Goal: Information Seeking & Learning: Learn about a topic

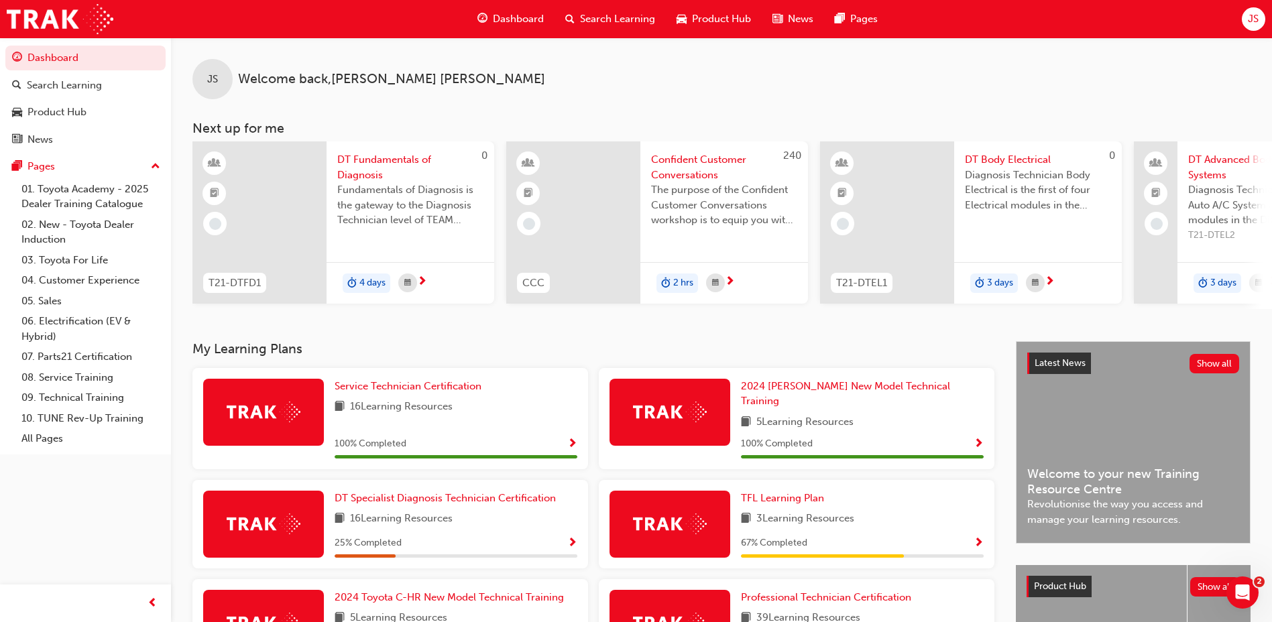
click at [699, 13] on span "Product Hub" at bounding box center [721, 18] width 59 height 15
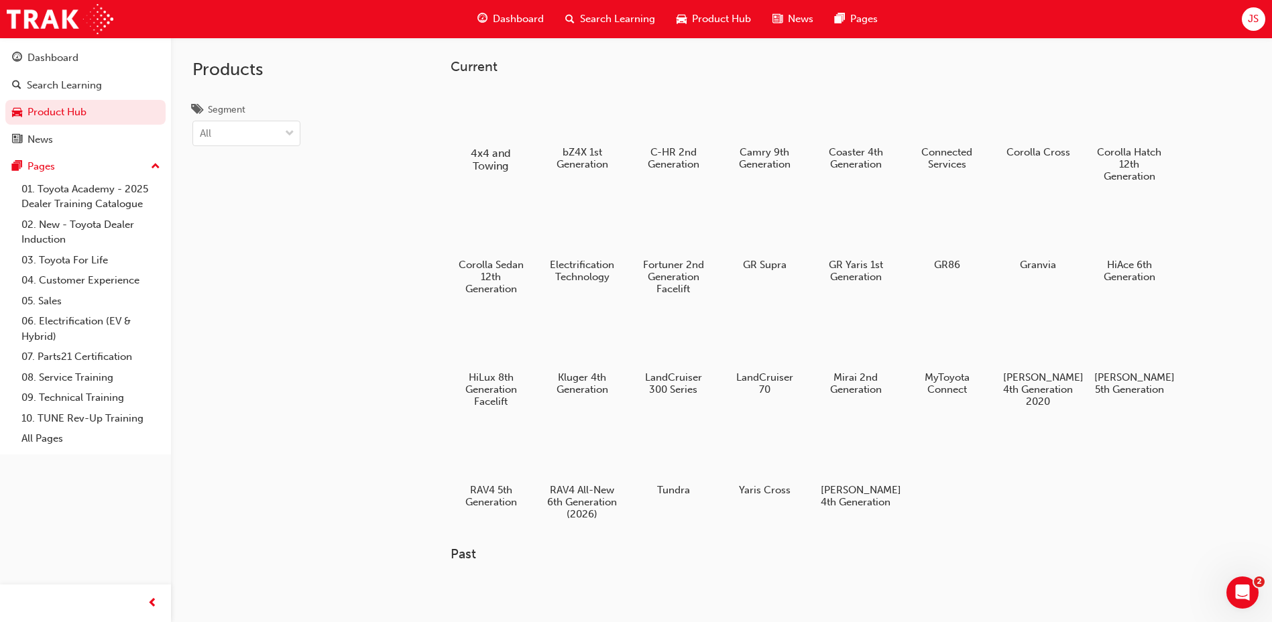
click at [503, 99] on div at bounding box center [491, 114] width 74 height 53
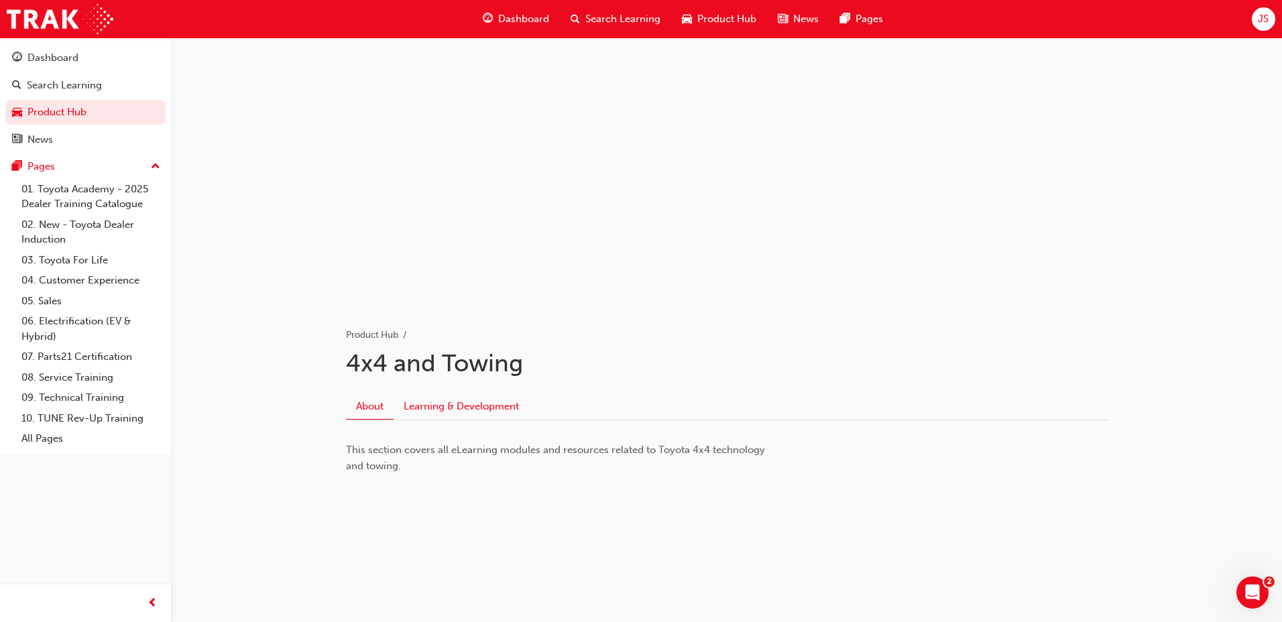
click at [480, 415] on link "Learning & Development" at bounding box center [461, 406] width 135 height 25
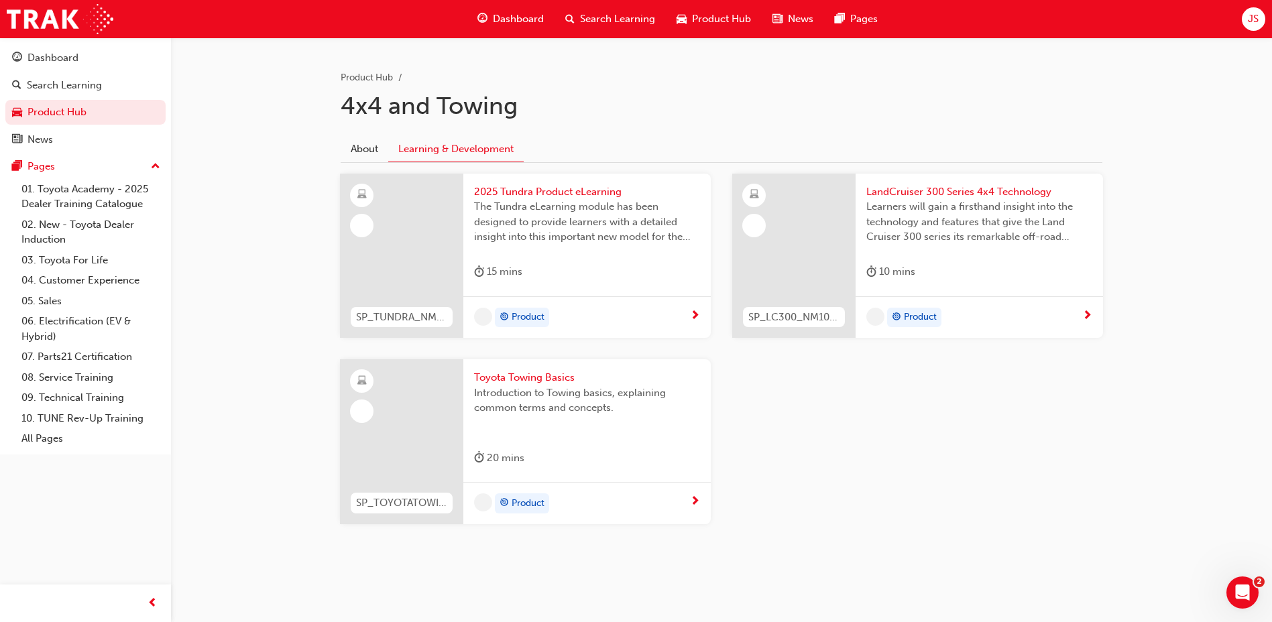
scroll to position [258, 0]
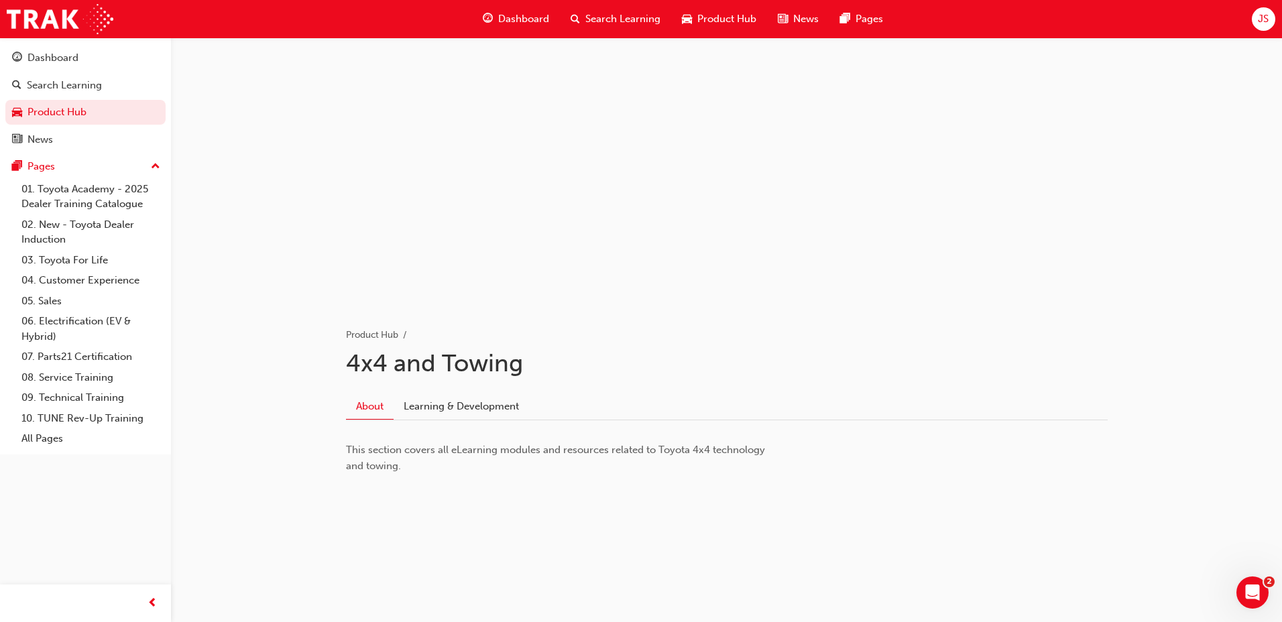
click at [625, 33] on div "Dashboard Search Learning Product Hub News Pages" at bounding box center [683, 19] width 433 height 38
click at [626, 22] on span "Search Learning" at bounding box center [623, 18] width 75 height 15
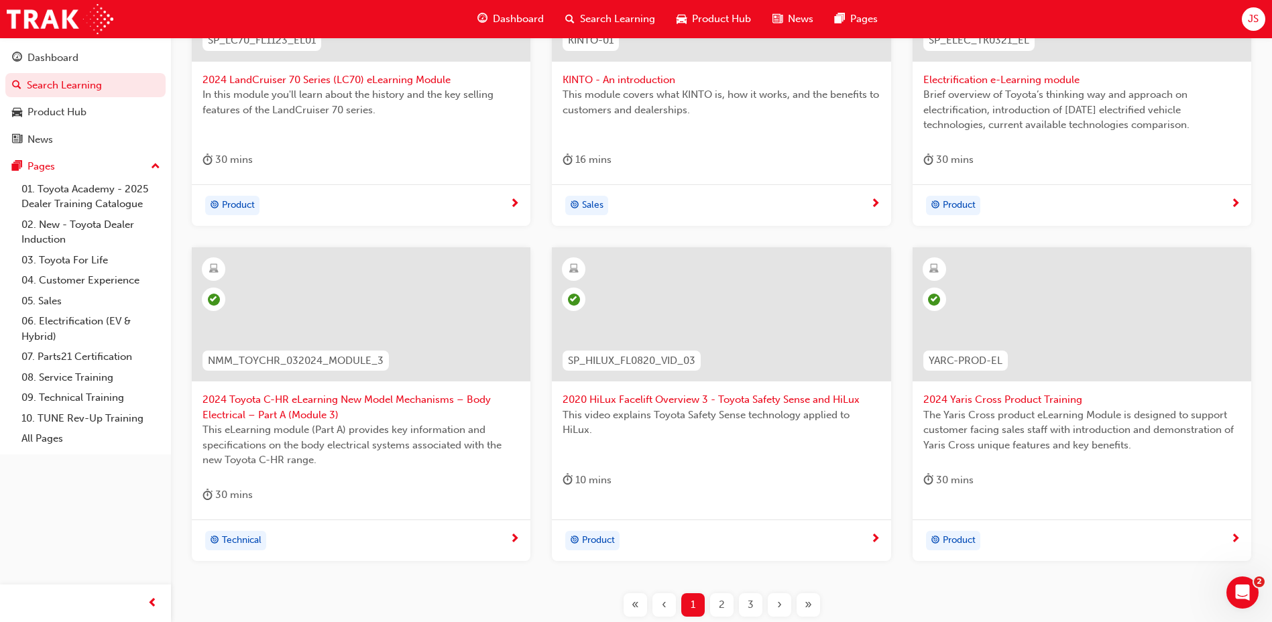
scroll to position [402, 0]
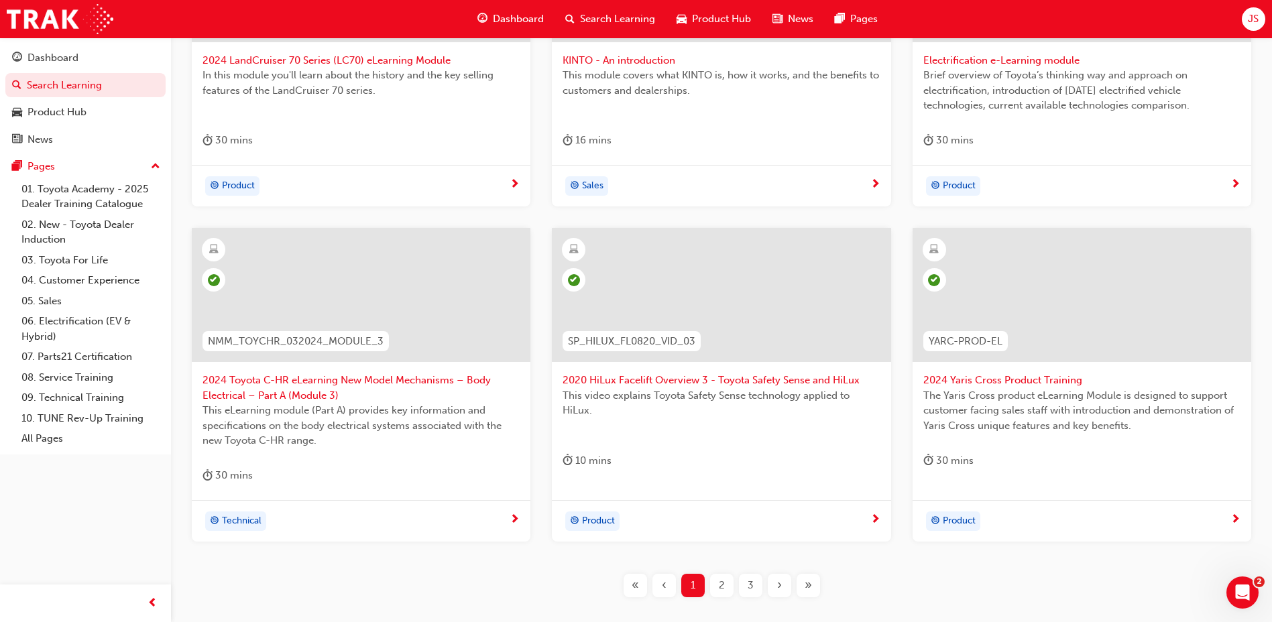
click at [718, 575] on div "2" at bounding box center [721, 585] width 23 height 23
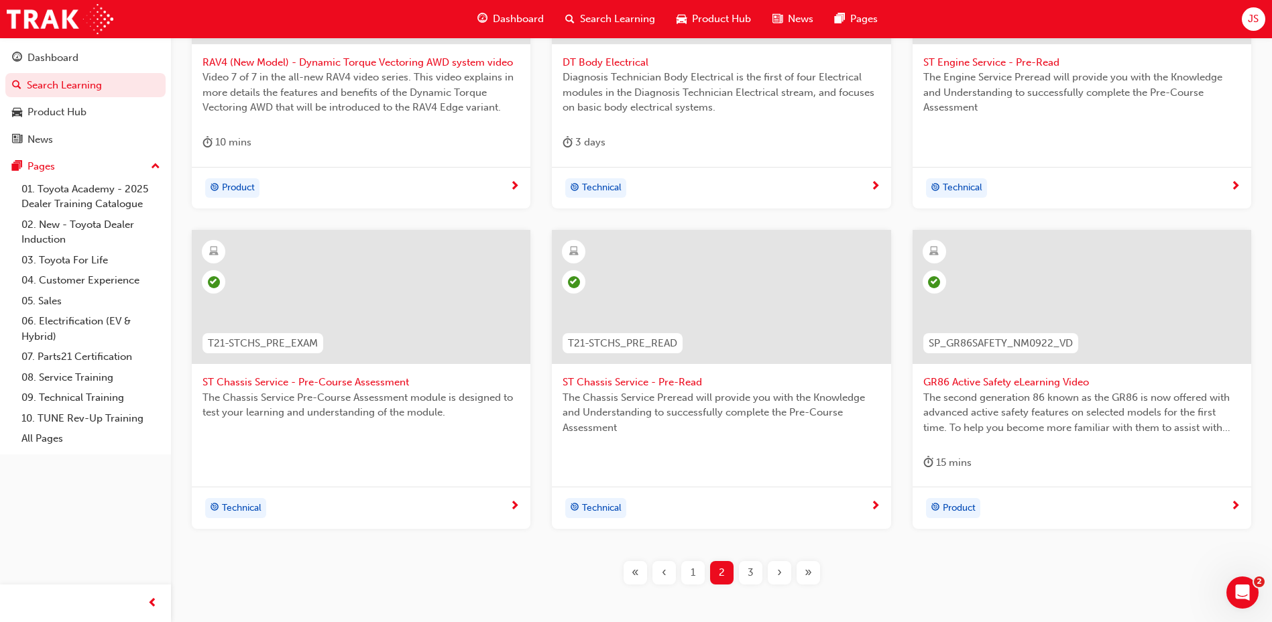
scroll to position [402, 0]
click at [743, 564] on div "3" at bounding box center [750, 570] width 23 height 23
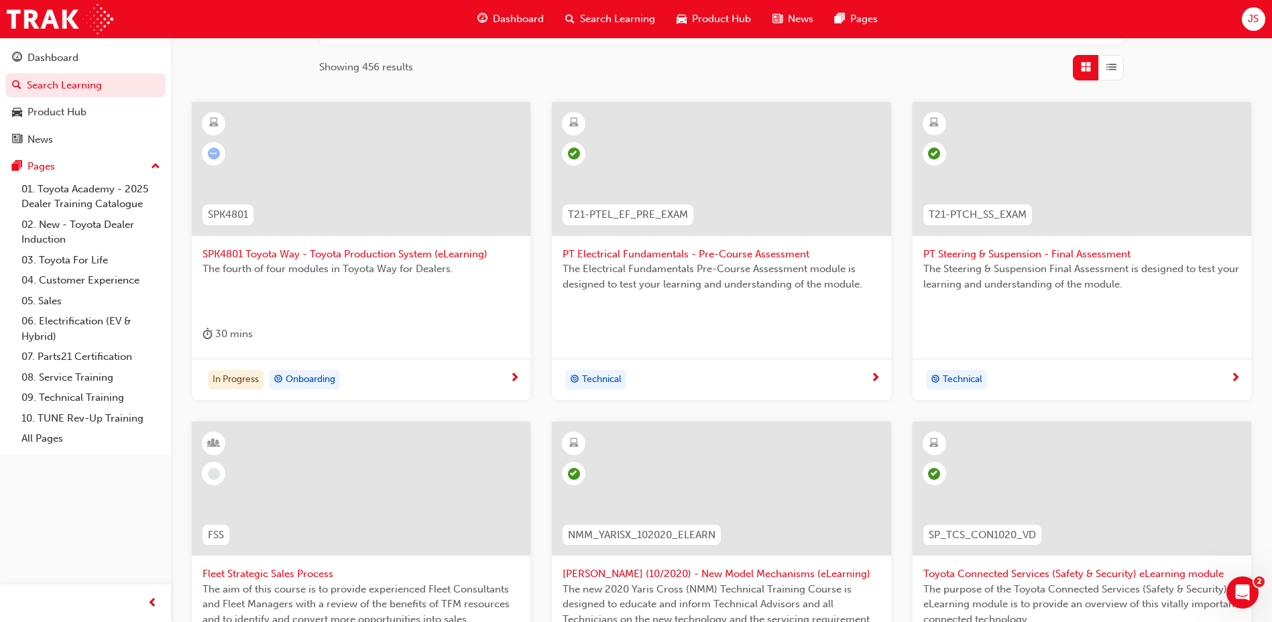
scroll to position [201, 0]
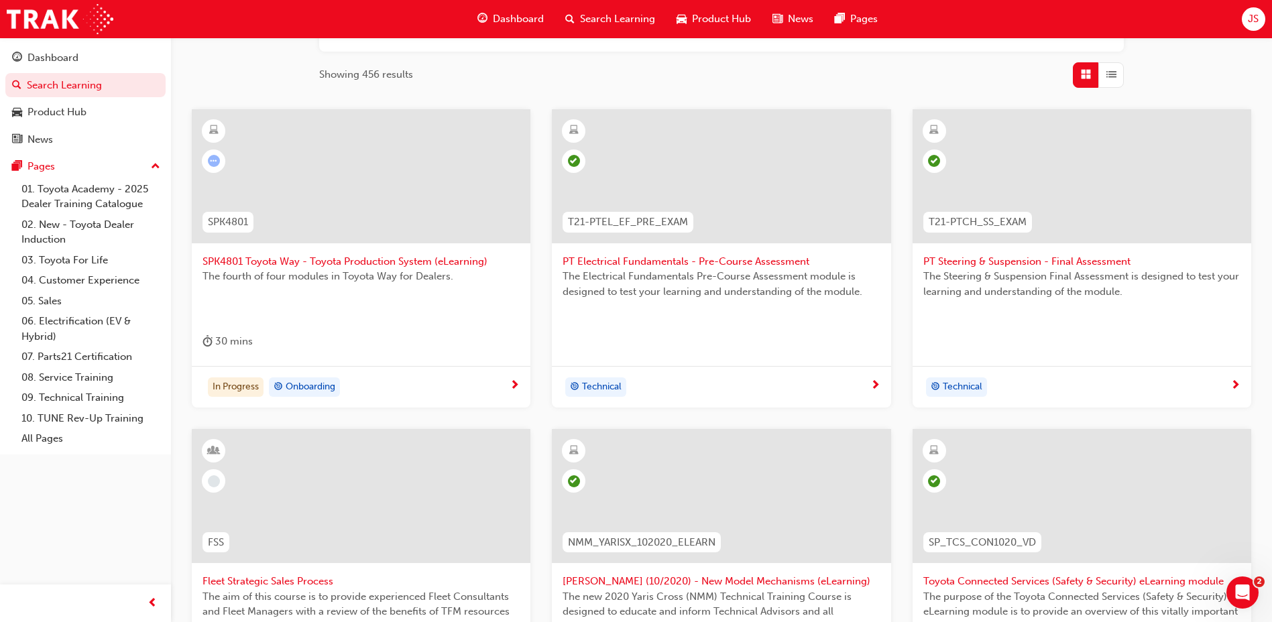
click at [352, 256] on span "SPK4801 Toyota Way - Toyota Production System (eLearning)" at bounding box center [361, 261] width 317 height 15
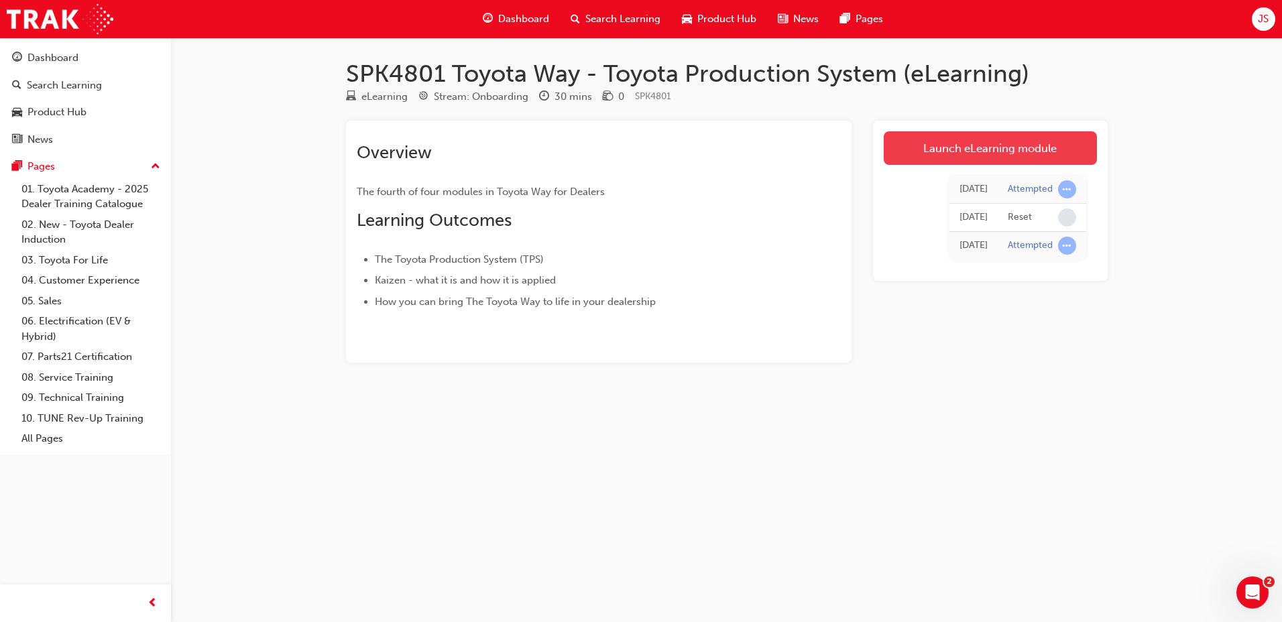
click at [1056, 150] on link "Launch eLearning module" at bounding box center [990, 148] width 213 height 34
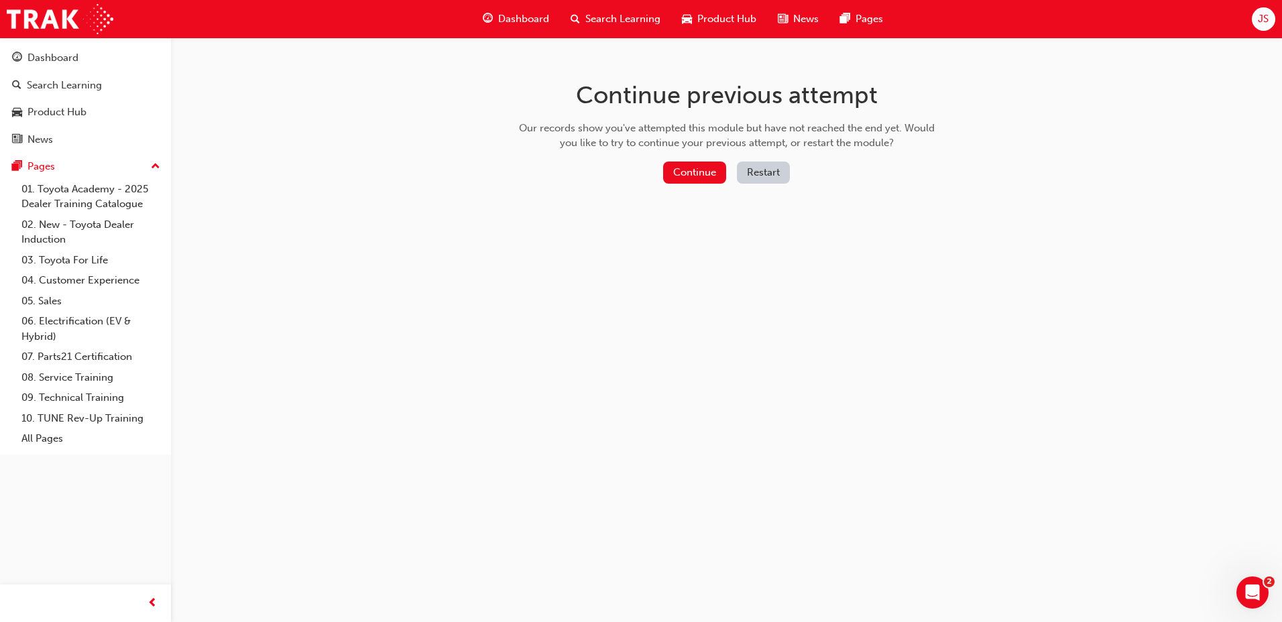
click at [775, 172] on button "Restart" at bounding box center [763, 173] width 53 height 22
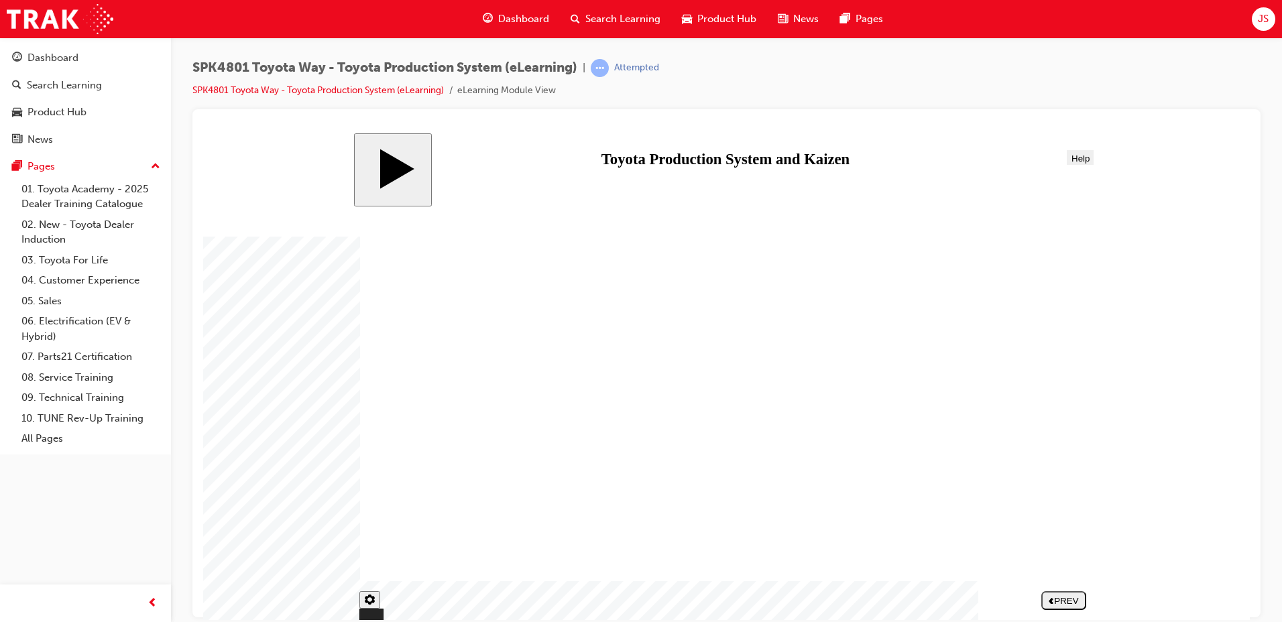
click at [1074, 609] on nav "PREV NEXT SUBMIT" at bounding box center [1038, 600] width 97 height 29
click at [1072, 596] on nav "PREV NEXT SUBMIT" at bounding box center [1038, 600] width 97 height 29
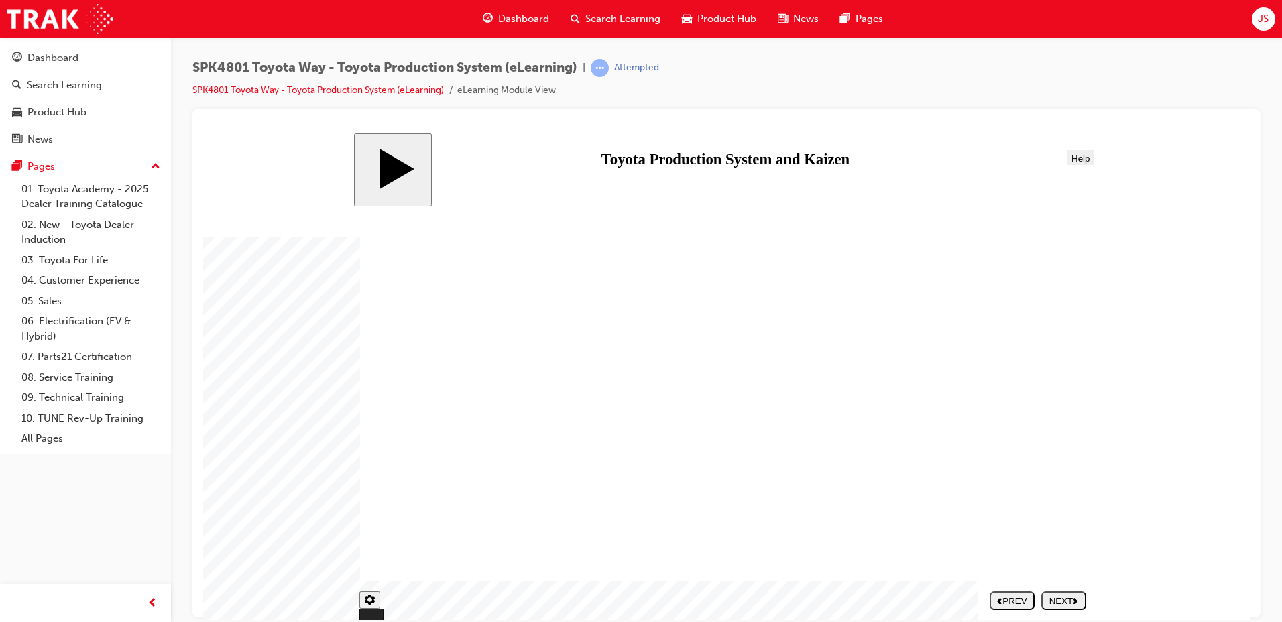
click at [1061, 595] on button "NEXT" at bounding box center [1064, 600] width 45 height 19
click at [1063, 599] on nav "PREV NEXT SUBMIT" at bounding box center [1038, 600] width 97 height 29
click at [1063, 599] on div "NEXT" at bounding box center [1064, 601] width 34 height 10
click at [1063, 599] on nav "PREV NEXT SUBMIT" at bounding box center [1038, 600] width 97 height 29
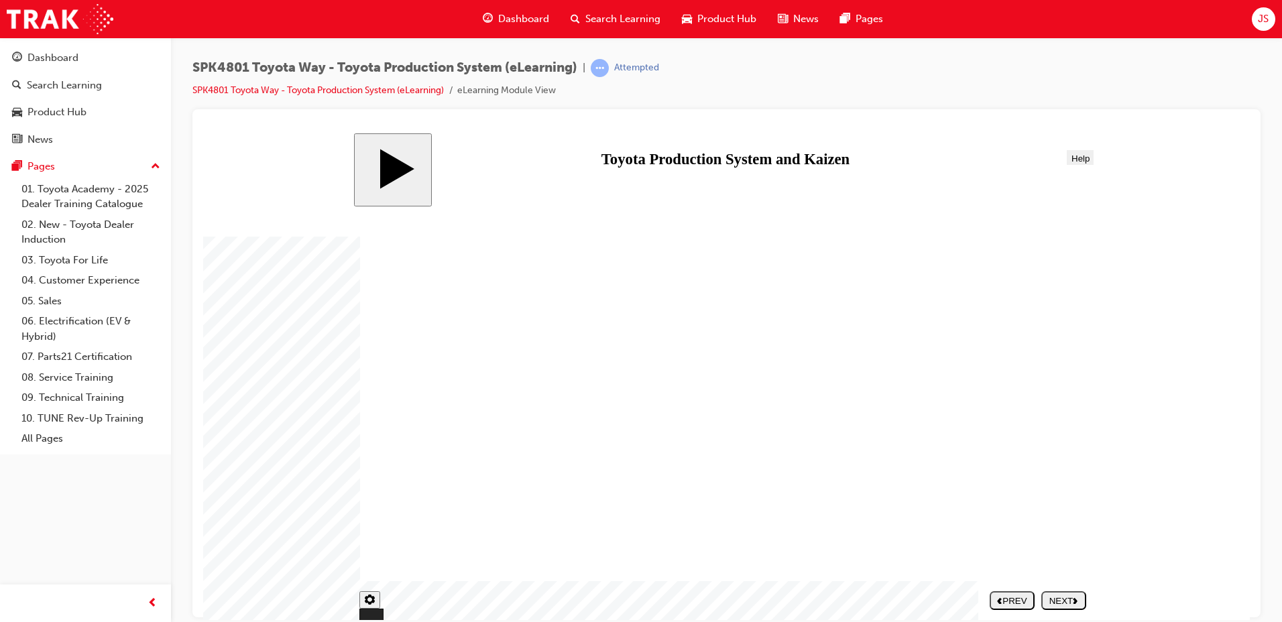
click at [1061, 606] on button "NEXT" at bounding box center [1064, 600] width 45 height 19
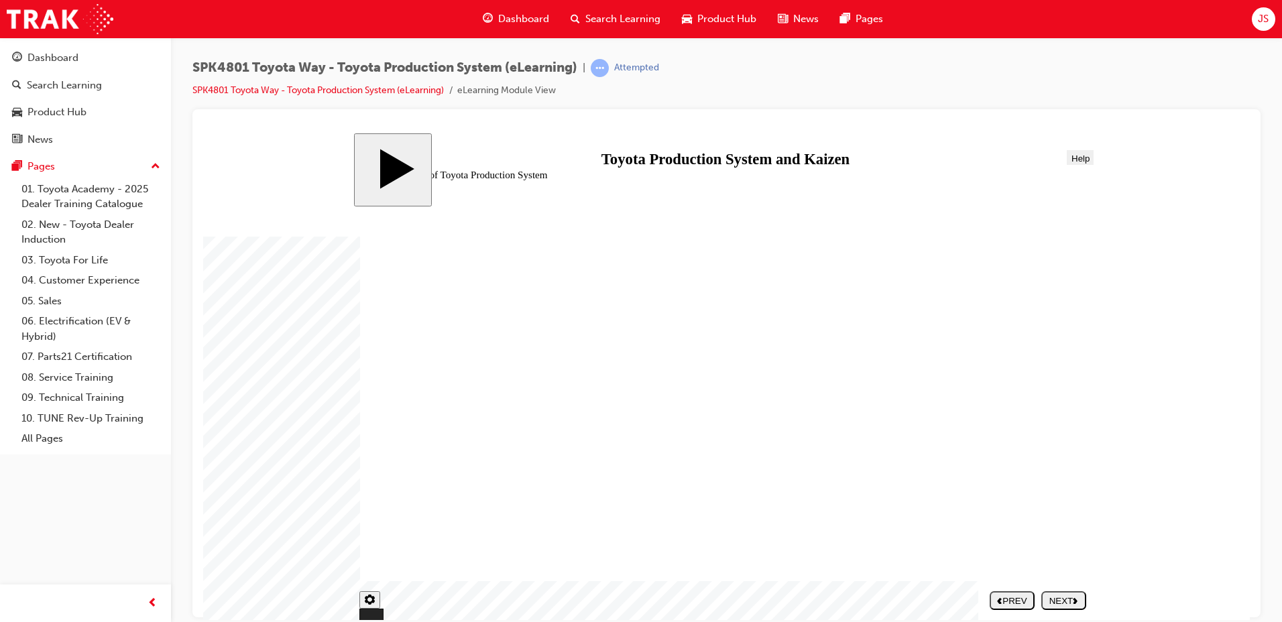
click at [1081, 603] on div "NEXT" at bounding box center [1064, 601] width 34 height 10
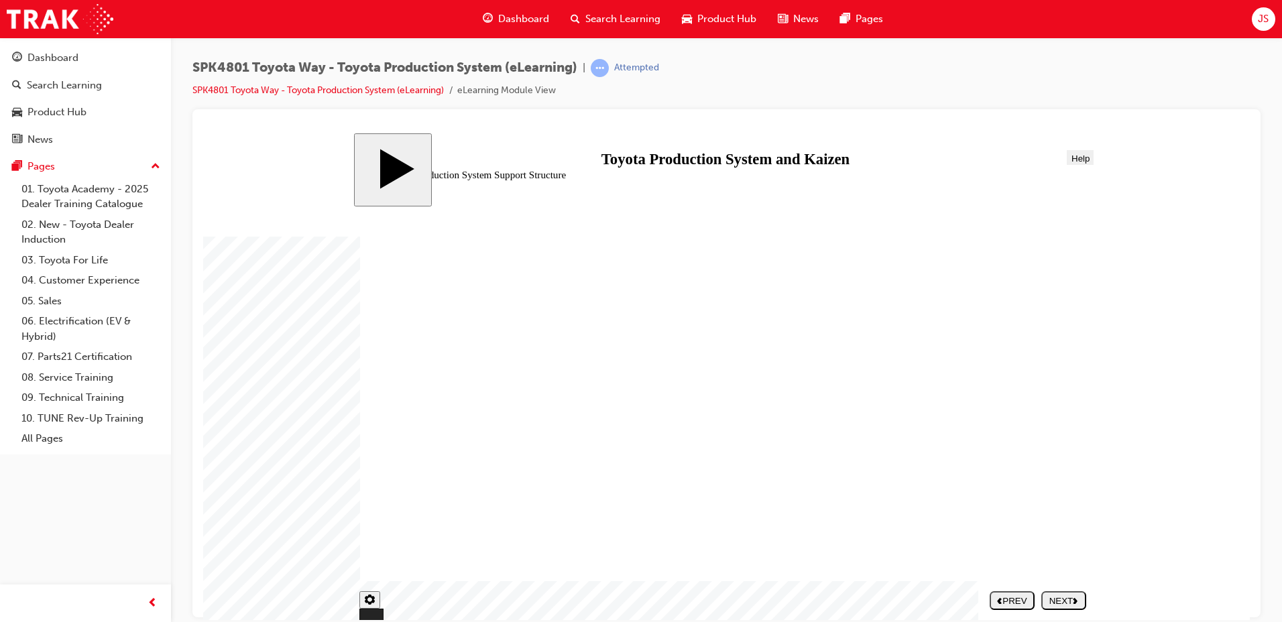
click at [1053, 593] on button "NEXT" at bounding box center [1064, 600] width 45 height 19
drag, startPoint x: 1020, startPoint y: 380, endPoint x: 683, endPoint y: 385, distance: 337.4
drag, startPoint x: 478, startPoint y: 546, endPoint x: 655, endPoint y: 467, distance: 193.7
drag, startPoint x: 649, startPoint y: 373, endPoint x: 818, endPoint y: 368, distance: 169.8
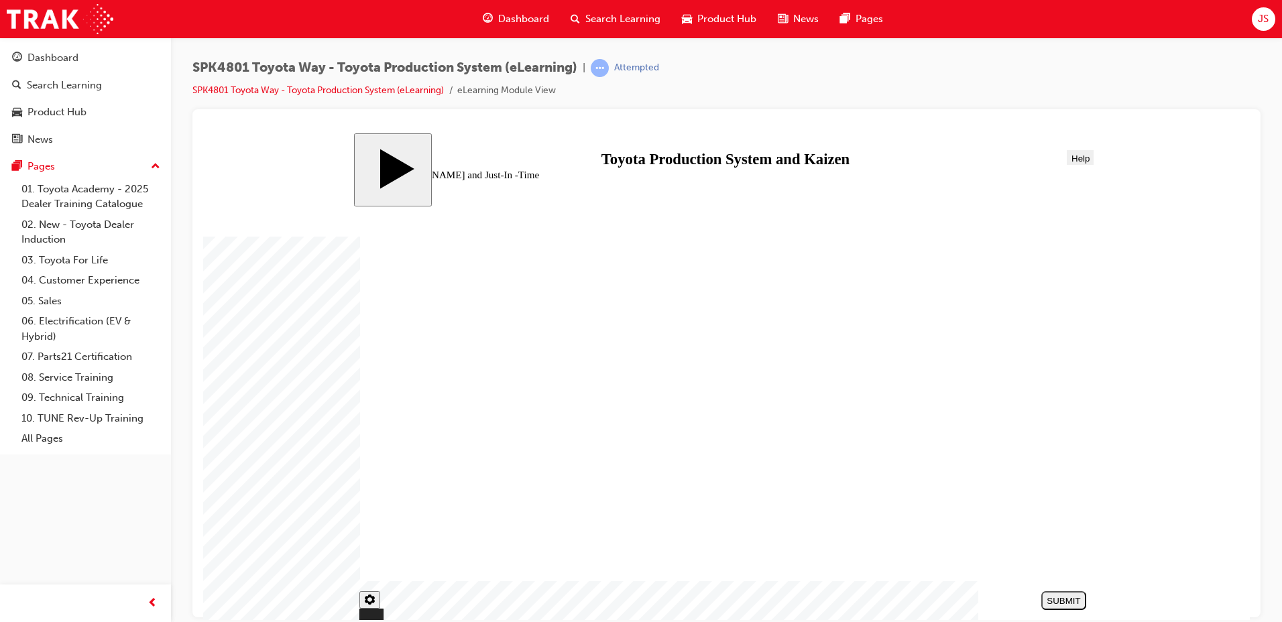
drag, startPoint x: 482, startPoint y: 478, endPoint x: 660, endPoint y: 482, distance: 178.5
drag, startPoint x: 510, startPoint y: 380, endPoint x: 682, endPoint y: 531, distance: 229.1
drag, startPoint x: 1028, startPoint y: 522, endPoint x: 854, endPoint y: 512, distance: 174.7
drag, startPoint x: 1040, startPoint y: 466, endPoint x: 1032, endPoint y: 466, distance: 7.4
drag, startPoint x: 676, startPoint y: 521, endPoint x: 846, endPoint y: 526, distance: 169.8
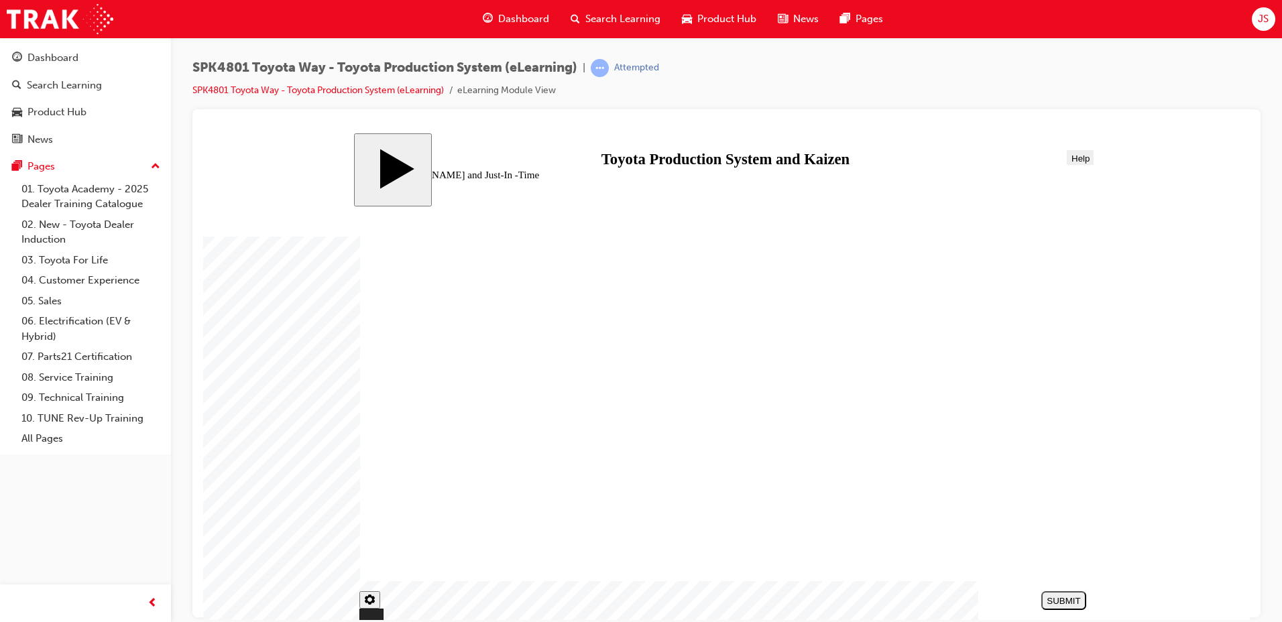
drag, startPoint x: 991, startPoint y: 458, endPoint x: 630, endPoint y: 524, distance: 366.1
click at [1053, 604] on div "SUBMIT" at bounding box center [1064, 601] width 34 height 10
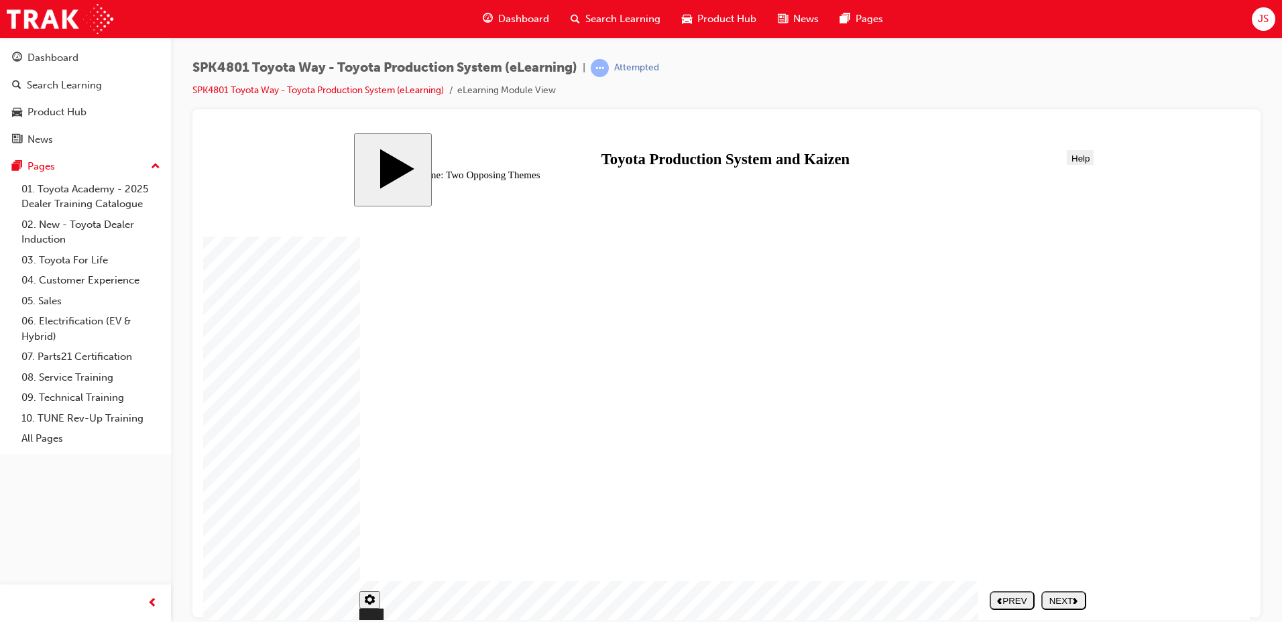
click at [1064, 603] on nav "PREV NEXT SUBMIT" at bounding box center [1038, 600] width 97 height 29
click at [1059, 603] on div "NEXT" at bounding box center [1064, 601] width 34 height 10
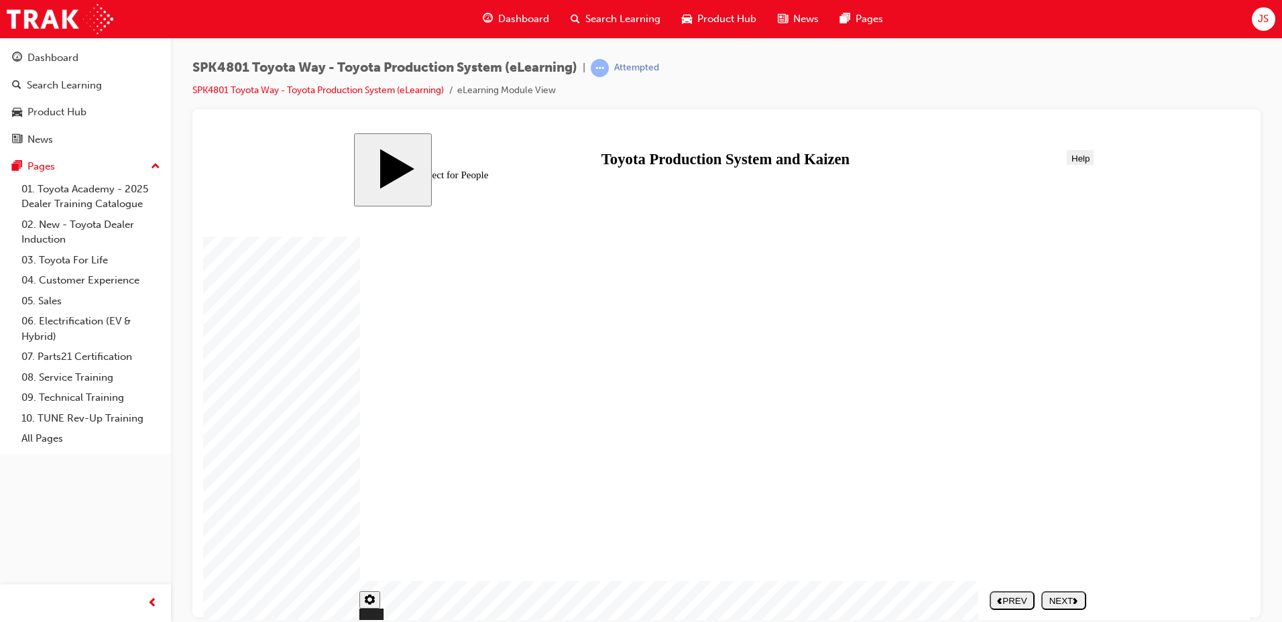
click at [1065, 598] on div "NEXT" at bounding box center [1064, 601] width 34 height 10
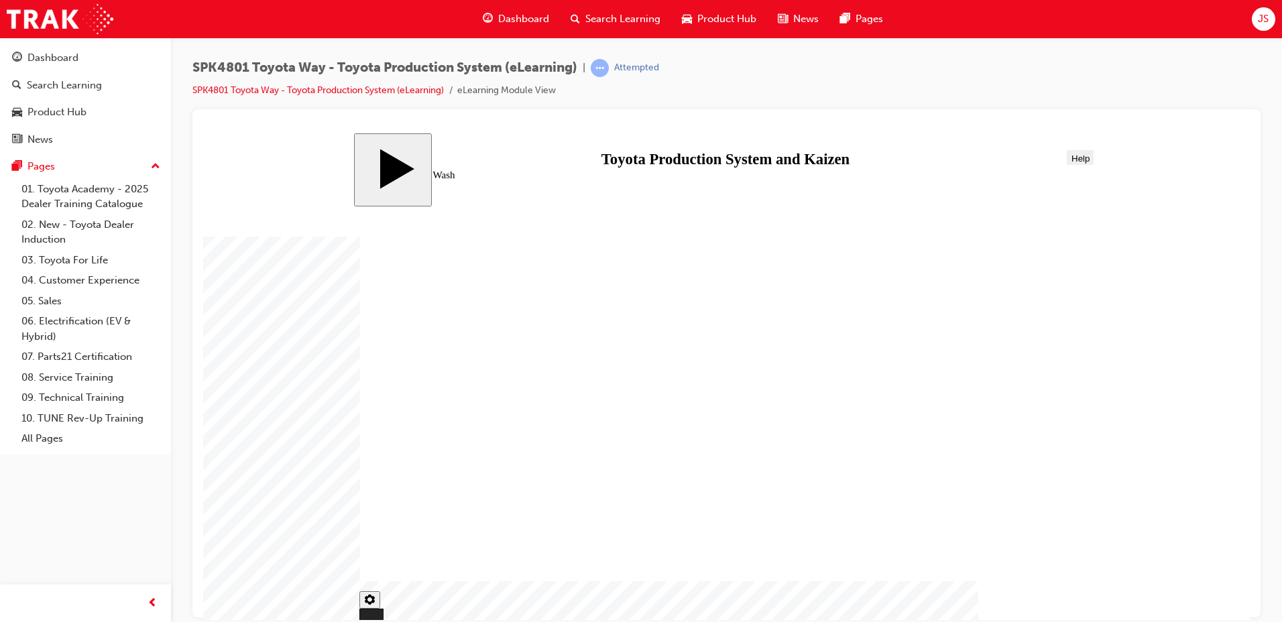
type input "334"
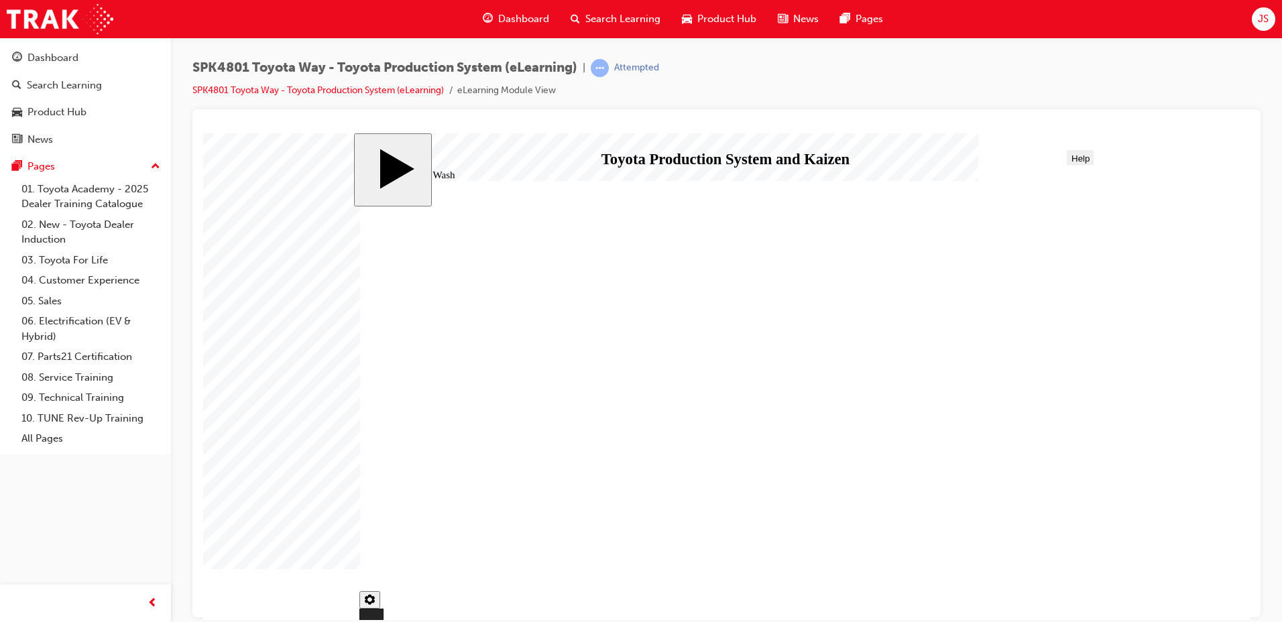
checkbox input "false"
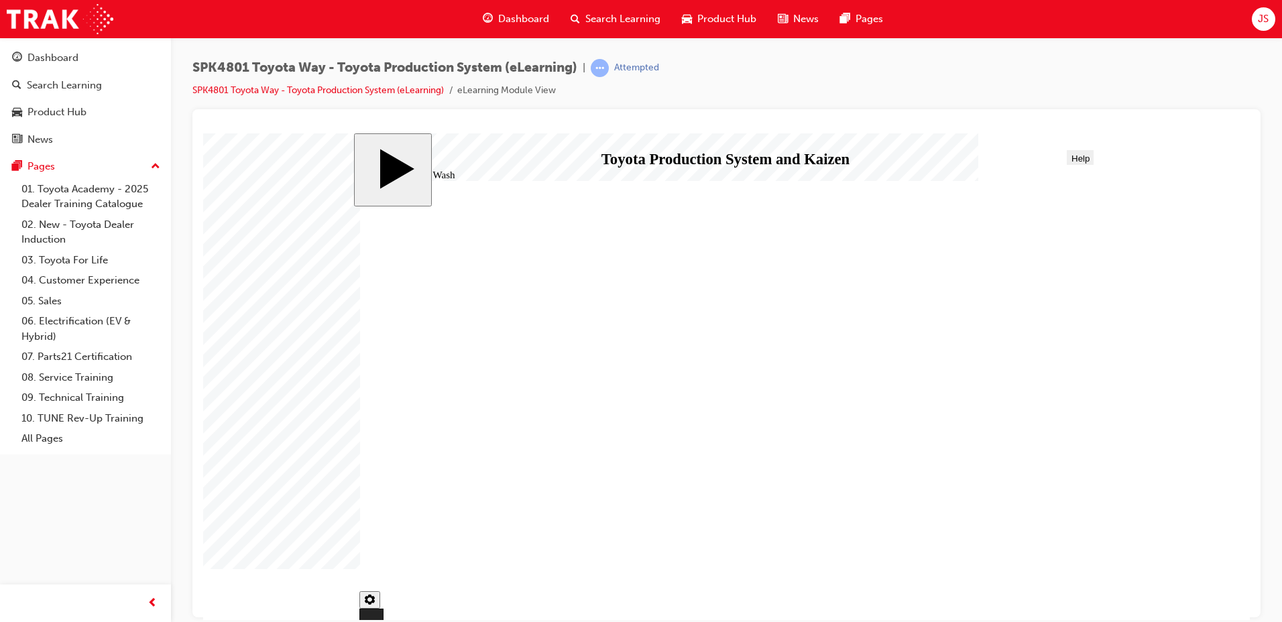
checkbox input "true"
type input "334"
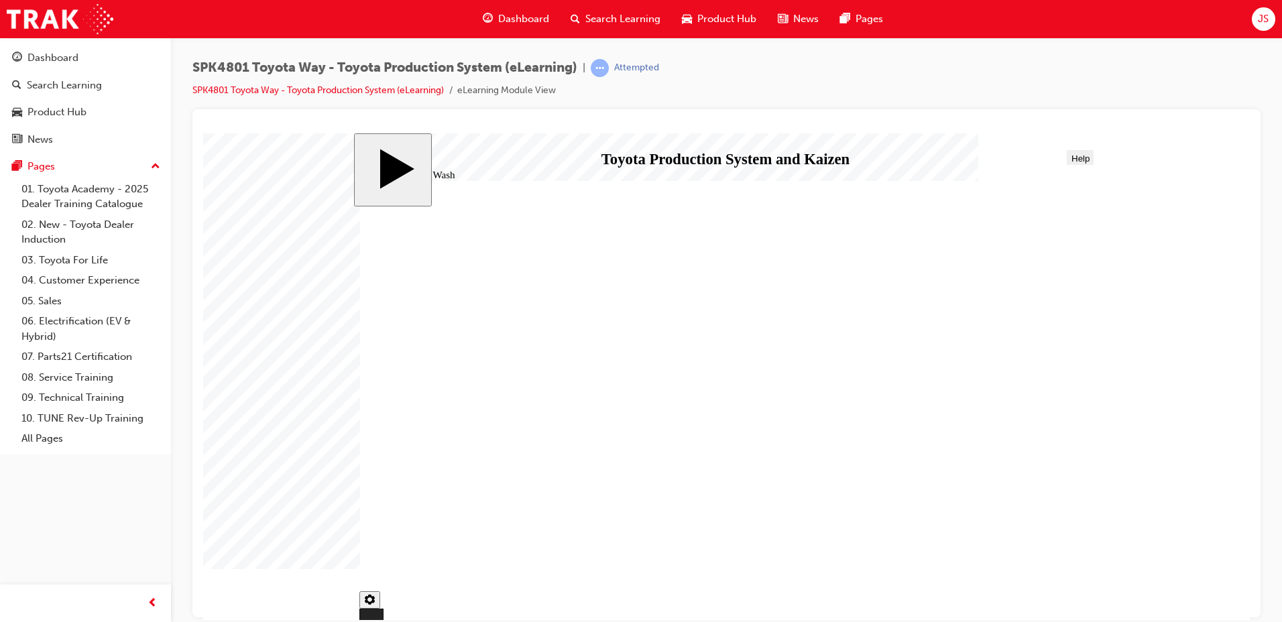
checkbox input "true"
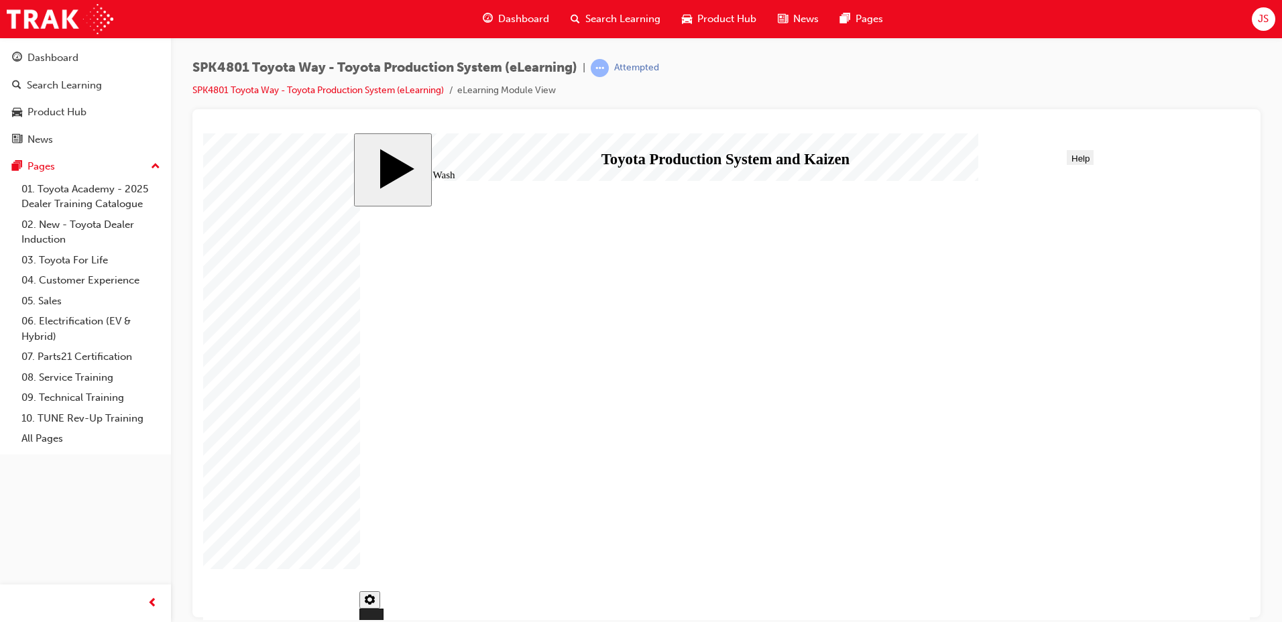
checkbox input "false"
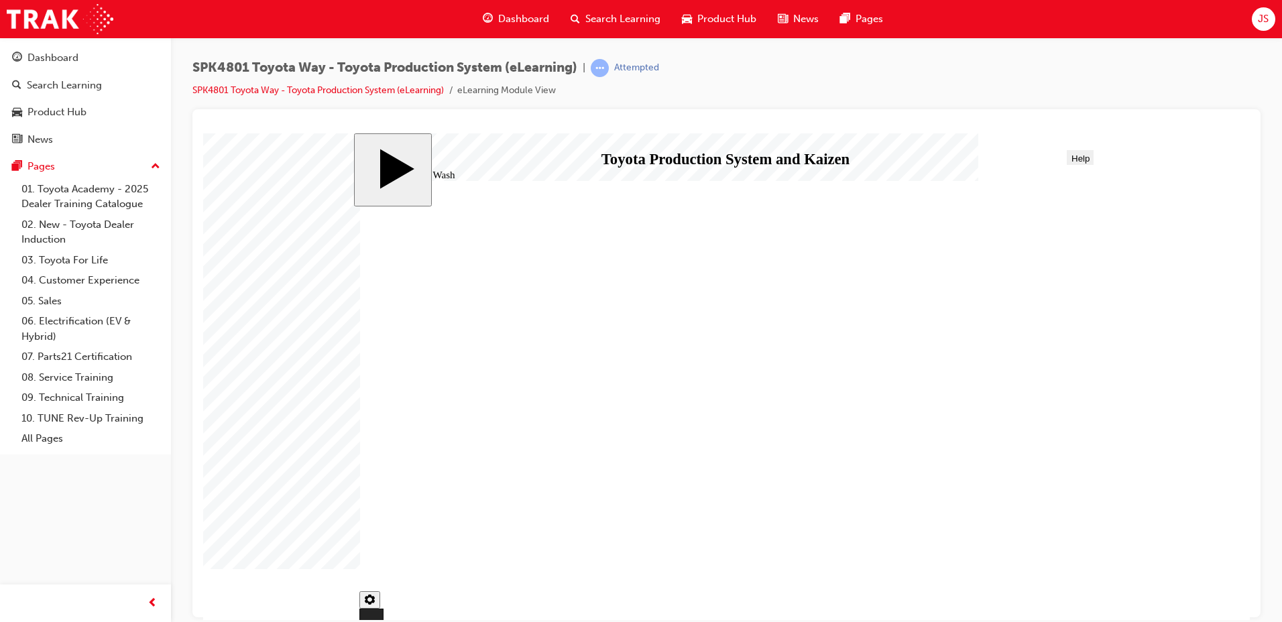
checkbox input "true"
checkbox input "false"
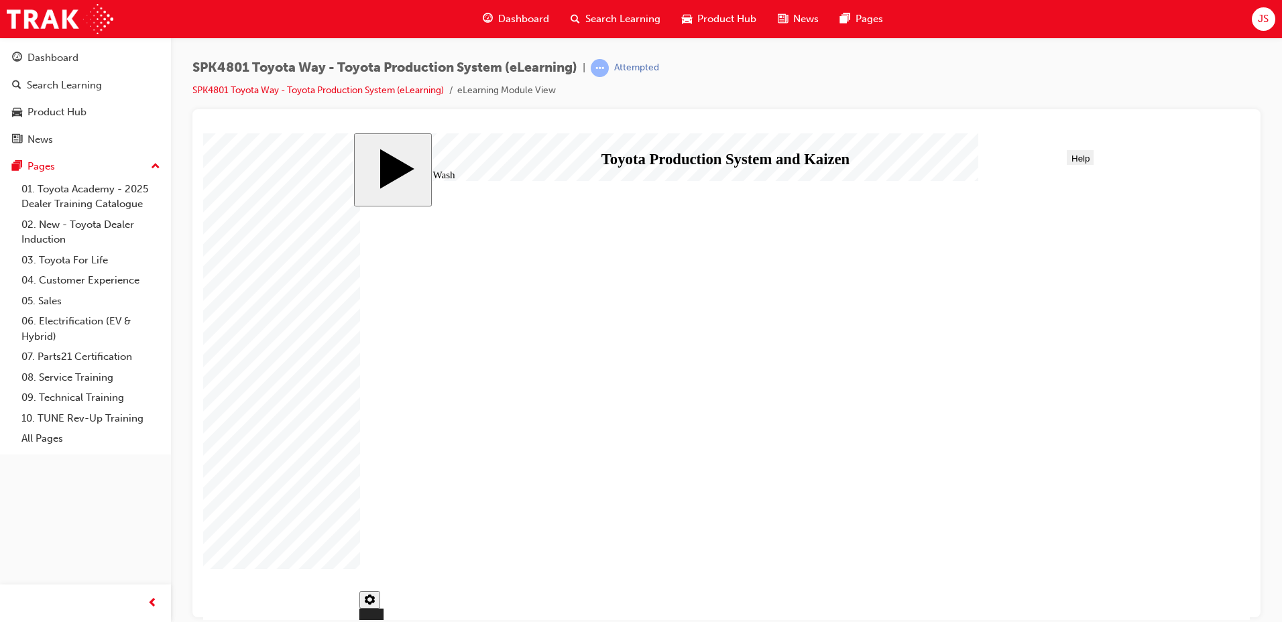
drag, startPoint x: 1055, startPoint y: 486, endPoint x: 1049, endPoint y: 474, distance: 13.5
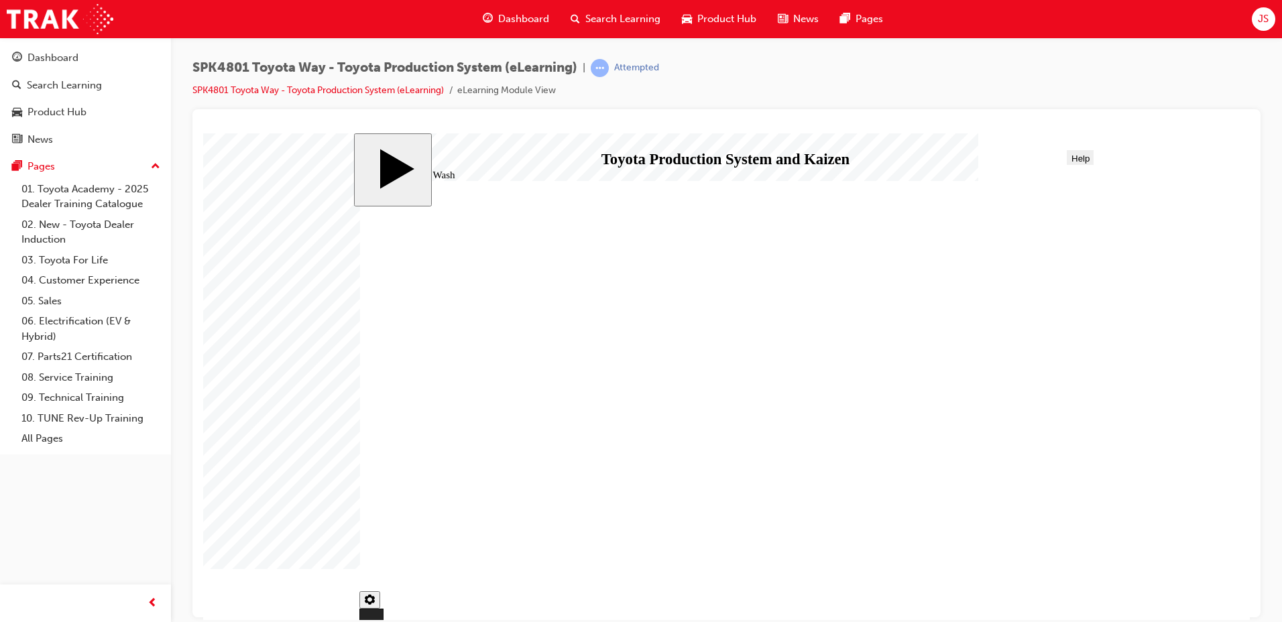
drag, startPoint x: 806, startPoint y: 260, endPoint x: 719, endPoint y: 240, distance: 89.5
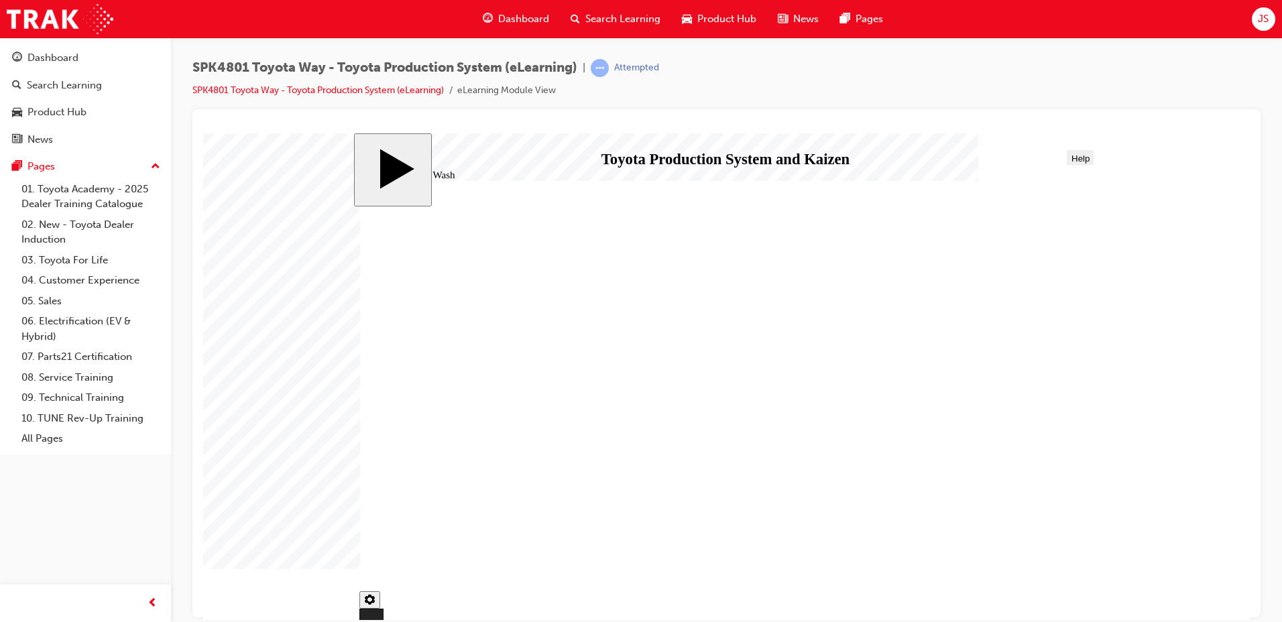
click at [378, 152] on button "Menu" at bounding box center [375, 157] width 30 height 15
type input "5"
click at [1078, 606] on button "NEXT" at bounding box center [1064, 600] width 45 height 19
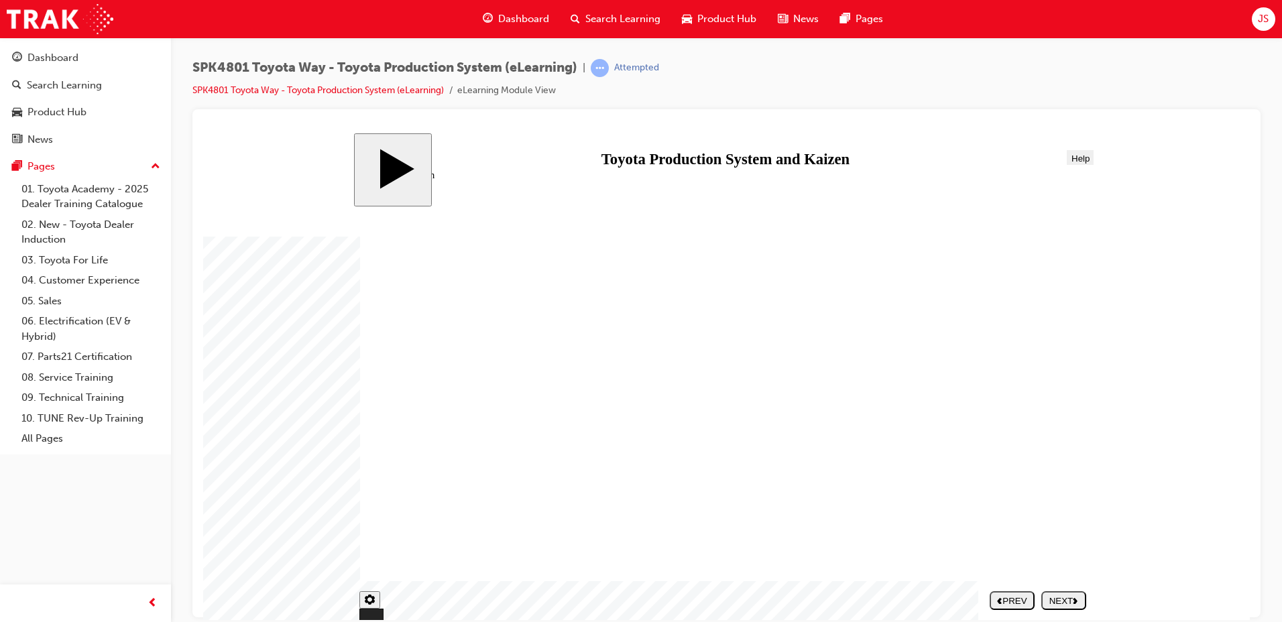
click at [1076, 601] on polygon "next" at bounding box center [1076, 600] width 4 height 6
click at [1075, 600] on icon "next" at bounding box center [1075, 600] width 5 height 7
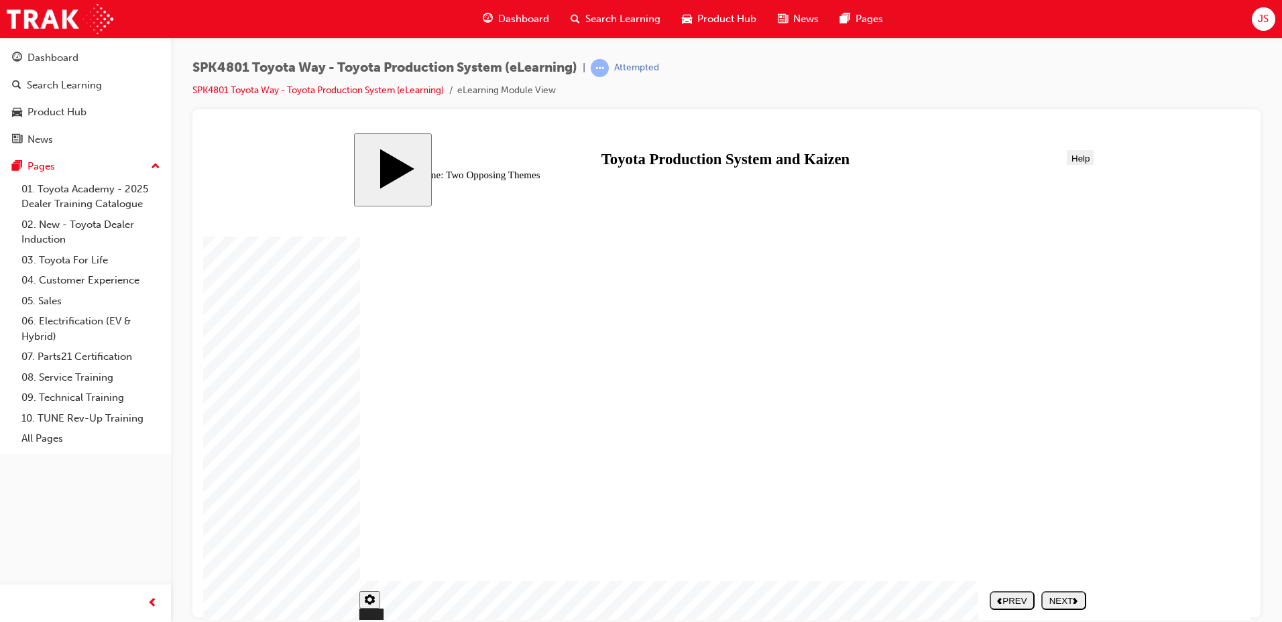
click at [1075, 600] on icon "next" at bounding box center [1075, 600] width 5 height 7
click at [1075, 599] on polygon "next" at bounding box center [1076, 600] width 4 height 6
type input "334"
checkbox input "false"
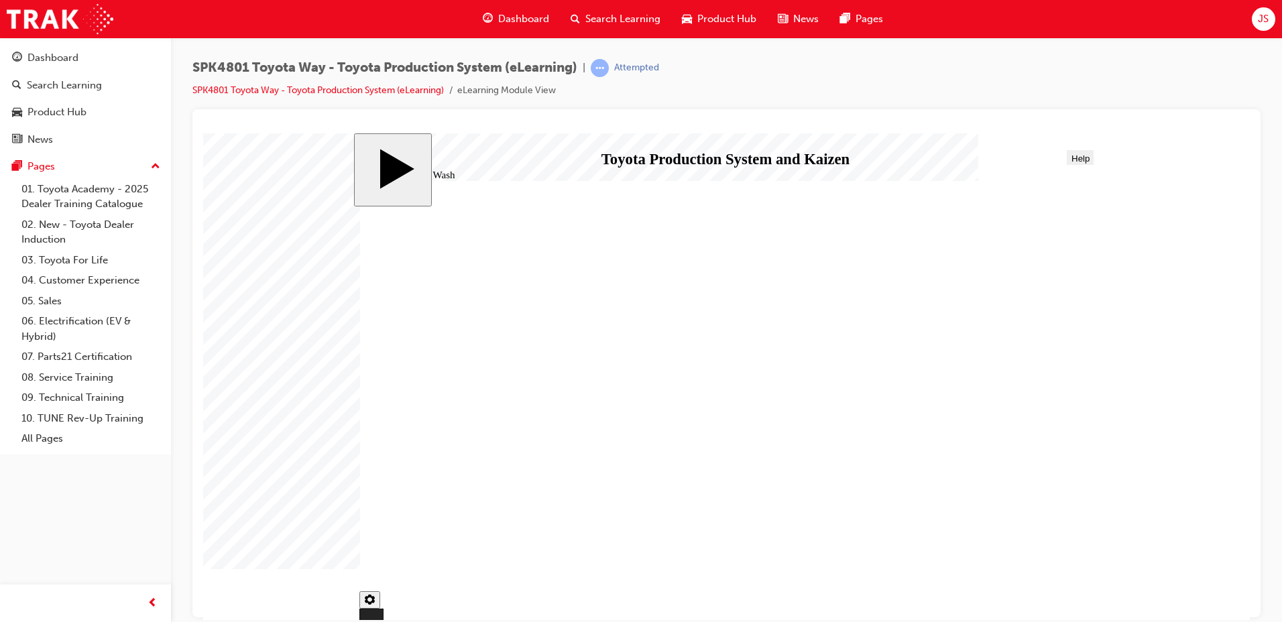
type input "334"
checkbox input "false"
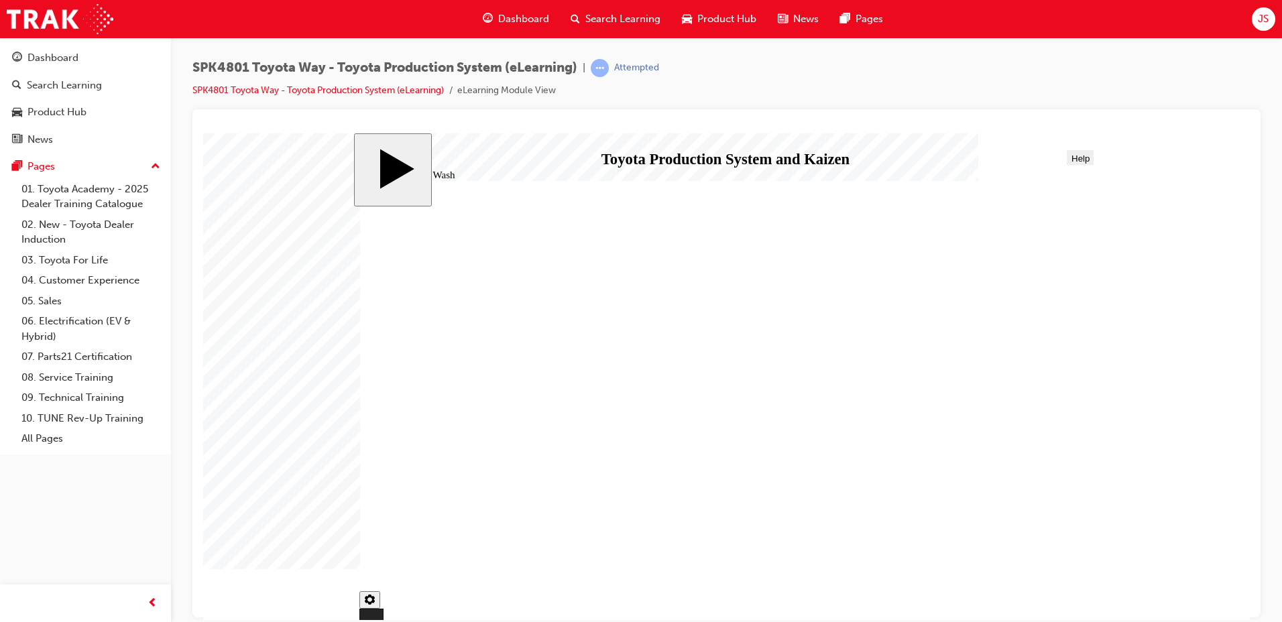
checkbox input "true"
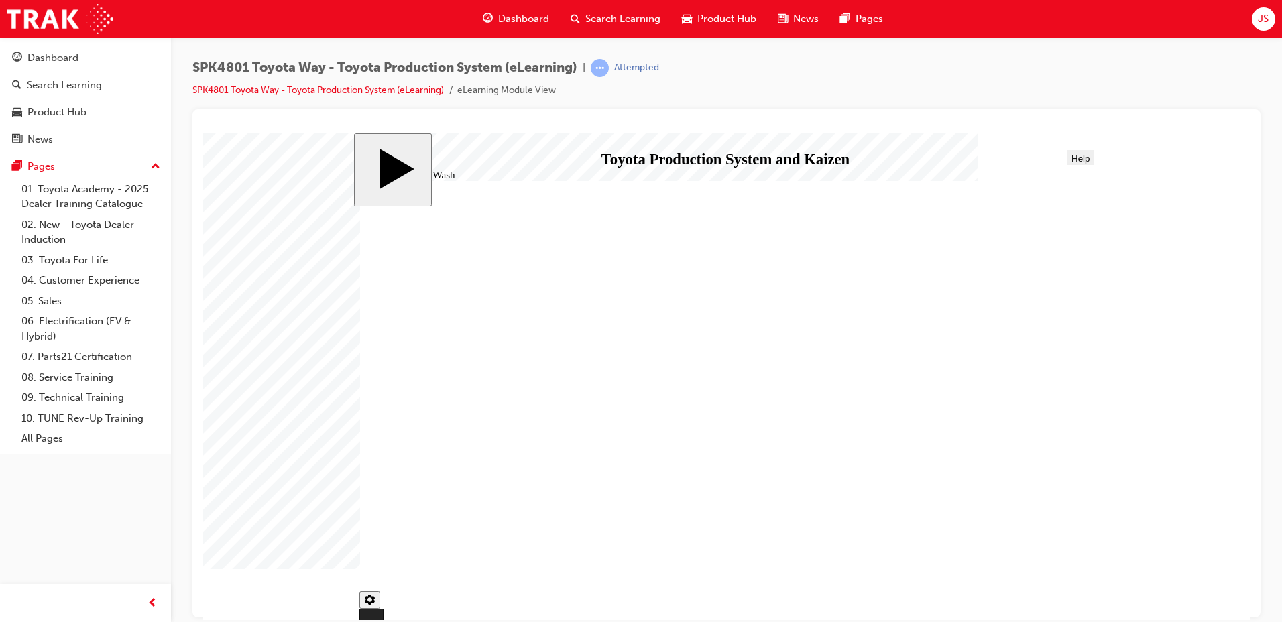
type input "334"
click at [1057, 596] on div "NEXT" at bounding box center [1064, 601] width 34 height 10
drag, startPoint x: 948, startPoint y: 412, endPoint x: 942, endPoint y: 430, distance: 19.1
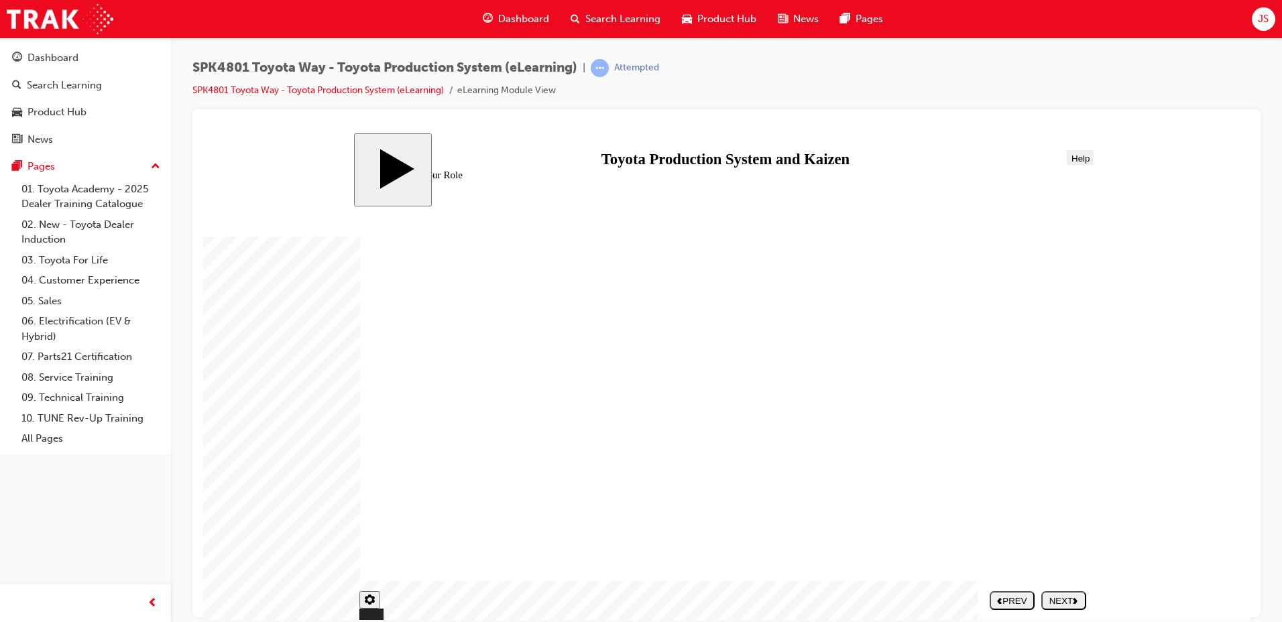
click at [1046, 593] on button "NEXT" at bounding box center [1064, 600] width 45 height 19
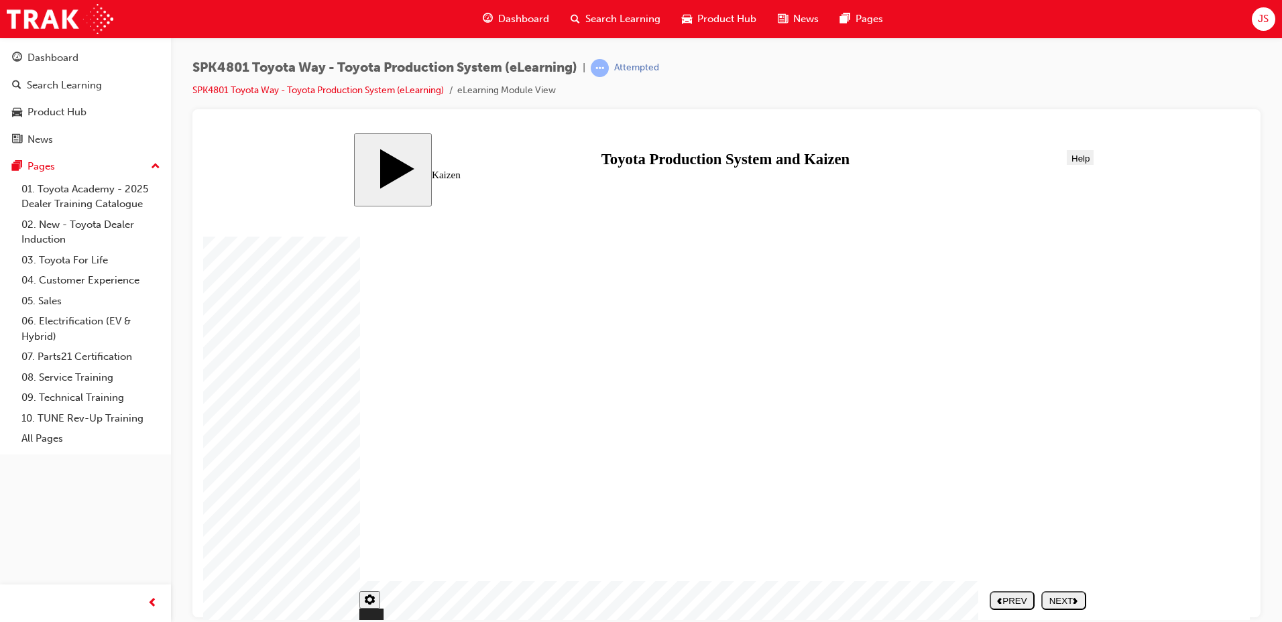
drag, startPoint x: 922, startPoint y: 305, endPoint x: 916, endPoint y: 322, distance: 18.7
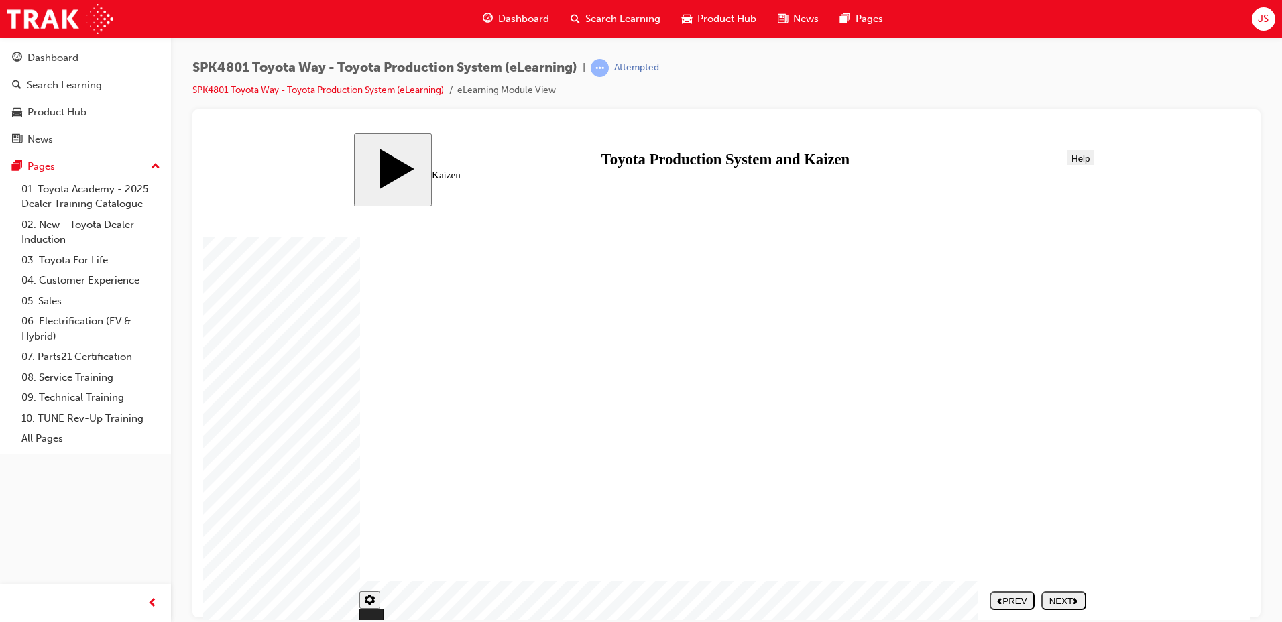
click at [1069, 603] on div "NEXT" at bounding box center [1064, 601] width 34 height 10
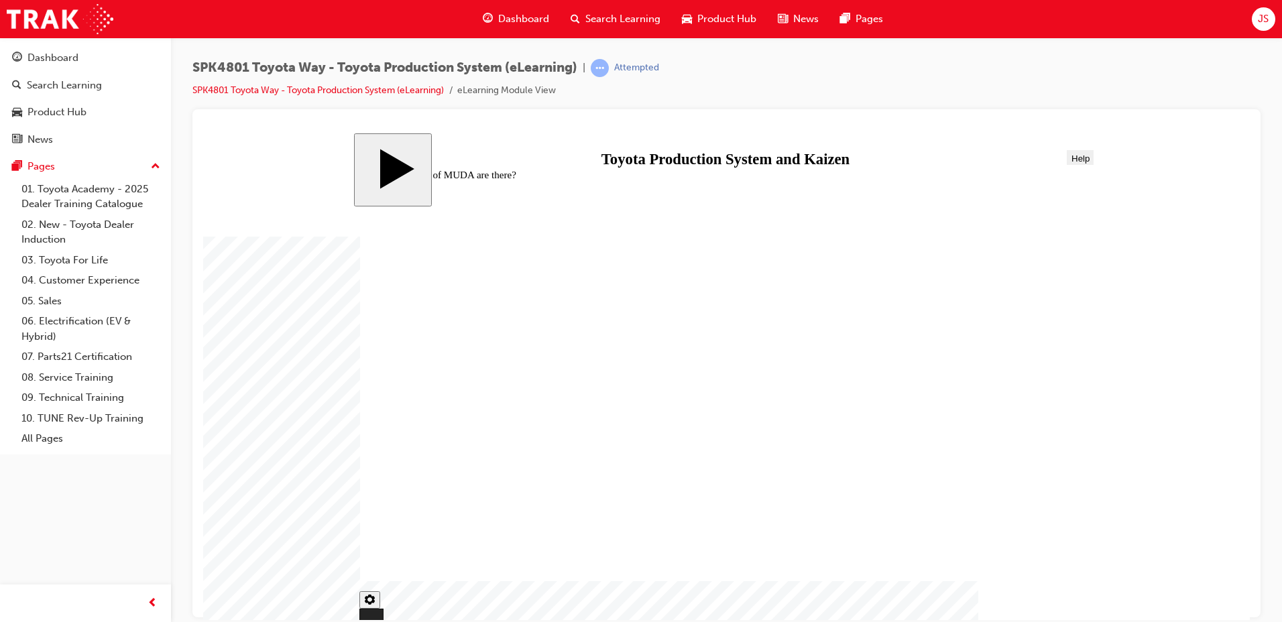
drag, startPoint x: 521, startPoint y: 364, endPoint x: 950, endPoint y: 330, distance: 430.6
drag, startPoint x: 559, startPoint y: 458, endPoint x: 820, endPoint y: 345, distance: 283.6
drag, startPoint x: 550, startPoint y: 525, endPoint x: 873, endPoint y: 353, distance: 365.5
drag, startPoint x: 640, startPoint y: 535, endPoint x: 985, endPoint y: 488, distance: 348.6
drag, startPoint x: 461, startPoint y: 518, endPoint x: 820, endPoint y: 463, distance: 362.4
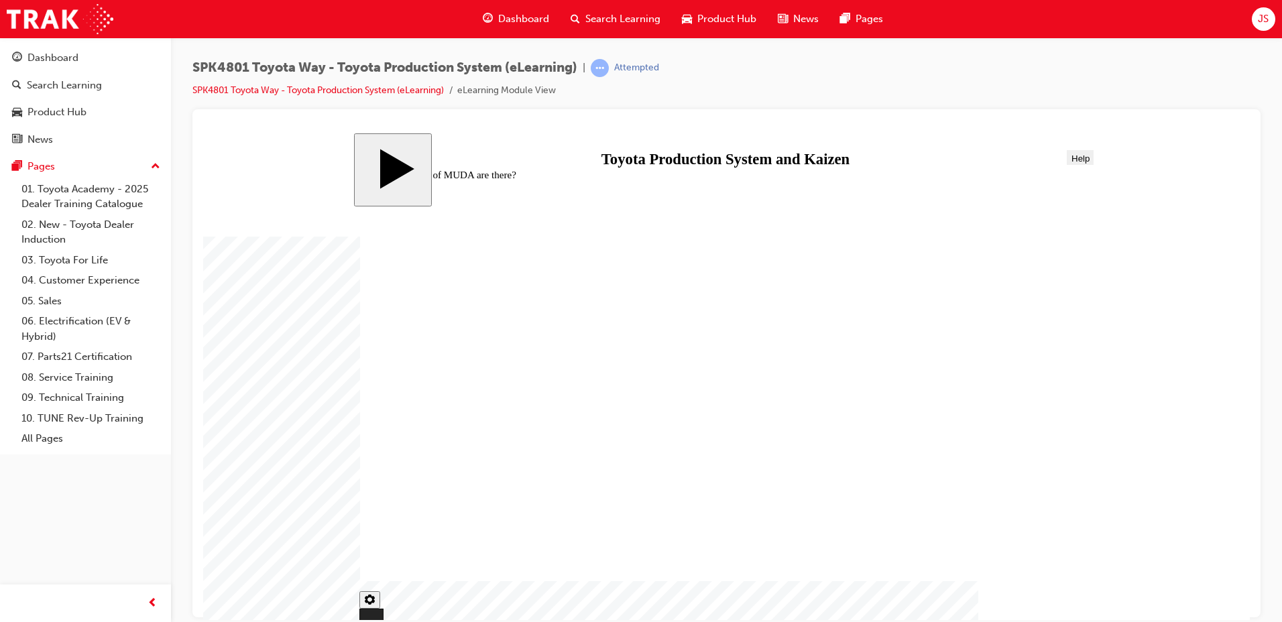
drag, startPoint x: 475, startPoint y: 437, endPoint x: 997, endPoint y: 393, distance: 524.3
drag, startPoint x: 445, startPoint y: 363, endPoint x: 885, endPoint y: 400, distance: 440.9
drag, startPoint x: 606, startPoint y: 364, endPoint x: 772, endPoint y: 393, distance: 168.9
drag, startPoint x: 630, startPoint y: 431, endPoint x: 871, endPoint y: 441, distance: 241.6
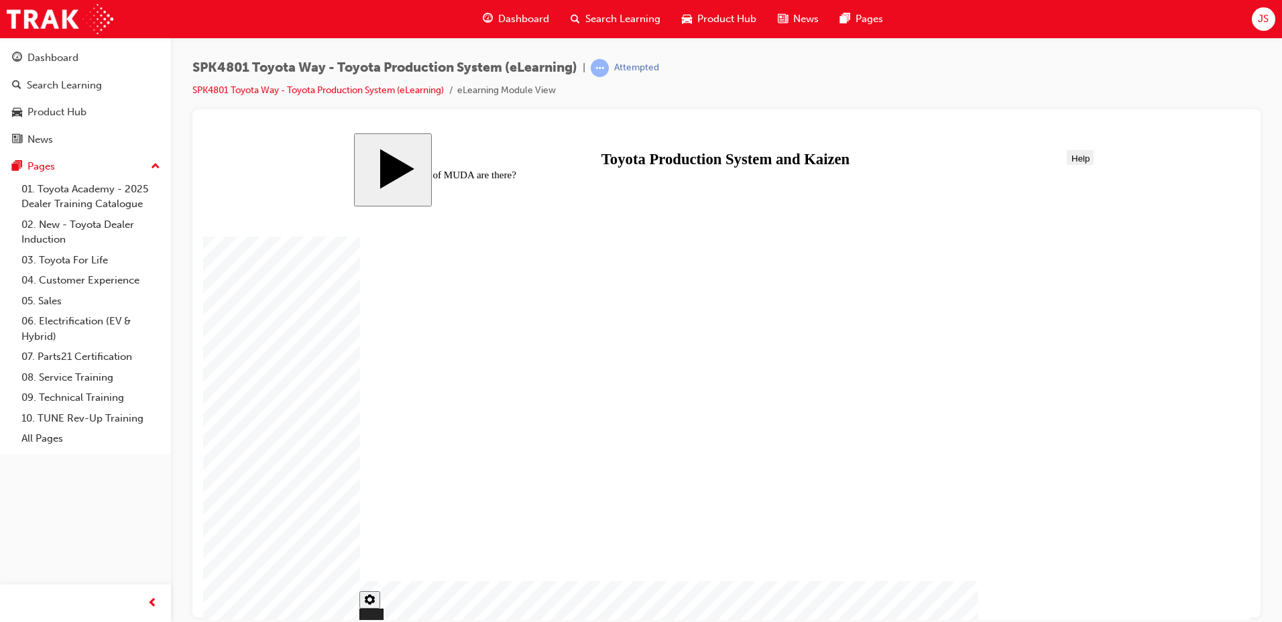
radio input "false"
radio input "true"
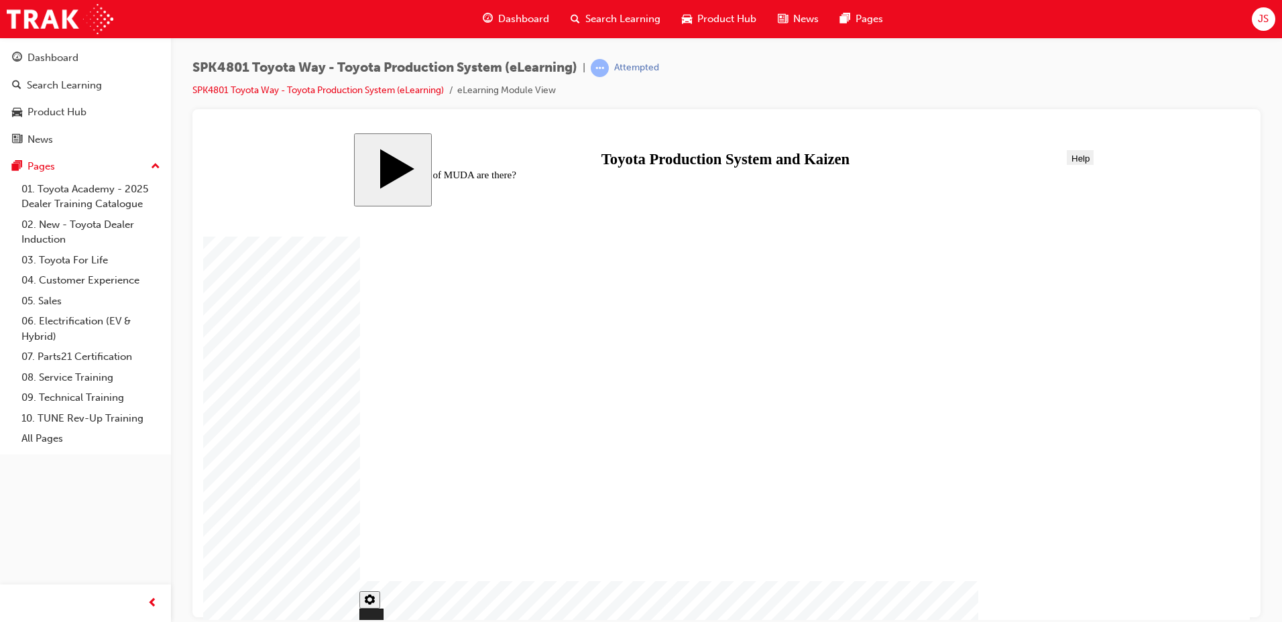
radio input "false"
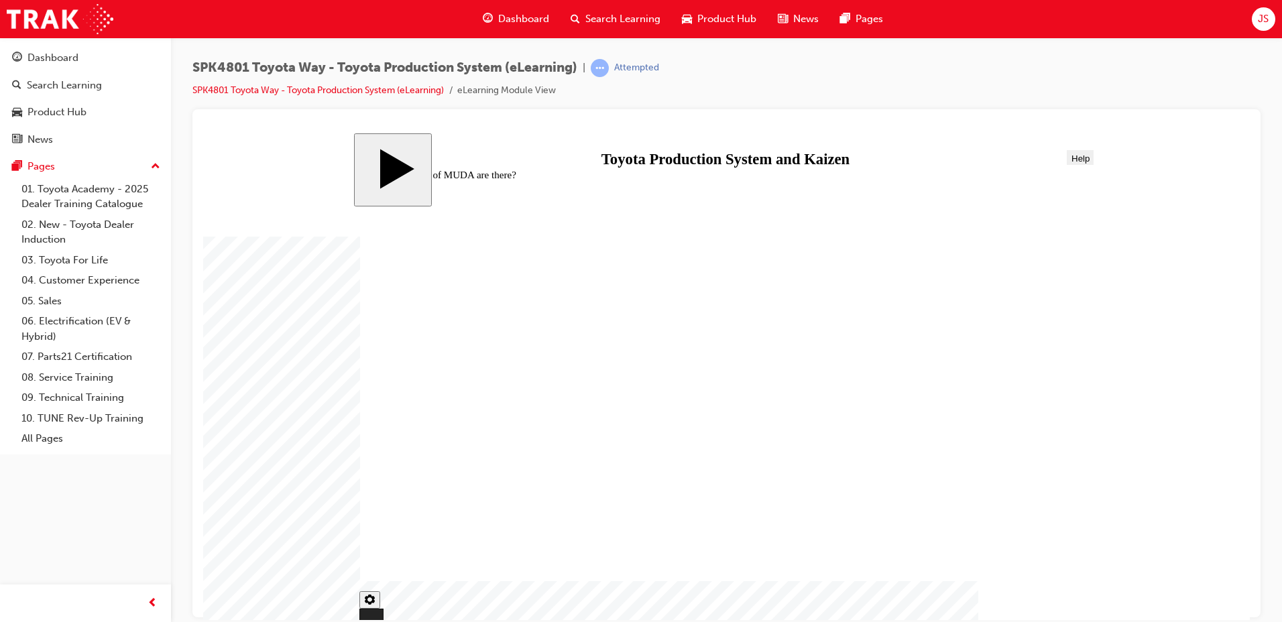
radio input "true"
drag, startPoint x: 895, startPoint y: 457, endPoint x: 529, endPoint y: 435, distance: 366.9
drag, startPoint x: 893, startPoint y: 520, endPoint x: 612, endPoint y: 440, distance: 292.3
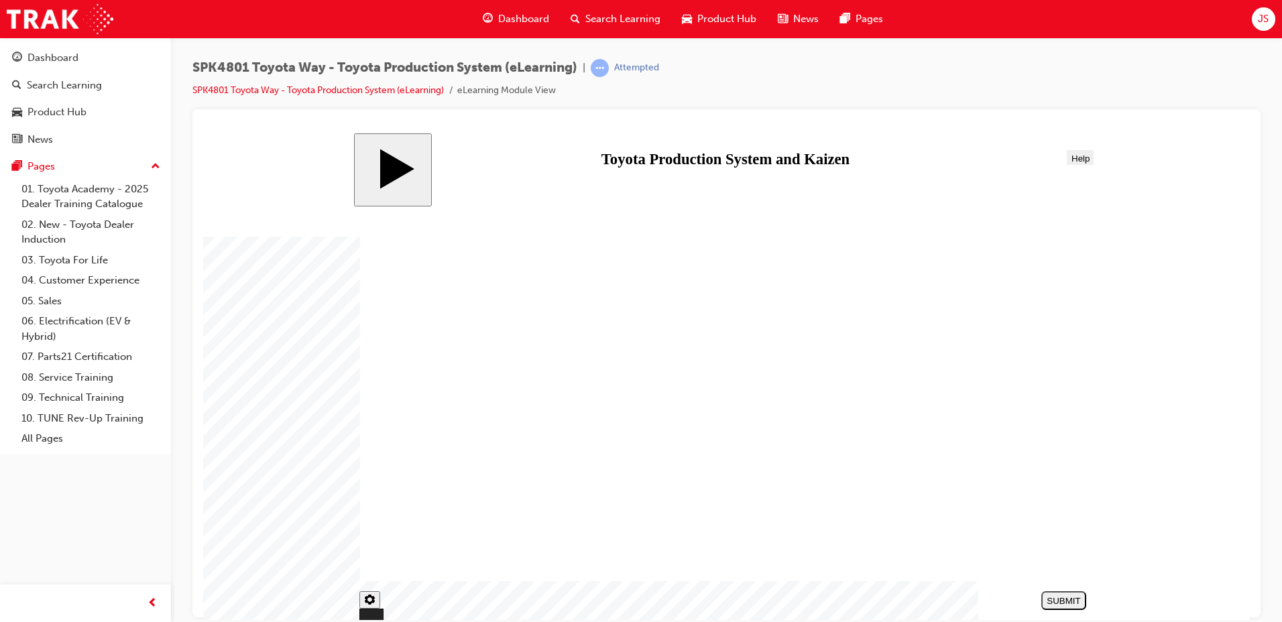
drag, startPoint x: 615, startPoint y: 439, endPoint x: 701, endPoint y: 379, distance: 104.6
drag, startPoint x: 884, startPoint y: 337, endPoint x: 448, endPoint y: 378, distance: 437.9
drag, startPoint x: 991, startPoint y: 331, endPoint x: 544, endPoint y: 363, distance: 448.5
drag, startPoint x: 1026, startPoint y: 415, endPoint x: 663, endPoint y: 397, distance: 363.3
drag, startPoint x: 726, startPoint y: 376, endPoint x: 958, endPoint y: 580, distance: 309.9
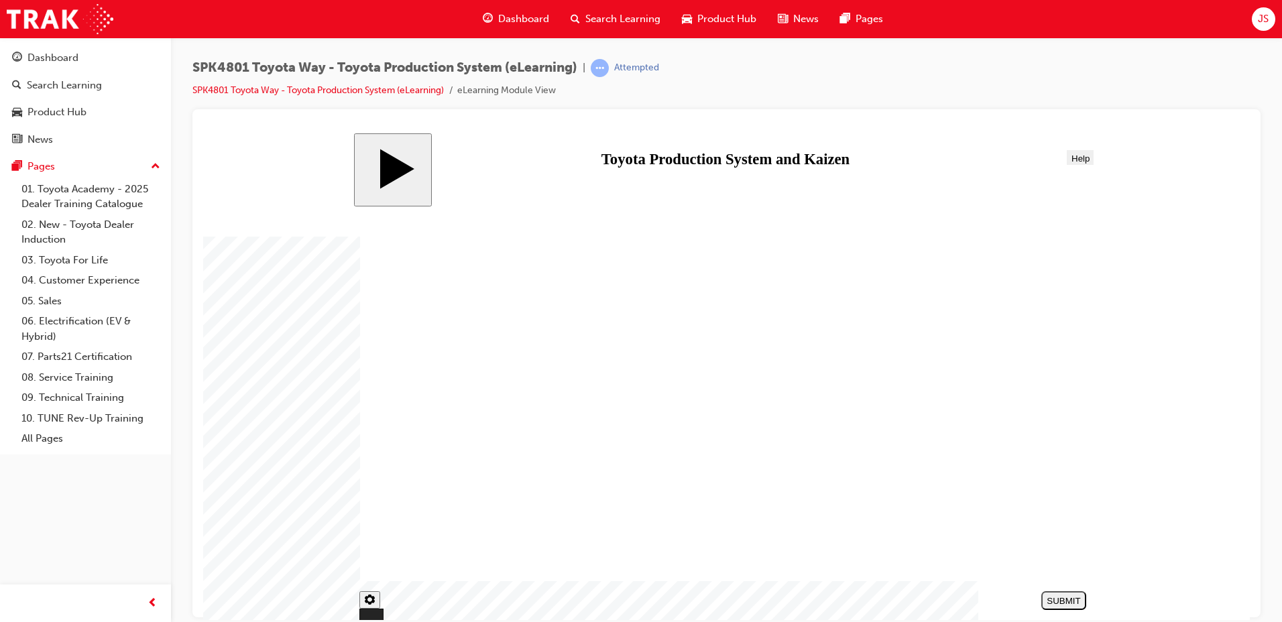
drag, startPoint x: 908, startPoint y: 396, endPoint x: 706, endPoint y: 375, distance: 203.0
drag, startPoint x: 993, startPoint y: 453, endPoint x: 753, endPoint y: 468, distance: 239.9
drag, startPoint x: 981, startPoint y: 530, endPoint x: 444, endPoint y: 447, distance: 542.9
drag, startPoint x: 918, startPoint y: 524, endPoint x: 784, endPoint y: 504, distance: 135.6
drag, startPoint x: 713, startPoint y: 427, endPoint x: 625, endPoint y: 427, distance: 87.9
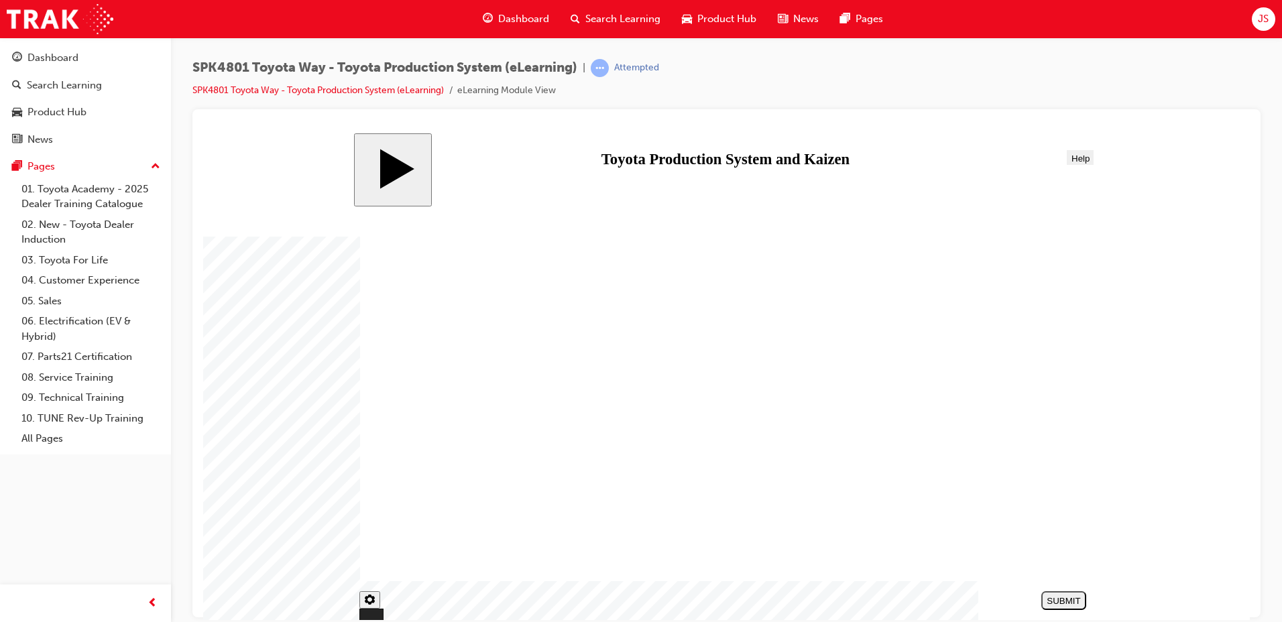
drag, startPoint x: 878, startPoint y: 506, endPoint x: 690, endPoint y: 427, distance: 203.5
click at [1055, 594] on button "SUBMIT" at bounding box center [1064, 600] width 45 height 19
radio input "true"
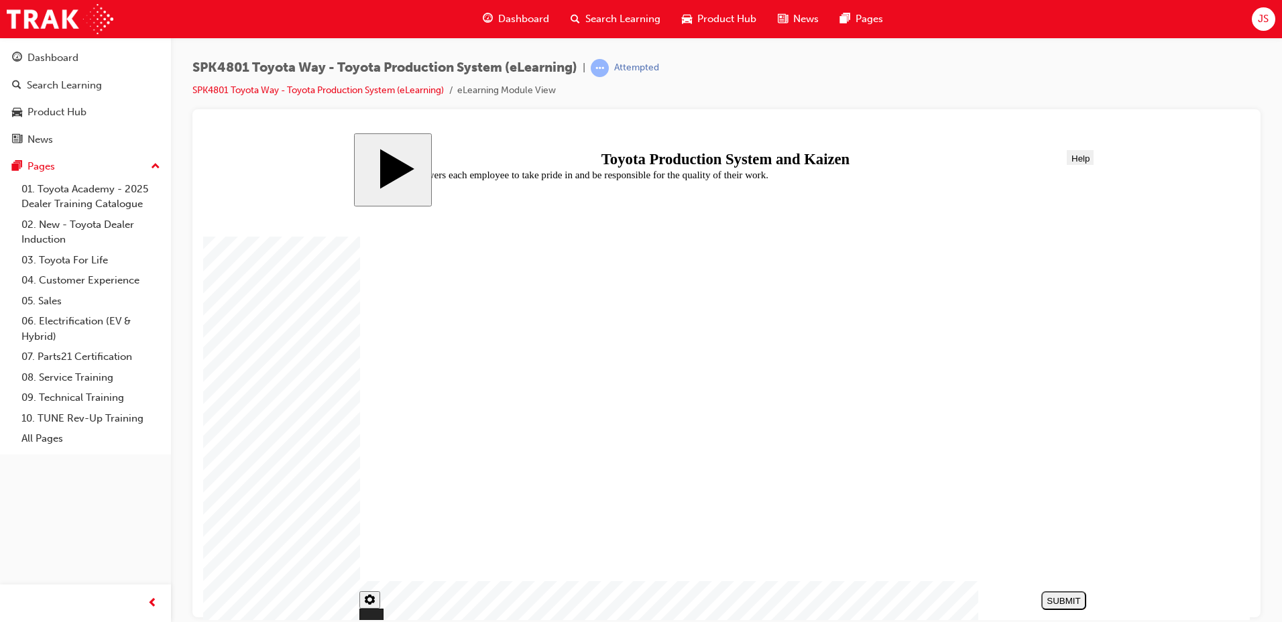
click at [1068, 596] on div "SUBMIT" at bounding box center [1064, 601] width 34 height 10
checkbox input "true"
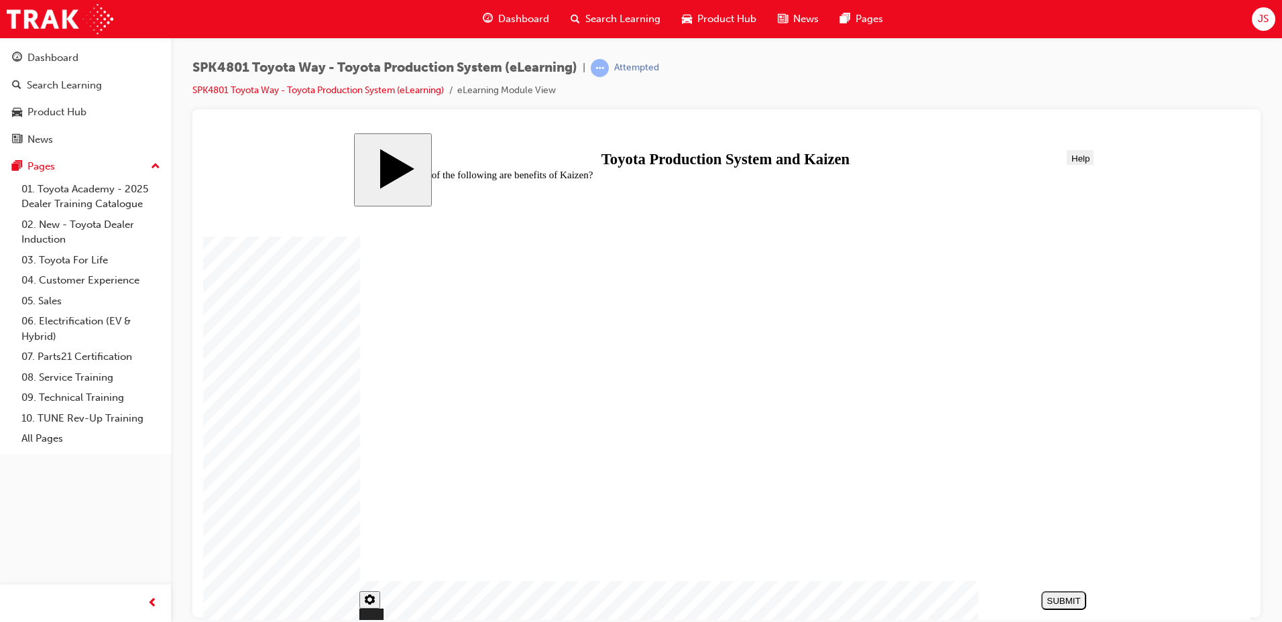
checkbox input "true"
click at [1060, 608] on button "SUBMIT" at bounding box center [1064, 600] width 45 height 19
drag, startPoint x: 905, startPoint y: 331, endPoint x: 541, endPoint y: 376, distance: 366.3
drag, startPoint x: 970, startPoint y: 323, endPoint x: 623, endPoint y: 347, distance: 347.6
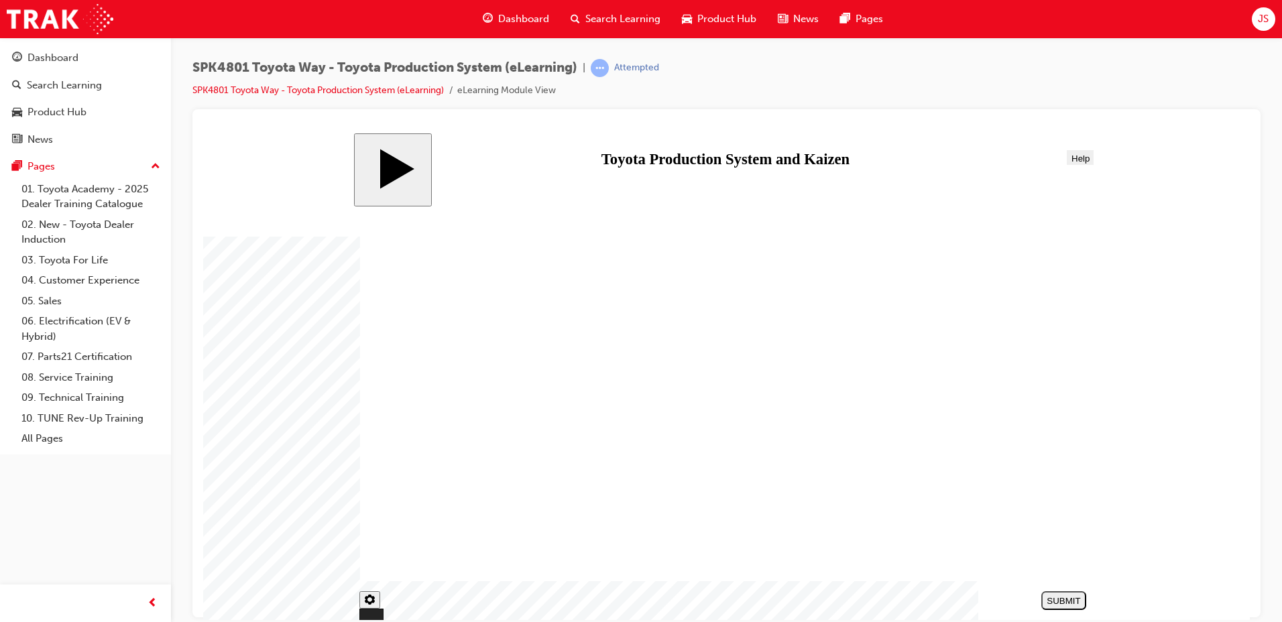
drag, startPoint x: 883, startPoint y: 387, endPoint x: 680, endPoint y: 375, distance: 202.9
drag, startPoint x: 999, startPoint y: 391, endPoint x: 837, endPoint y: 567, distance: 238.8
drag, startPoint x: 897, startPoint y: 522, endPoint x: 708, endPoint y: 439, distance: 207.0
drag, startPoint x: 992, startPoint y: 510, endPoint x: 547, endPoint y: 429, distance: 452.7
drag, startPoint x: 866, startPoint y: 438, endPoint x: 582, endPoint y: 416, distance: 284.6
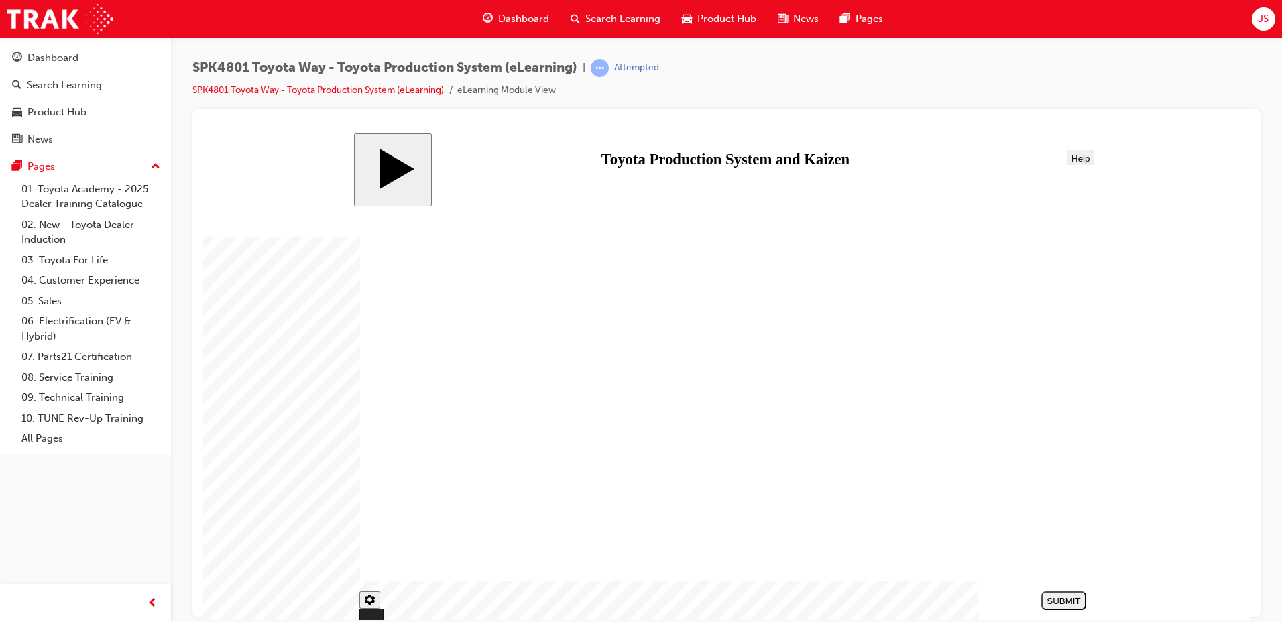
drag, startPoint x: 910, startPoint y: 382, endPoint x: 460, endPoint y: 361, distance: 449.9
drag, startPoint x: 965, startPoint y: 447, endPoint x: 457, endPoint y: 428, distance: 508.1
drag, startPoint x: 445, startPoint y: 423, endPoint x: 597, endPoint y: 531, distance: 187.1
drag, startPoint x: 451, startPoint y: 383, endPoint x: 684, endPoint y: 613, distance: 327.3
drag, startPoint x: 526, startPoint y: 387, endPoint x: 445, endPoint y: 384, distance: 81.2
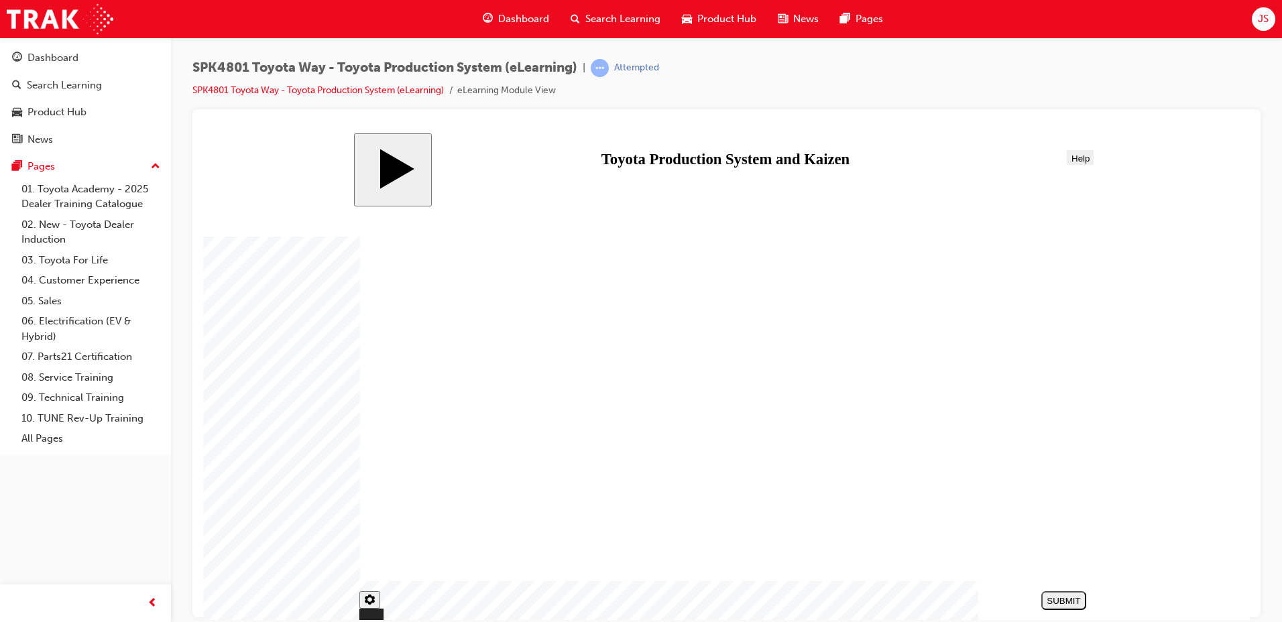
drag, startPoint x: 545, startPoint y: 443, endPoint x: 464, endPoint y: 443, distance: 80.5
drag, startPoint x: 604, startPoint y: 392, endPoint x: 535, endPoint y: 388, distance: 68.5
drag, startPoint x: 619, startPoint y: 430, endPoint x: 535, endPoint y: 433, distance: 83.9
drag, startPoint x: 967, startPoint y: 401, endPoint x: 601, endPoint y: 384, distance: 366.0
drag, startPoint x: 836, startPoint y: 456, endPoint x: 594, endPoint y: 418, distance: 245.1
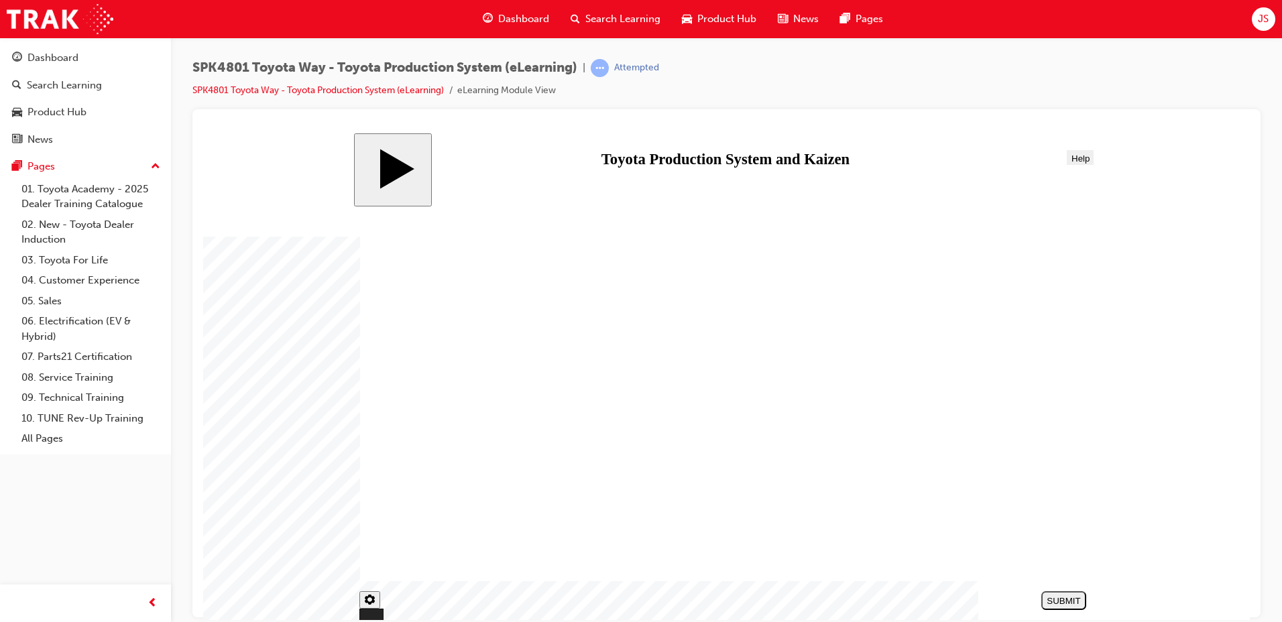
click at [1072, 595] on button "SUBMIT" at bounding box center [1064, 600] width 45 height 19
radio input "true"
click at [1058, 601] on div "SUBMIT" at bounding box center [1064, 601] width 34 height 10
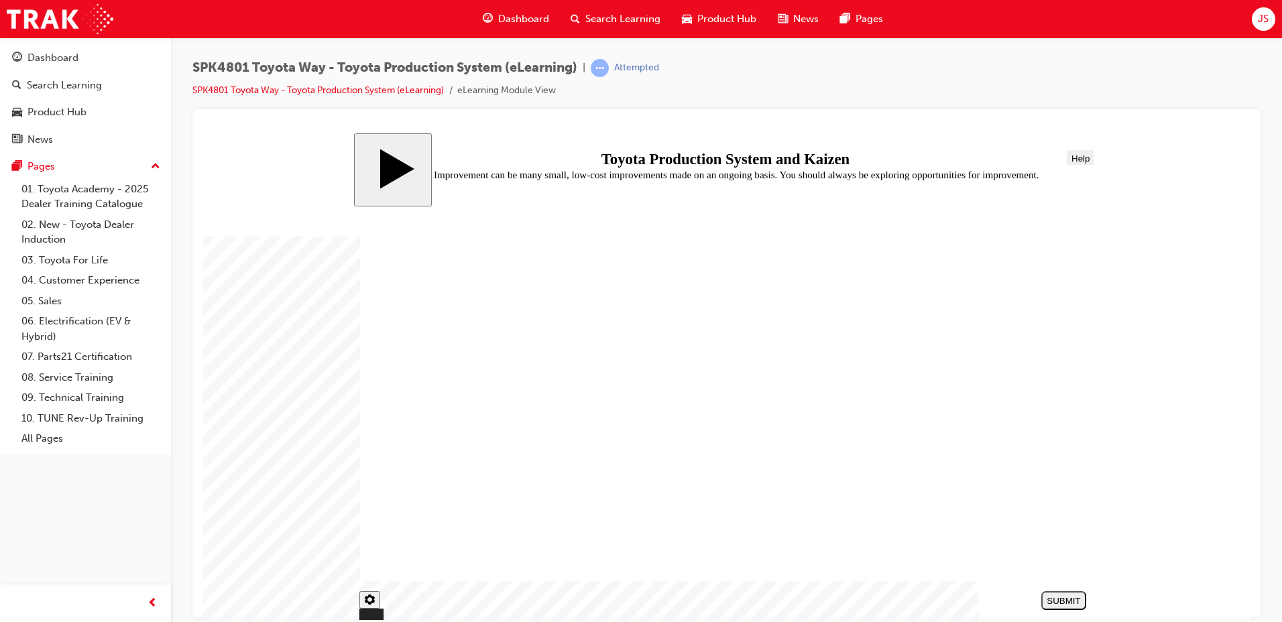
click at [644, 20] on span "Search Learning" at bounding box center [623, 18] width 75 height 15
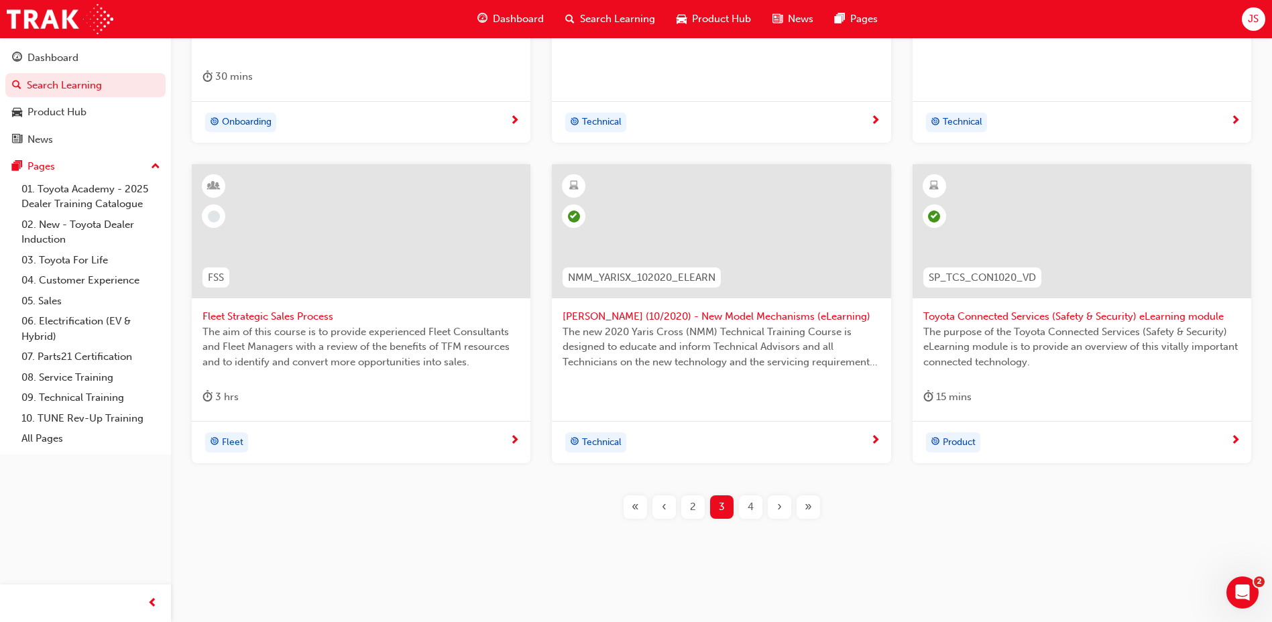
scroll to position [472, 0]
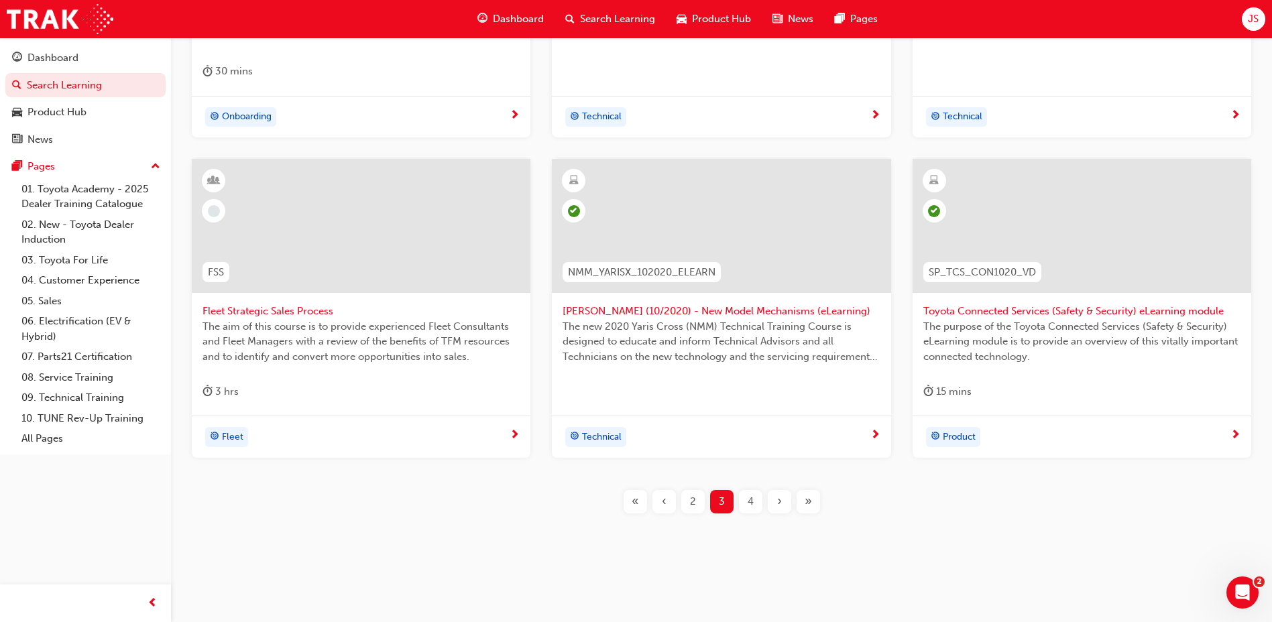
click at [750, 504] on span "4" at bounding box center [751, 501] width 6 height 15
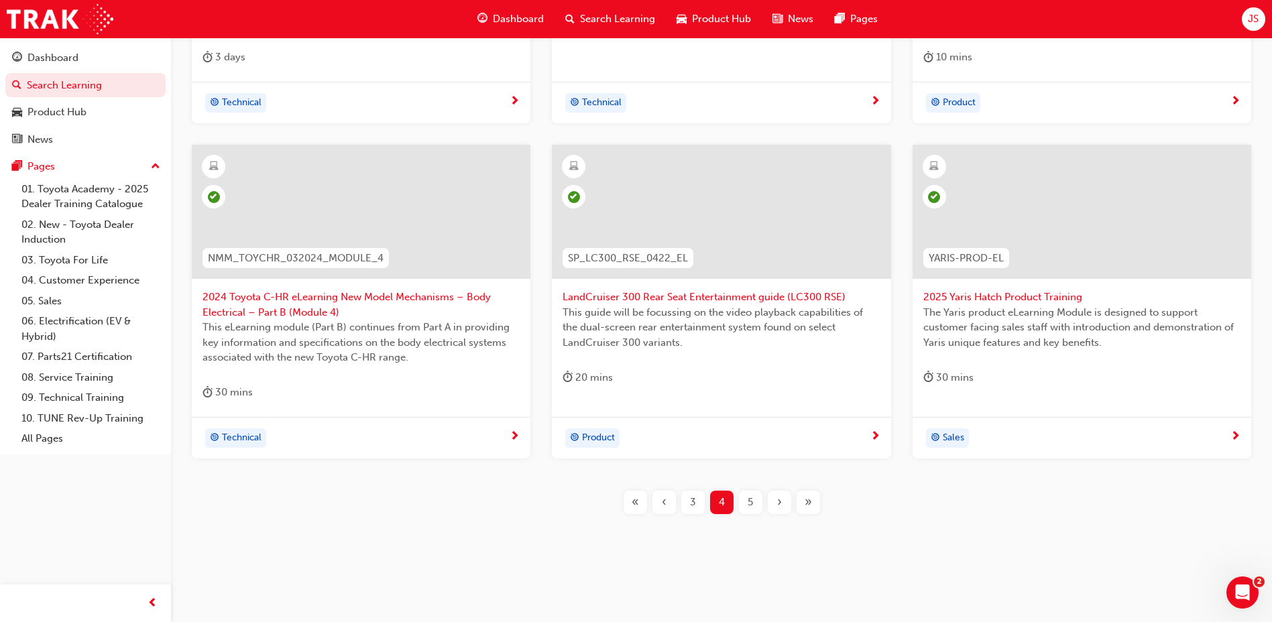
scroll to position [486, 0]
click at [773, 520] on div "T21-PTEN_DIESEL_ILT PT Diesel Engine Management - Training As explained in the …" at bounding box center [721, 180] width 1058 height 712
click at [758, 509] on div "5" at bounding box center [750, 501] width 23 height 23
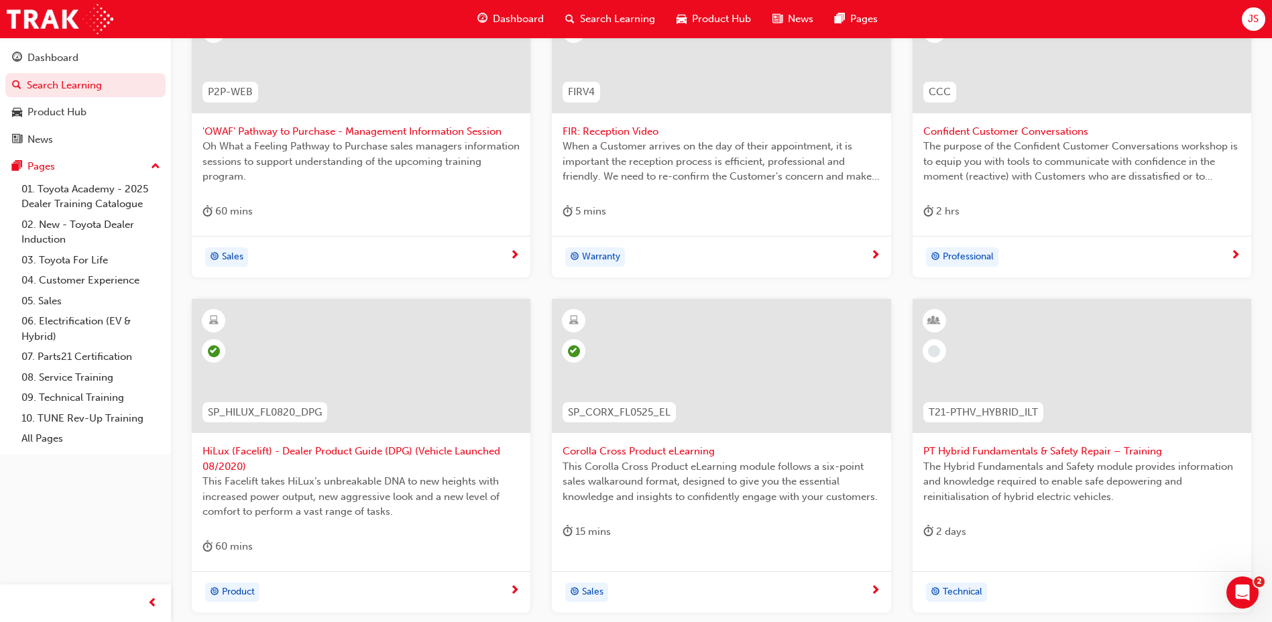
scroll to position [486, 0]
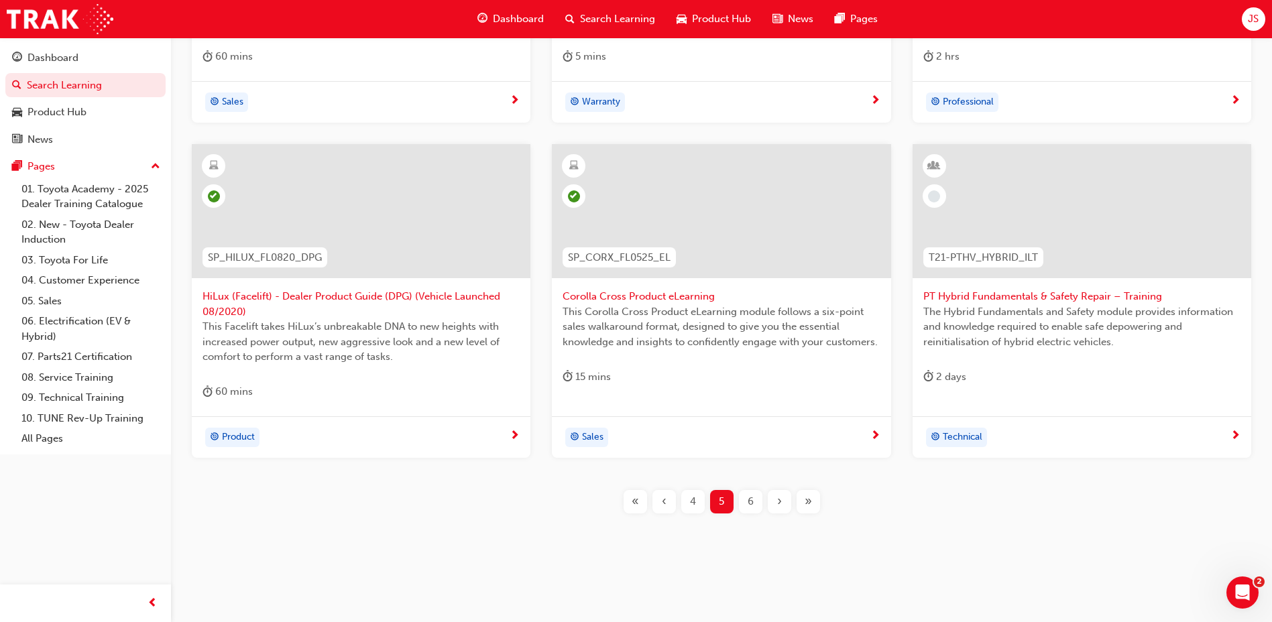
click at [751, 506] on span "6" at bounding box center [751, 501] width 6 height 15
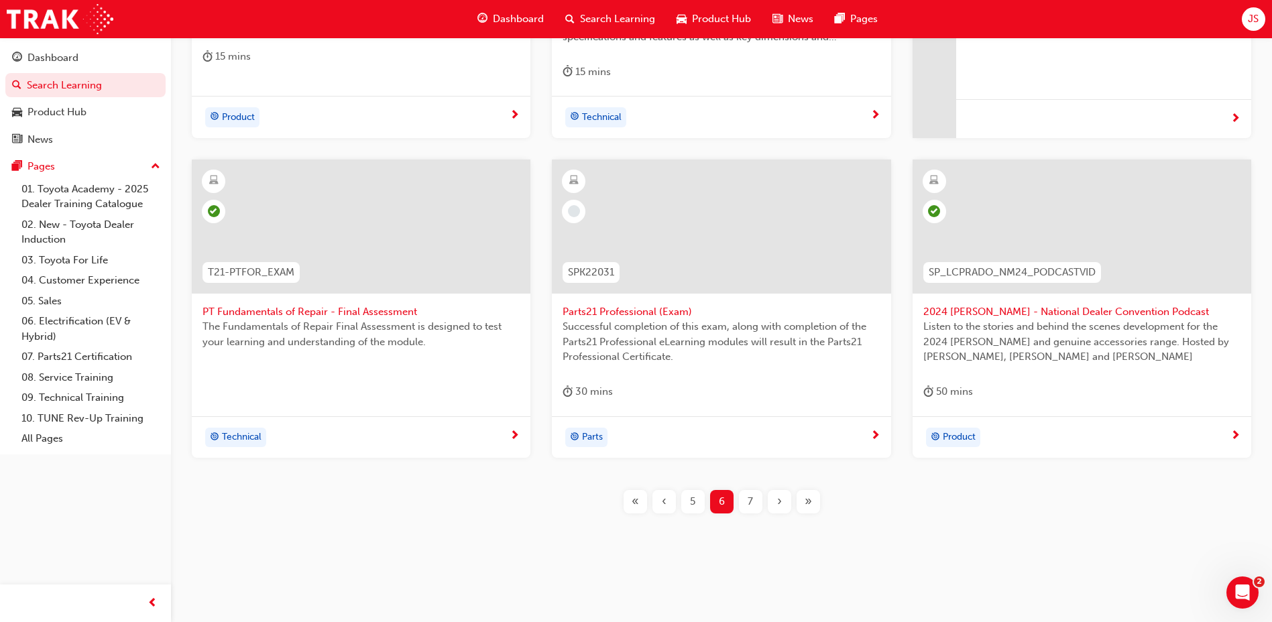
click at [703, 502] on div "5" at bounding box center [692, 501] width 23 height 23
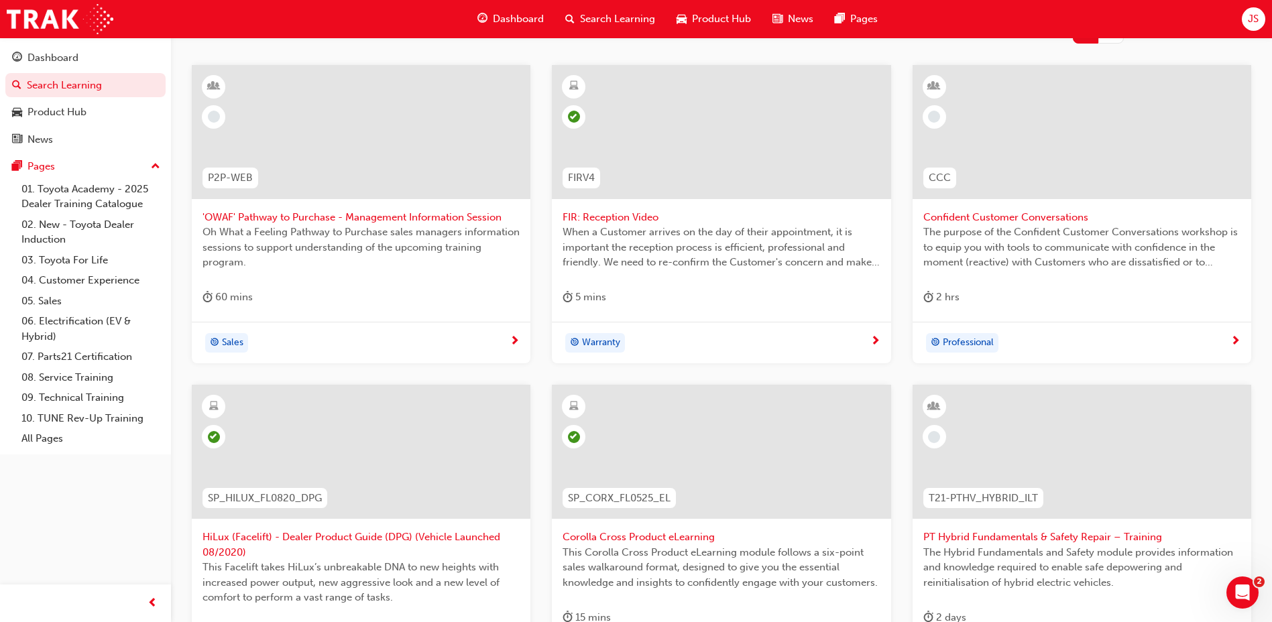
scroll to position [218, 0]
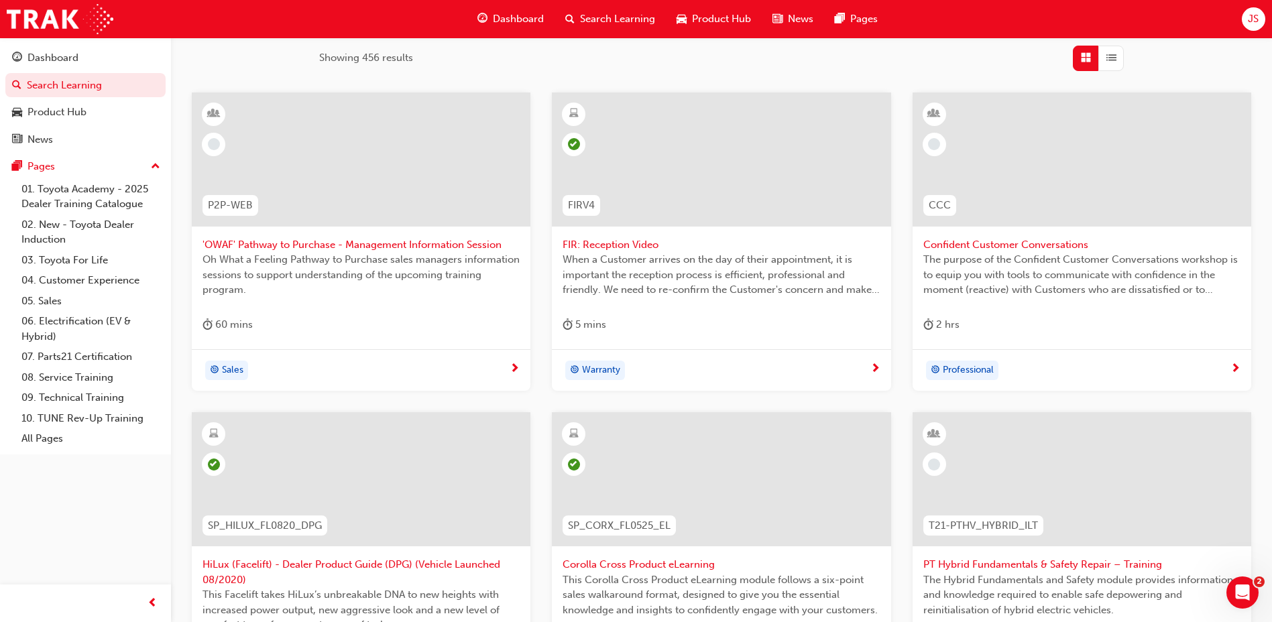
click at [433, 248] on span "'OWAF' Pathway to Purchase - Management Information Session" at bounding box center [361, 244] width 317 height 15
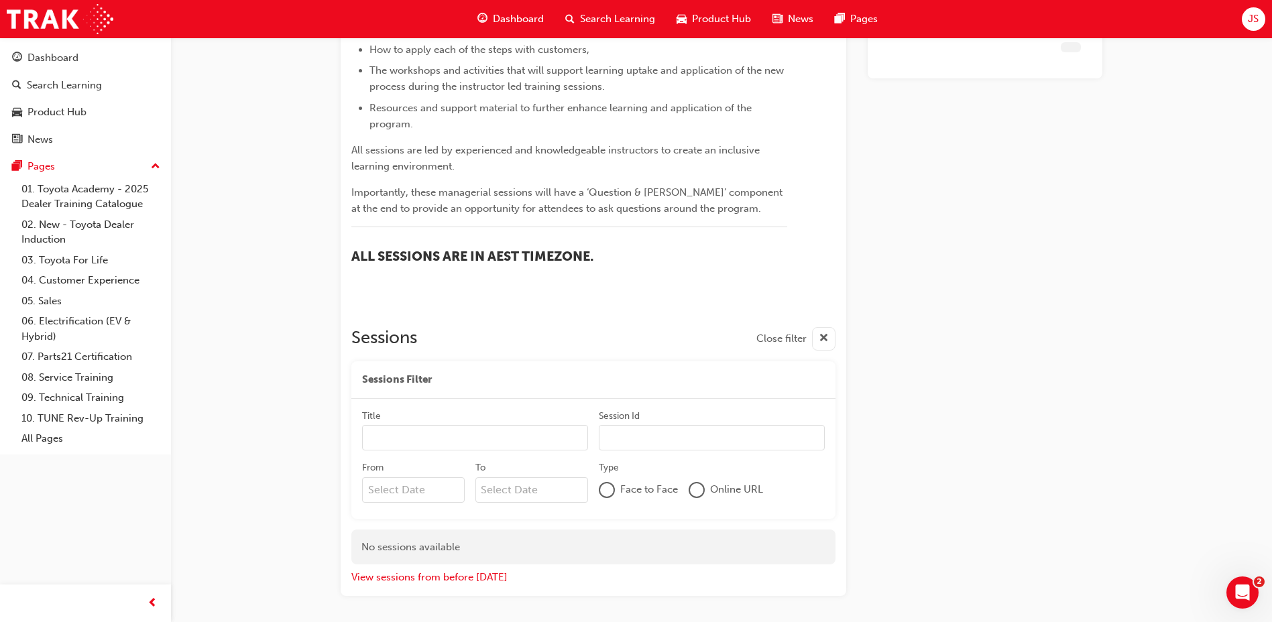
scroll to position [617, 0]
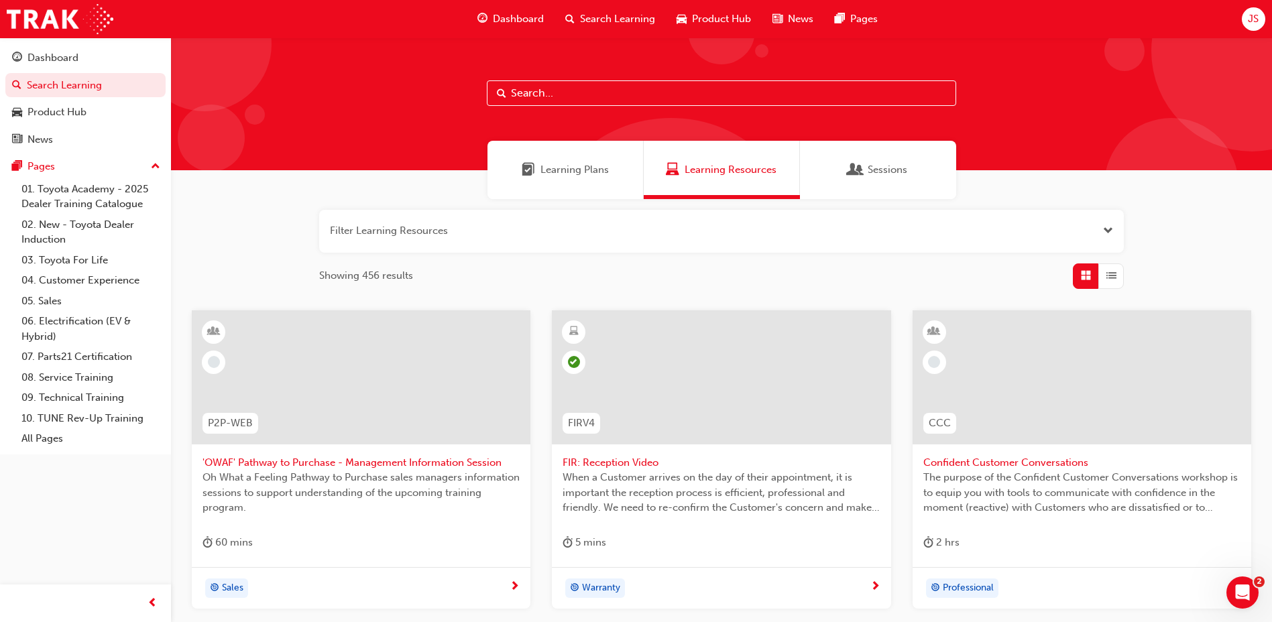
click at [411, 230] on button "button" at bounding box center [721, 231] width 805 height 43
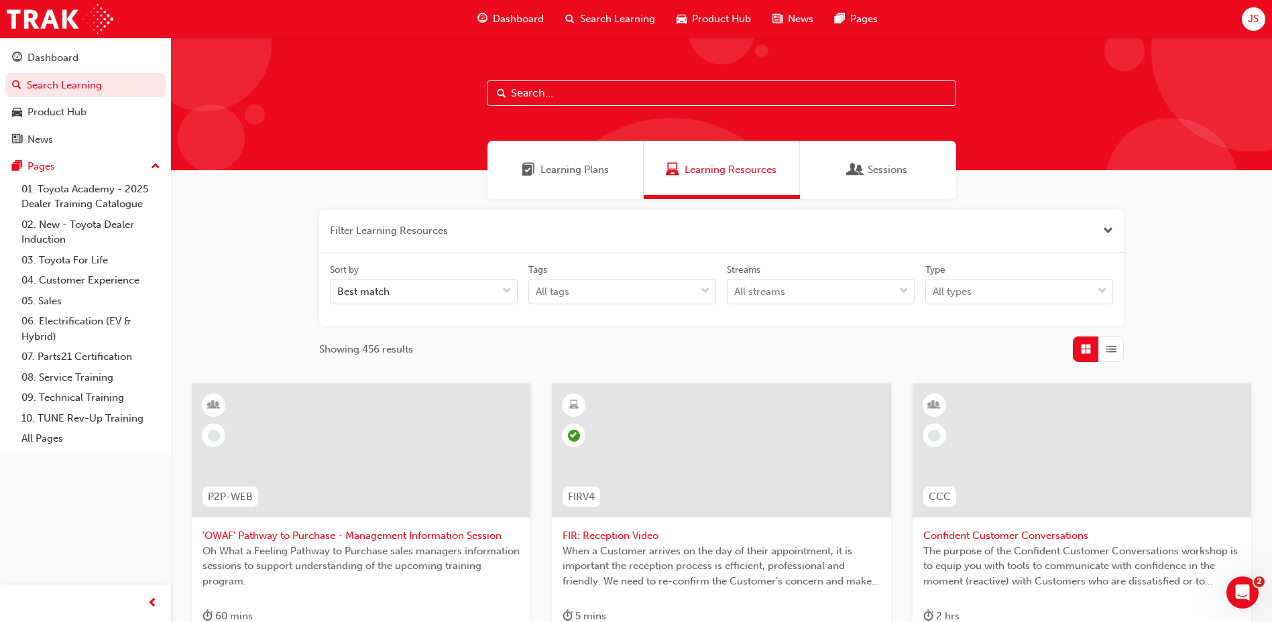
click at [405, 278] on div "Sort by" at bounding box center [424, 272] width 188 height 16
click at [339, 286] on input "Sort by Best match" at bounding box center [337, 291] width 1 height 11
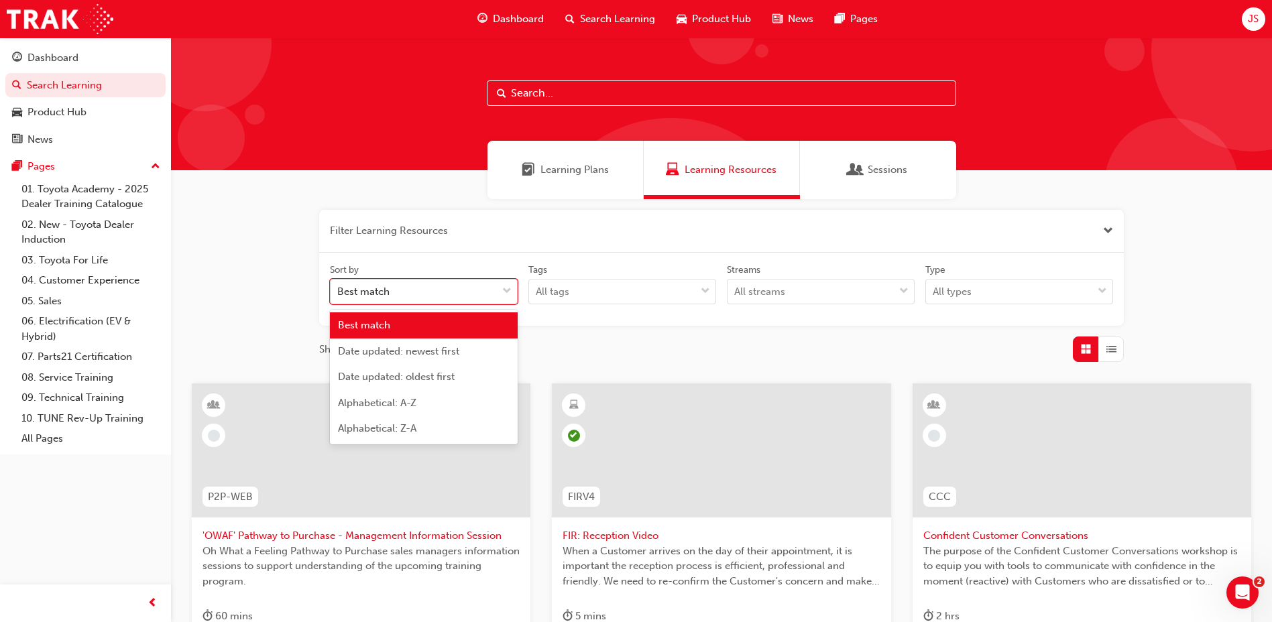
click at [405, 284] on div "Best match" at bounding box center [414, 291] width 166 height 23
click at [339, 286] on input "Sort by option Best match focused, 1 of 5. 5 results available. Use Up and Down…" at bounding box center [337, 291] width 1 height 11
click at [730, 318] on div "Sort by option Best match focused, 1 of 5. 5 results available. Use Up and Down…" at bounding box center [721, 290] width 805 height 74
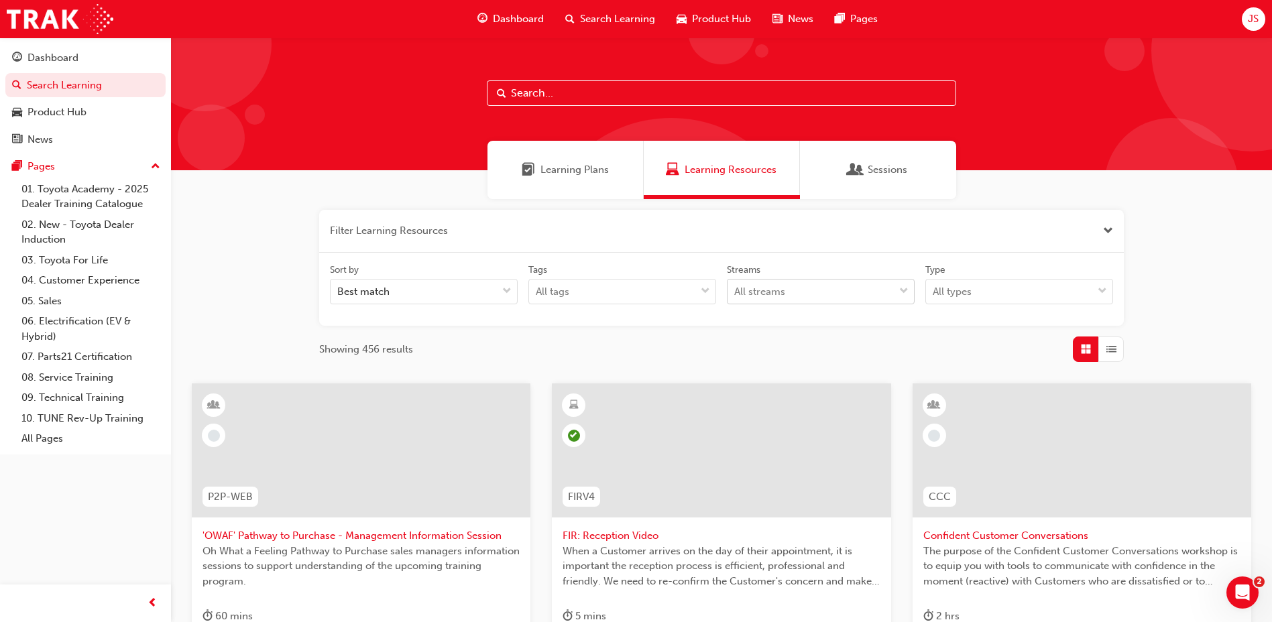
click at [803, 288] on div "All streams" at bounding box center [811, 291] width 166 height 23
click at [736, 288] on input "Streams All streams" at bounding box center [734, 291] width 1 height 11
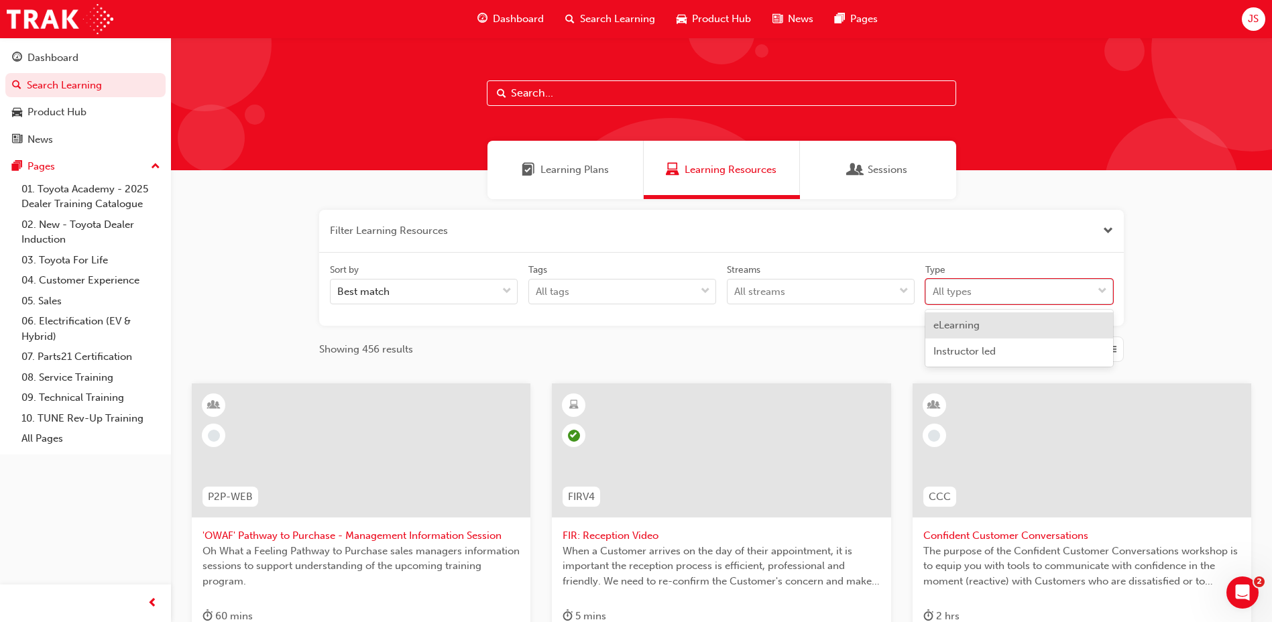
click at [959, 294] on div "All types" at bounding box center [952, 291] width 39 height 15
click at [934, 294] on input "Type option eLearning focused, 1 of 2. 2 results available. Use Up and Down to …" at bounding box center [933, 291] width 1 height 11
click at [964, 324] on span "eLearning" at bounding box center [957, 325] width 46 height 12
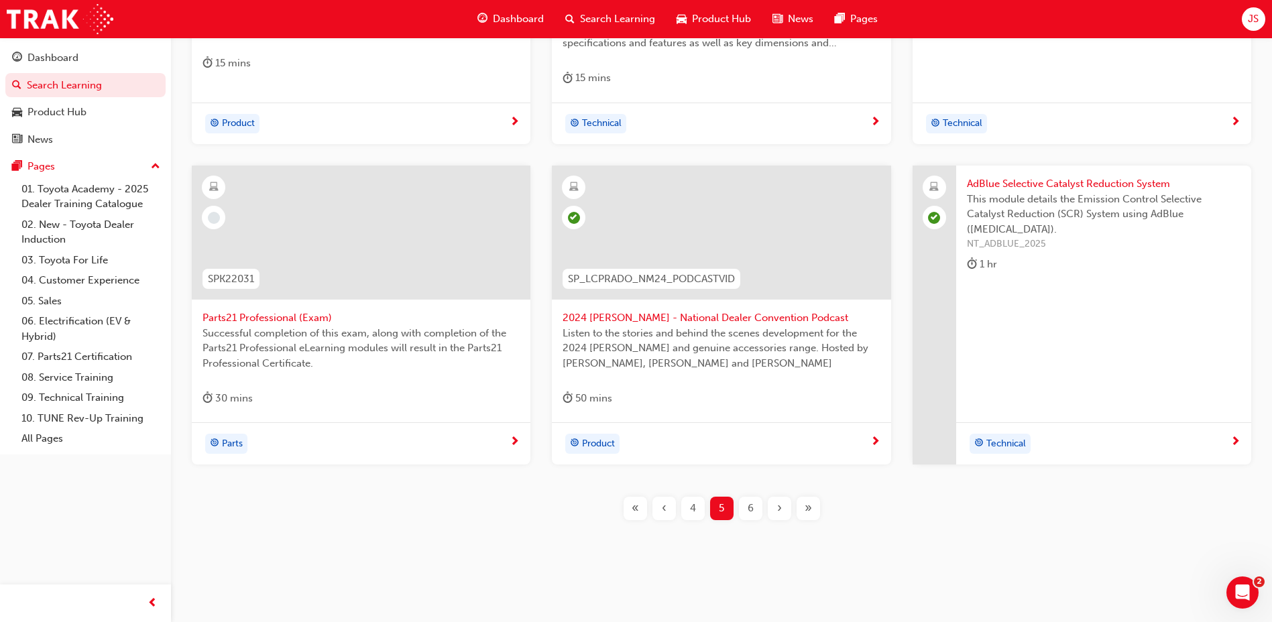
scroll to position [560, 0]
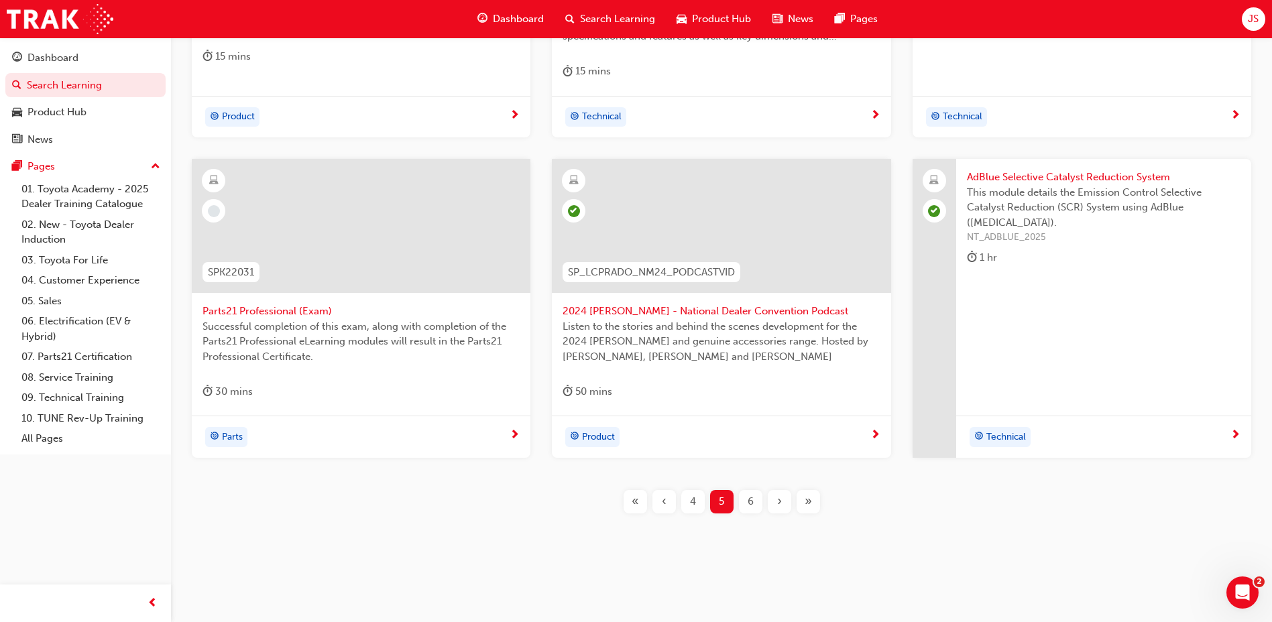
click at [740, 507] on div "6" at bounding box center [750, 501] width 23 height 23
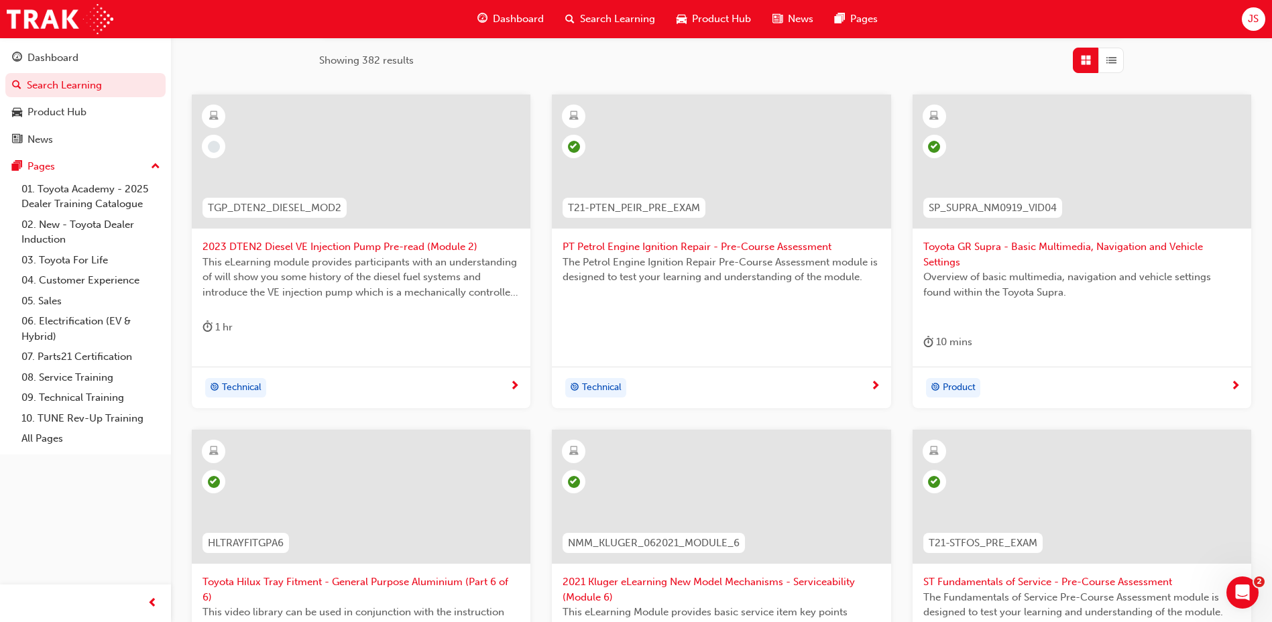
scroll to position [575, 0]
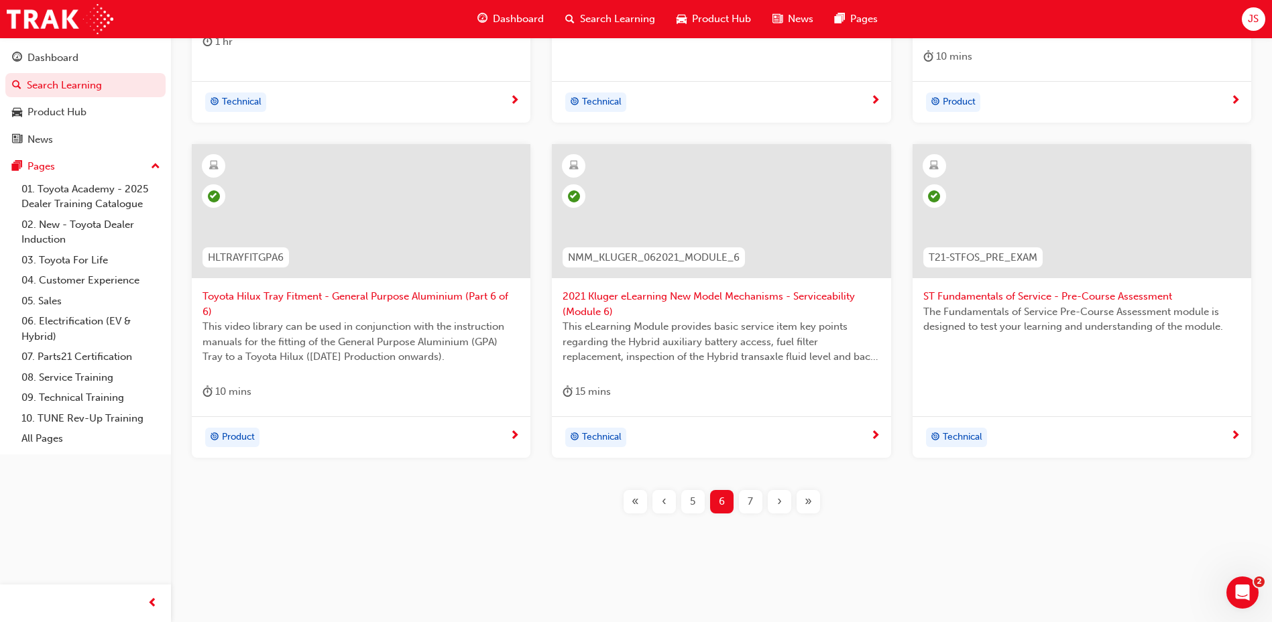
click at [749, 497] on span "7" at bounding box center [750, 501] width 5 height 15
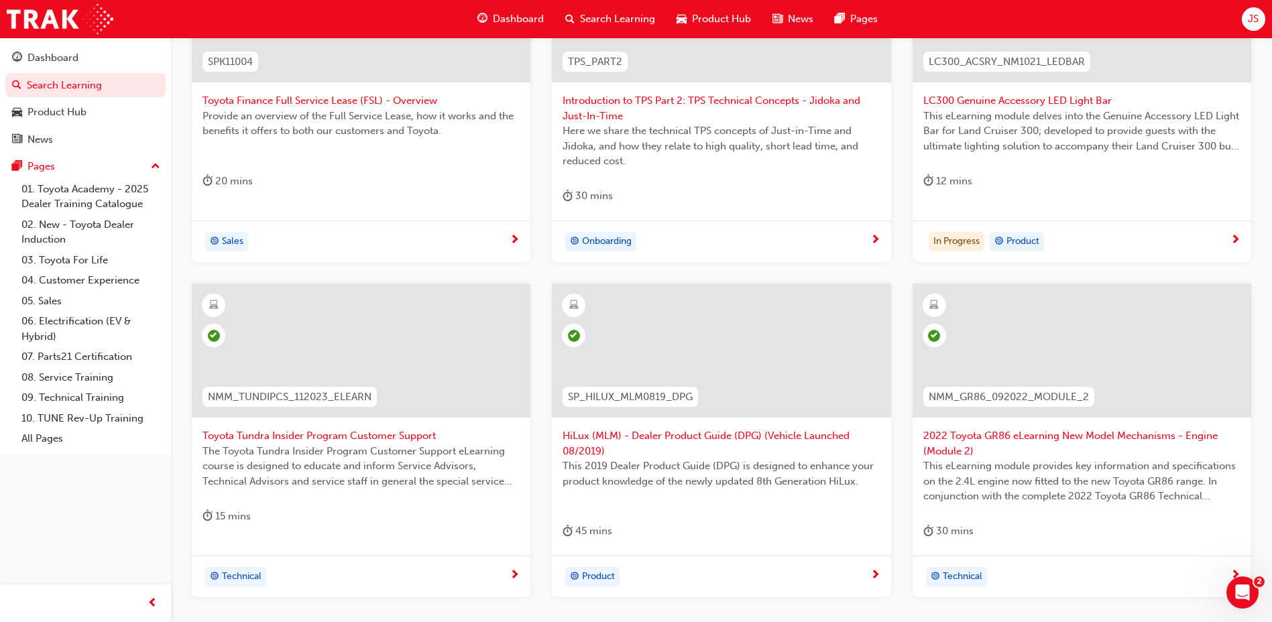
scroll to position [239, 0]
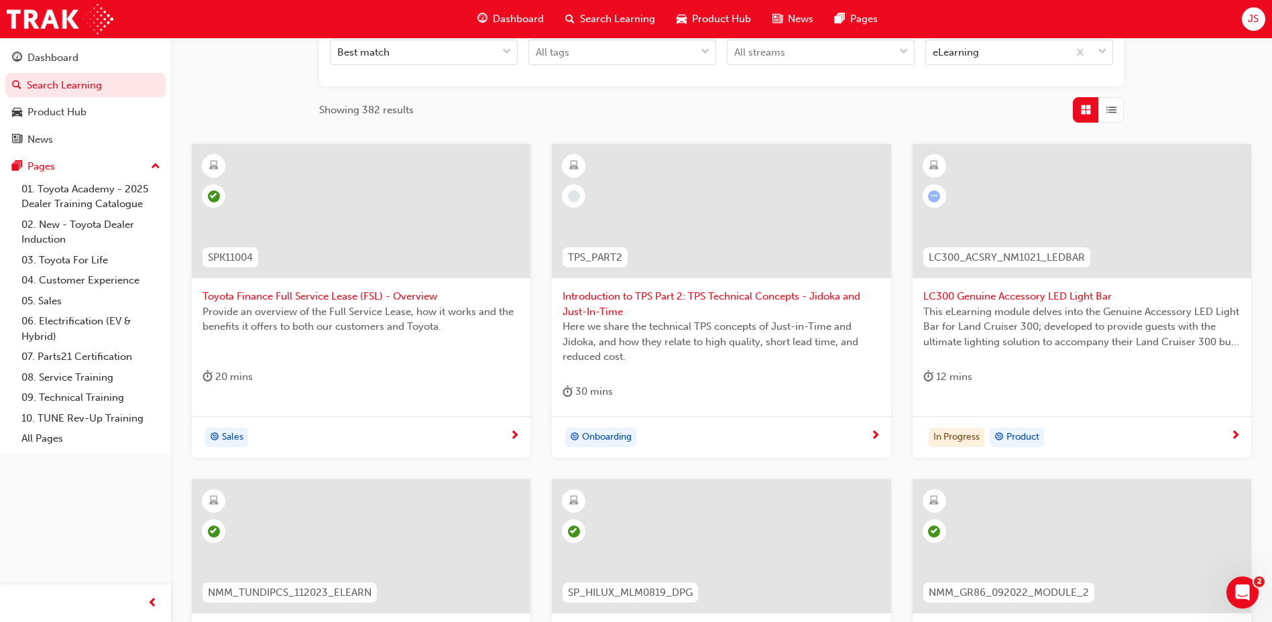
click at [742, 295] on span "Introduction to TPS Part 2: TPS Technical Concepts - Jidoka and Just-In-Time" at bounding box center [721, 304] width 317 height 30
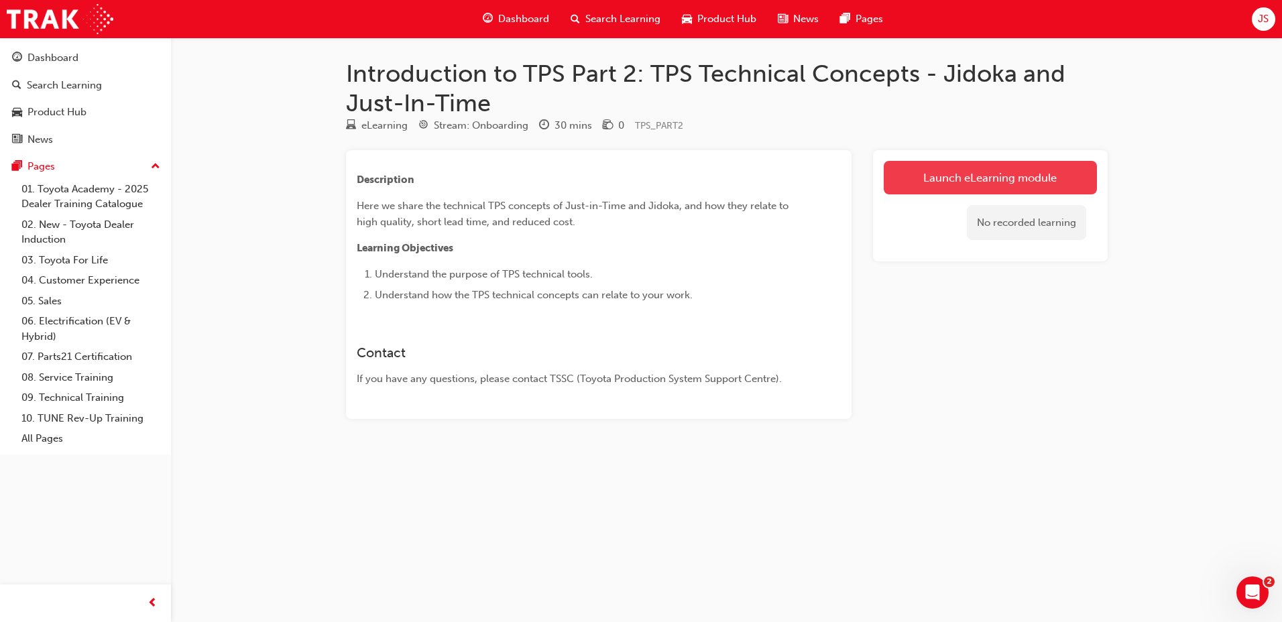
click at [959, 181] on link "Launch eLearning module" at bounding box center [990, 178] width 213 height 34
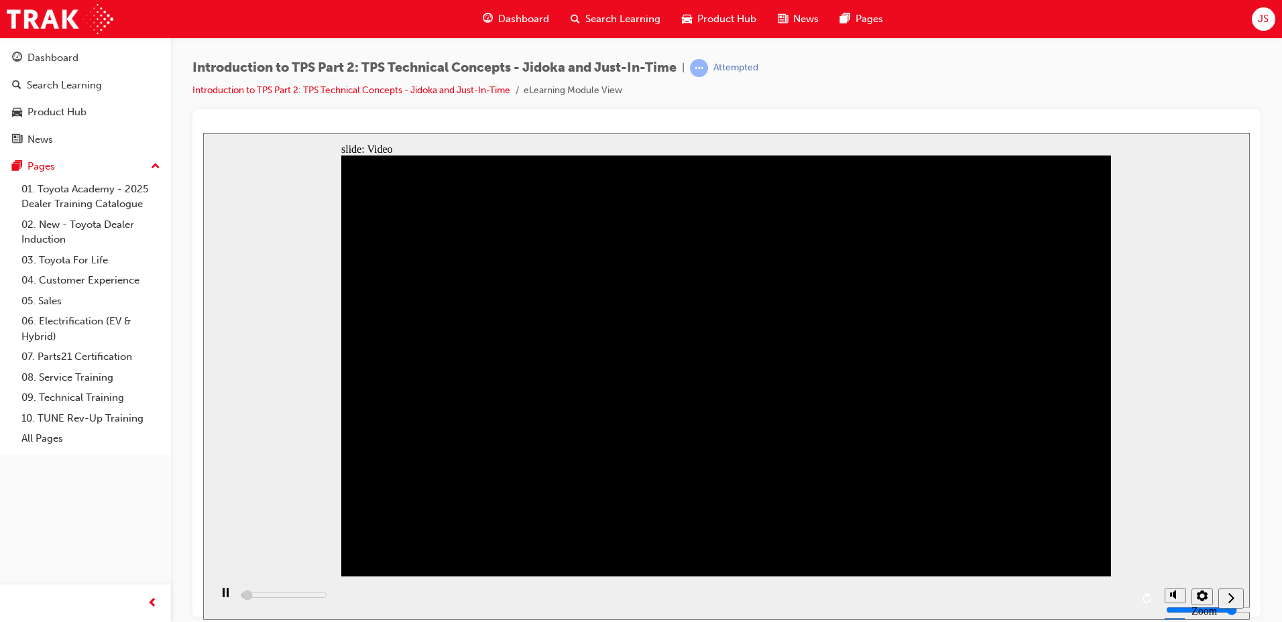
click at [437, 596] on div "playback controls" at bounding box center [684, 598] width 948 height 44
click at [574, 598] on div "playback controls" at bounding box center [684, 598] width 948 height 44
click at [575, 598] on div "playback controls" at bounding box center [684, 598] width 948 height 44
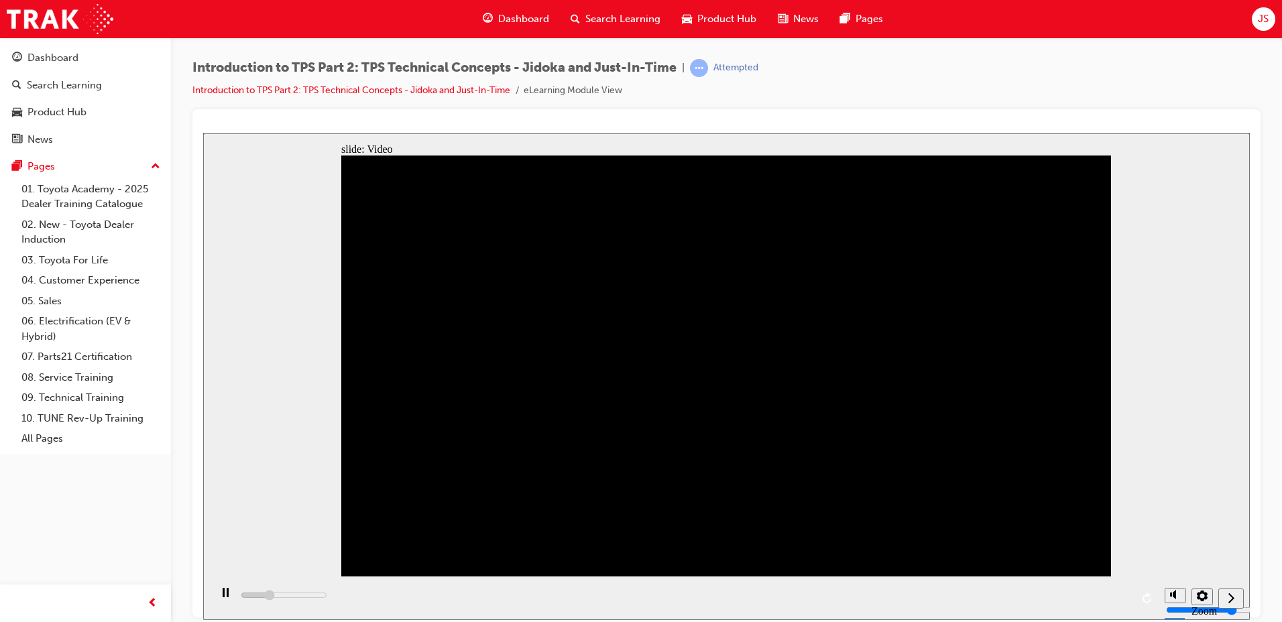
click at [606, 598] on div "playback controls" at bounding box center [684, 598] width 948 height 44
click at [737, 596] on div "playback controls" at bounding box center [684, 598] width 948 height 44
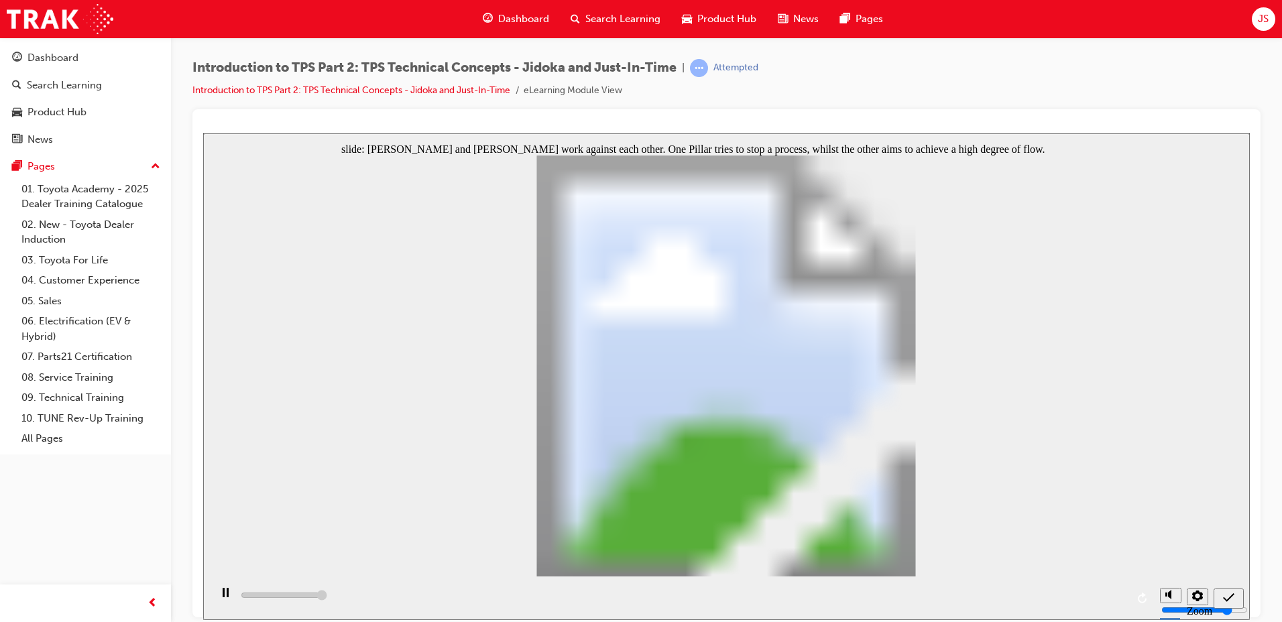
type input "5000"
drag, startPoint x: 382, startPoint y: 176, endPoint x: 426, endPoint y: 172, distance: 44.4
radio input "true"
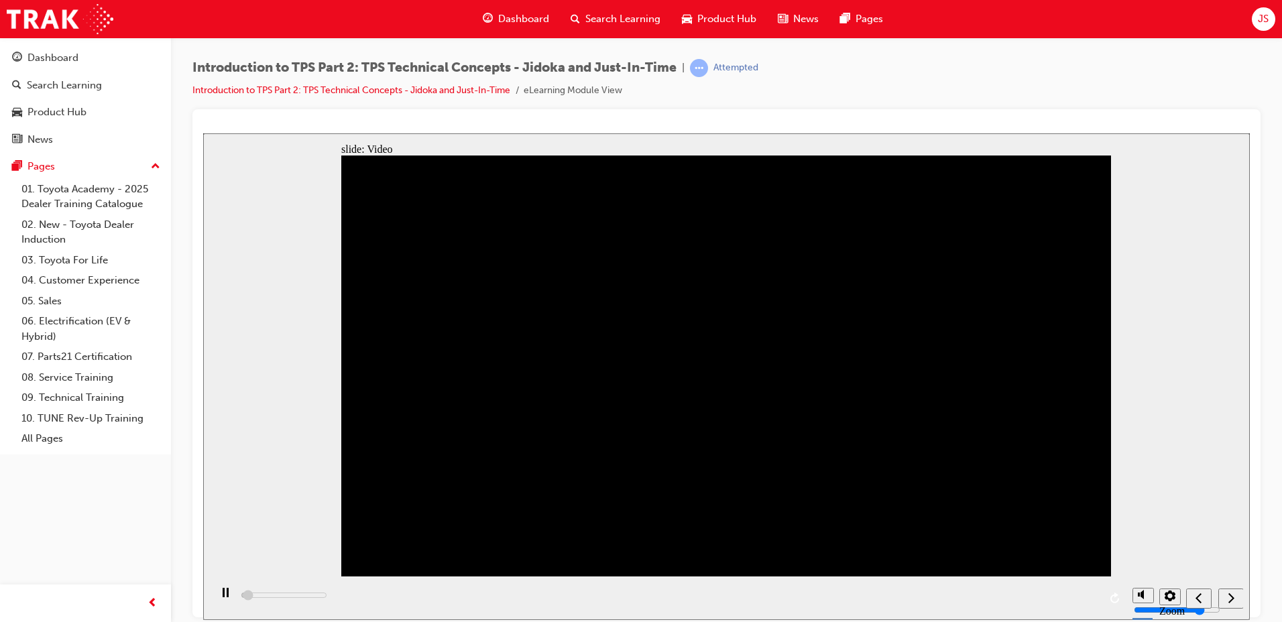
click at [419, 594] on div "playback controls" at bounding box center [668, 598] width 916 height 44
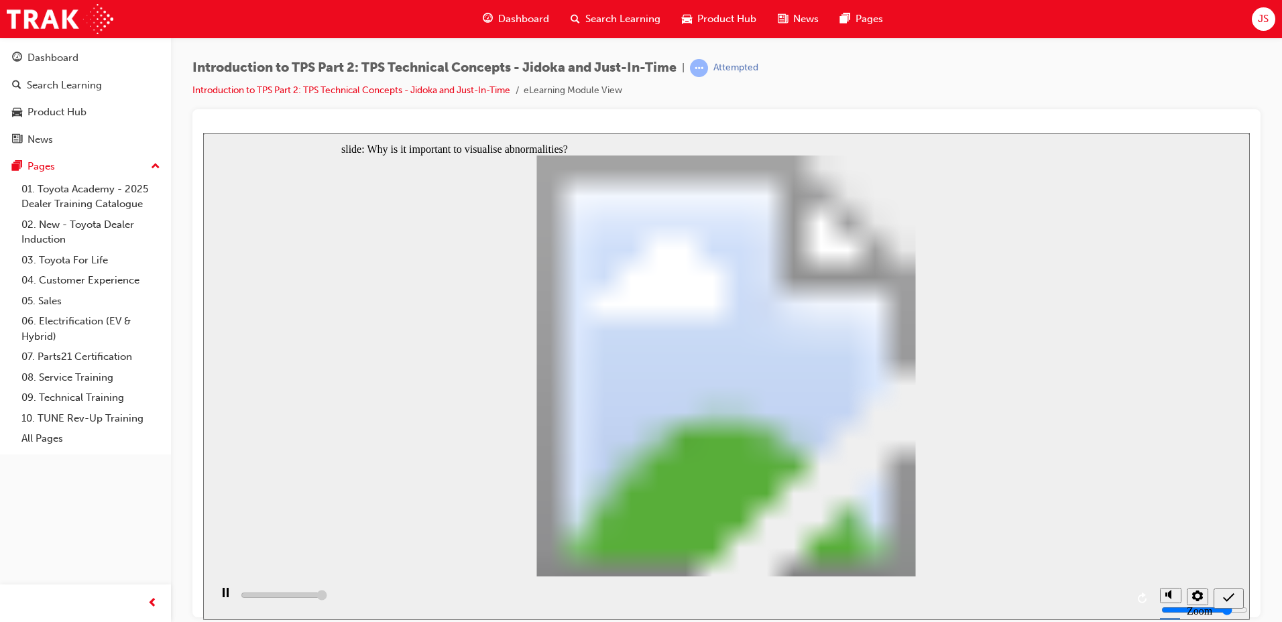
type input "5000"
radio input "true"
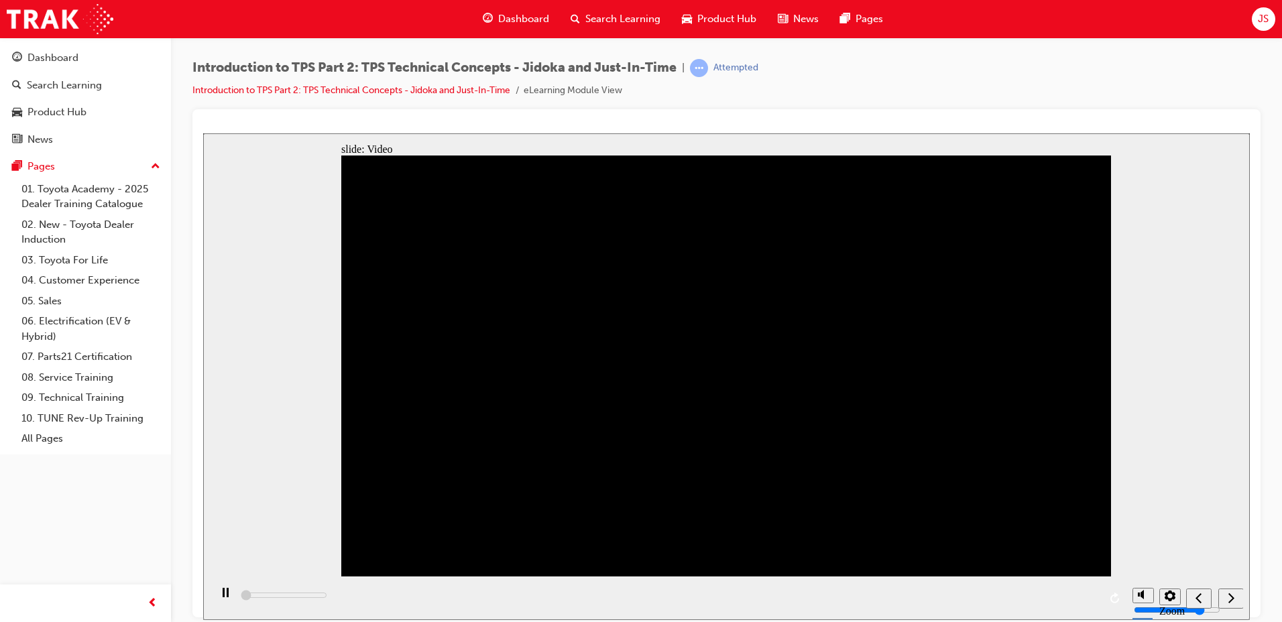
click at [1092, 592] on div "playback controls" at bounding box center [668, 598] width 916 height 44
click at [217, 594] on div "Pause (Ctrl+Alt+P)" at bounding box center [225, 599] width 23 height 23
click at [221, 596] on icon "Play (Ctrl+Alt+P)" at bounding box center [225, 593] width 9 height 10
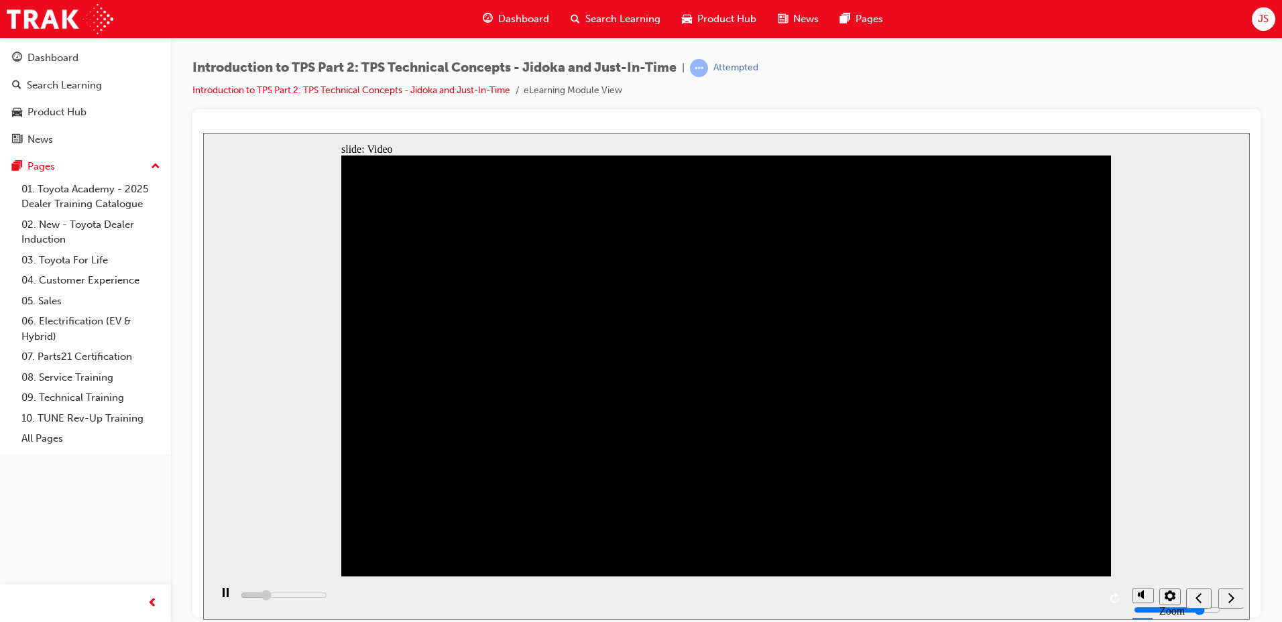
click at [1095, 595] on div "playback controls" at bounding box center [668, 598] width 916 height 44
click at [1087, 596] on div "playback controls" at bounding box center [668, 598] width 916 height 44
click at [978, 594] on div "playback controls" at bounding box center [668, 598] width 916 height 44
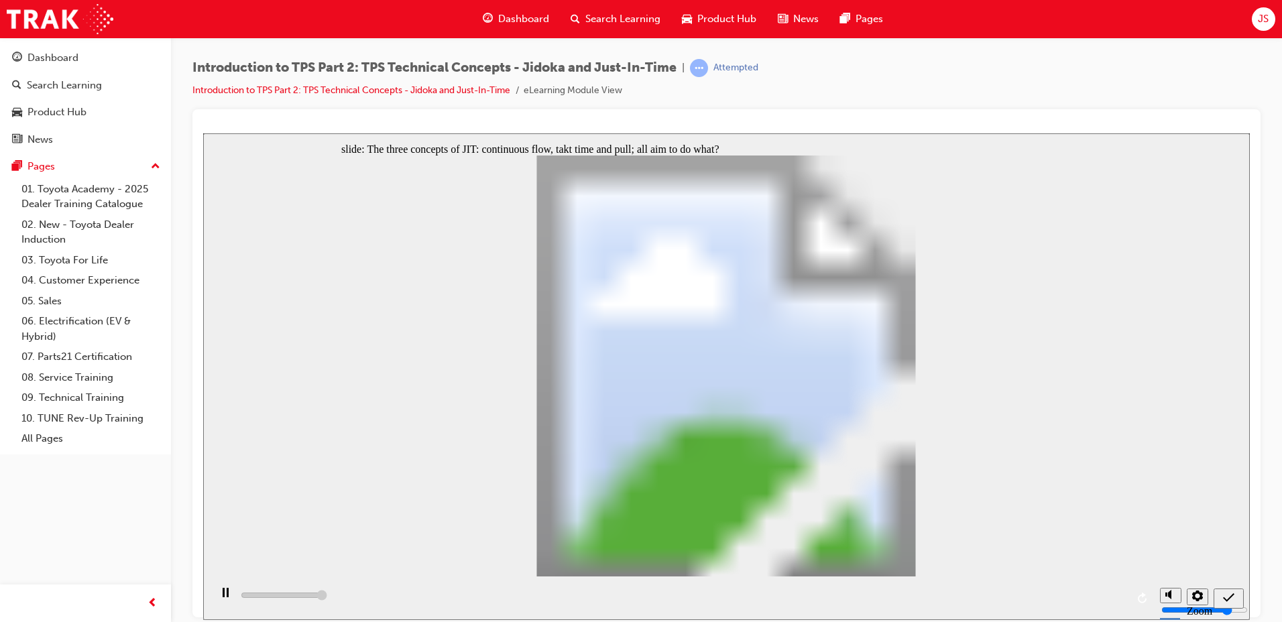
type input "5000"
radio input "true"
radio input "false"
radio input "true"
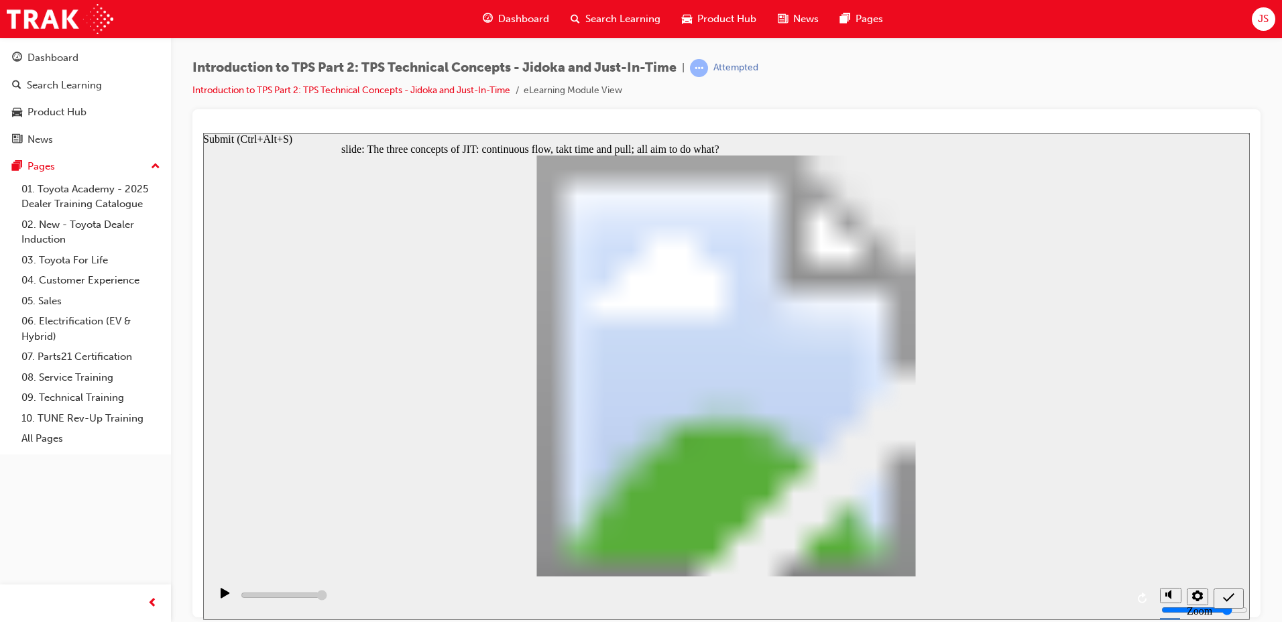
click at [1231, 594] on icon "Submit (Ctrl+Alt+S)" at bounding box center [1228, 598] width 11 height 12
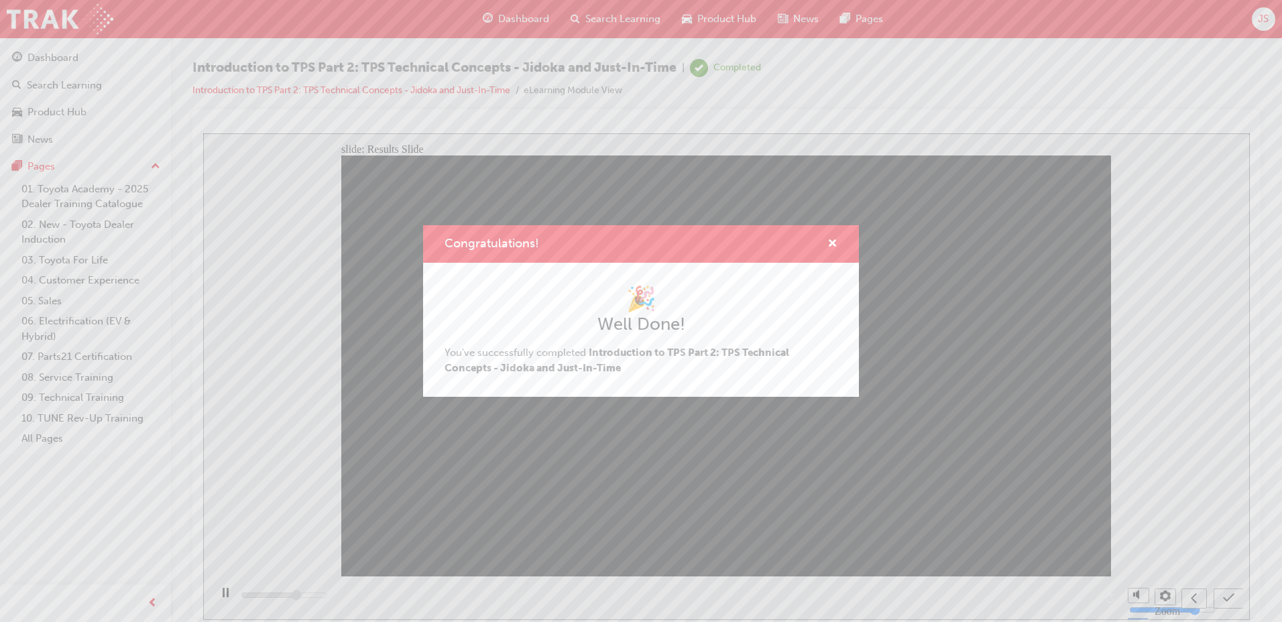
click at [836, 233] on div "Congratulations!" at bounding box center [641, 244] width 436 height 38
click at [835, 235] on div "Congratulations!" at bounding box center [641, 244] width 436 height 38
click at [835, 239] on span "cross-icon" at bounding box center [833, 245] width 10 height 12
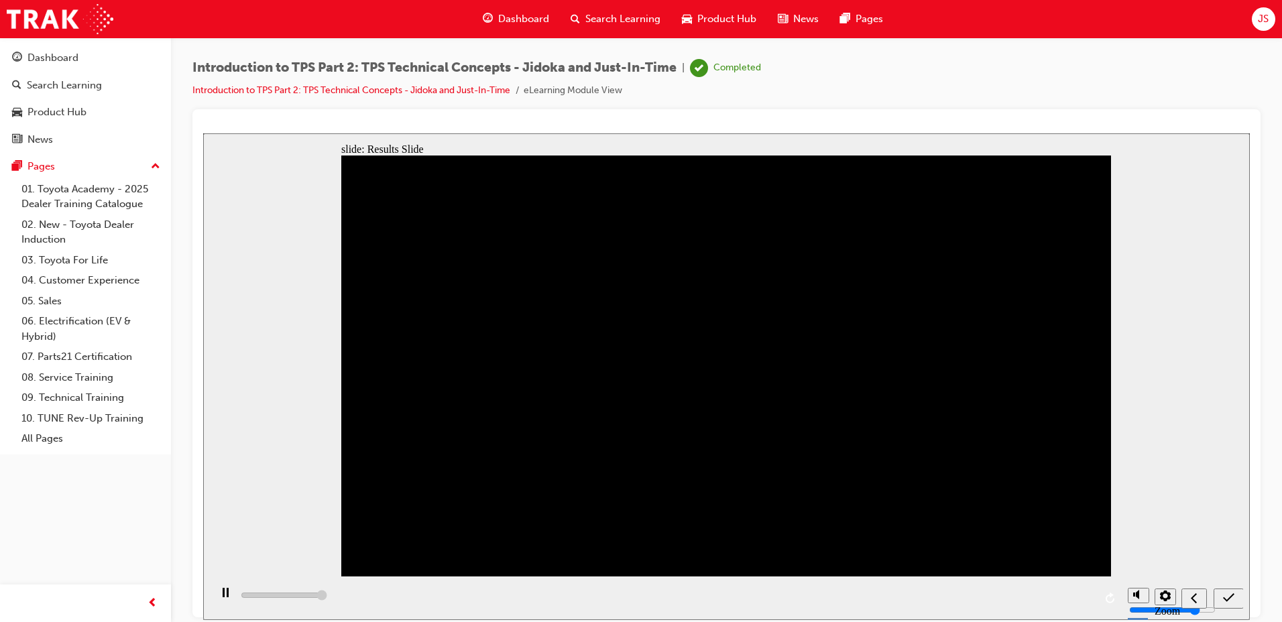
type input "5000"
click at [535, 16] on span "Dashboard" at bounding box center [523, 18] width 51 height 15
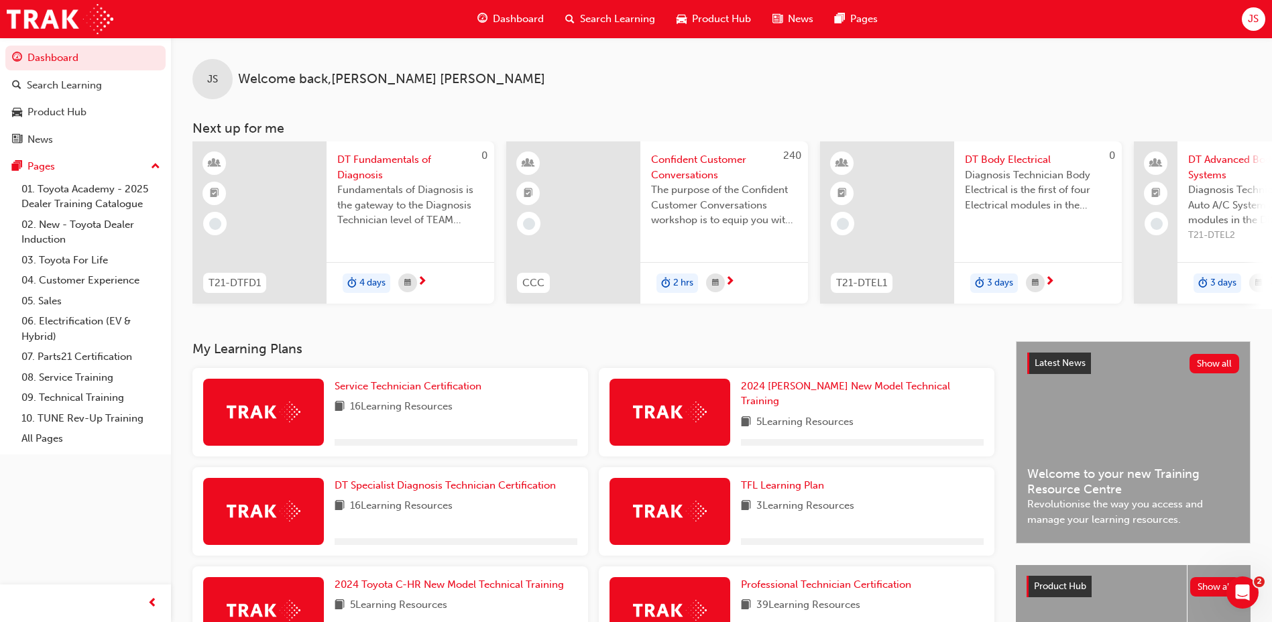
click at [612, 24] on span "Search Learning" at bounding box center [617, 18] width 75 height 15
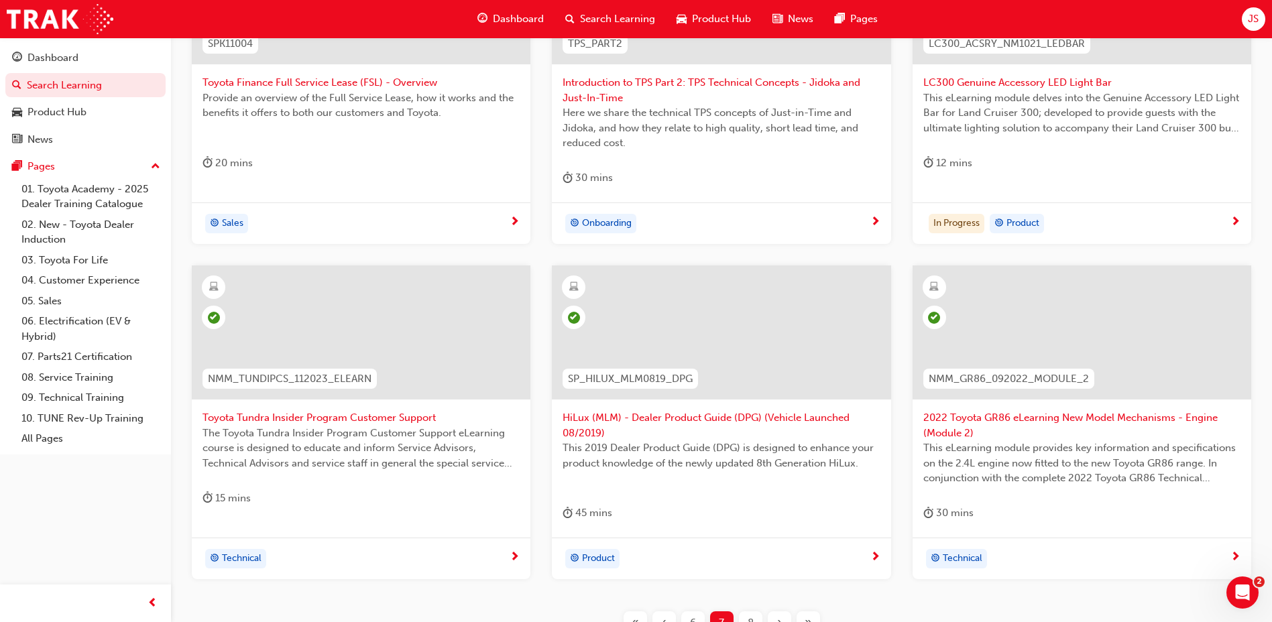
scroll to position [470, 0]
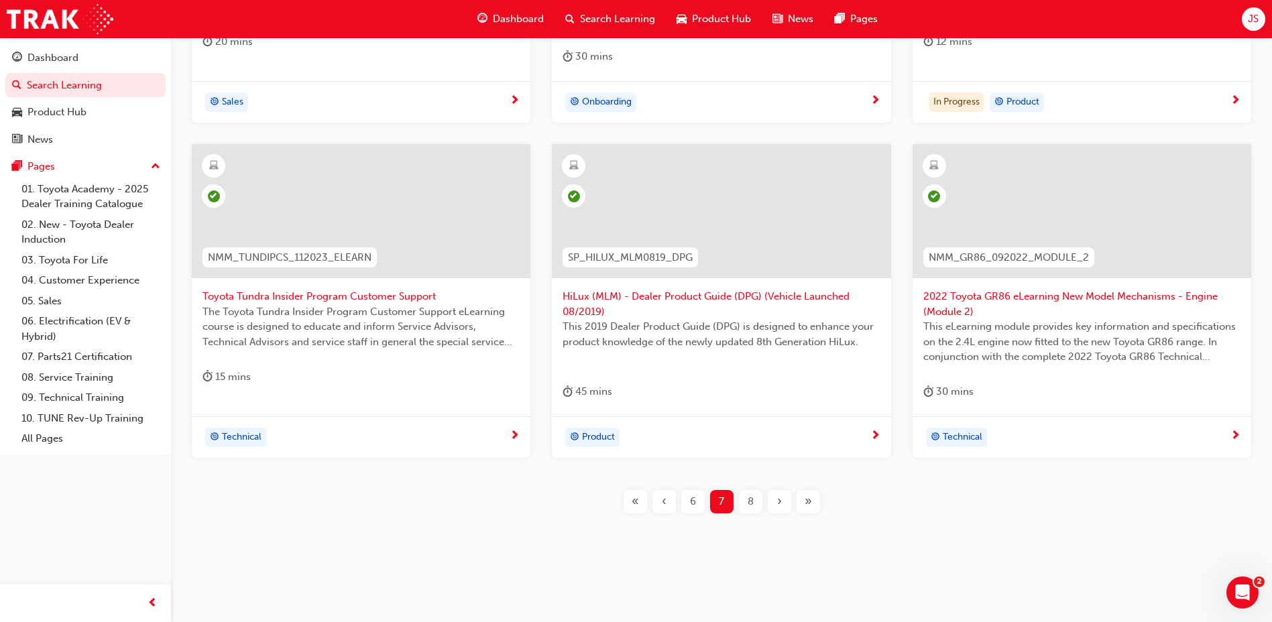
click at [744, 500] on div "8" at bounding box center [750, 501] width 23 height 23
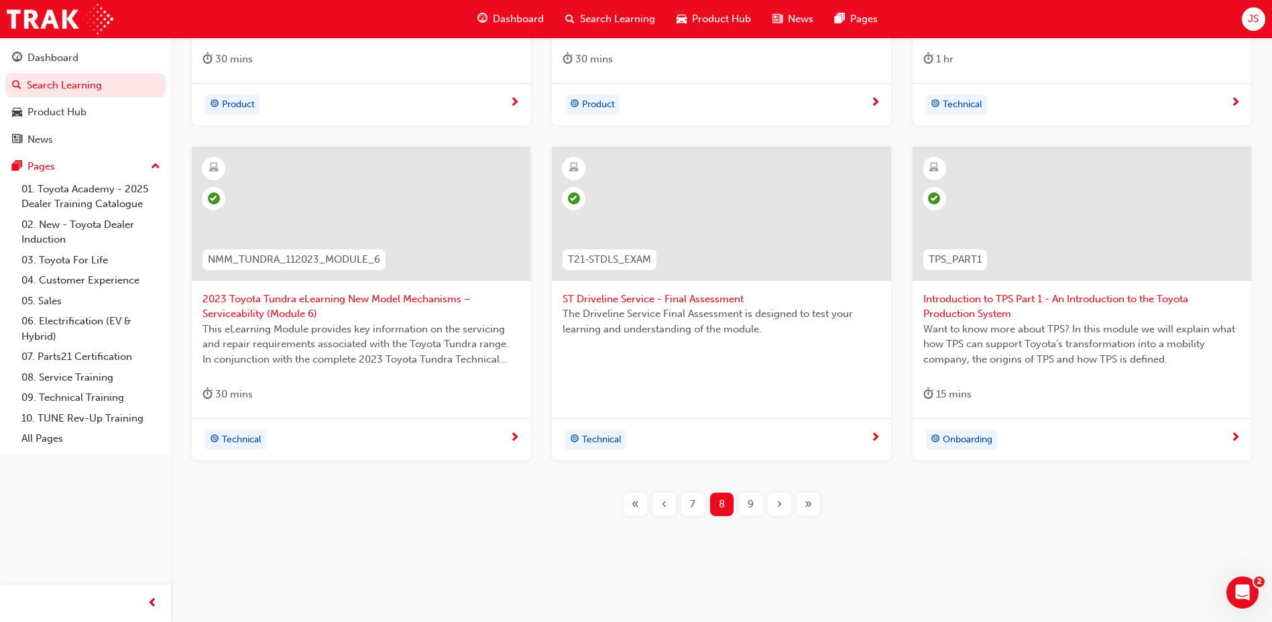
scroll to position [560, 0]
click at [751, 504] on span "9" at bounding box center [751, 501] width 6 height 15
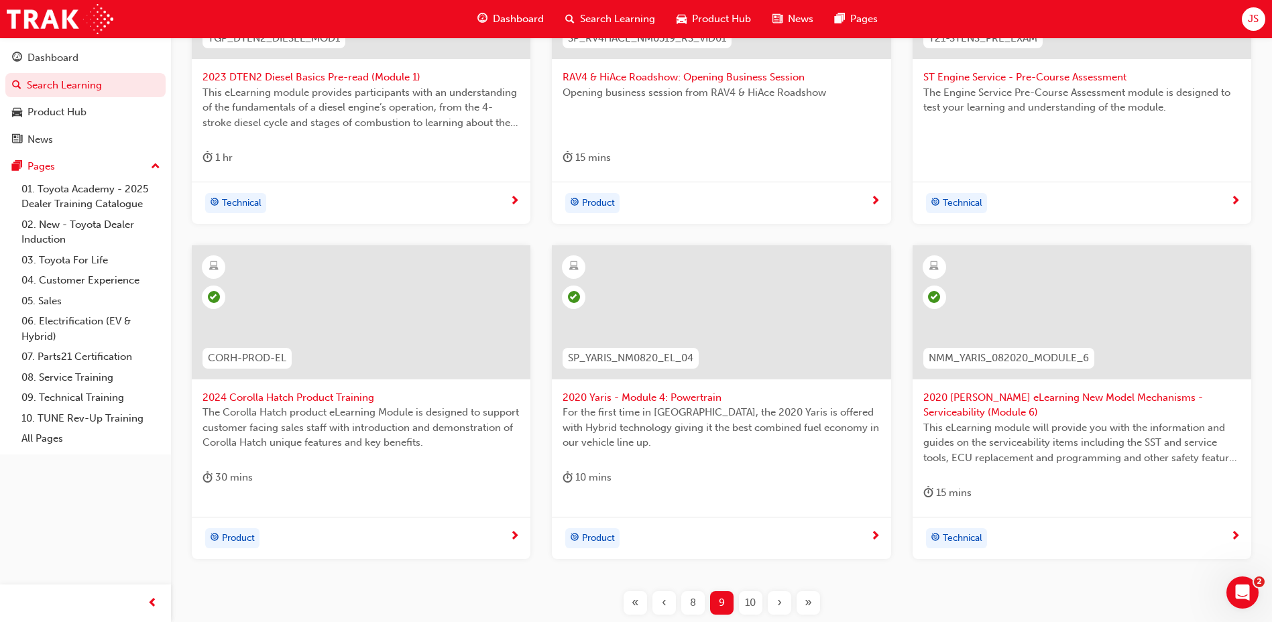
scroll to position [560, 0]
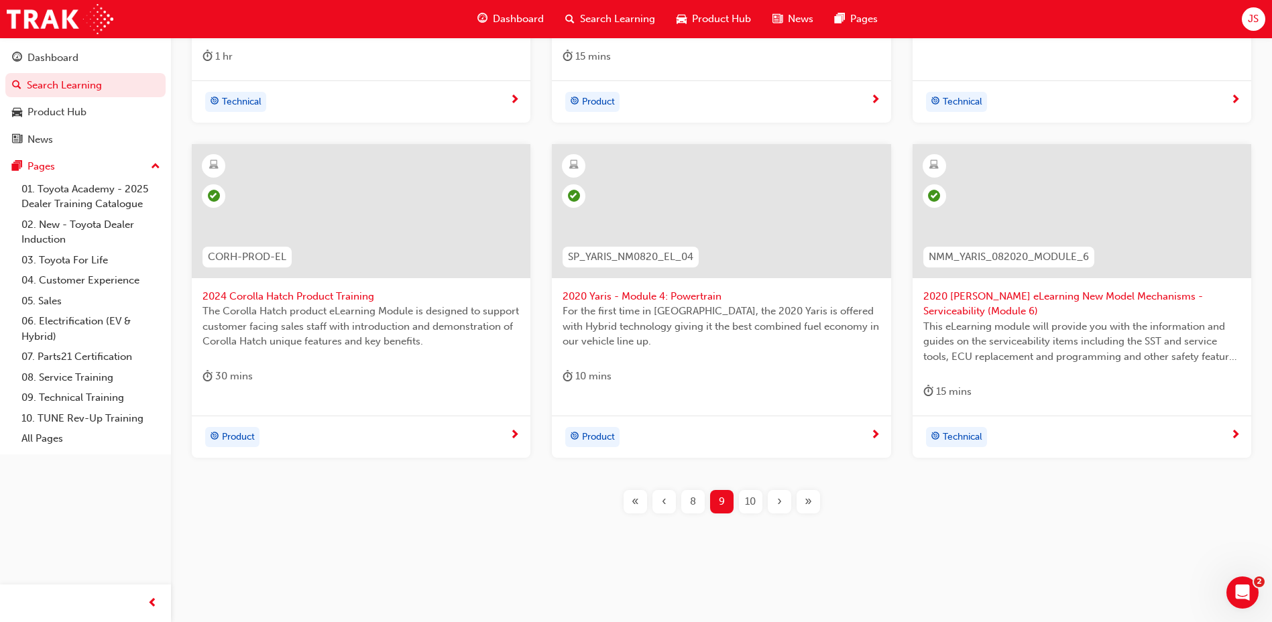
click at [740, 492] on div "10" at bounding box center [750, 501] width 23 height 23
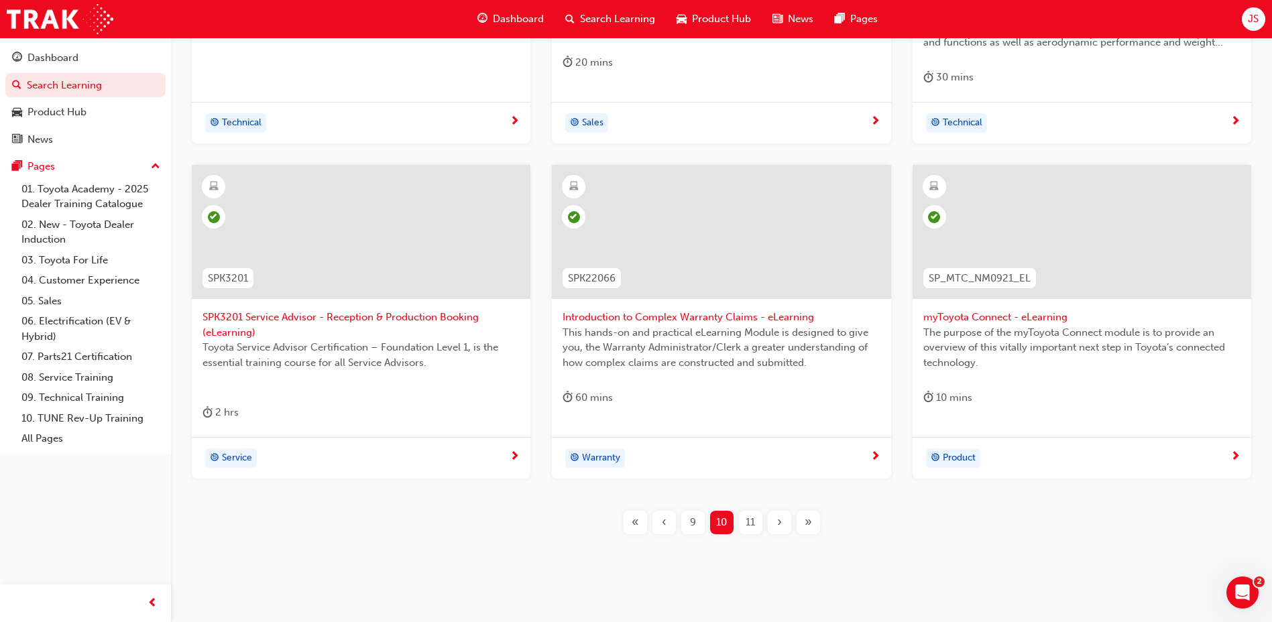
scroll to position [575, 0]
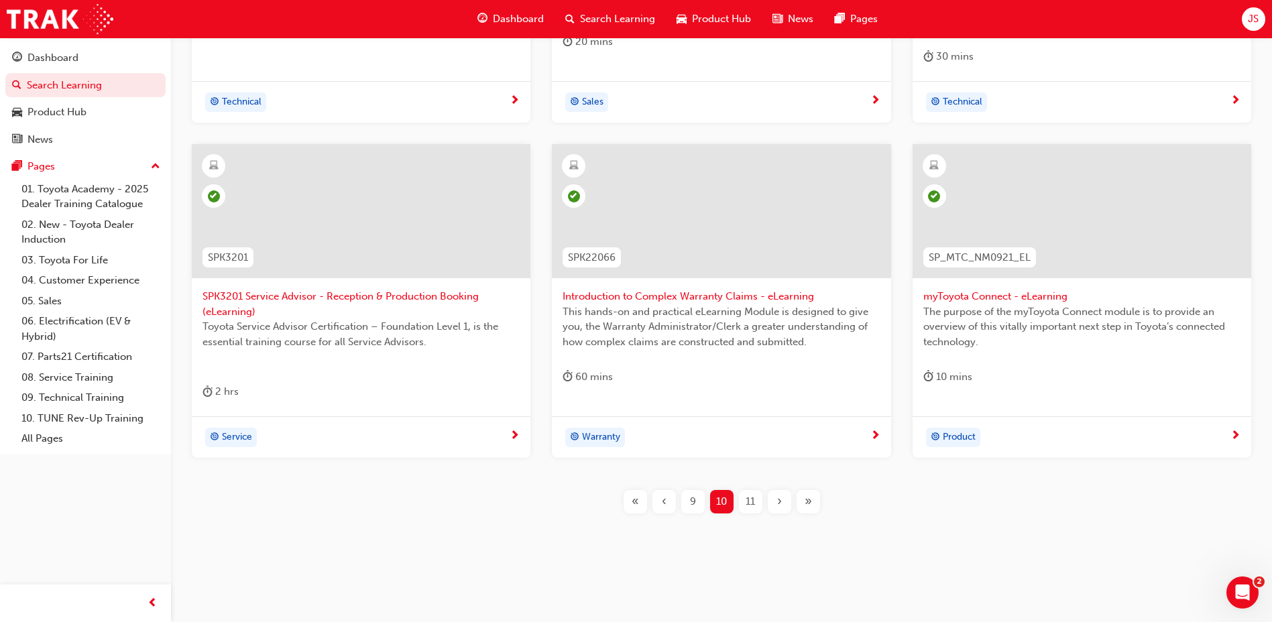
click at [753, 509] on span "11" at bounding box center [750, 501] width 9 height 15
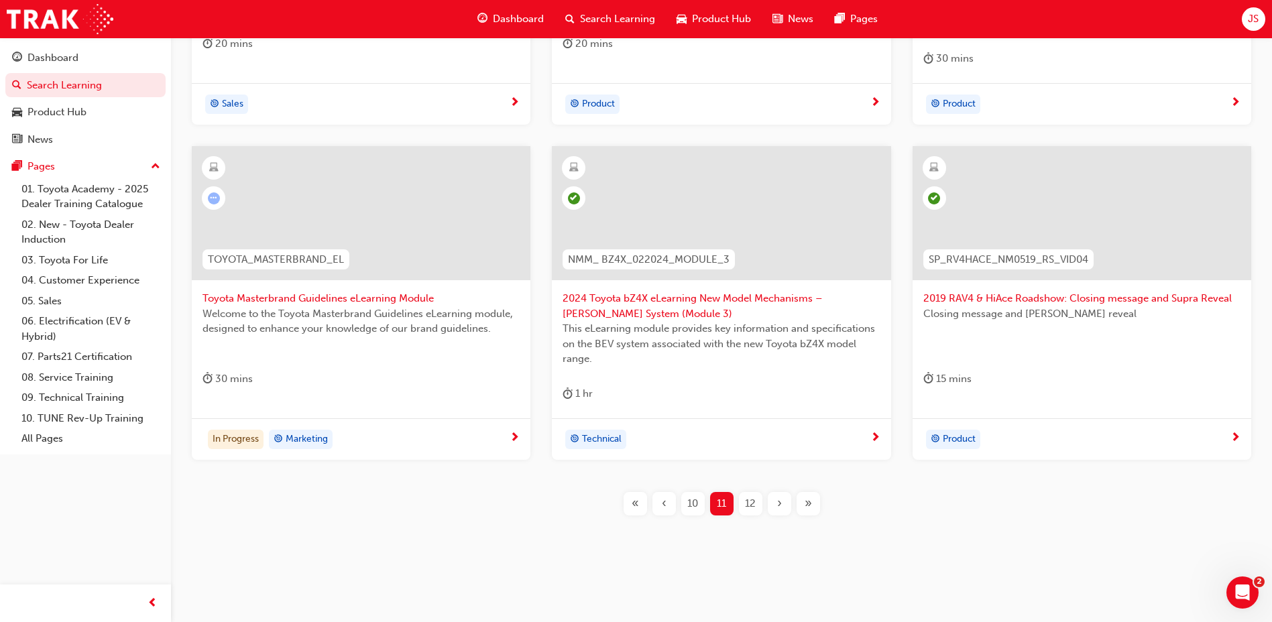
scroll to position [575, 0]
click at [756, 494] on div "12" at bounding box center [750, 501] width 23 height 23
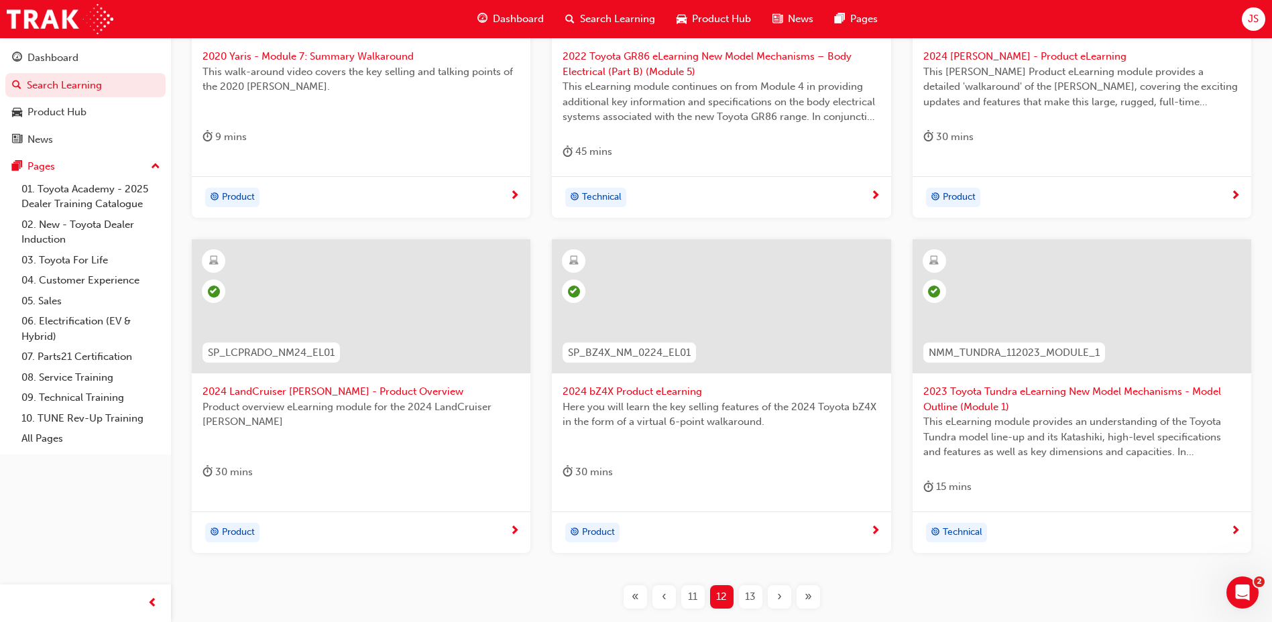
scroll to position [508, 0]
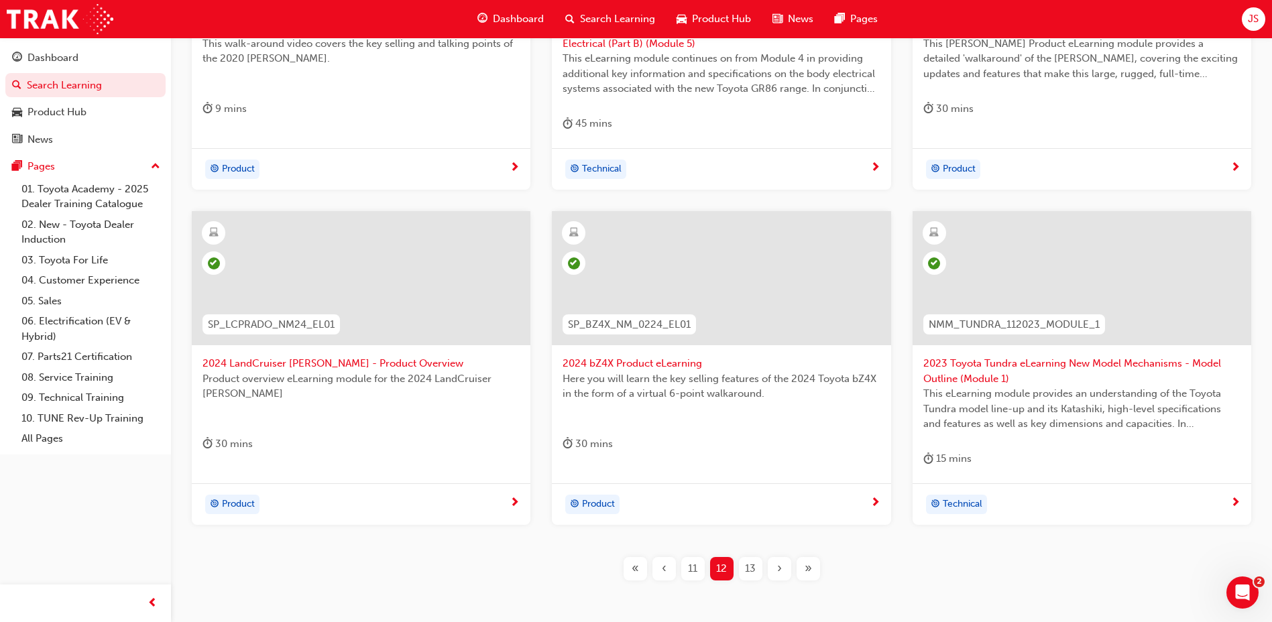
click at [754, 573] on span "13" at bounding box center [750, 568] width 11 height 15
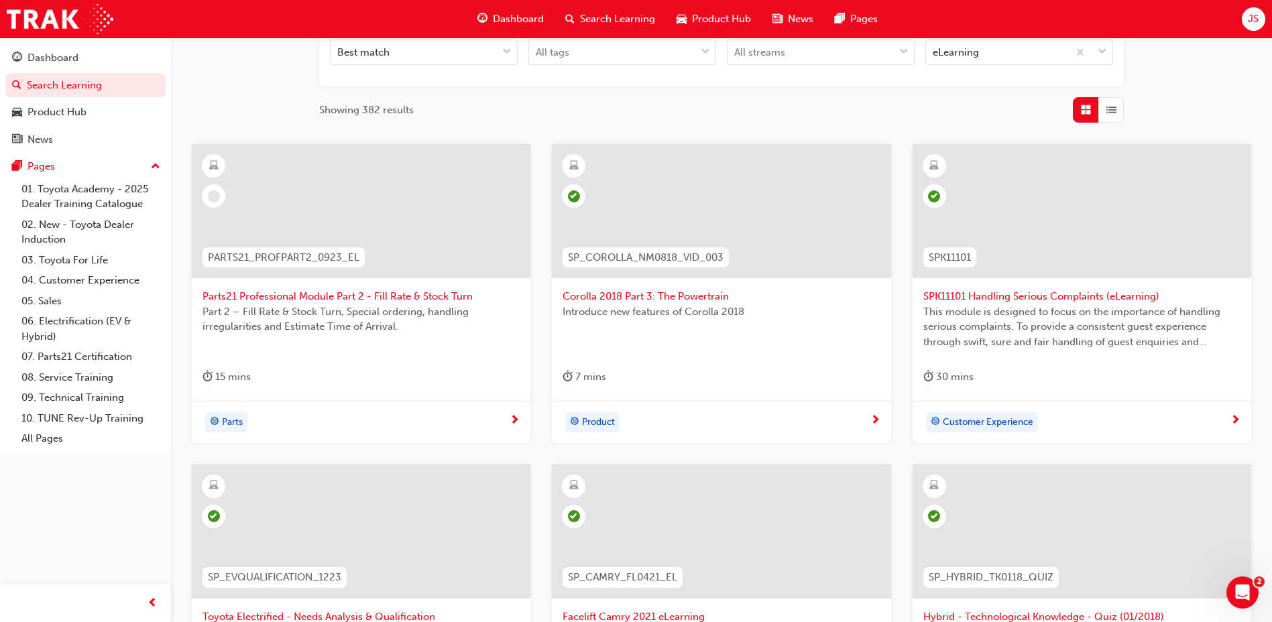
scroll to position [545, 0]
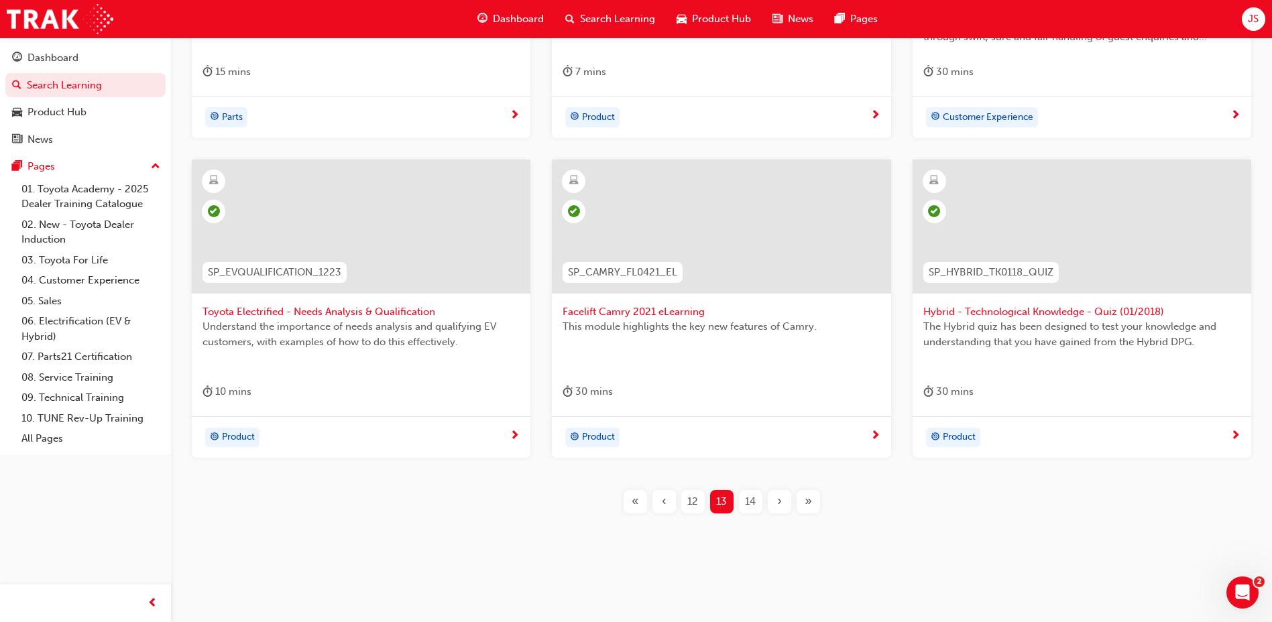
click at [748, 501] on span "14" at bounding box center [750, 501] width 11 height 15
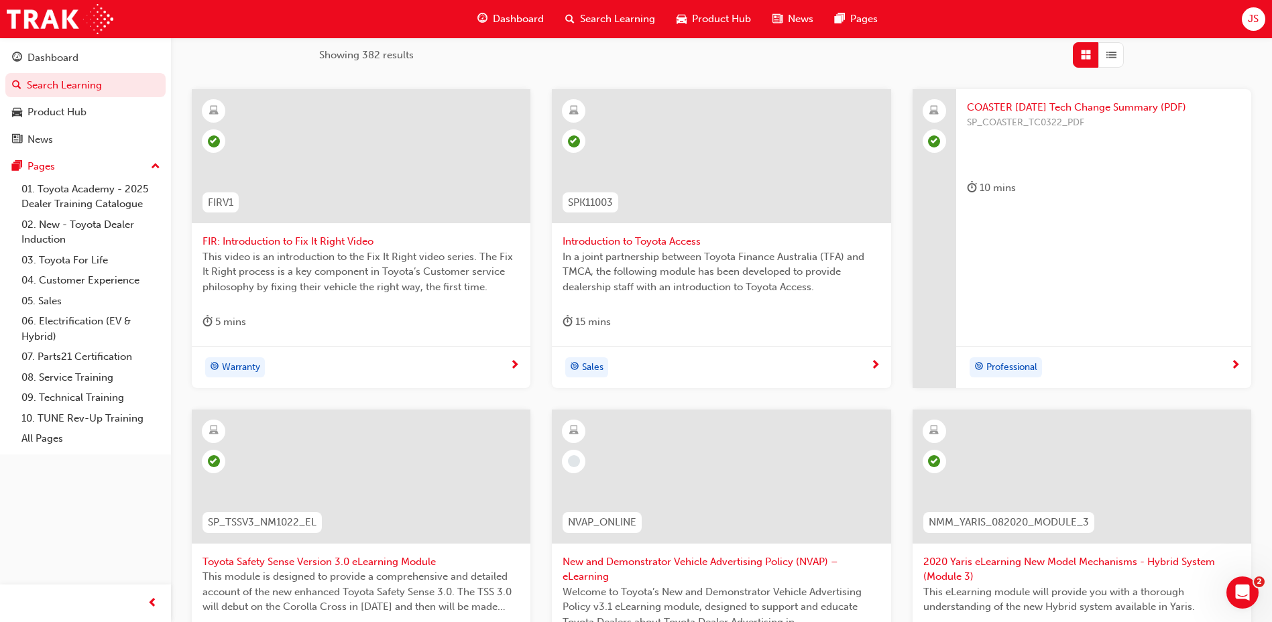
scroll to position [545, 0]
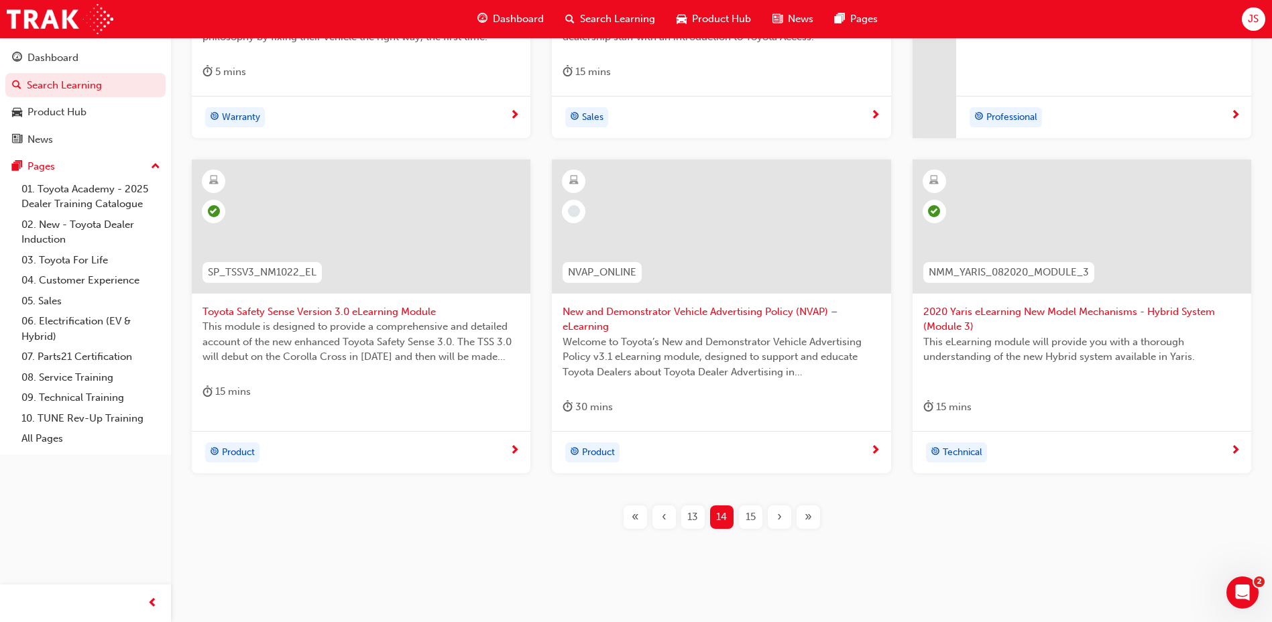
click at [746, 526] on div "15" at bounding box center [750, 517] width 23 height 23
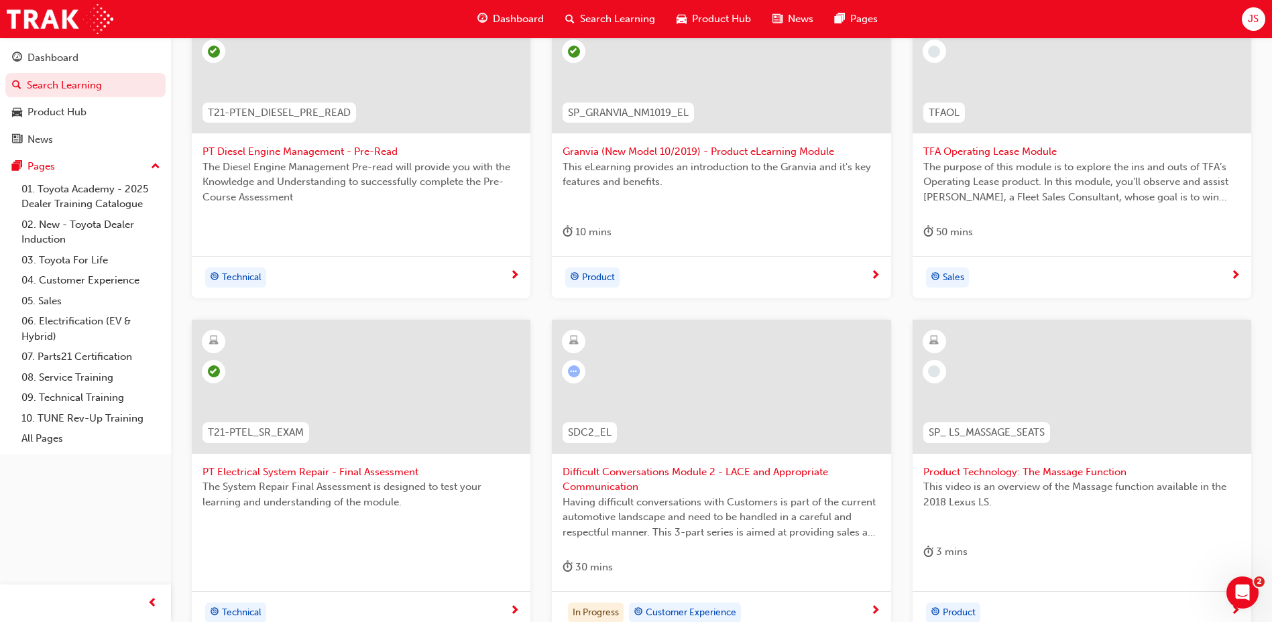
scroll to position [410, 0]
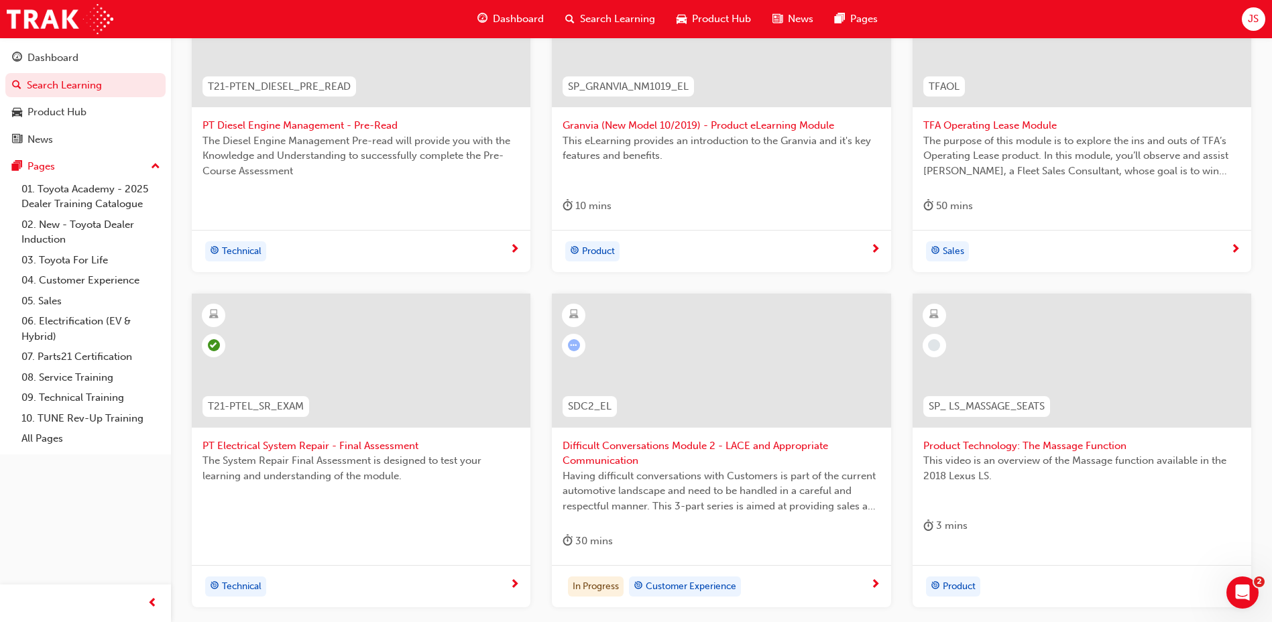
click at [965, 445] on span "Product Technology: The Massage Function" at bounding box center [1082, 446] width 317 height 15
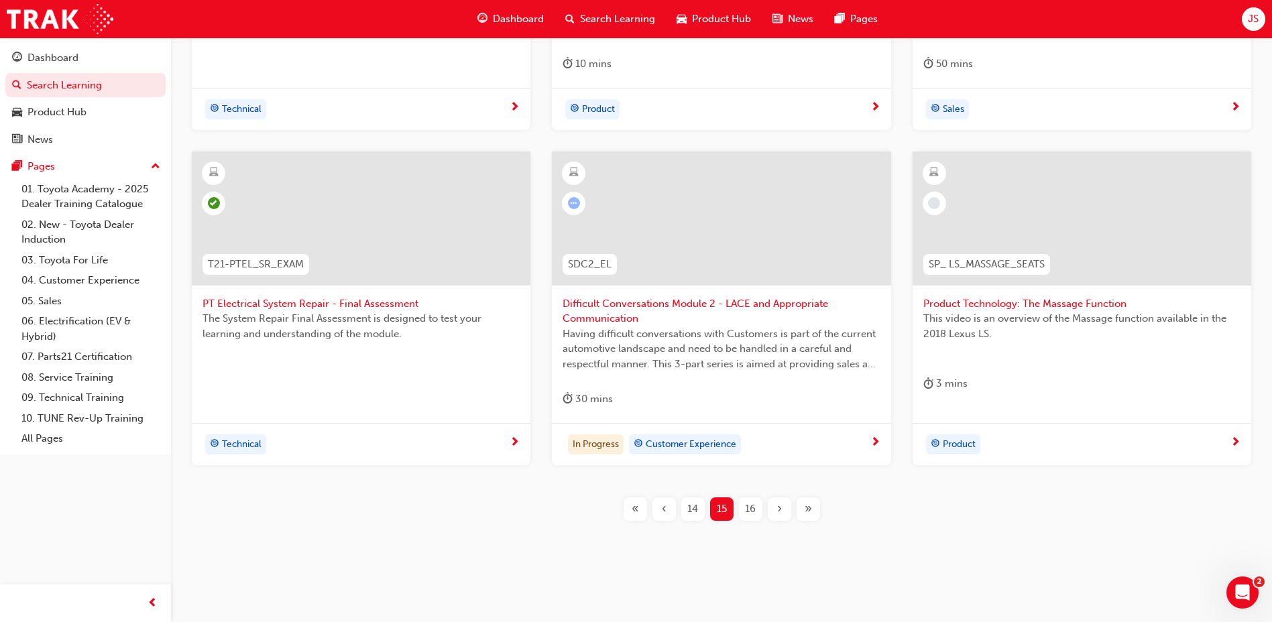
scroll to position [560, 0]
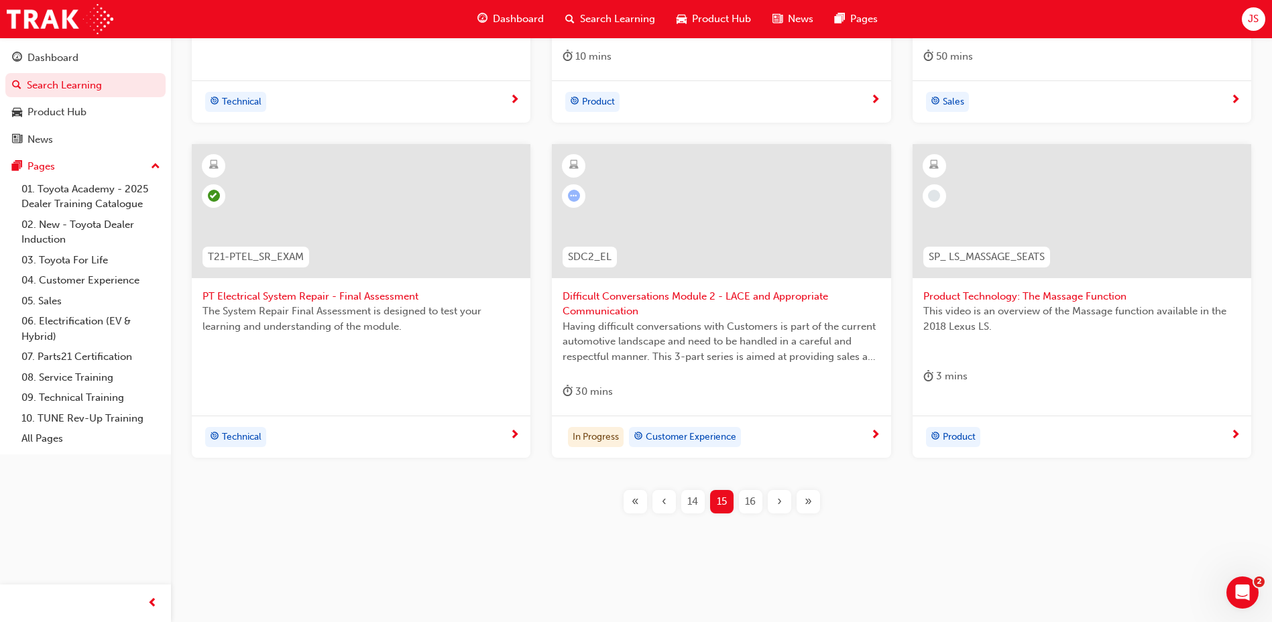
click at [757, 504] on div "16" at bounding box center [750, 501] width 23 height 23
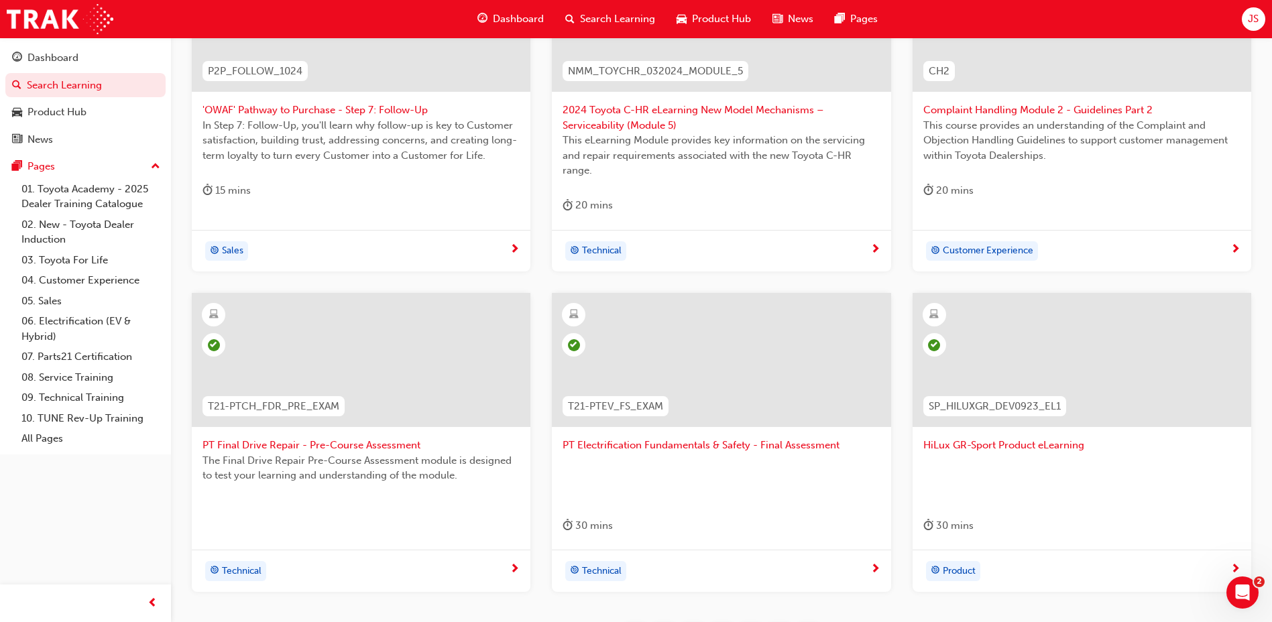
scroll to position [560, 0]
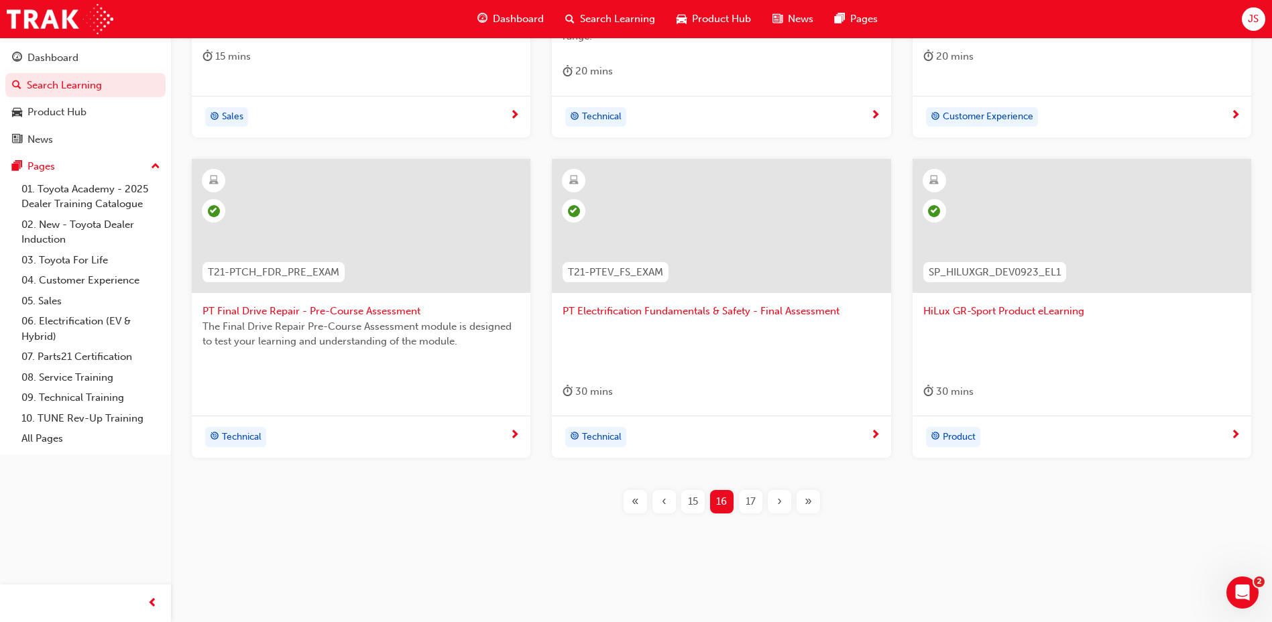
click at [746, 516] on div "P2P_FOLLOW_1024 'OWAF' Pathway to Purchase - Step 7: Follow-Up In Step 7: Follo…" at bounding box center [721, 180] width 1058 height 712
click at [746, 508] on span "17" at bounding box center [751, 501] width 10 height 15
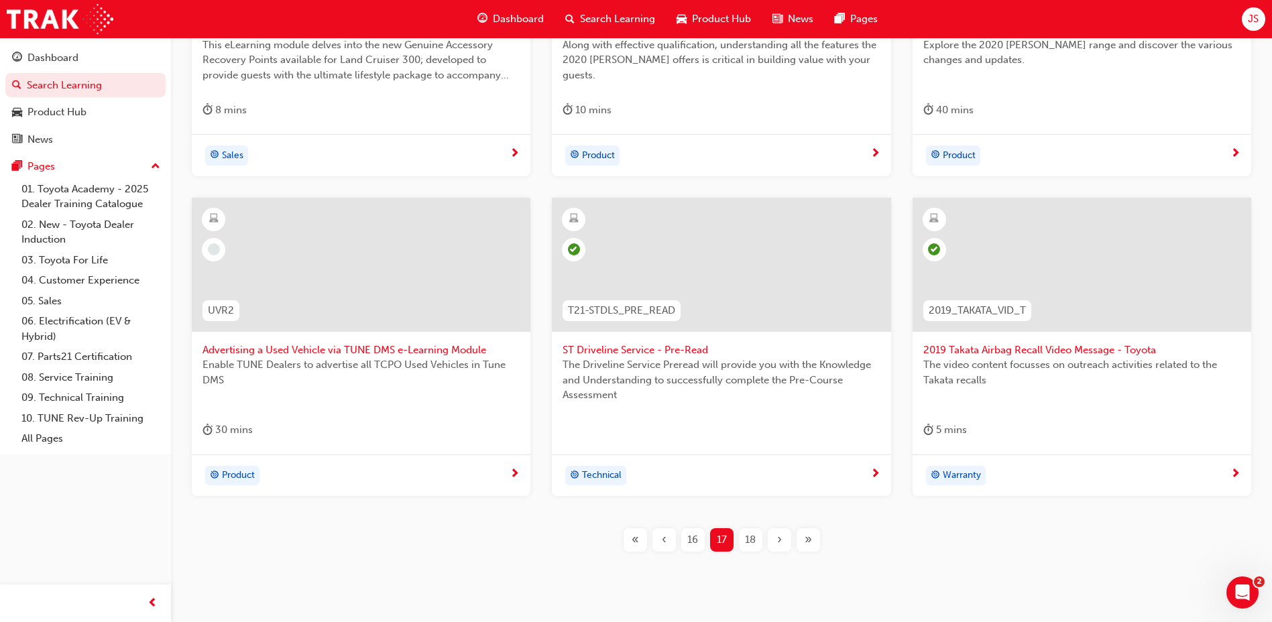
scroll to position [545, 0]
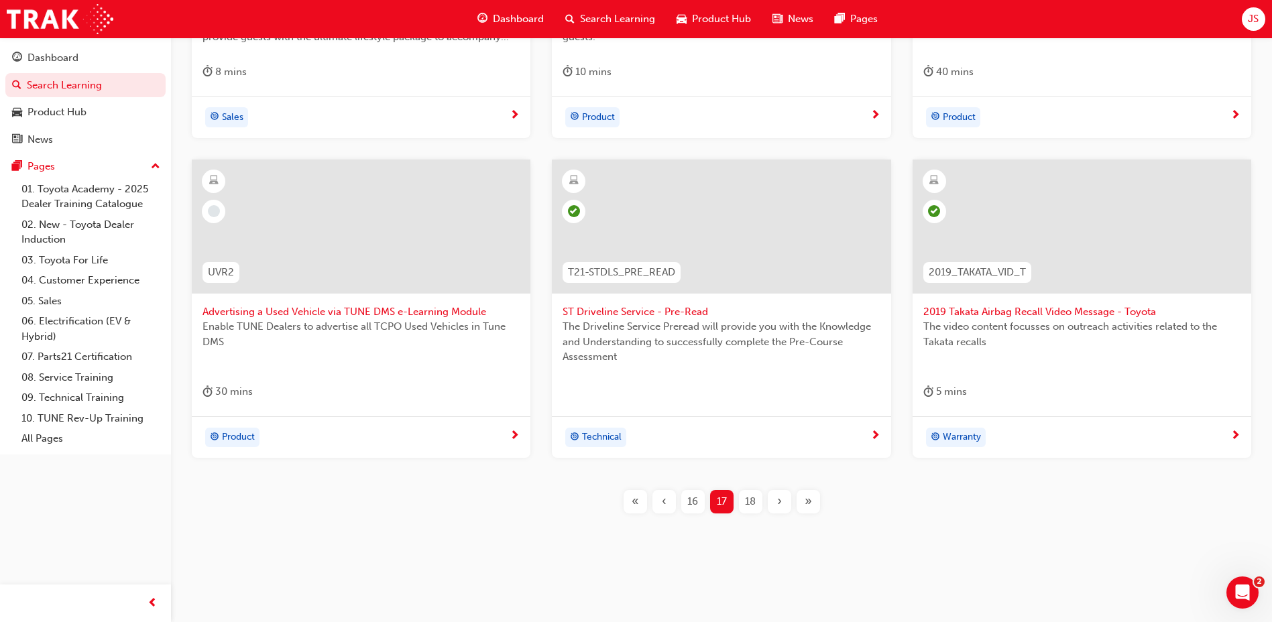
click at [753, 498] on span "18" at bounding box center [750, 501] width 11 height 15
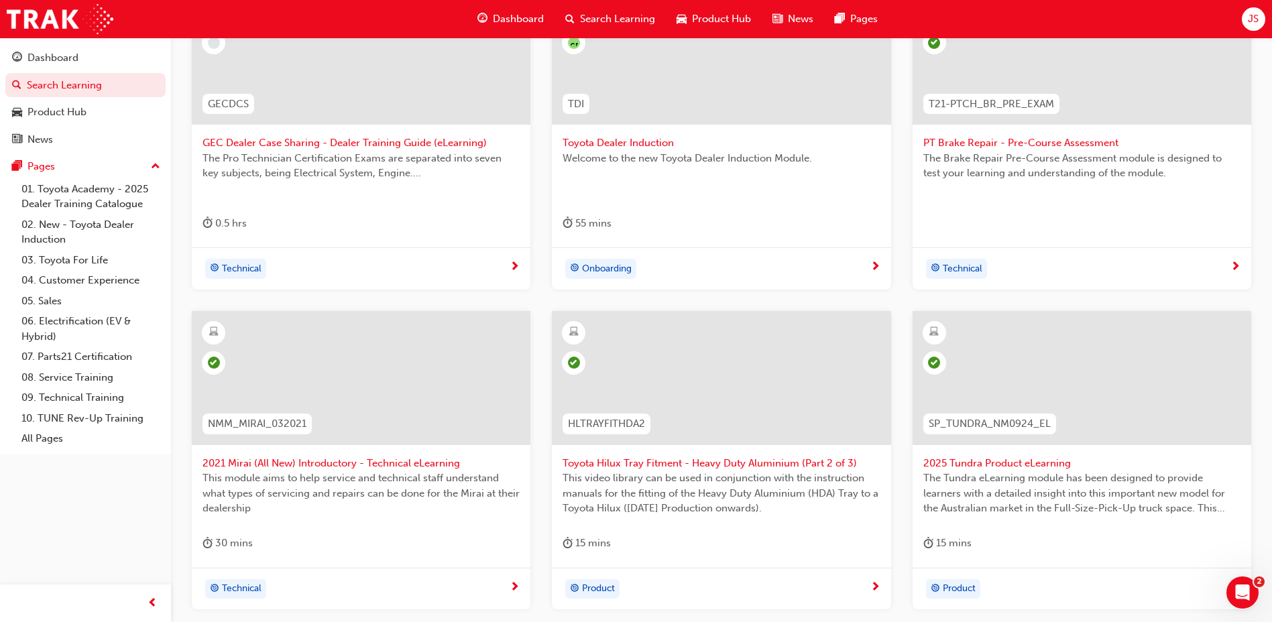
scroll to position [209, 0]
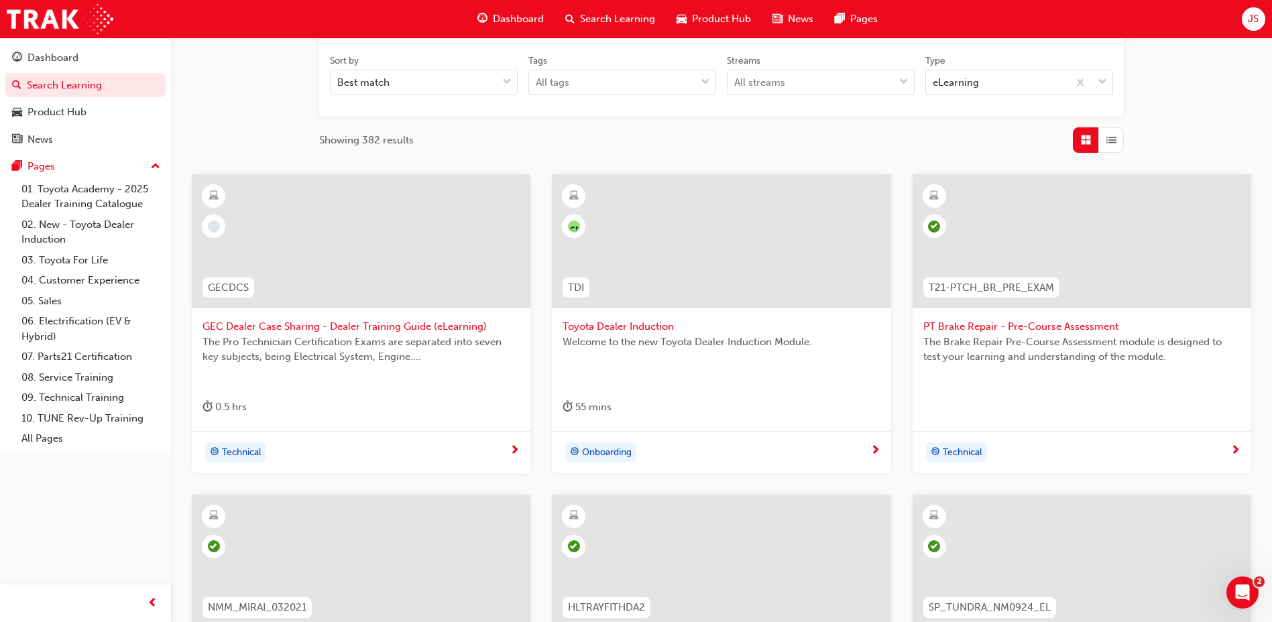
click at [636, 324] on span "Toyota Dealer Induction" at bounding box center [721, 326] width 317 height 15
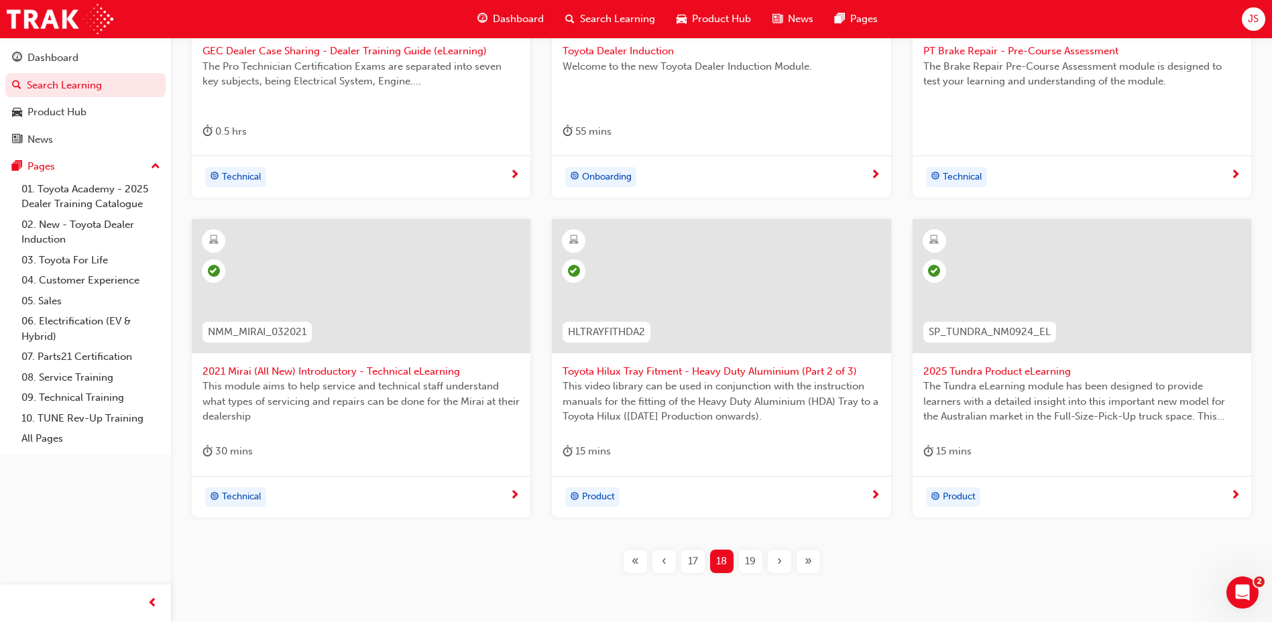
scroll to position [545, 0]
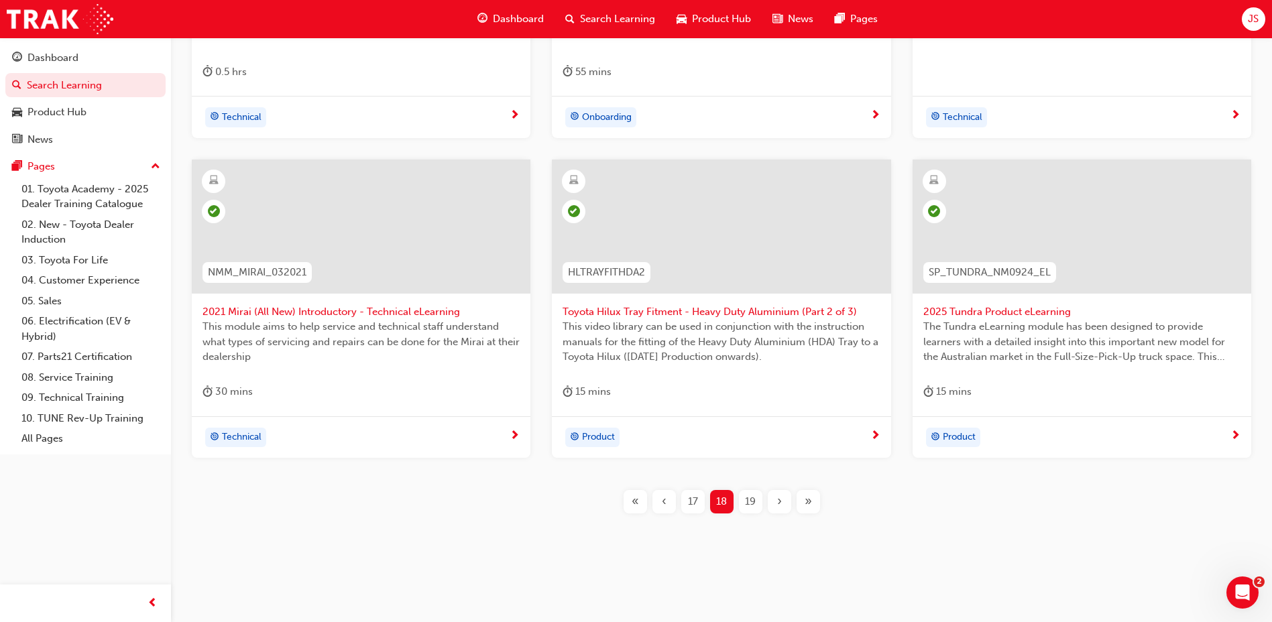
click at [755, 508] on span "19" at bounding box center [750, 501] width 11 height 15
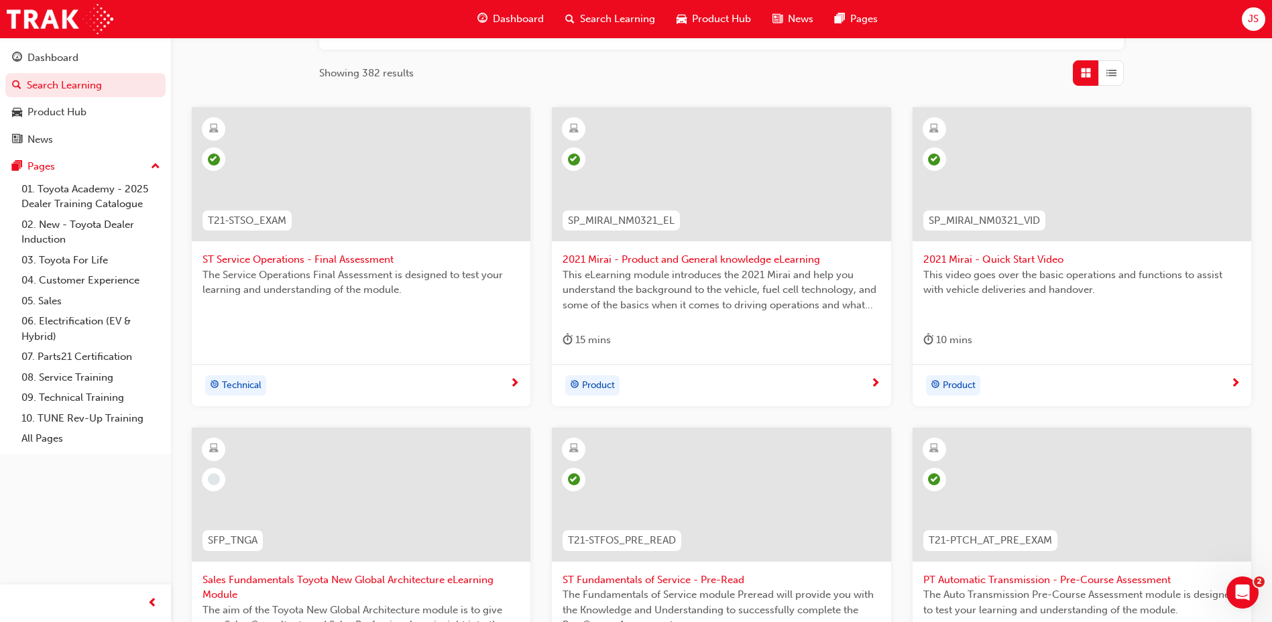
scroll to position [545, 0]
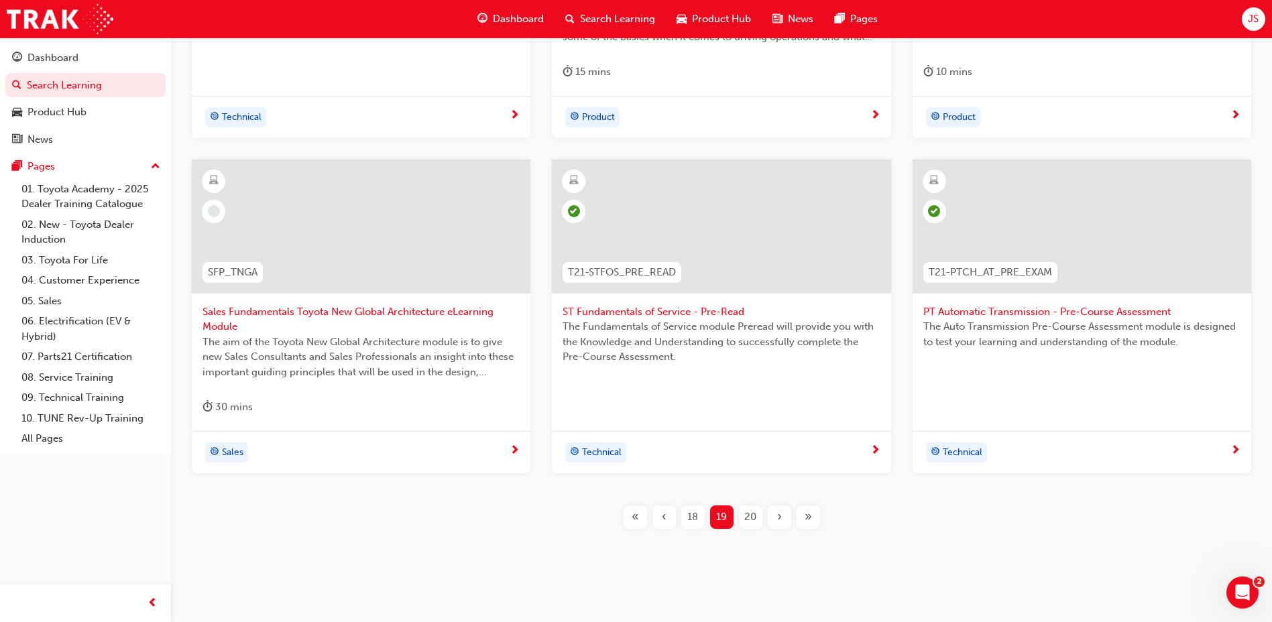
click at [753, 508] on div "20" at bounding box center [750, 517] width 23 height 23
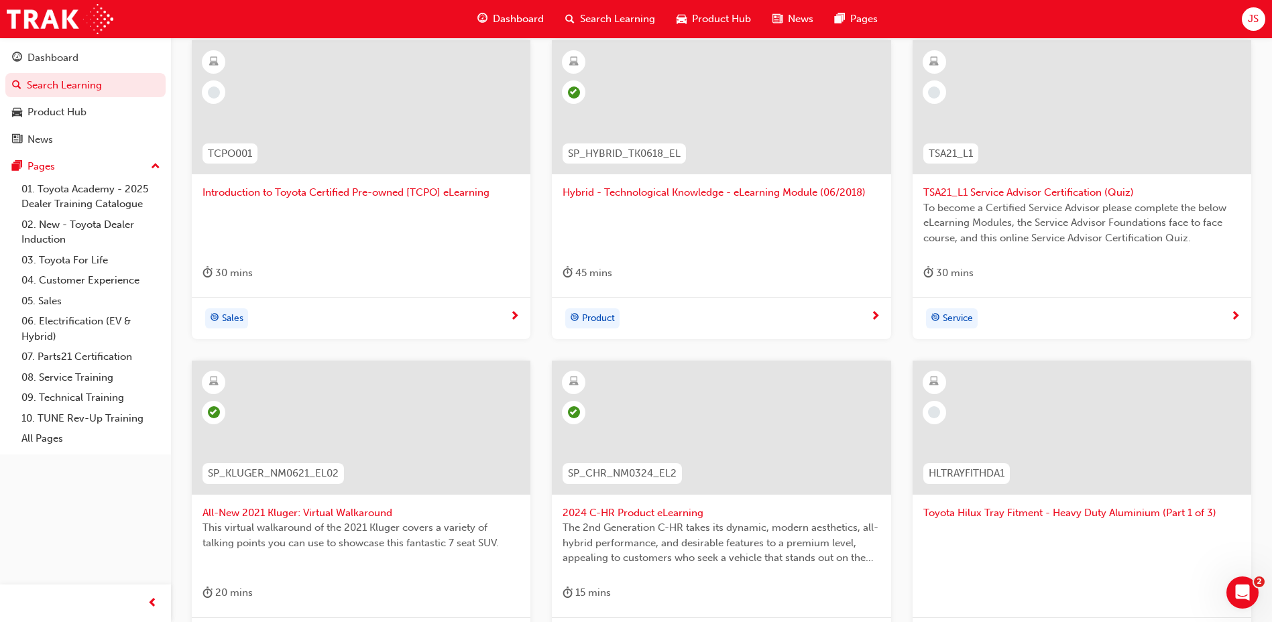
scroll to position [545, 0]
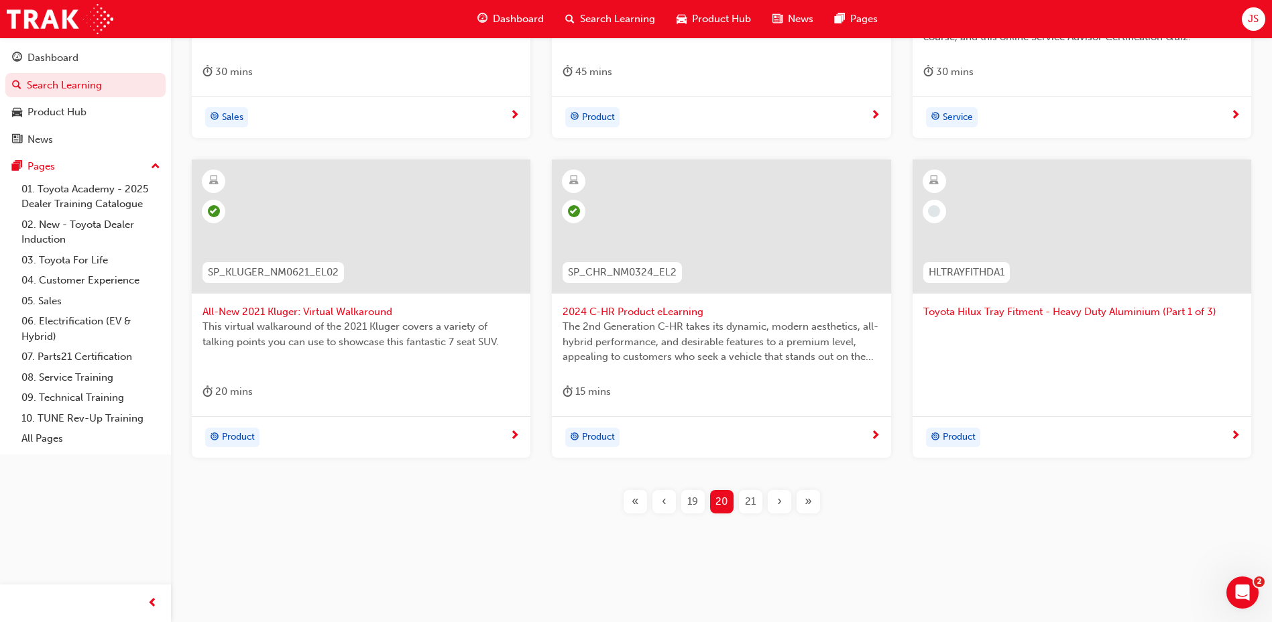
click at [755, 508] on span "21" at bounding box center [750, 501] width 11 height 15
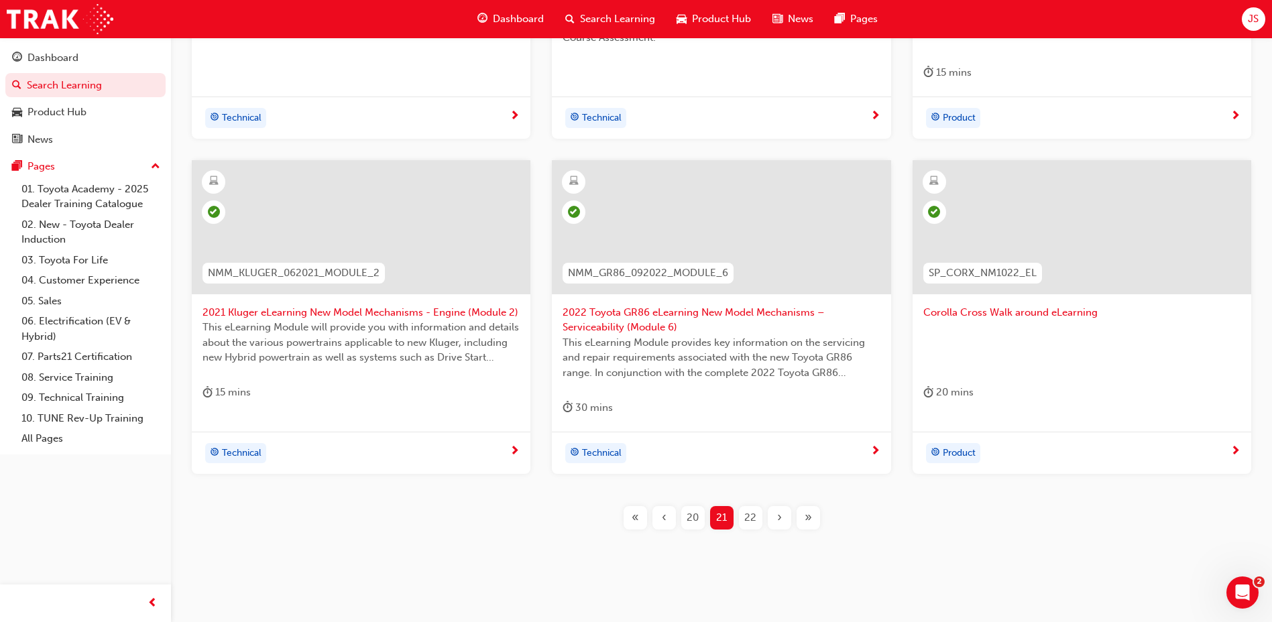
scroll to position [560, 0]
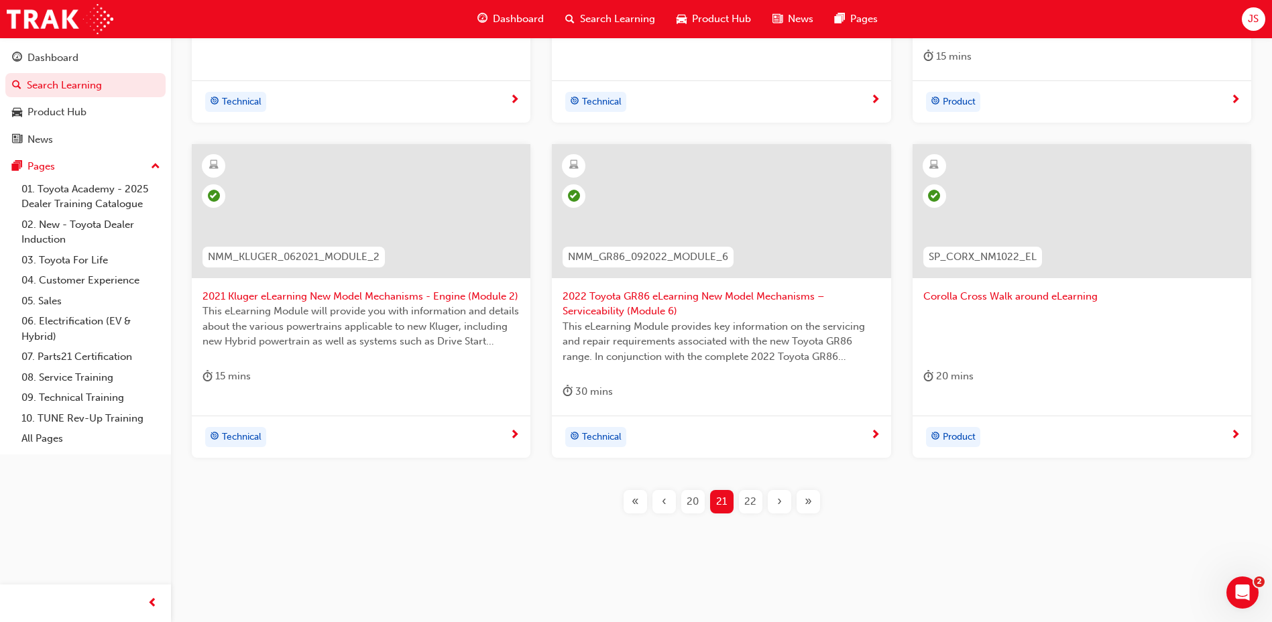
click at [751, 500] on span "22" at bounding box center [751, 501] width 12 height 15
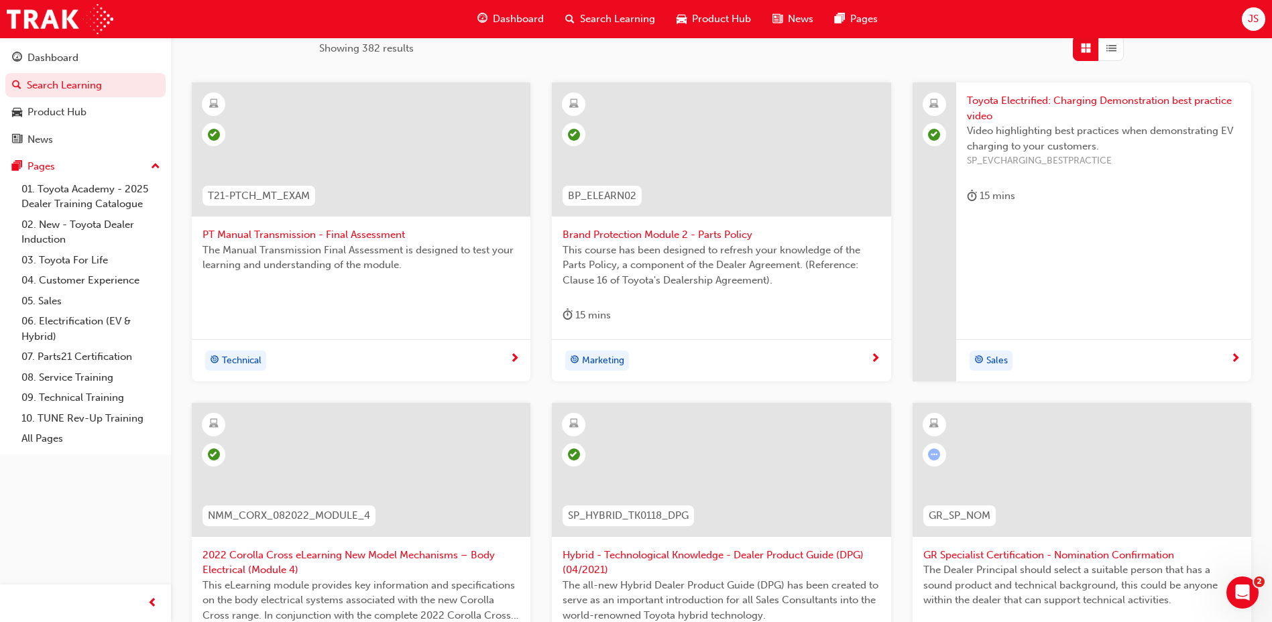
scroll to position [292, 0]
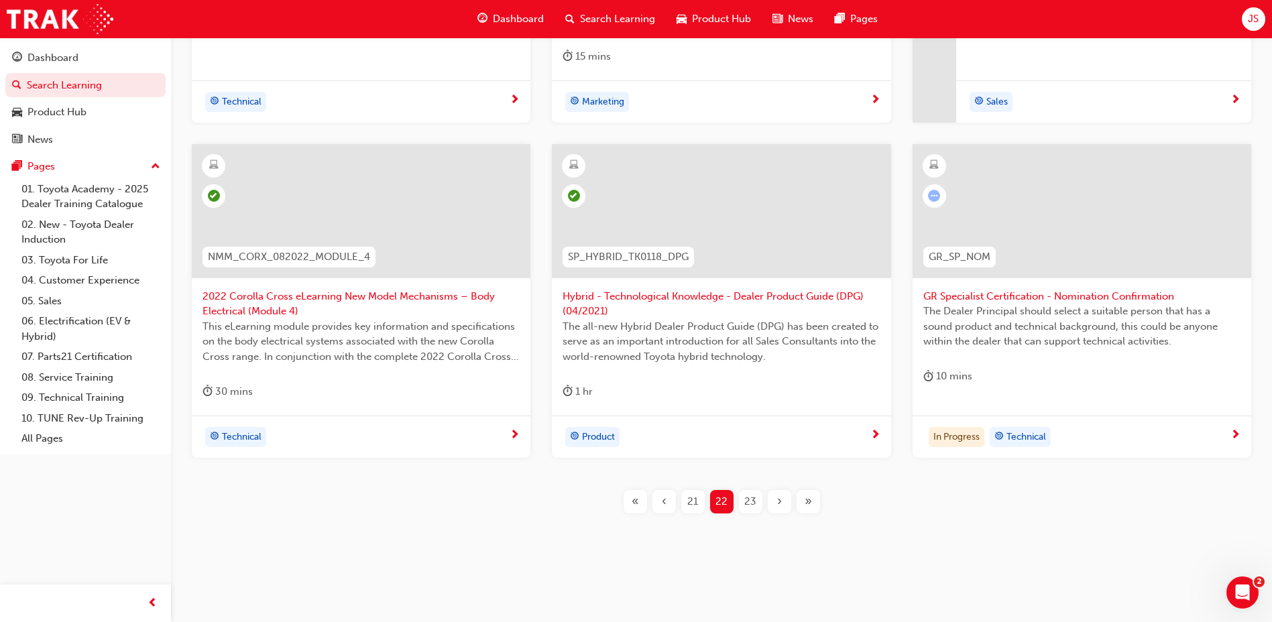
click at [760, 492] on div "23" at bounding box center [750, 501] width 23 height 23
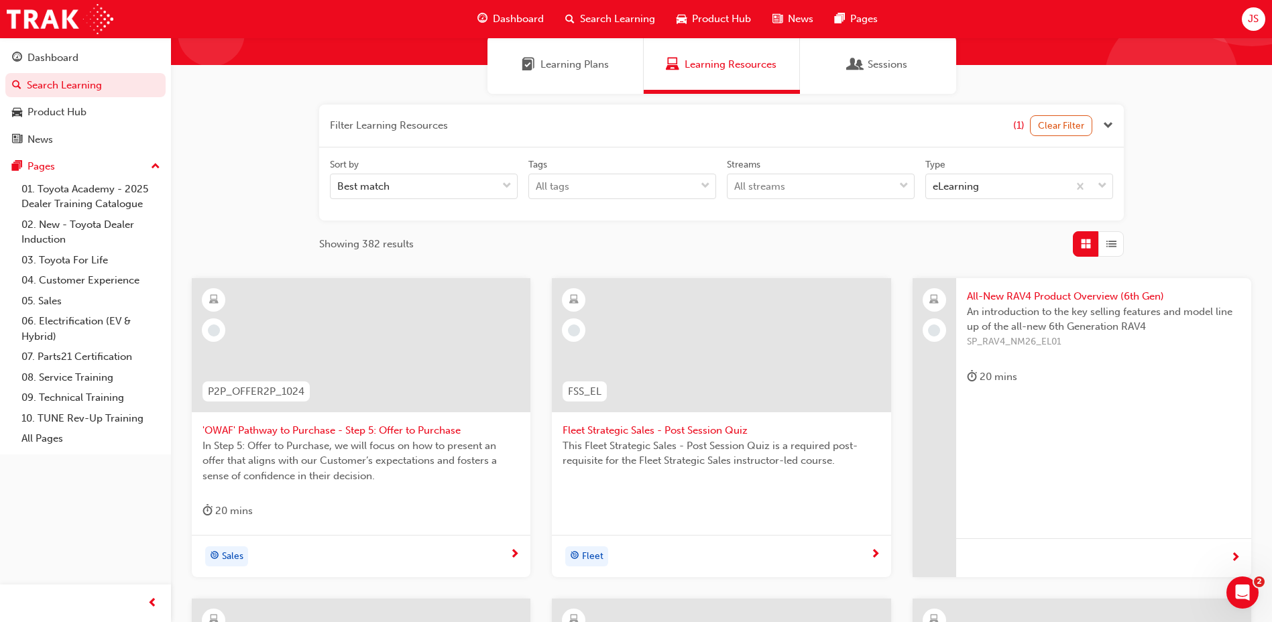
scroll to position [75, 0]
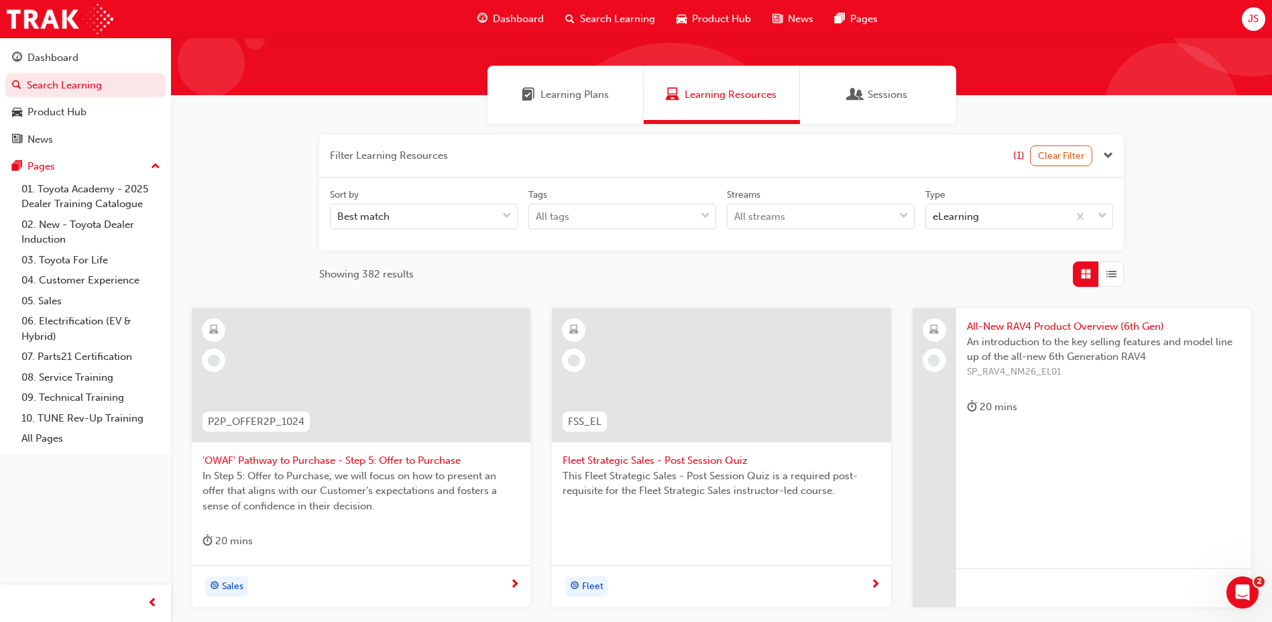
click at [398, 462] on span "'OWAF' Pathway to Purchase - Step 5: Offer to Purchase" at bounding box center [361, 460] width 317 height 15
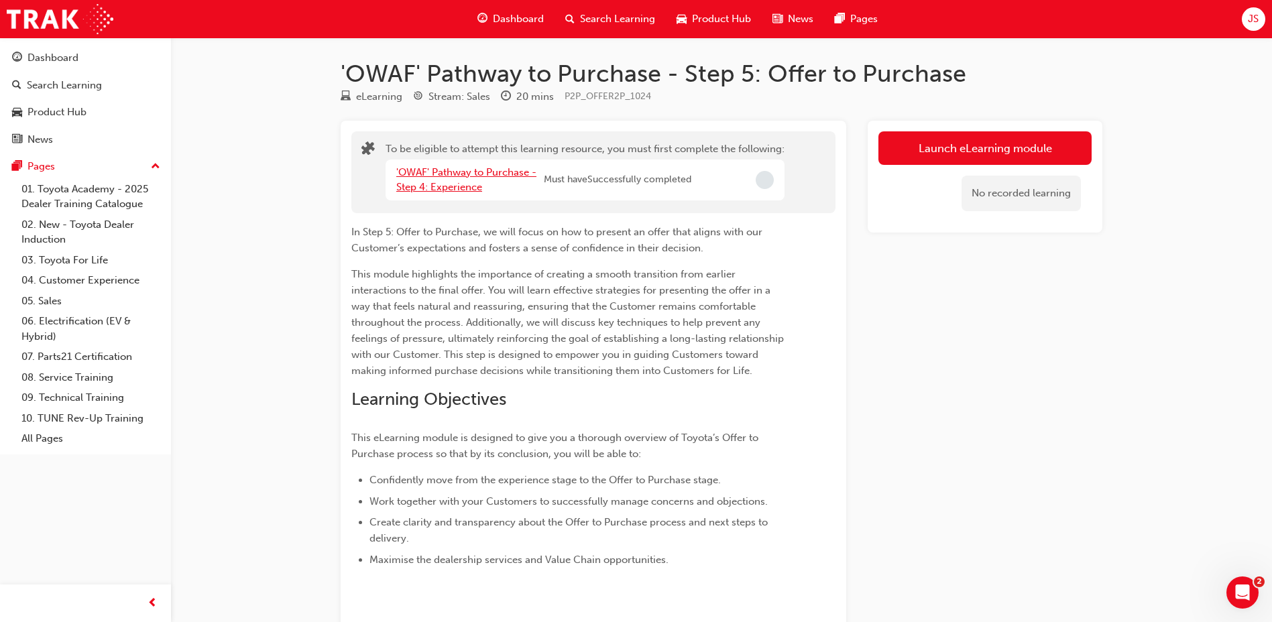
click at [419, 174] on link "'OWAF' Pathway to Purchase - Step 4: Experience" at bounding box center [466, 179] width 140 height 27
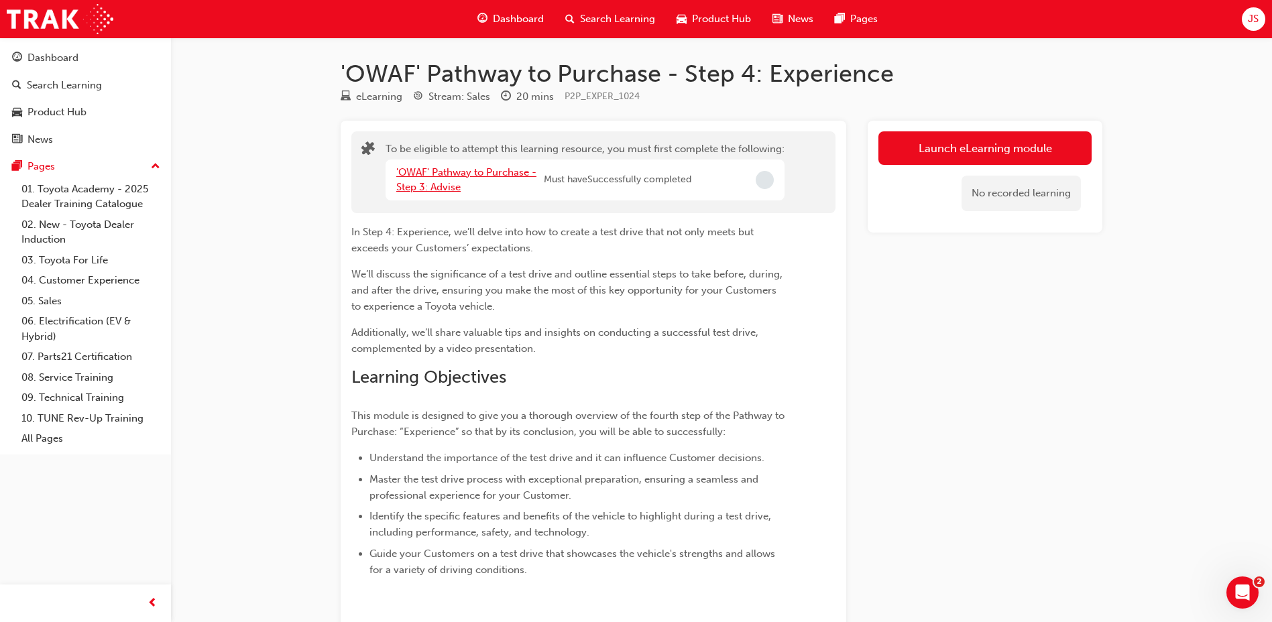
click at [450, 178] on link "'OWAF' Pathway to Purchase - Step 3: Advise" at bounding box center [466, 179] width 140 height 27
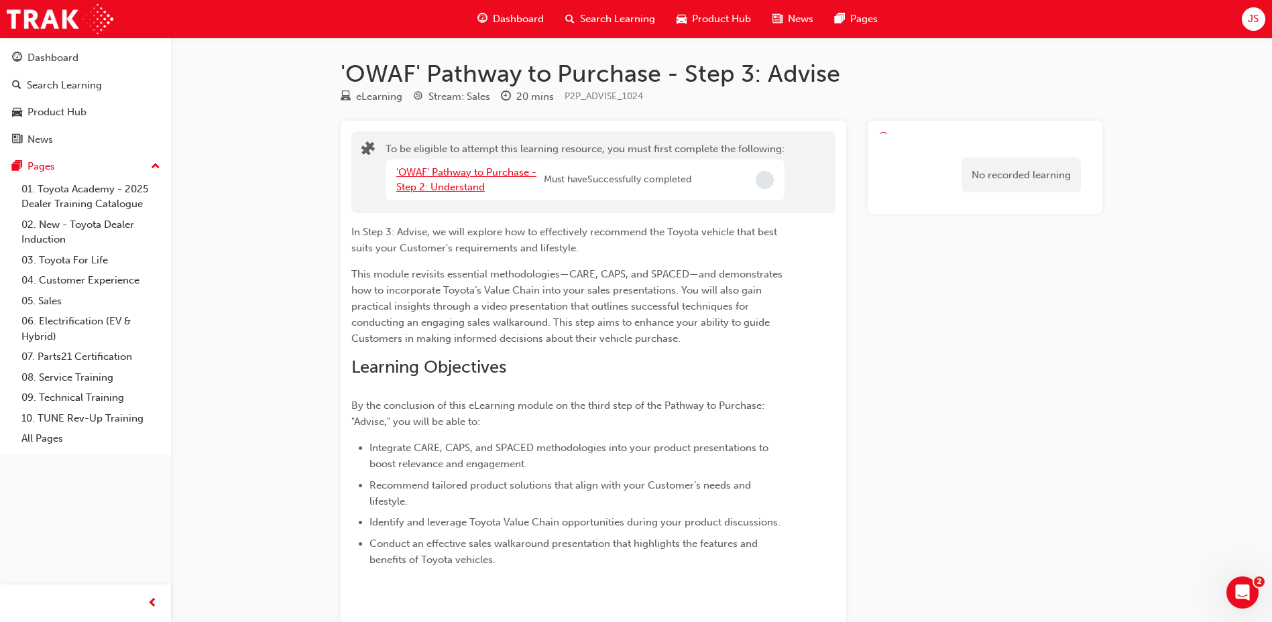
click at [450, 178] on link "'OWAF' Pathway to Purchase - Step 2: Understand" at bounding box center [466, 179] width 140 height 27
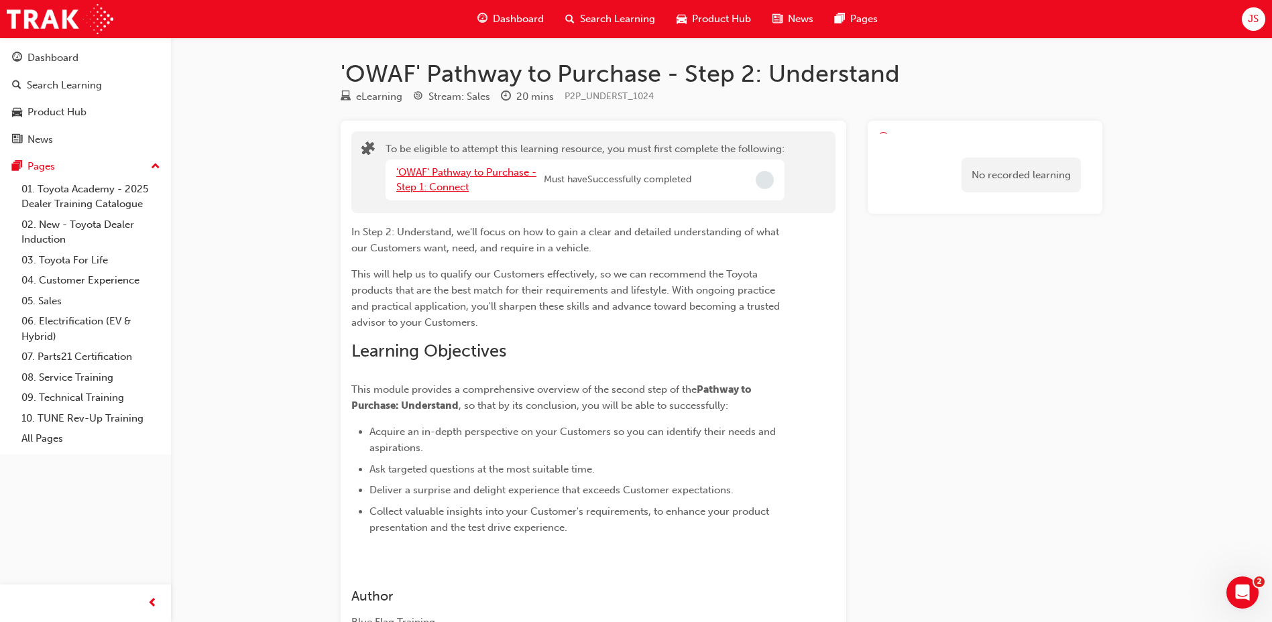
click at [450, 178] on link "'OWAF' Pathway to Purchase - Step 1: Connect" at bounding box center [466, 179] width 140 height 27
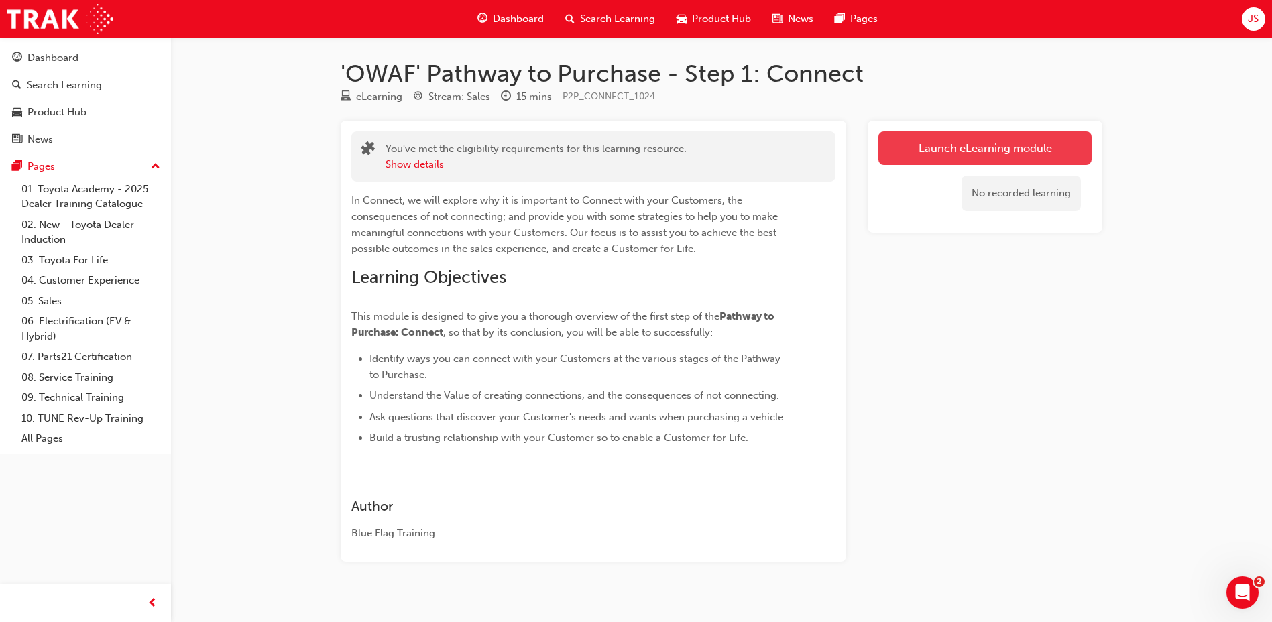
click at [929, 150] on link "Launch eLearning module" at bounding box center [985, 148] width 213 height 34
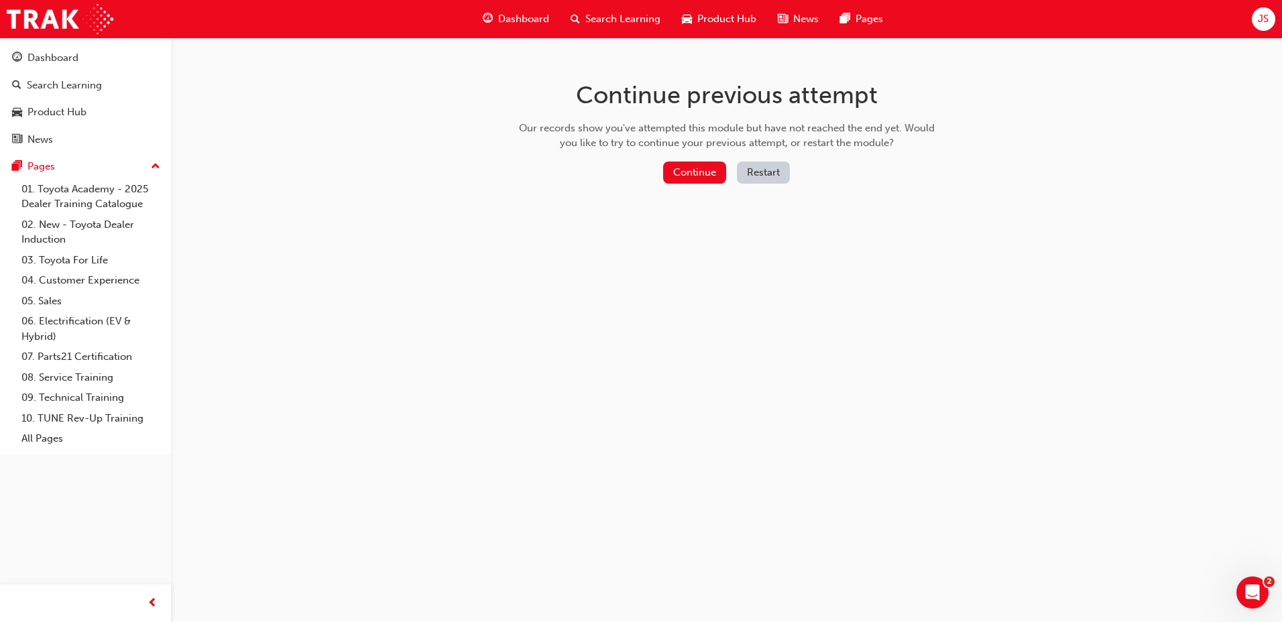
click at [625, 24] on span "Search Learning" at bounding box center [623, 18] width 75 height 15
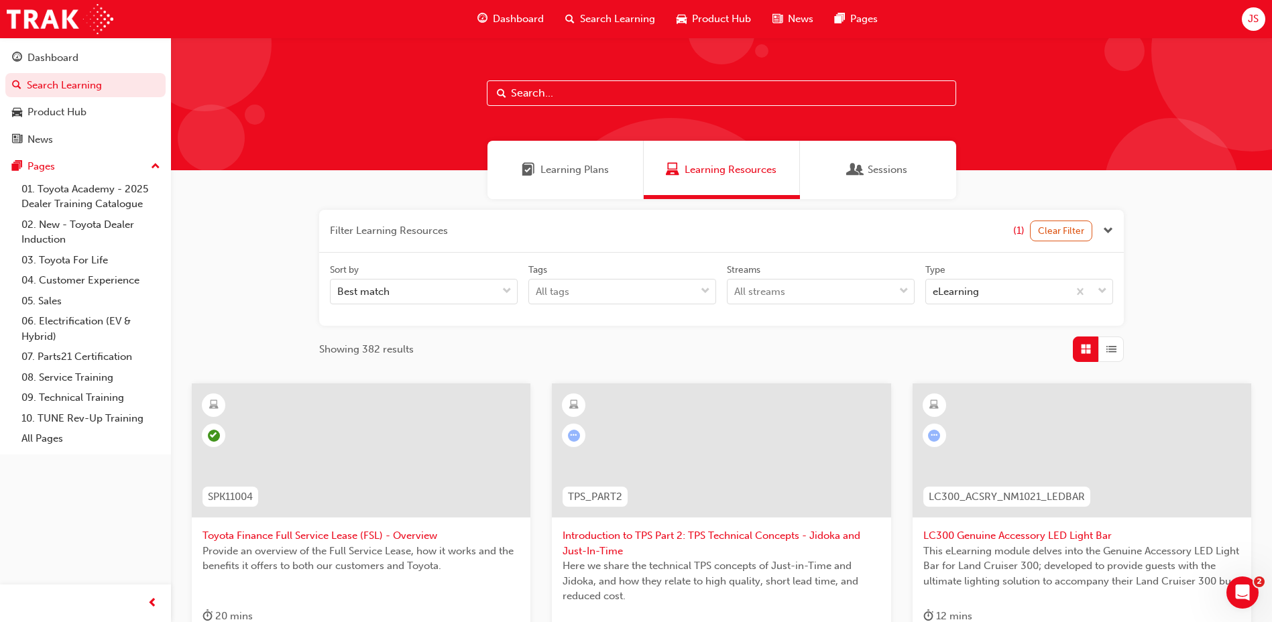
click at [1105, 231] on span "Close the filter" at bounding box center [1108, 230] width 10 height 15
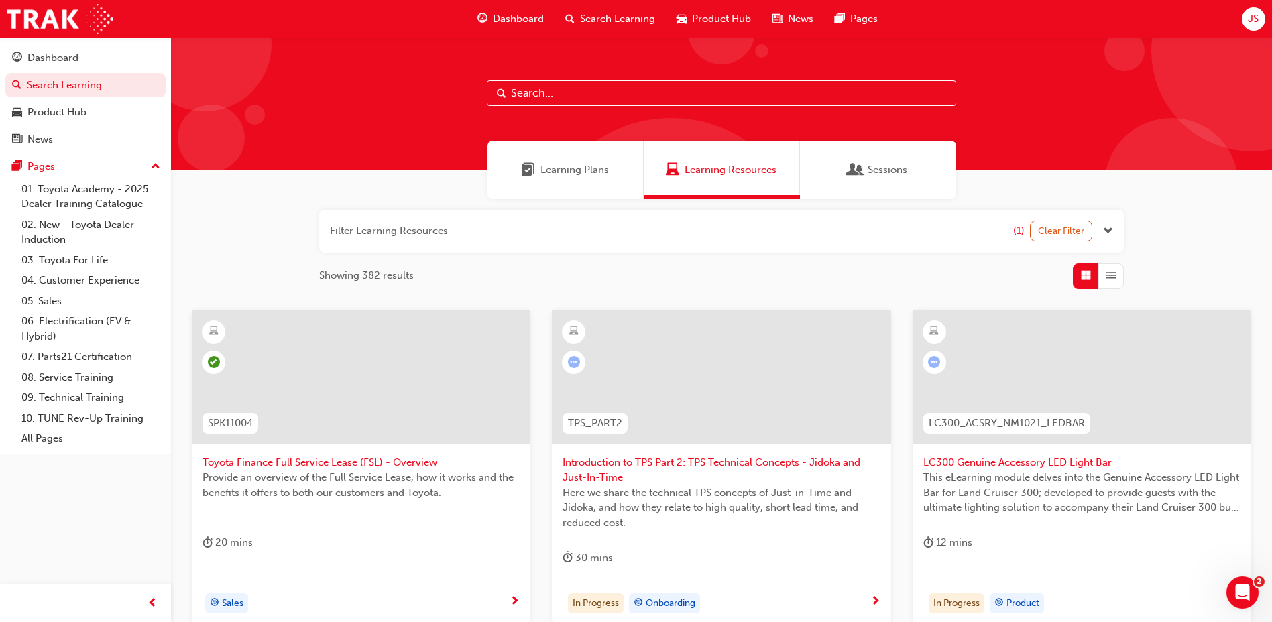
click at [1107, 231] on span "Open the filter" at bounding box center [1108, 230] width 10 height 15
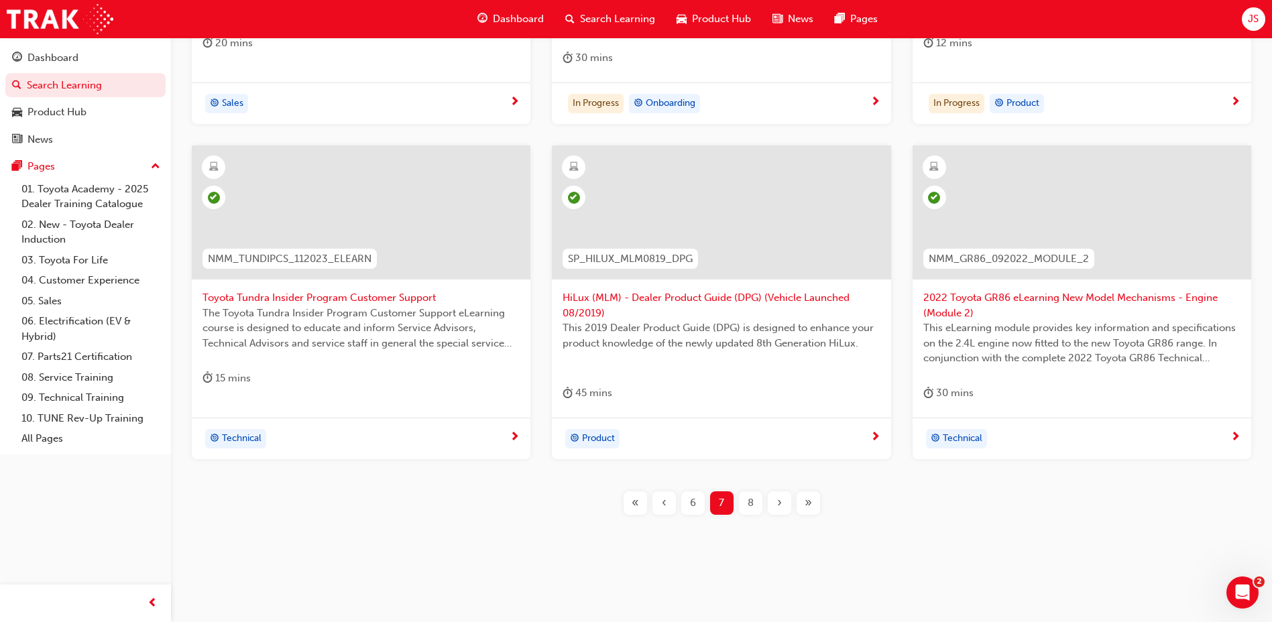
scroll to position [575, 0]
click at [760, 503] on div "8" at bounding box center [750, 501] width 23 height 23
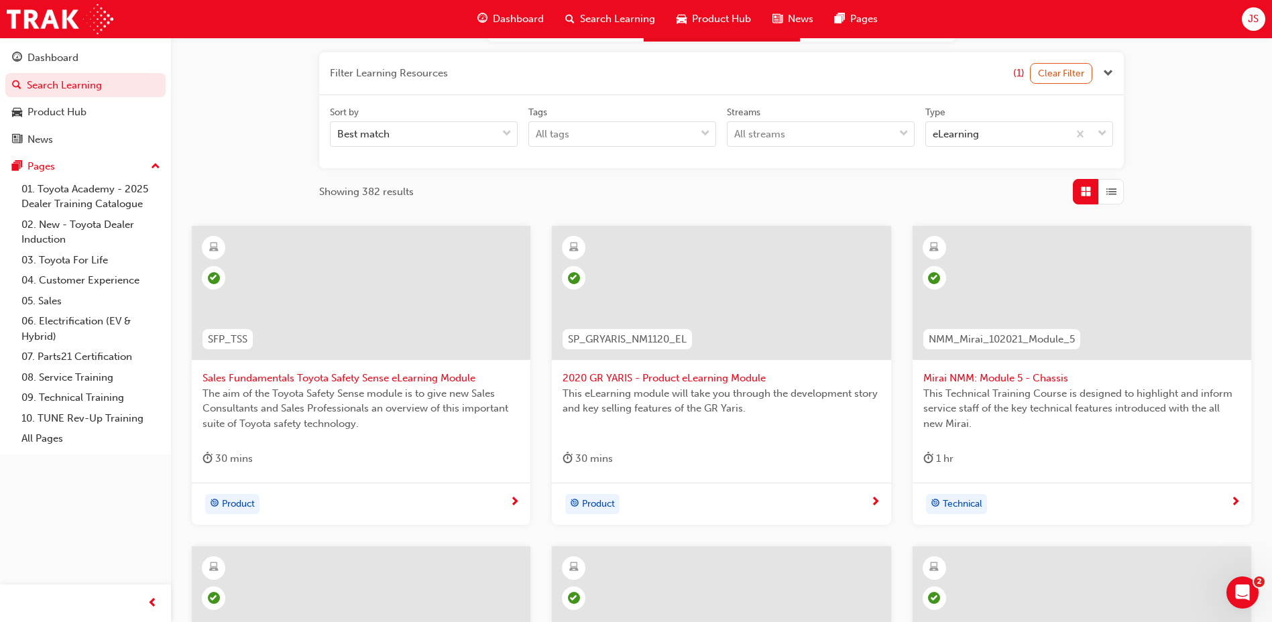
scroll to position [560, 0]
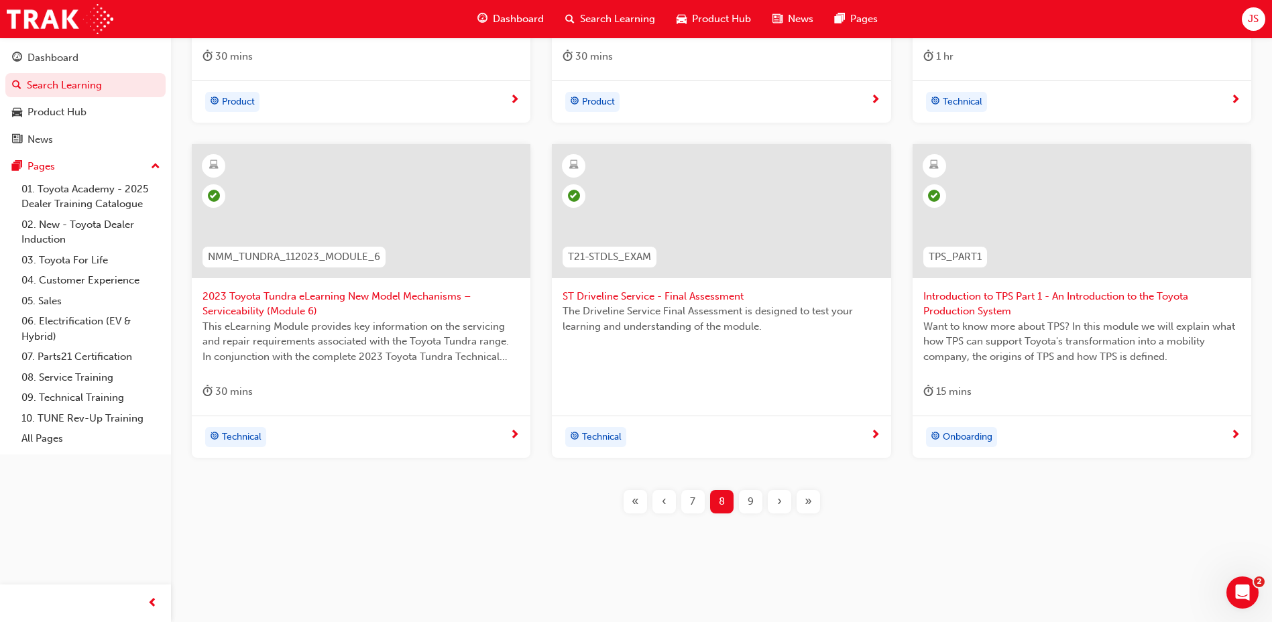
click at [744, 500] on div "9" at bounding box center [750, 501] width 23 height 23
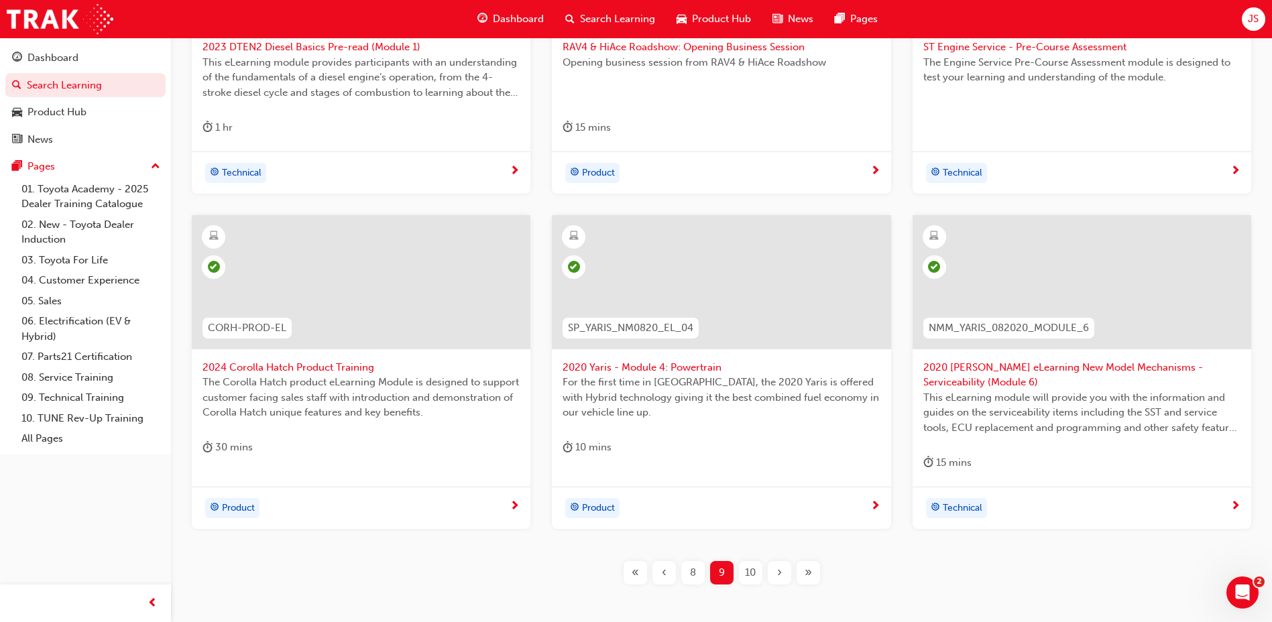
scroll to position [560, 0]
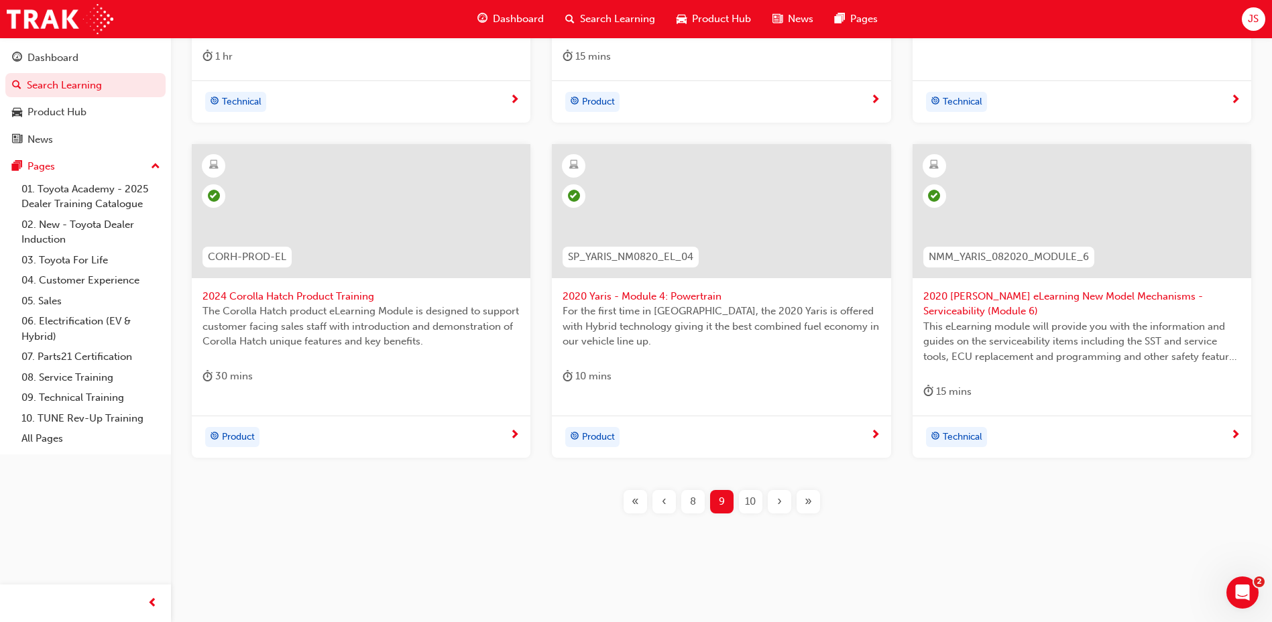
click at [753, 504] on span "10" at bounding box center [750, 501] width 11 height 15
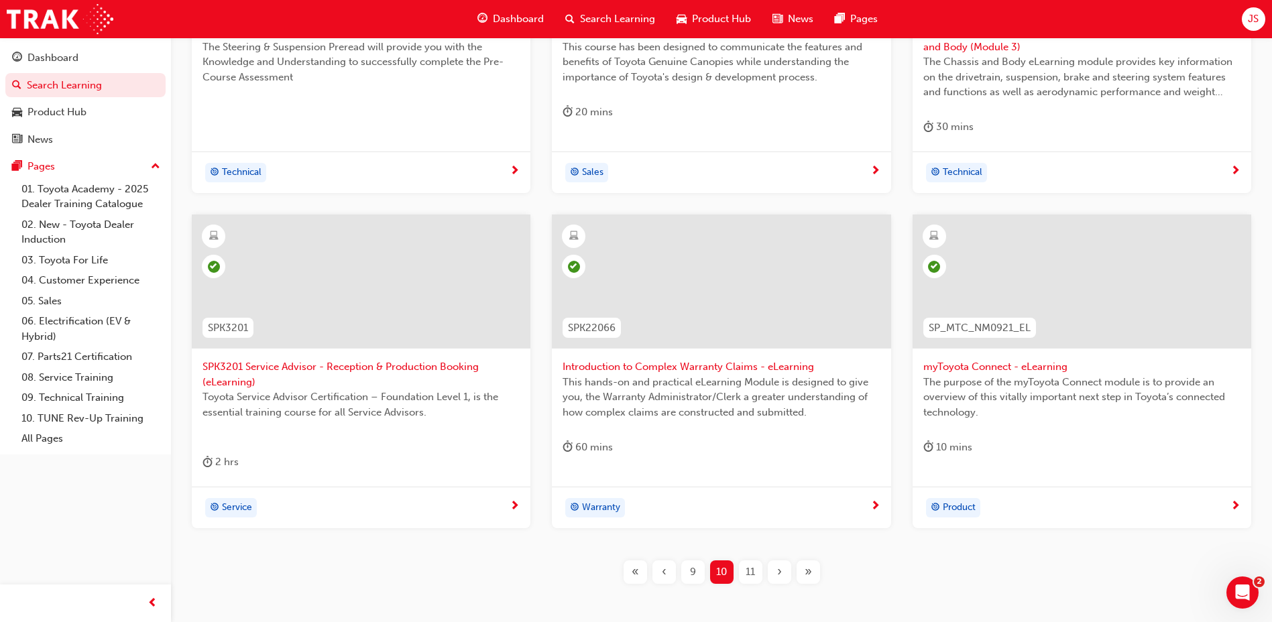
scroll to position [575, 0]
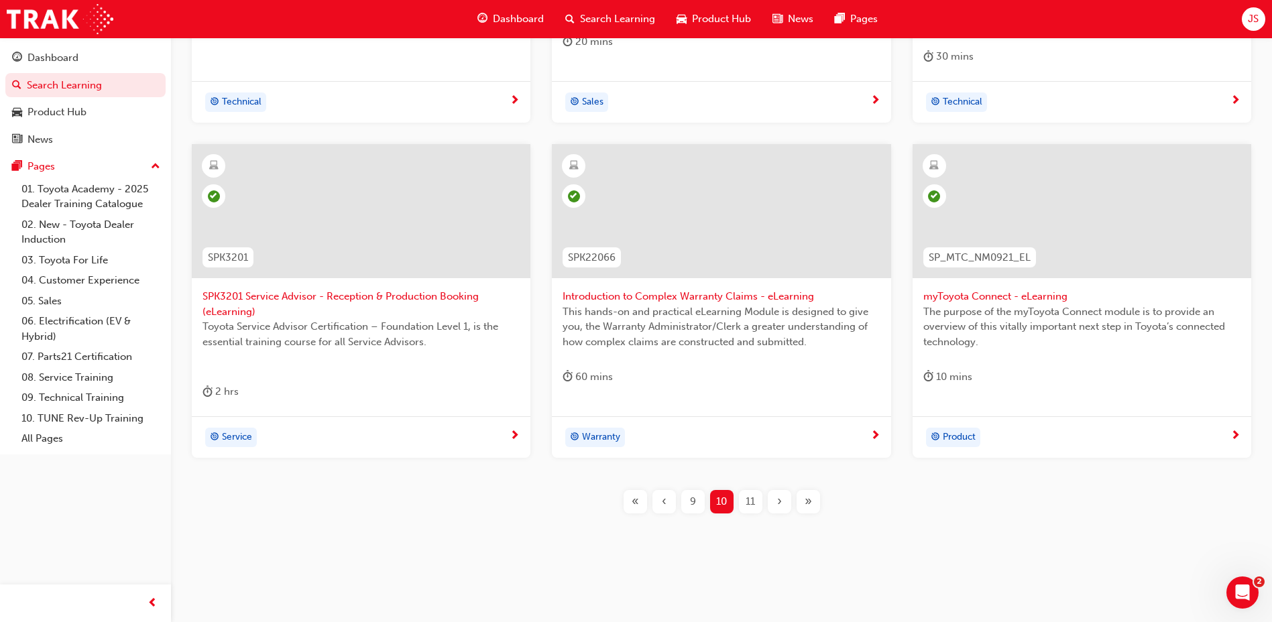
click at [756, 504] on div "11" at bounding box center [750, 501] width 23 height 23
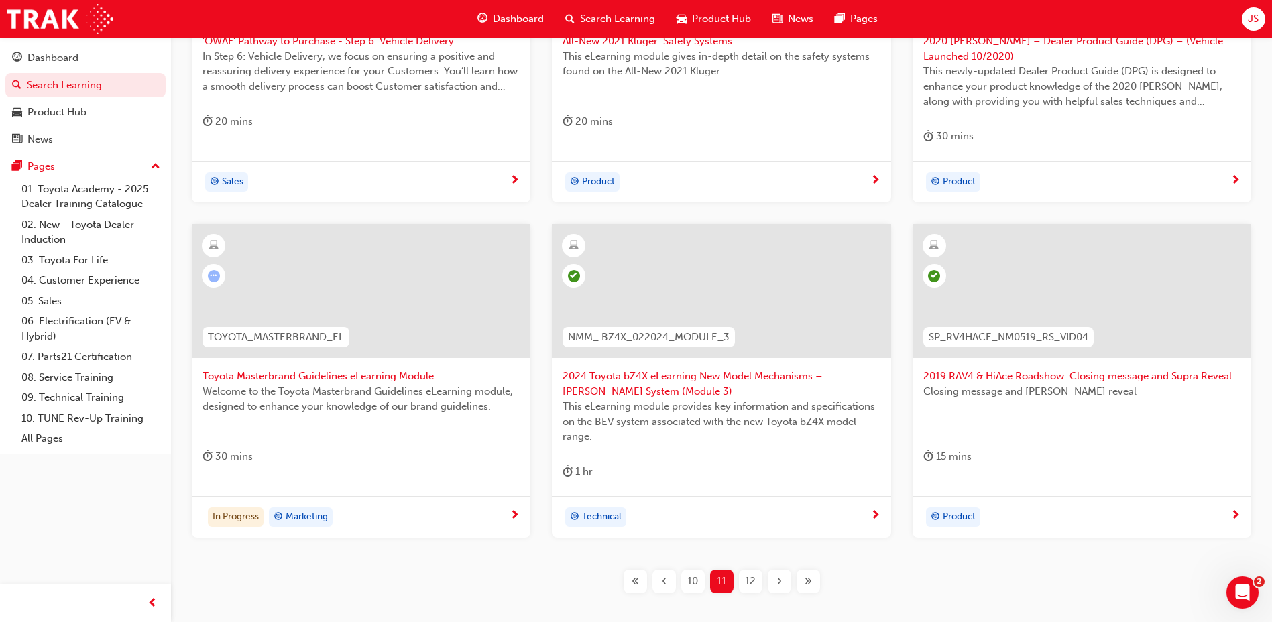
scroll to position [575, 0]
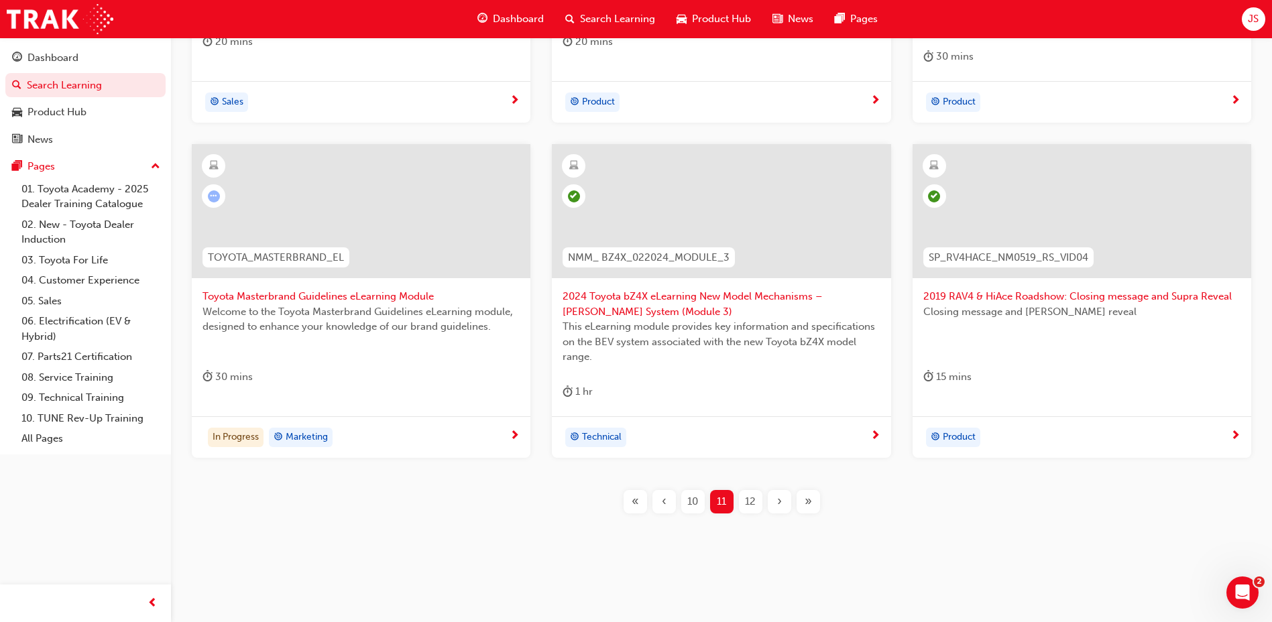
click at [752, 500] on span "12" at bounding box center [750, 501] width 11 height 15
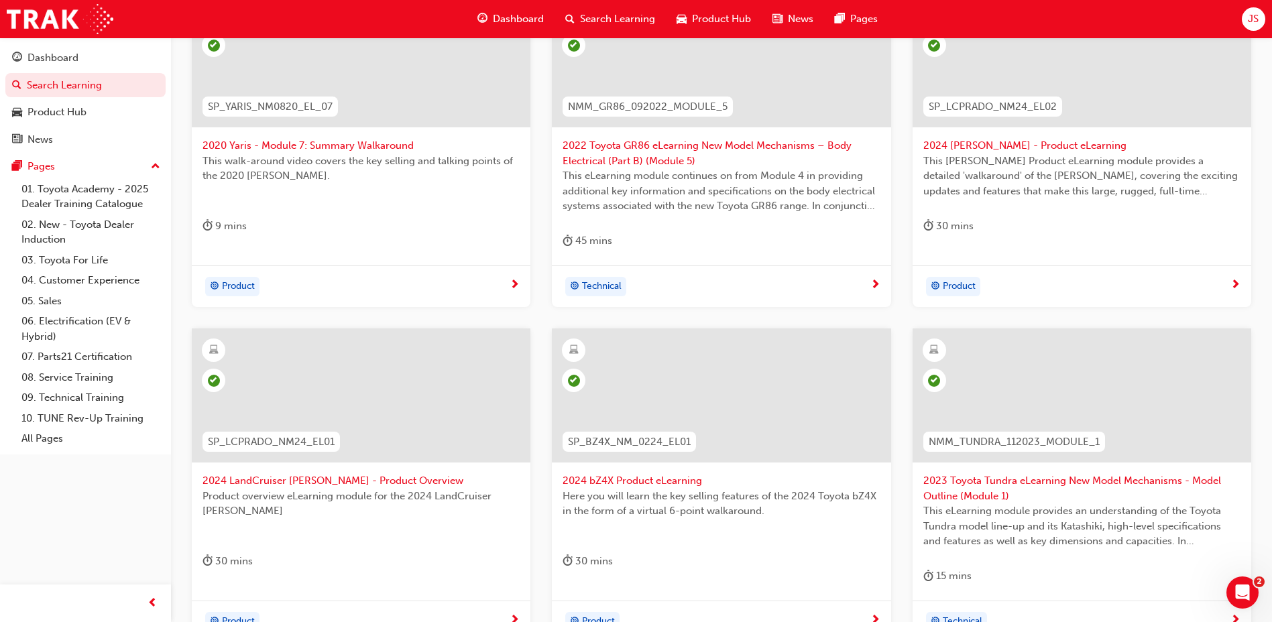
scroll to position [575, 0]
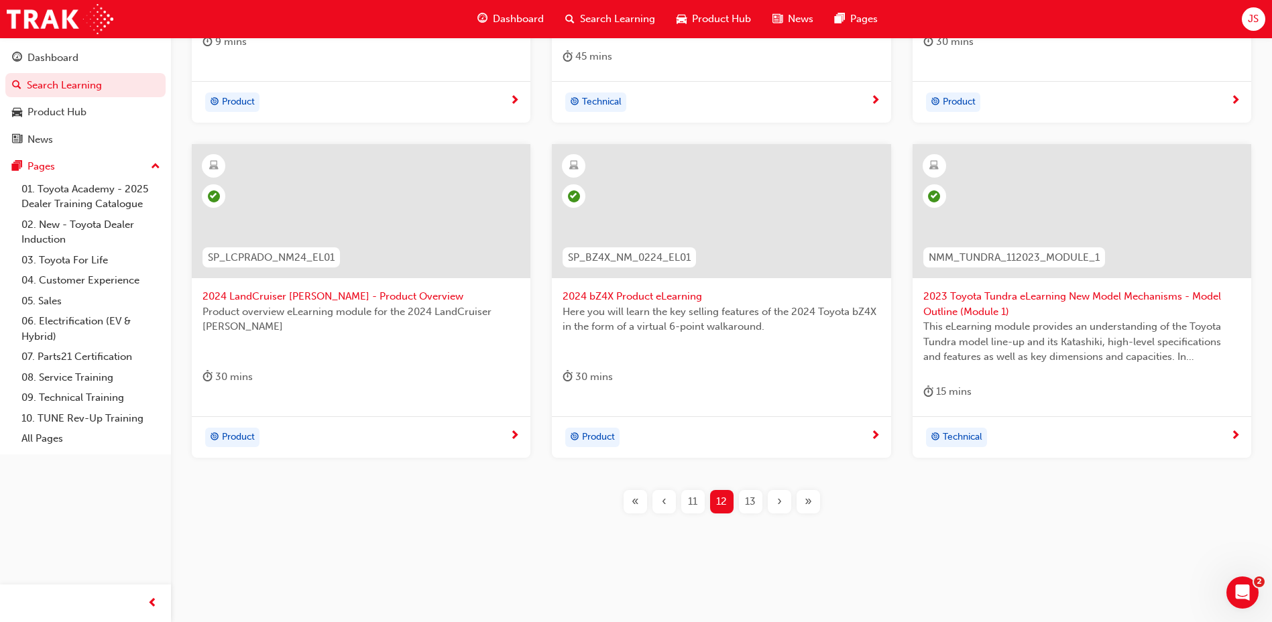
click at [747, 506] on span "13" at bounding box center [750, 501] width 11 height 15
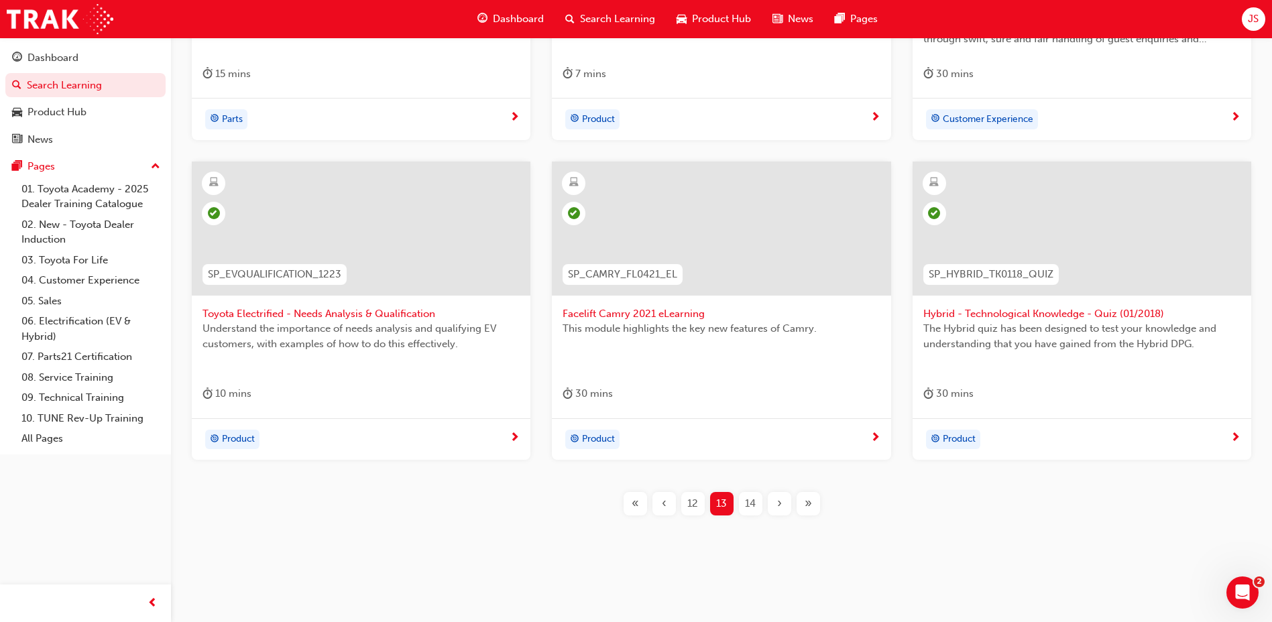
scroll to position [545, 0]
click at [750, 505] on span "14" at bounding box center [750, 501] width 11 height 15
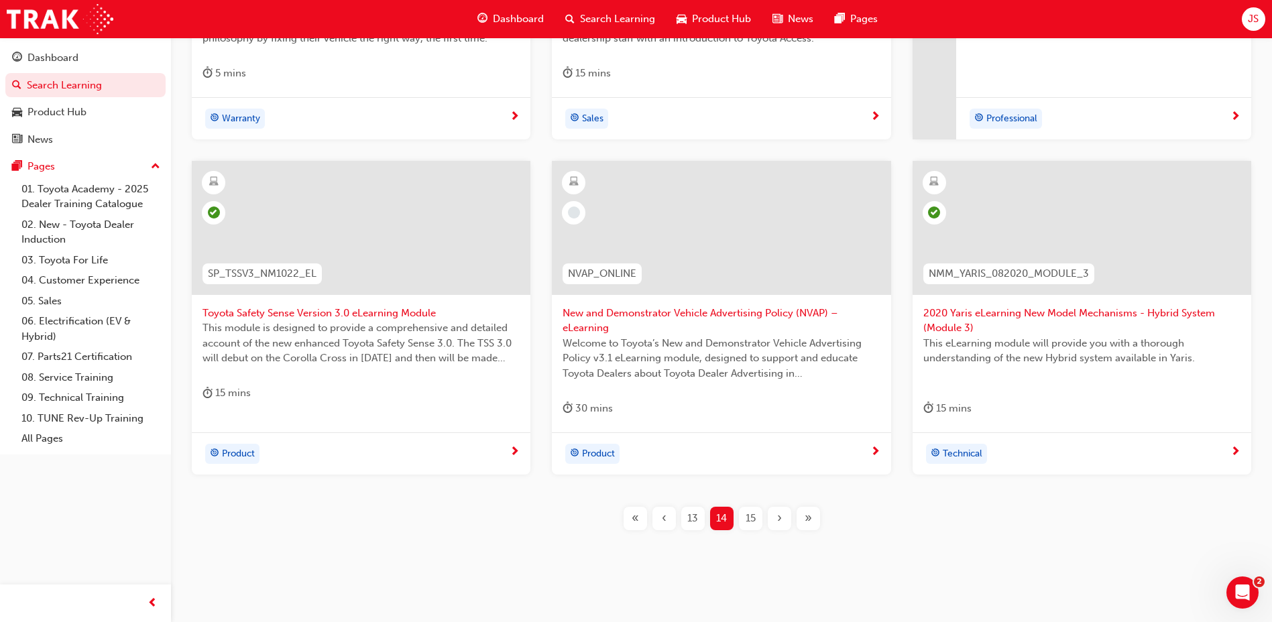
scroll to position [560, 0]
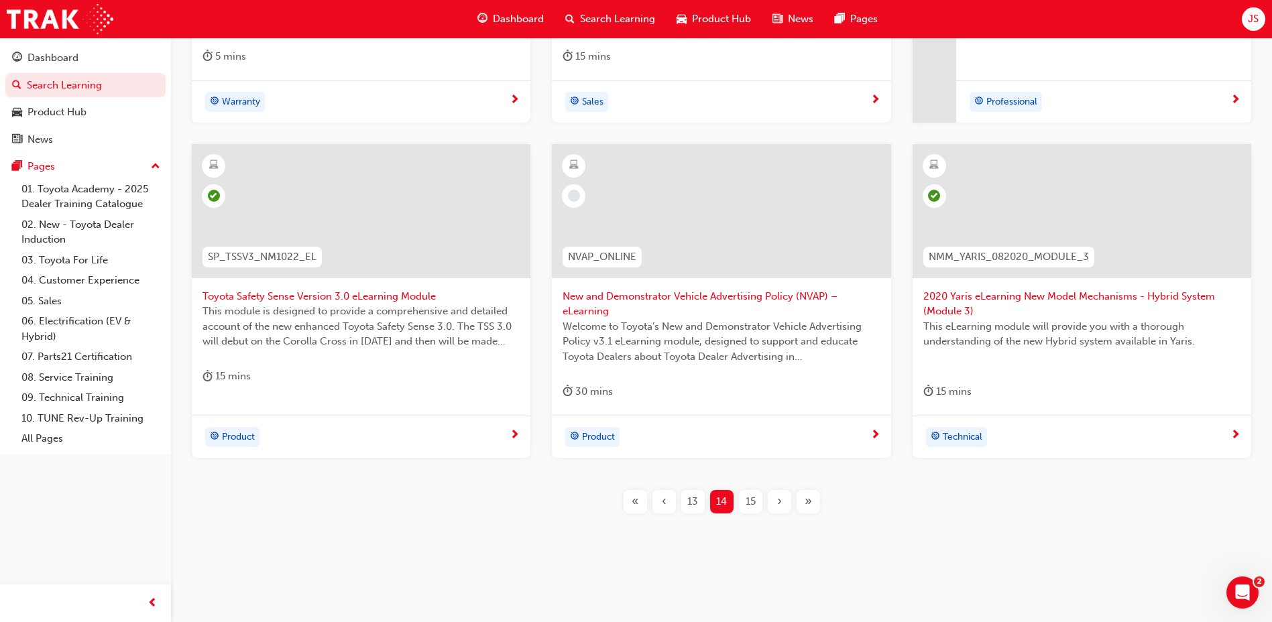
click at [747, 506] on span "15" at bounding box center [751, 501] width 10 height 15
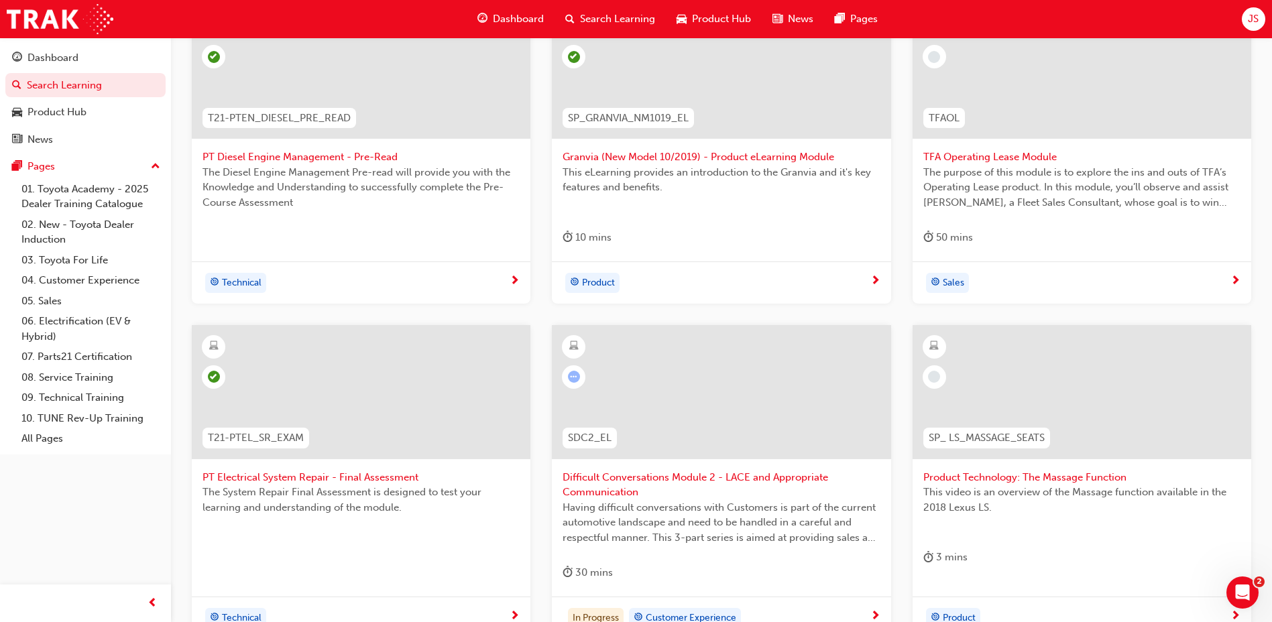
scroll to position [493, 0]
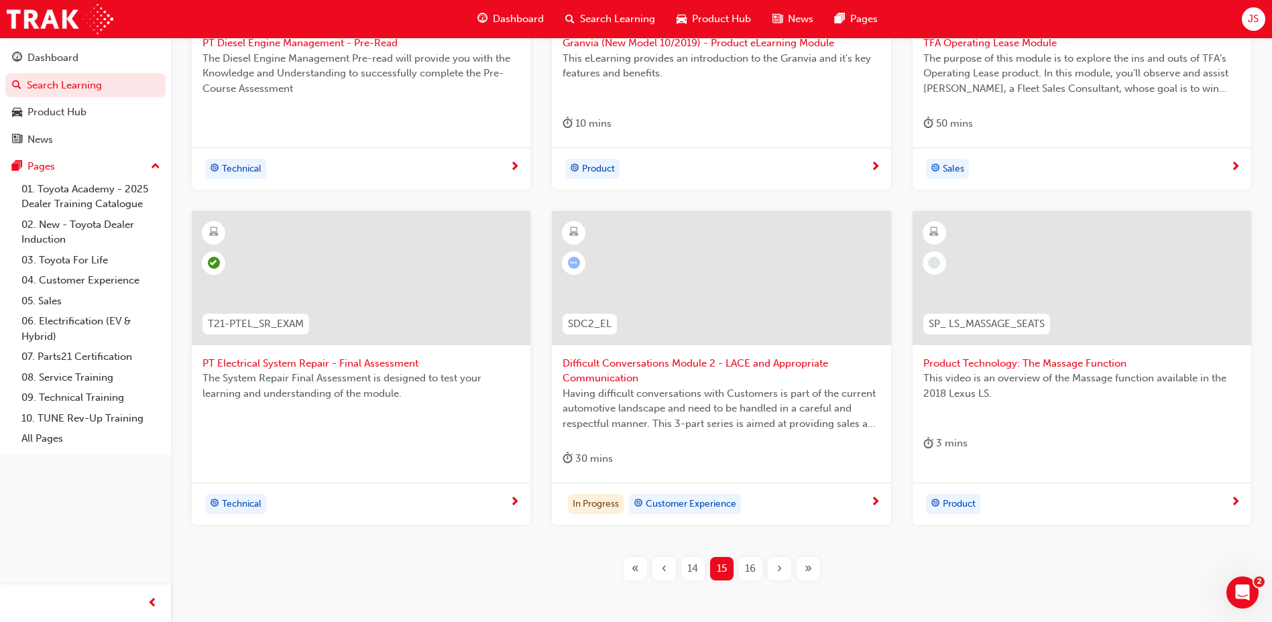
click at [741, 574] on div "16" at bounding box center [750, 568] width 23 height 23
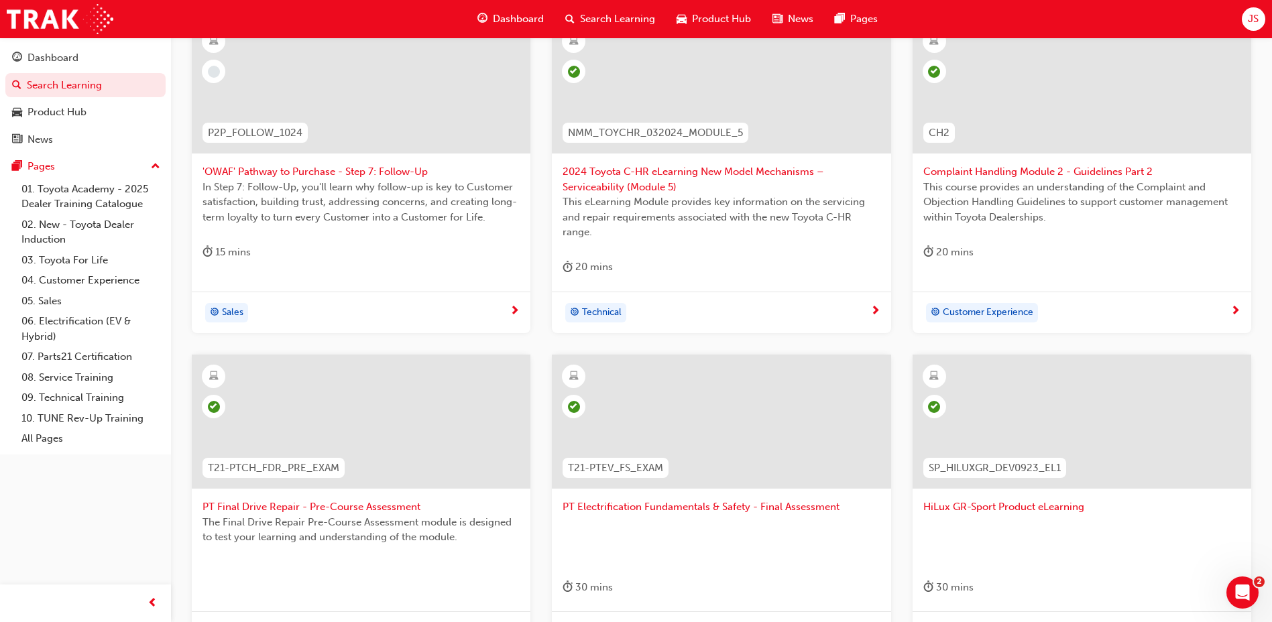
scroll to position [560, 0]
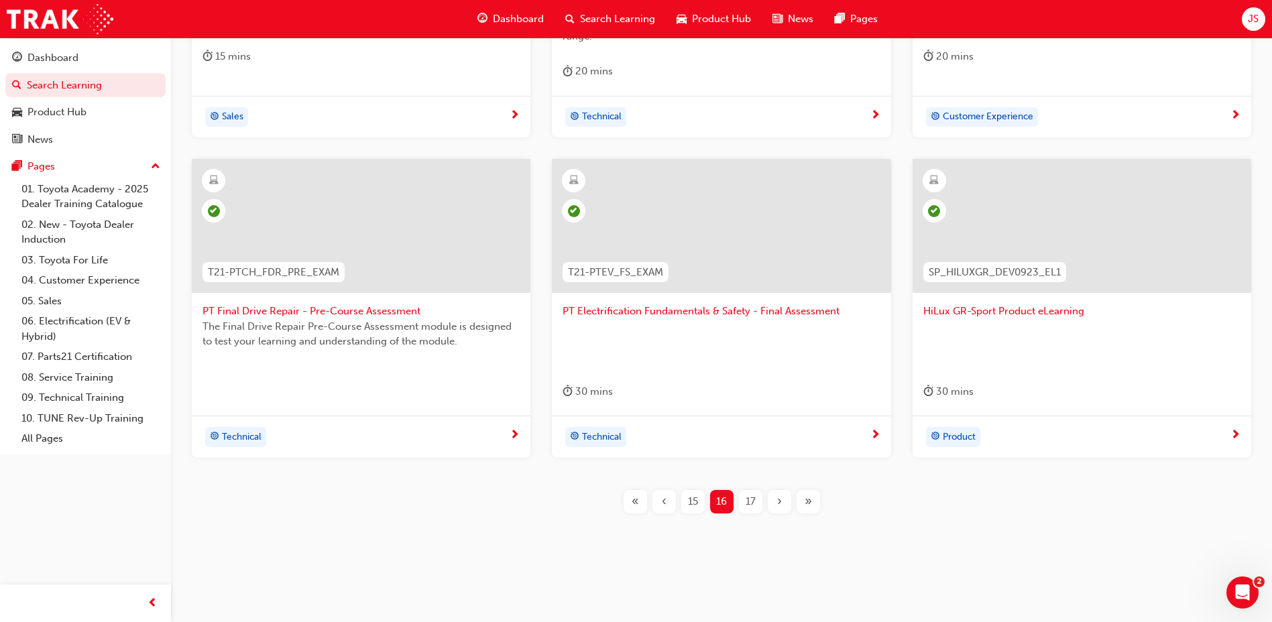
click at [749, 490] on div "17" at bounding box center [750, 501] width 23 height 23
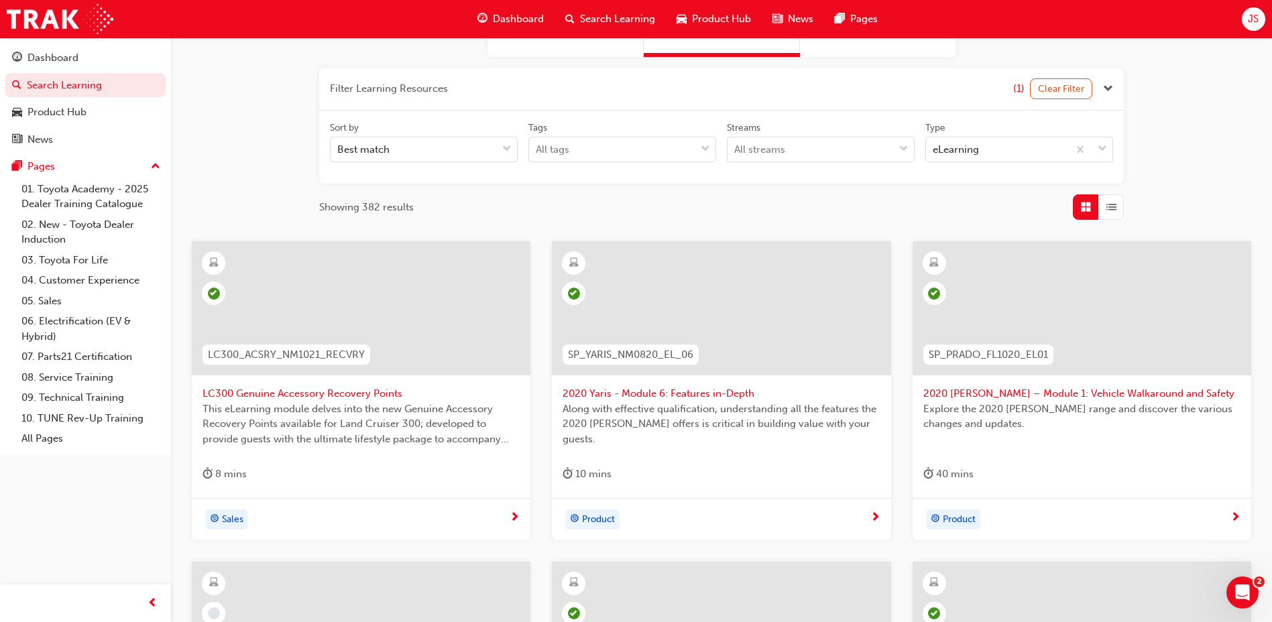
scroll to position [545, 0]
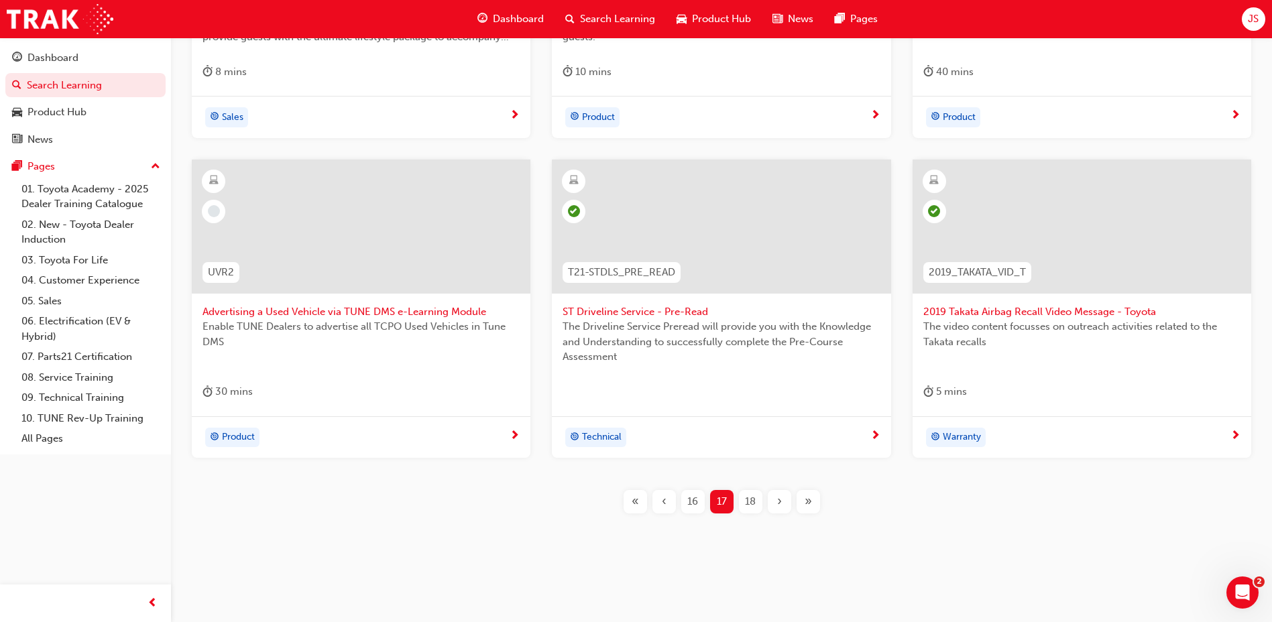
click at [749, 496] on span "18" at bounding box center [750, 501] width 11 height 15
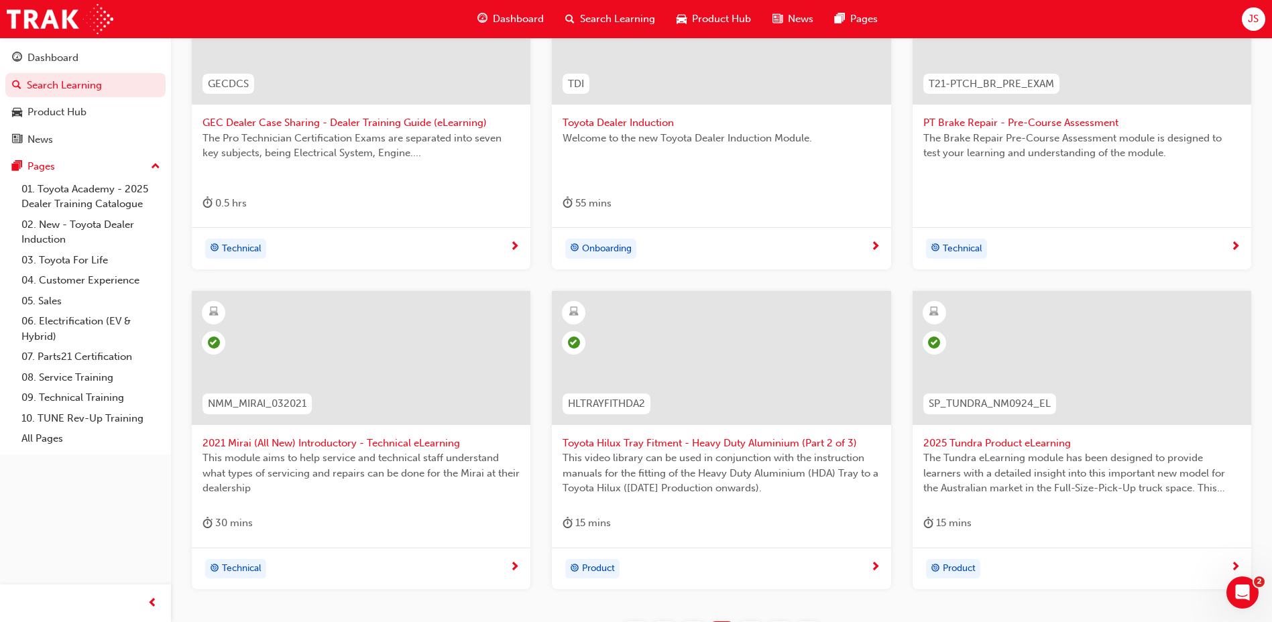
scroll to position [545, 0]
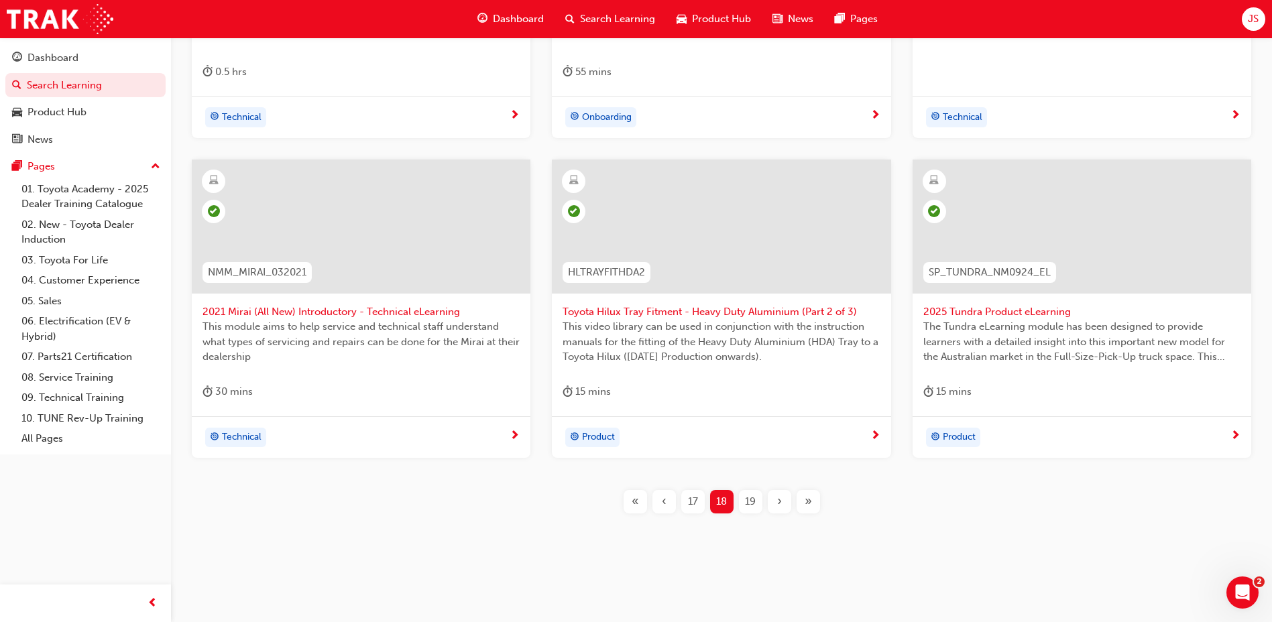
click at [752, 504] on span "19" at bounding box center [750, 501] width 11 height 15
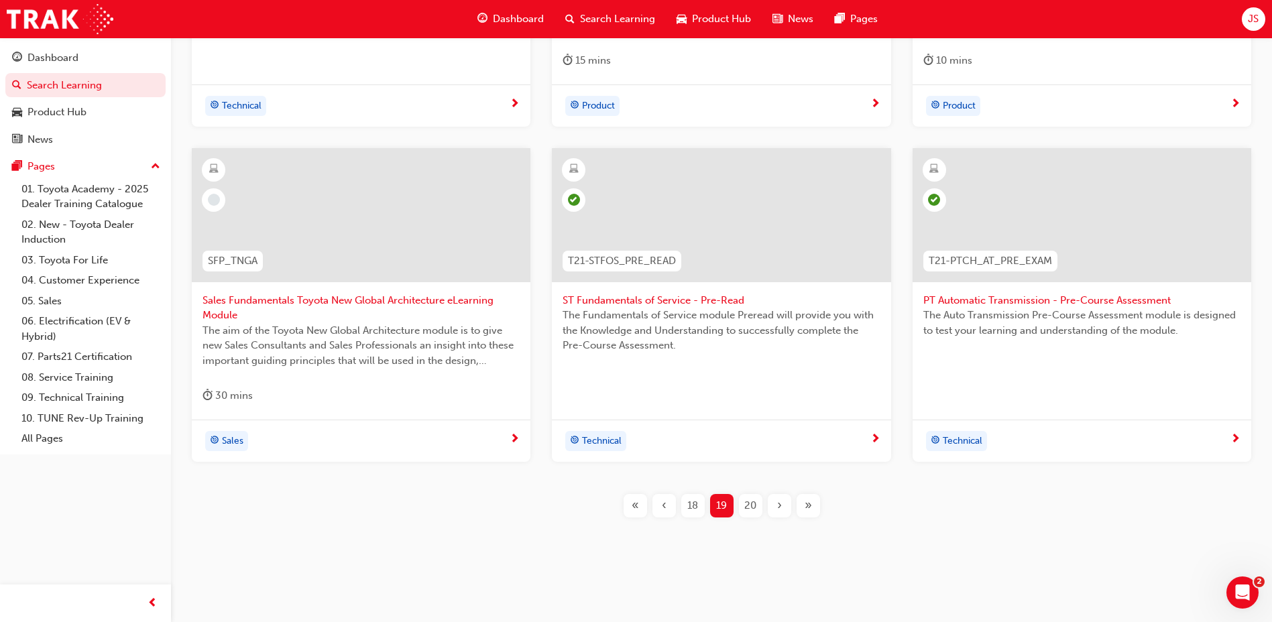
scroll to position [560, 0]
click at [751, 490] on div "20" at bounding box center [750, 501] width 23 height 23
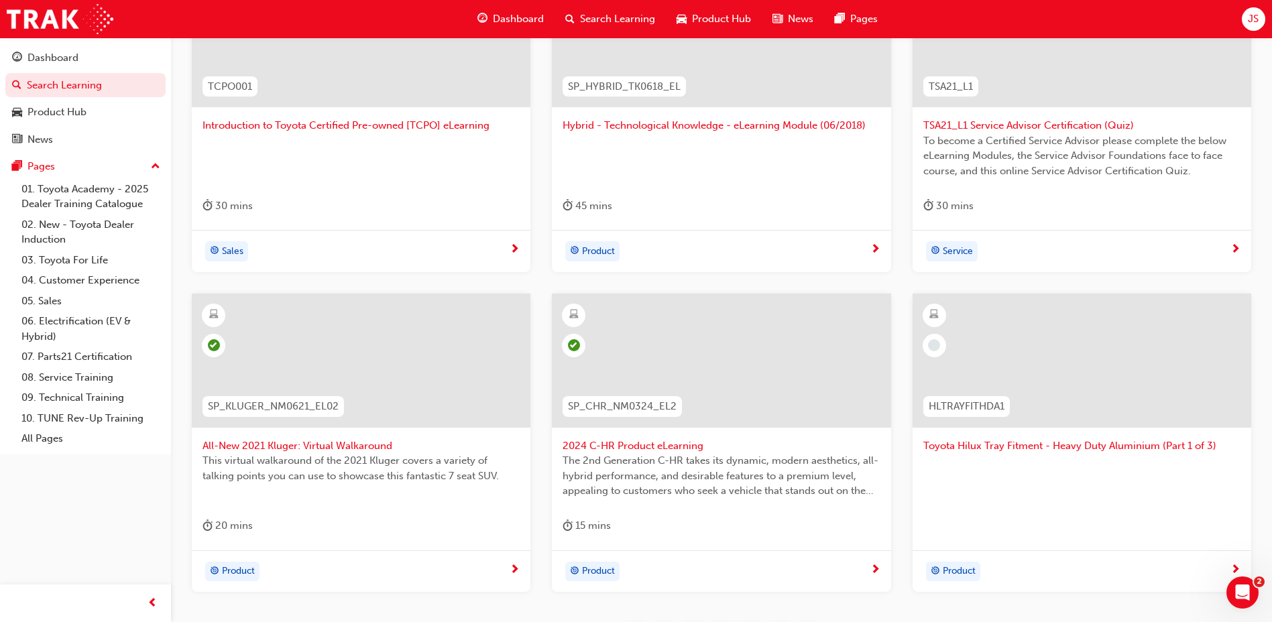
scroll to position [545, 0]
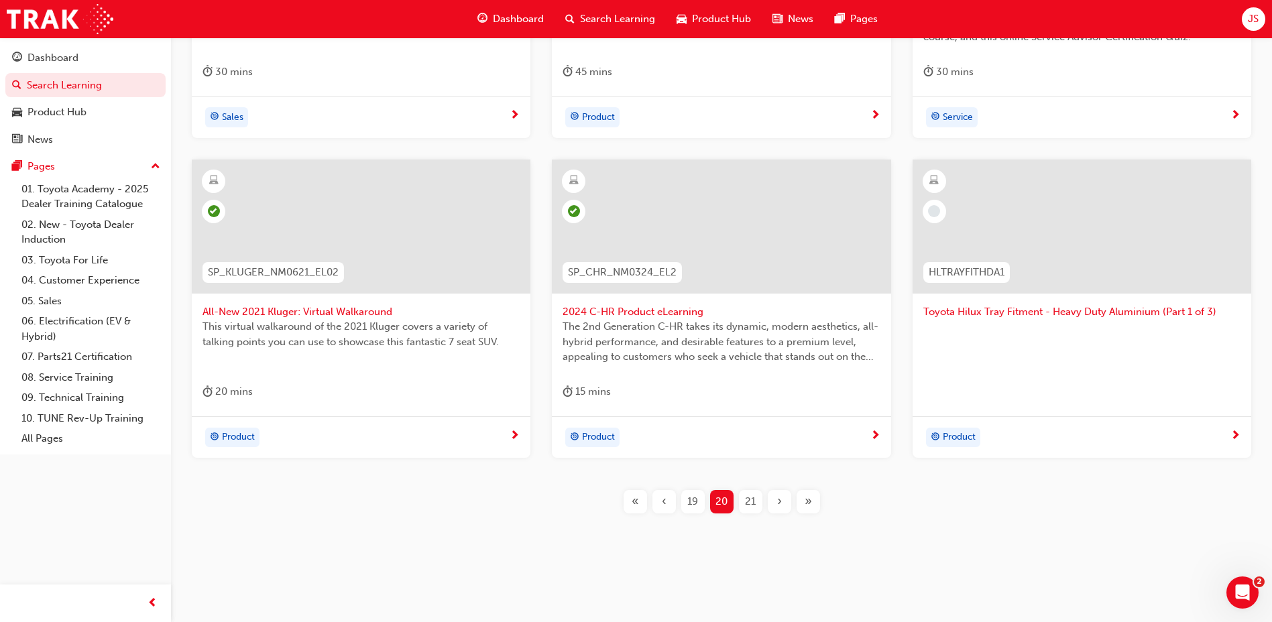
click at [757, 495] on div "21" at bounding box center [750, 501] width 23 height 23
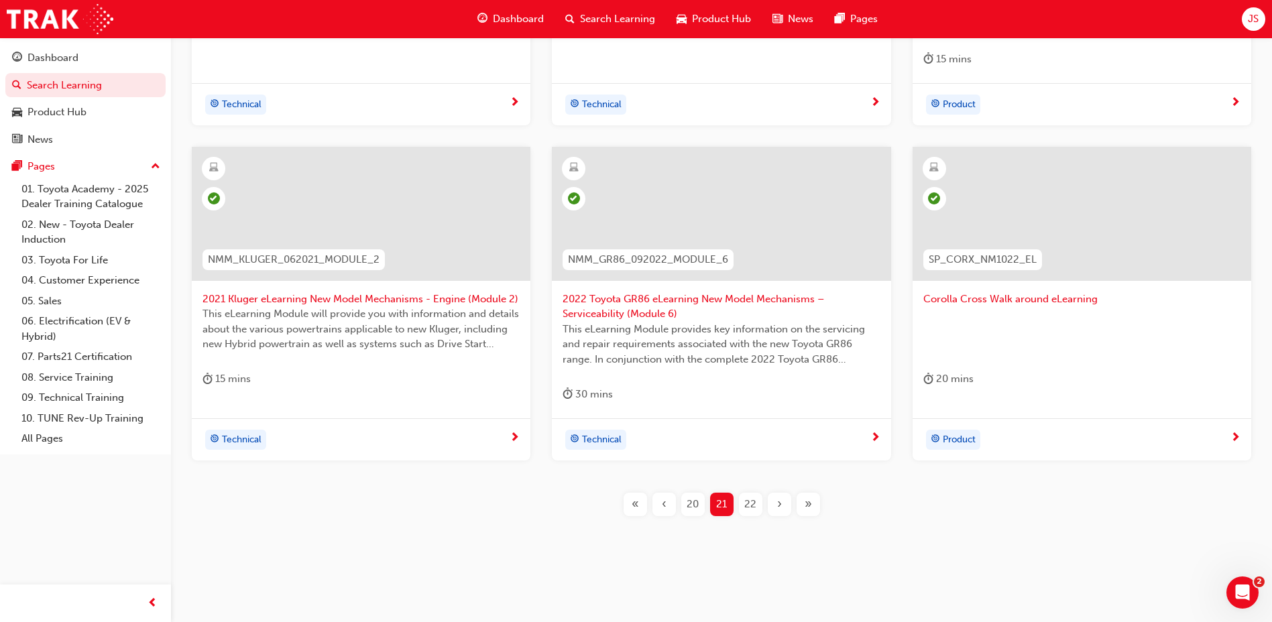
scroll to position [560, 0]
click at [755, 500] on span "22" at bounding box center [751, 501] width 12 height 15
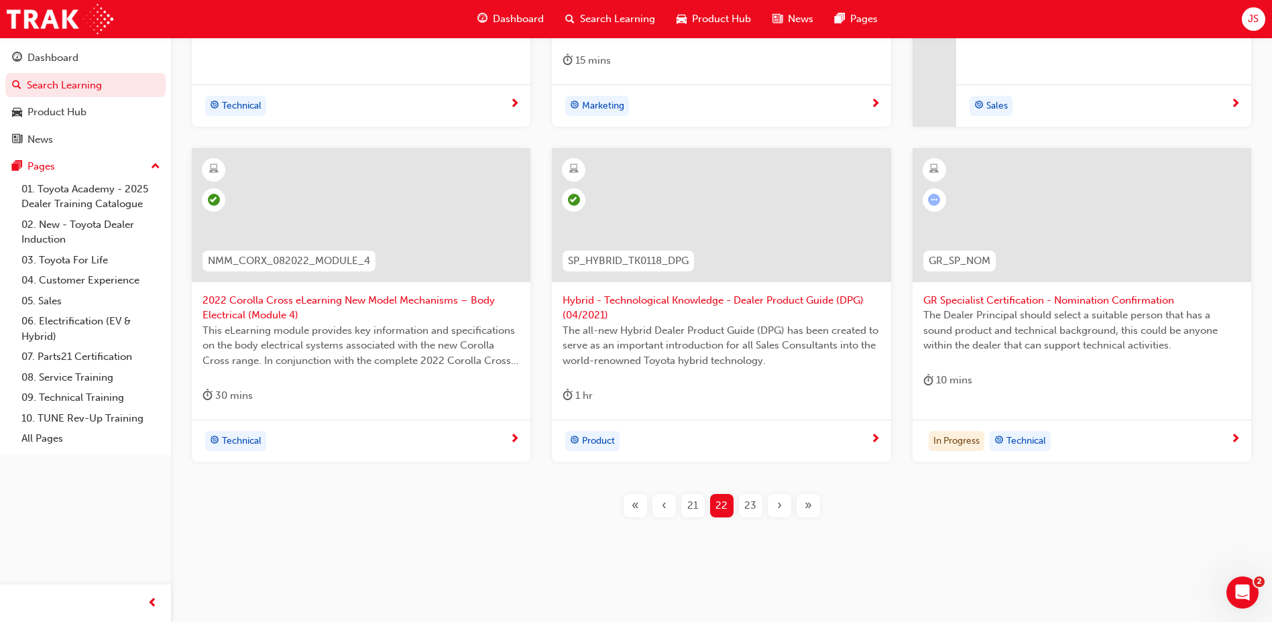
scroll to position [560, 0]
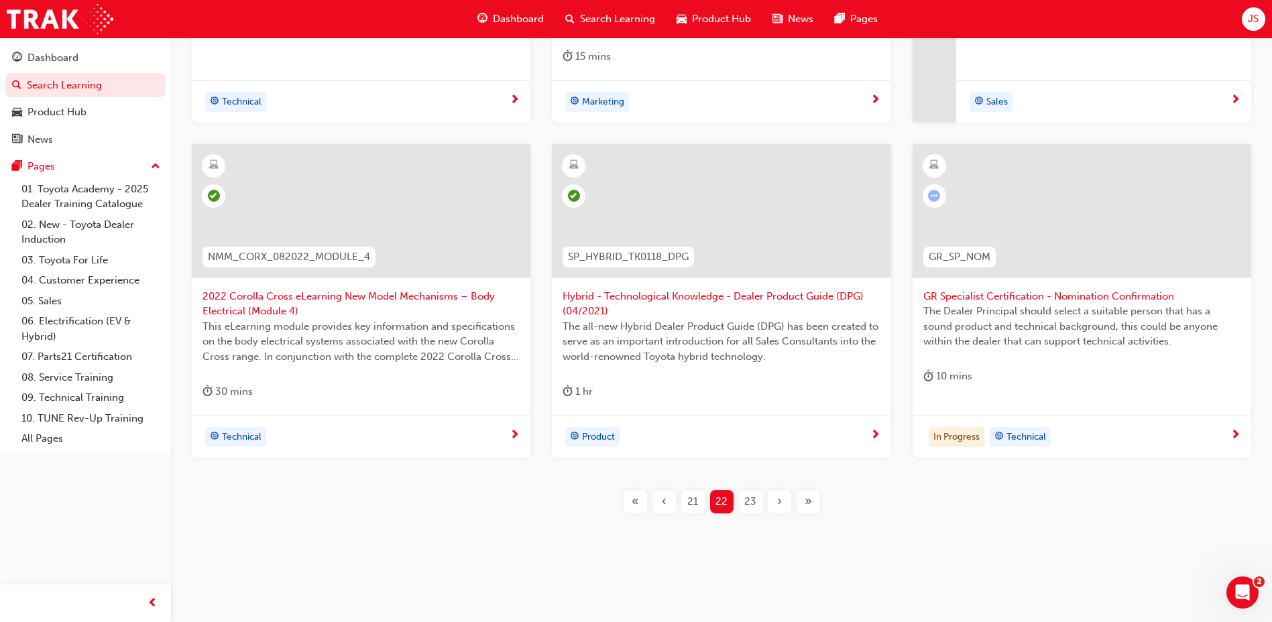
click at [755, 498] on span "23" at bounding box center [751, 501] width 12 height 15
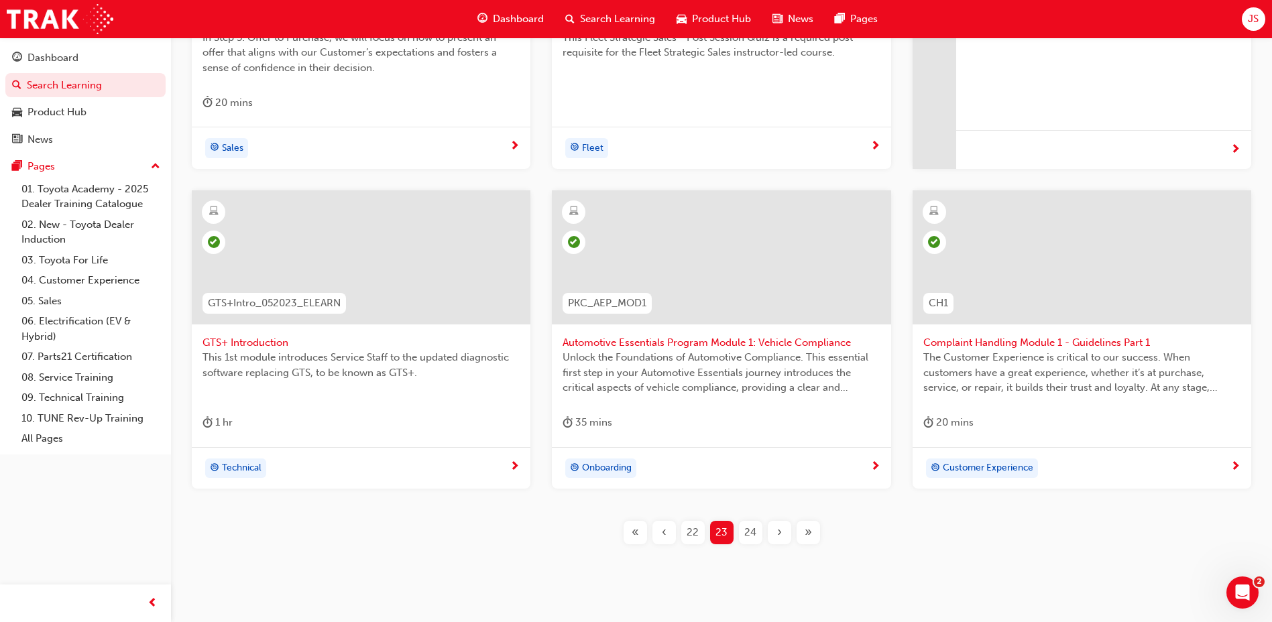
scroll to position [545, 0]
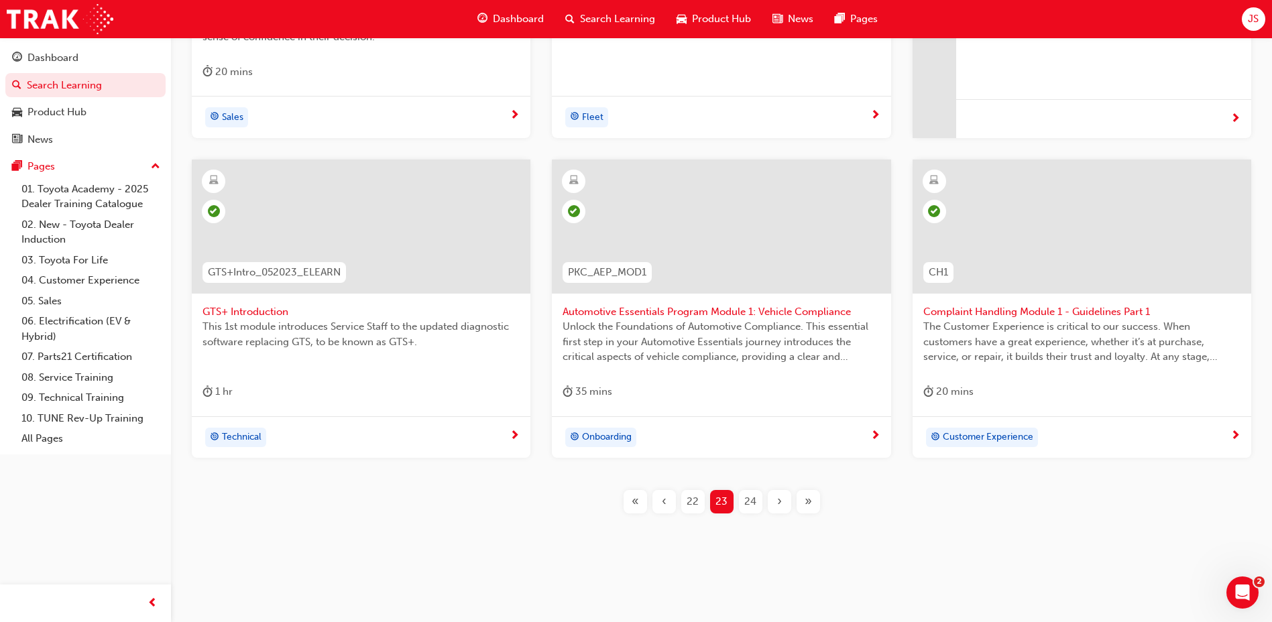
click at [740, 500] on div "24" at bounding box center [750, 501] width 23 height 23
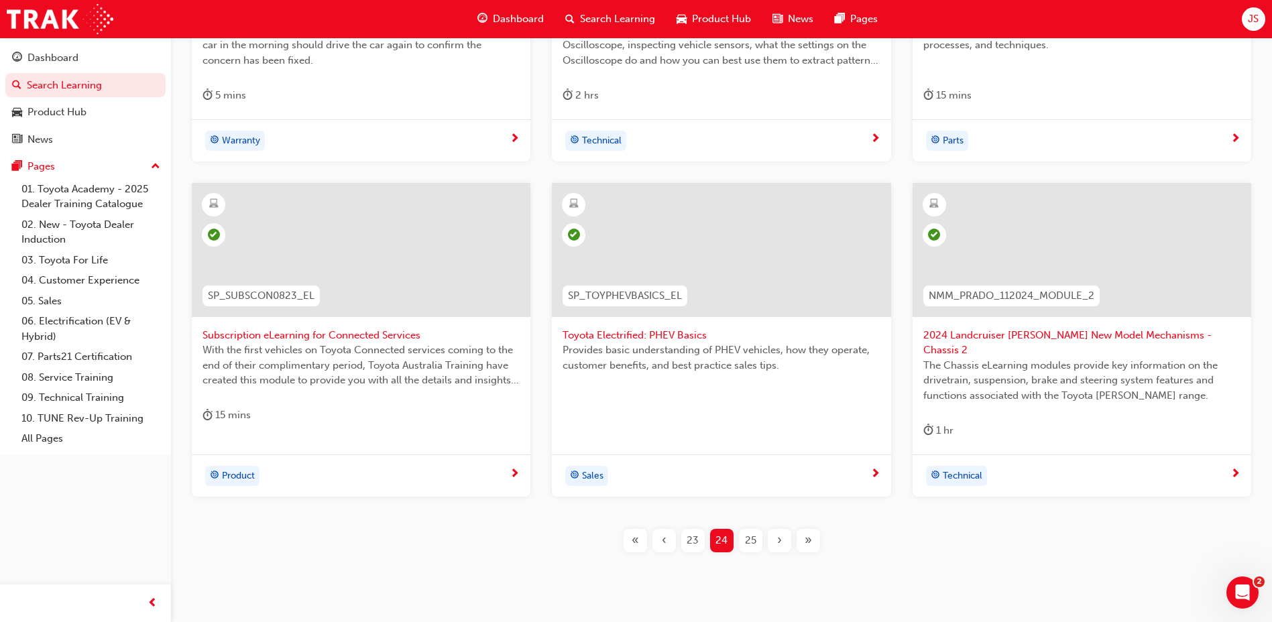
scroll to position [545, 0]
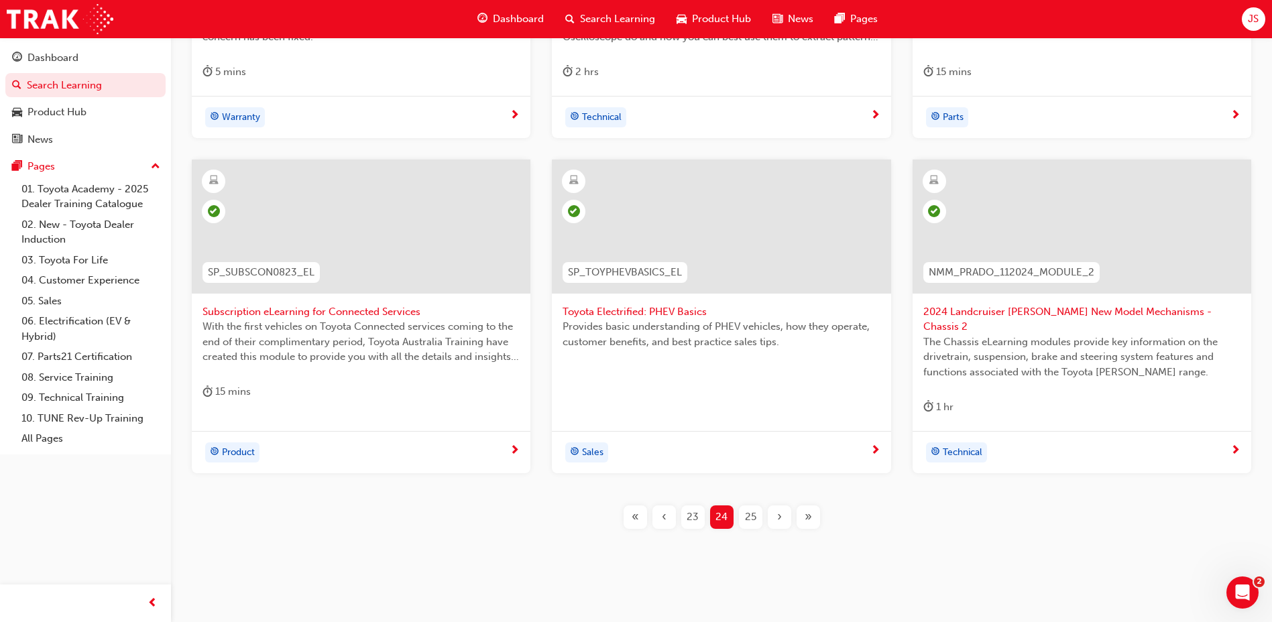
click at [750, 510] on span "25" at bounding box center [750, 517] width 11 height 15
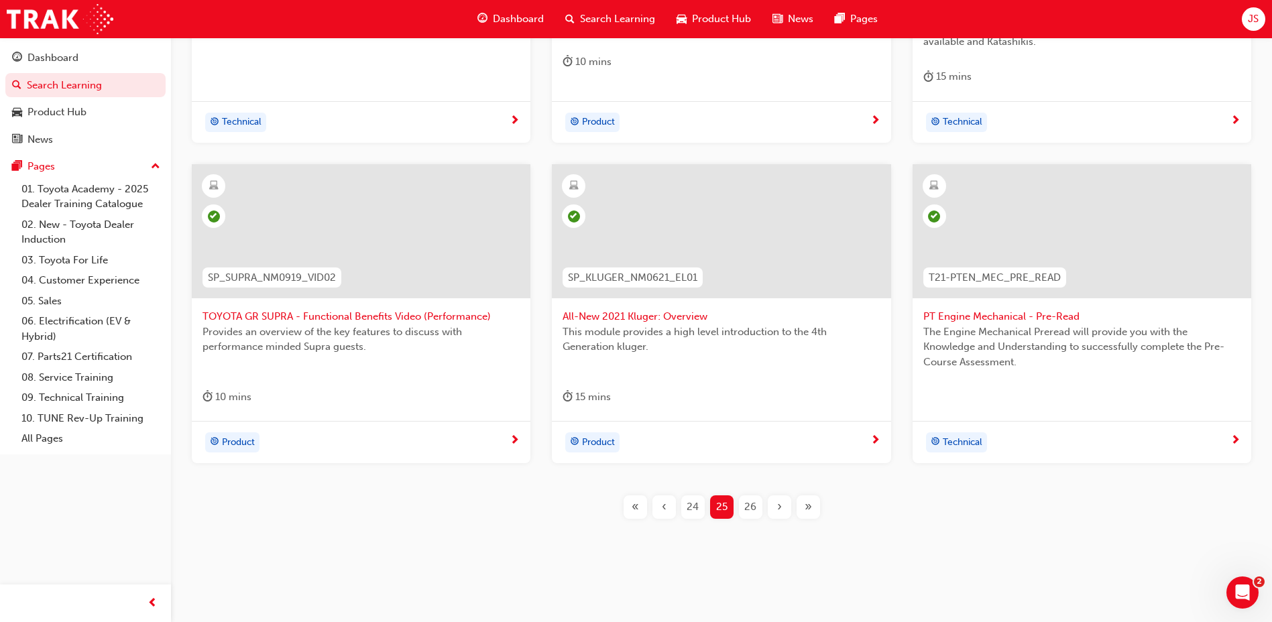
scroll to position [560, 0]
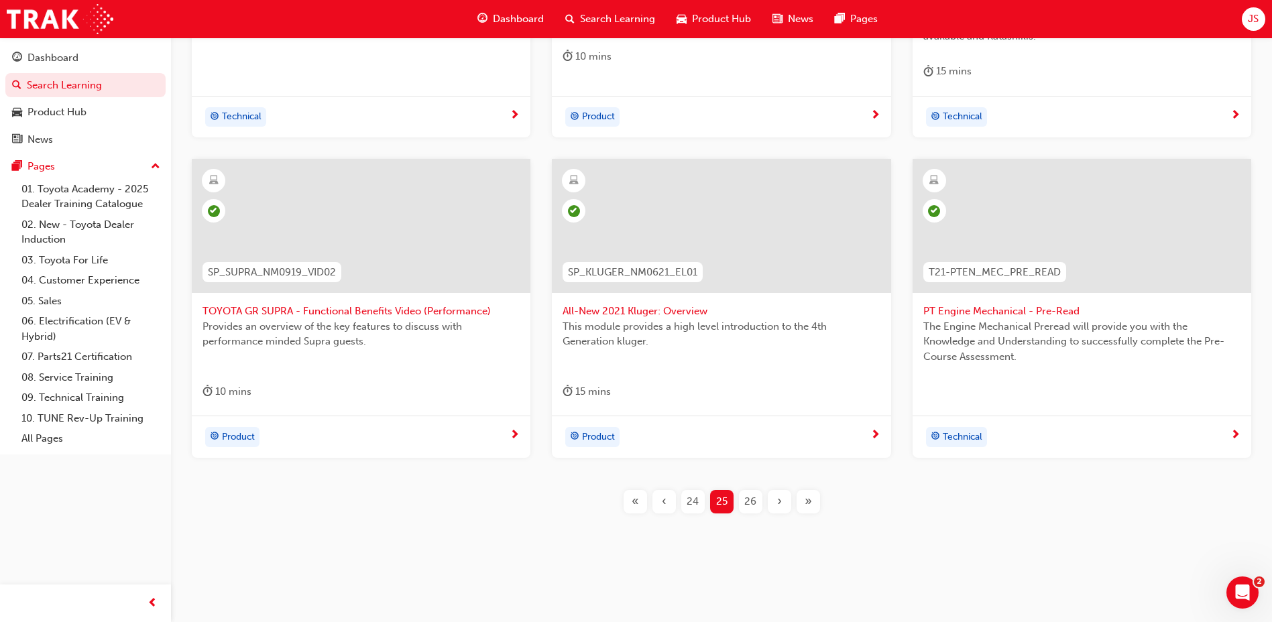
click at [745, 498] on span "26" at bounding box center [751, 501] width 12 height 15
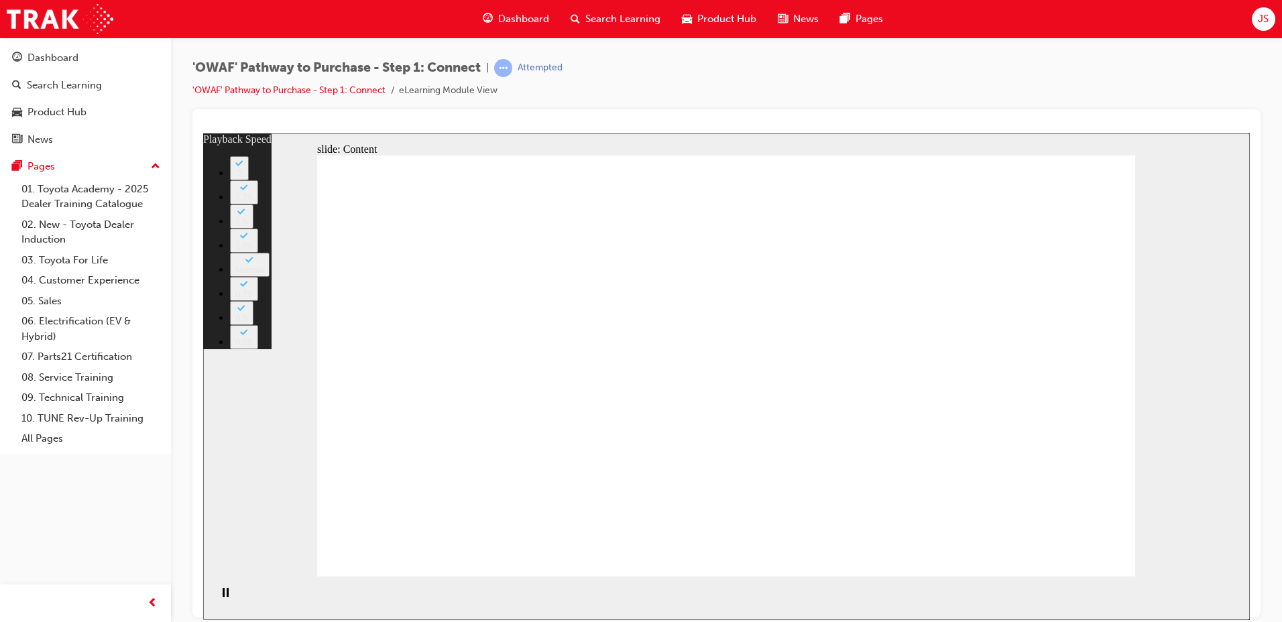
type input "76"
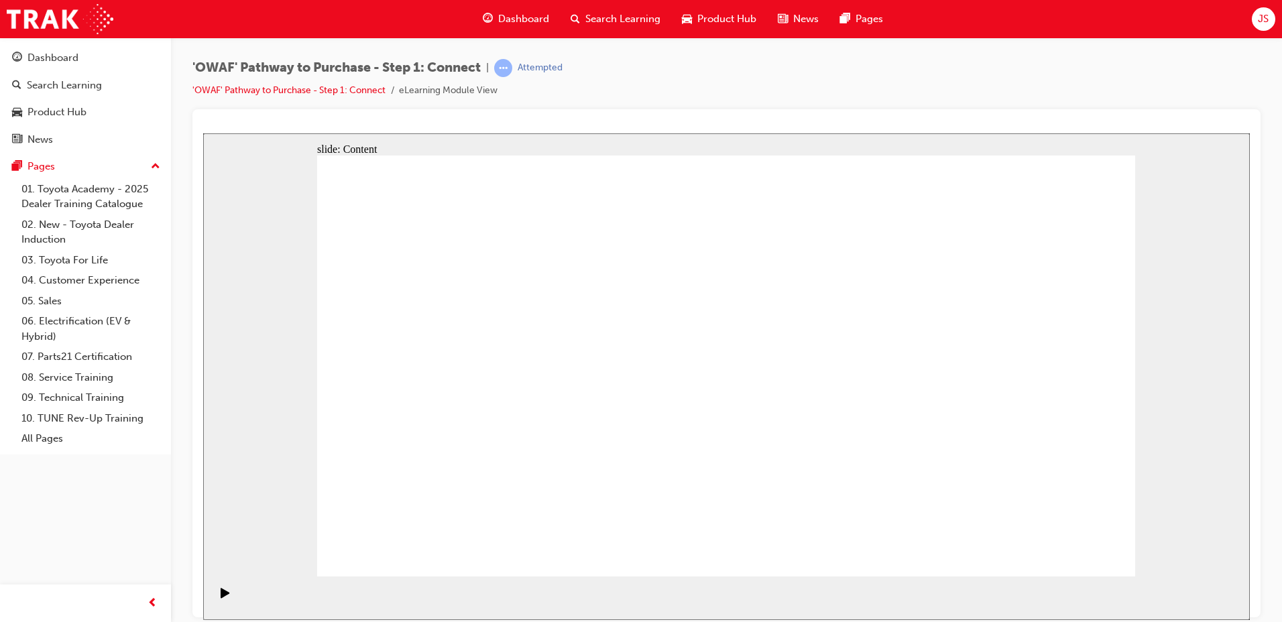
drag, startPoint x: 820, startPoint y: 445, endPoint x: 807, endPoint y: 438, distance: 14.7
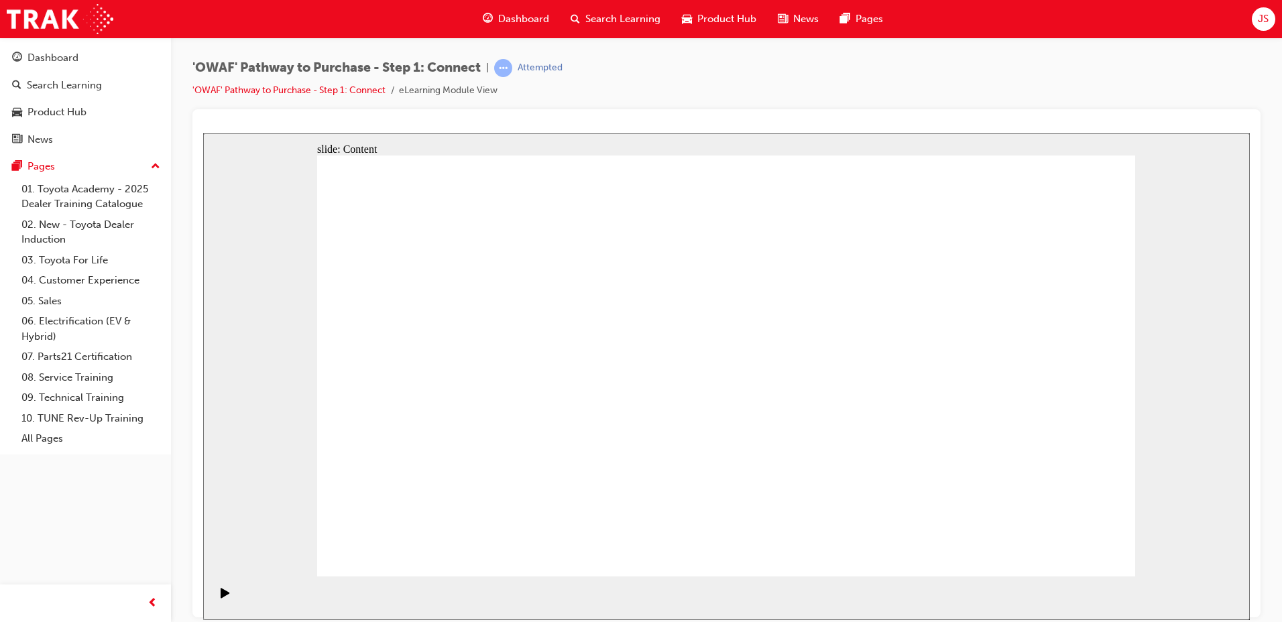
drag, startPoint x: 850, startPoint y: 445, endPoint x: 805, endPoint y: 439, distance: 45.3
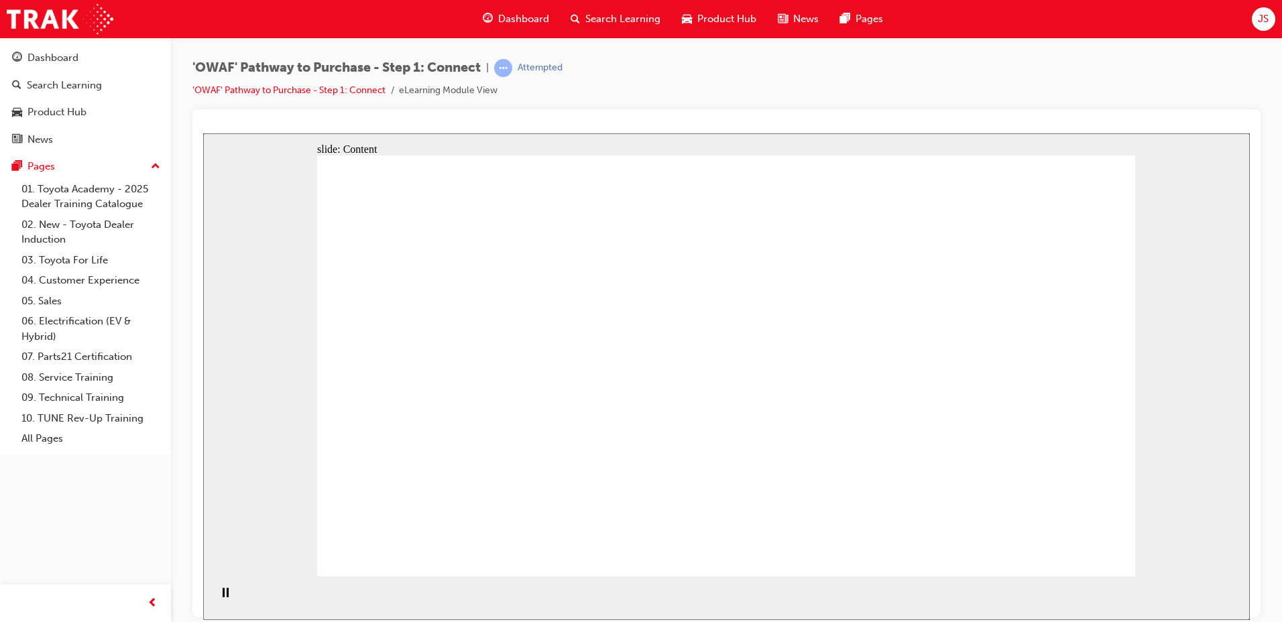
drag, startPoint x: 549, startPoint y: 345, endPoint x: 433, endPoint y: 346, distance: 116.0
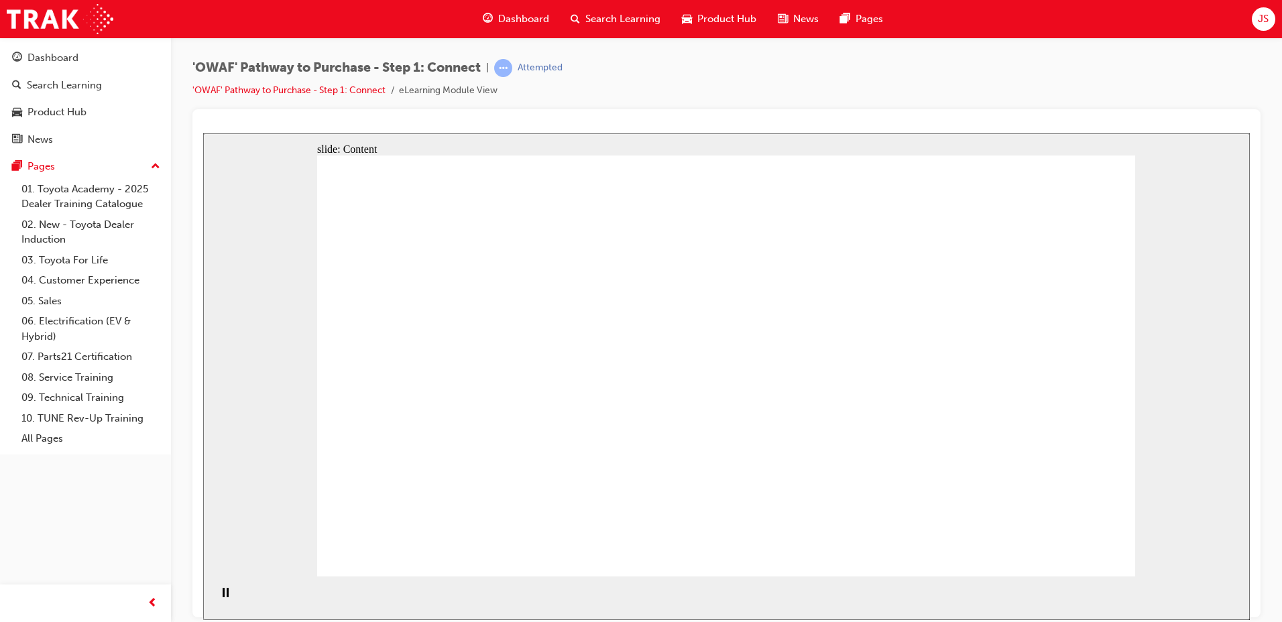
click at [1182, 389] on div "slide: Content Connecting with CARE Rectangle C A R E Rectangle 1 Rectangle 2 C…" at bounding box center [726, 376] width 1047 height 487
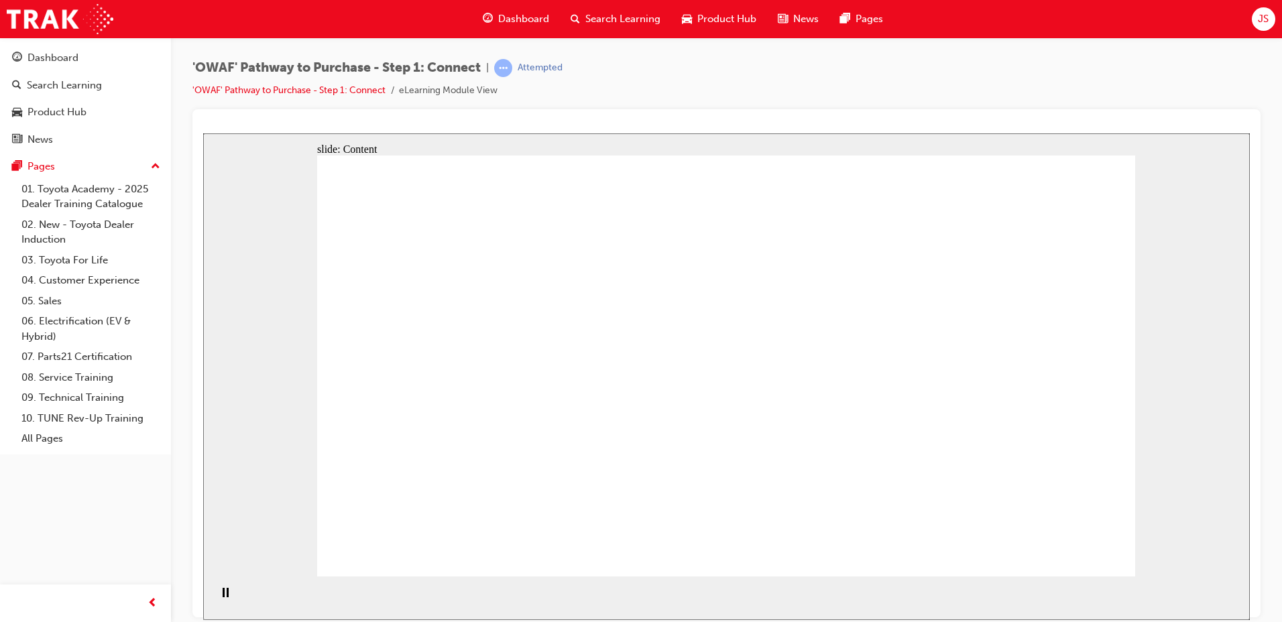
drag, startPoint x: 776, startPoint y: 378, endPoint x: 762, endPoint y: 381, distance: 14.3
drag, startPoint x: 599, startPoint y: 376, endPoint x: 354, endPoint y: 364, distance: 245.1
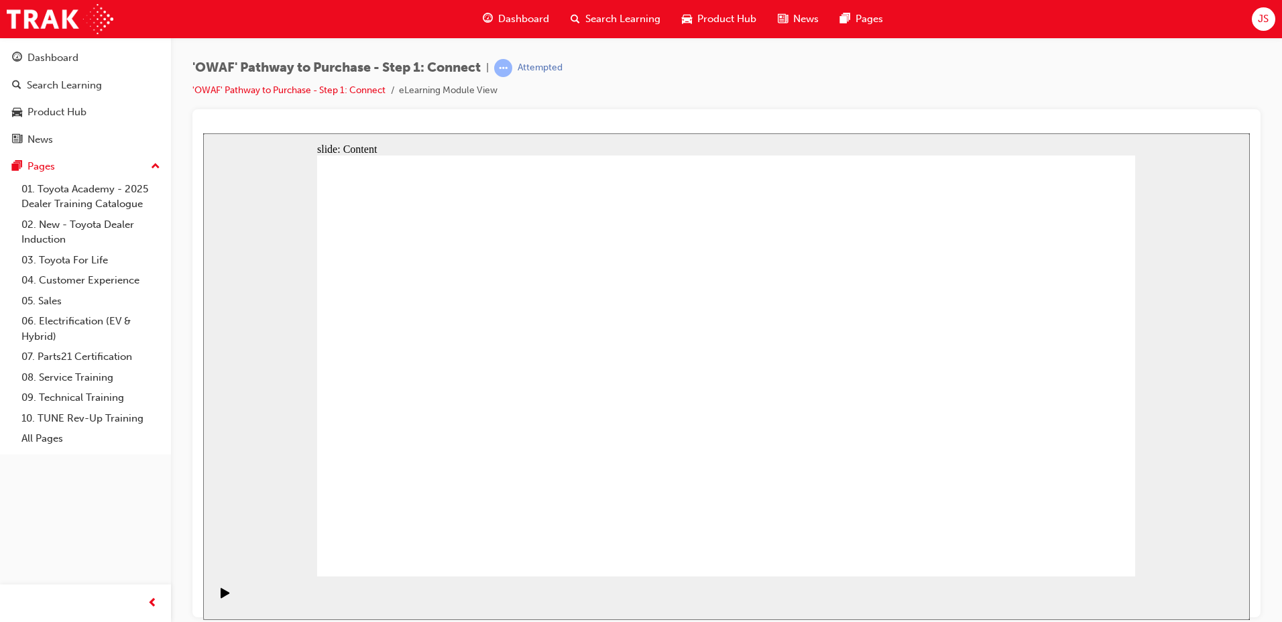
drag, startPoint x: 418, startPoint y: 275, endPoint x: 425, endPoint y: 274, distance: 7.4
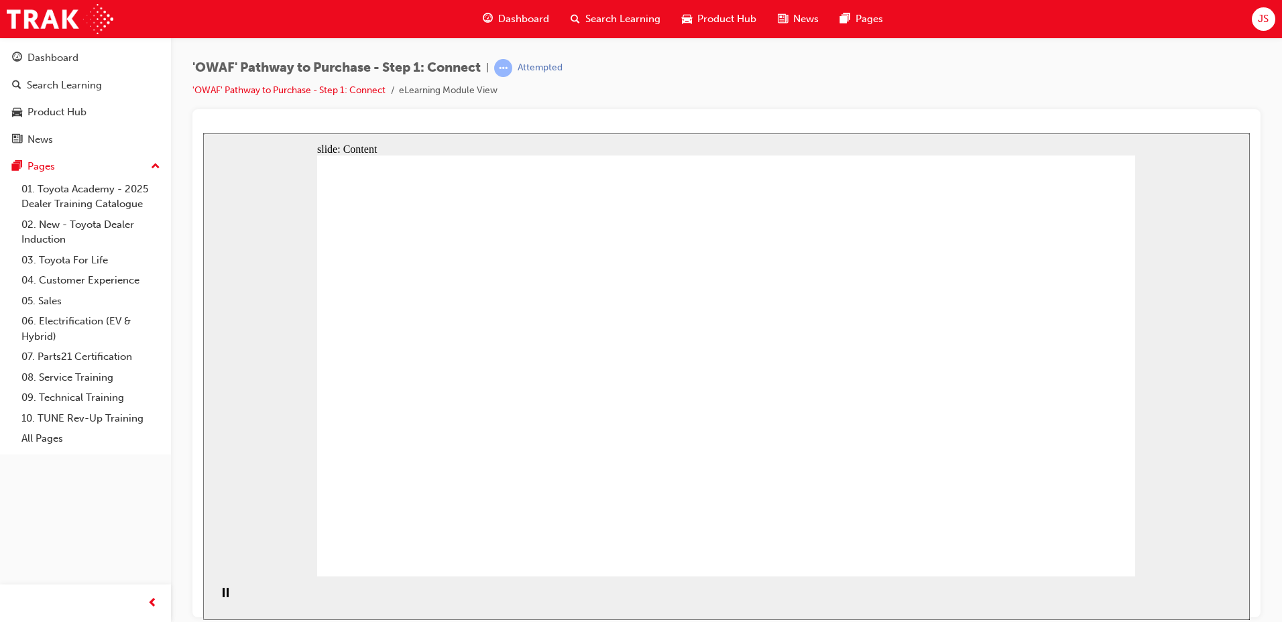
drag, startPoint x: 380, startPoint y: 336, endPoint x: 617, endPoint y: 402, distance: 245.7
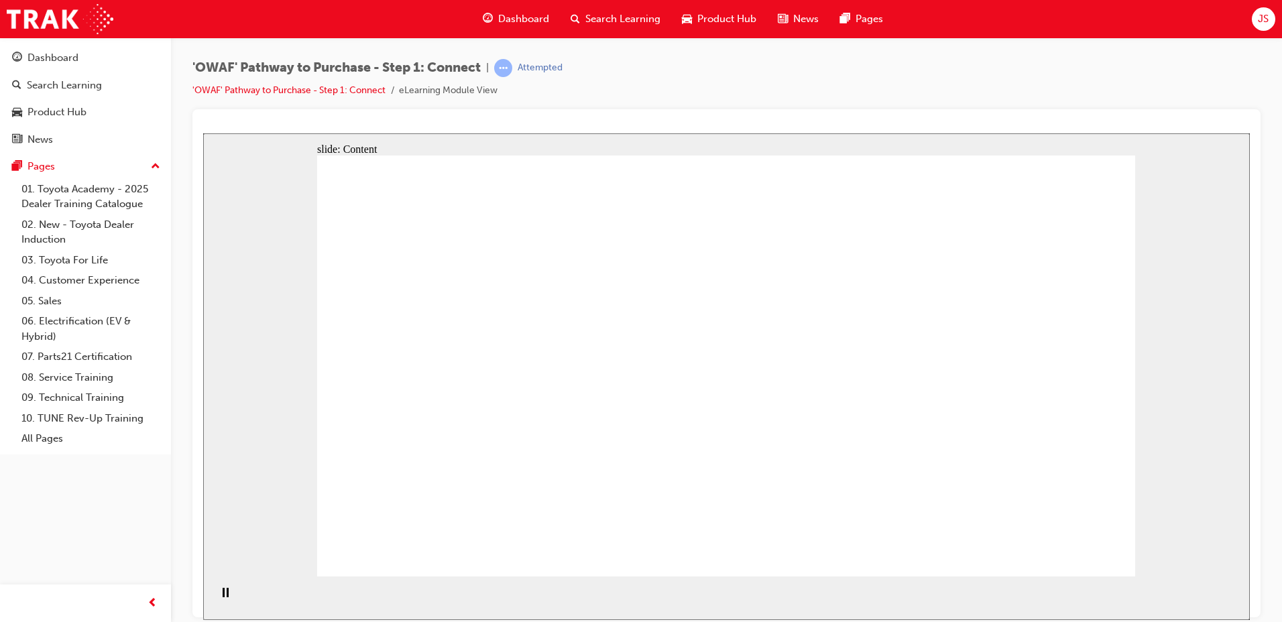
drag, startPoint x: 385, startPoint y: 317, endPoint x: 649, endPoint y: 377, distance: 270.4
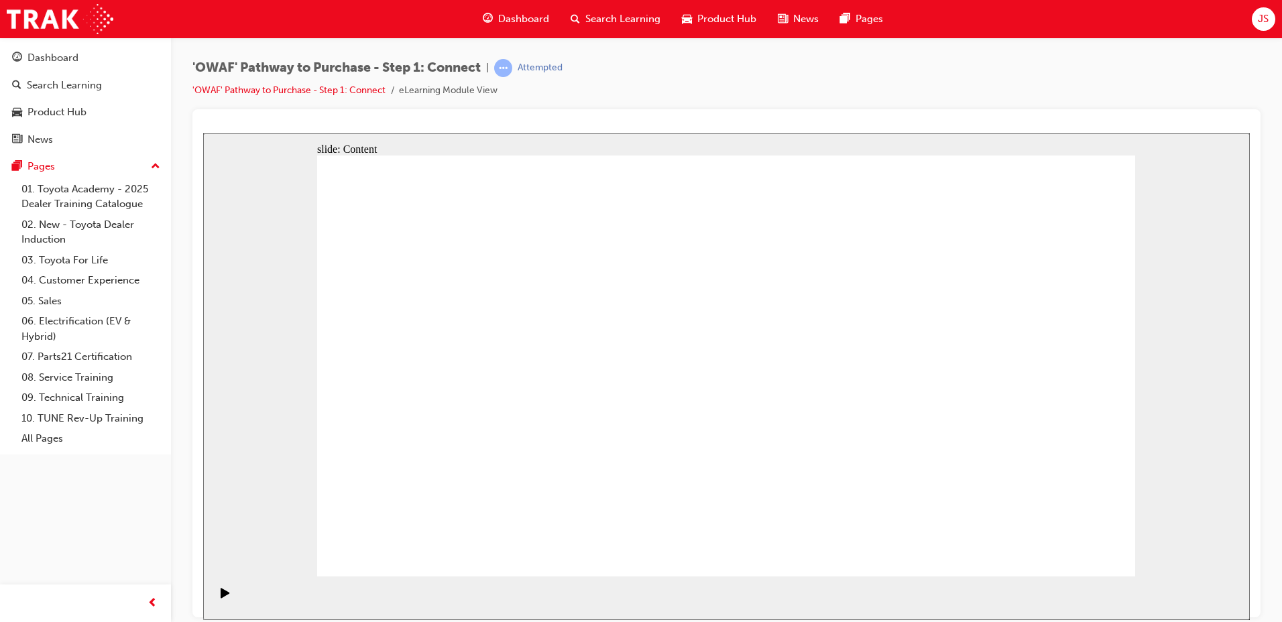
drag, startPoint x: 561, startPoint y: 143, endPoint x: 1124, endPoint y: 525, distance: 680.9
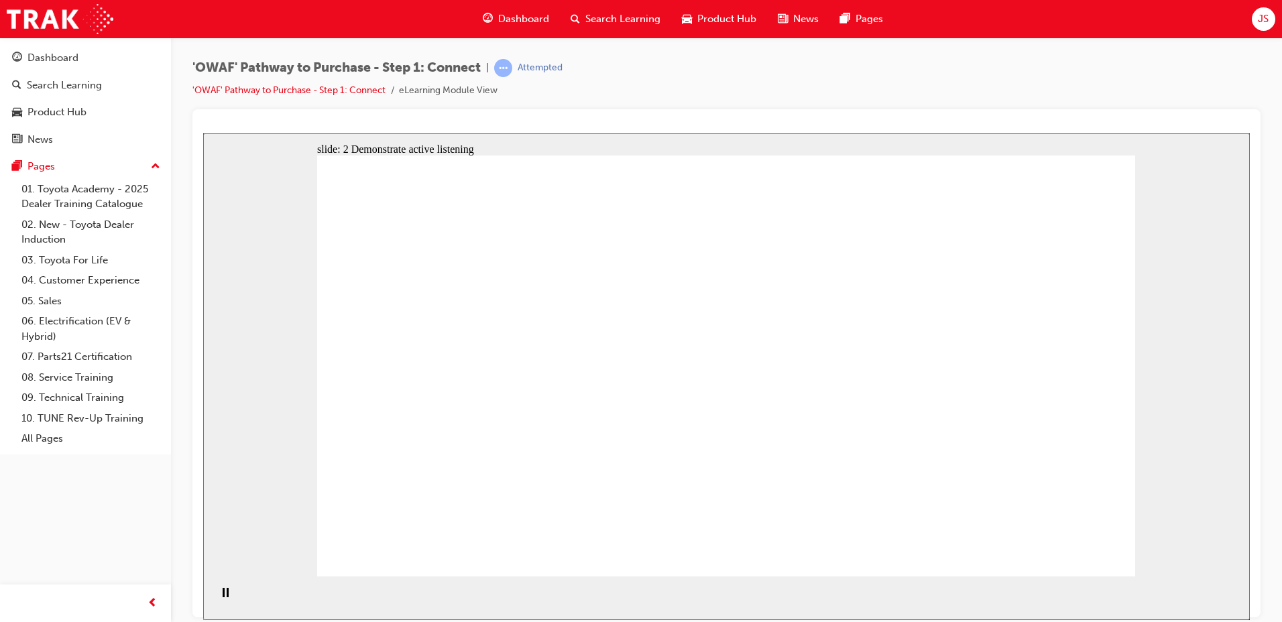
drag, startPoint x: 440, startPoint y: 461, endPoint x: 470, endPoint y: 452, distance: 31.4
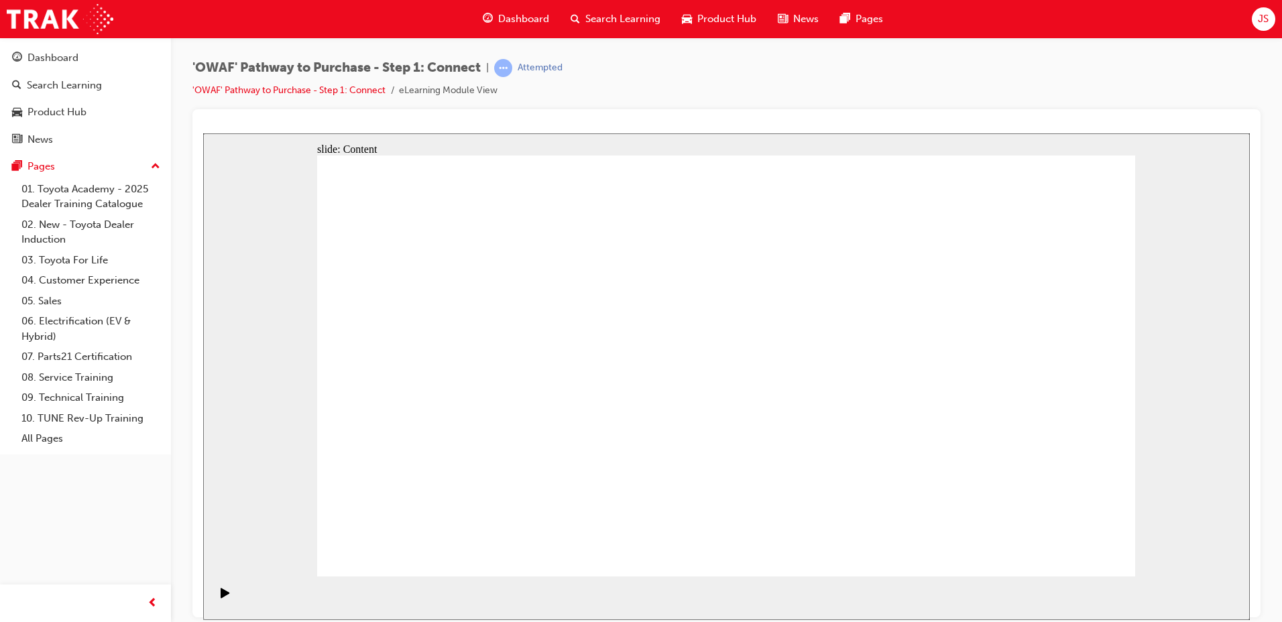
drag, startPoint x: 826, startPoint y: 374, endPoint x: 965, endPoint y: 362, distance: 138.7
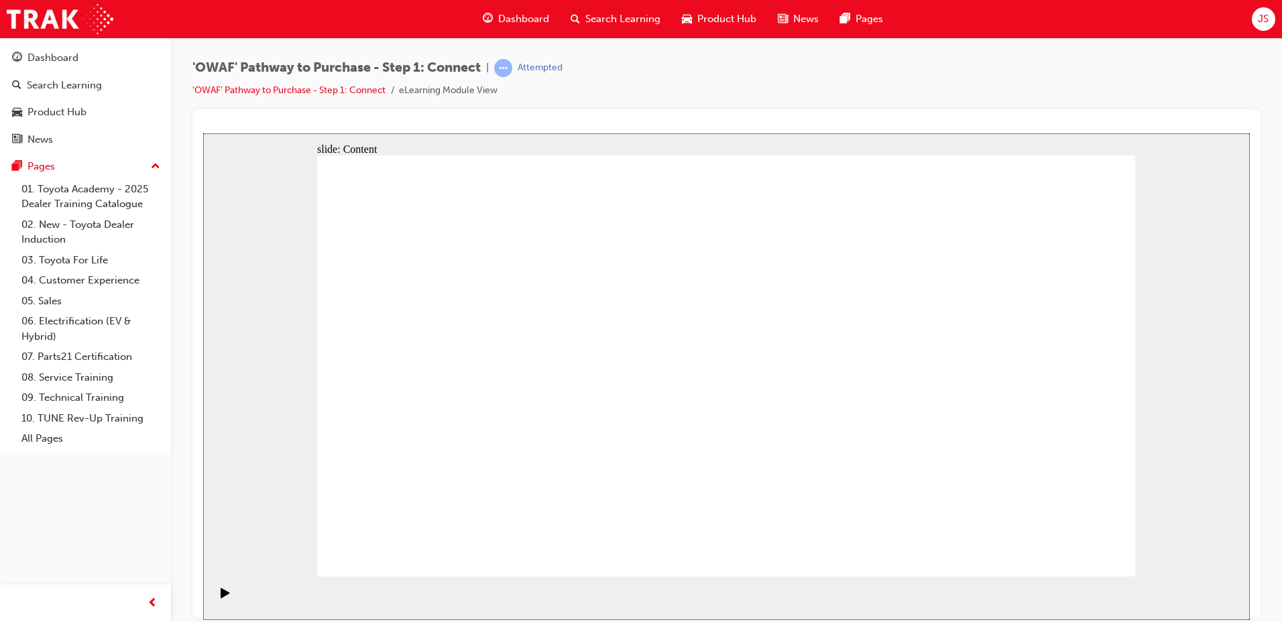
drag, startPoint x: 766, startPoint y: 449, endPoint x: 812, endPoint y: 439, distance: 47.2
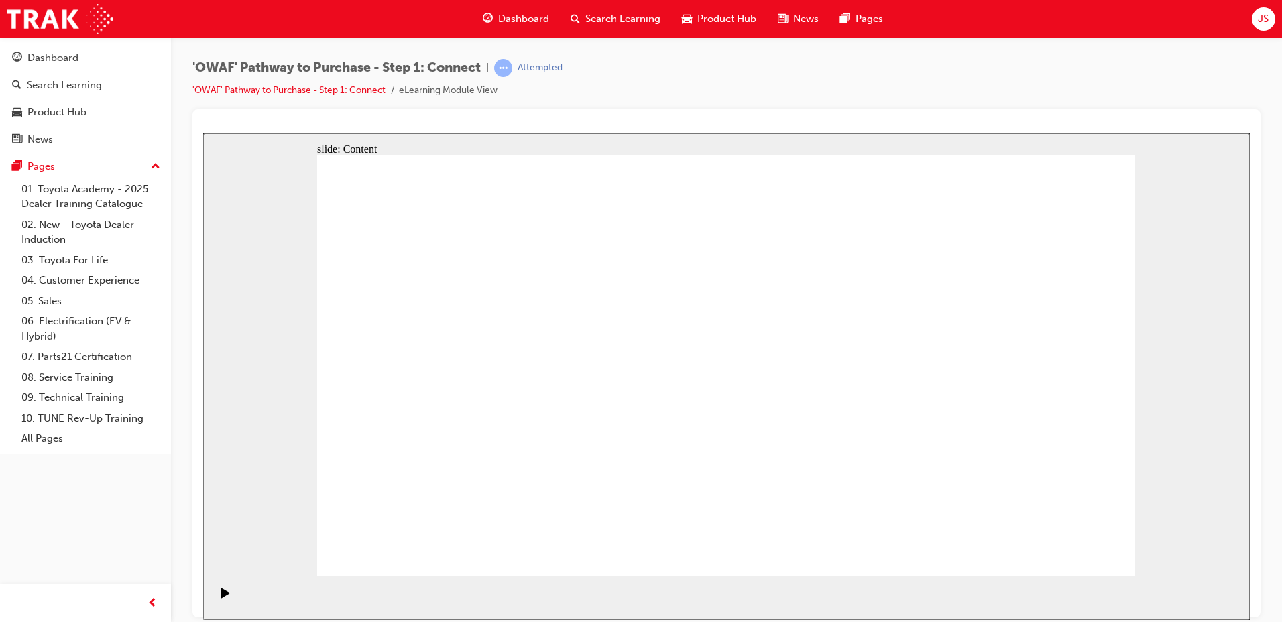
drag, startPoint x: 743, startPoint y: 203, endPoint x: 675, endPoint y: 211, distance: 68.8
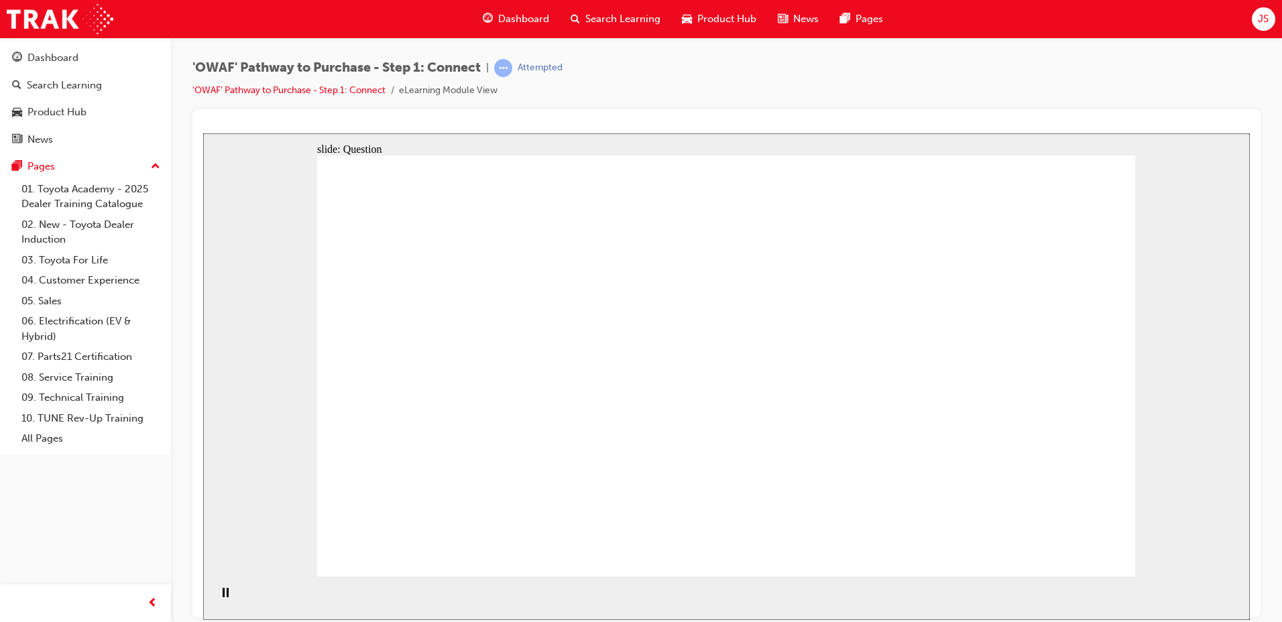
drag, startPoint x: 561, startPoint y: 488, endPoint x: 947, endPoint y: 211, distance: 475.2
drag, startPoint x: 459, startPoint y: 515, endPoint x: 852, endPoint y: 294, distance: 450.5
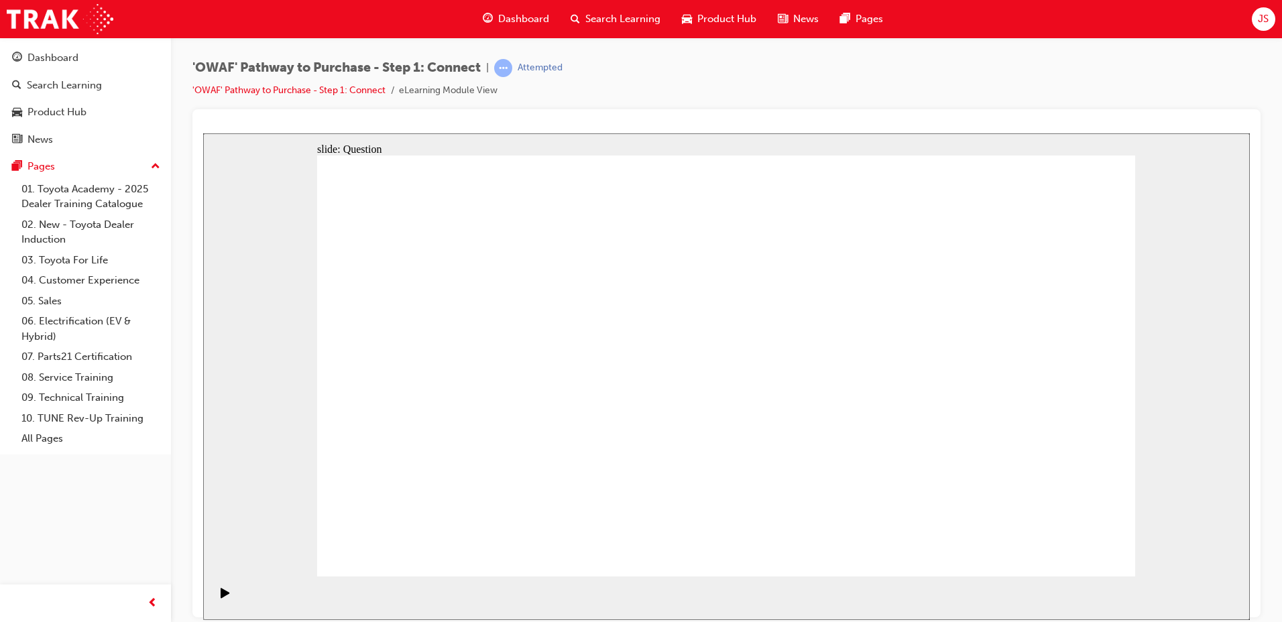
drag, startPoint x: 481, startPoint y: 407, endPoint x: 496, endPoint y: 414, distance: 16.8
drag, startPoint x: 667, startPoint y: 513, endPoint x: 1056, endPoint y: 287, distance: 450.5
drag, startPoint x: 515, startPoint y: 402, endPoint x: 1091, endPoint y: 376, distance: 576.7
drag, startPoint x: 594, startPoint y: 395, endPoint x: 1001, endPoint y: 462, distance: 412.6
drag, startPoint x: 686, startPoint y: 423, endPoint x: 883, endPoint y: 484, distance: 206.0
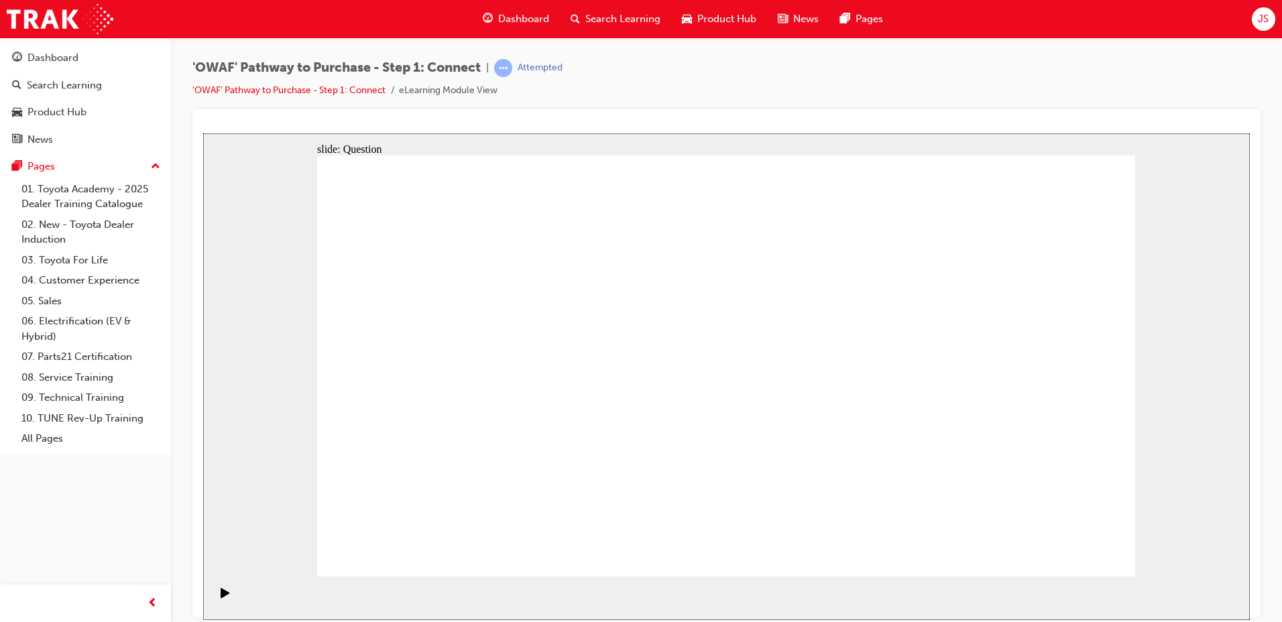
drag, startPoint x: 421, startPoint y: 389, endPoint x: 831, endPoint y: 363, distance: 411.3
drag, startPoint x: 972, startPoint y: 419, endPoint x: 957, endPoint y: 448, distance: 32.4
drag, startPoint x: 999, startPoint y: 402, endPoint x: 983, endPoint y: 400, distance: 16.2
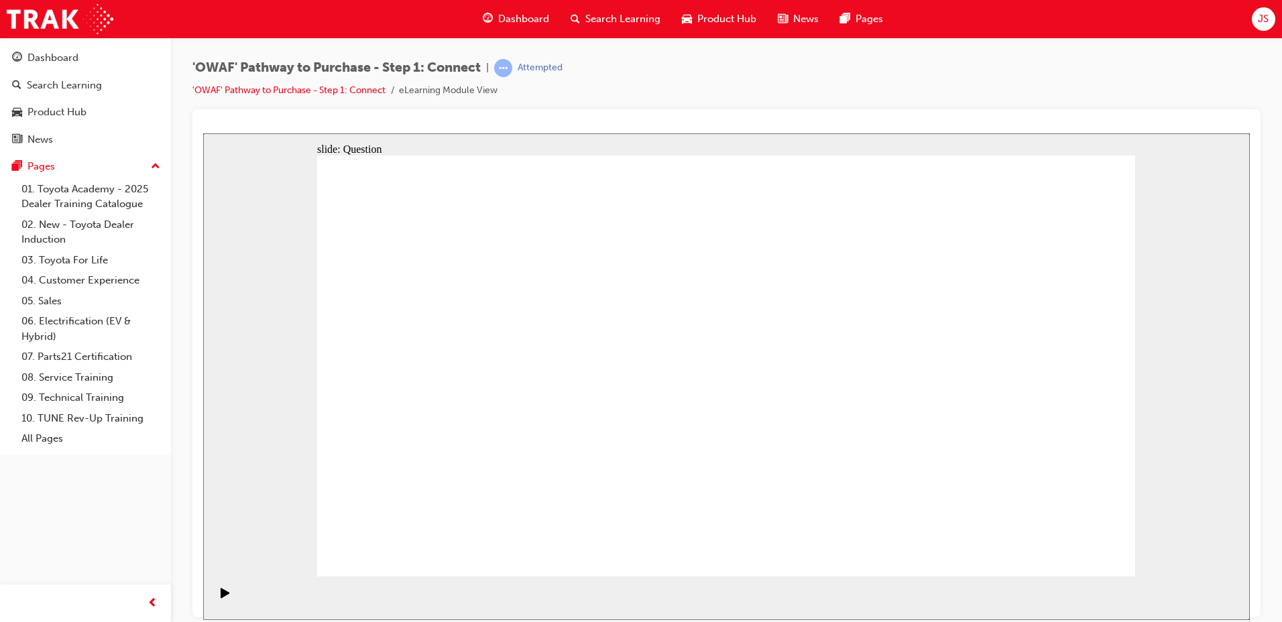
drag, startPoint x: 1026, startPoint y: 453, endPoint x: 722, endPoint y: 445, distance: 303.9
drag, startPoint x: 997, startPoint y: 461, endPoint x: 464, endPoint y: 429, distance: 533.6
drag, startPoint x: 1015, startPoint y: 451, endPoint x: 731, endPoint y: 419, distance: 285.5
drag, startPoint x: 995, startPoint y: 443, endPoint x: 718, endPoint y: 421, distance: 278.6
drag, startPoint x: 987, startPoint y: 444, endPoint x: 718, endPoint y: 397, distance: 273.0
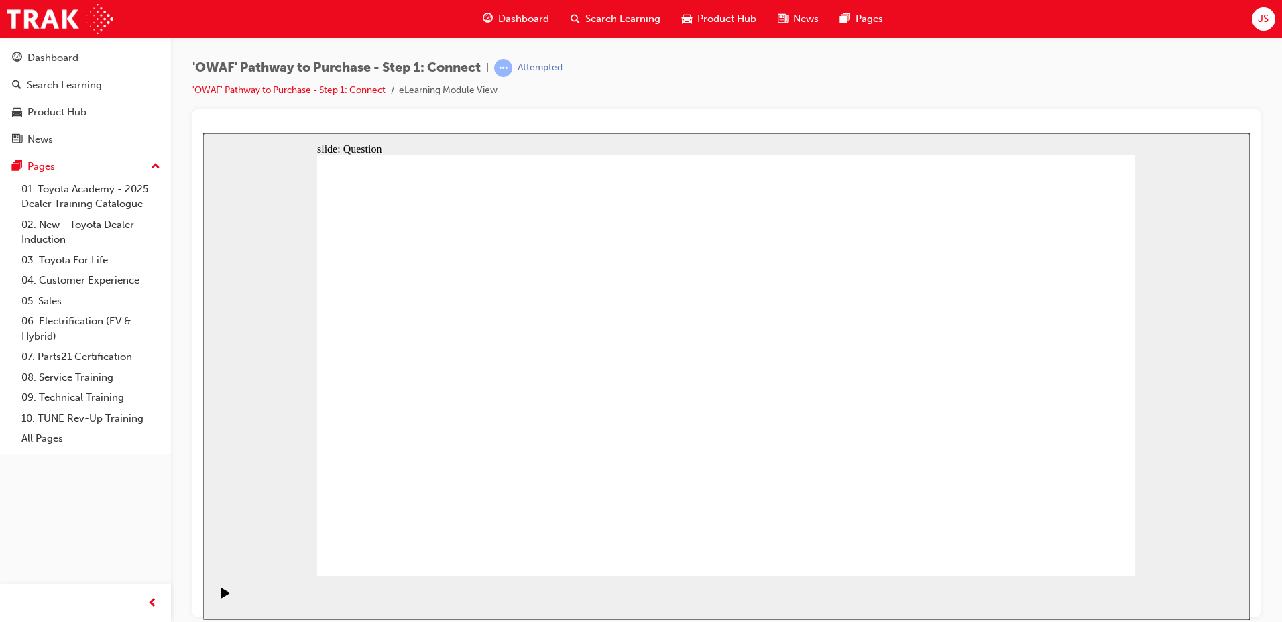
drag, startPoint x: 975, startPoint y: 436, endPoint x: 463, endPoint y: 394, distance: 513.5
drag, startPoint x: 997, startPoint y: 453, endPoint x: 474, endPoint y: 395, distance: 526.4
drag, startPoint x: 1021, startPoint y: 442, endPoint x: 486, endPoint y: 407, distance: 536.4
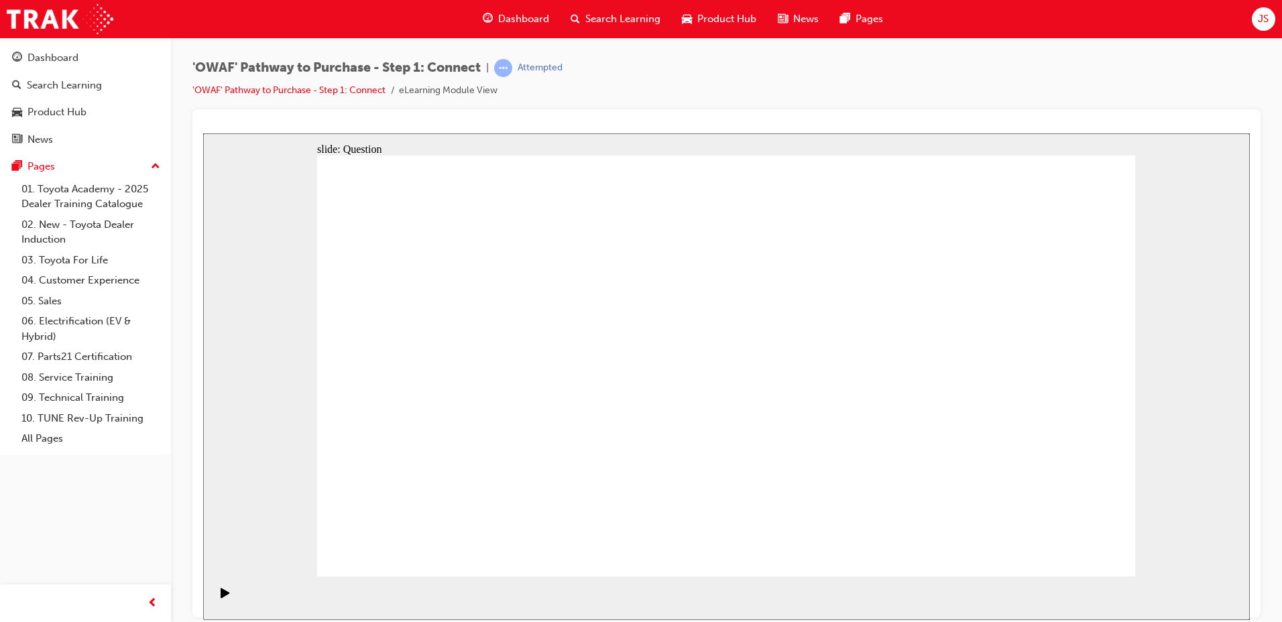
radio input "true"
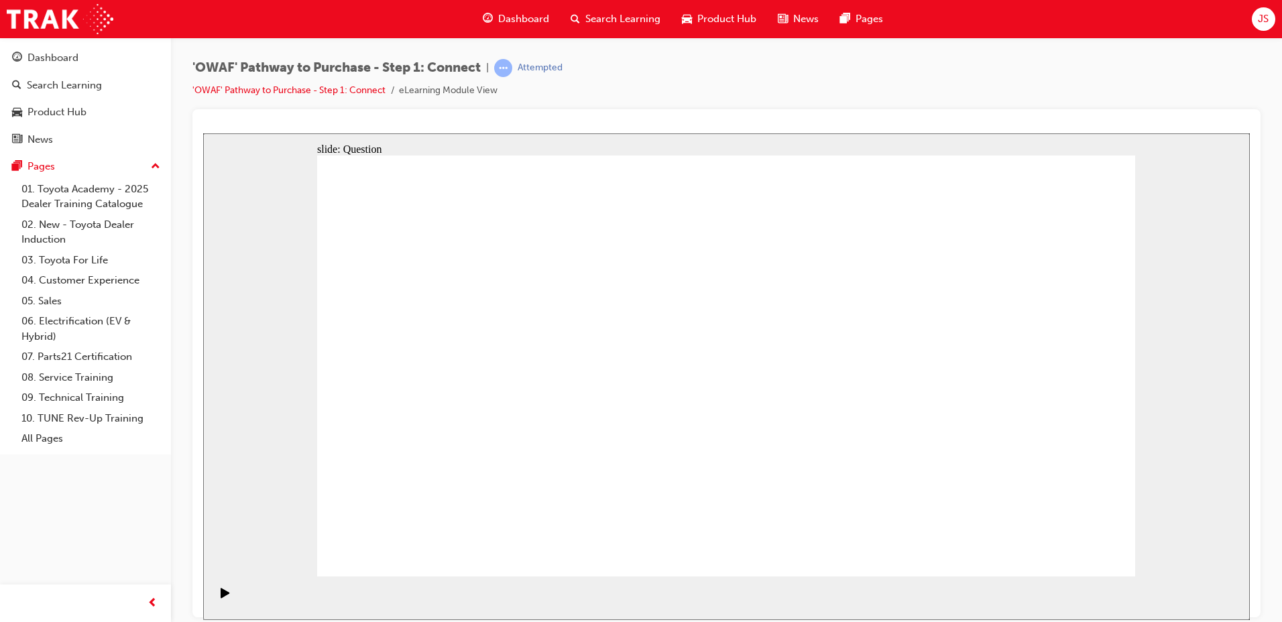
checkbox input "true"
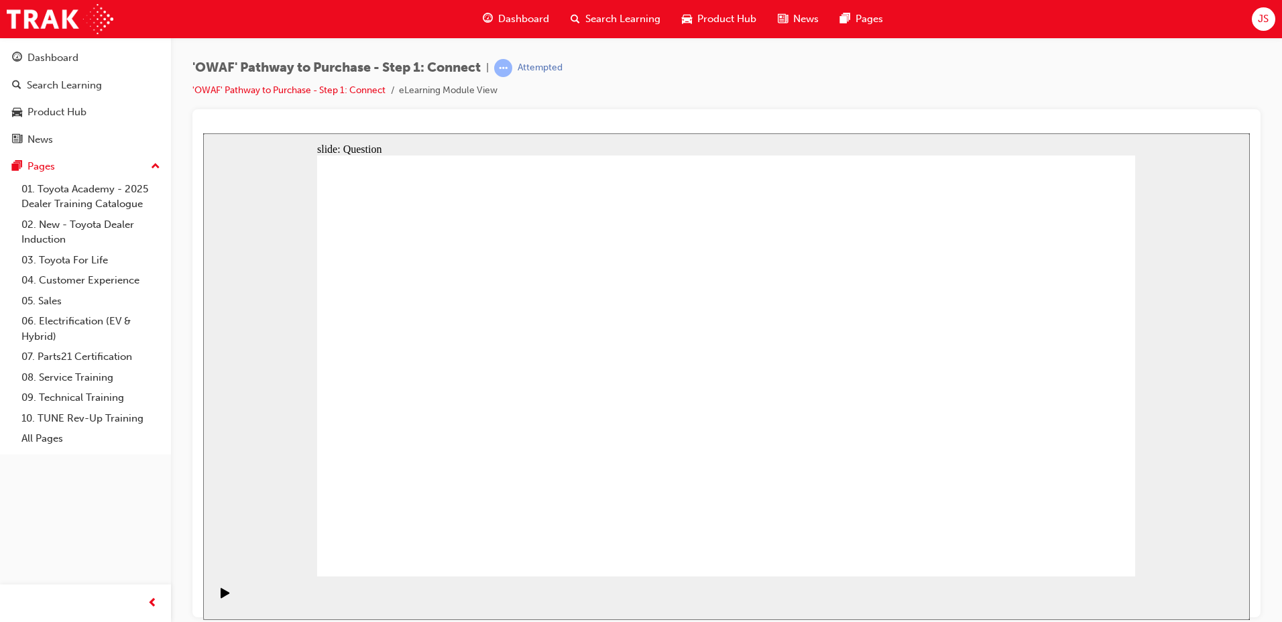
drag, startPoint x: 509, startPoint y: 497, endPoint x: 789, endPoint y: 310, distance: 337.1
drag, startPoint x: 663, startPoint y: 458, endPoint x: 970, endPoint y: 316, distance: 338.5
drag, startPoint x: 954, startPoint y: 310, endPoint x: 636, endPoint y: 455, distance: 349.7
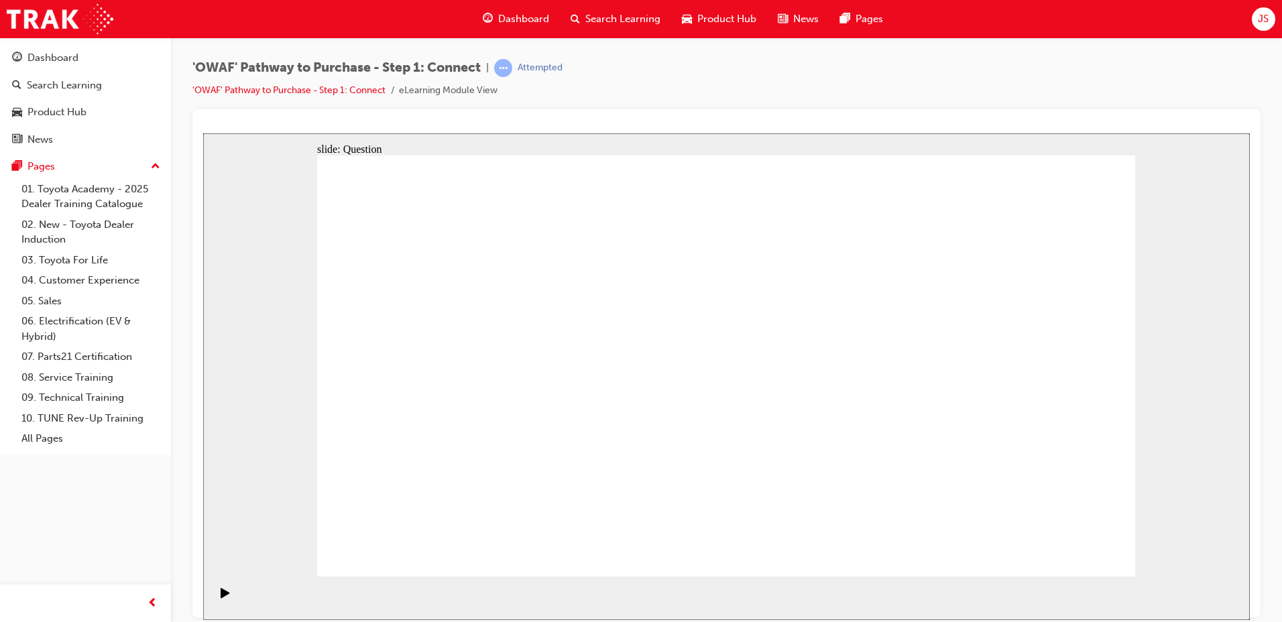
drag, startPoint x: 638, startPoint y: 488, endPoint x: 626, endPoint y: 489, distance: 11.4
drag, startPoint x: 624, startPoint y: 536, endPoint x: 922, endPoint y: 321, distance: 367.5
drag, startPoint x: 820, startPoint y: 501, endPoint x: 486, endPoint y: 360, distance: 362.5
drag, startPoint x: 932, startPoint y: 470, endPoint x: 665, endPoint y: 364, distance: 286.6
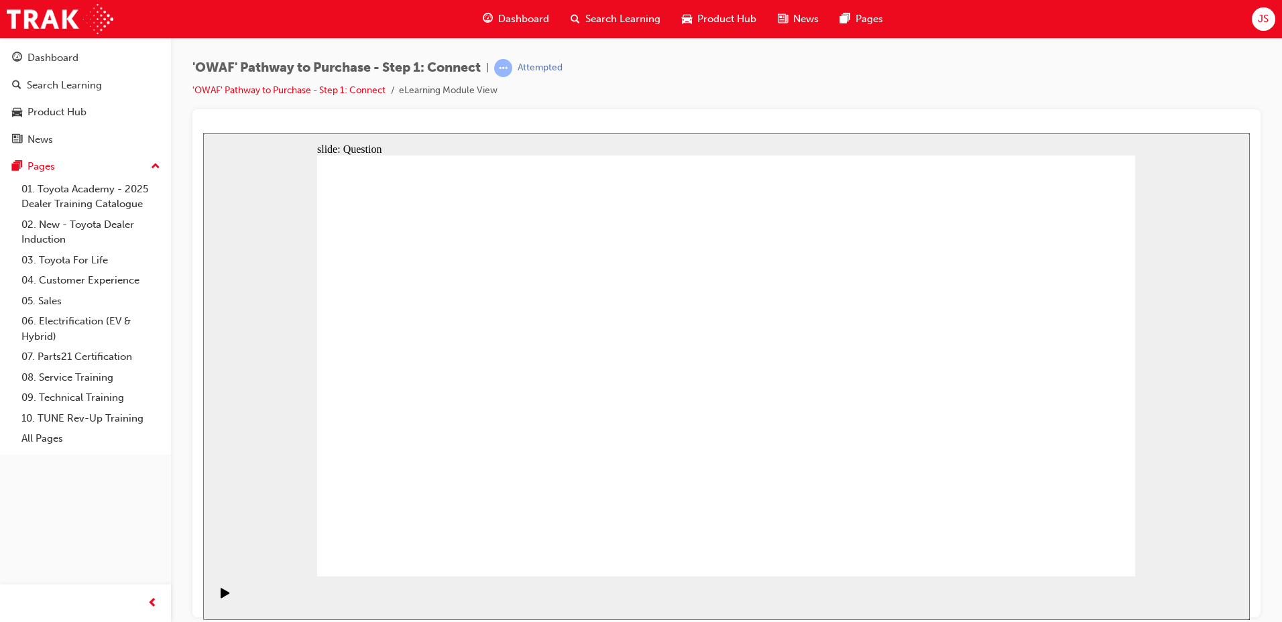
click at [324, 92] on link "'OWAF' Pathway to Purchase - Step 1: Connect" at bounding box center [288, 90] width 193 height 11
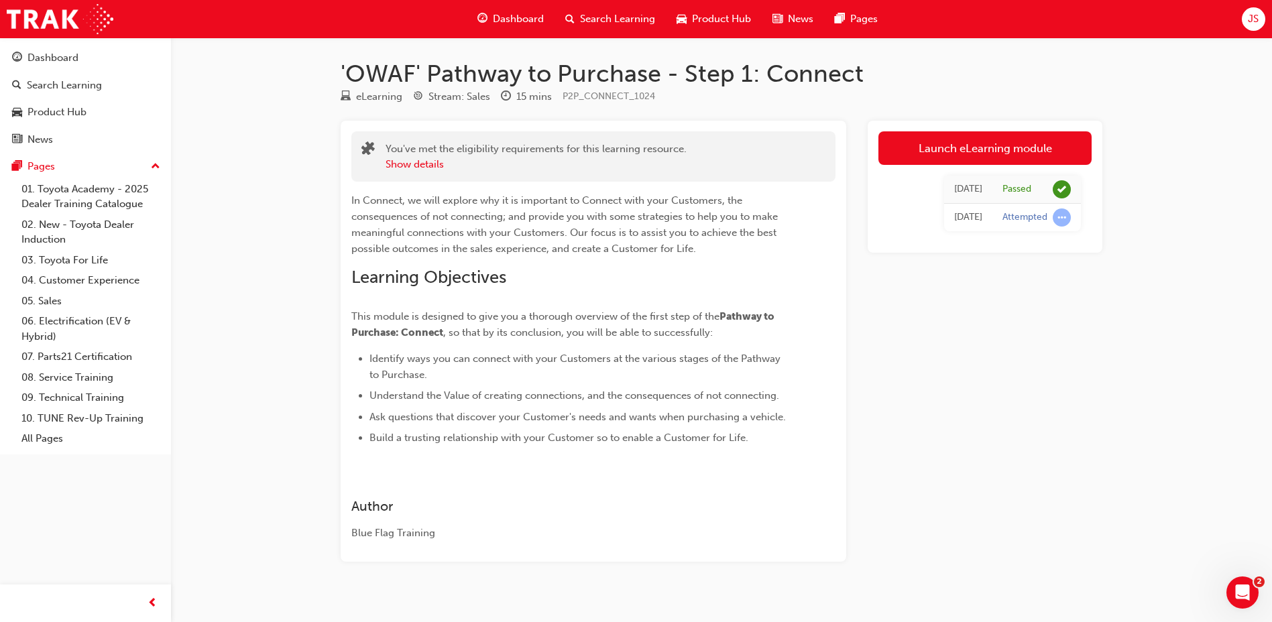
click at [620, 18] on span "Search Learning" at bounding box center [617, 18] width 75 height 15
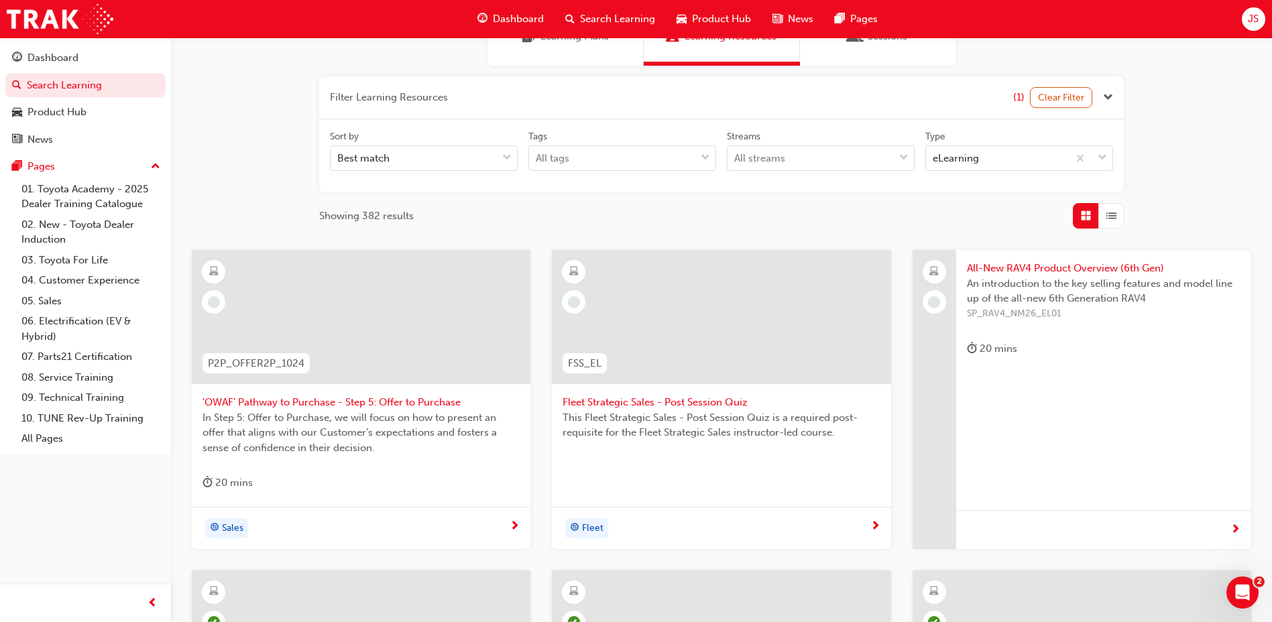
scroll to position [134, 0]
click at [455, 397] on span "'OWAF' Pathway to Purchase - Step 5: Offer to Purchase" at bounding box center [361, 401] width 317 height 15
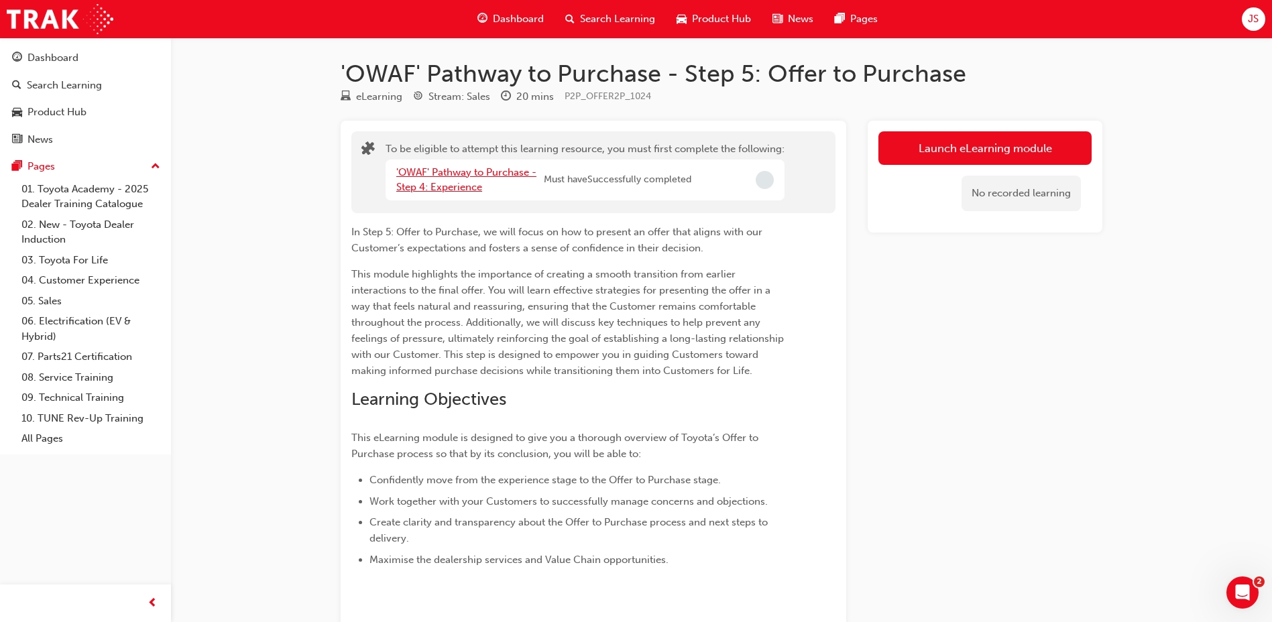
click at [473, 170] on link "'OWAF' Pathway to Purchase - Step 4: Experience" at bounding box center [466, 179] width 140 height 27
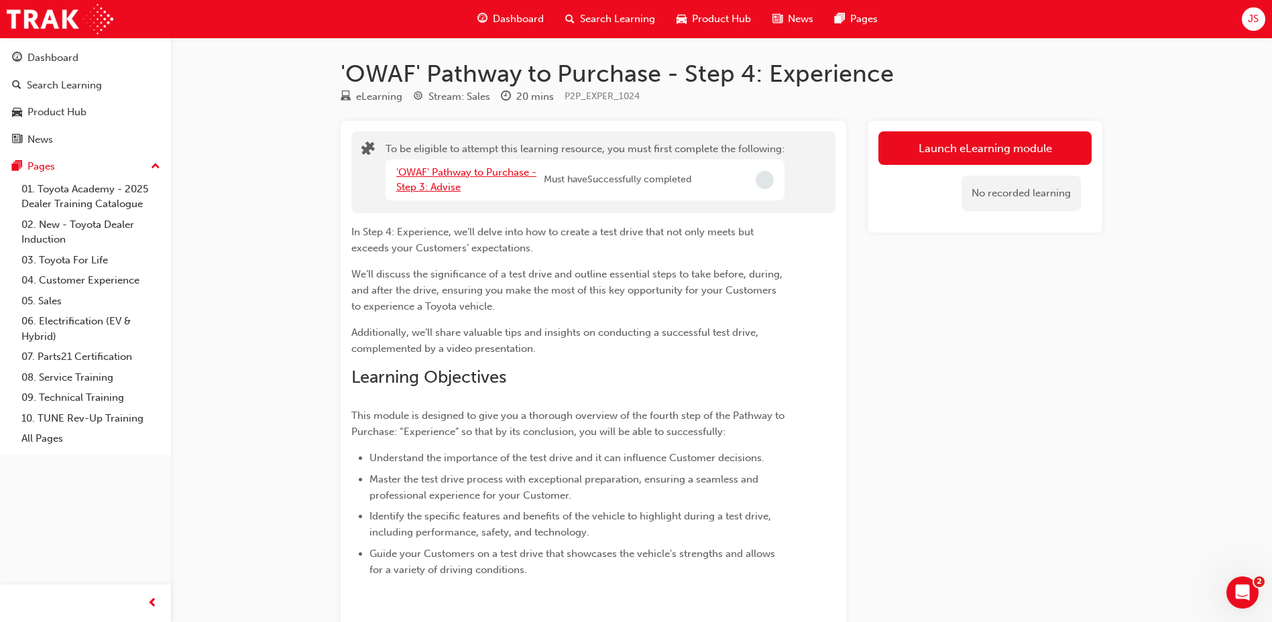
click at [473, 170] on link "'OWAF' Pathway to Purchase - Step 3: Advise" at bounding box center [466, 179] width 140 height 27
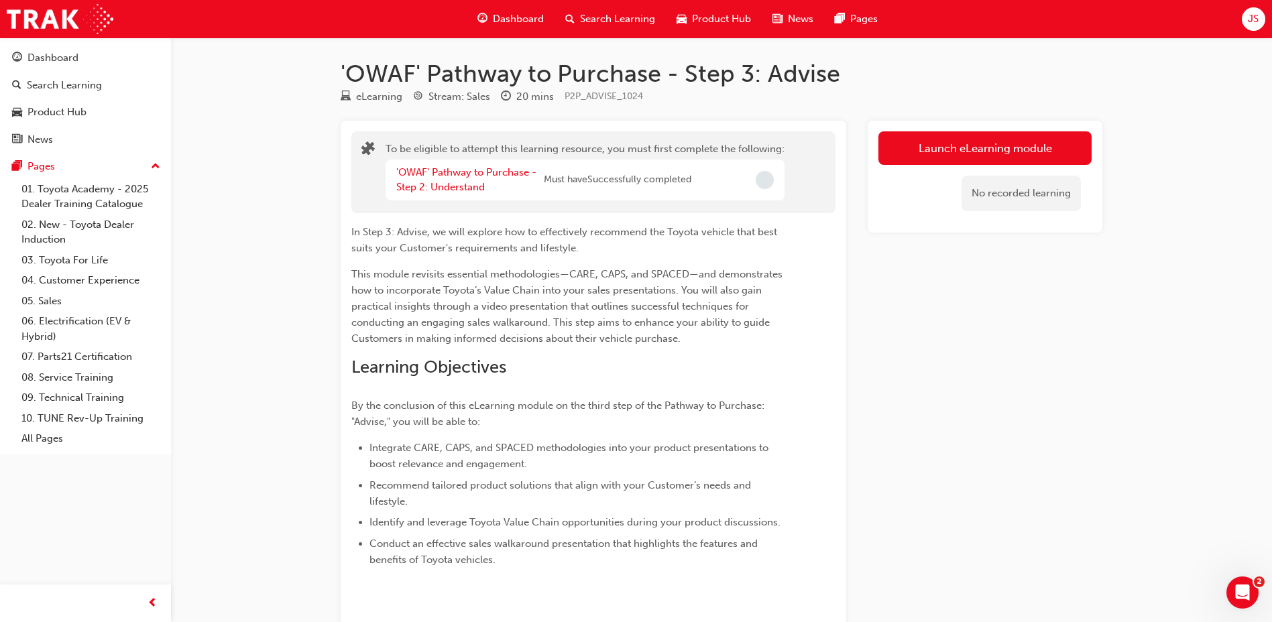
click at [449, 180] on div "'OWAF' Pathway to Purchase - Step 2: Understand" at bounding box center [470, 180] width 148 height 30
click at [435, 184] on link "'OWAF' Pathway to Purchase - Step 2: Understand" at bounding box center [466, 179] width 140 height 27
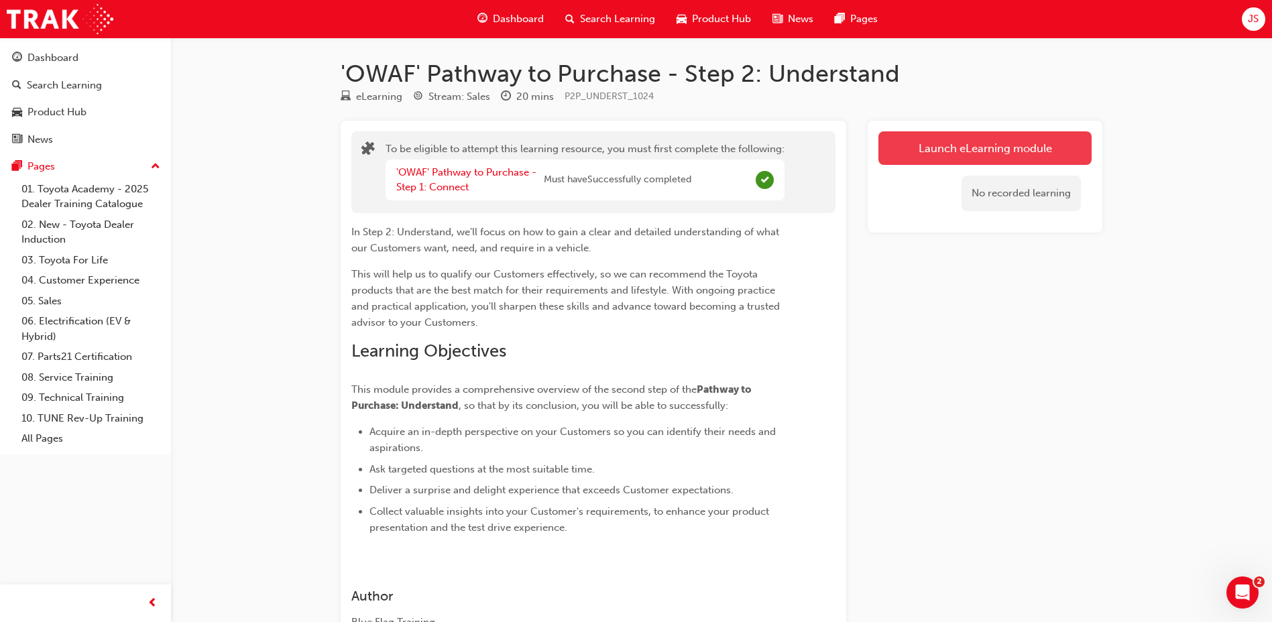
click at [981, 142] on button "Launch eLearning module" at bounding box center [985, 148] width 213 height 34
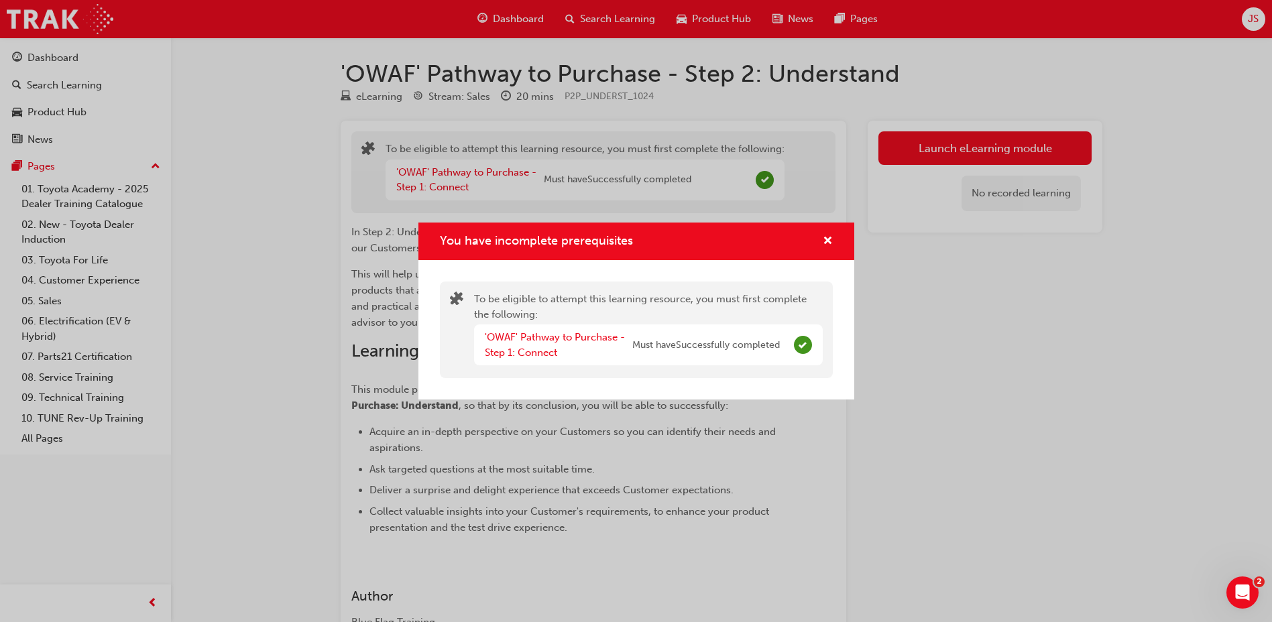
click at [837, 237] on div "You have incomplete prerequisites" at bounding box center [637, 242] width 436 height 38
click at [829, 237] on span "cross-icon" at bounding box center [828, 242] width 10 height 12
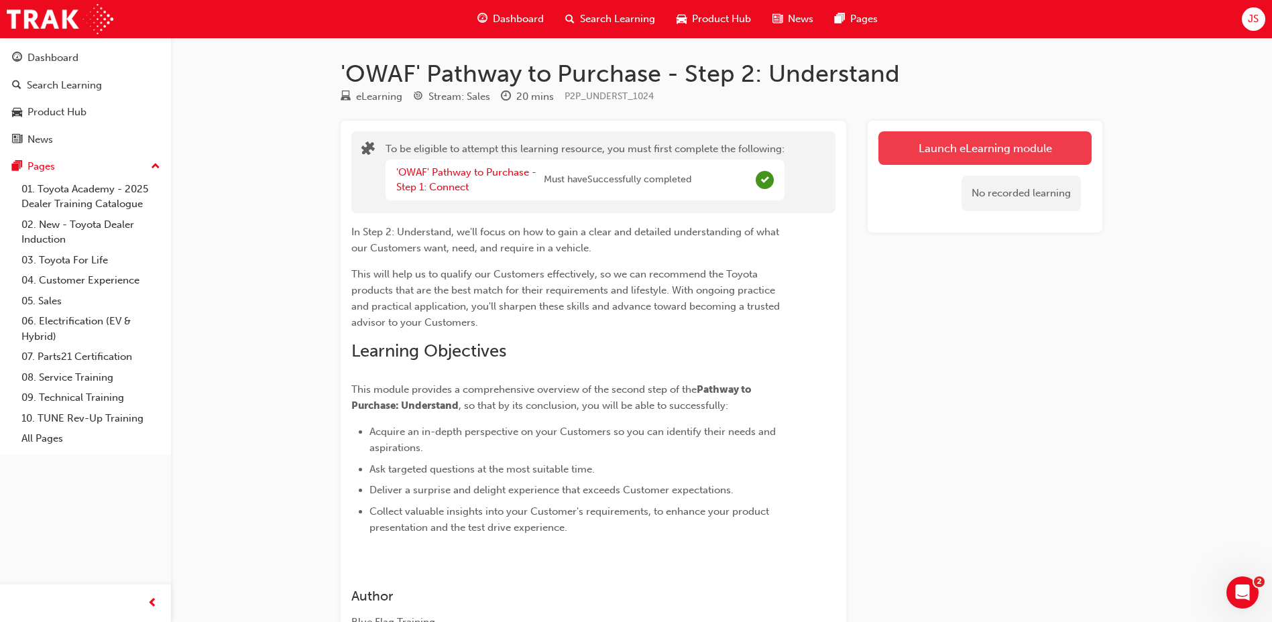
click at [950, 156] on button "Launch eLearning module" at bounding box center [985, 148] width 213 height 34
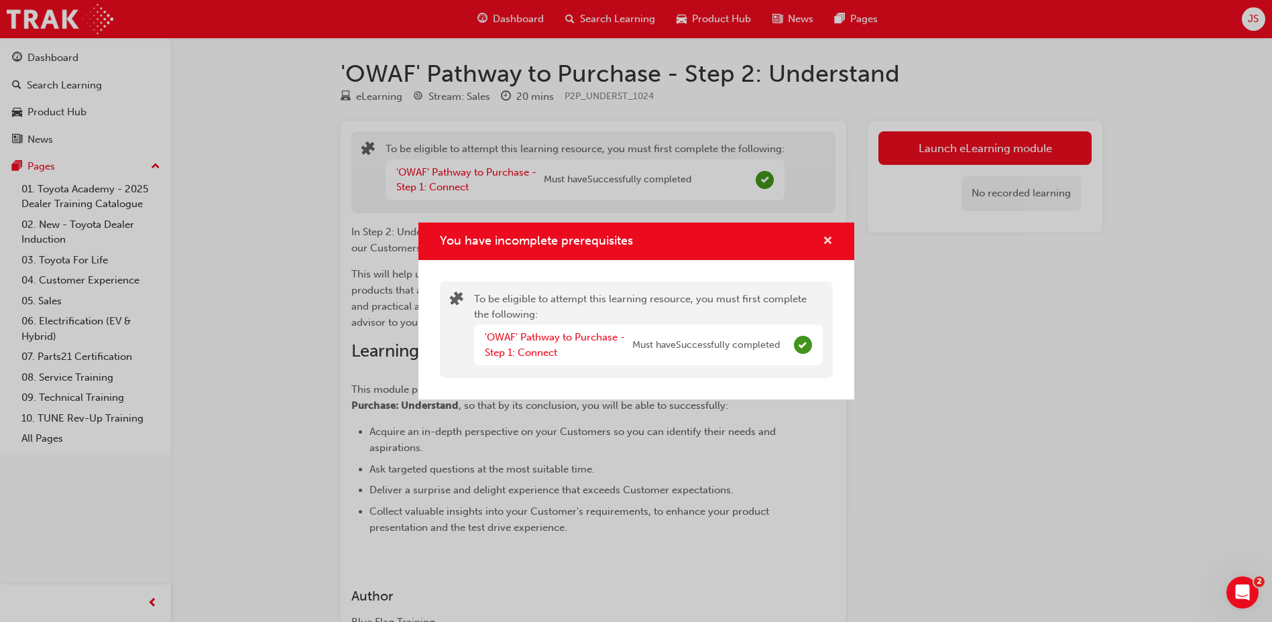
click at [828, 236] on span "cross-icon" at bounding box center [828, 242] width 10 height 12
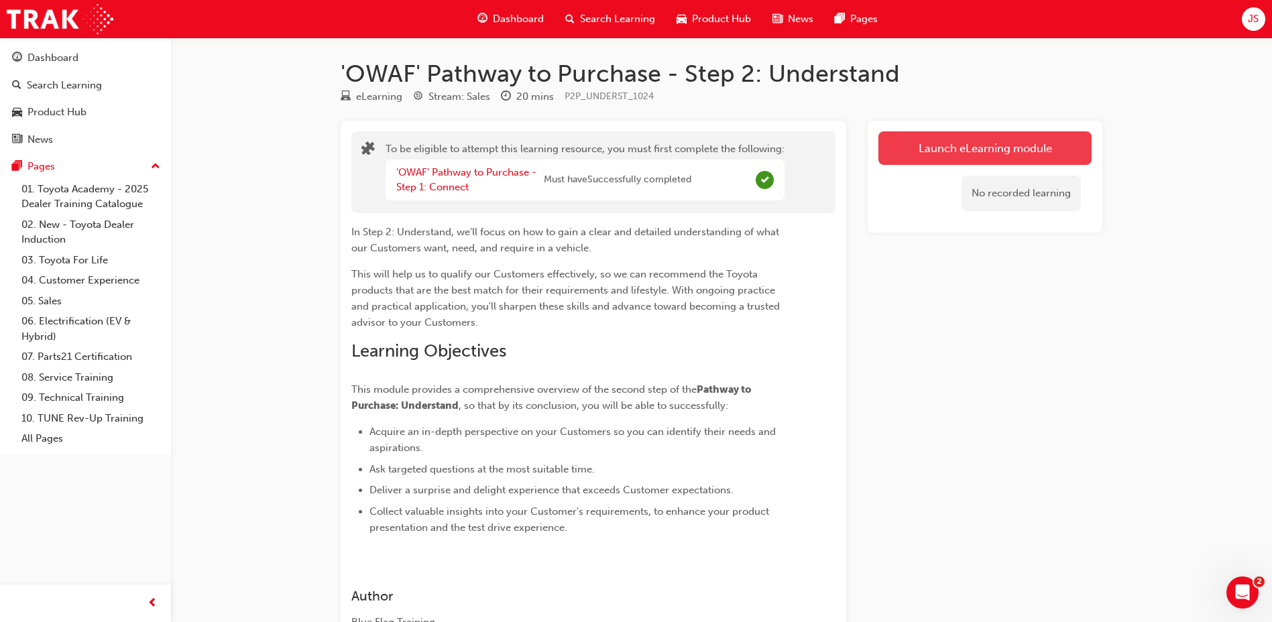
click at [928, 131] on button "Launch eLearning module" at bounding box center [985, 148] width 213 height 34
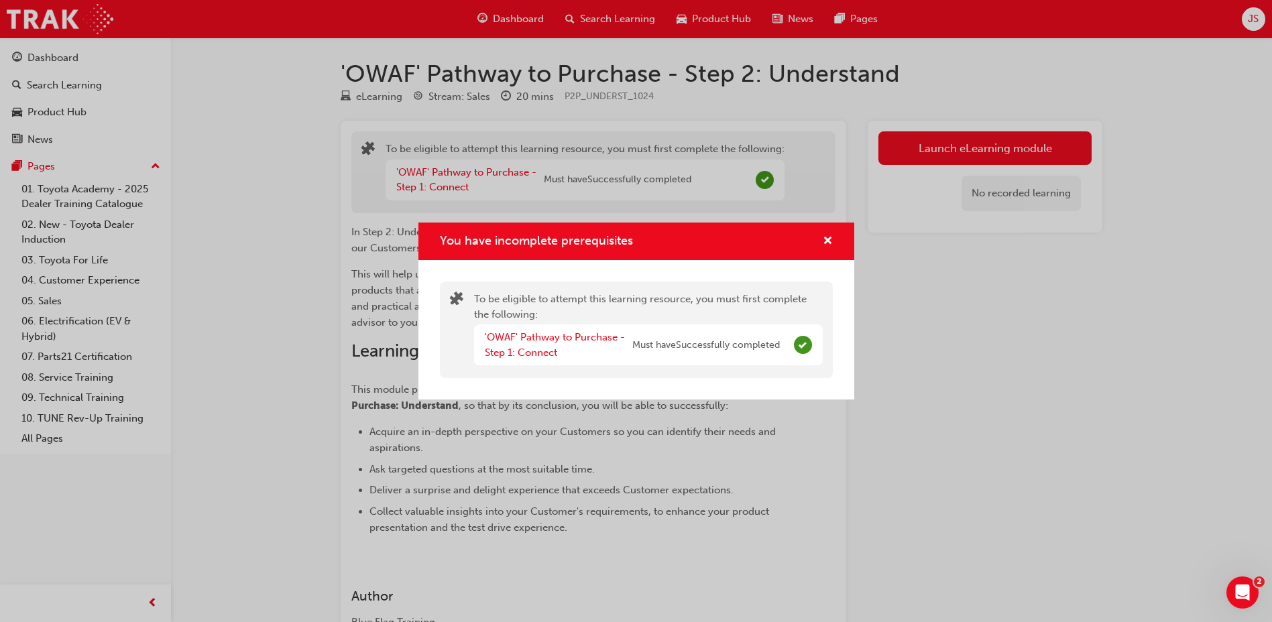
click at [825, 250] on div "You have incomplete prerequisites" at bounding box center [637, 242] width 436 height 38
click at [826, 242] on span "cross-icon" at bounding box center [828, 242] width 10 height 12
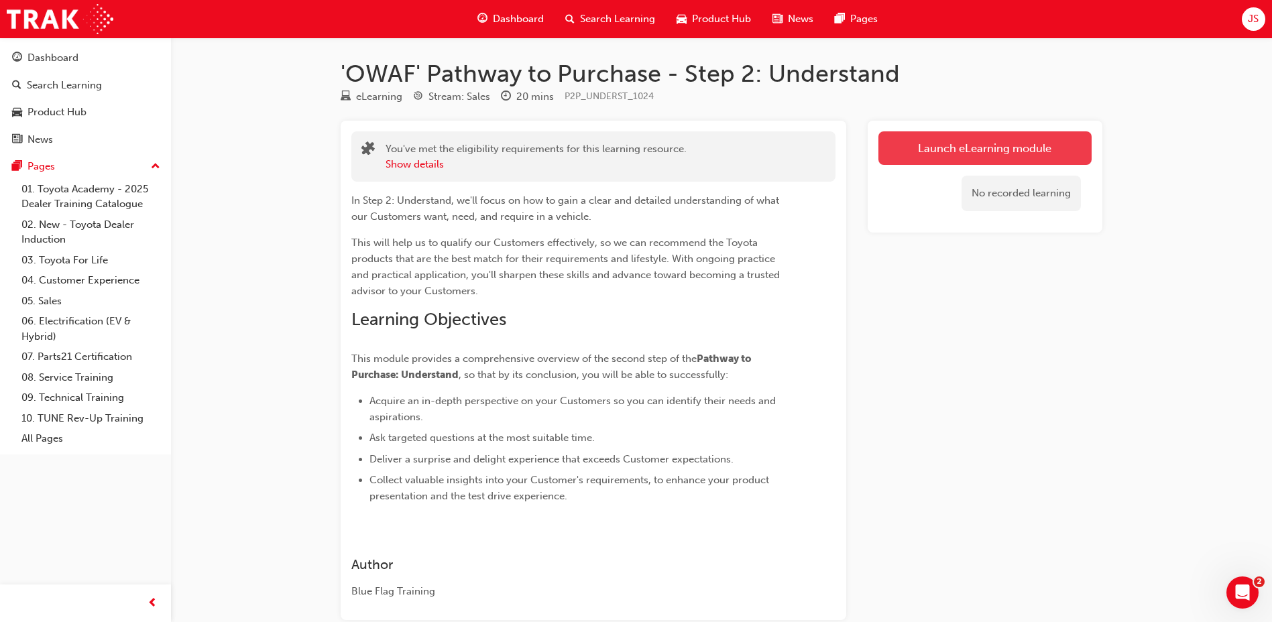
click at [910, 147] on link "Launch eLearning module" at bounding box center [985, 148] width 213 height 34
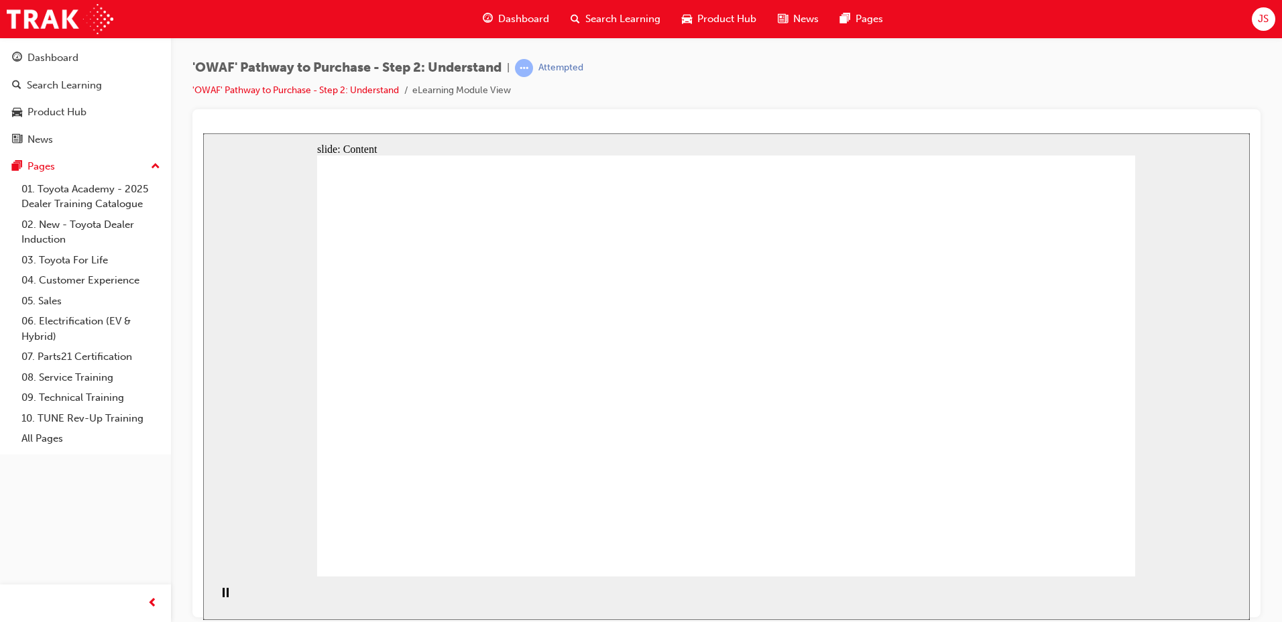
click at [555, 142] on div "slide: Content Rectangle Rectangle 1 Authentic insights “I will be consistent a…" at bounding box center [726, 376] width 1047 height 487
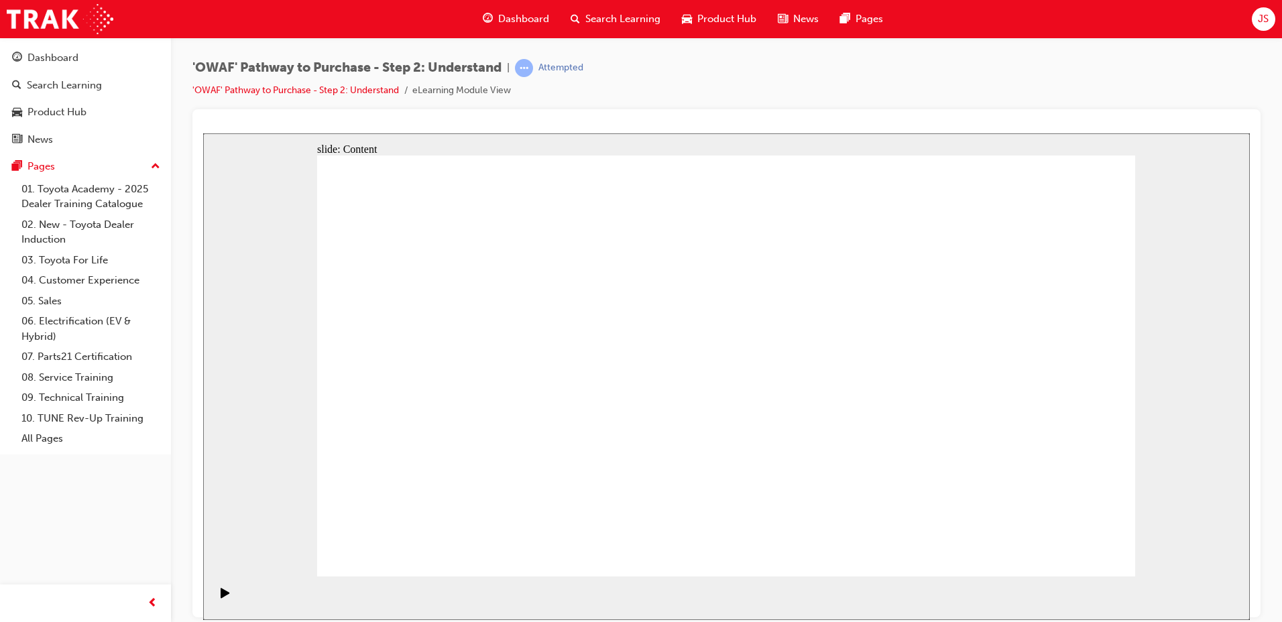
drag, startPoint x: 1038, startPoint y: 547, endPoint x: 1054, endPoint y: 555, distance: 18.0
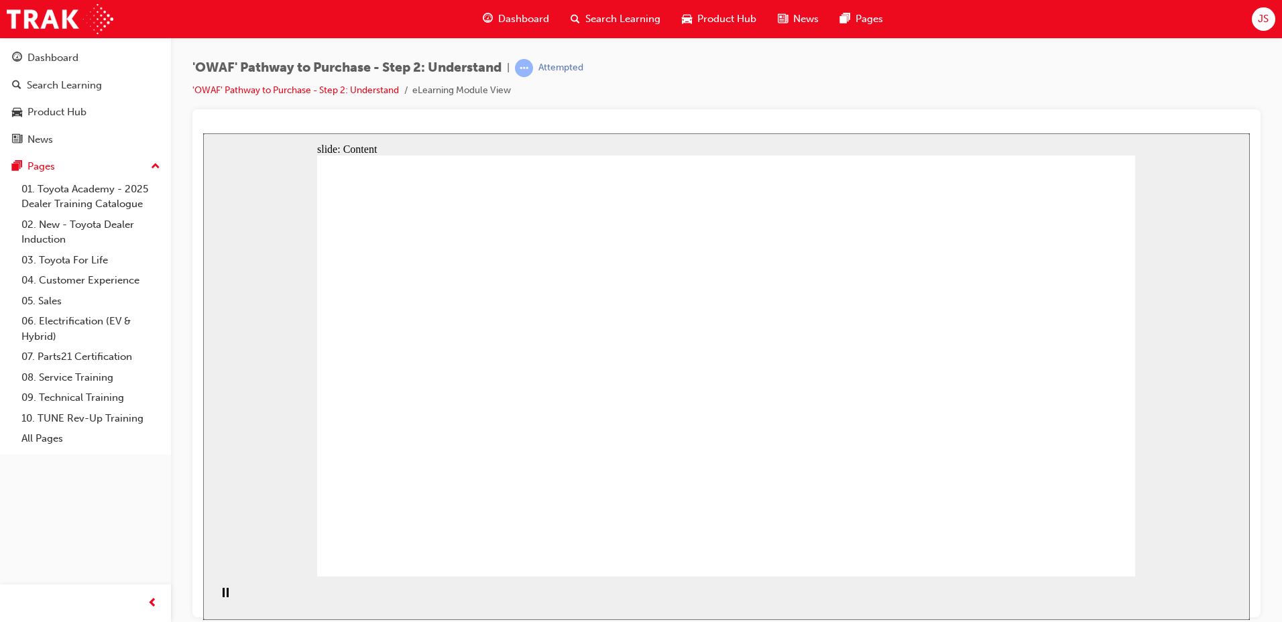
drag, startPoint x: 670, startPoint y: 406, endPoint x: 762, endPoint y: 457, distance: 105.1
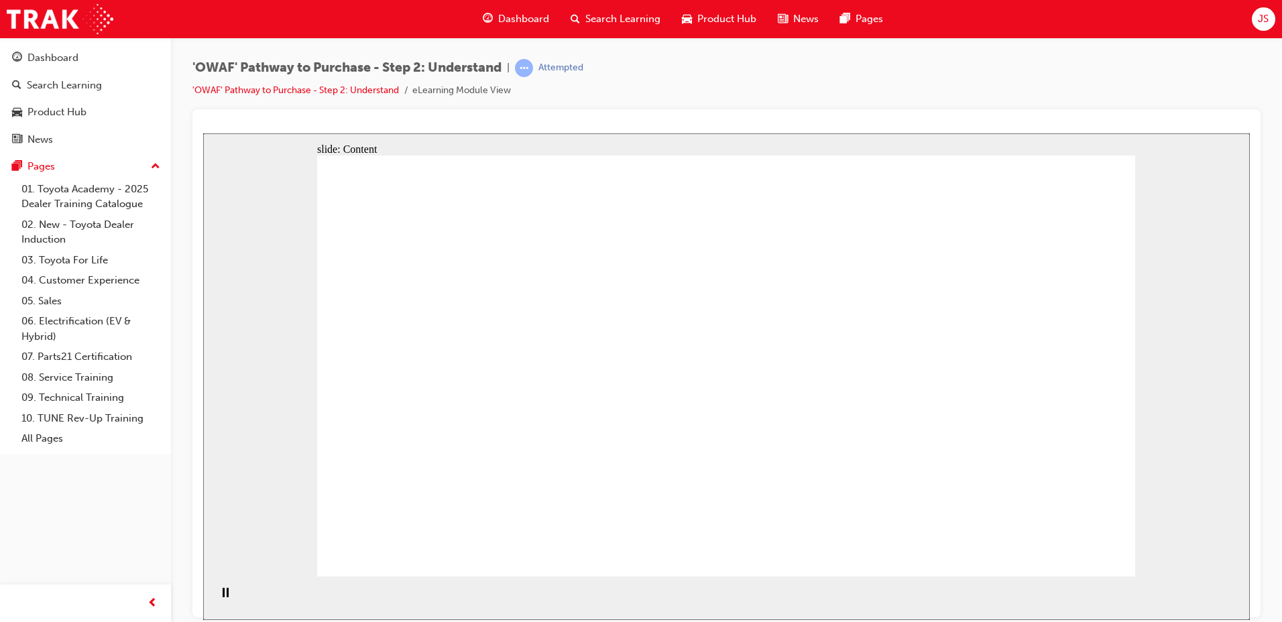
drag, startPoint x: 633, startPoint y: 219, endPoint x: 598, endPoint y: 366, distance: 151.1
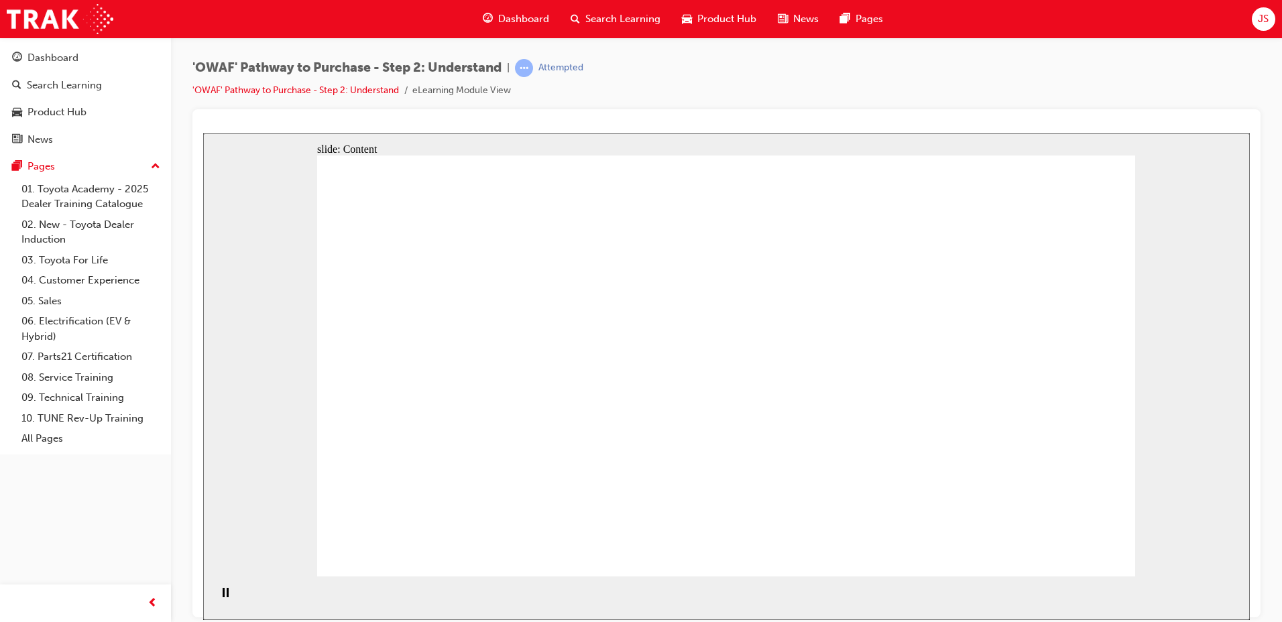
drag, startPoint x: 632, startPoint y: 158, endPoint x: 814, endPoint y: 358, distance: 271.1
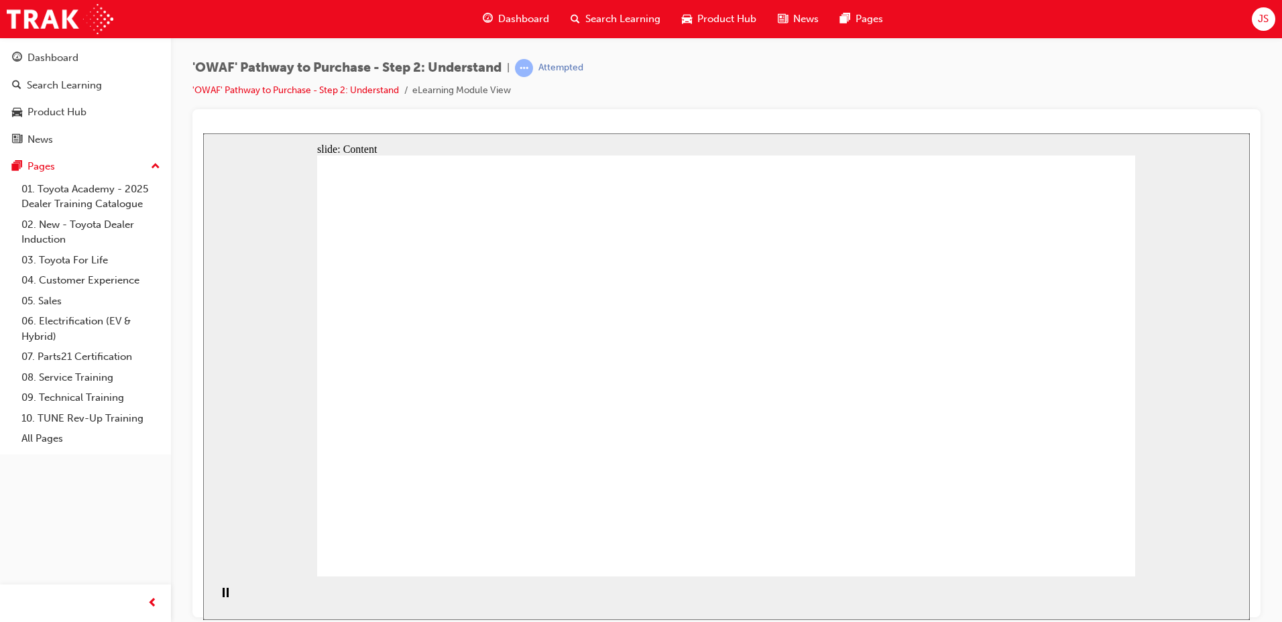
drag, startPoint x: 1102, startPoint y: 558, endPoint x: 1093, endPoint y: 550, distance: 11.9
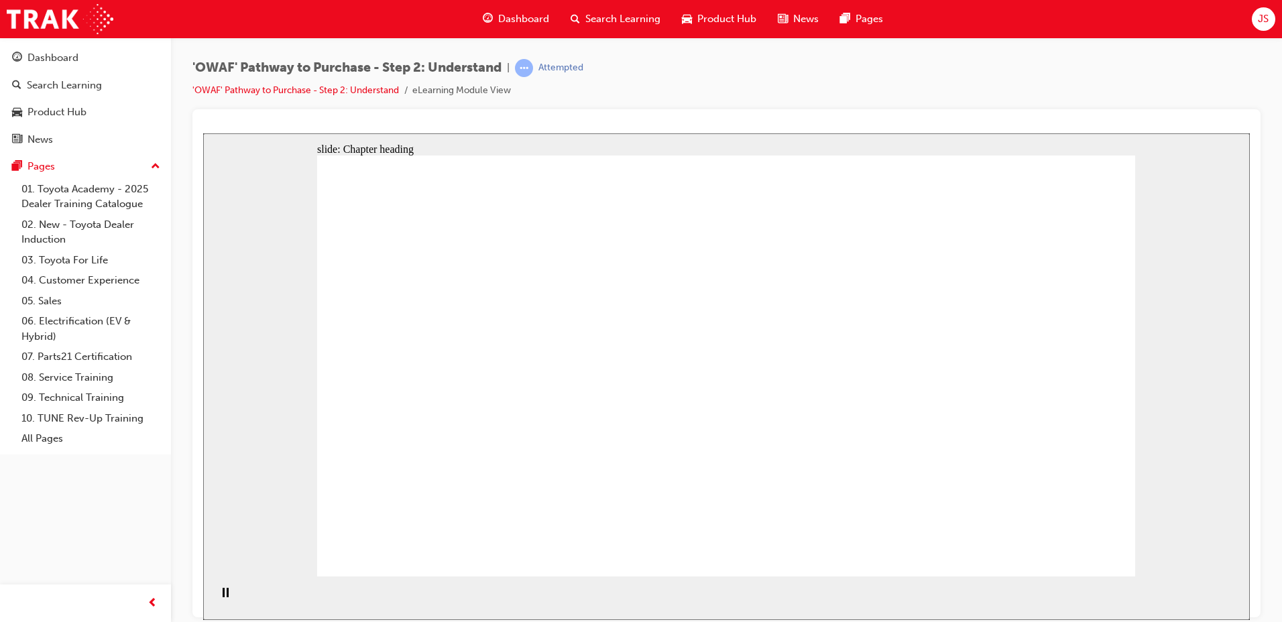
drag, startPoint x: 427, startPoint y: 324, endPoint x: 420, endPoint y: 325, distance: 7.5
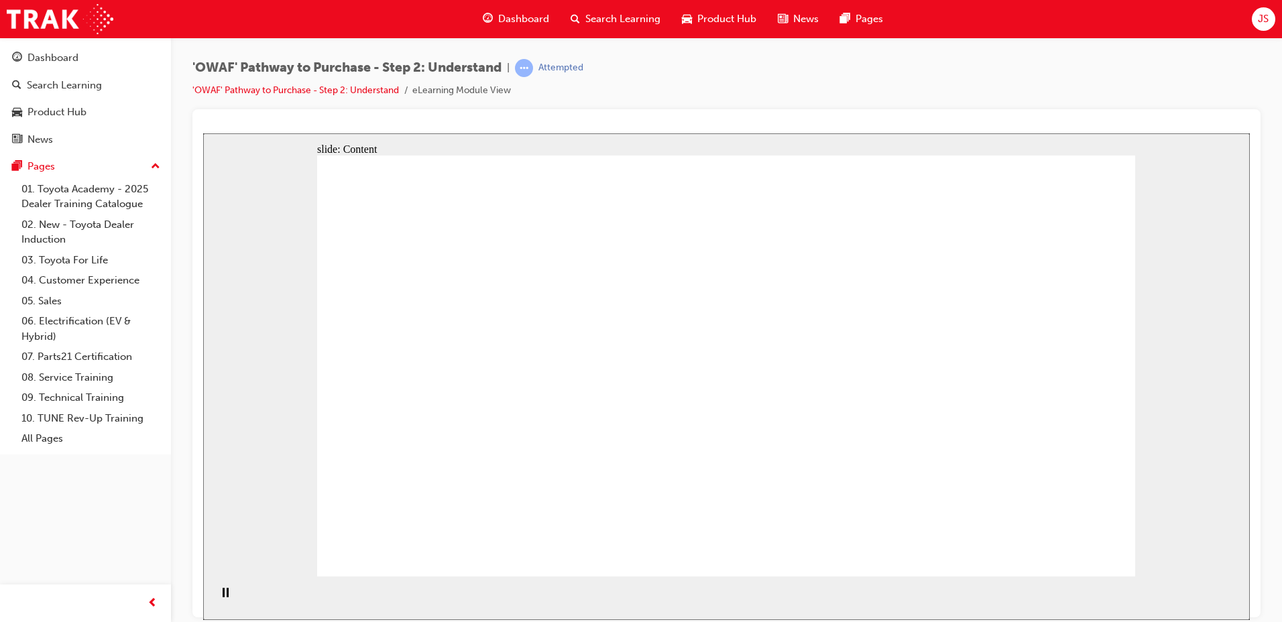
drag, startPoint x: 480, startPoint y: 327, endPoint x: 488, endPoint y: 327, distance: 8.7
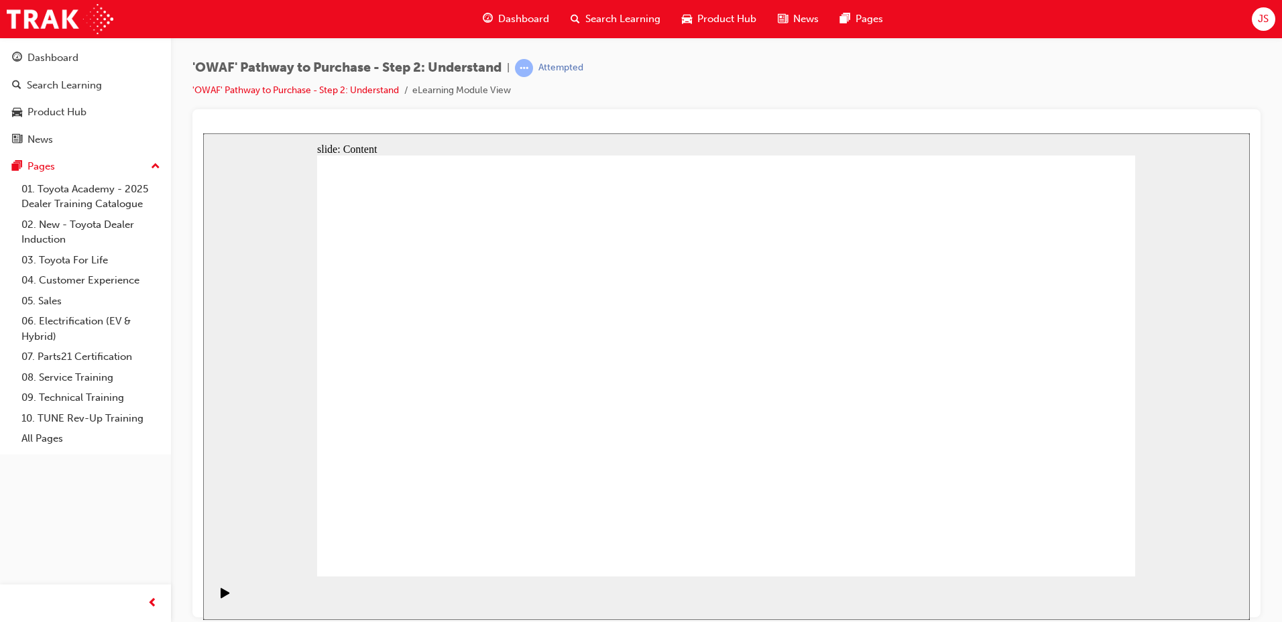
drag, startPoint x: 955, startPoint y: 333, endPoint x: 941, endPoint y: 337, distance: 14.8
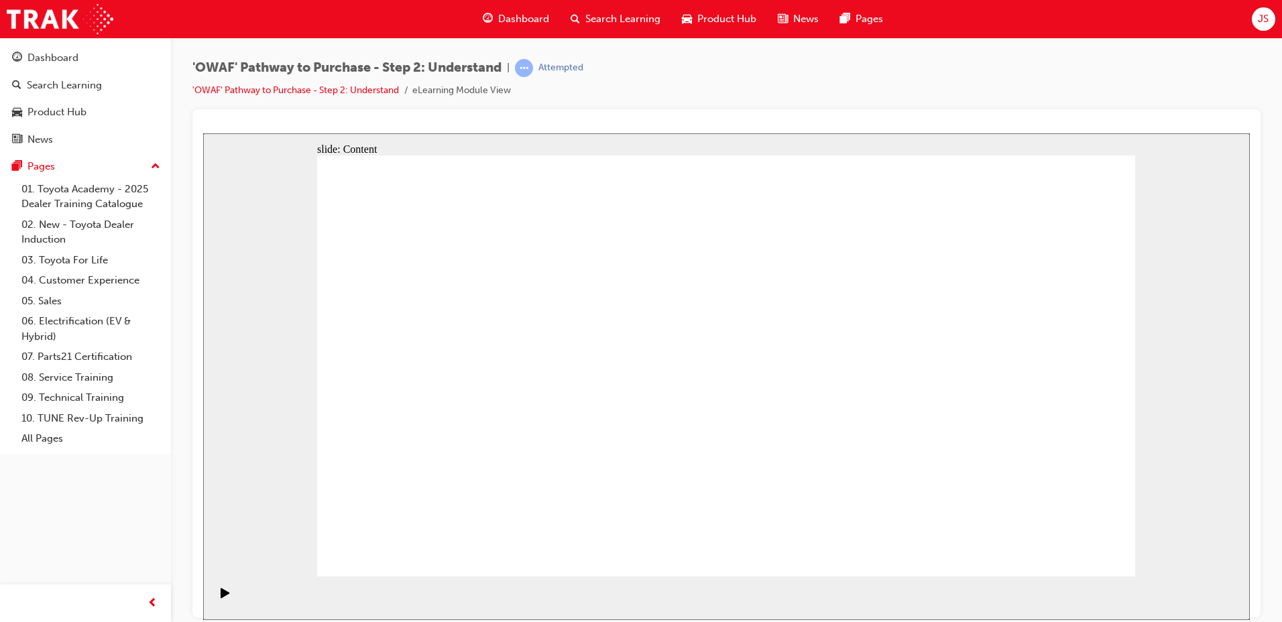
drag, startPoint x: 1117, startPoint y: 356, endPoint x: 1050, endPoint y: 360, distance: 67.2
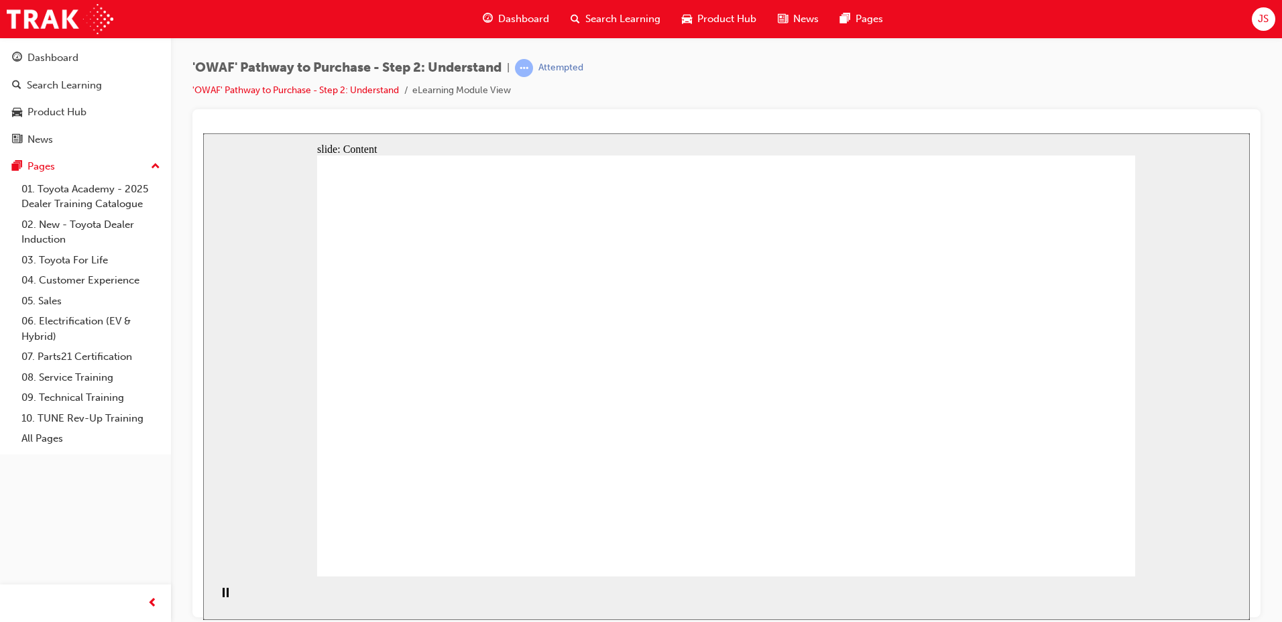
drag, startPoint x: 1089, startPoint y: 445, endPoint x: 457, endPoint y: 349, distance: 639.8
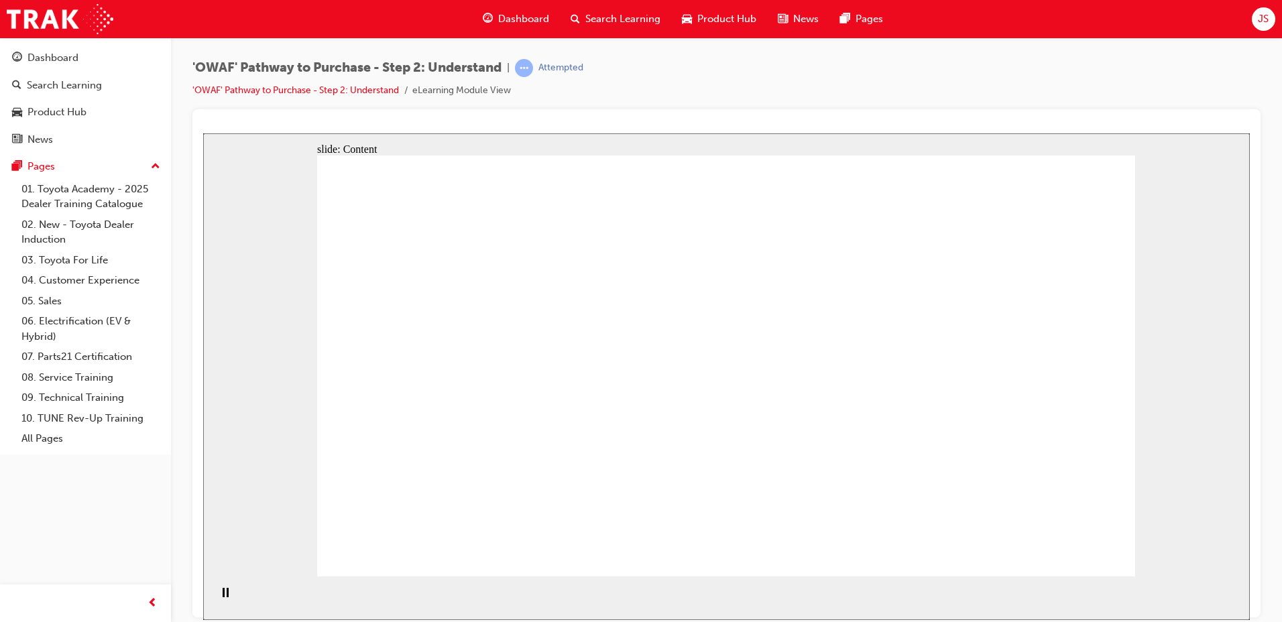
drag, startPoint x: 588, startPoint y: 162, endPoint x: 782, endPoint y: 302, distance: 239.6
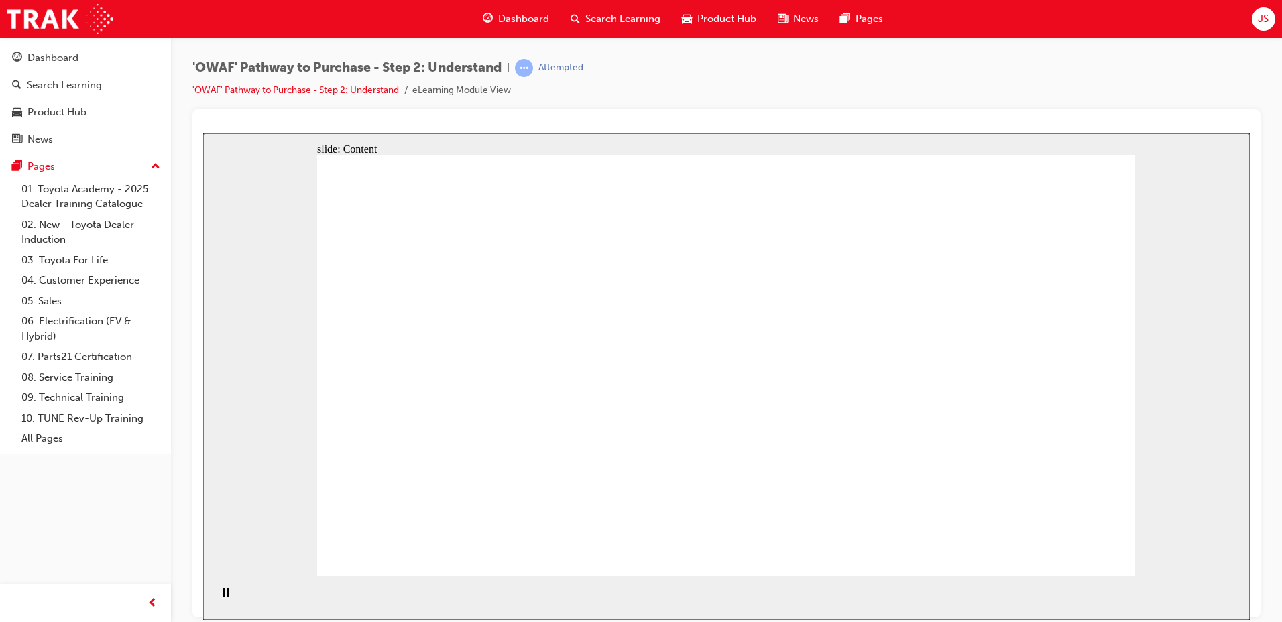
drag, startPoint x: 571, startPoint y: 224, endPoint x: 560, endPoint y: 235, distance: 15.7
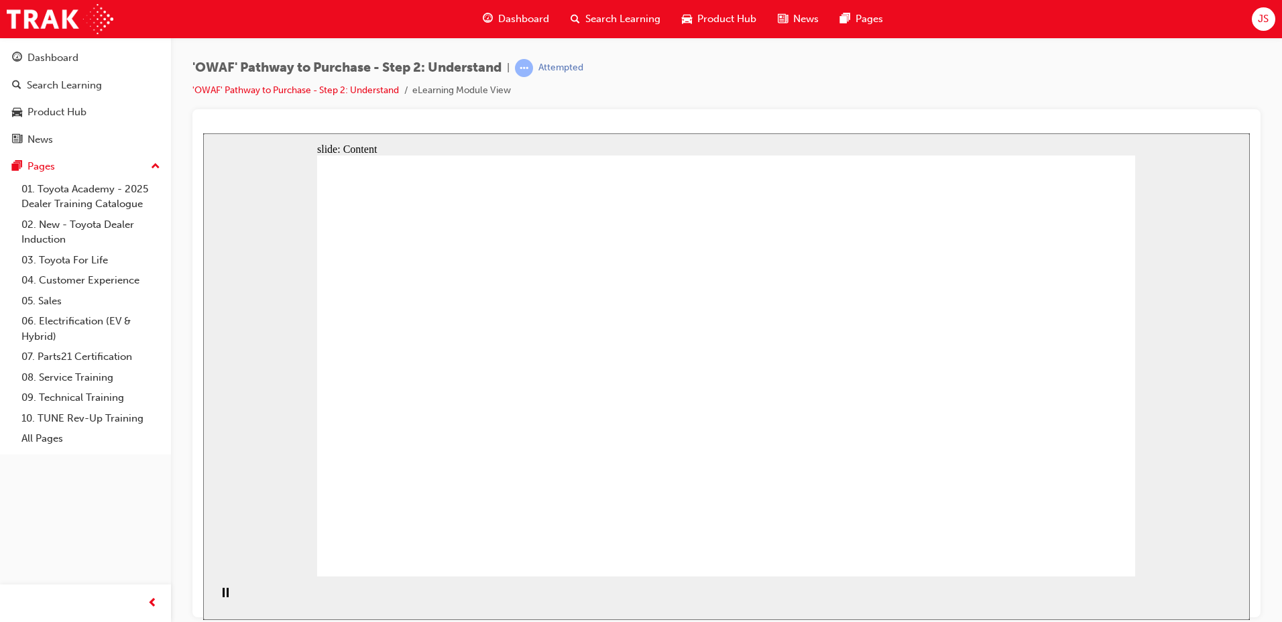
drag, startPoint x: 1036, startPoint y: 206, endPoint x: 1481, endPoint y: 596, distance: 591.7
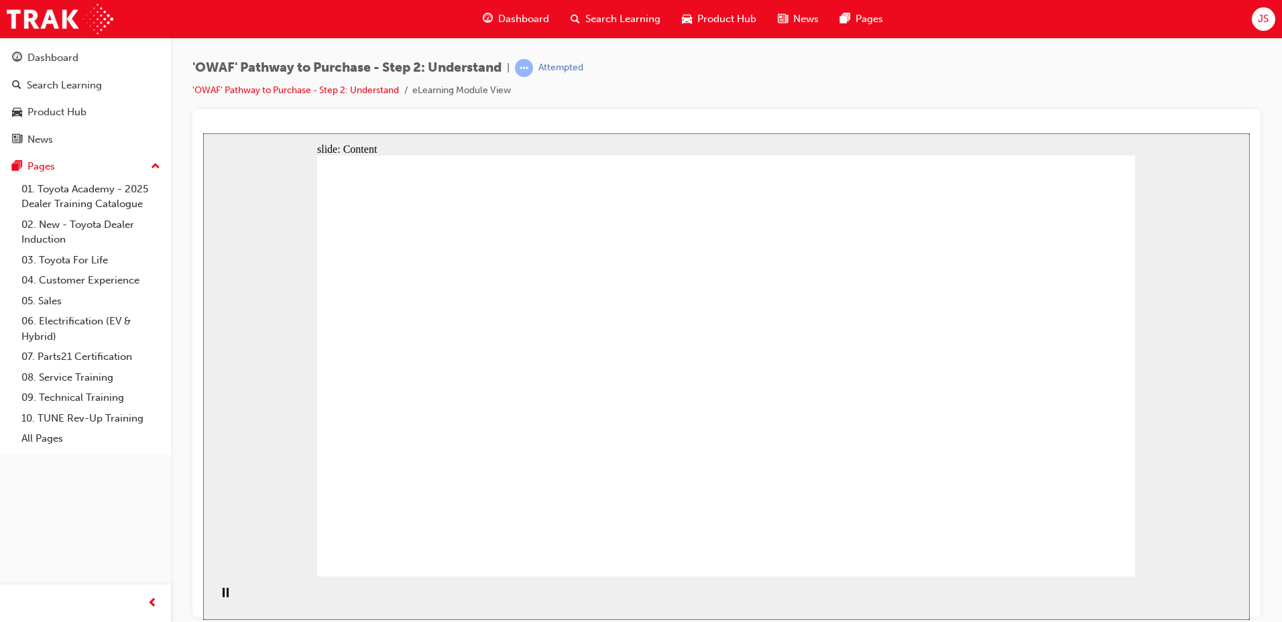
drag, startPoint x: 475, startPoint y: 304, endPoint x: 476, endPoint y: 288, distance: 16.2
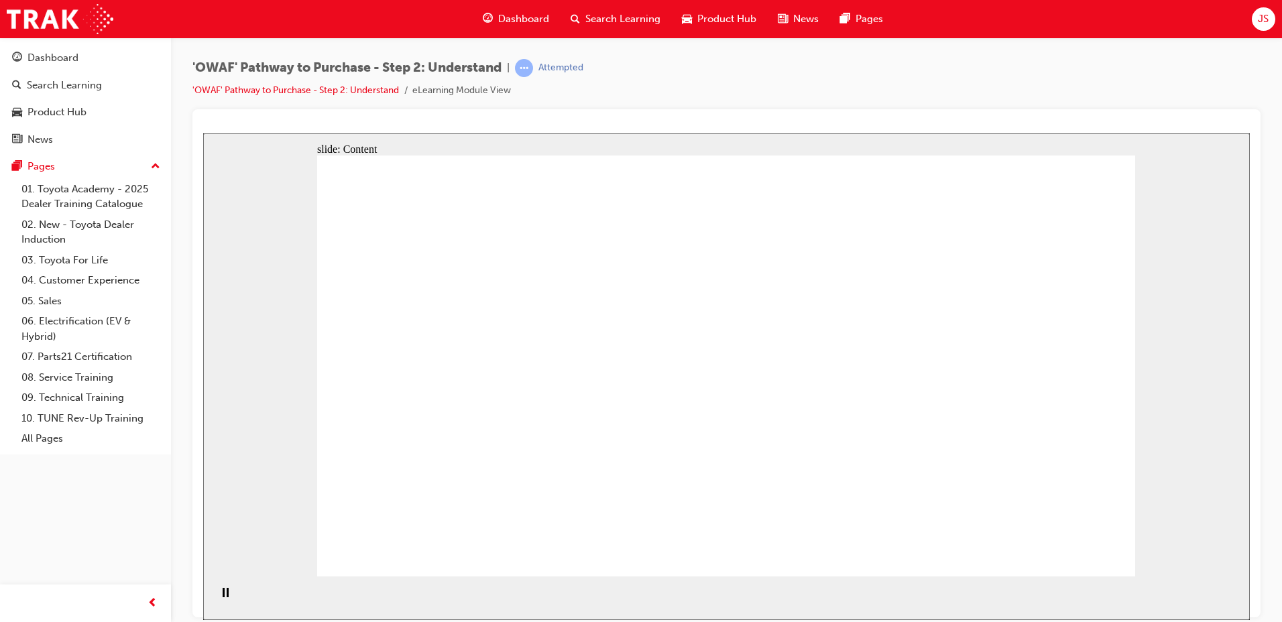
click at [1170, 154] on div "slide: Content Rectangle 1 Oval 1 MENU Line 1 RESOURCES Line 1 Rectangle 1 arro…" at bounding box center [726, 376] width 1047 height 487
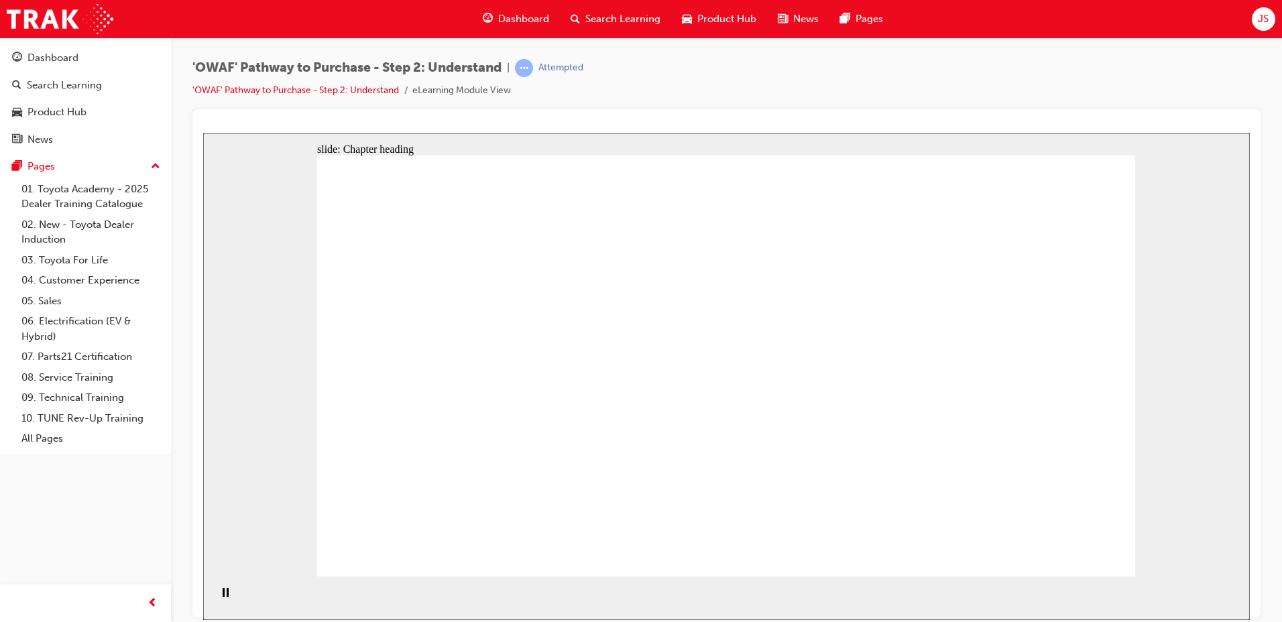
drag, startPoint x: 873, startPoint y: 221, endPoint x: 883, endPoint y: 384, distance: 164.0
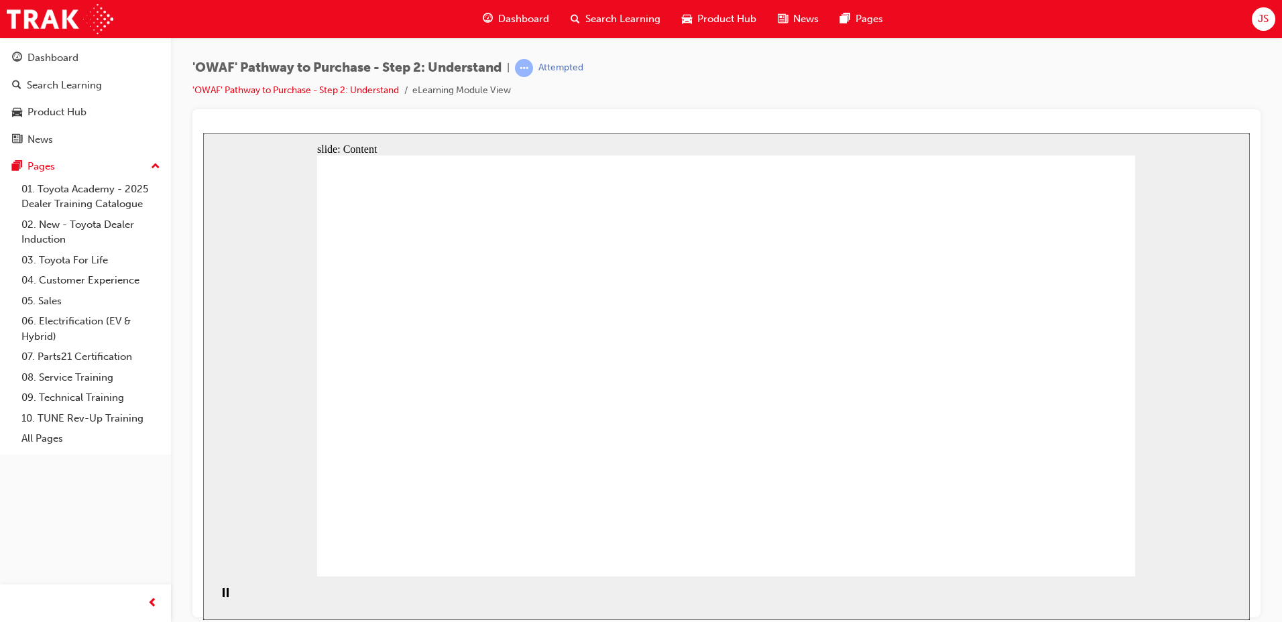
drag, startPoint x: 694, startPoint y: 203, endPoint x: 726, endPoint y: 398, distance: 197.7
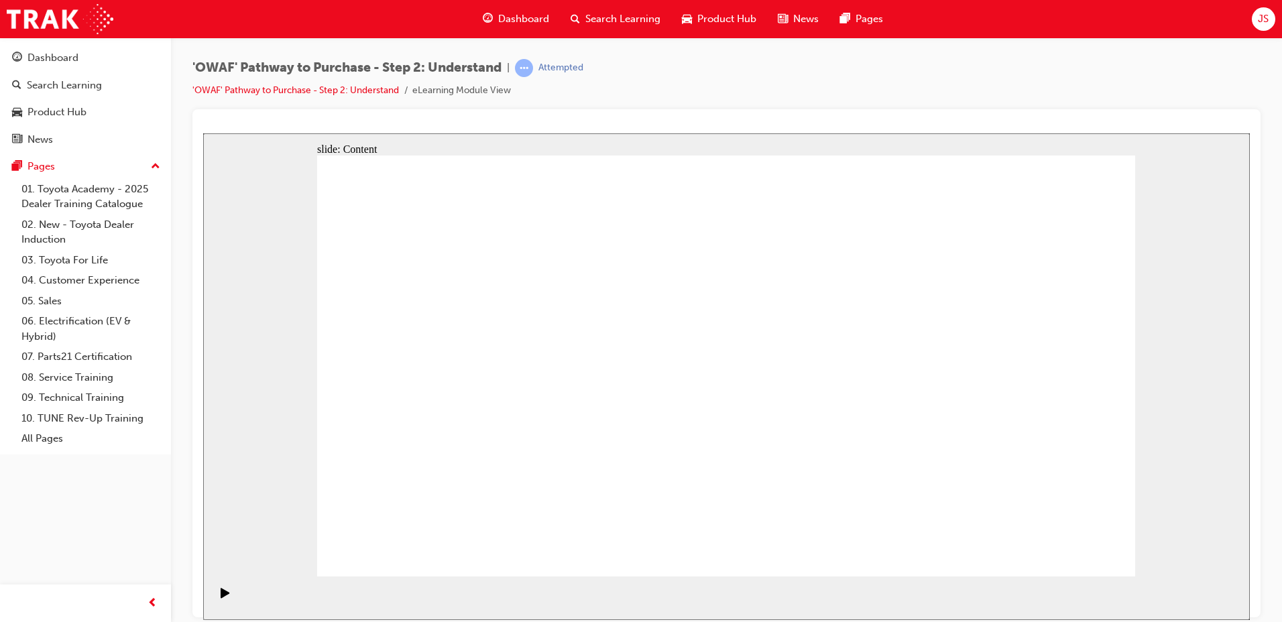
drag, startPoint x: 842, startPoint y: 459, endPoint x: 465, endPoint y: 427, distance: 378.9
drag, startPoint x: 1014, startPoint y: 460, endPoint x: 480, endPoint y: 434, distance: 535.2
drag, startPoint x: 942, startPoint y: 459, endPoint x: 486, endPoint y: 407, distance: 459.7
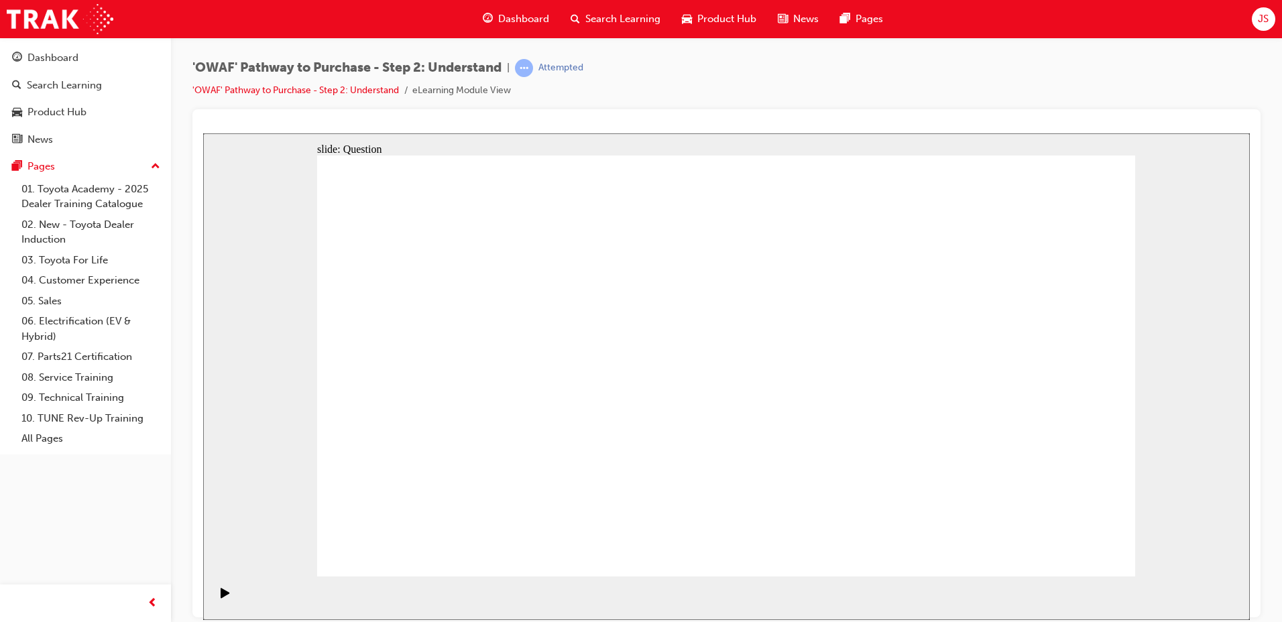
drag, startPoint x: 1030, startPoint y: 459, endPoint x: 488, endPoint y: 411, distance: 544.8
drag, startPoint x: 913, startPoint y: 453, endPoint x: 472, endPoint y: 394, distance: 444.6
drag, startPoint x: 1018, startPoint y: 460, endPoint x: 474, endPoint y: 402, distance: 547.7
drag, startPoint x: 687, startPoint y: 459, endPoint x: 467, endPoint y: 412, distance: 224.4
drag, startPoint x: 1013, startPoint y: 448, endPoint x: 482, endPoint y: 402, distance: 533.2
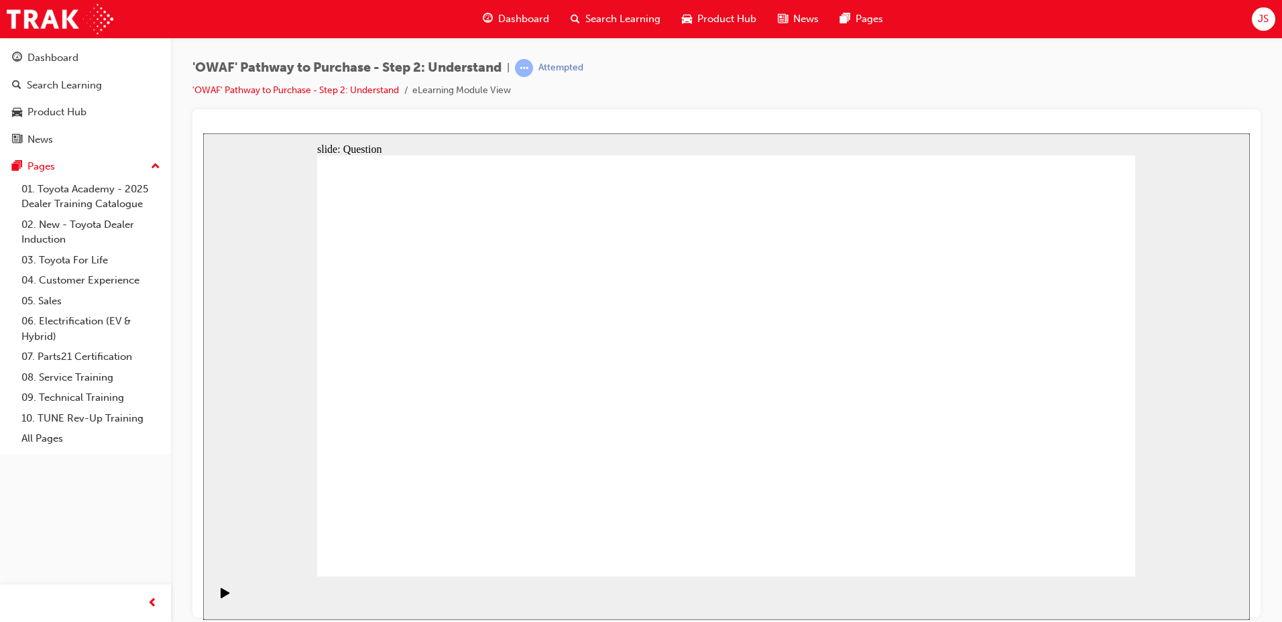
drag, startPoint x: 879, startPoint y: 448, endPoint x: 732, endPoint y: 409, distance: 152.0
drag, startPoint x: 891, startPoint y: 449, endPoint x: 440, endPoint y: 388, distance: 454.8
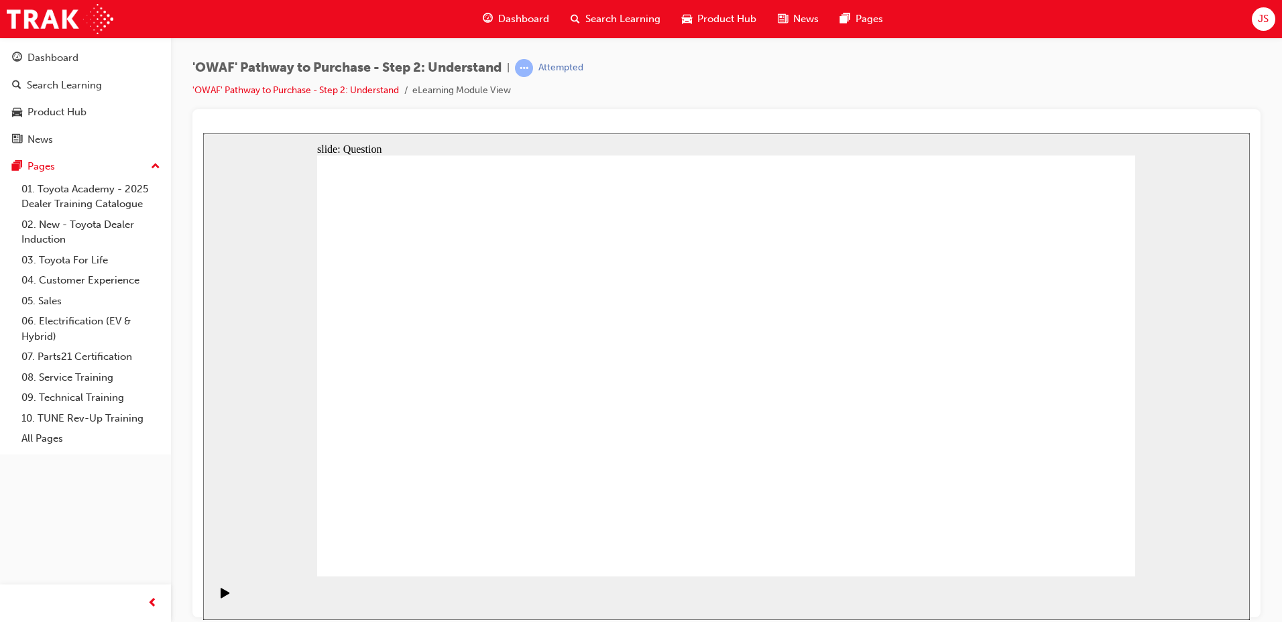
drag, startPoint x: 991, startPoint y: 447, endPoint x: 728, endPoint y: 403, distance: 266.0
drag, startPoint x: 998, startPoint y: 436, endPoint x: 457, endPoint y: 390, distance: 542.5
drag, startPoint x: 936, startPoint y: 449, endPoint x: 474, endPoint y: 406, distance: 464.1
drag, startPoint x: 1010, startPoint y: 459, endPoint x: 479, endPoint y: 407, distance: 533.8
drag, startPoint x: 1004, startPoint y: 446, endPoint x: 503, endPoint y: 397, distance: 503.4
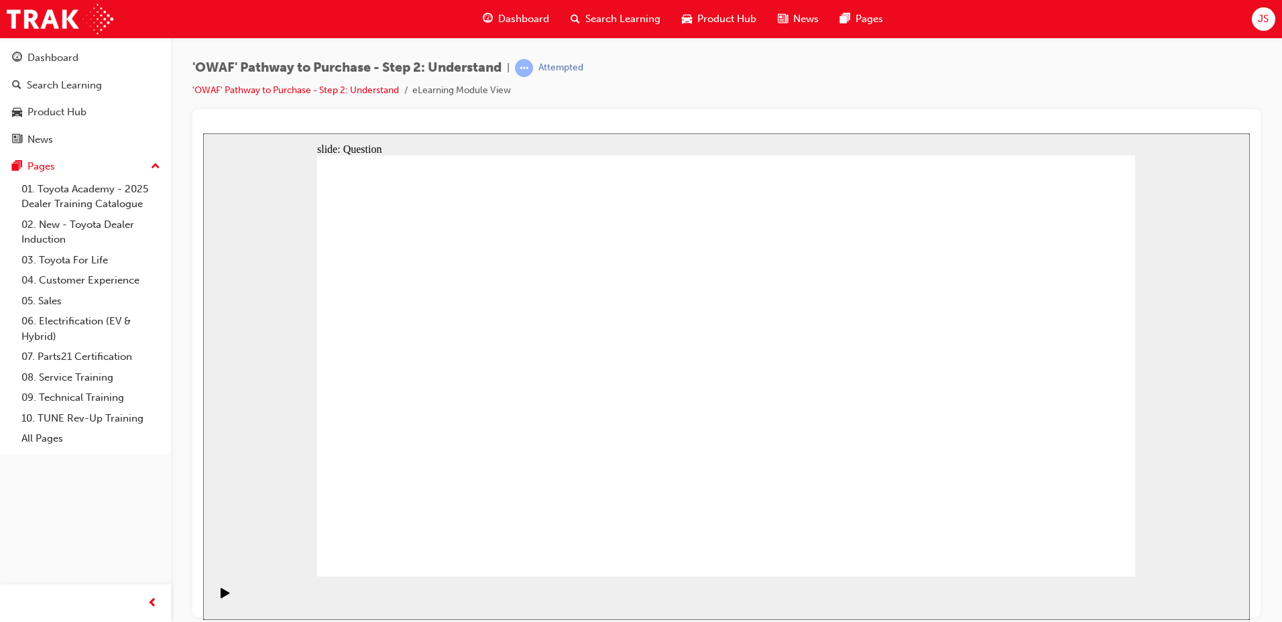
drag, startPoint x: 926, startPoint y: 446, endPoint x: 503, endPoint y: 421, distance: 423.3
drag, startPoint x: 490, startPoint y: 458, endPoint x: 542, endPoint y: 328, distance: 140.2
drag, startPoint x: 655, startPoint y: 461, endPoint x: 720, endPoint y: 335, distance: 141.3
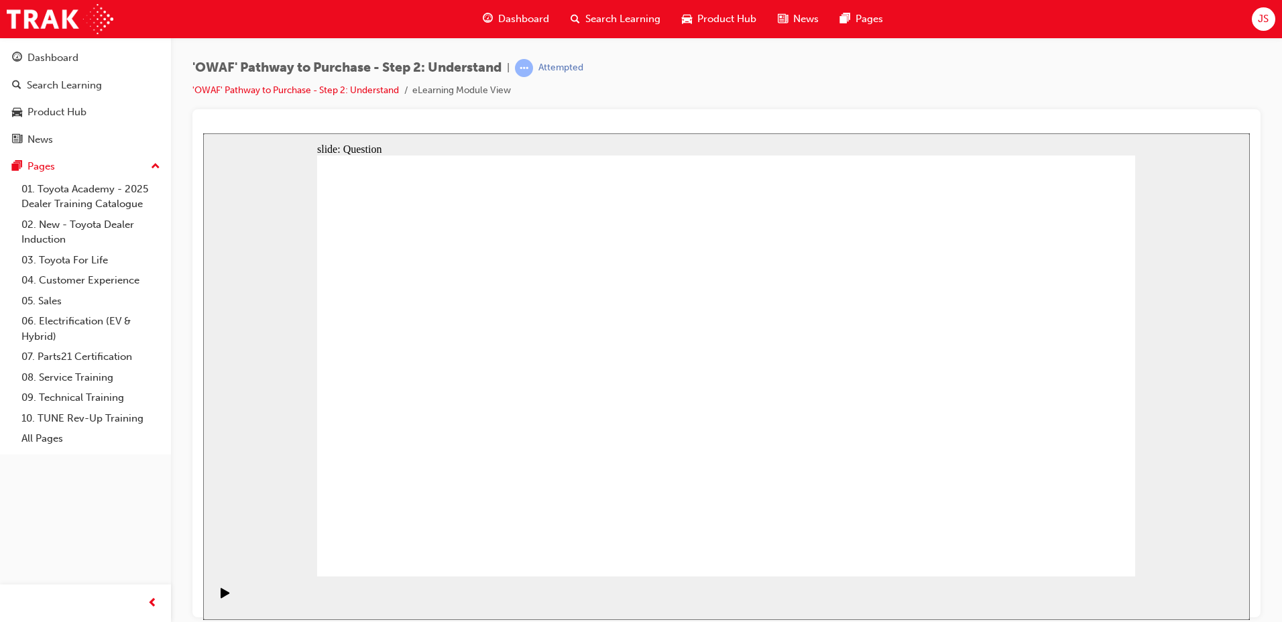
drag, startPoint x: 808, startPoint y: 540, endPoint x: 896, endPoint y: 338, distance: 220.4
drag, startPoint x: 952, startPoint y: 535, endPoint x: 741, endPoint y: 376, distance: 264.8
drag, startPoint x: 754, startPoint y: 376, endPoint x: 956, endPoint y: 530, distance: 254.1
drag, startPoint x: 959, startPoint y: 492, endPoint x: 733, endPoint y: 379, distance: 252.9
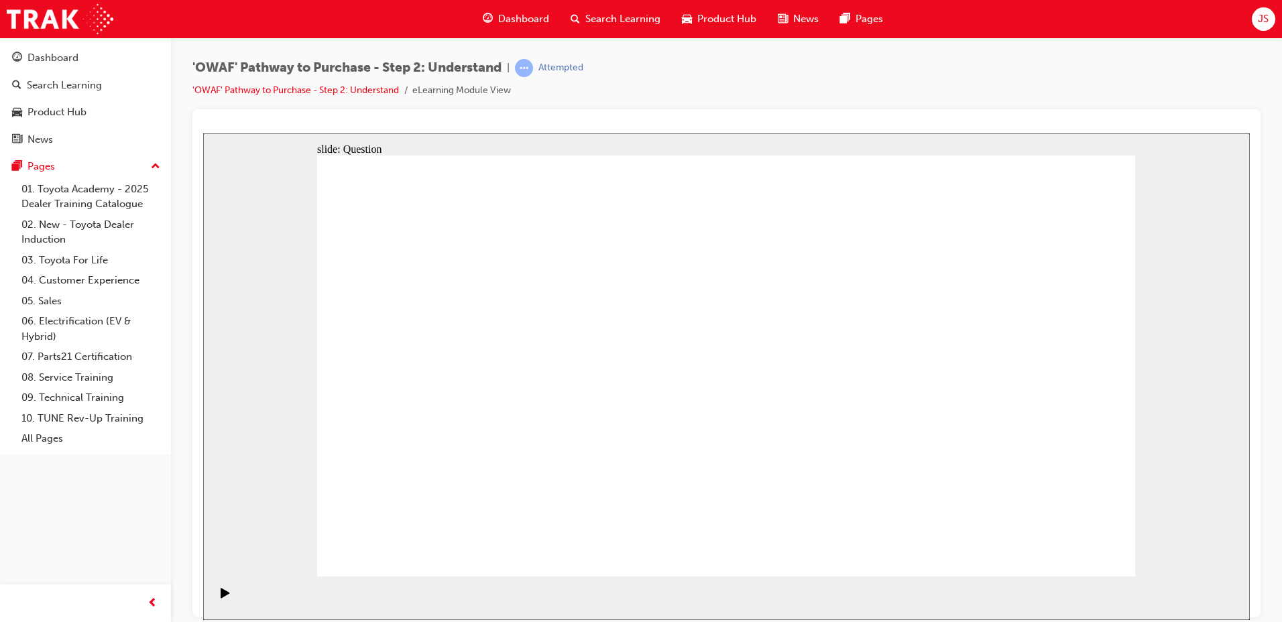
drag, startPoint x: 925, startPoint y: 548, endPoint x: 707, endPoint y: 384, distance: 273.0
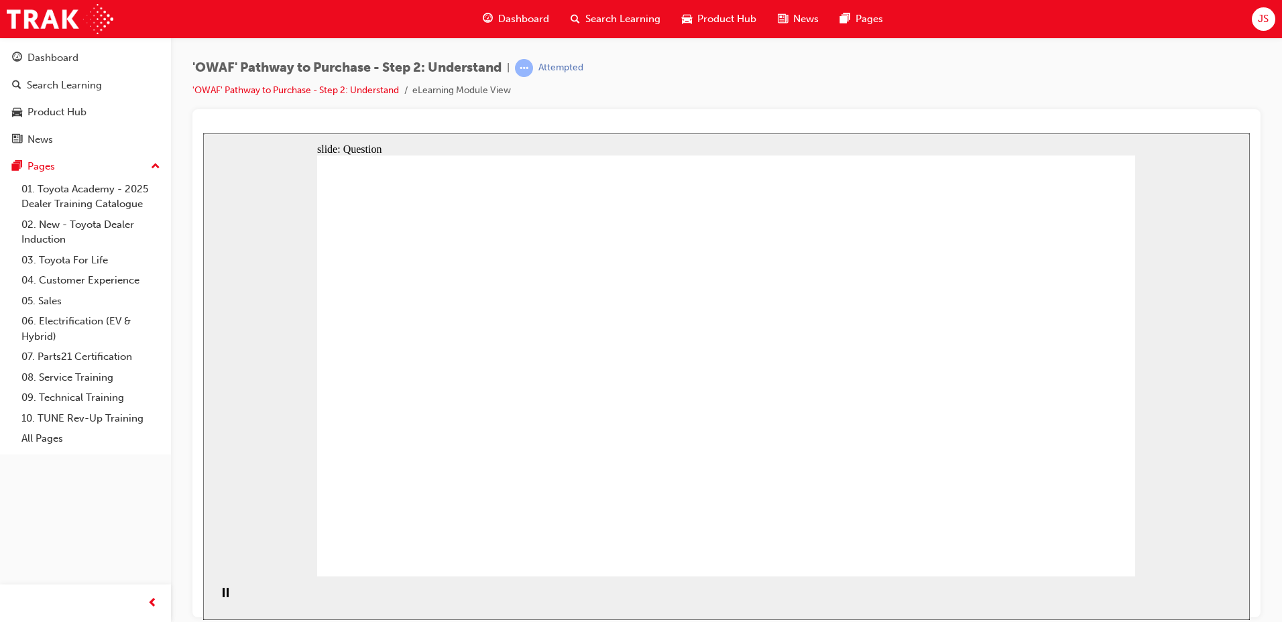
checkbox input "true"
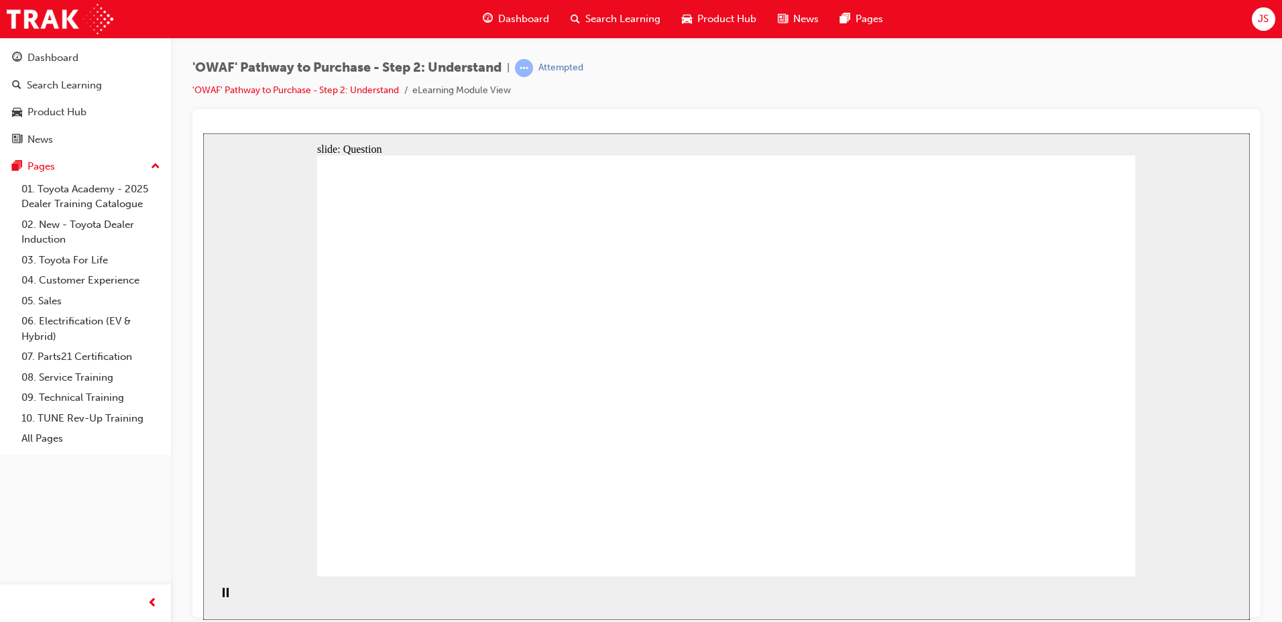
checkbox input "true"
checkbox input "false"
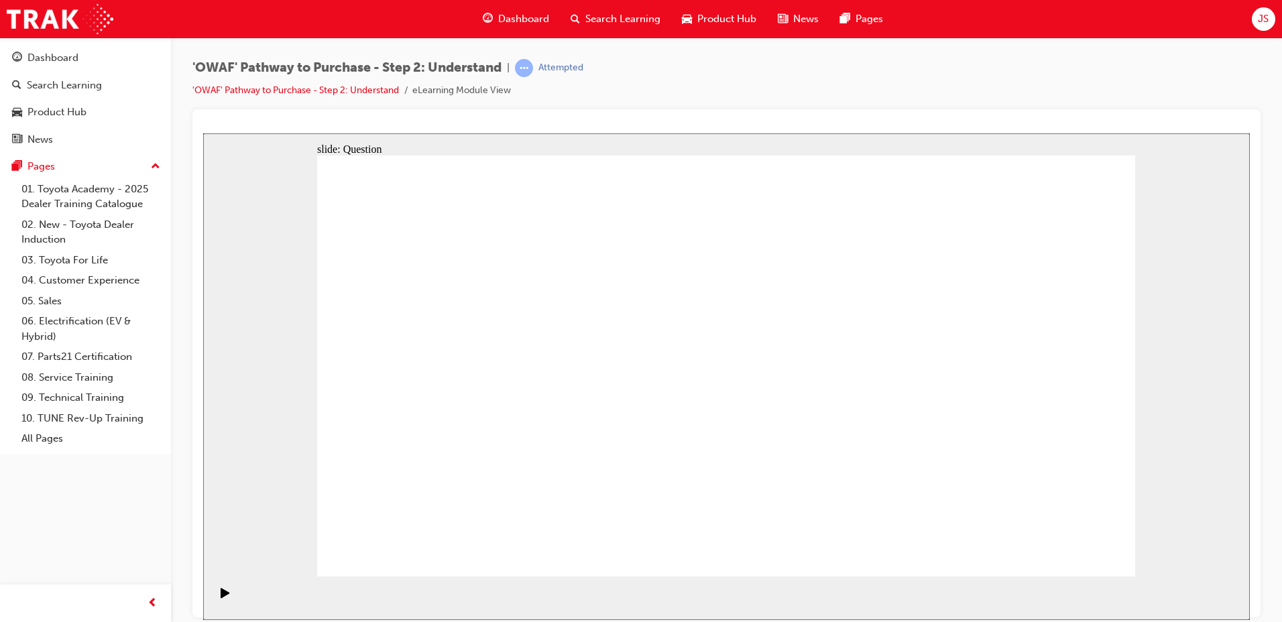
checkbox input "false"
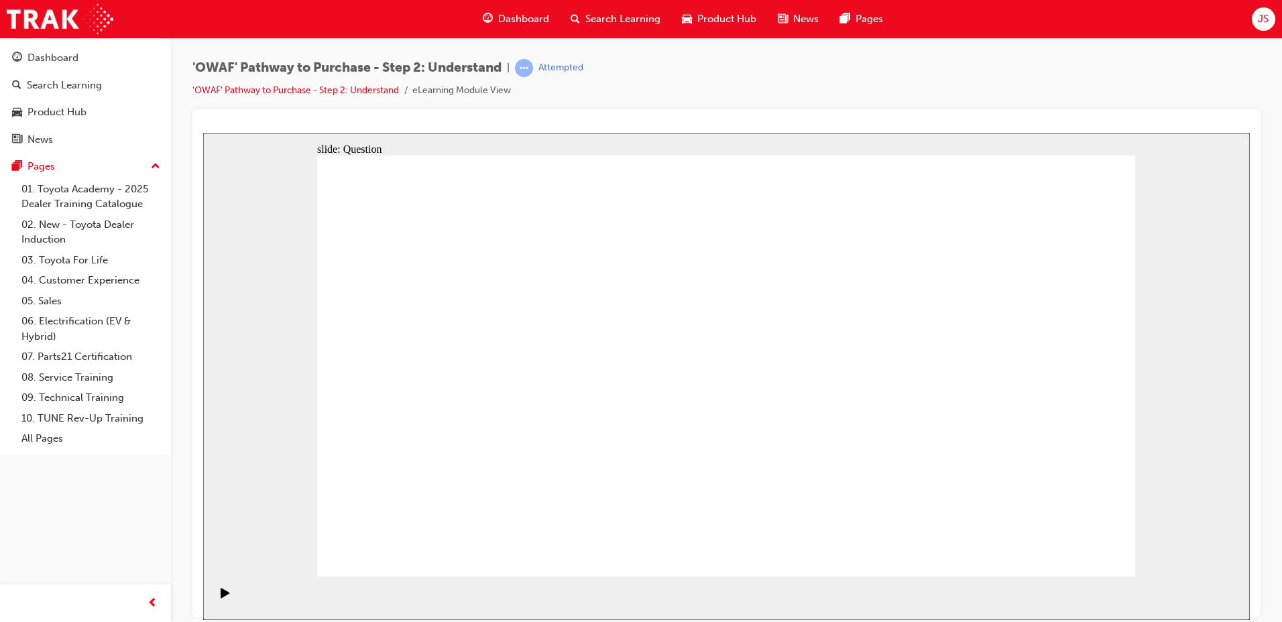
checkbox input "false"
checkbox input "true"
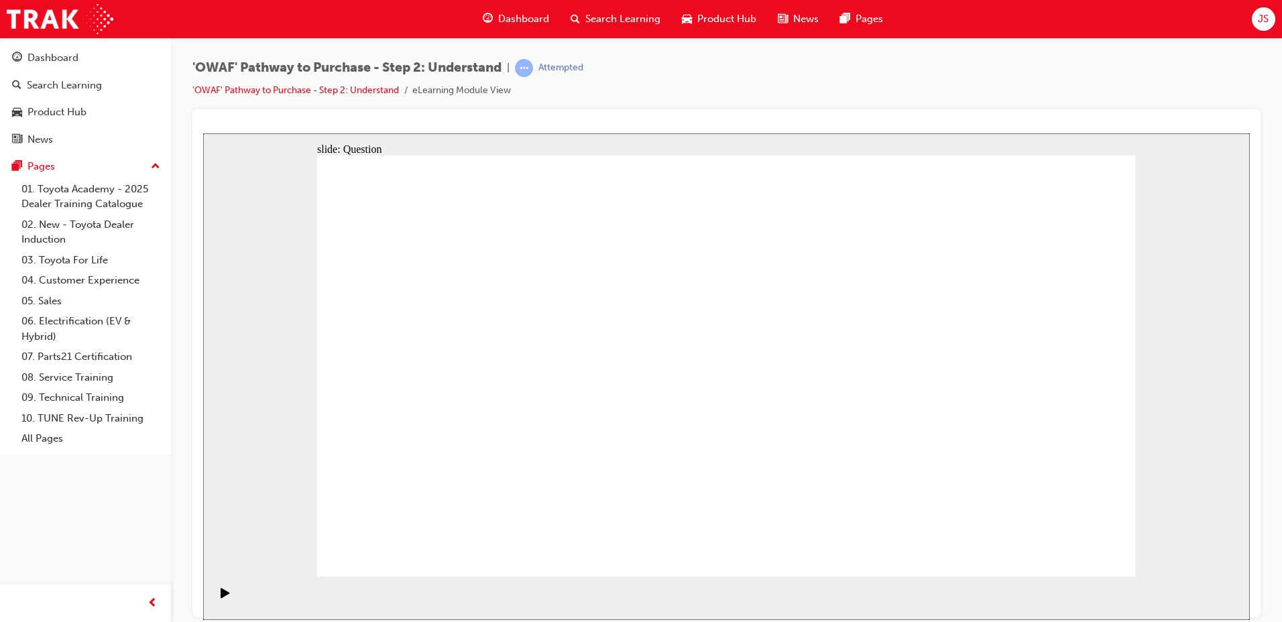
checkbox input "true"
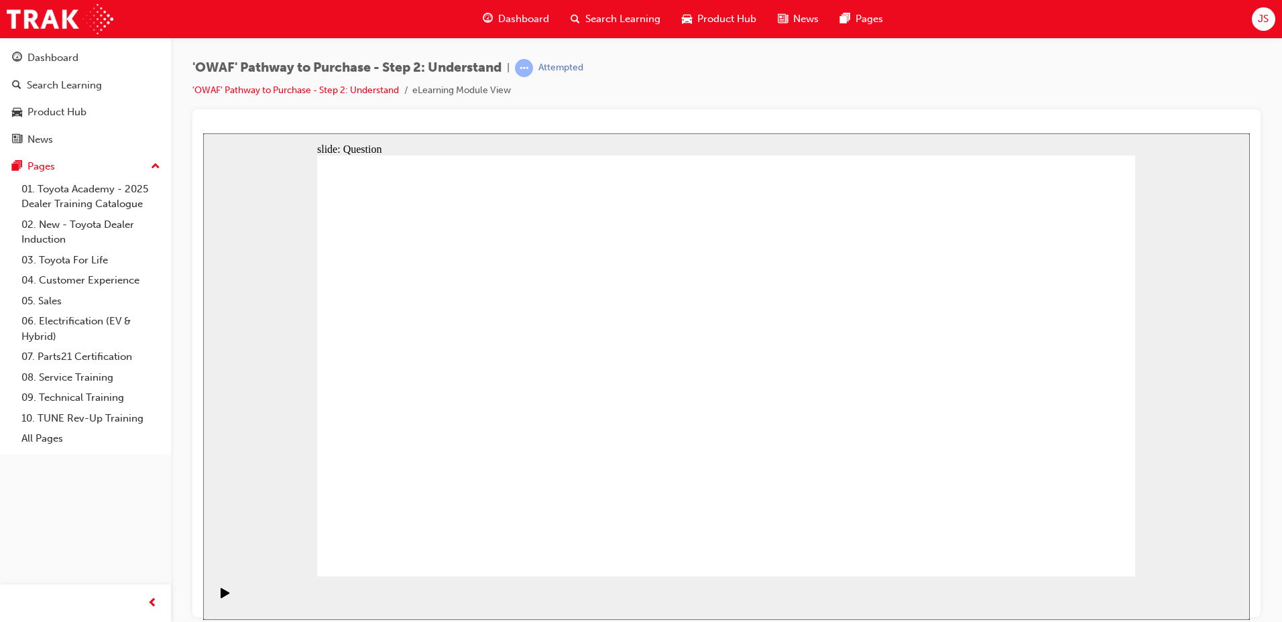
checkbox input "true"
checkbox input "false"
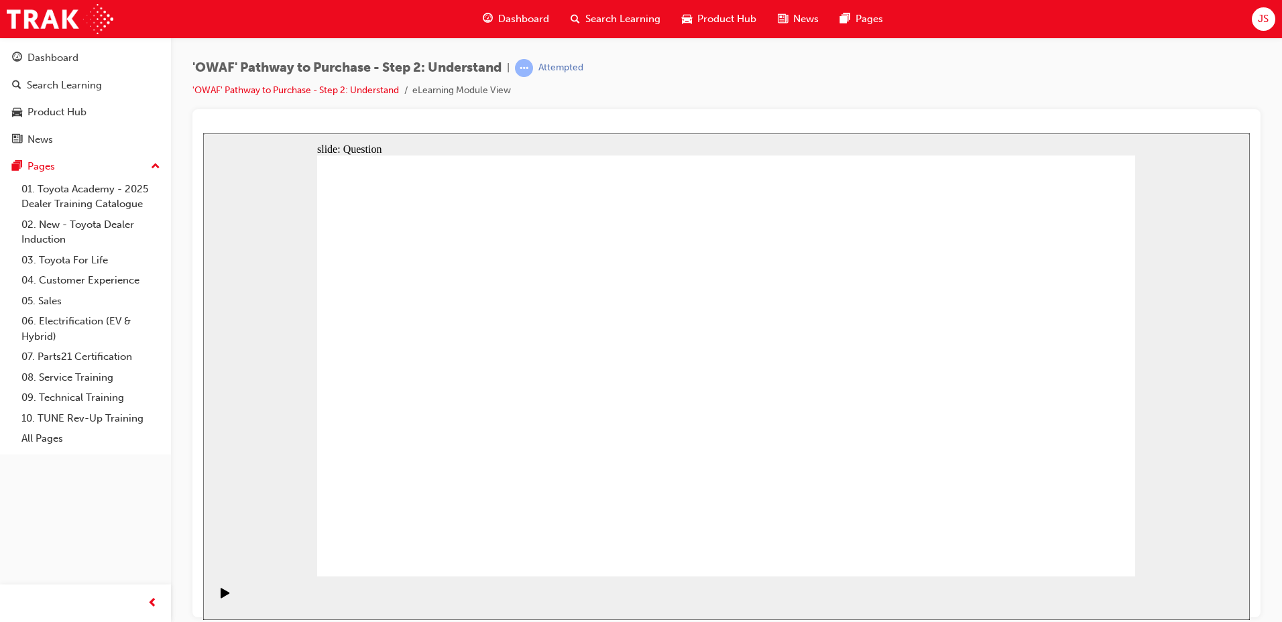
radio input "true"
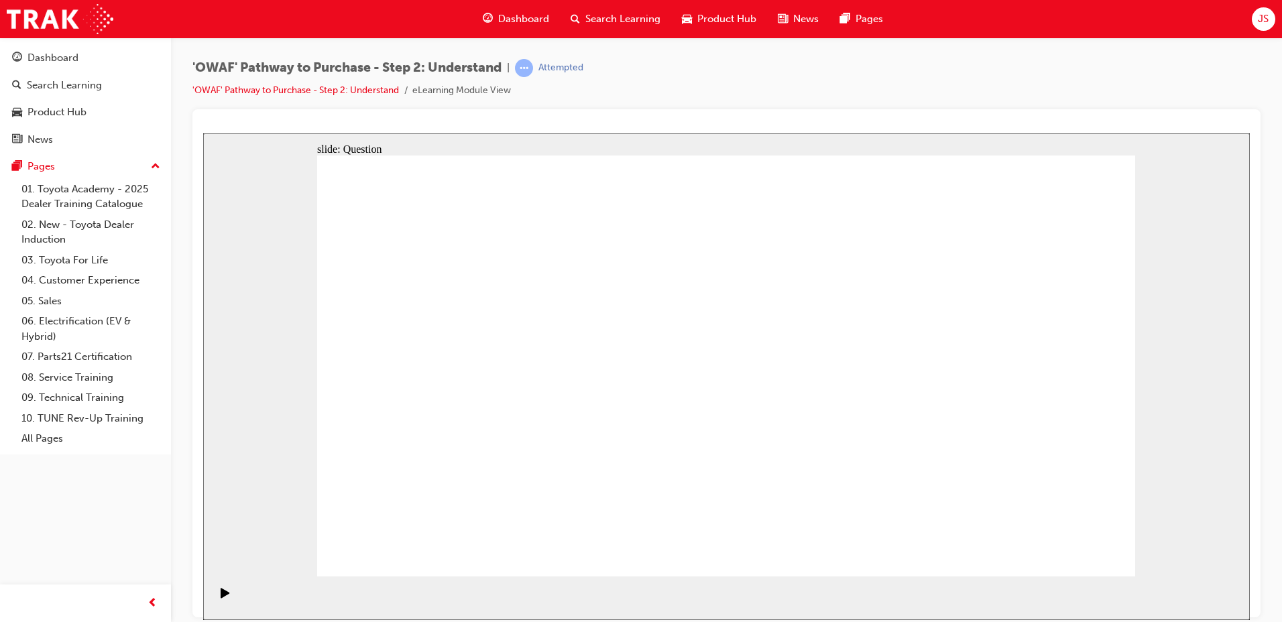
drag, startPoint x: 415, startPoint y: 335, endPoint x: 397, endPoint y: 337, distance: 17.6
drag, startPoint x: 582, startPoint y: 321, endPoint x: 823, endPoint y: 491, distance: 295.0
drag, startPoint x: 886, startPoint y: 336, endPoint x: 572, endPoint y: 496, distance: 352.2
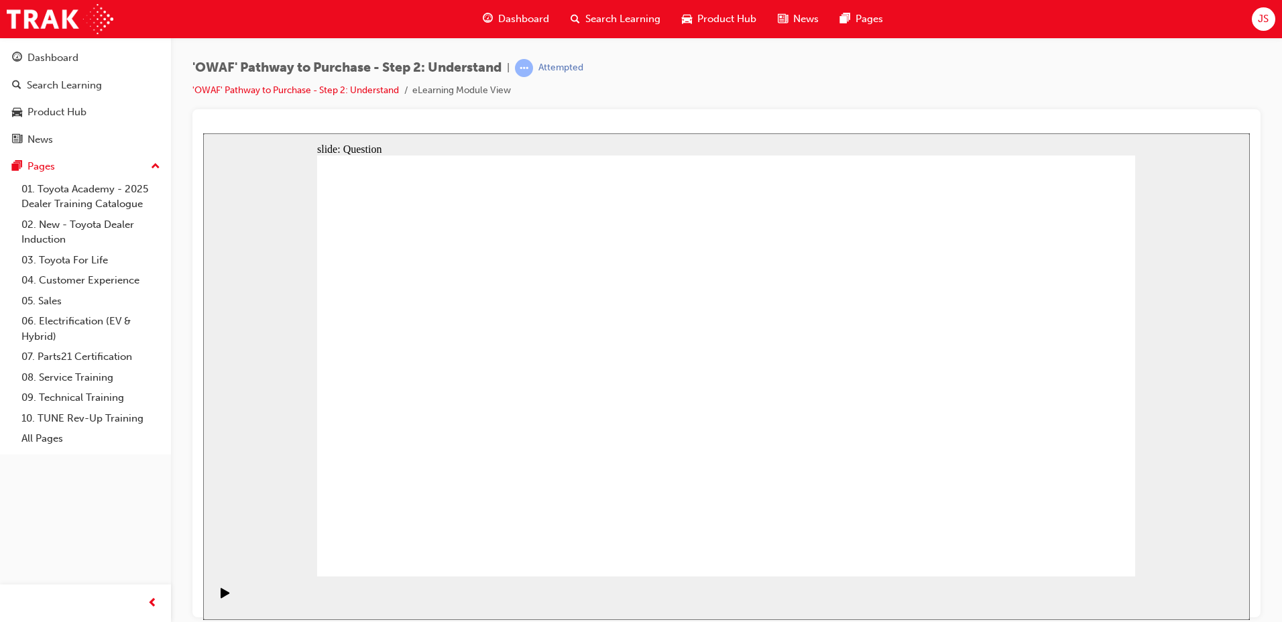
drag, startPoint x: 979, startPoint y: 322, endPoint x: 736, endPoint y: 483, distance: 291.3
drag, startPoint x: 804, startPoint y: 330, endPoint x: 478, endPoint y: 503, distance: 369.1
drag, startPoint x: 492, startPoint y: 335, endPoint x: 742, endPoint y: 492, distance: 295.5
drag, startPoint x: 806, startPoint y: 487, endPoint x: 1060, endPoint y: 488, distance: 253.5
drag, startPoint x: 985, startPoint y: 333, endPoint x: 836, endPoint y: 494, distance: 219.3
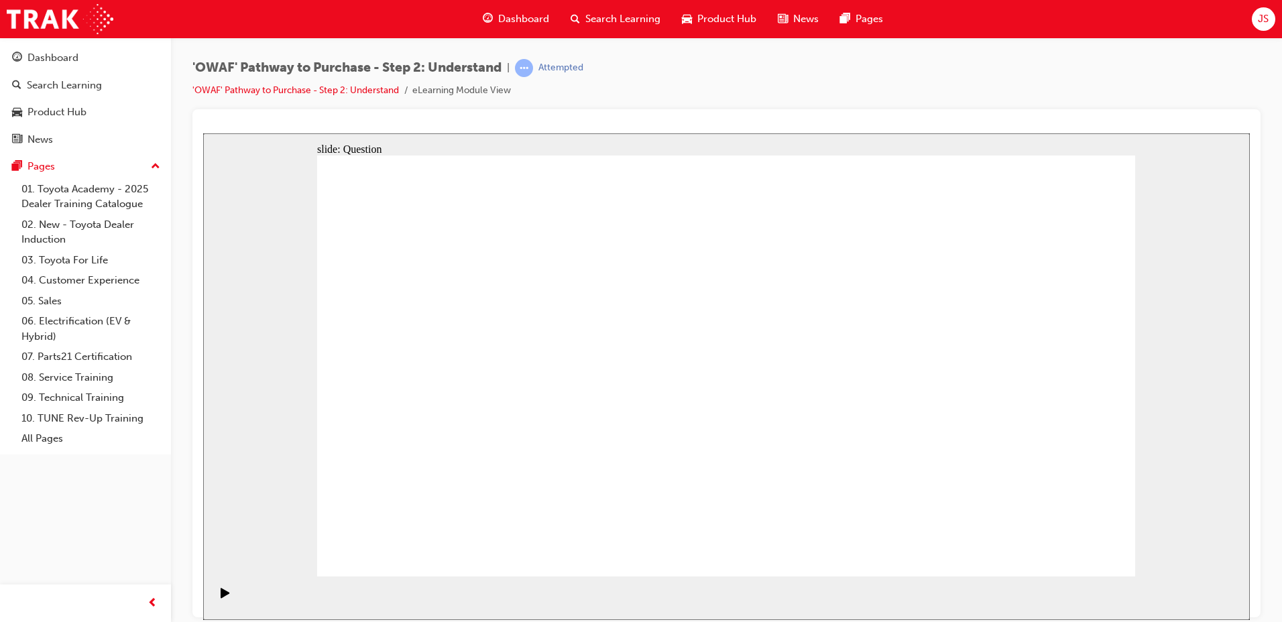
drag, startPoint x: 649, startPoint y: 313, endPoint x: 985, endPoint y: 474, distance: 372.6
drag, startPoint x: 739, startPoint y: 332, endPoint x: 413, endPoint y: 491, distance: 362.7
drag, startPoint x: 417, startPoint y: 299, endPoint x: 893, endPoint y: 466, distance: 505.3
drag, startPoint x: 995, startPoint y: 345, endPoint x: 675, endPoint y: 498, distance: 354.3
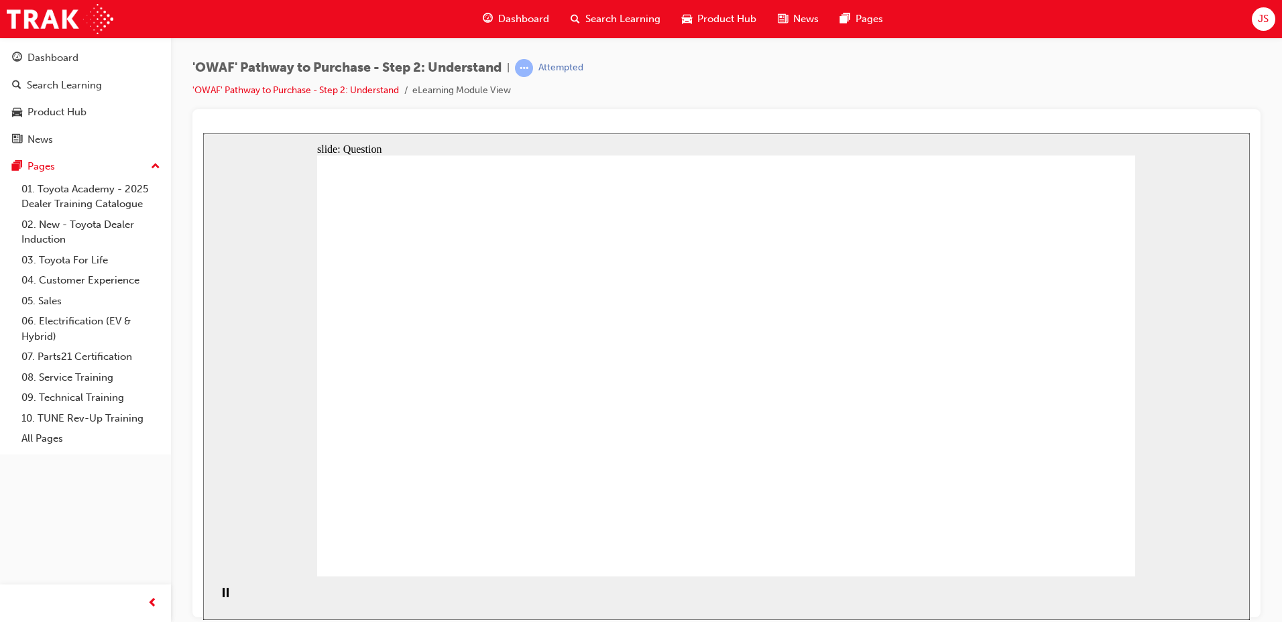
drag, startPoint x: 983, startPoint y: 455, endPoint x: 721, endPoint y: 423, distance: 264.1
drag, startPoint x: 1013, startPoint y: 445, endPoint x: 465, endPoint y: 400, distance: 549.2
drag, startPoint x: 1000, startPoint y: 437, endPoint x: 752, endPoint y: 402, distance: 250.6
drag, startPoint x: 979, startPoint y: 427, endPoint x: 729, endPoint y: 407, distance: 250.3
drag, startPoint x: 1010, startPoint y: 439, endPoint x: 735, endPoint y: 406, distance: 277.0
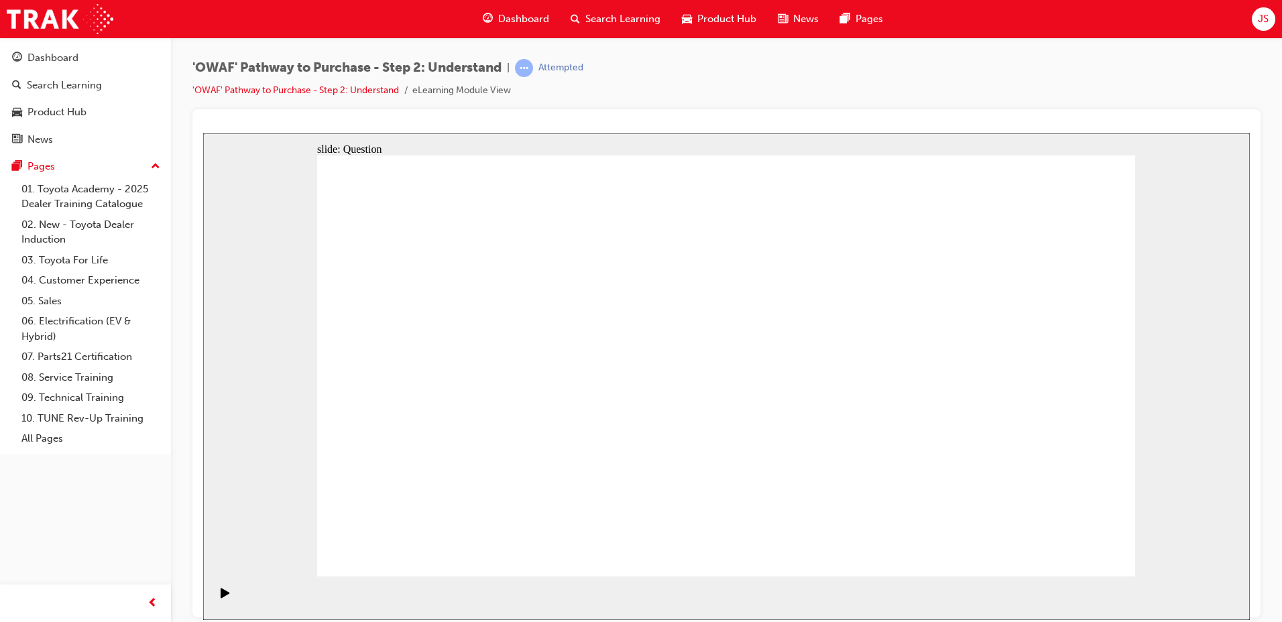
drag, startPoint x: 1005, startPoint y: 445, endPoint x: 513, endPoint y: 412, distance: 492.8
drag, startPoint x: 981, startPoint y: 426, endPoint x: 746, endPoint y: 411, distance: 235.2
drag, startPoint x: 1011, startPoint y: 418, endPoint x: 728, endPoint y: 389, distance: 283.8
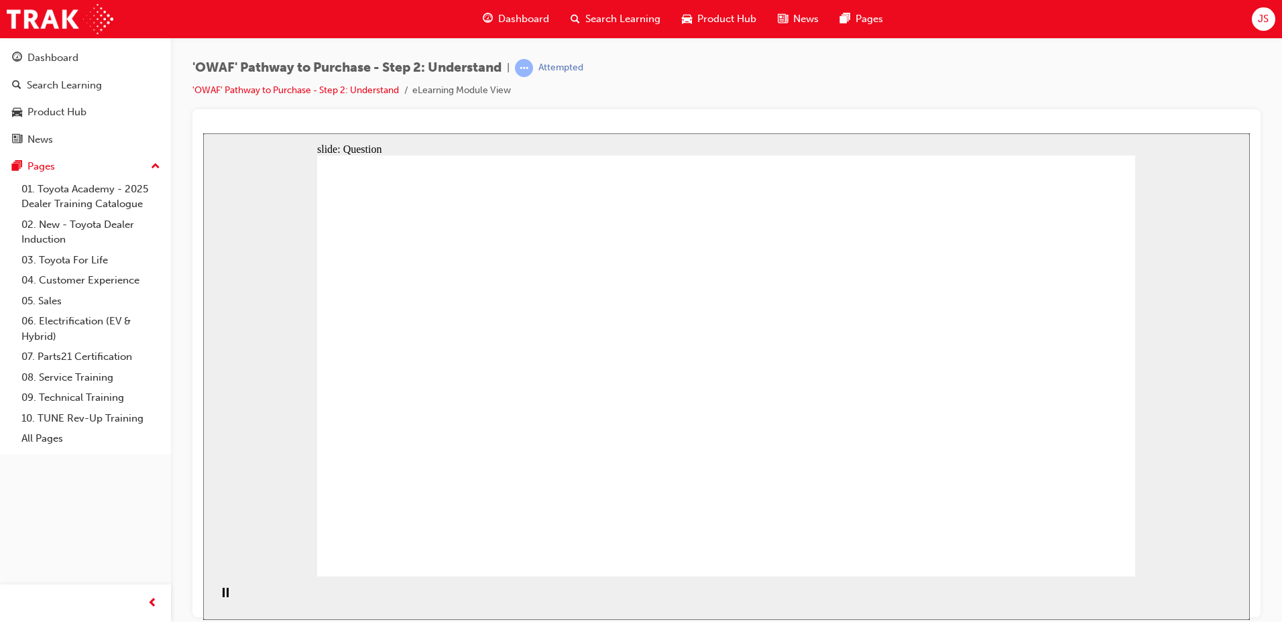
drag, startPoint x: 838, startPoint y: 424, endPoint x: 708, endPoint y: 408, distance: 131.0
drag, startPoint x: 980, startPoint y: 427, endPoint x: 463, endPoint y: 404, distance: 516.9
drag, startPoint x: 985, startPoint y: 423, endPoint x: 677, endPoint y: 394, distance: 309.9
drag, startPoint x: 1037, startPoint y: 433, endPoint x: 492, endPoint y: 415, distance: 545.6
drag, startPoint x: 1015, startPoint y: 435, endPoint x: 728, endPoint y: 410, distance: 288.1
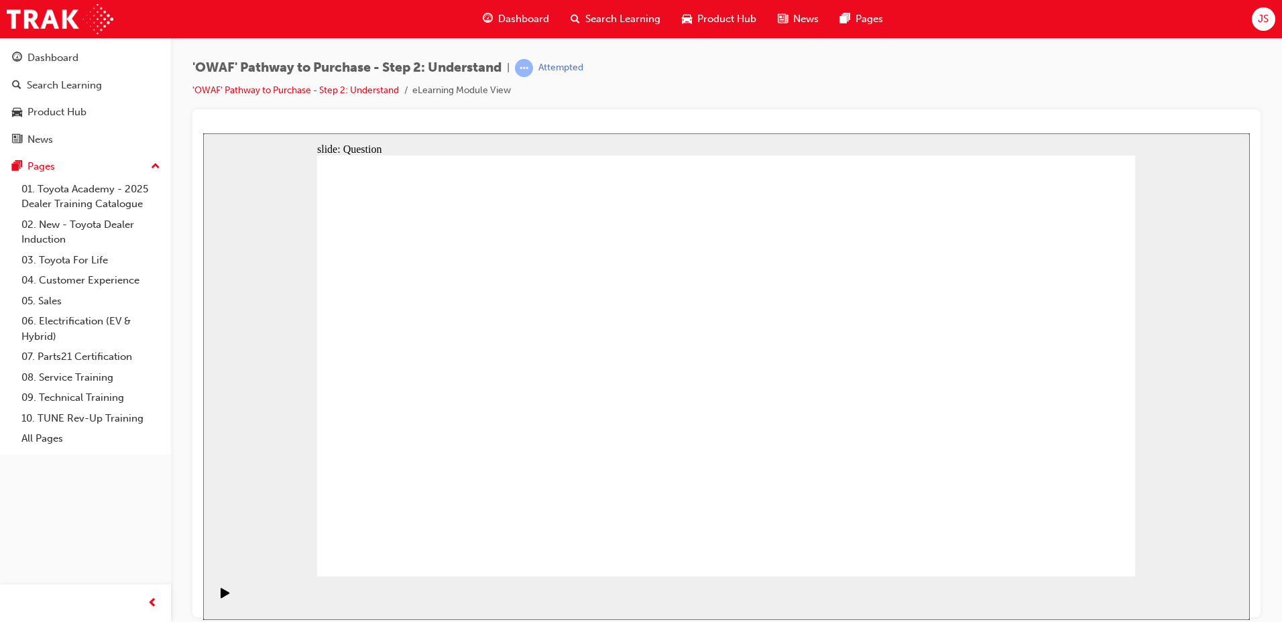
drag, startPoint x: 999, startPoint y: 429, endPoint x: 484, endPoint y: 382, distance: 517.2
drag, startPoint x: 1013, startPoint y: 425, endPoint x: 510, endPoint y: 410, distance: 503.2
drag, startPoint x: 781, startPoint y: 434, endPoint x: 464, endPoint y: 417, distance: 317.0
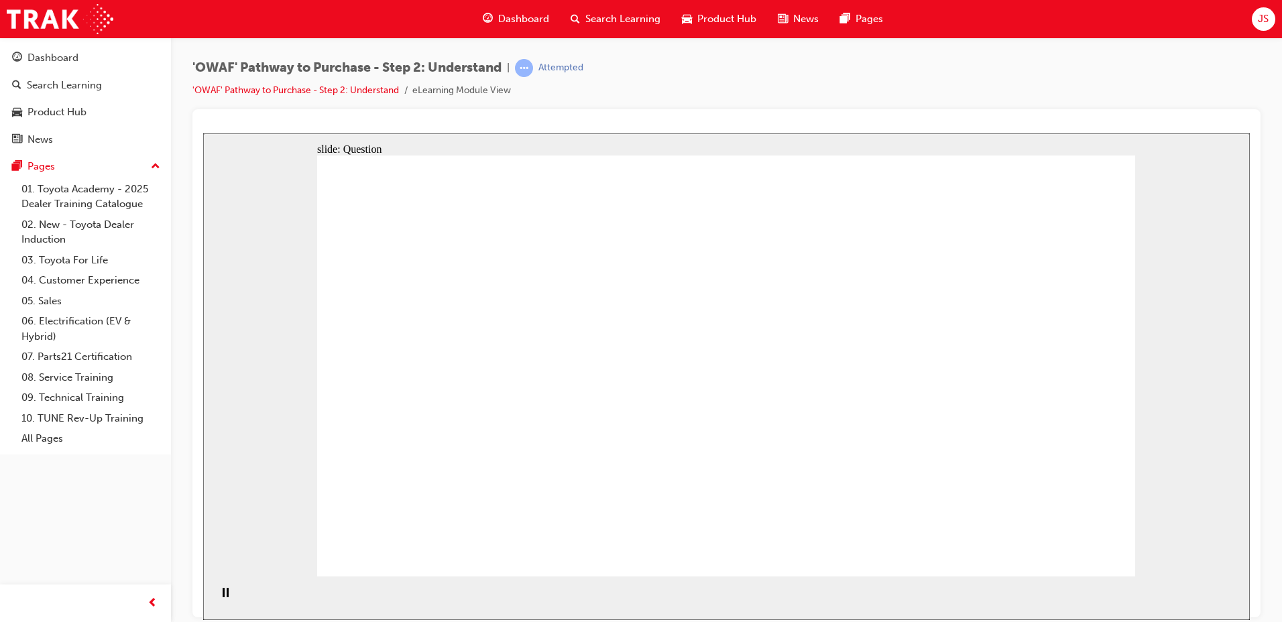
drag, startPoint x: 539, startPoint y: 457, endPoint x: 588, endPoint y: 326, distance: 140.3
drag, startPoint x: 652, startPoint y: 467, endPoint x: 726, endPoint y: 340, distance: 147.3
drag, startPoint x: 820, startPoint y: 467, endPoint x: 826, endPoint y: 452, distance: 16.6
drag, startPoint x: 933, startPoint y: 496, endPoint x: 731, endPoint y: 378, distance: 233.5
drag, startPoint x: 806, startPoint y: 541, endPoint x: 892, endPoint y: 334, distance: 224.0
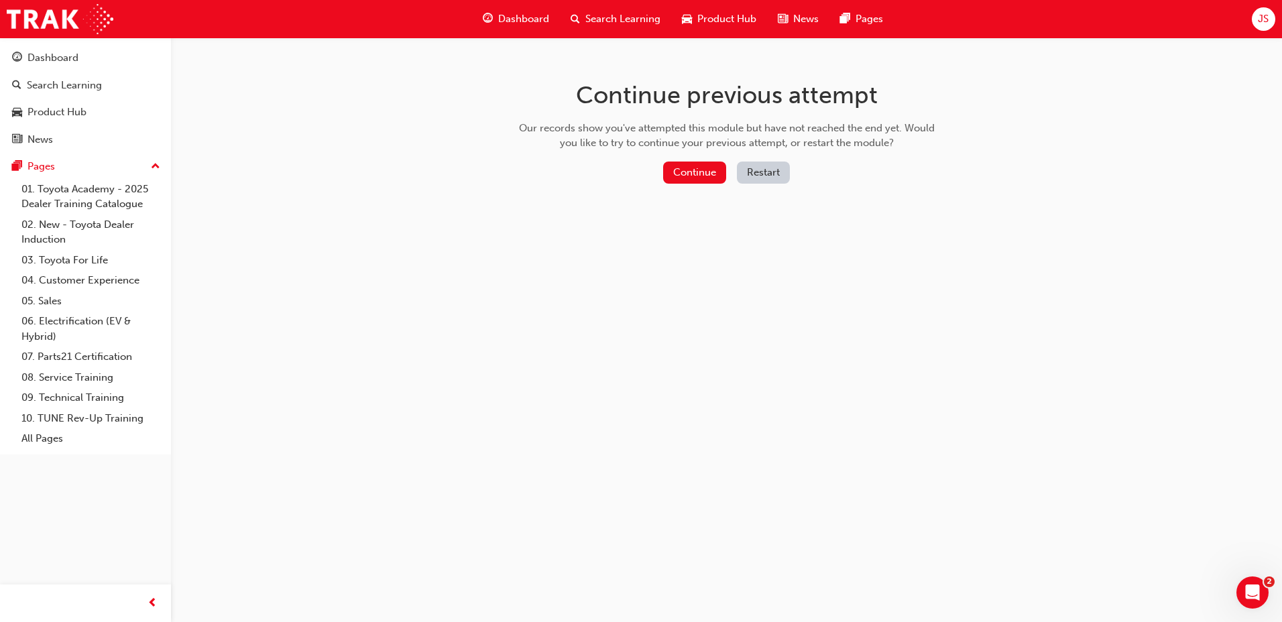
click at [763, 176] on button "Restart" at bounding box center [763, 173] width 53 height 22
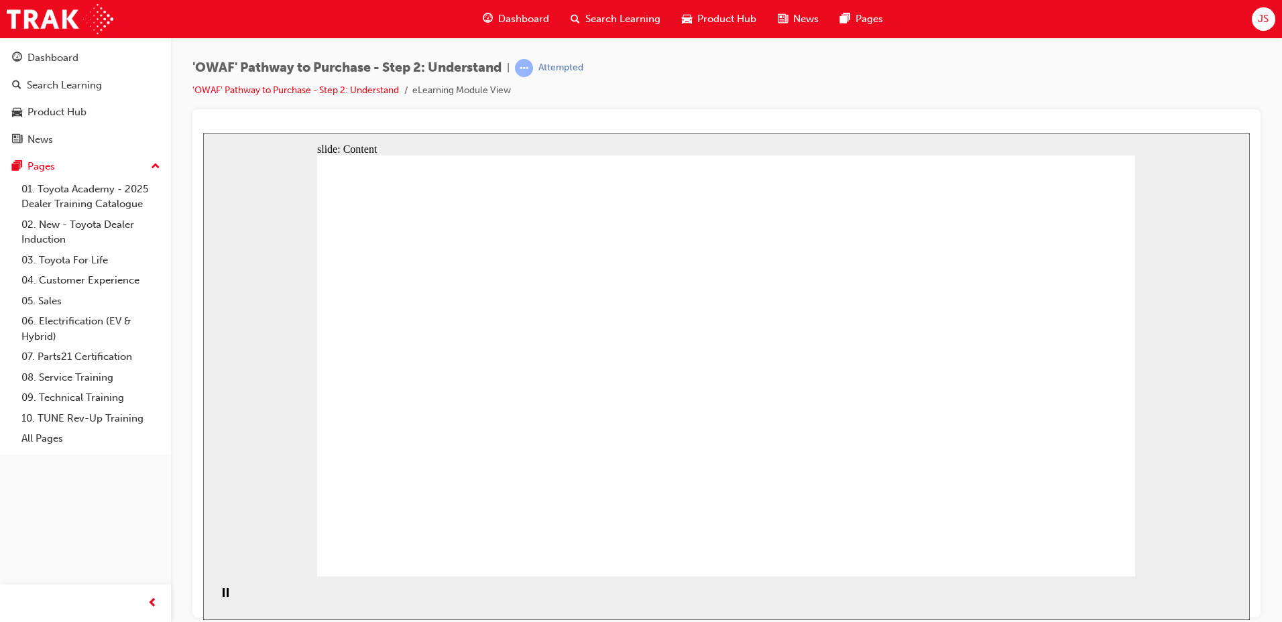
drag, startPoint x: 1072, startPoint y: 535, endPoint x: 1078, endPoint y: 548, distance: 14.4
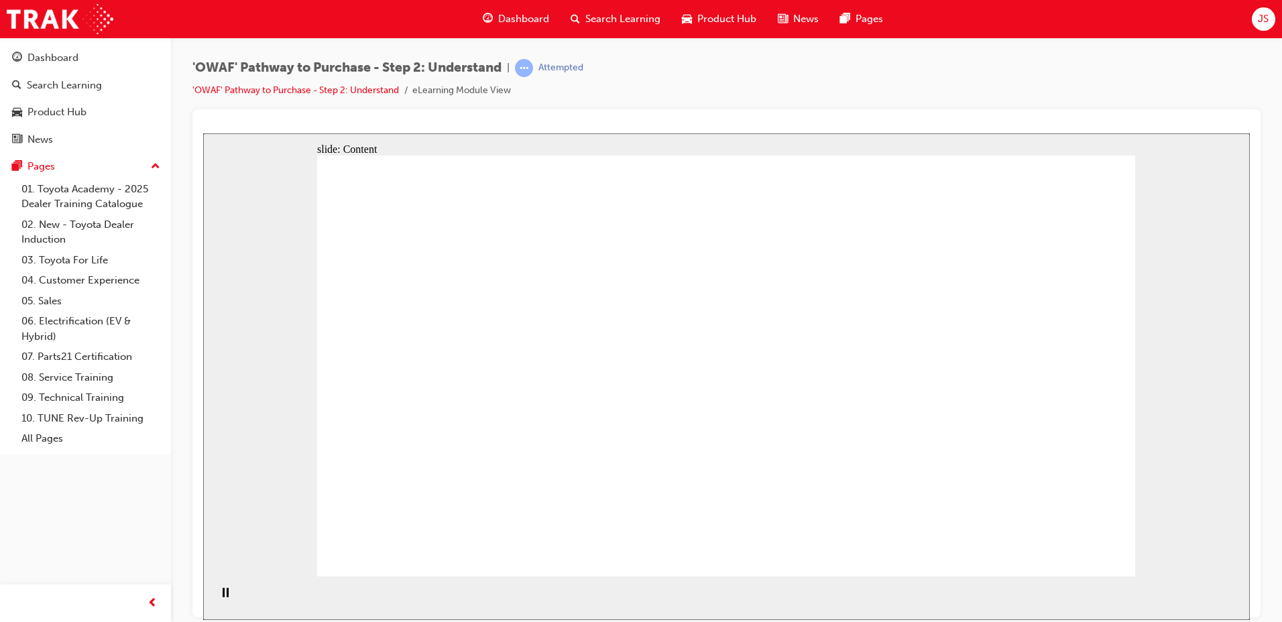
drag, startPoint x: 540, startPoint y: 222, endPoint x: 533, endPoint y: 223, distance: 7.5
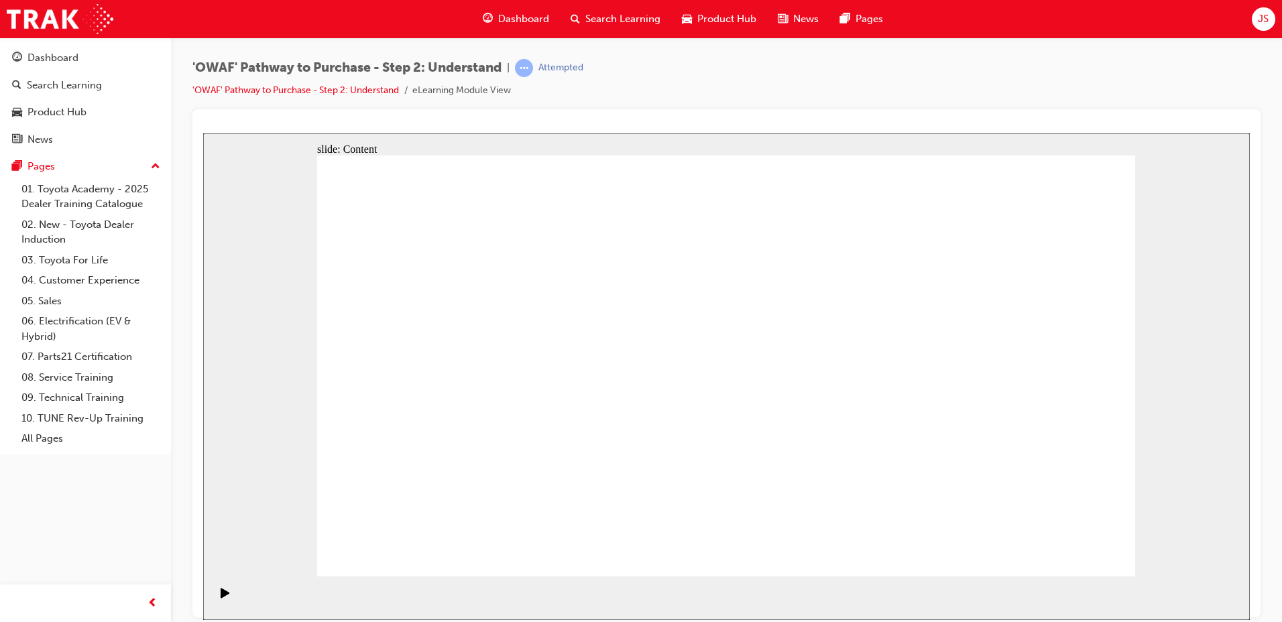
drag, startPoint x: 661, startPoint y: 311, endPoint x: 804, endPoint y: 435, distance: 189.2
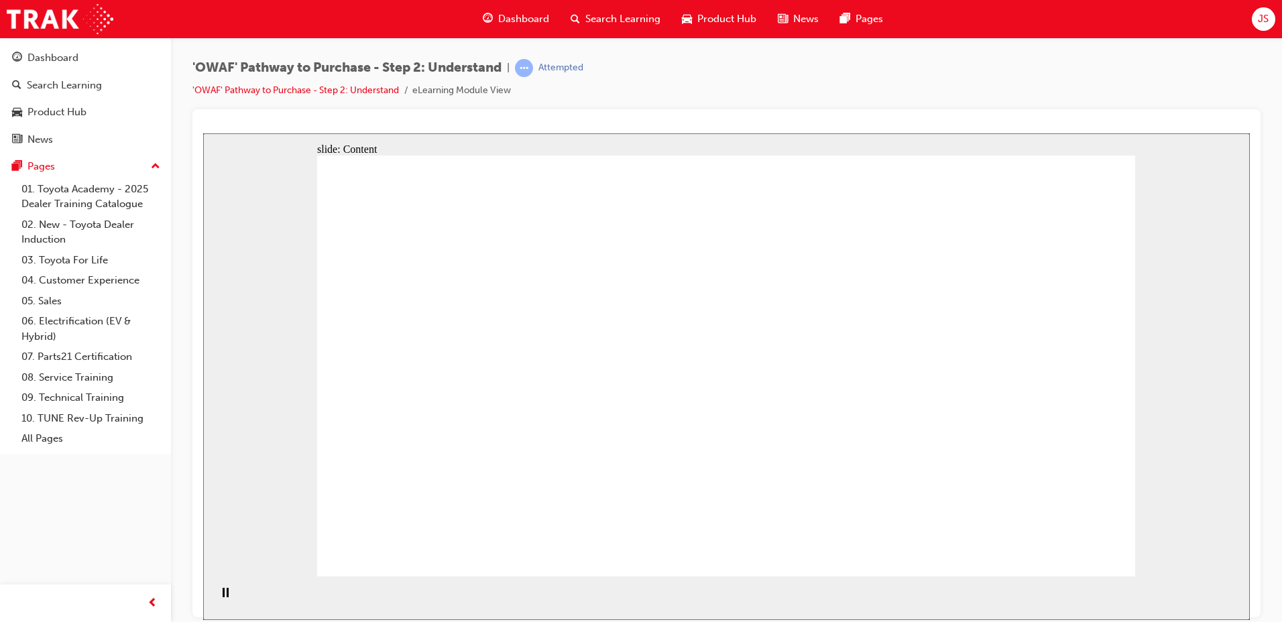
drag, startPoint x: 758, startPoint y: 384, endPoint x: 788, endPoint y: 384, distance: 30.2
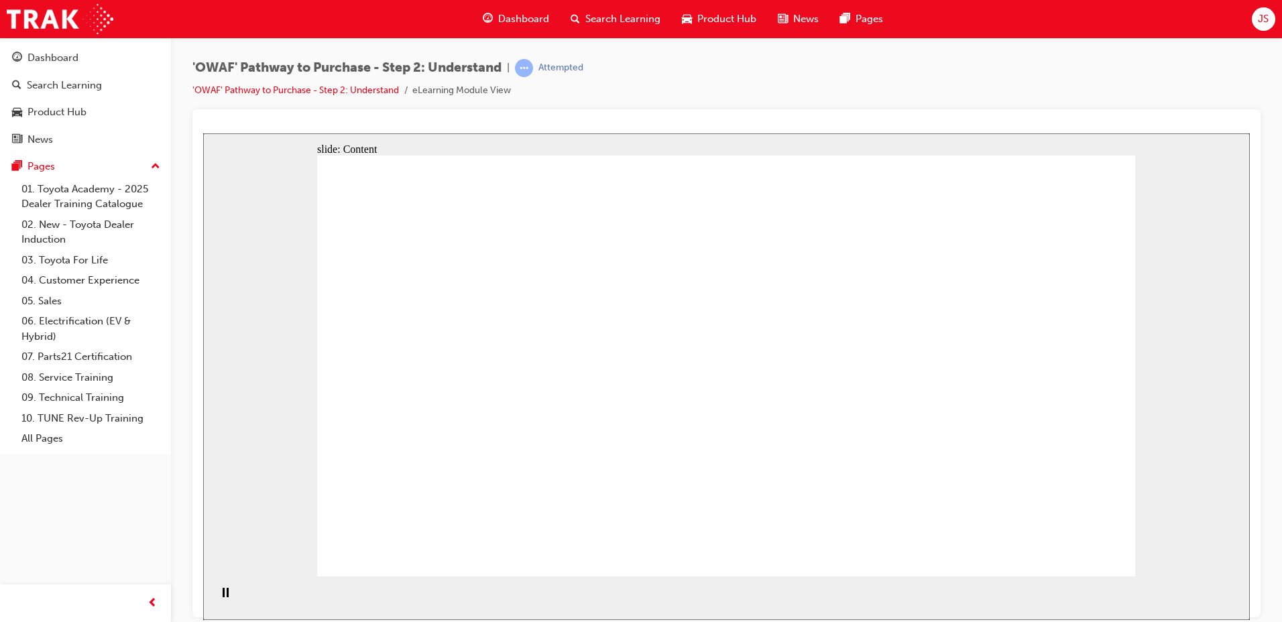
drag, startPoint x: 321, startPoint y: 325, endPoint x: 494, endPoint y: 325, distance: 173.0
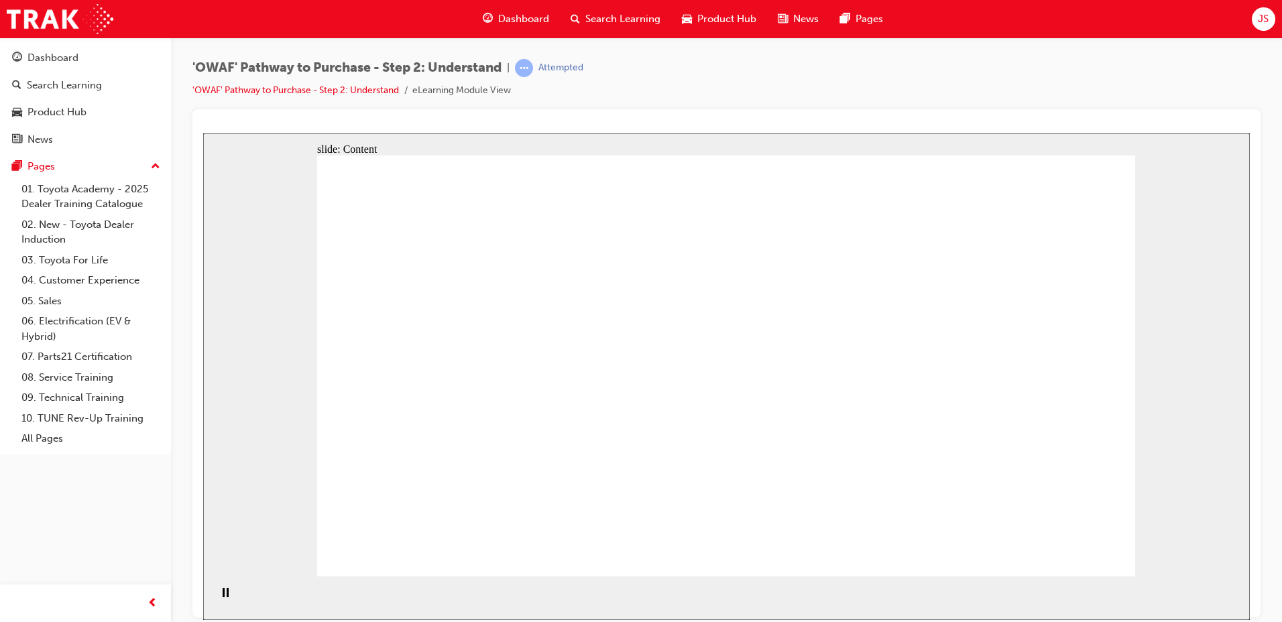
drag, startPoint x: 498, startPoint y: 325, endPoint x: 704, endPoint y: 343, distance: 206.7
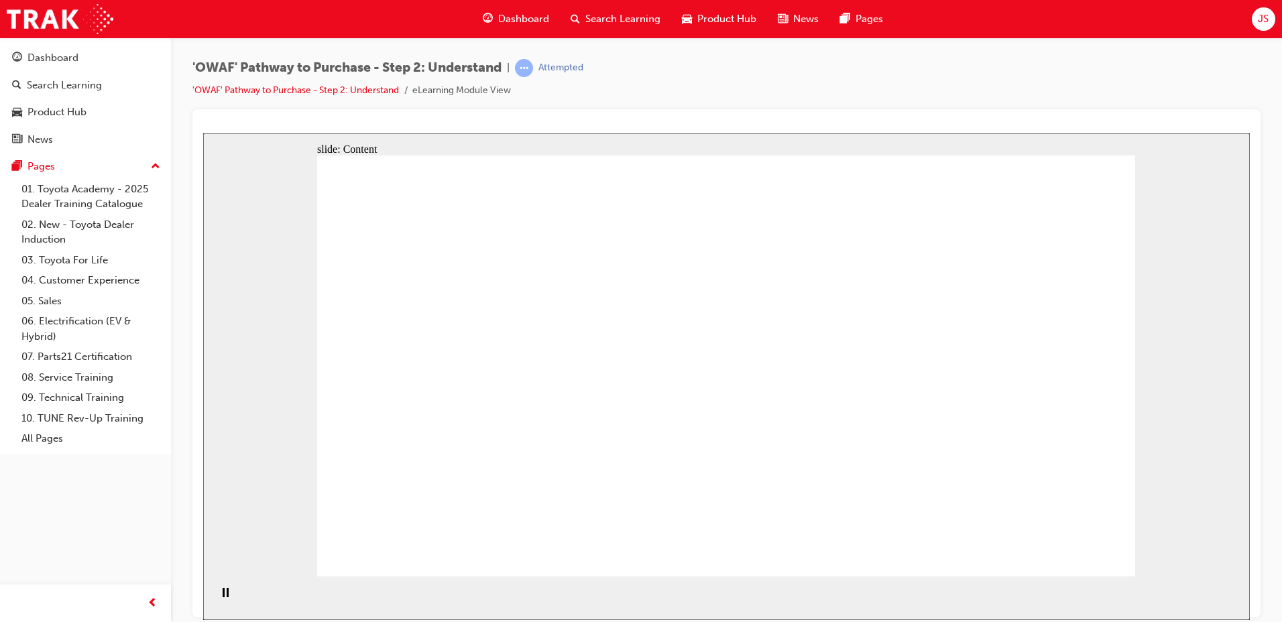
drag, startPoint x: 704, startPoint y: 343, endPoint x: 761, endPoint y: 343, distance: 57.0
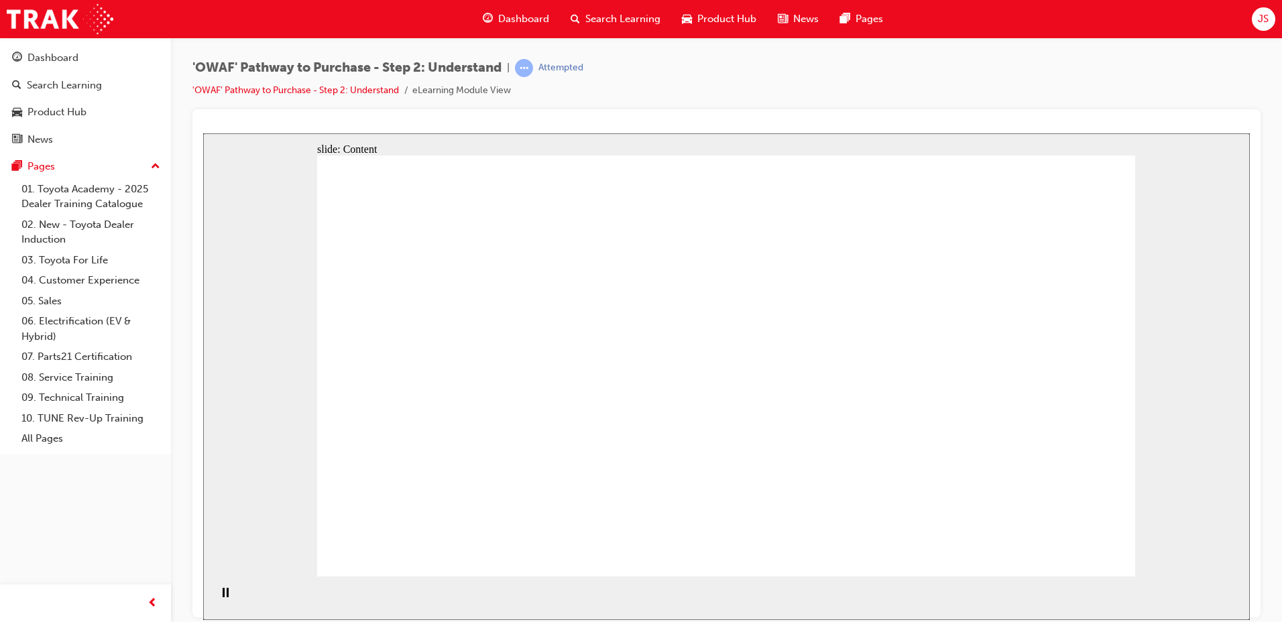
drag, startPoint x: 417, startPoint y: 310, endPoint x: 467, endPoint y: 296, distance: 52.1
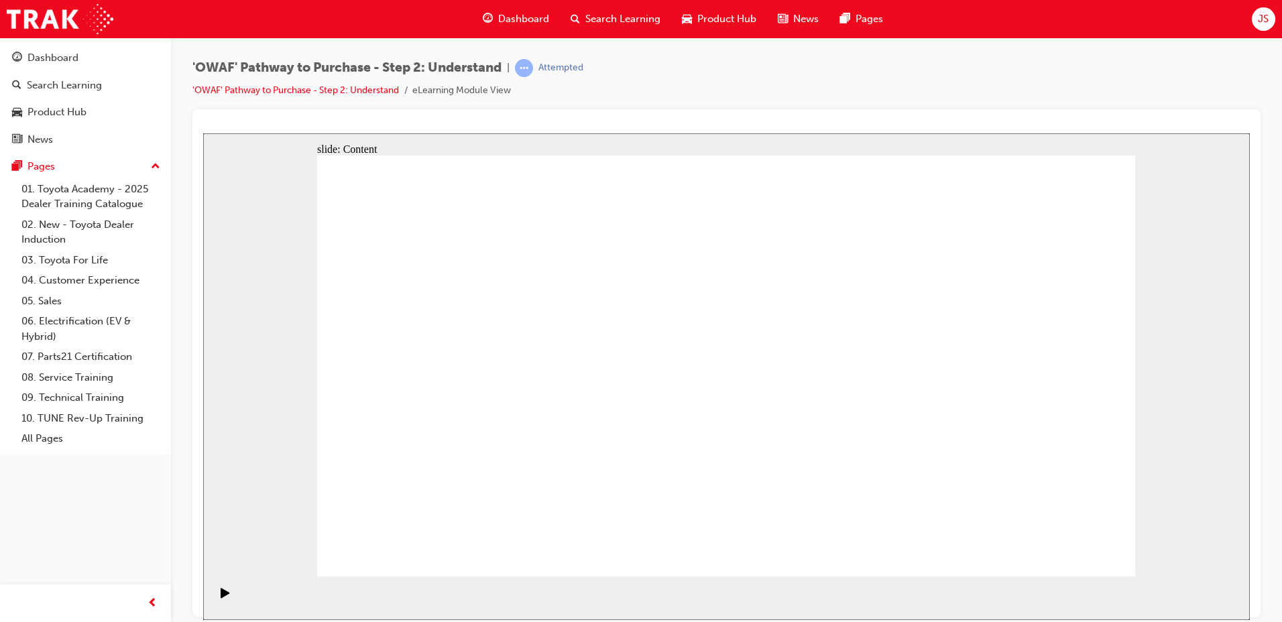
drag, startPoint x: 980, startPoint y: 339, endPoint x: 1457, endPoint y: 449, distance: 490.1
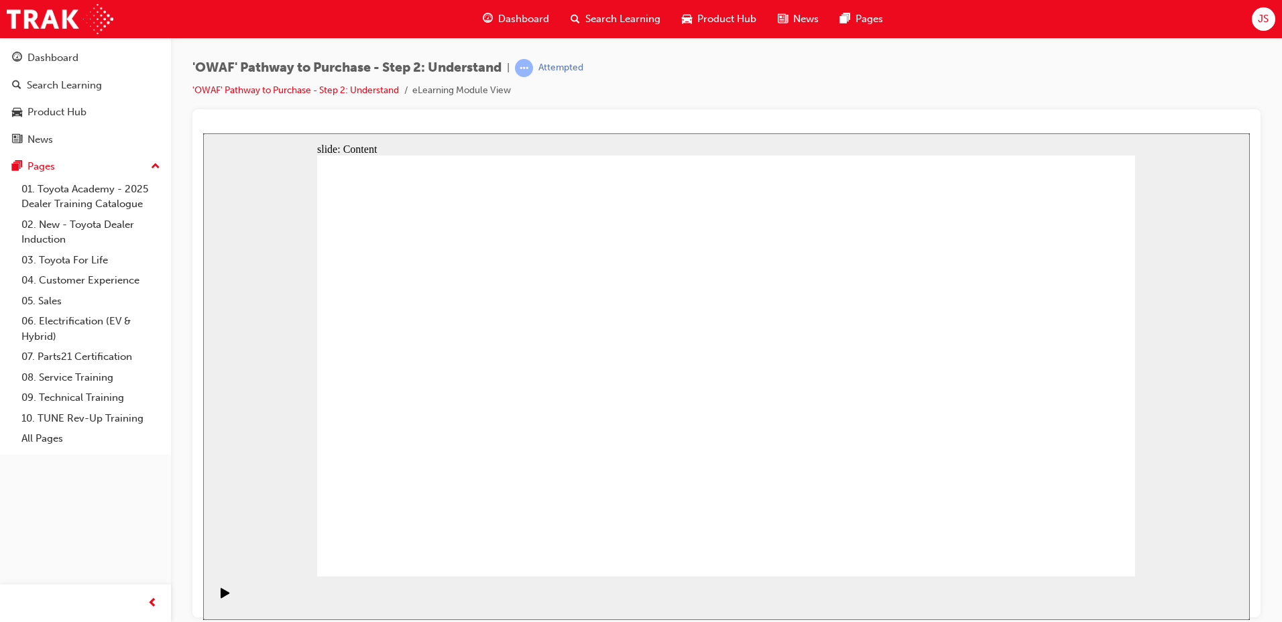
drag, startPoint x: 1053, startPoint y: 558, endPoint x: 1058, endPoint y: 536, distance: 22.6
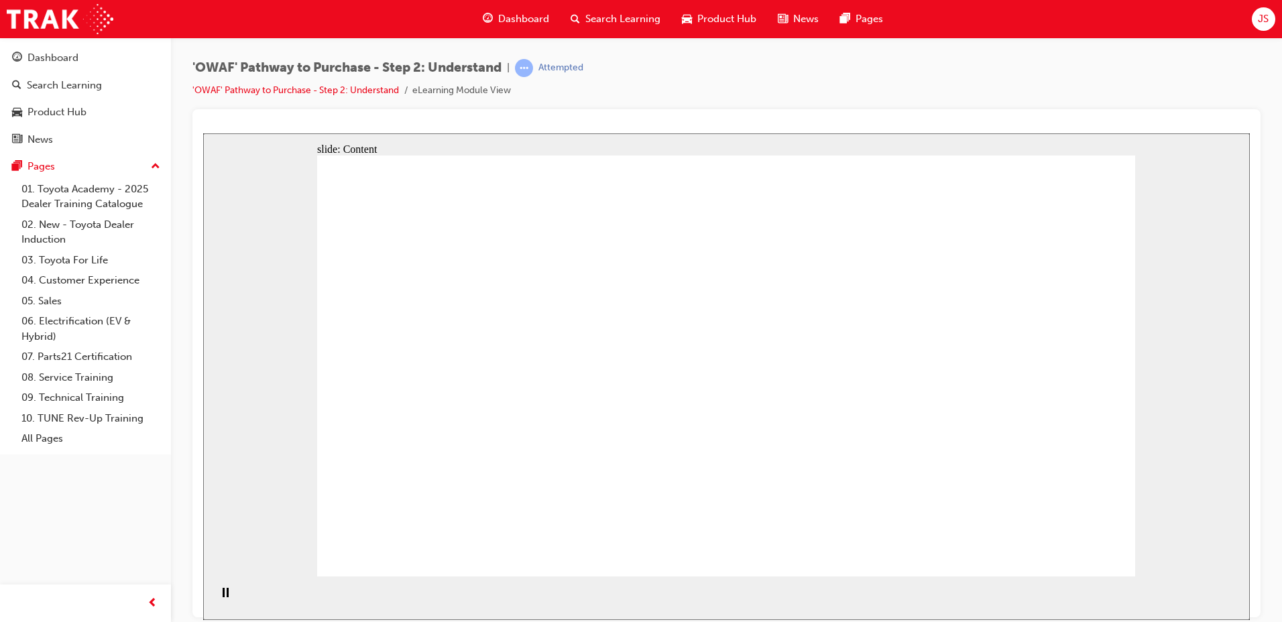
drag, startPoint x: 514, startPoint y: 329, endPoint x: 472, endPoint y: 330, distance: 41.6
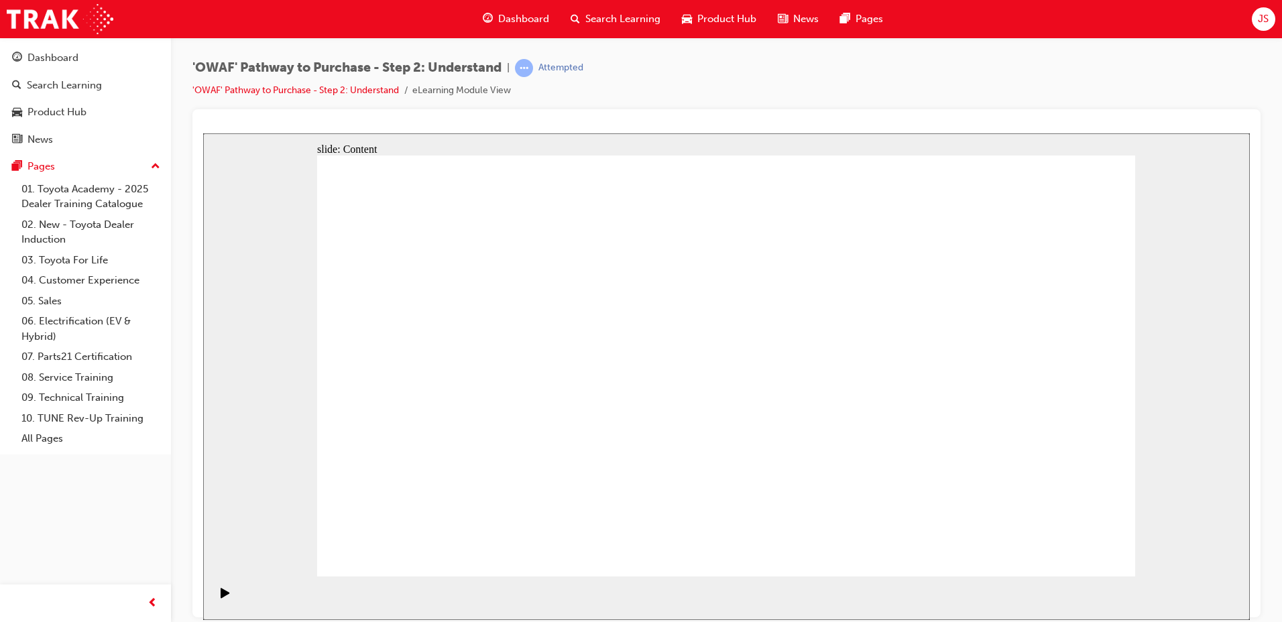
drag, startPoint x: 522, startPoint y: 496, endPoint x: 572, endPoint y: 329, distance: 174.4
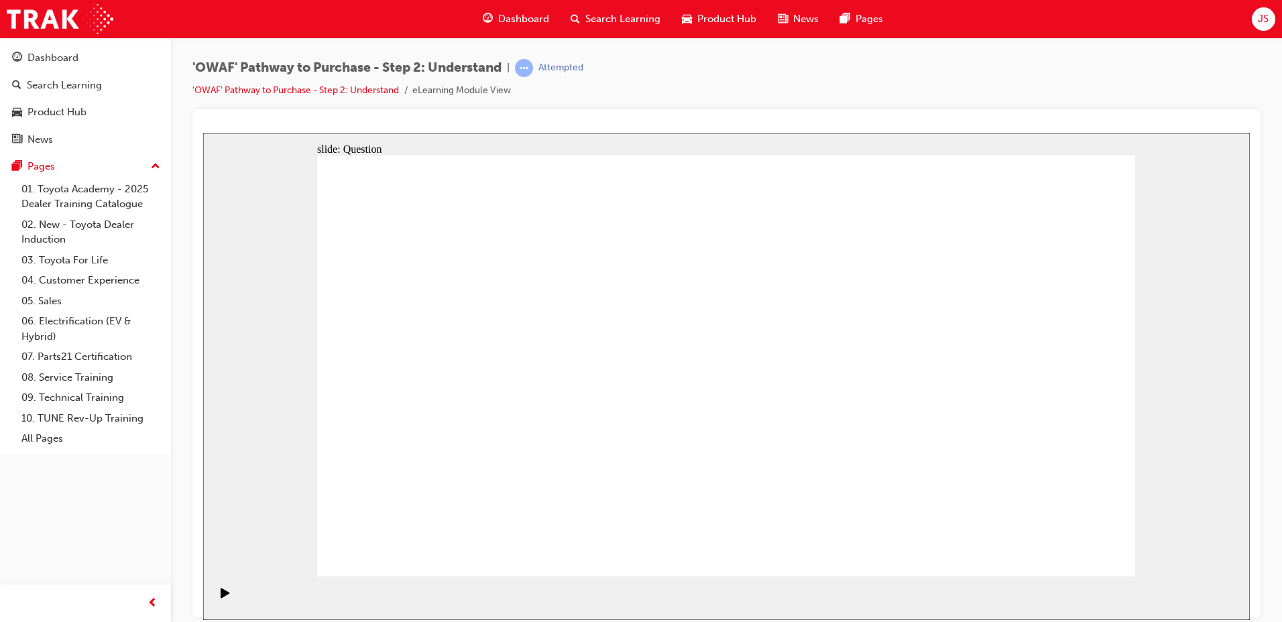
drag, startPoint x: 603, startPoint y: 541, endPoint x: 686, endPoint y: 325, distance: 231.4
drag, startPoint x: 787, startPoint y: 472, endPoint x: 881, endPoint y: 352, distance: 151.5
drag, startPoint x: 909, startPoint y: 535, endPoint x: 702, endPoint y: 380, distance: 259.2
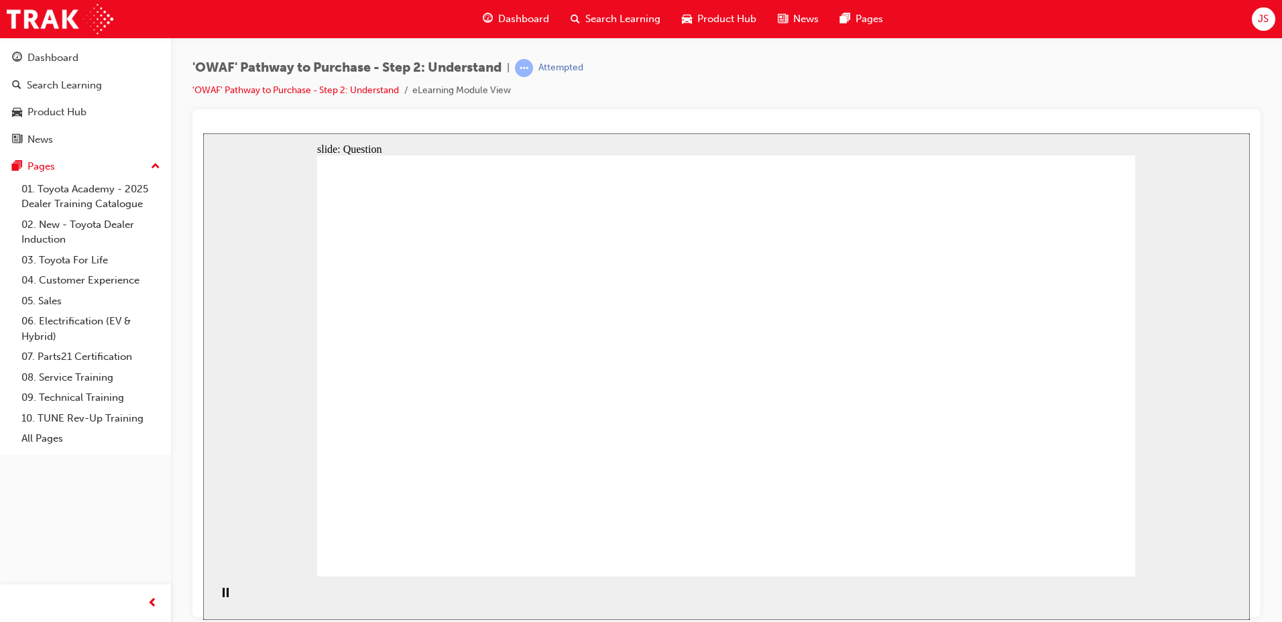
checkbox input "true"
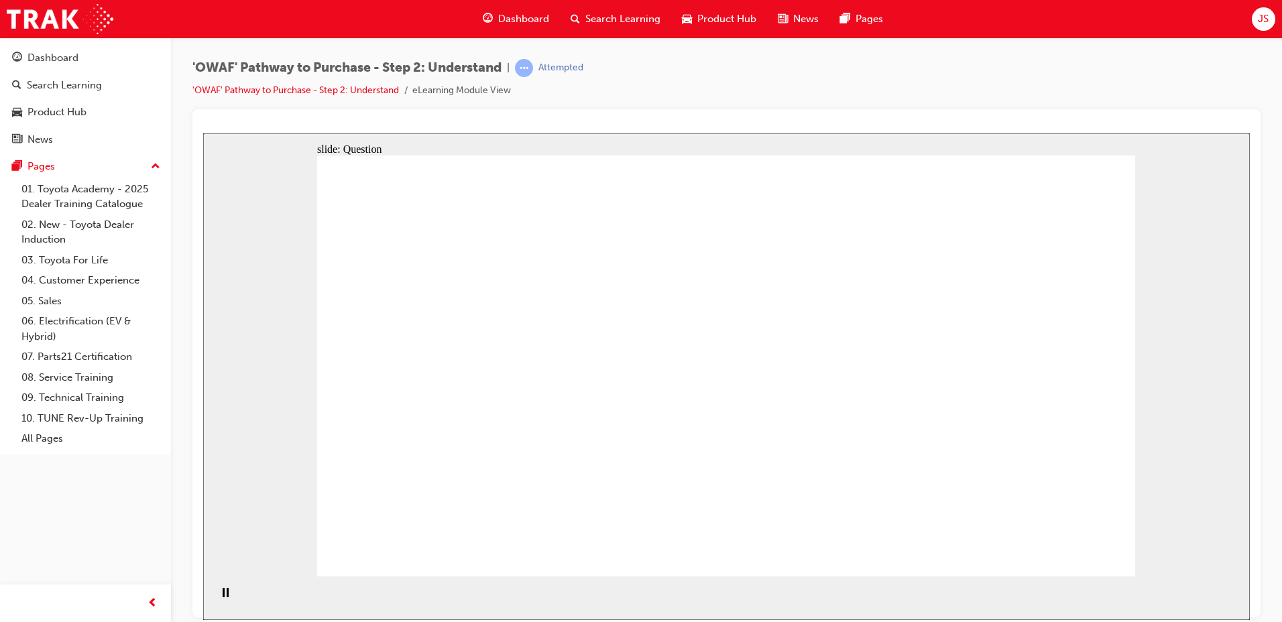
checkbox input "true"
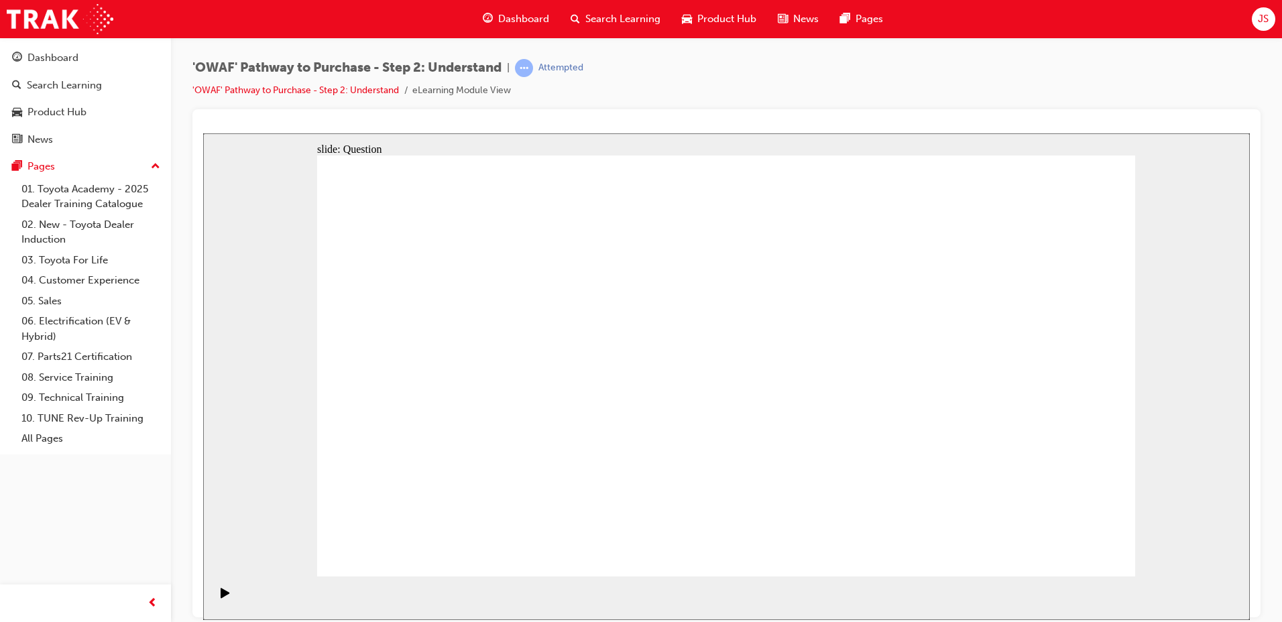
radio input "true"
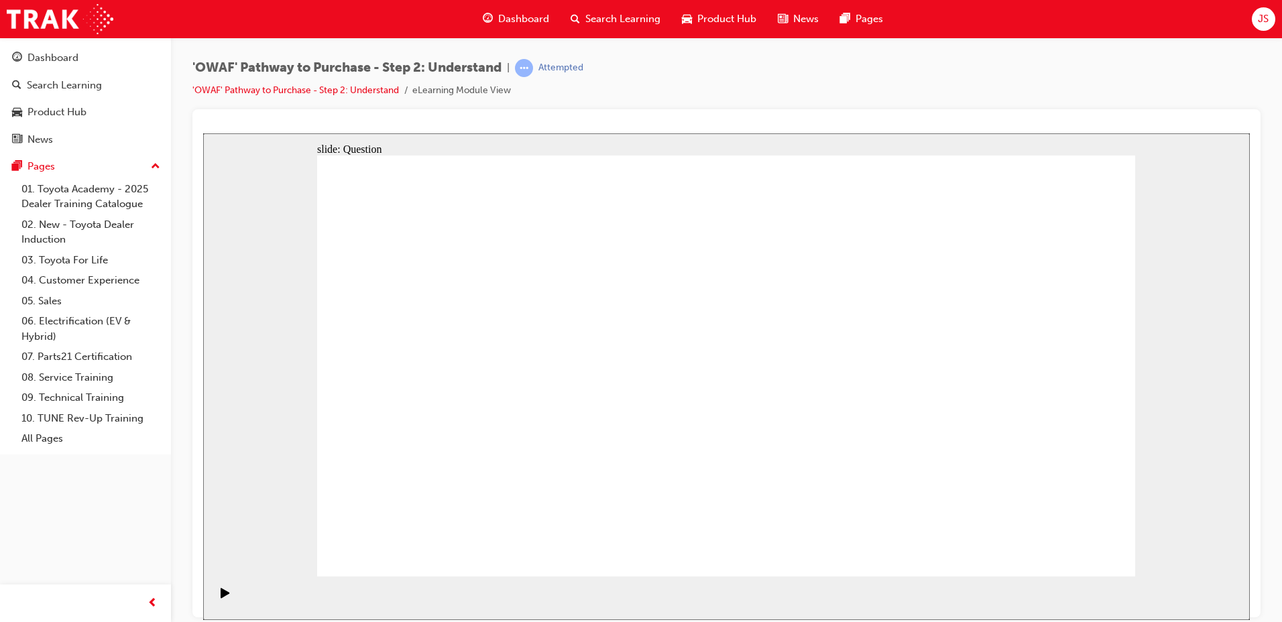
drag, startPoint x: 420, startPoint y: 315, endPoint x: 914, endPoint y: 474, distance: 519.5
drag, startPoint x: 985, startPoint y: 317, endPoint x: 824, endPoint y: 465, distance: 219.3
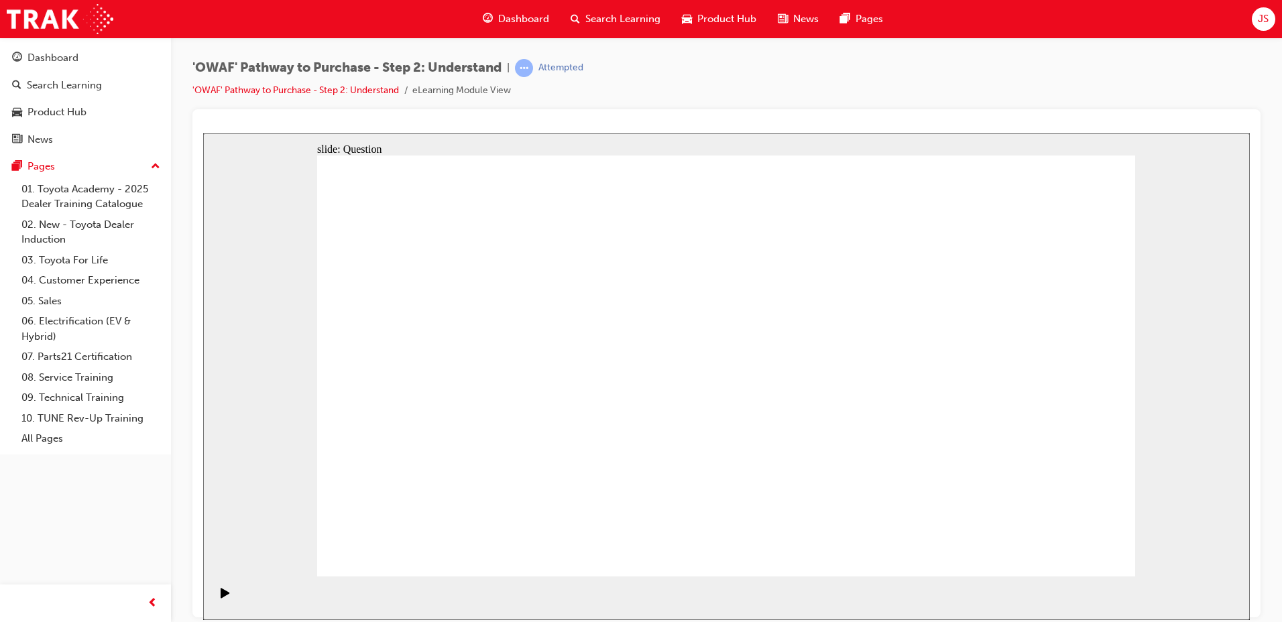
drag, startPoint x: 1063, startPoint y: 325, endPoint x: 666, endPoint y: 486, distance: 428.5
drag, startPoint x: 652, startPoint y: 284, endPoint x: 664, endPoint y: 304, distance: 22.9
drag, startPoint x: 664, startPoint y: 302, endPoint x: 981, endPoint y: 451, distance: 350.2
drag, startPoint x: 878, startPoint y: 314, endPoint x: 584, endPoint y: 455, distance: 326.7
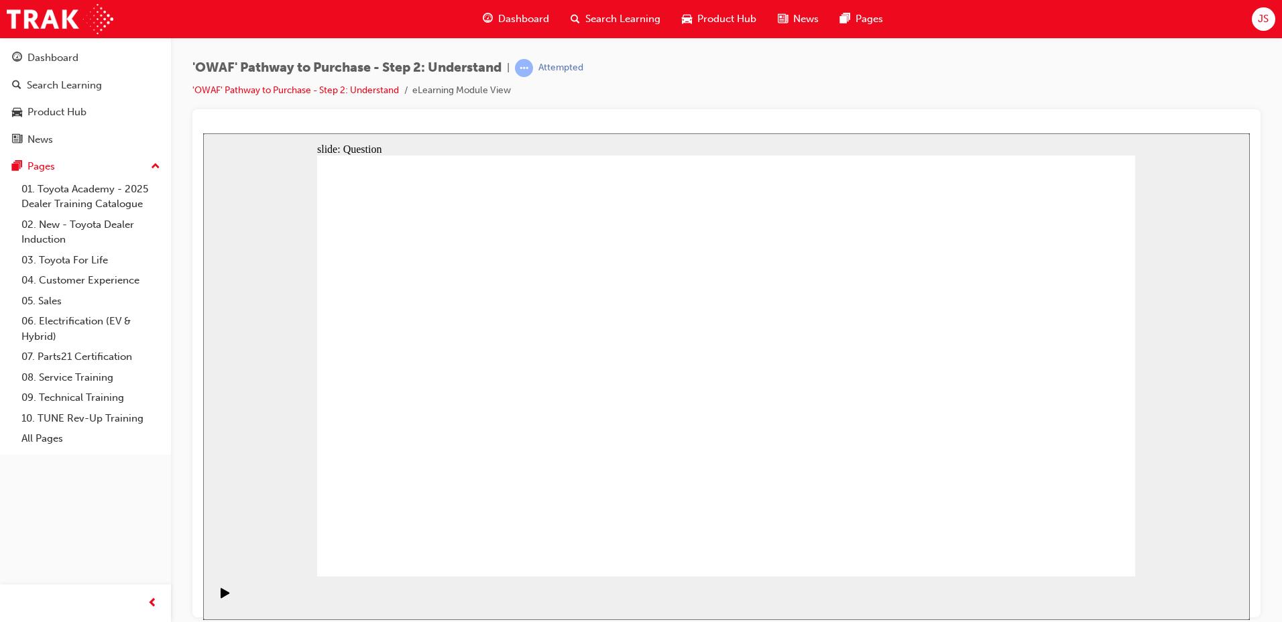
drag, startPoint x: 572, startPoint y: 315, endPoint x: 1084, endPoint y: 490, distance: 541.1
drag, startPoint x: 743, startPoint y: 326, endPoint x: 435, endPoint y: 493, distance: 350.8
drag, startPoint x: 826, startPoint y: 330, endPoint x: 500, endPoint y: 494, distance: 365.0
drag, startPoint x: 530, startPoint y: 350, endPoint x: 750, endPoint y: 493, distance: 262.3
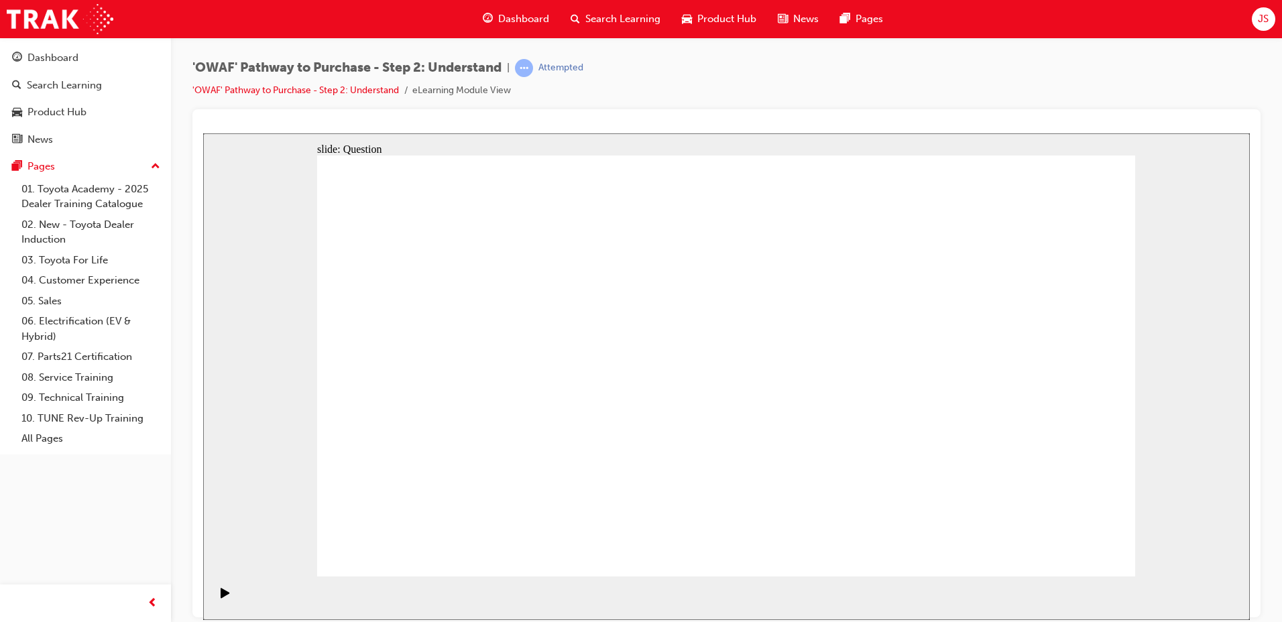
click at [602, 11] on span "Search Learning" at bounding box center [623, 18] width 75 height 15
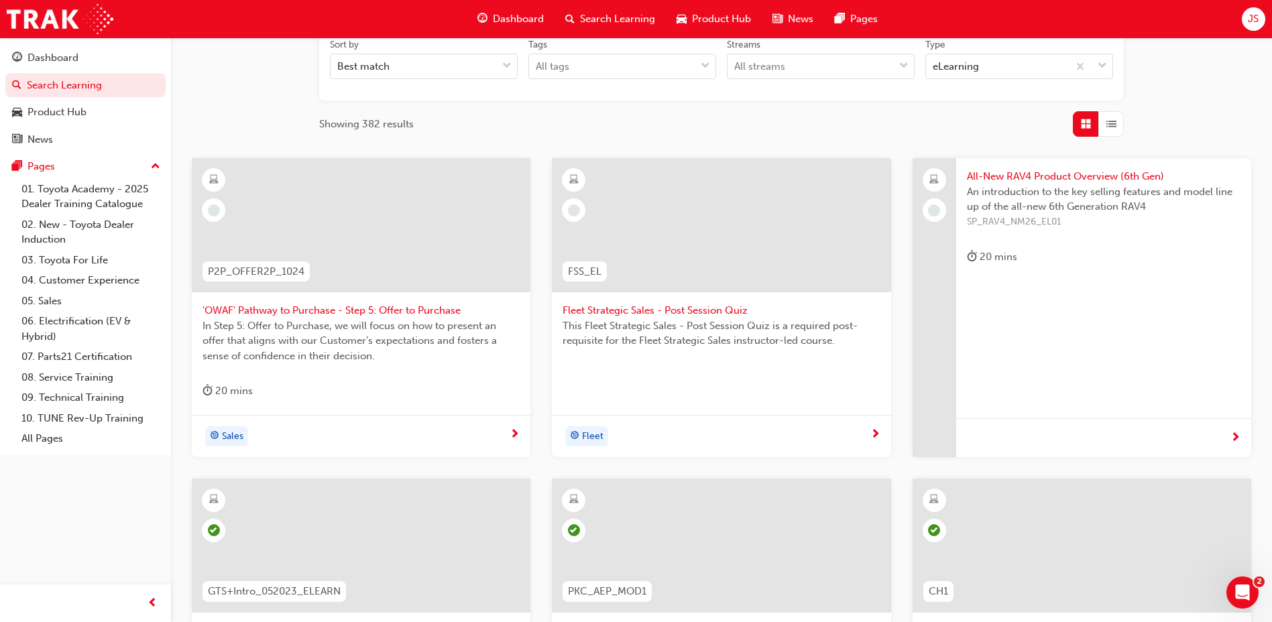
scroll to position [201, 0]
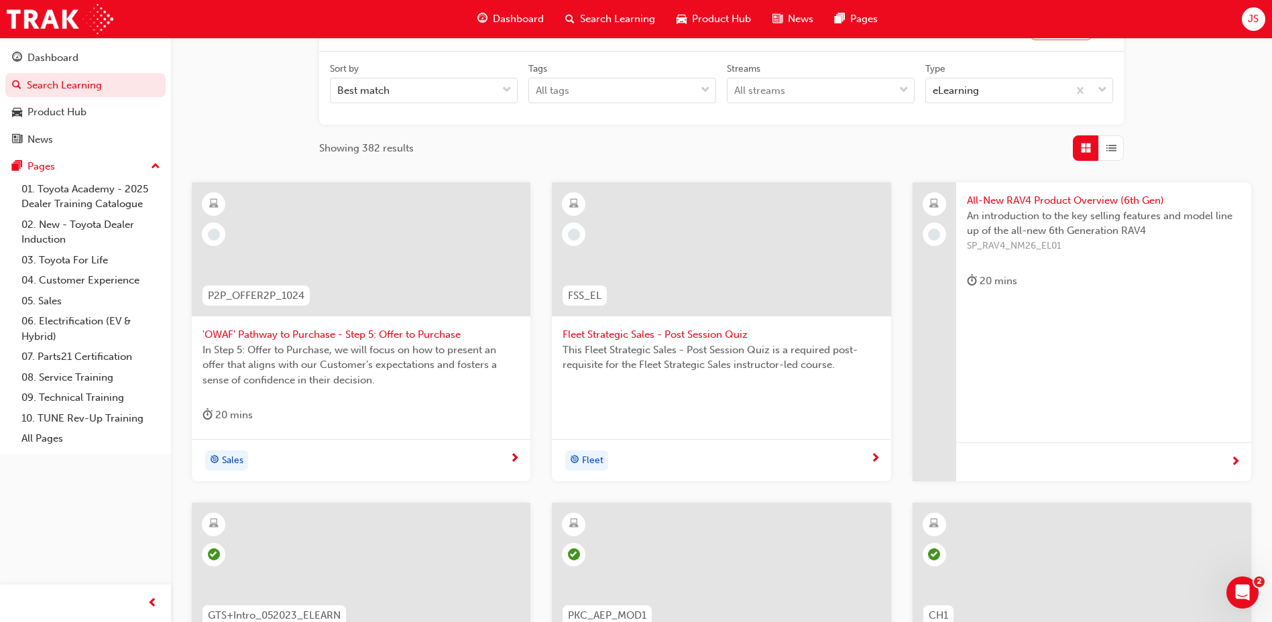
click at [438, 333] on span "'OWAF' Pathway to Purchase - Step 5: Offer to Purchase" at bounding box center [361, 334] width 317 height 15
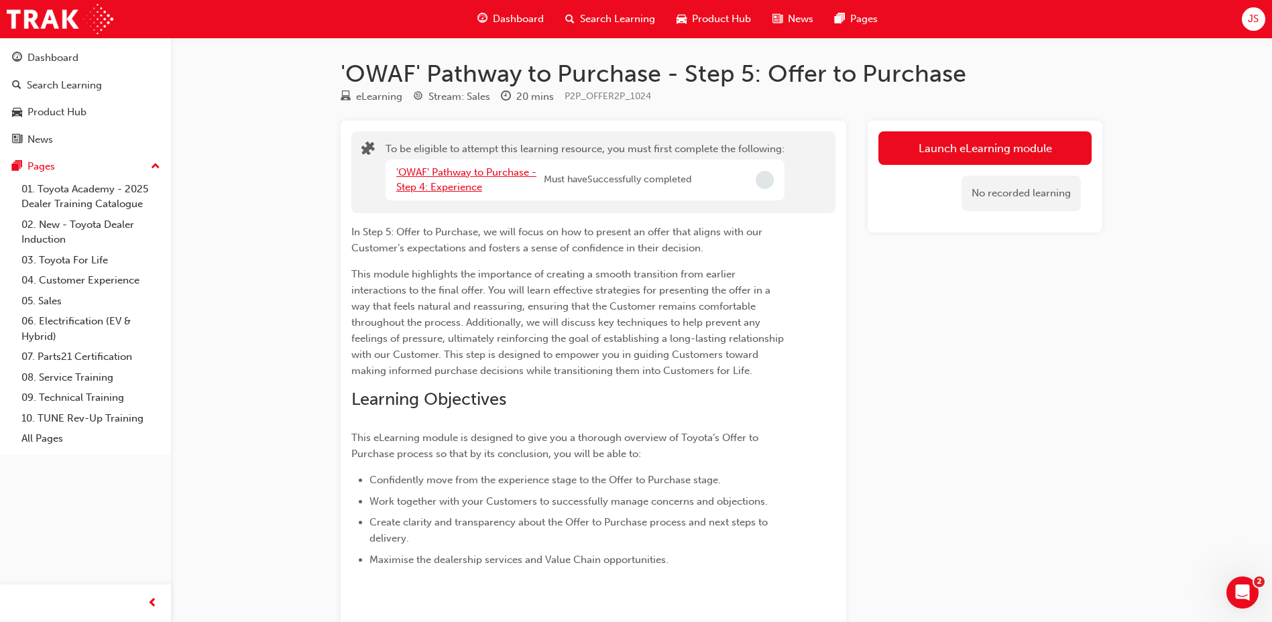
click at [448, 172] on link "'OWAF' Pathway to Purchase - Step 4: Experience" at bounding box center [466, 179] width 140 height 27
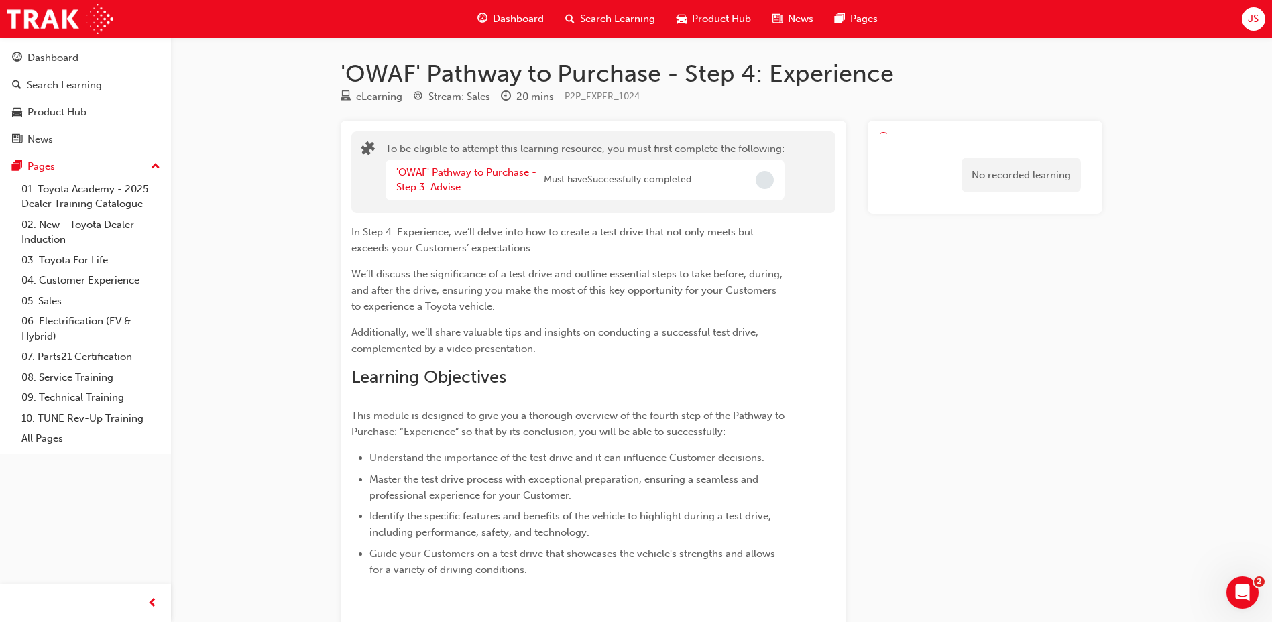
click at [445, 165] on div "'OWAF' Pathway to Purchase - Step 3: Advise" at bounding box center [470, 180] width 148 height 30
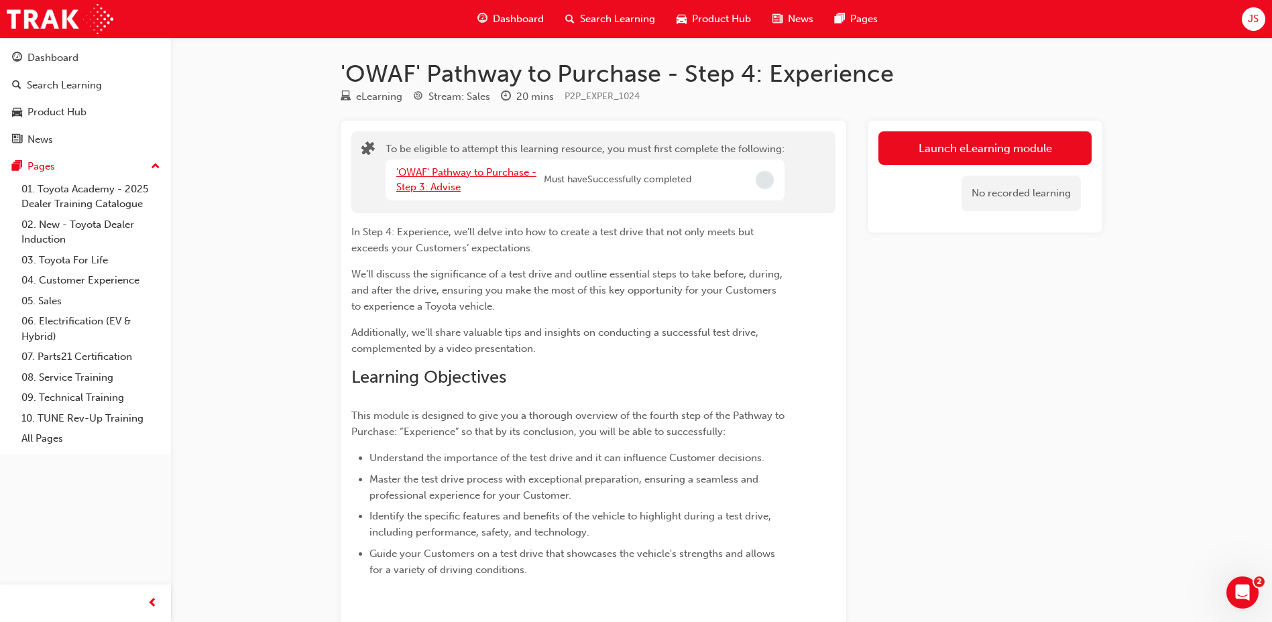
click at [444, 182] on link "'OWAF' Pathway to Purchase - Step 3: Advise" at bounding box center [466, 179] width 140 height 27
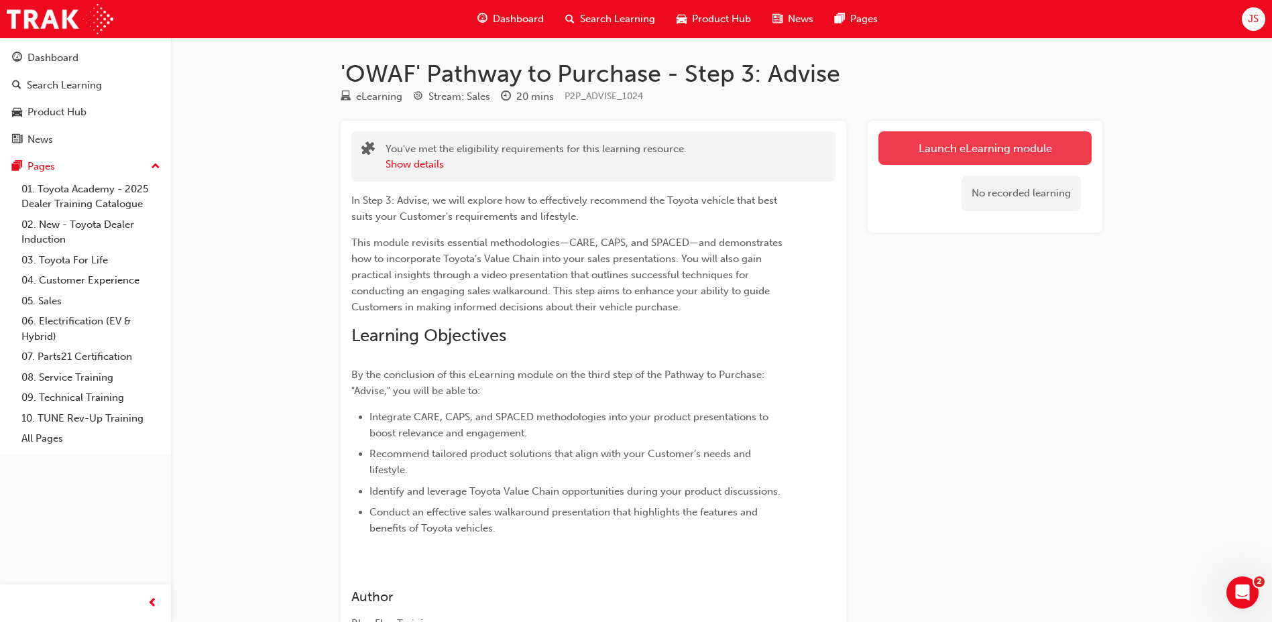
click at [918, 151] on link "Launch eLearning module" at bounding box center [985, 148] width 213 height 34
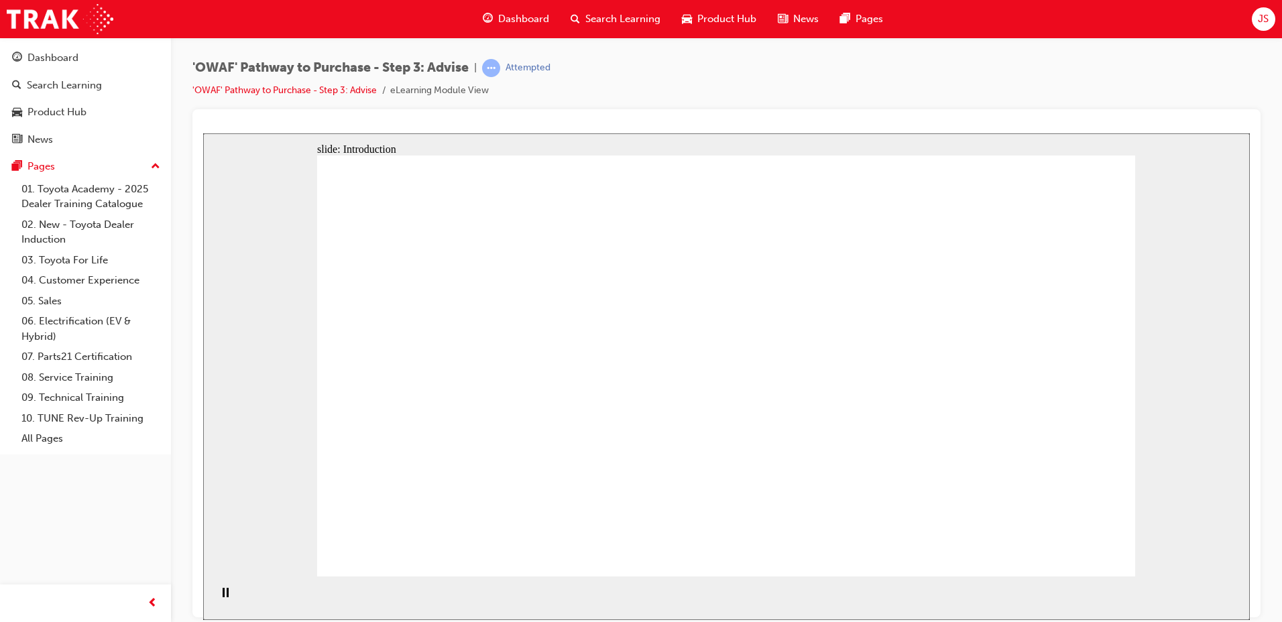
drag, startPoint x: 995, startPoint y: 284, endPoint x: 996, endPoint y: 299, distance: 14.8
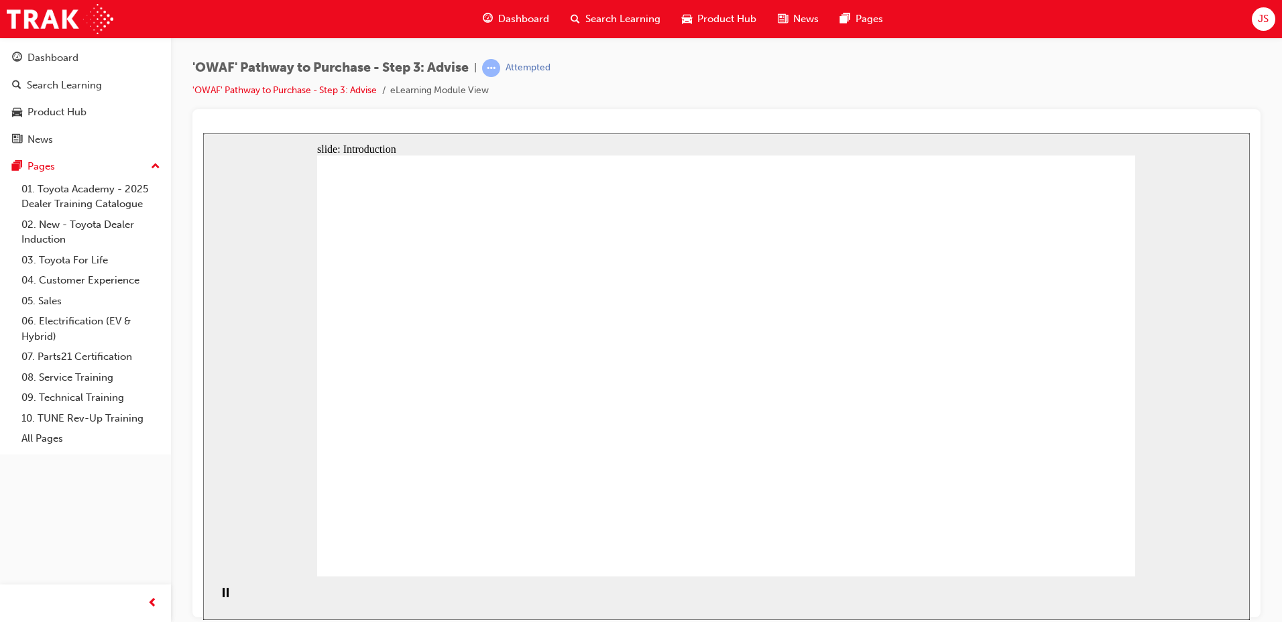
drag, startPoint x: 745, startPoint y: 291, endPoint x: 753, endPoint y: 146, distance: 145.7
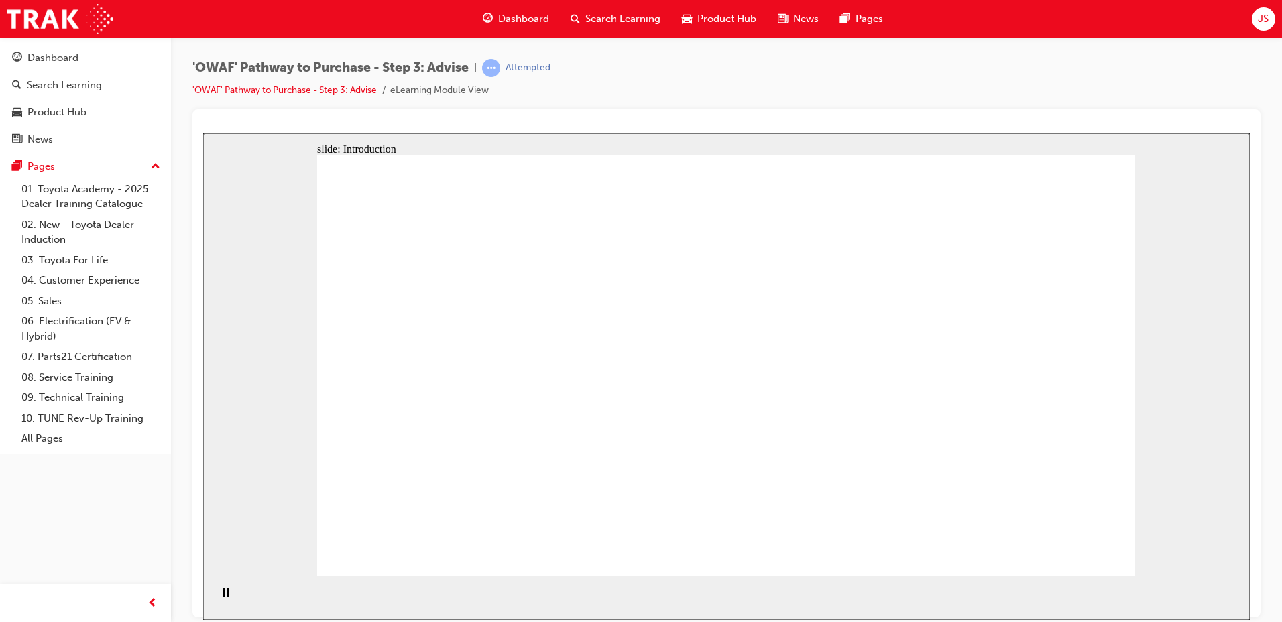
drag, startPoint x: 683, startPoint y: 233, endPoint x: 777, endPoint y: 341, distance: 143.5
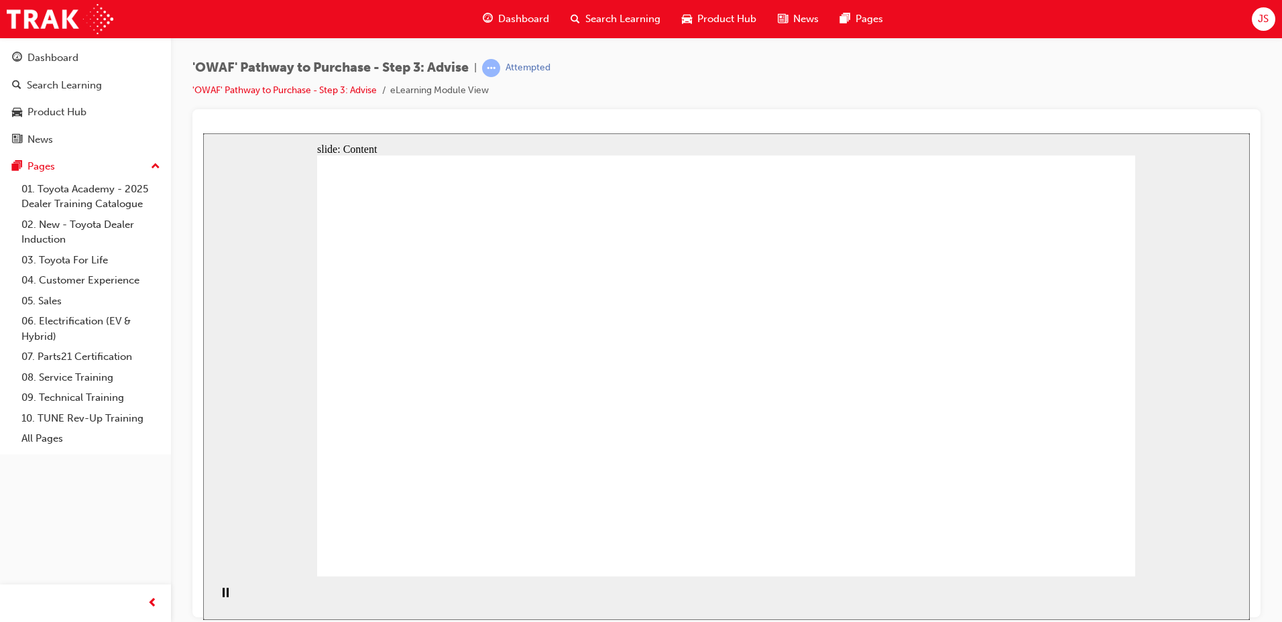
drag, startPoint x: 561, startPoint y: 143, endPoint x: 907, endPoint y: 259, distance: 365.0
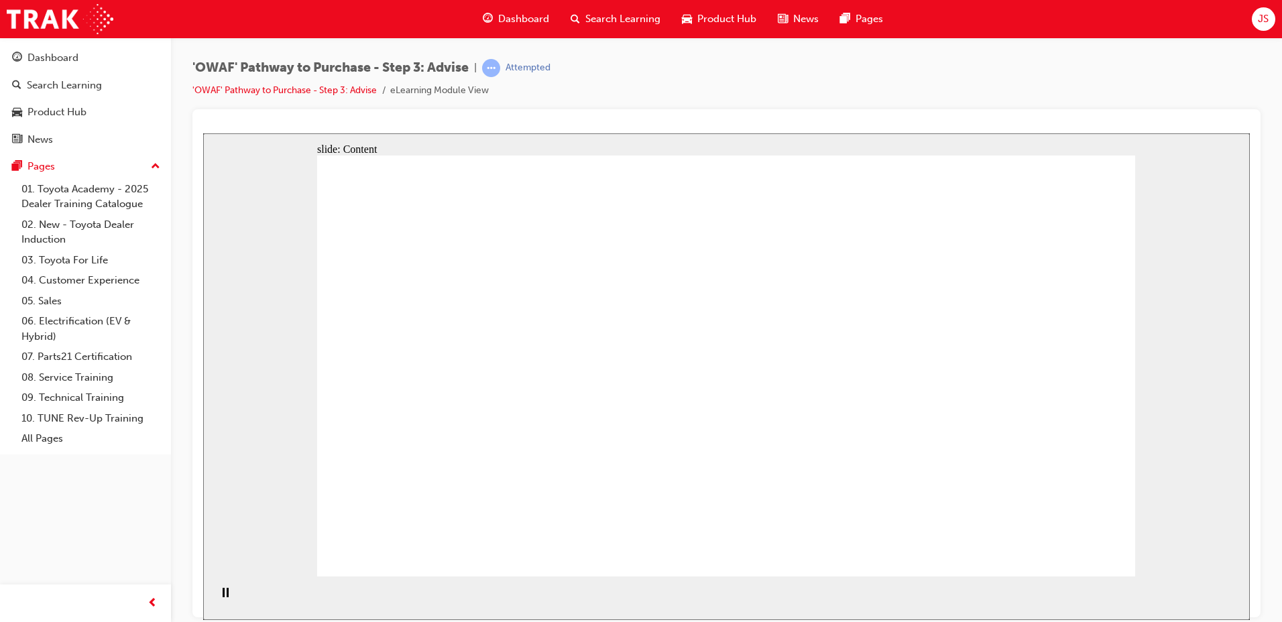
drag, startPoint x: 561, startPoint y: 144, endPoint x: 829, endPoint y: 287, distance: 304.3
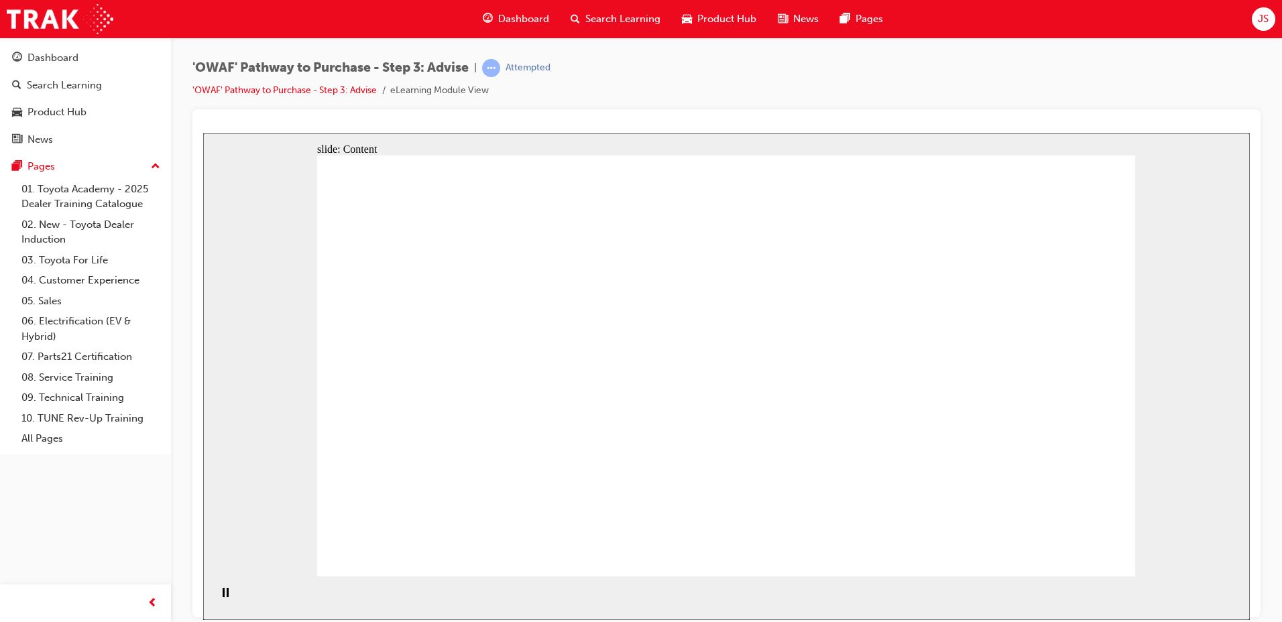
drag, startPoint x: 716, startPoint y: 238, endPoint x: 706, endPoint y: 244, distance: 11.7
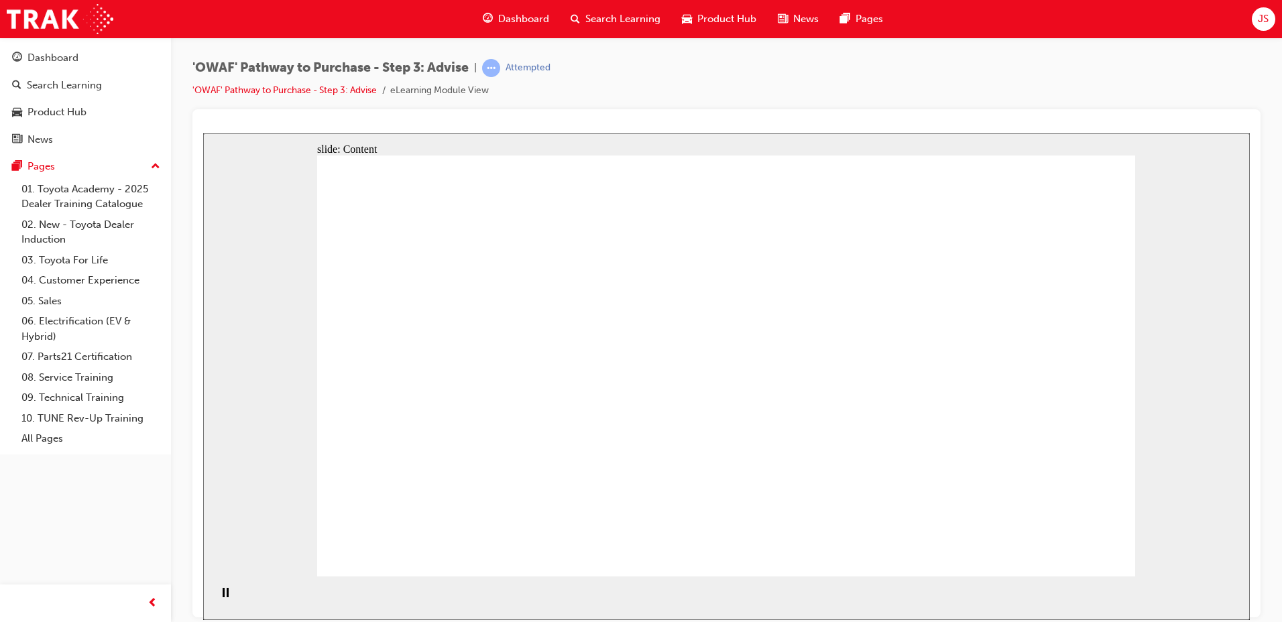
drag, startPoint x: 619, startPoint y: 322, endPoint x: 706, endPoint y: 400, distance: 116.8
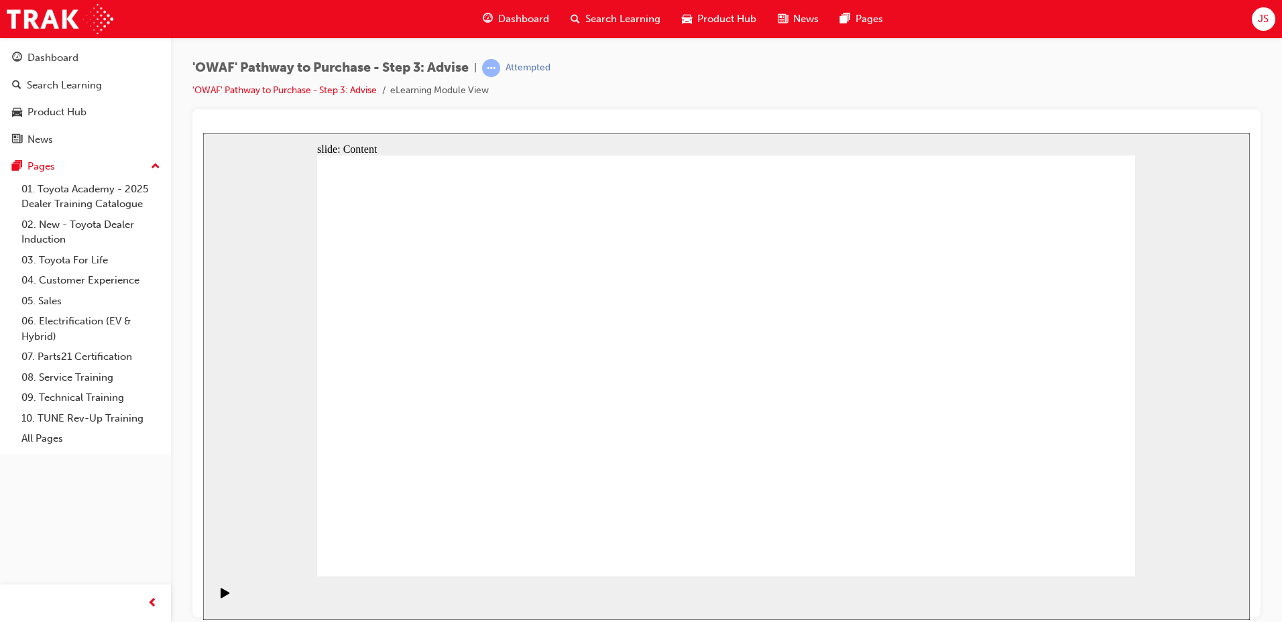
drag, startPoint x: 749, startPoint y: 226, endPoint x: 990, endPoint y: 432, distance: 317.3
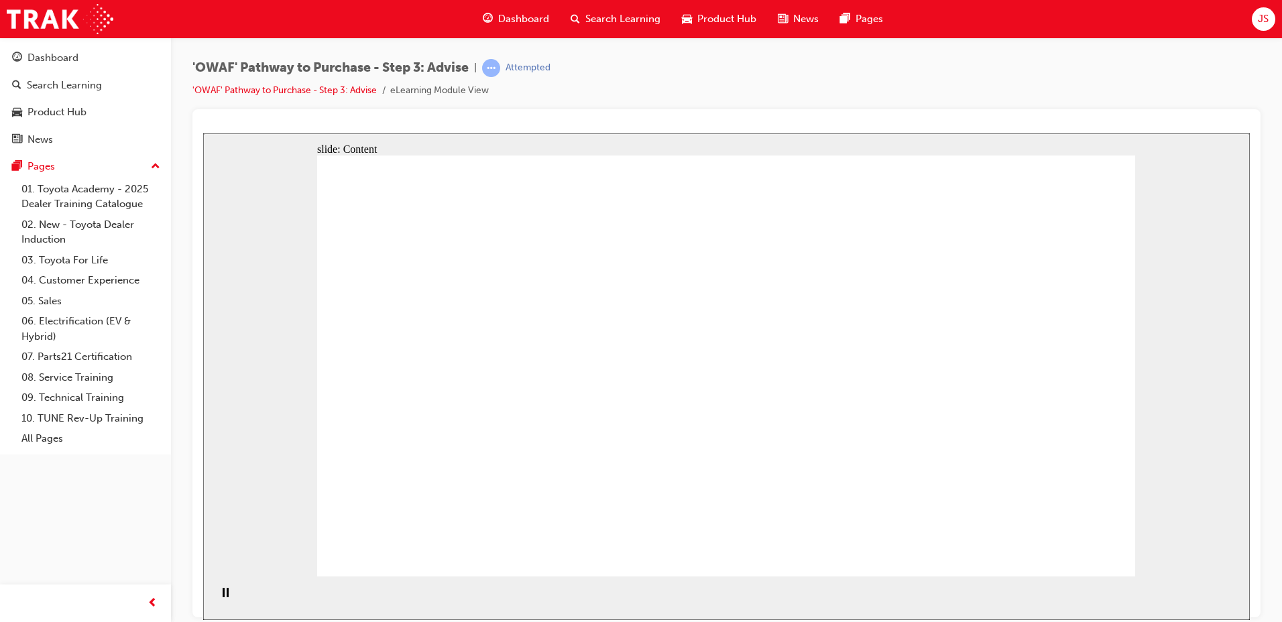
drag, startPoint x: 993, startPoint y: 395, endPoint x: 747, endPoint y: 229, distance: 296.7
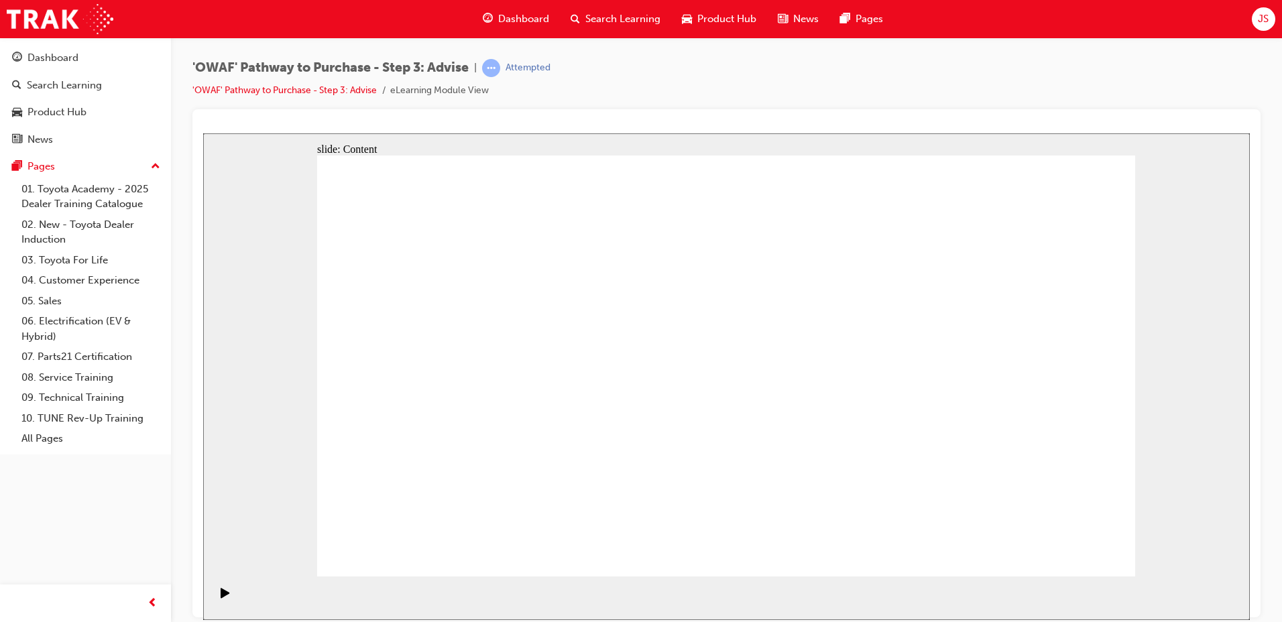
drag, startPoint x: 666, startPoint y: 294, endPoint x: 698, endPoint y: 333, distance: 50.5
drag, startPoint x: 770, startPoint y: 336, endPoint x: 622, endPoint y: 372, distance: 151.8
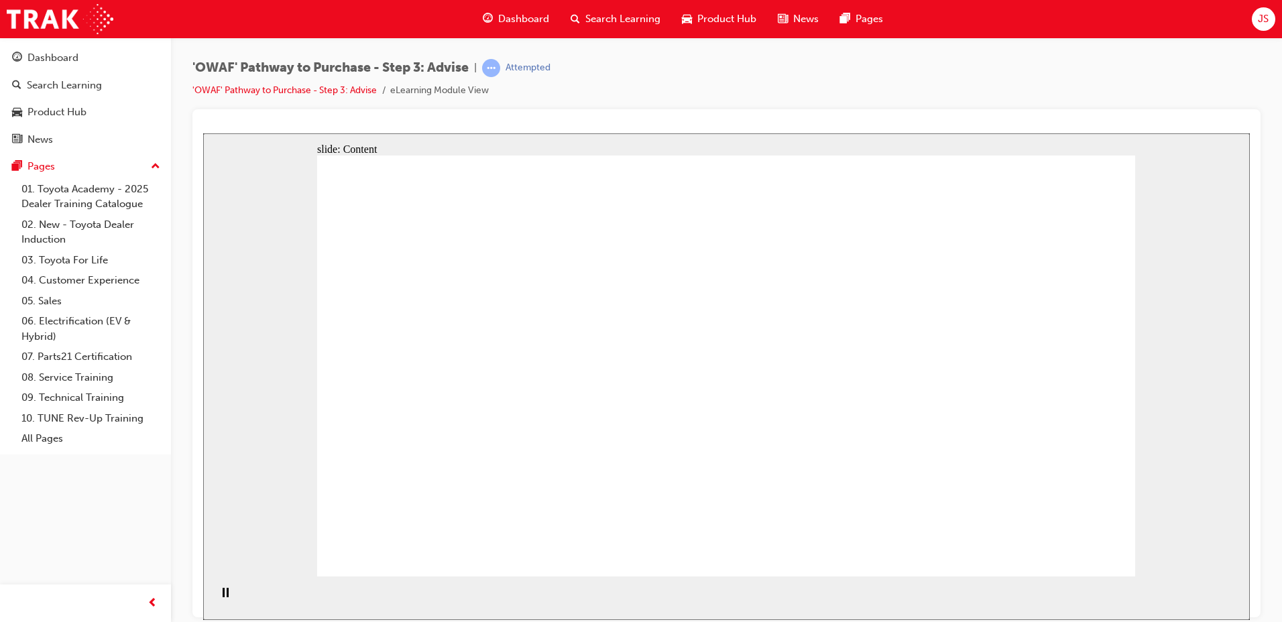
drag, startPoint x: 724, startPoint y: 207, endPoint x: 712, endPoint y: 209, distance: 12.2
drag, startPoint x: 711, startPoint y: 209, endPoint x: 793, endPoint y: 380, distance: 189.6
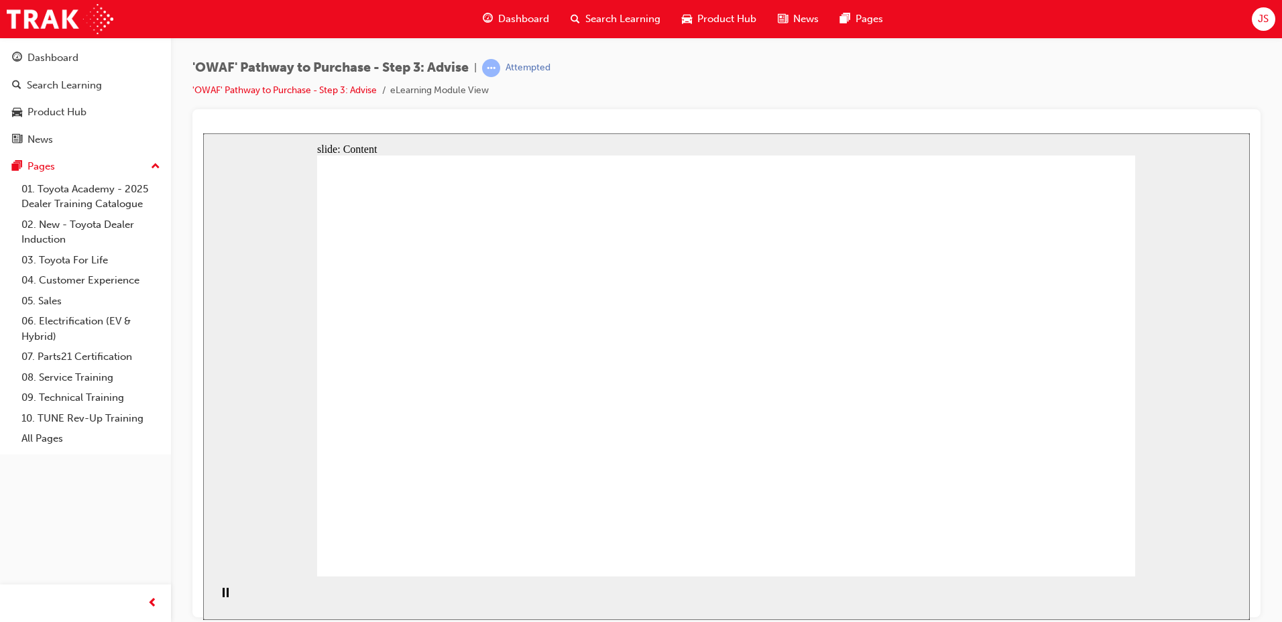
drag, startPoint x: 366, startPoint y: 330, endPoint x: 529, endPoint y: 394, distance: 175.0
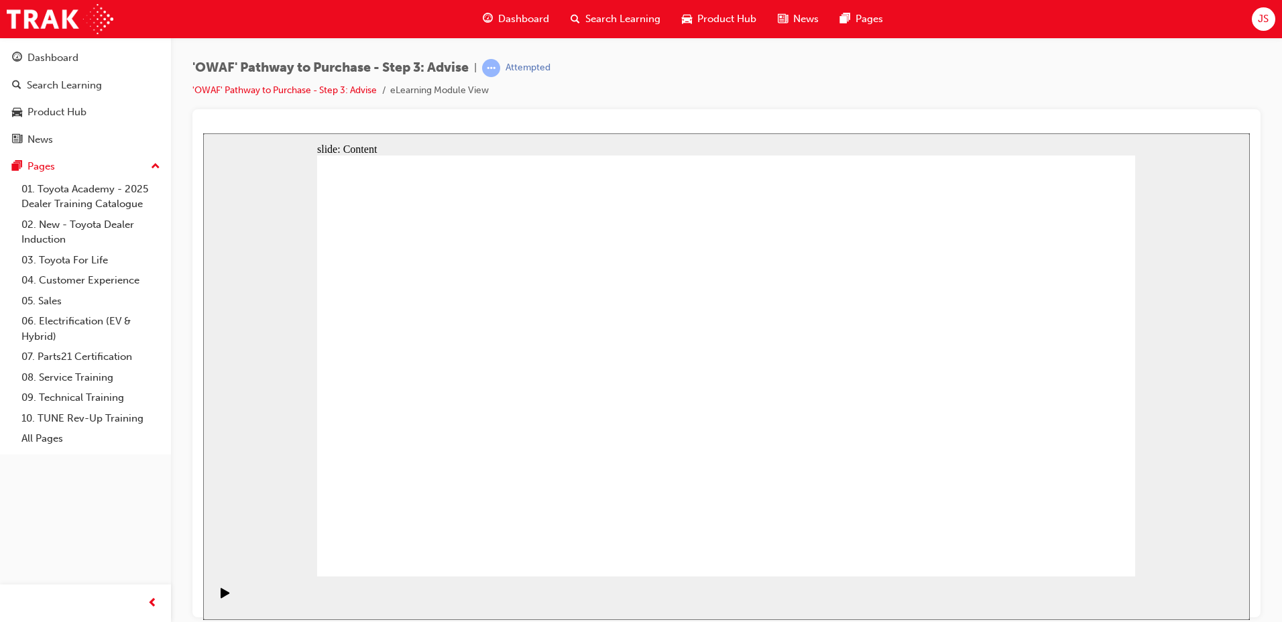
click at [1136, 144] on div "slide: Content Rectangle 1 Rectangle 5 Rectangle 1 Rectangle 2 Rear Seats Recta…" at bounding box center [726, 376] width 1047 height 487
drag, startPoint x: 1136, startPoint y: 142, endPoint x: 1234, endPoint y: 478, distance: 349.6
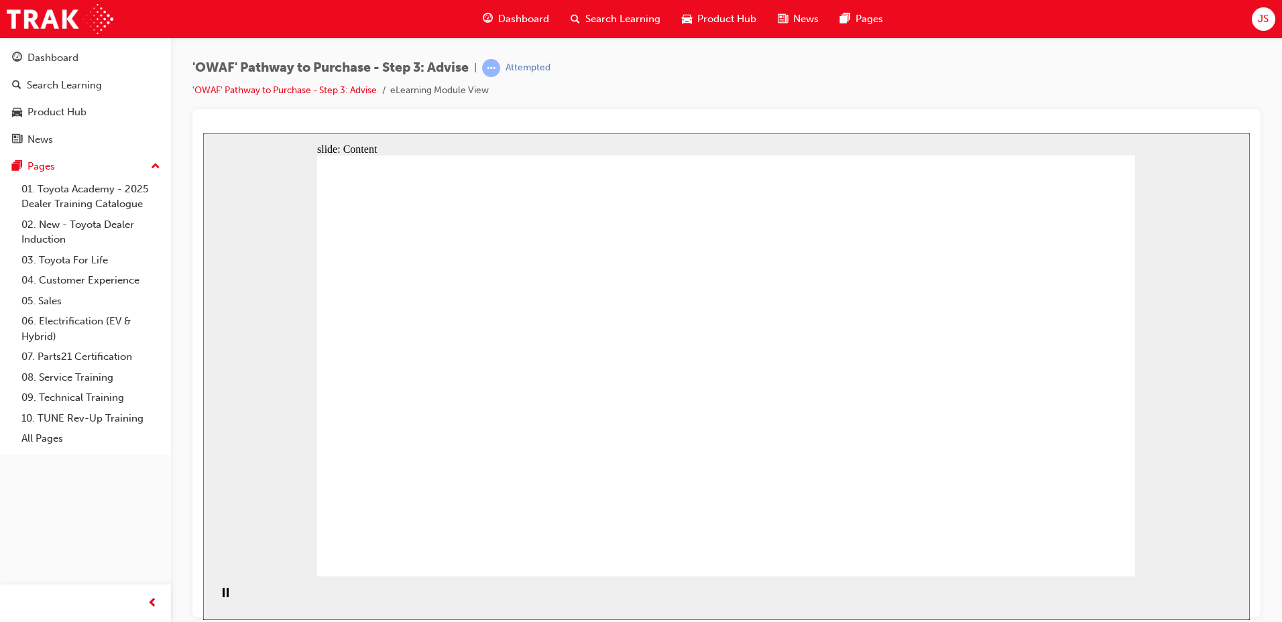
click at [1234, 478] on div "slide: Content Rectangle 1 Rectangle 5 Rectangle 1 Rectangle 2 Rear Seats Recta…" at bounding box center [726, 376] width 1047 height 487
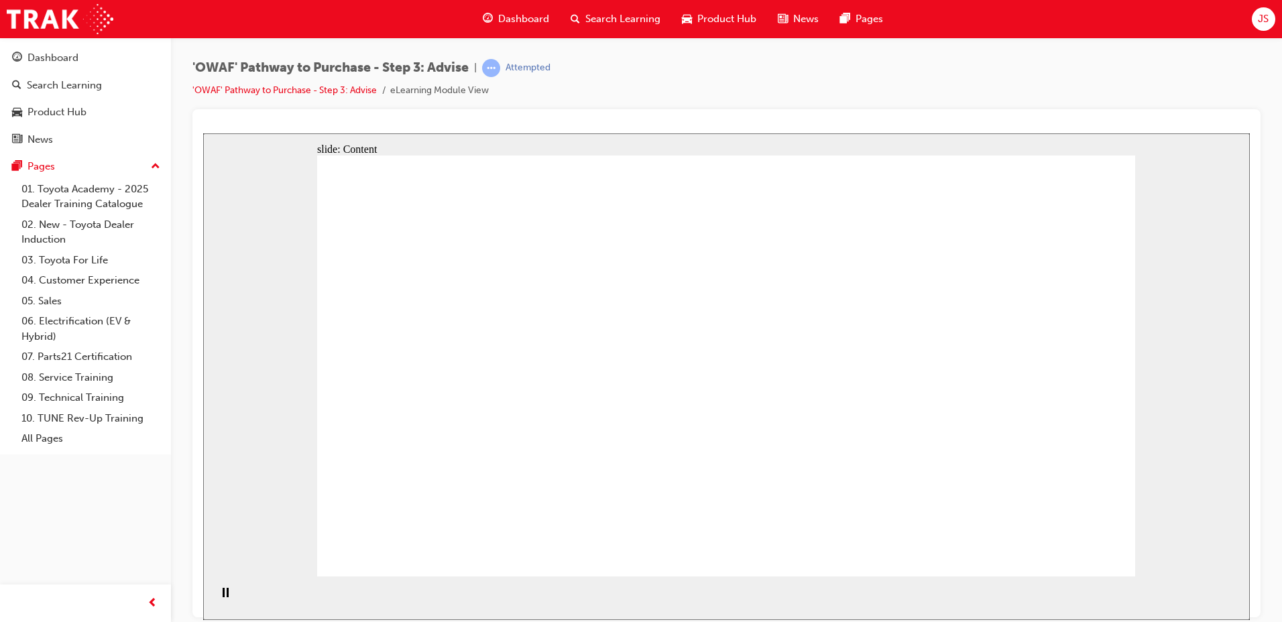
drag, startPoint x: 368, startPoint y: 230, endPoint x: 975, endPoint y: 402, distance: 631.7
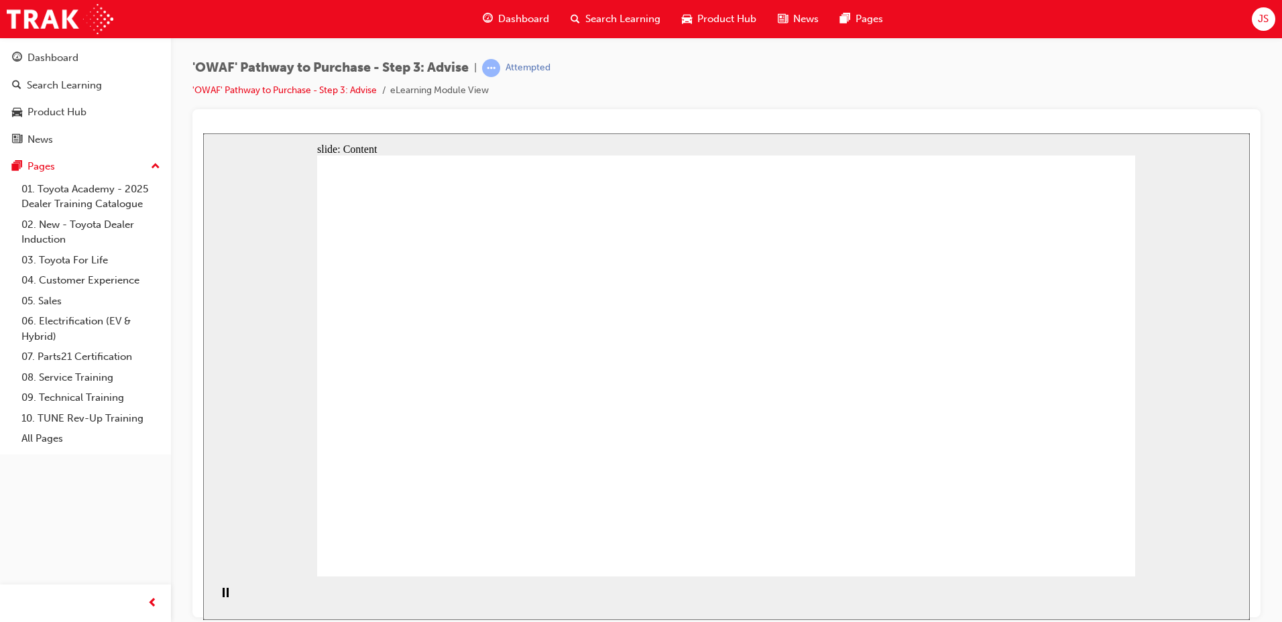
drag, startPoint x: 1135, startPoint y: 144, endPoint x: 1168, endPoint y: 220, distance: 83.2
click at [1168, 220] on div "slide: Content Rectangle 1 Rectangle 5 Rectangle 1 Rectangle 2 Rear of Vehicle …" at bounding box center [726, 376] width 1047 height 487
click at [1211, 218] on div "slide: Content Rectangle 1 Rectangle 5 Rectangle 1 Rectangle 2 Rear of Vehicle …" at bounding box center [726, 376] width 1047 height 487
drag, startPoint x: 1134, startPoint y: 142, endPoint x: 1260, endPoint y: 575, distance: 451.7
click at [1250, 575] on html "slide: Content Rectangle 1 Rectangle 5 Rectangle 1 Rectangle 2 Rear of Vehicle …" at bounding box center [726, 376] width 1047 height 487
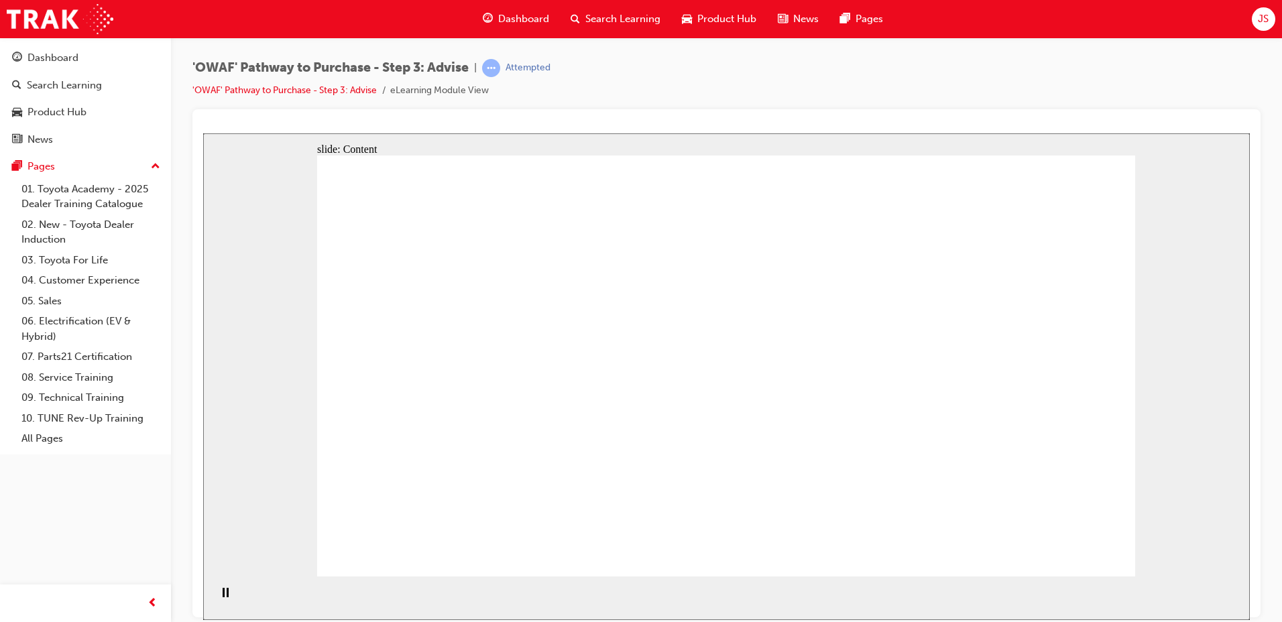
drag, startPoint x: 1045, startPoint y: 1, endPoint x: 1327, endPoint y: 578, distance: 642.2
click at [1282, 578] on html "Your version of Internet Explorer is outdated and not supported. Please upgrade…" at bounding box center [641, 311] width 1282 height 622
drag, startPoint x: 406, startPoint y: 266, endPoint x: 276, endPoint y: 174, distance: 158.7
drag, startPoint x: 885, startPoint y: 431, endPoint x: 853, endPoint y: 434, distance: 31.7
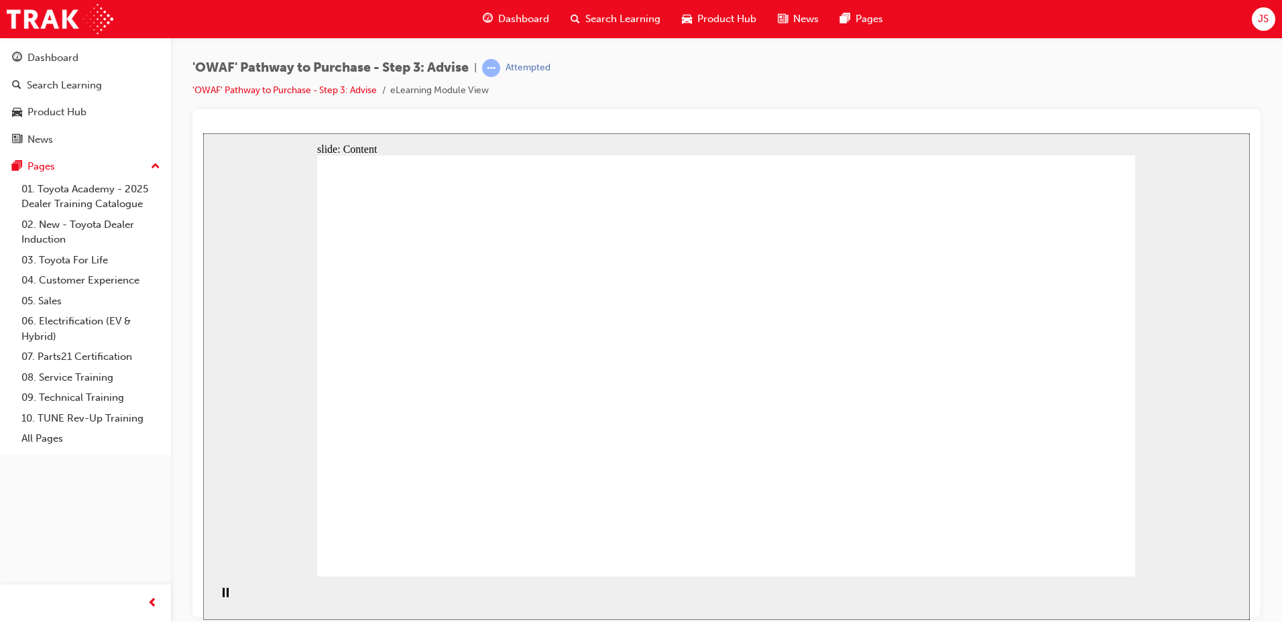
drag, startPoint x: 861, startPoint y: 419, endPoint x: 827, endPoint y: 431, distance: 36.3
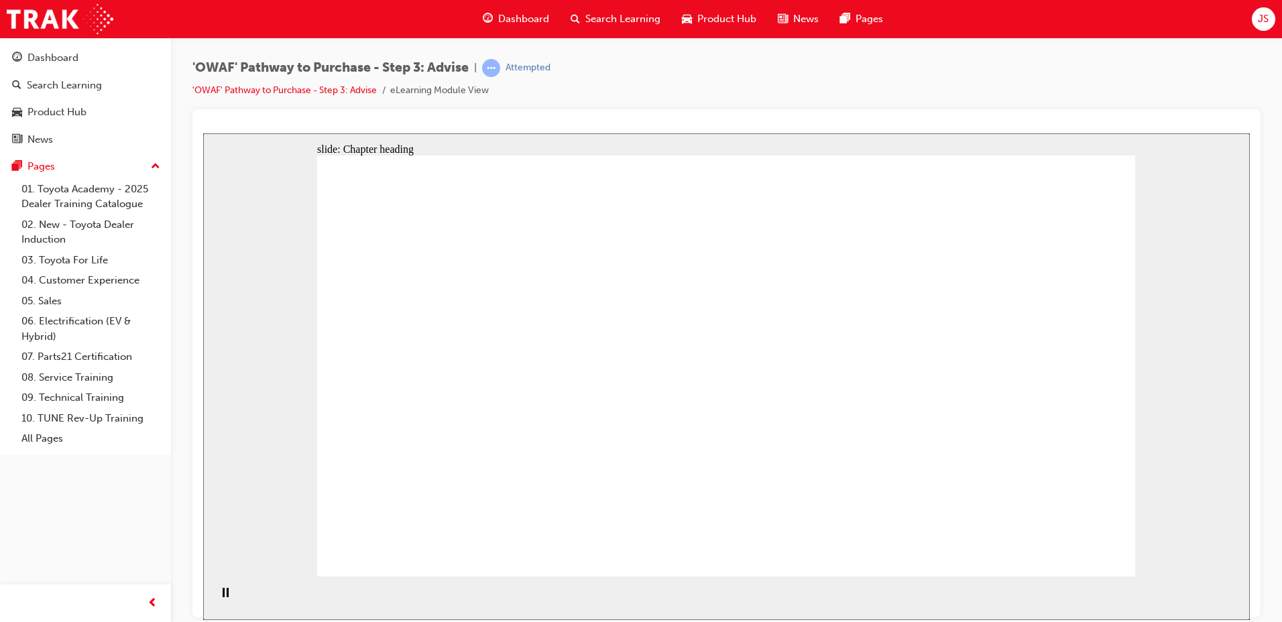
drag, startPoint x: 653, startPoint y: 202, endPoint x: 1128, endPoint y: 520, distance: 571.5
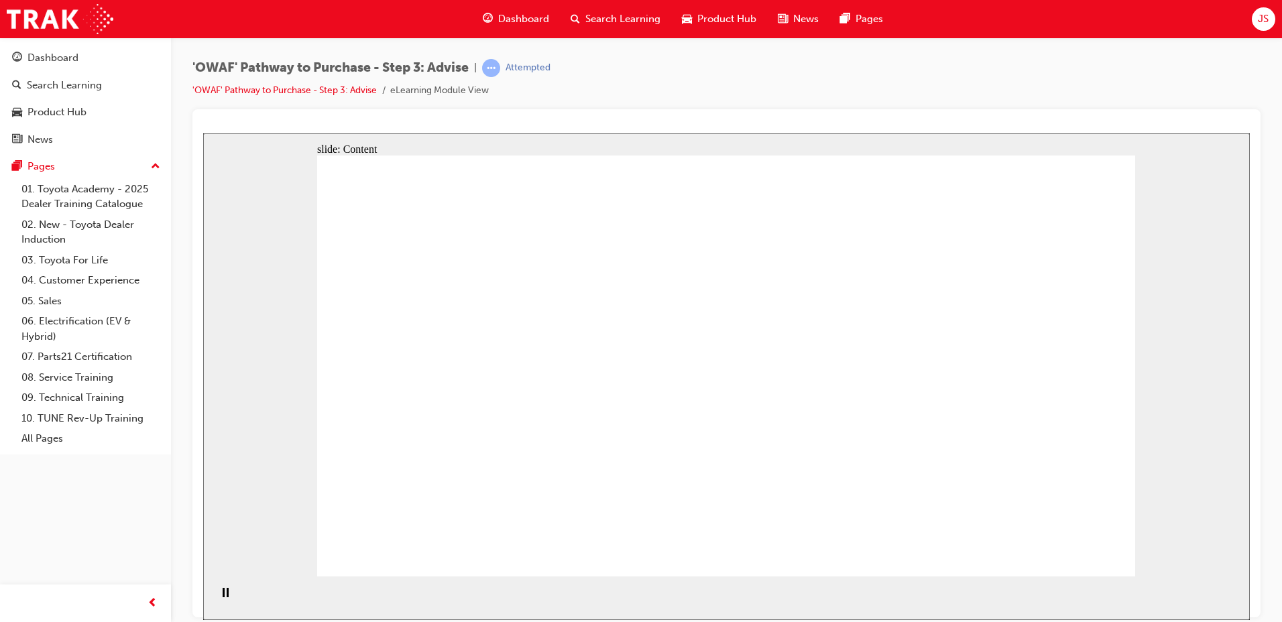
drag, startPoint x: 357, startPoint y: 227, endPoint x: 547, endPoint y: 415, distance: 267.0
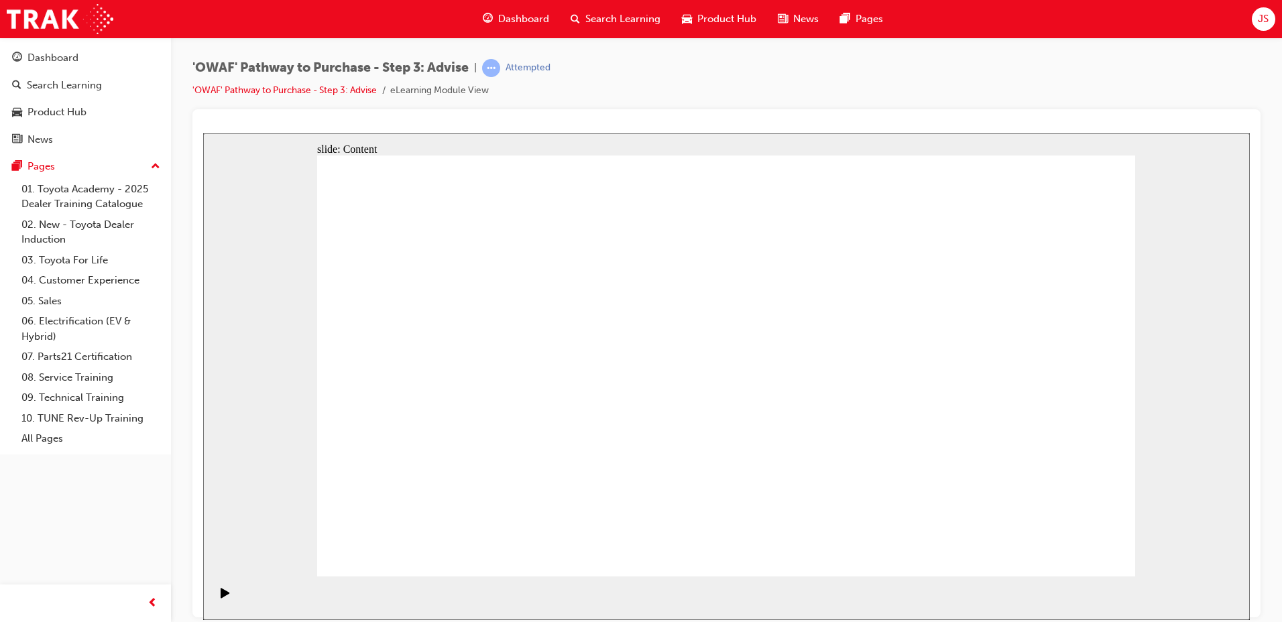
drag, startPoint x: 424, startPoint y: 355, endPoint x: 412, endPoint y: 356, distance: 12.1
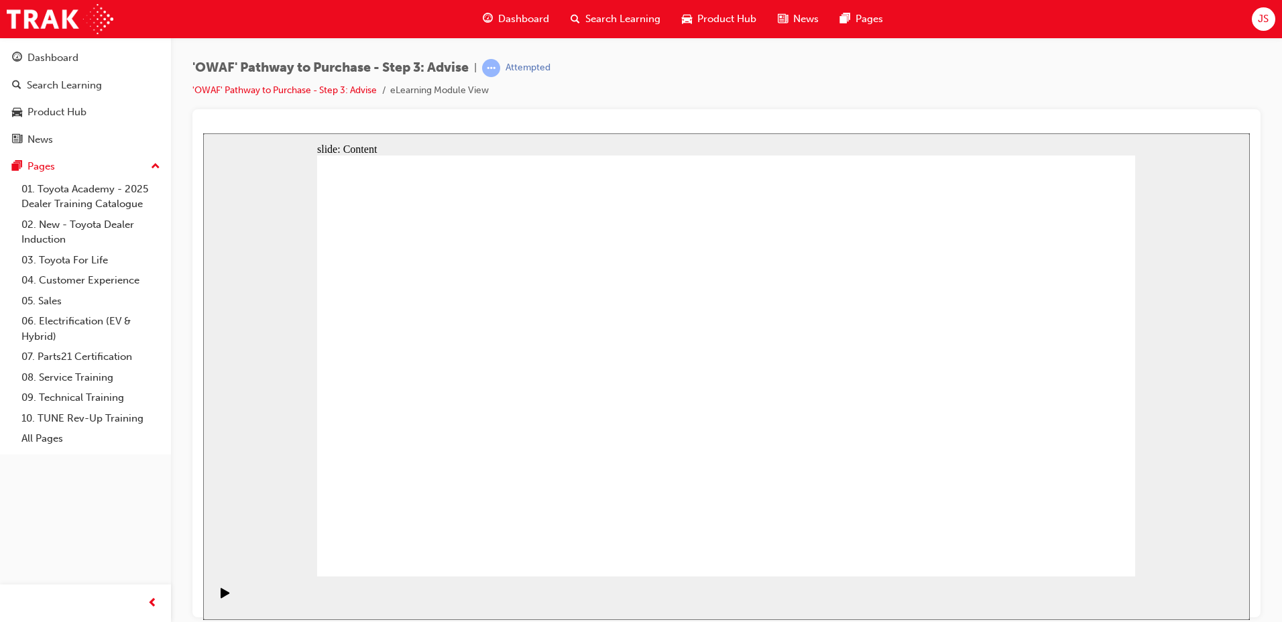
drag, startPoint x: 430, startPoint y: 346, endPoint x: 636, endPoint y: 371, distance: 207.4
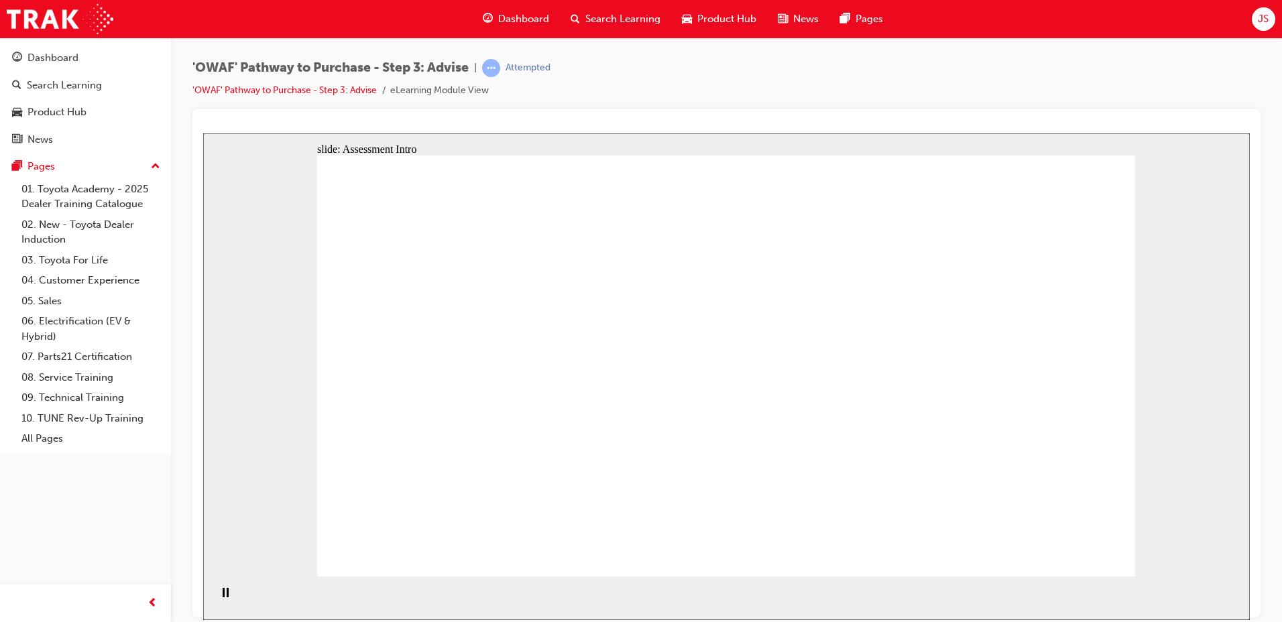
drag, startPoint x: 527, startPoint y: 509, endPoint x: 517, endPoint y: 442, distance: 67.7
drag, startPoint x: 716, startPoint y: 506, endPoint x: 474, endPoint y: 329, distance: 299.6
drag, startPoint x: 932, startPoint y: 492, endPoint x: 504, endPoint y: 380, distance: 443.2
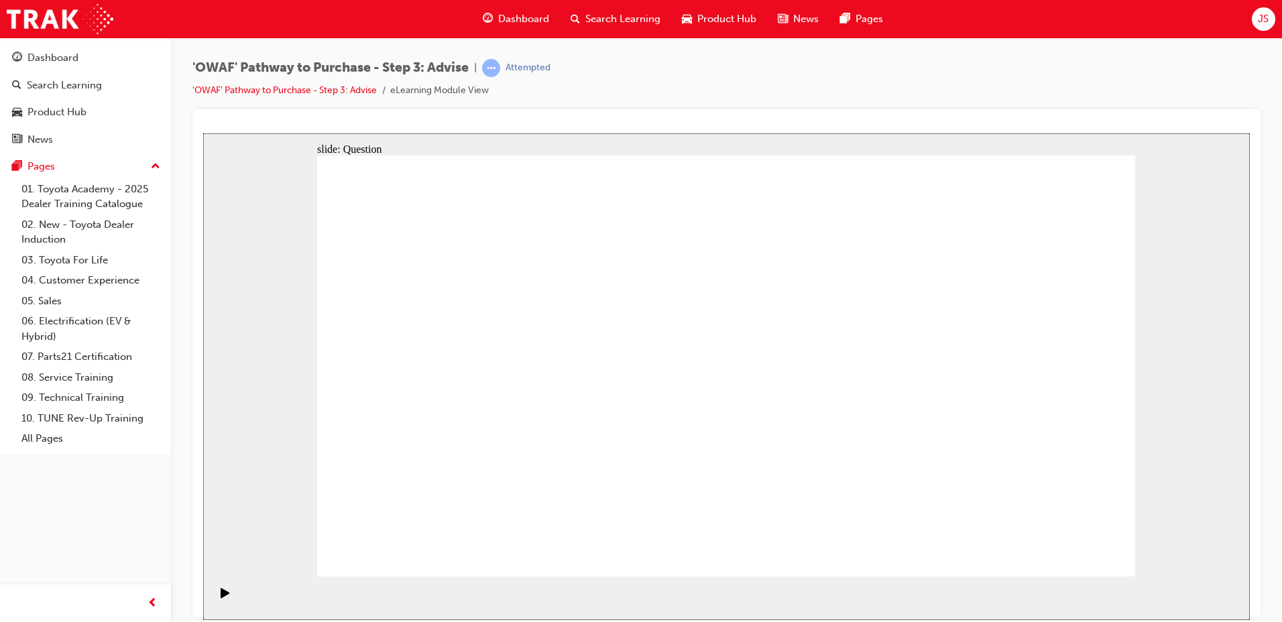
drag, startPoint x: 600, startPoint y: 499, endPoint x: 675, endPoint y: 331, distance: 184.4
drag, startPoint x: 757, startPoint y: 500, endPoint x: 535, endPoint y: 368, distance: 258.0
drag, startPoint x: 891, startPoint y: 459, endPoint x: 877, endPoint y: 373, distance: 87.8
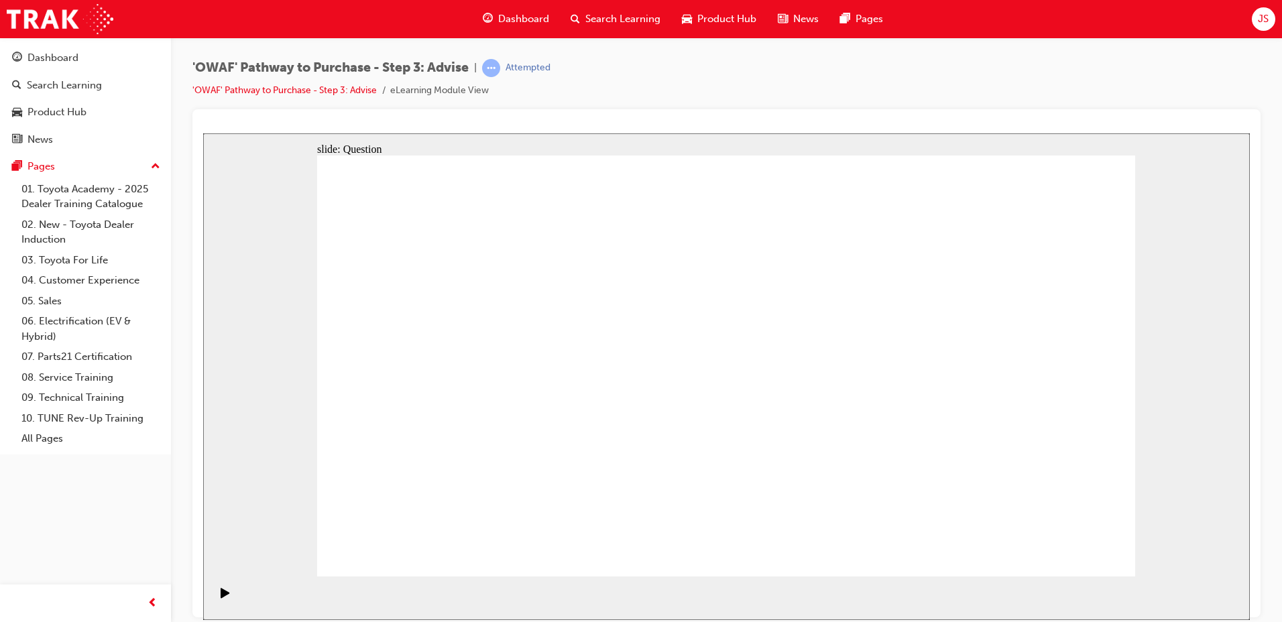
drag, startPoint x: 994, startPoint y: 438, endPoint x: 461, endPoint y: 423, distance: 532.8
drag, startPoint x: 1056, startPoint y: 455, endPoint x: 476, endPoint y: 405, distance: 582.3
drag, startPoint x: 1020, startPoint y: 435, endPoint x: 1067, endPoint y: 441, distance: 48.0
drag, startPoint x: 1064, startPoint y: 439, endPoint x: 488, endPoint y: 397, distance: 577.0
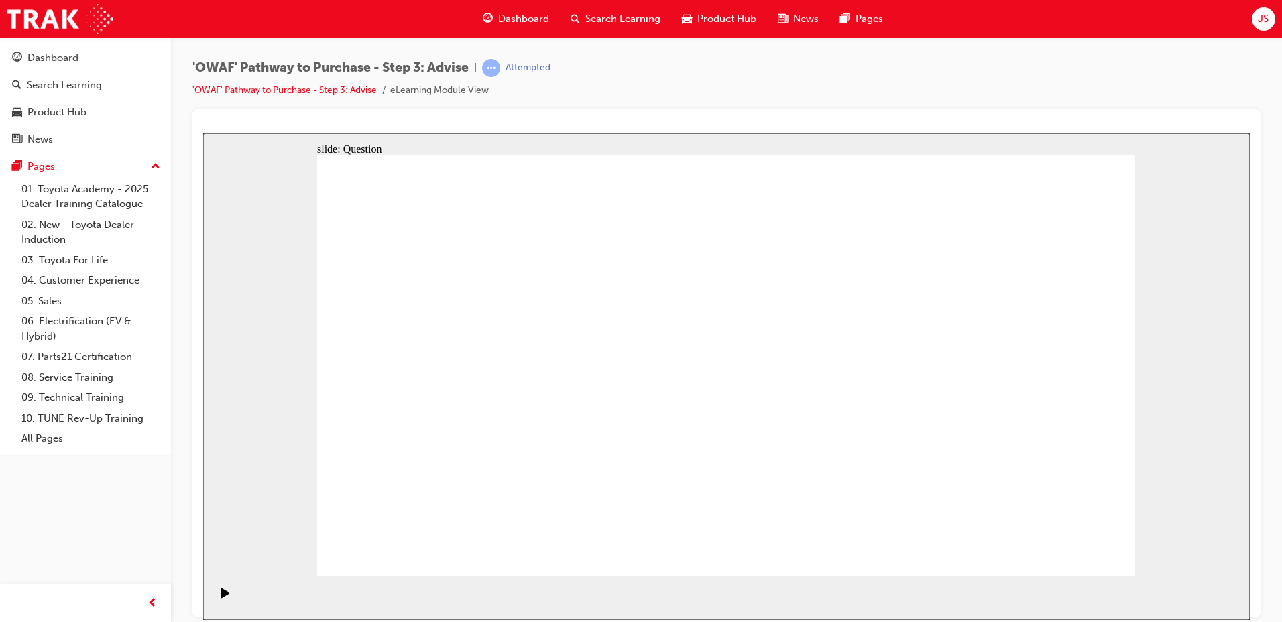
drag, startPoint x: 1015, startPoint y: 444, endPoint x: 728, endPoint y: 411, distance: 288.9
drag, startPoint x: 1021, startPoint y: 437, endPoint x: 721, endPoint y: 420, distance: 300.3
drag, startPoint x: 990, startPoint y: 438, endPoint x: 506, endPoint y: 395, distance: 485.5
drag, startPoint x: 999, startPoint y: 443, endPoint x: 461, endPoint y: 401, distance: 539.5
drag, startPoint x: 1005, startPoint y: 434, endPoint x: 981, endPoint y: 445, distance: 25.8
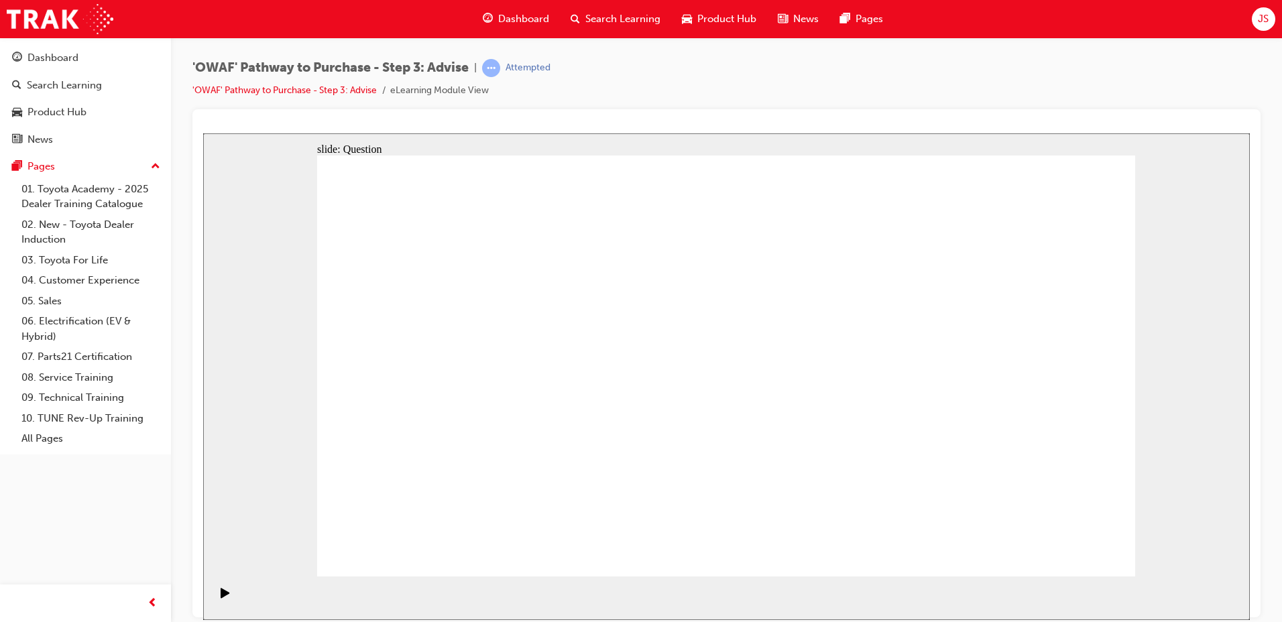
drag, startPoint x: 993, startPoint y: 440, endPoint x: 735, endPoint y: 411, distance: 259.2
drag, startPoint x: 942, startPoint y: 400, endPoint x: 718, endPoint y: 419, distance: 224.8
drag, startPoint x: 988, startPoint y: 455, endPoint x: 490, endPoint y: 444, distance: 498.5
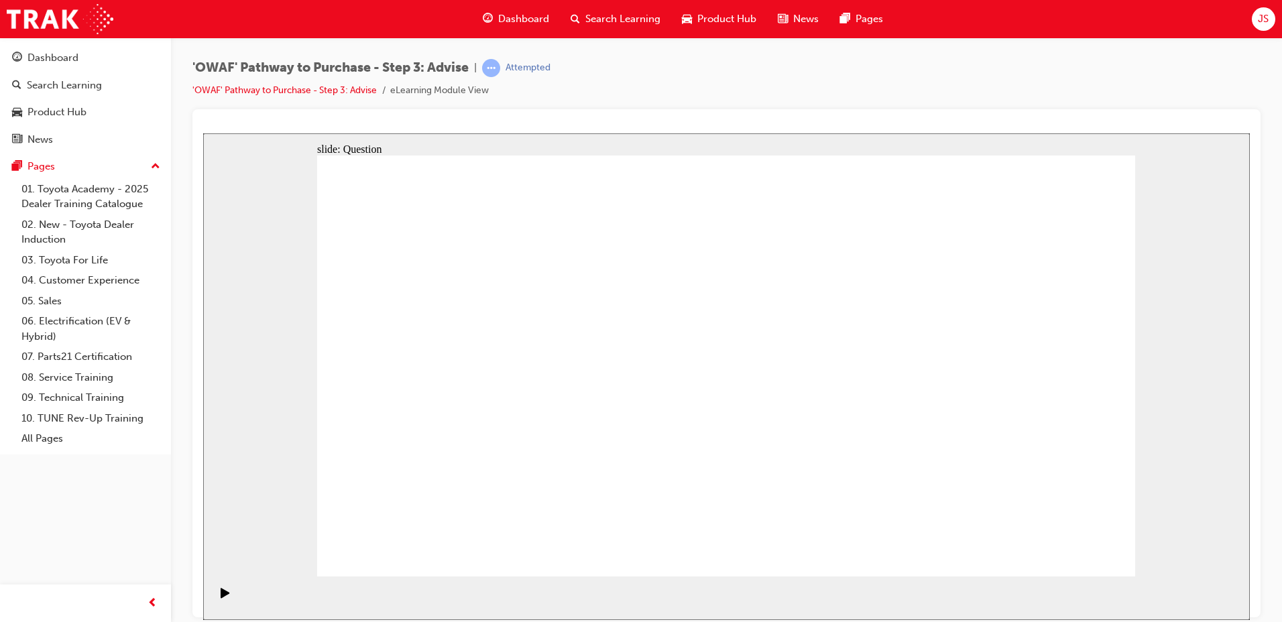
drag, startPoint x: 995, startPoint y: 437, endPoint x: 709, endPoint y: 404, distance: 288.3
drag, startPoint x: 977, startPoint y: 434, endPoint x: 717, endPoint y: 418, distance: 260.7
drag, startPoint x: 984, startPoint y: 434, endPoint x: 728, endPoint y: 400, distance: 257.7
drag, startPoint x: 974, startPoint y: 432, endPoint x: 466, endPoint y: 412, distance: 508.1
drag, startPoint x: 991, startPoint y: 435, endPoint x: 477, endPoint y: 415, distance: 514.9
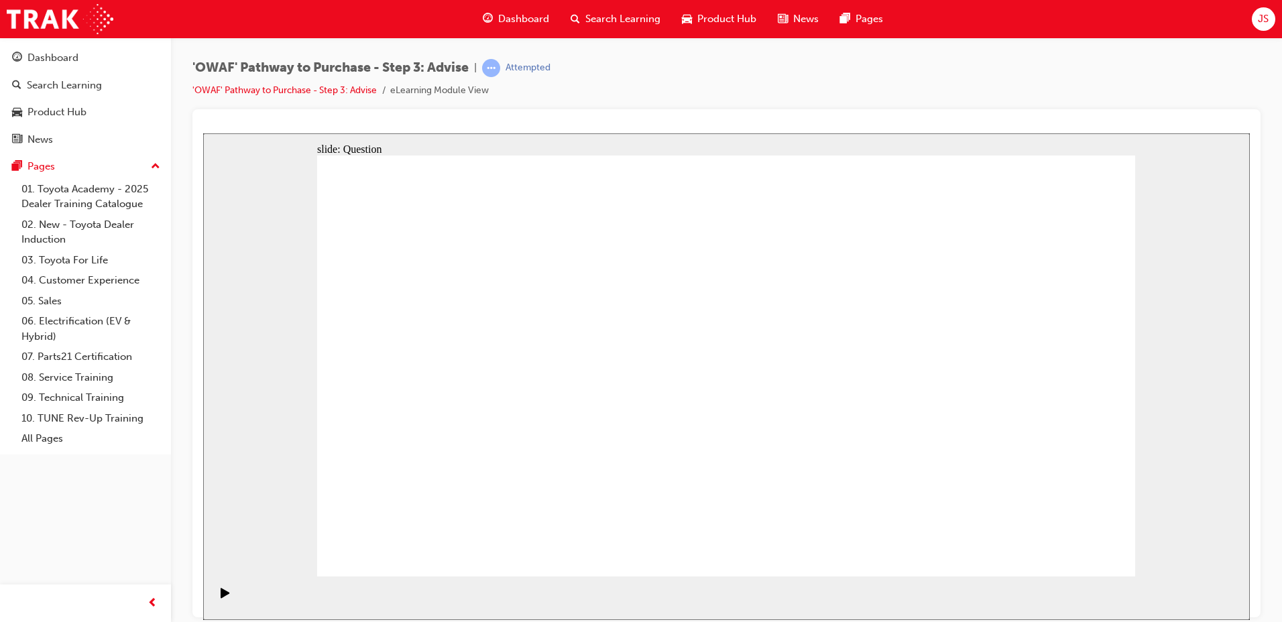
drag, startPoint x: 1011, startPoint y: 450, endPoint x: 492, endPoint y: 408, distance: 520.8
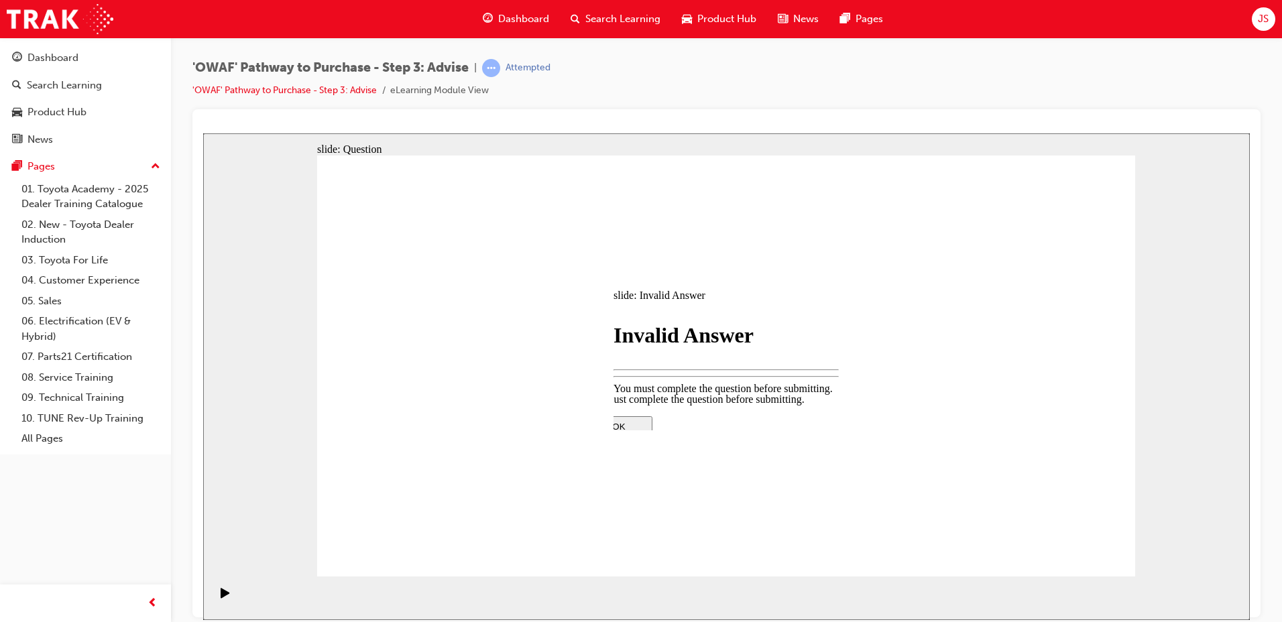
click at [745, 534] on div at bounding box center [727, 534] width 282 height 0
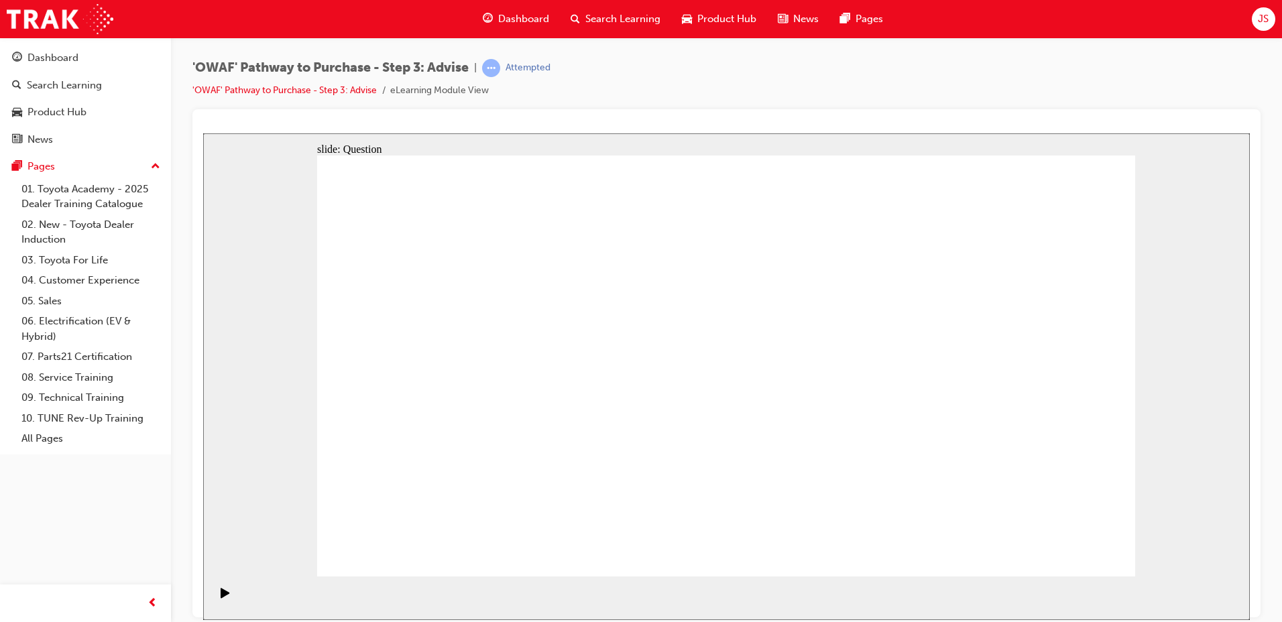
drag, startPoint x: 856, startPoint y: 449, endPoint x: 819, endPoint y: 421, distance: 46.0
drag, startPoint x: 465, startPoint y: 325, endPoint x: 831, endPoint y: 388, distance: 370.9
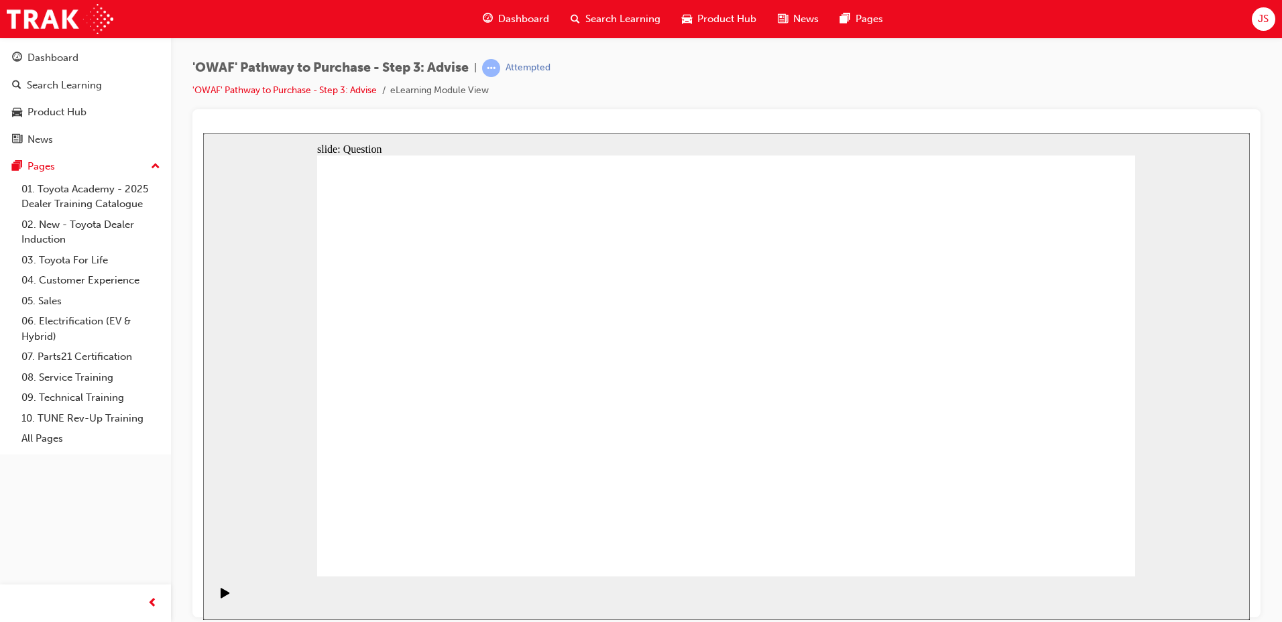
drag, startPoint x: 455, startPoint y: 382, endPoint x: 861, endPoint y: 339, distance: 408.6
drag, startPoint x: 455, startPoint y: 445, endPoint x: 952, endPoint y: 321, distance: 512.3
drag, startPoint x: 549, startPoint y: 376, endPoint x: 540, endPoint y: 372, distance: 10.5
drag, startPoint x: 565, startPoint y: 455, endPoint x: 752, endPoint y: 392, distance: 196.6
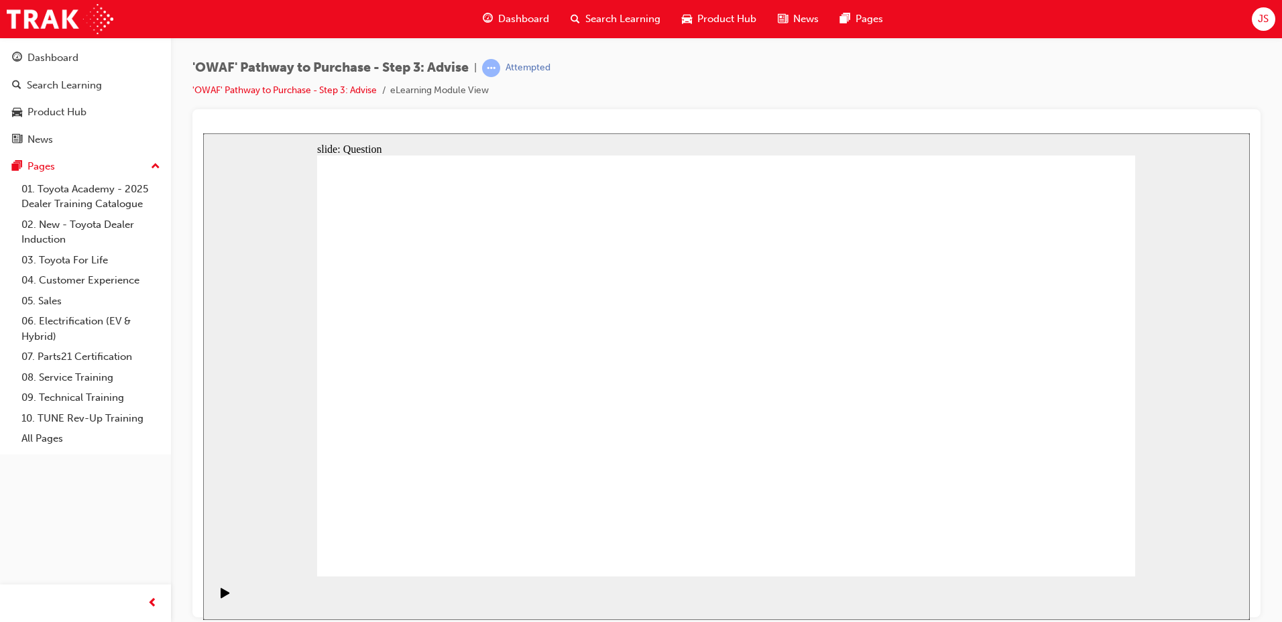
drag, startPoint x: 578, startPoint y: 394, endPoint x: 893, endPoint y: 419, distance: 315.6
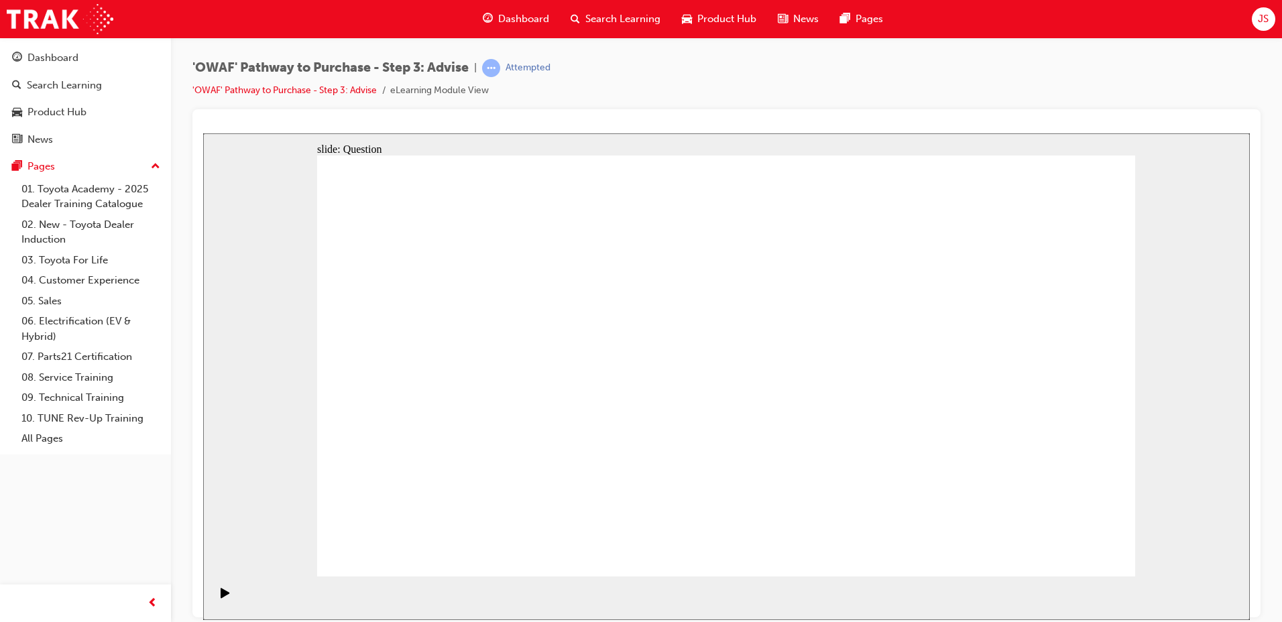
drag, startPoint x: 407, startPoint y: 326, endPoint x: 969, endPoint y: 486, distance: 584.3
drag, startPoint x: 557, startPoint y: 315, endPoint x: 553, endPoint y: 480, distance: 165.7
drag, startPoint x: 1063, startPoint y: 333, endPoint x: 658, endPoint y: 493, distance: 435.7
drag, startPoint x: 651, startPoint y: 325, endPoint x: 635, endPoint y: 313, distance: 19.6
drag, startPoint x: 485, startPoint y: 323, endPoint x: 724, endPoint y: 479, distance: 285.9
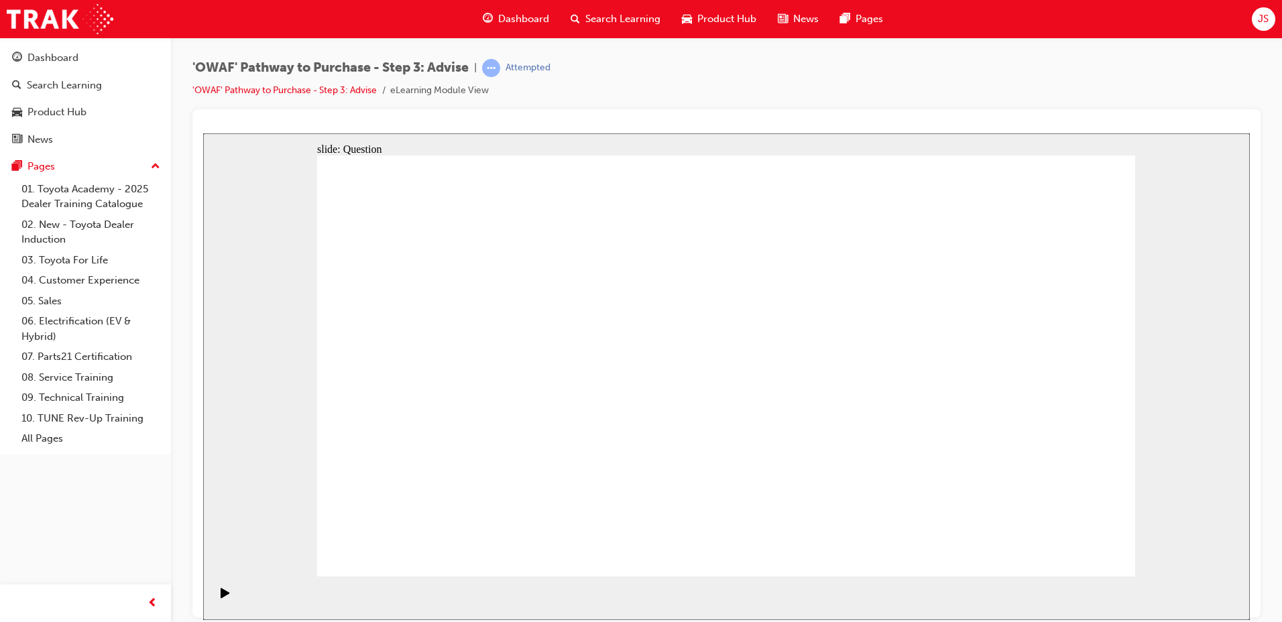
drag, startPoint x: 817, startPoint y: 334, endPoint x: 508, endPoint y: 489, distance: 345.3
drag, startPoint x: 746, startPoint y: 324, endPoint x: 439, endPoint y: 483, distance: 345.3
drag, startPoint x: 860, startPoint y: 327, endPoint x: 1020, endPoint y: 485, distance: 225.3
drag, startPoint x: 989, startPoint y: 482, endPoint x: 920, endPoint y: 478, distance: 69.2
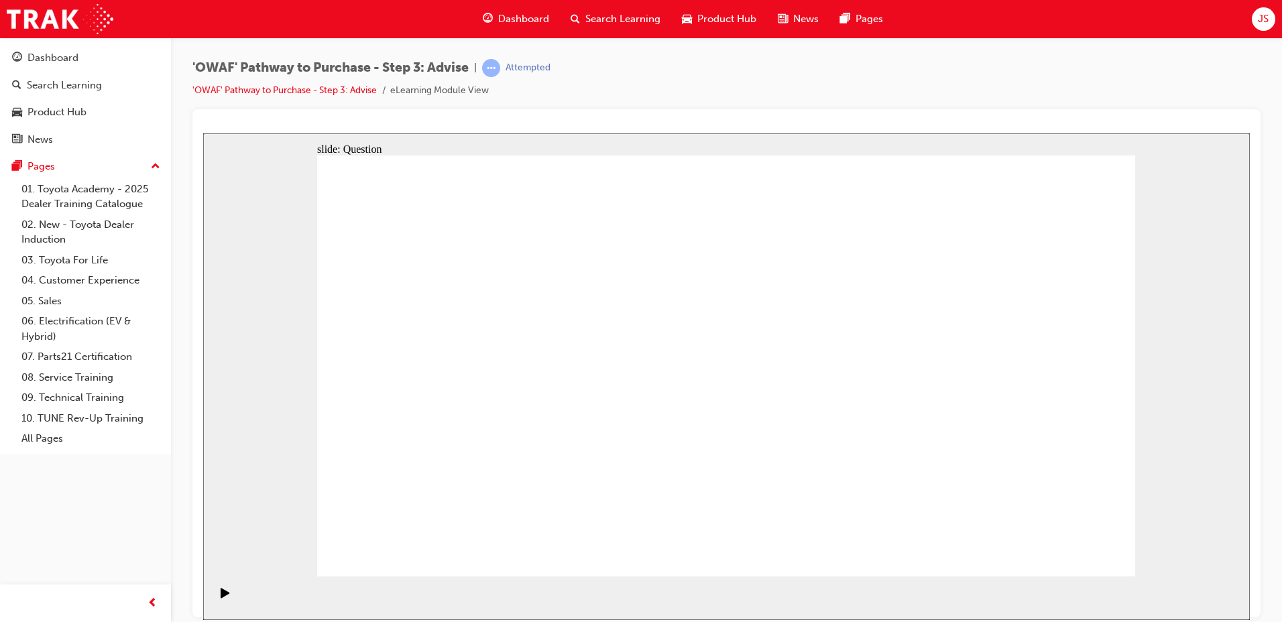
drag, startPoint x: 966, startPoint y: 333, endPoint x: 815, endPoint y: 493, distance: 219.7
drag, startPoint x: 650, startPoint y: 295, endPoint x: 982, endPoint y: 454, distance: 368.1
drag, startPoint x: 582, startPoint y: 486, endPoint x: 592, endPoint y: 486, distance: 10.1
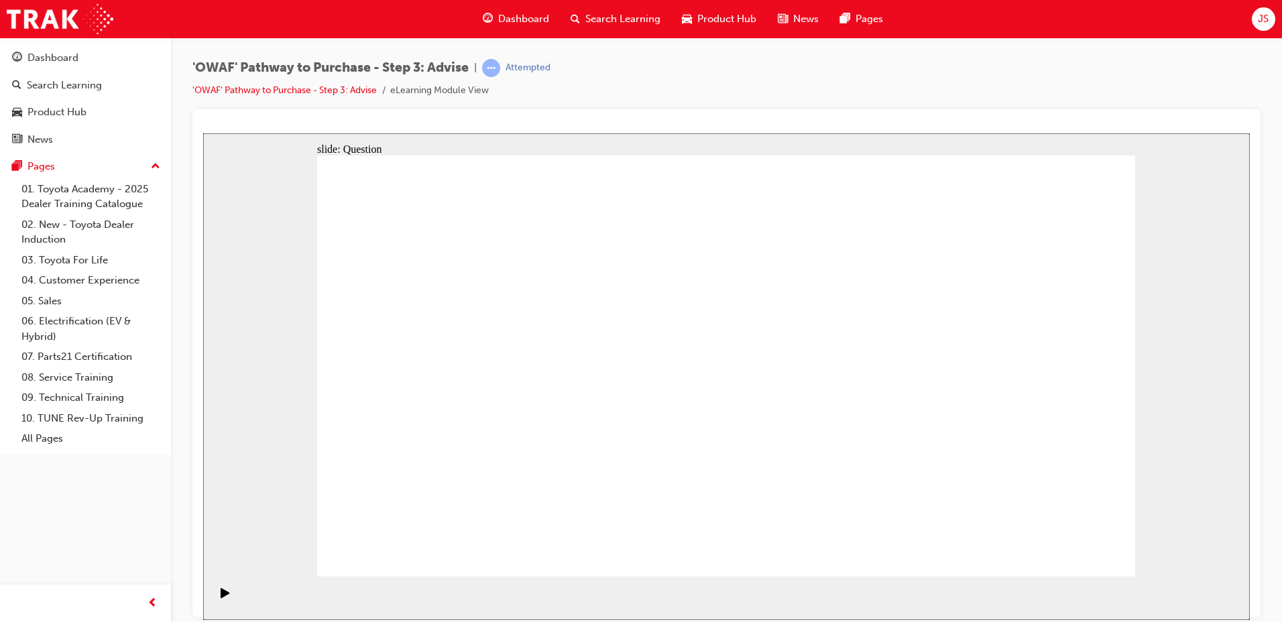
drag, startPoint x: 720, startPoint y: 495, endPoint x: 745, endPoint y: 488, distance: 25.9
drag, startPoint x: 744, startPoint y: 502, endPoint x: 821, endPoint y: 506, distance: 77.3
drag, startPoint x: 1003, startPoint y: 286, endPoint x: 994, endPoint y: 299, distance: 16.4
drag, startPoint x: 912, startPoint y: 495, endPoint x: 985, endPoint y: 492, distance: 73.9
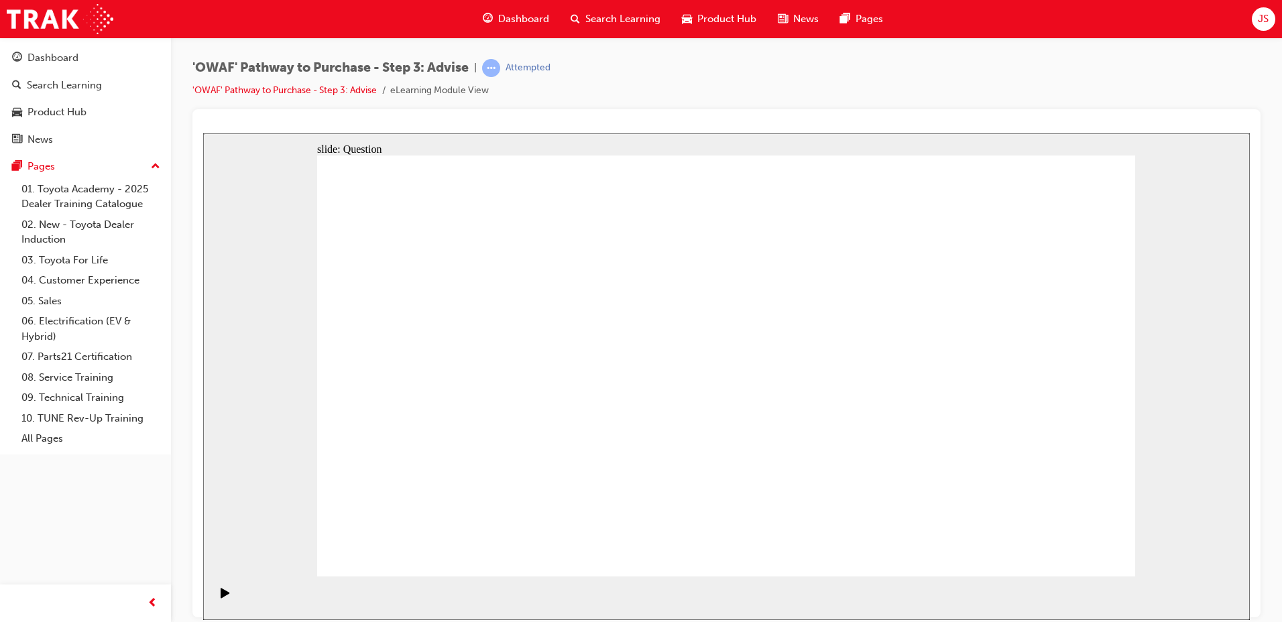
drag, startPoint x: 950, startPoint y: 484, endPoint x: 888, endPoint y: 492, distance: 62.8
drag, startPoint x: 706, startPoint y: 358, endPoint x: 966, endPoint y: 484, distance: 288.6
drag, startPoint x: 979, startPoint y: 325, endPoint x: 738, endPoint y: 476, distance: 284.5
drag, startPoint x: 811, startPoint y: 485, endPoint x: 734, endPoint y: 482, distance: 77.2
drag, startPoint x: 965, startPoint y: 330, endPoint x: 956, endPoint y: 484, distance: 154.5
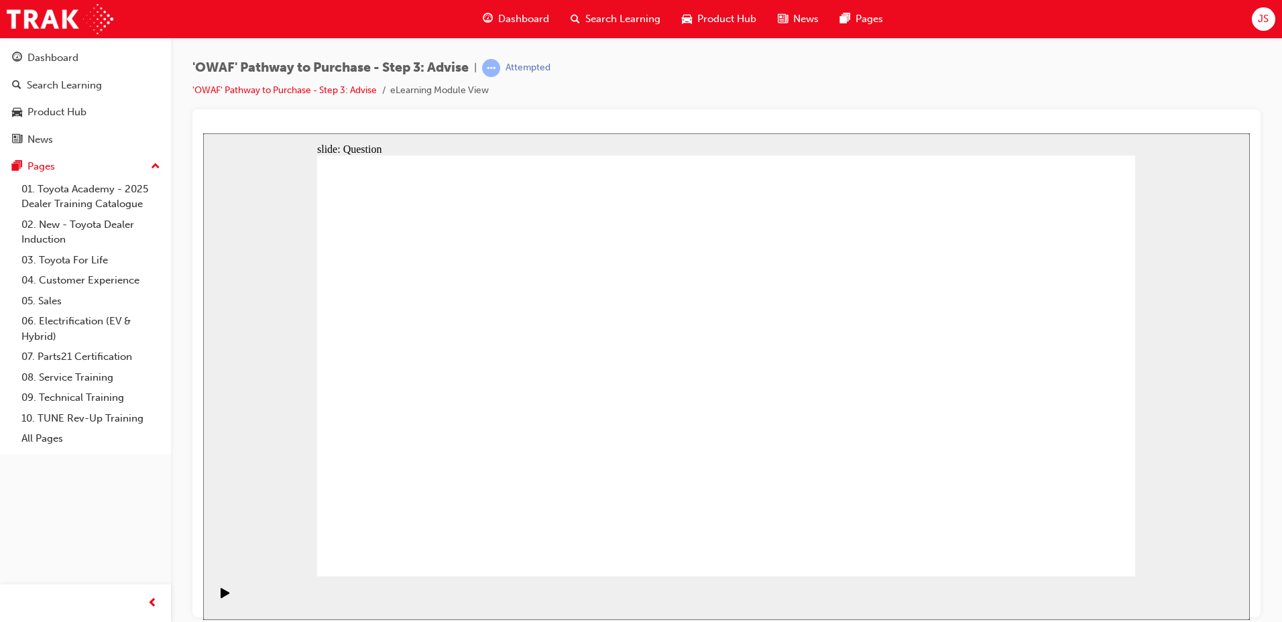
drag, startPoint x: 632, startPoint y: 349, endPoint x: 781, endPoint y: 470, distance: 191.3
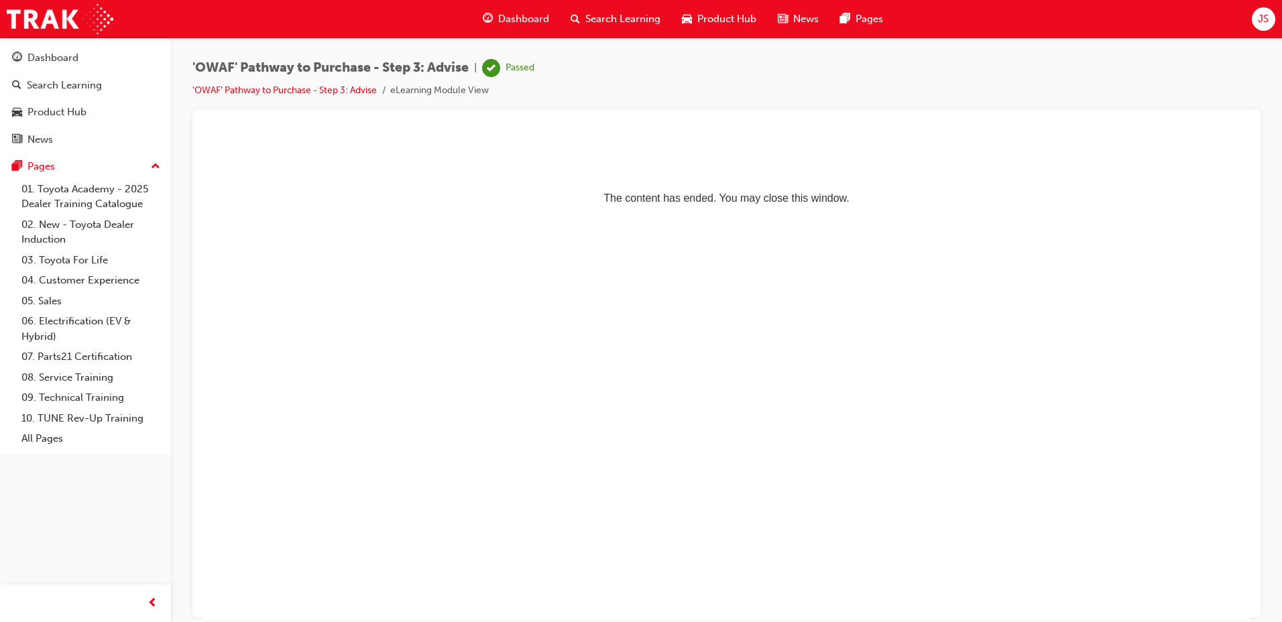
click at [594, 15] on span "Search Learning" at bounding box center [623, 18] width 75 height 15
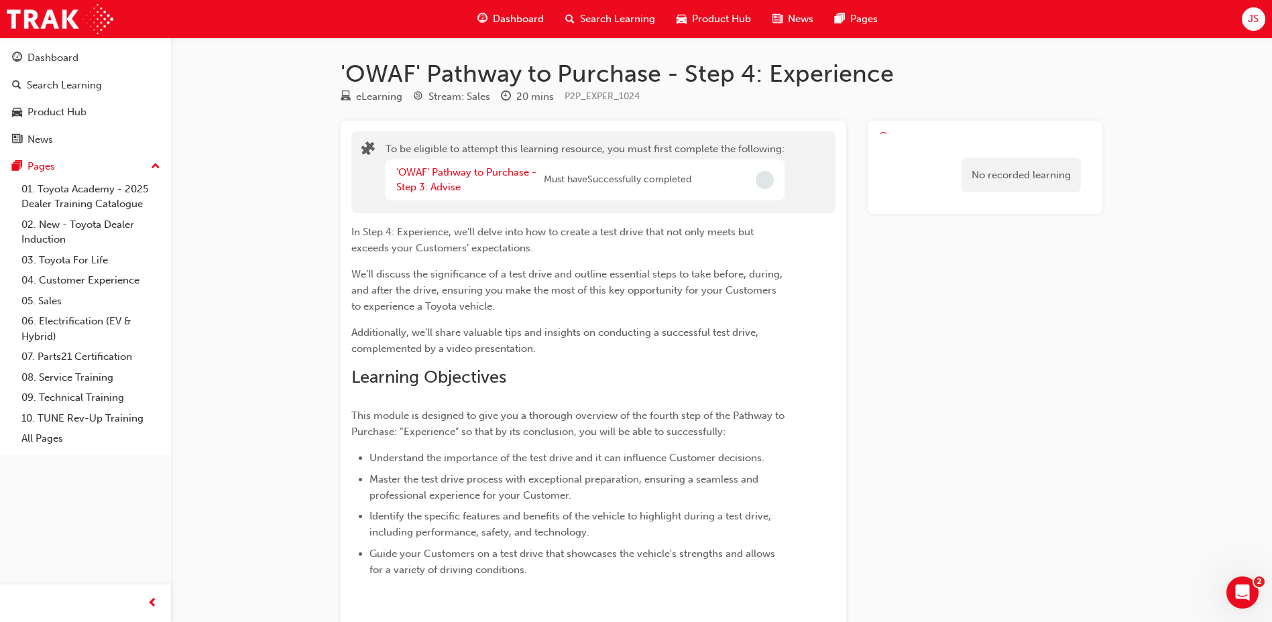
click at [630, 15] on span "Search Learning" at bounding box center [617, 18] width 75 height 15
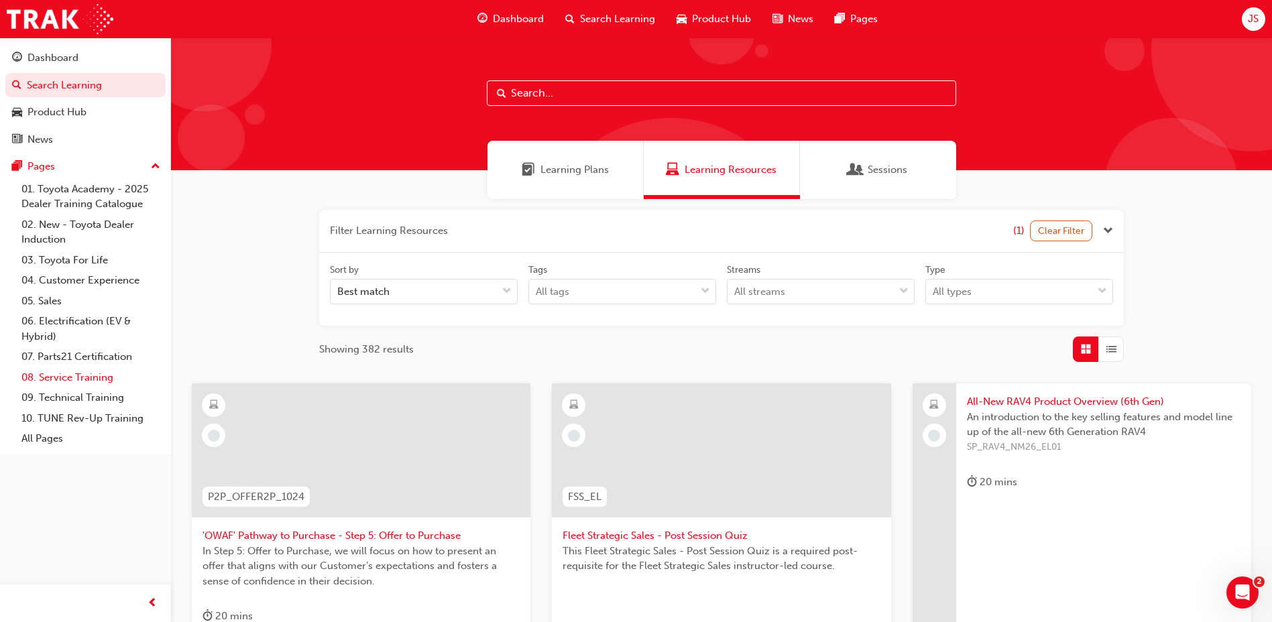
click at [63, 383] on link "08. Service Training" at bounding box center [91, 378] width 150 height 21
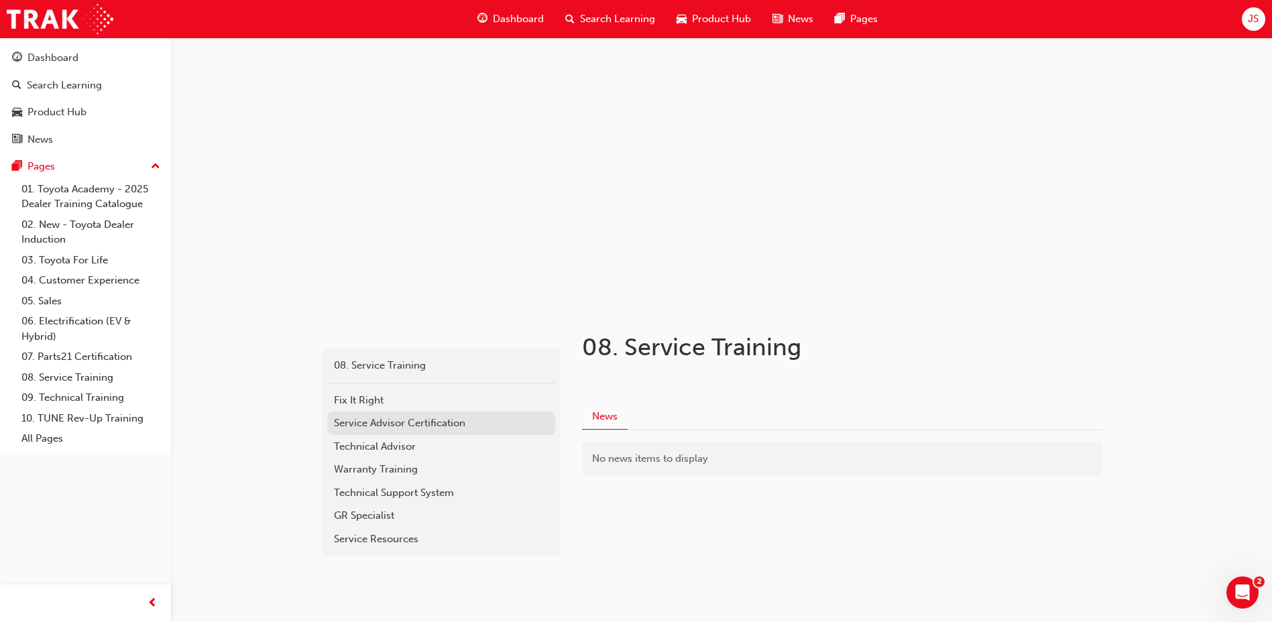
click at [359, 414] on link "Service Advisor Certification" at bounding box center [441, 423] width 228 height 23
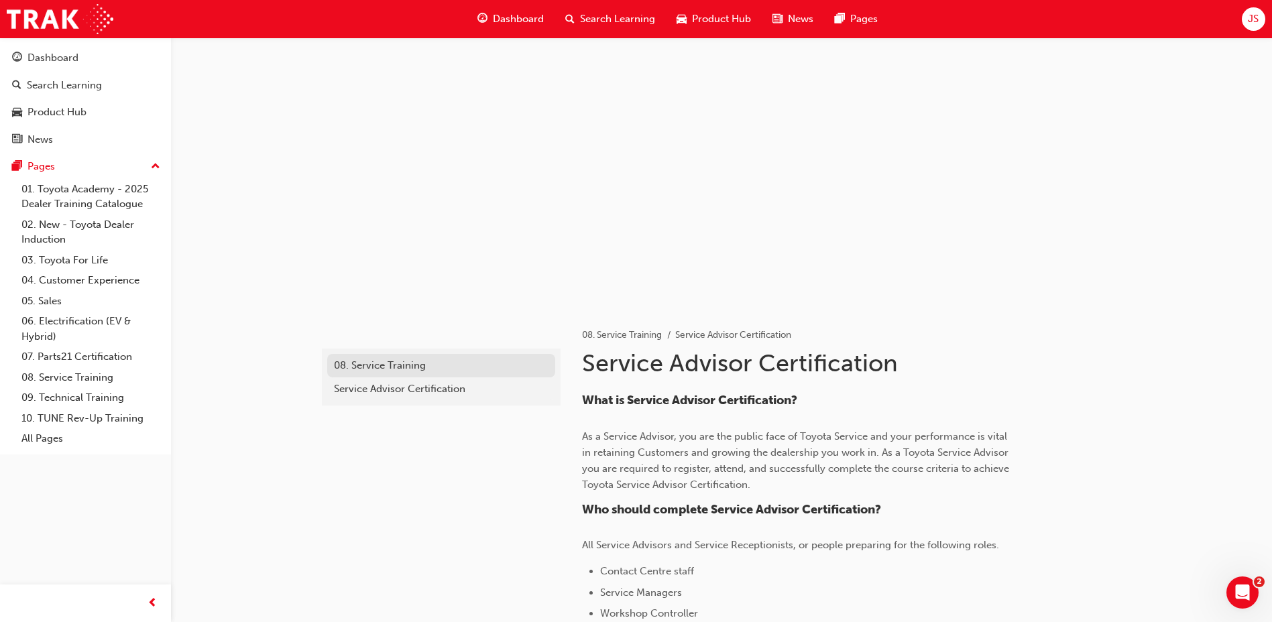
click at [408, 368] on div "08. Service Training" at bounding box center [441, 365] width 215 height 15
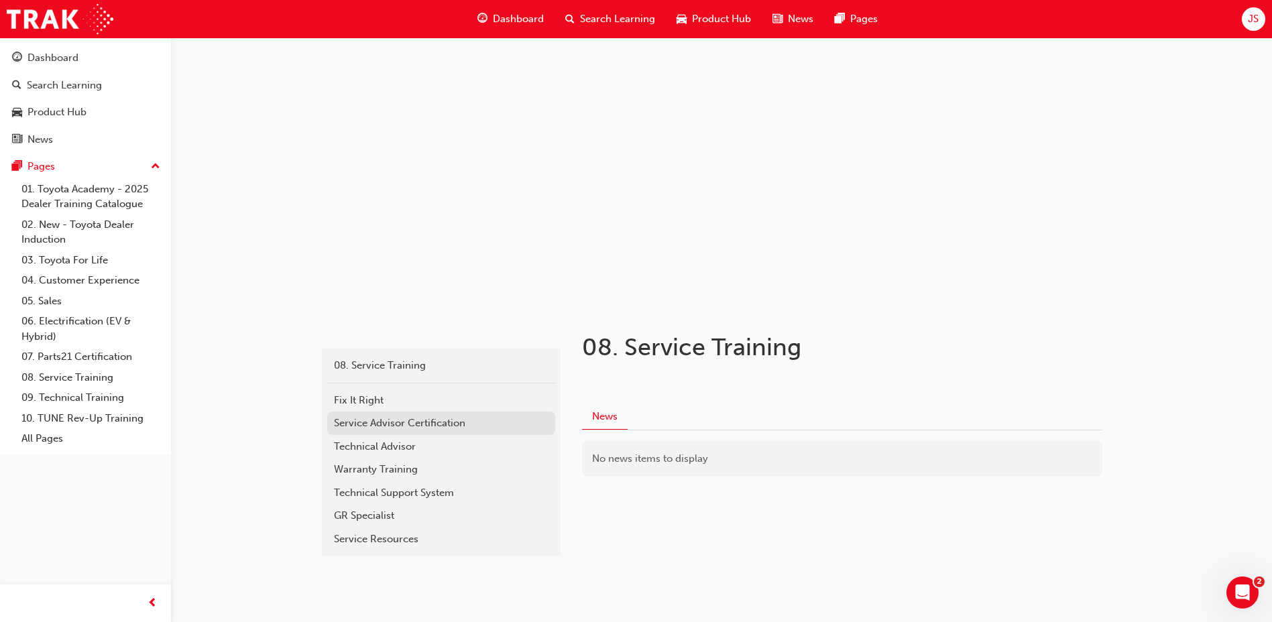
click at [381, 413] on link "Service Advisor Certification" at bounding box center [441, 423] width 228 height 23
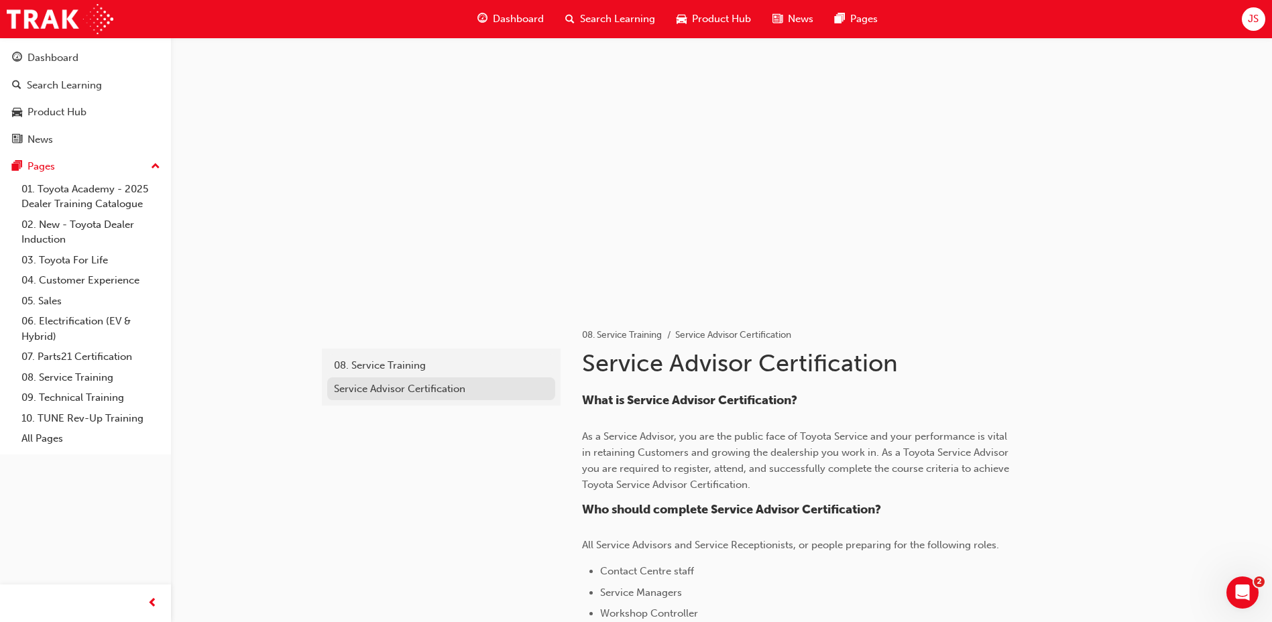
click at [431, 392] on div "Service Advisor Certification" at bounding box center [441, 389] width 215 height 15
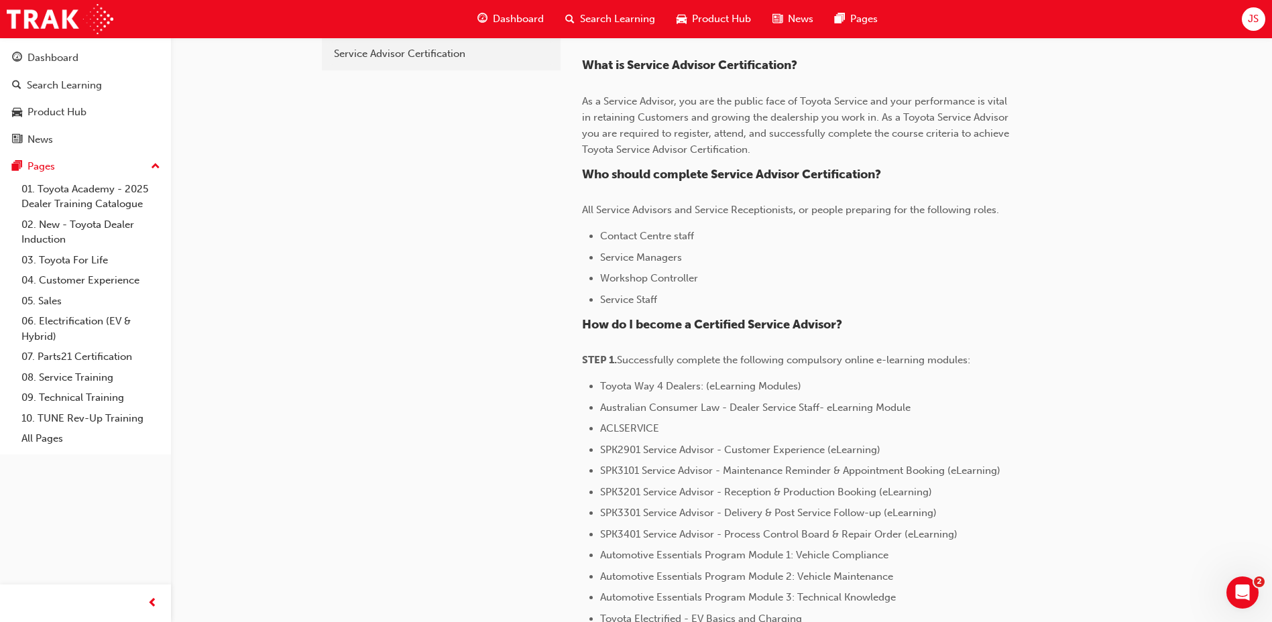
scroll to position [604, 0]
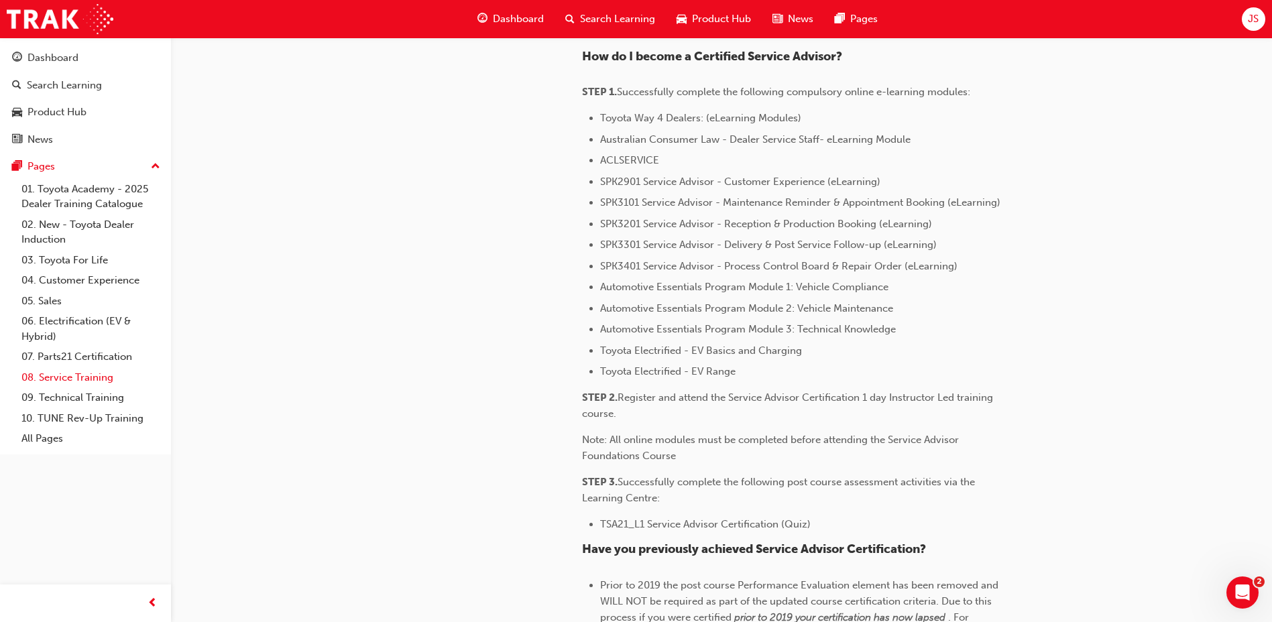
click at [119, 382] on link "08. Service Training" at bounding box center [91, 378] width 150 height 21
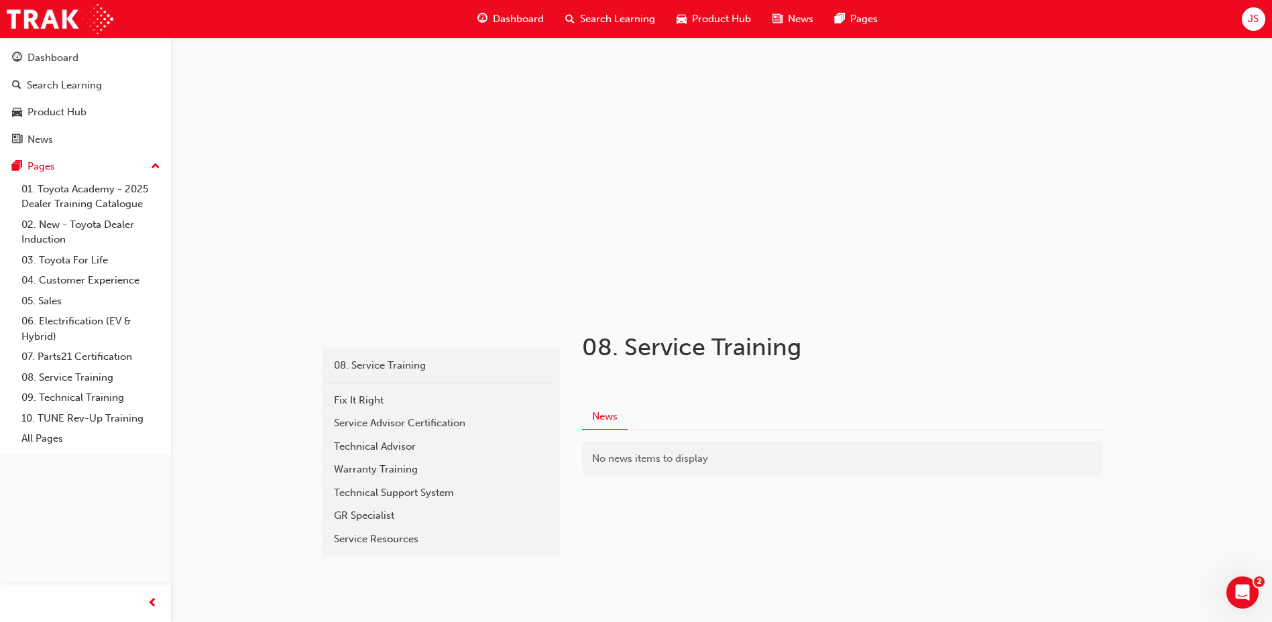
click at [377, 505] on link "GR Specialist" at bounding box center [441, 515] width 228 height 23
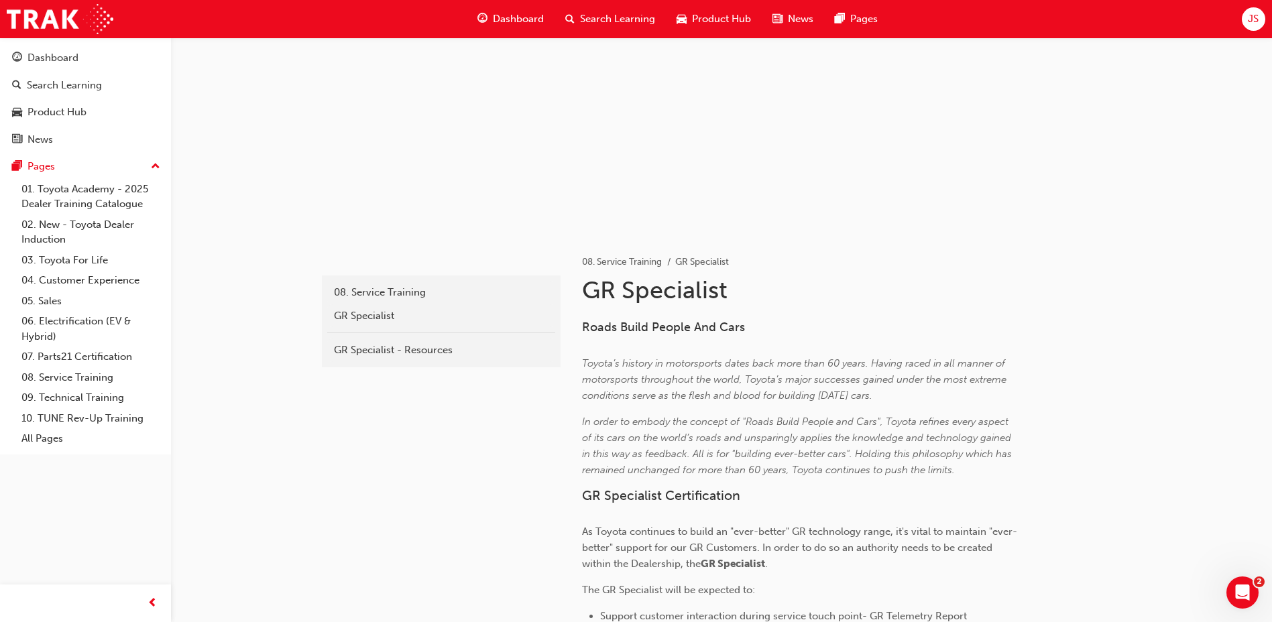
scroll to position [201, 0]
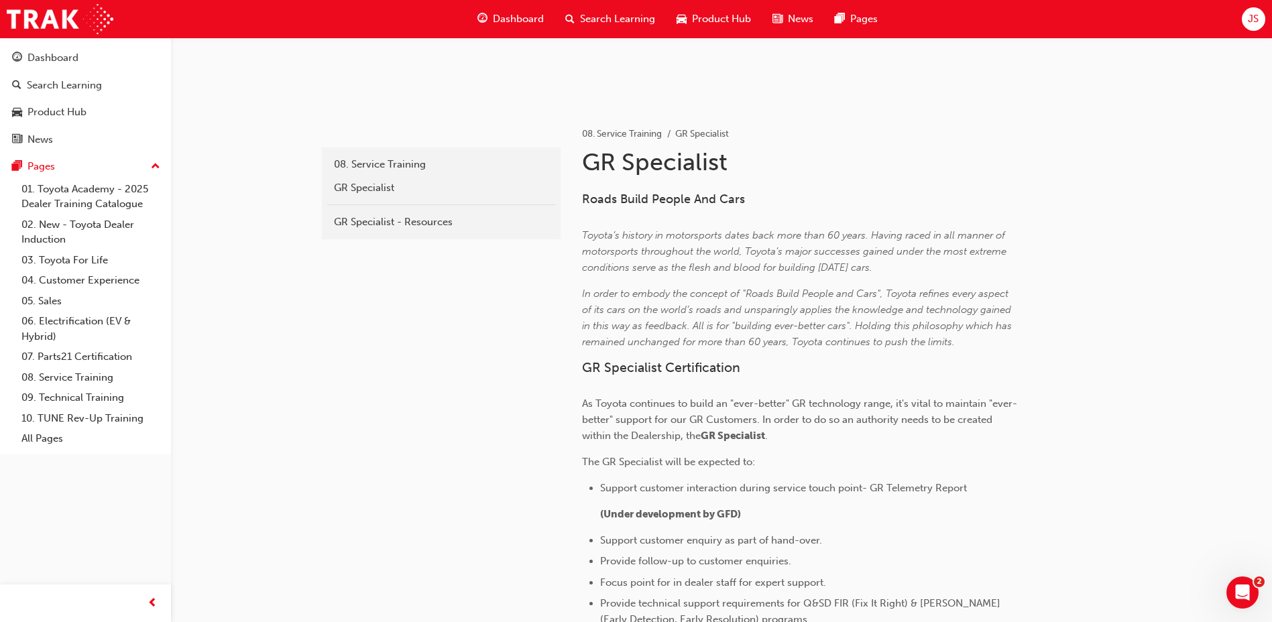
click at [768, 437] on span "." at bounding box center [766, 436] width 3 height 12
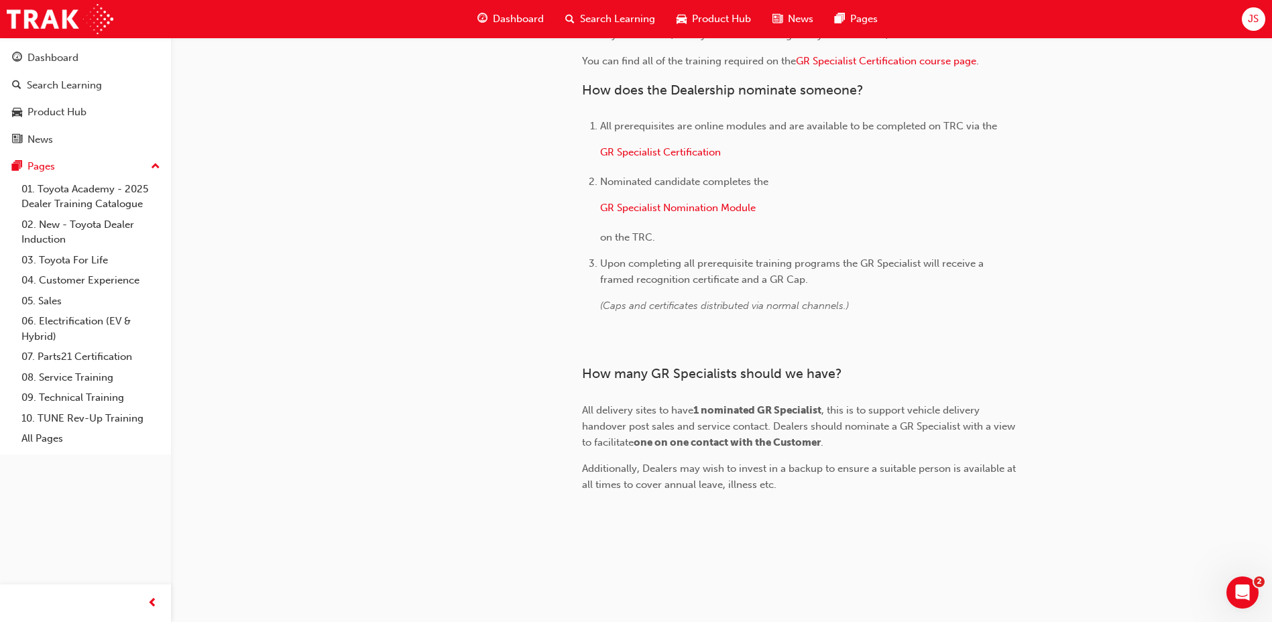
scroll to position [1483, 0]
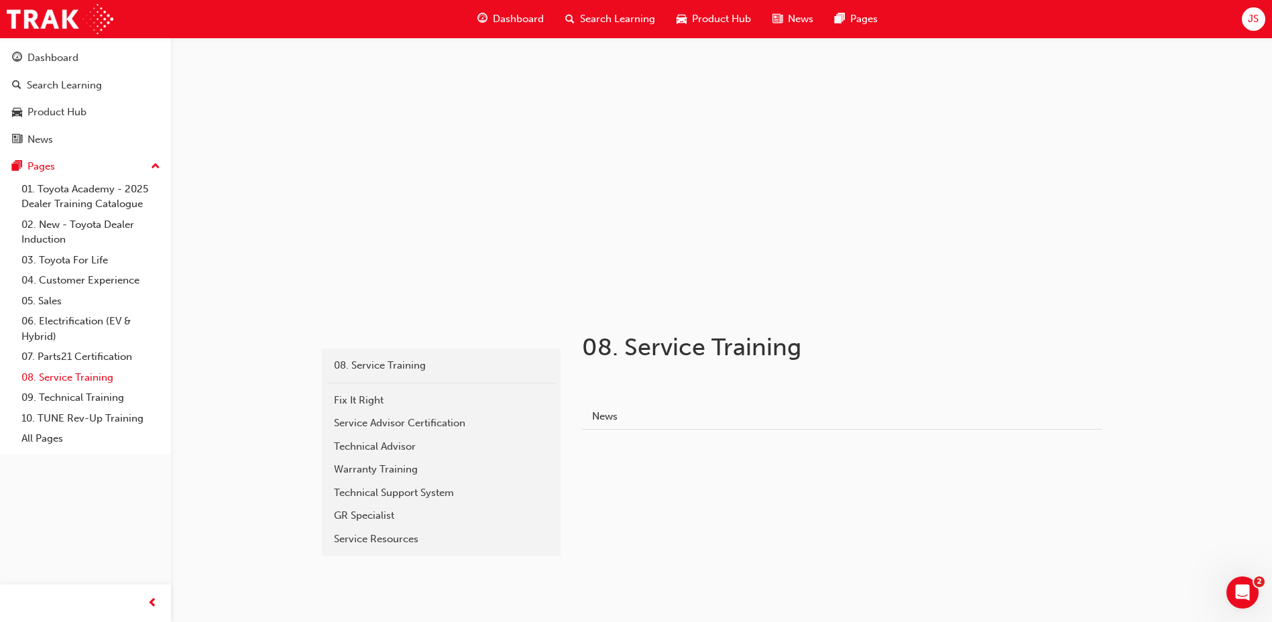
click at [78, 374] on link "08. Service Training" at bounding box center [91, 378] width 150 height 21
click at [390, 446] on div "Technical Advisor" at bounding box center [441, 446] width 215 height 15
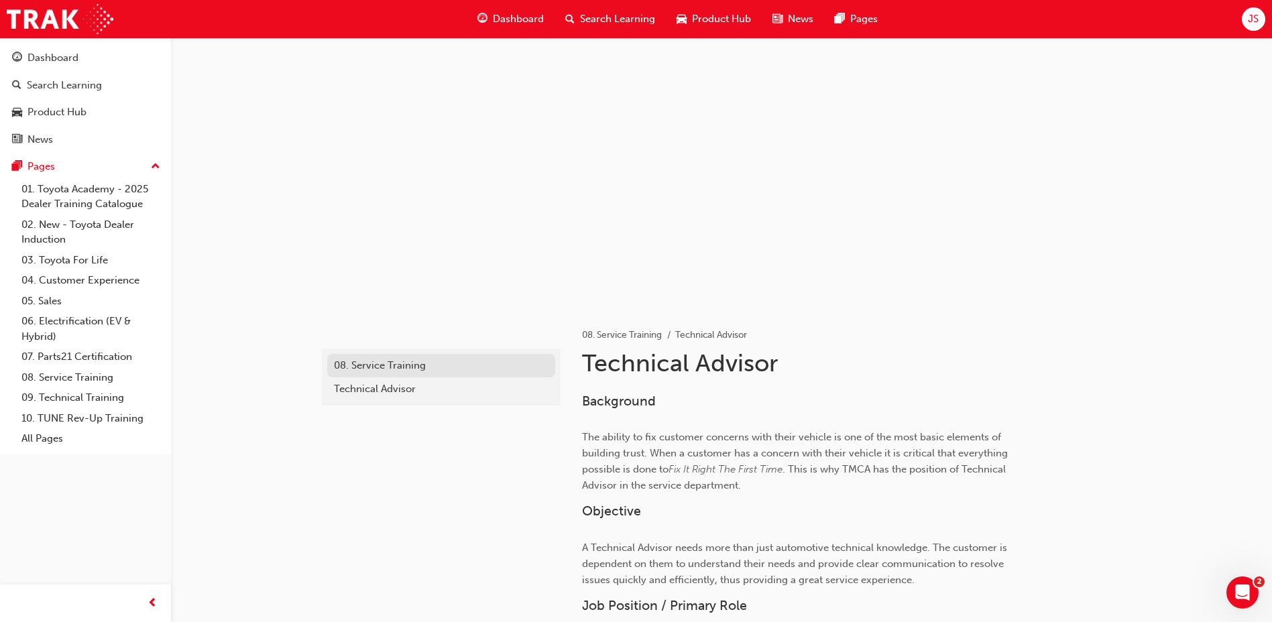
click at [398, 365] on div "08. Service Training" at bounding box center [441, 365] width 215 height 15
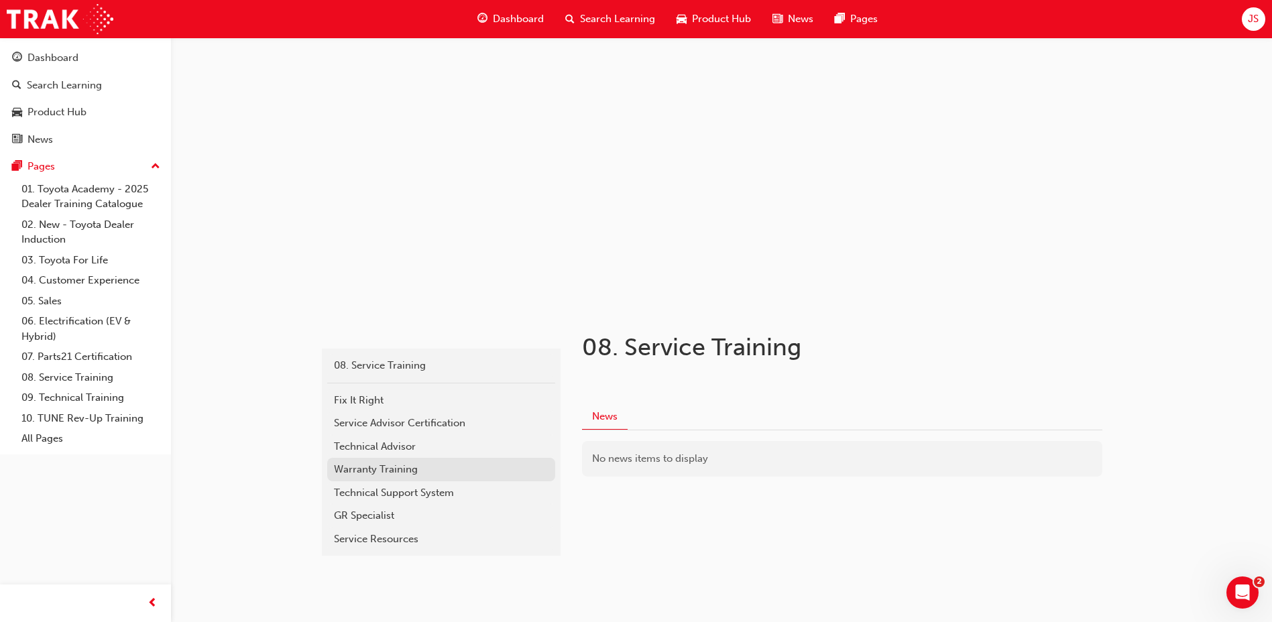
click at [353, 468] on div "Warranty Training" at bounding box center [441, 469] width 215 height 15
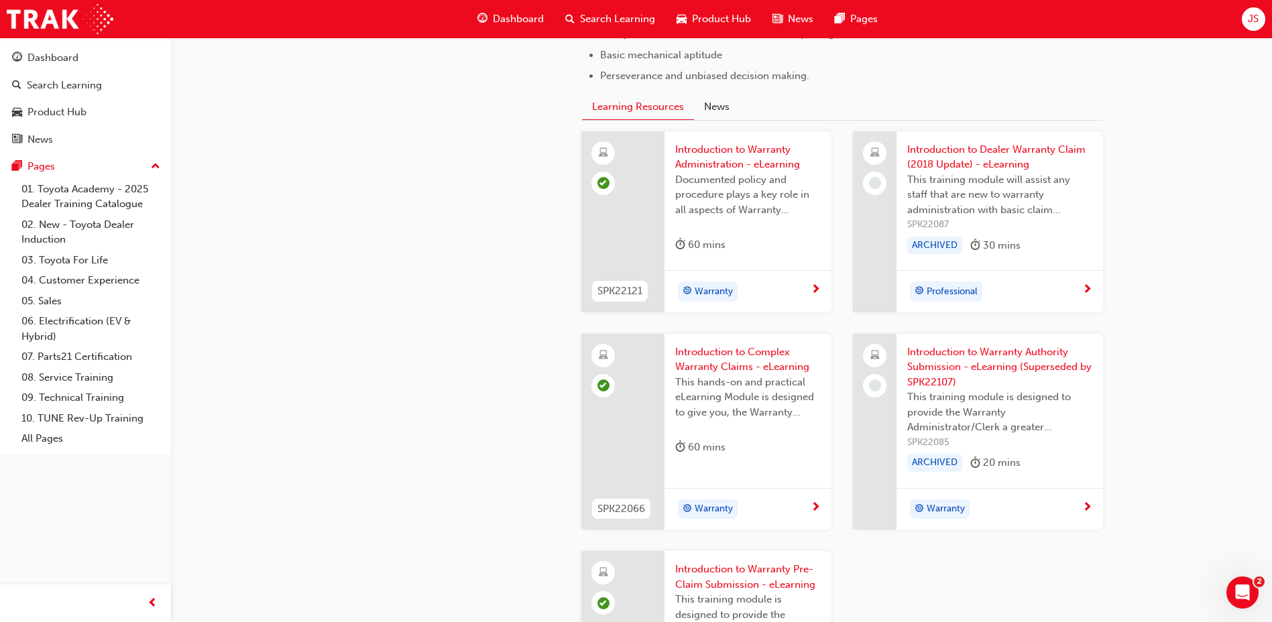
scroll to position [837, 0]
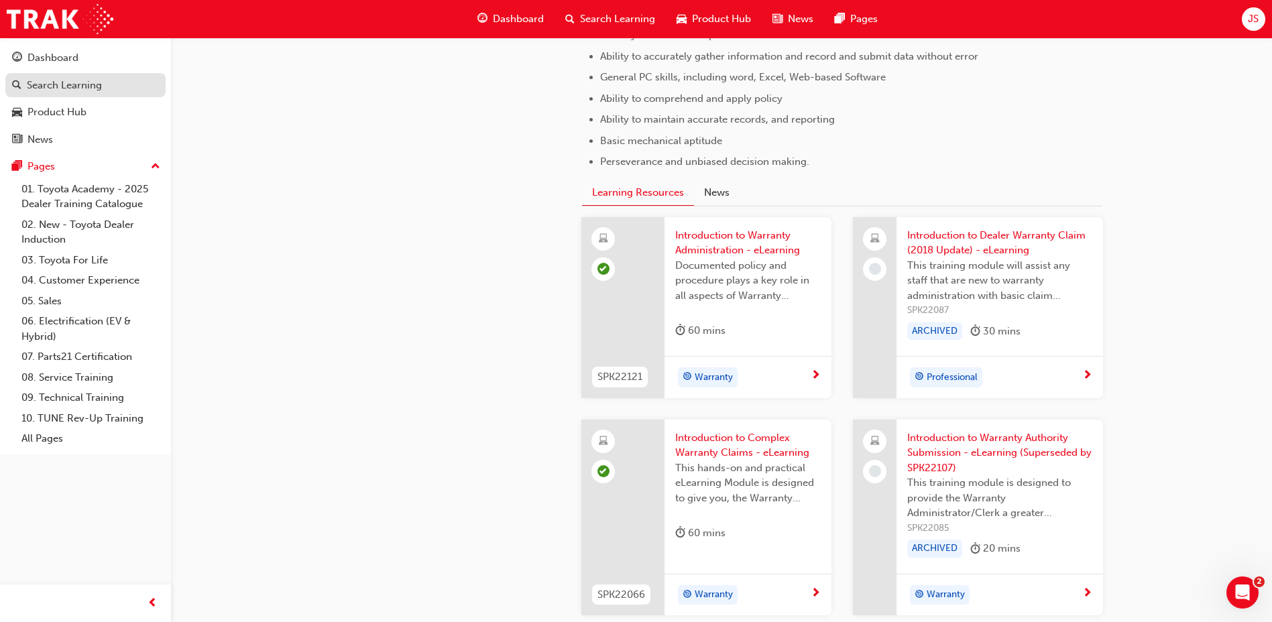
click at [60, 73] on link "Search Learning" at bounding box center [85, 85] width 160 height 25
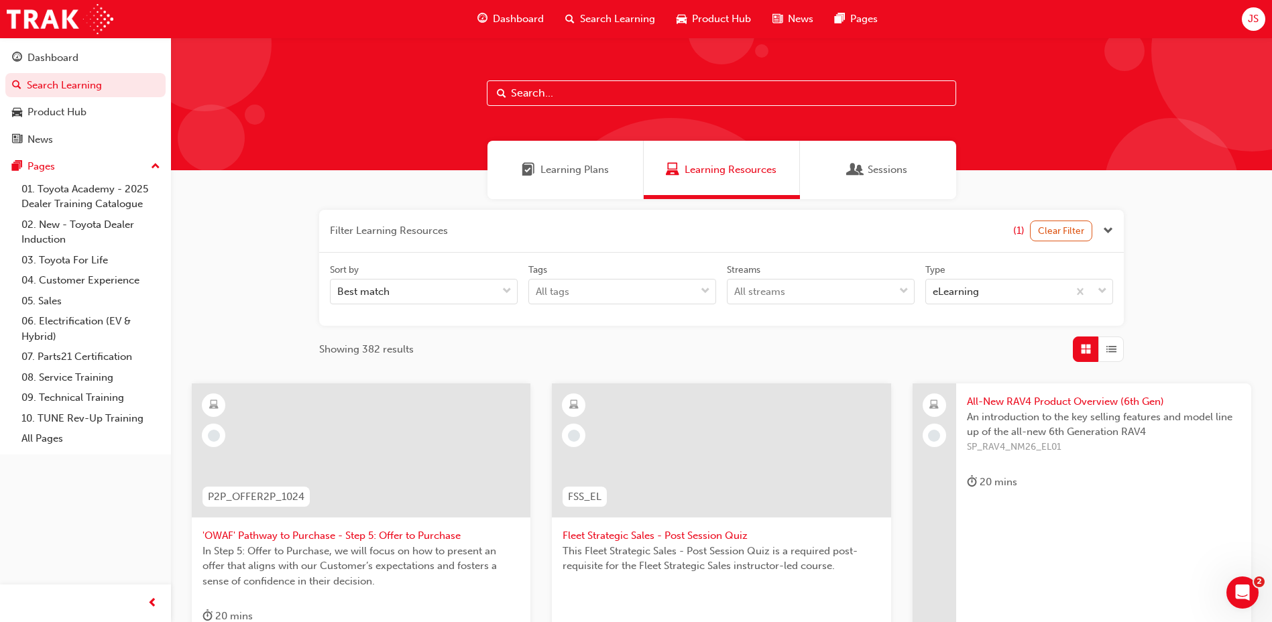
click at [573, 176] on span "Learning Plans" at bounding box center [575, 169] width 68 height 15
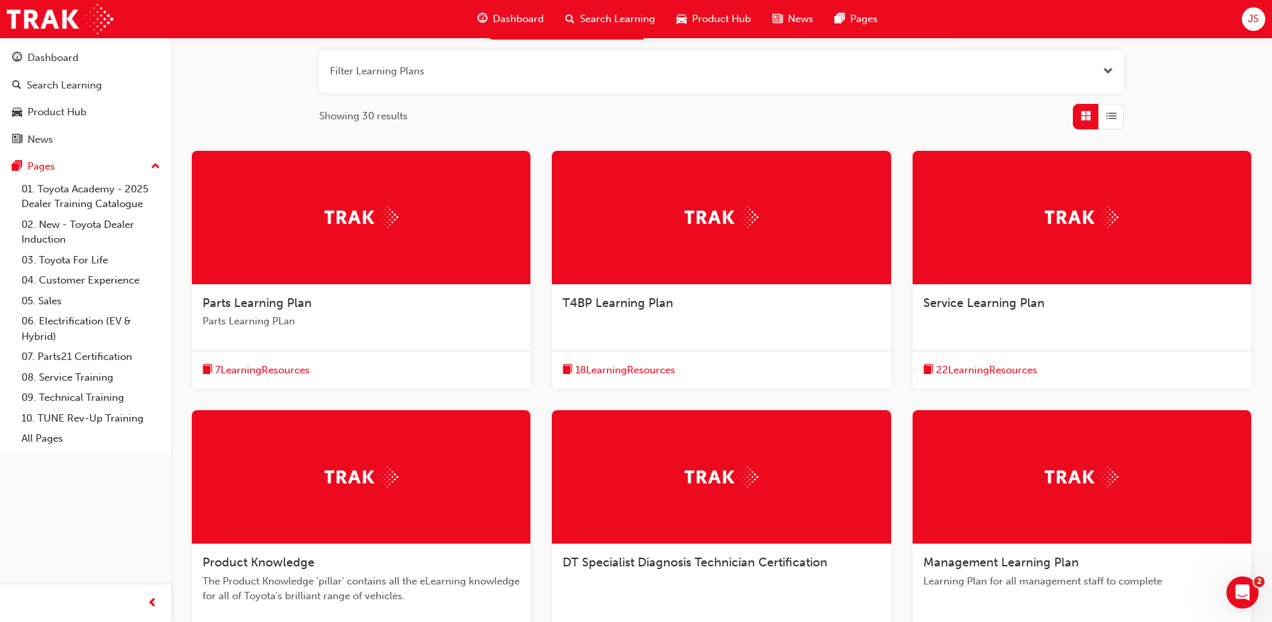
scroll to position [335, 0]
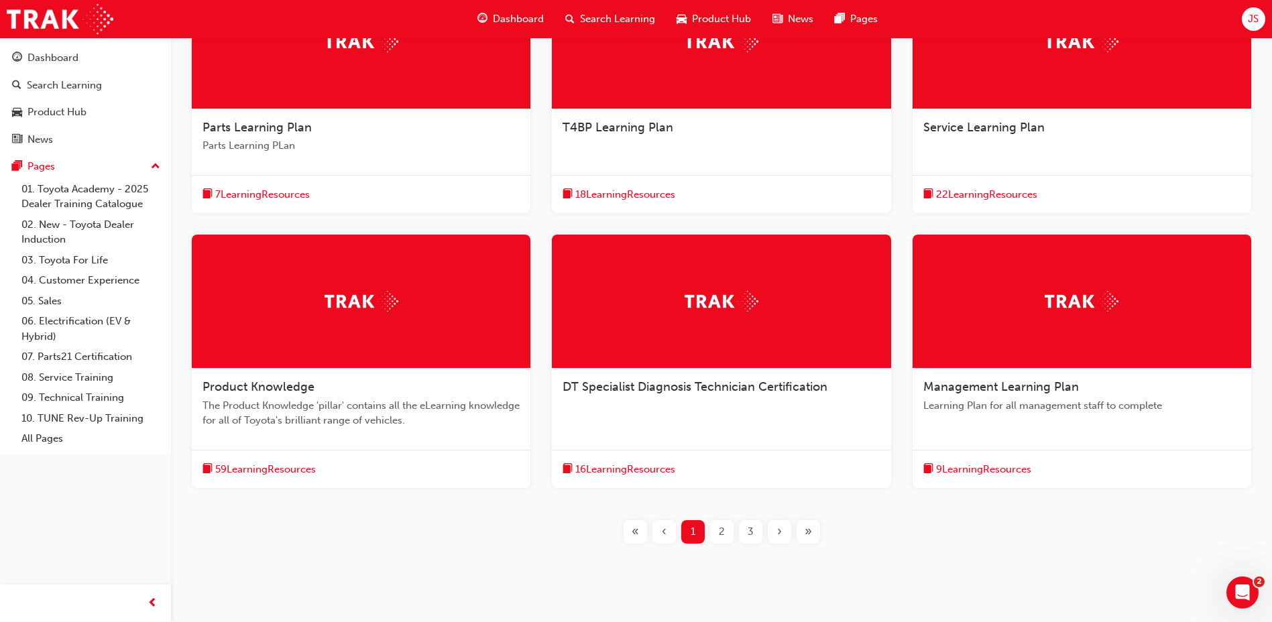
click at [380, 395] on div "Product Knowledge" at bounding box center [361, 388] width 317 height 16
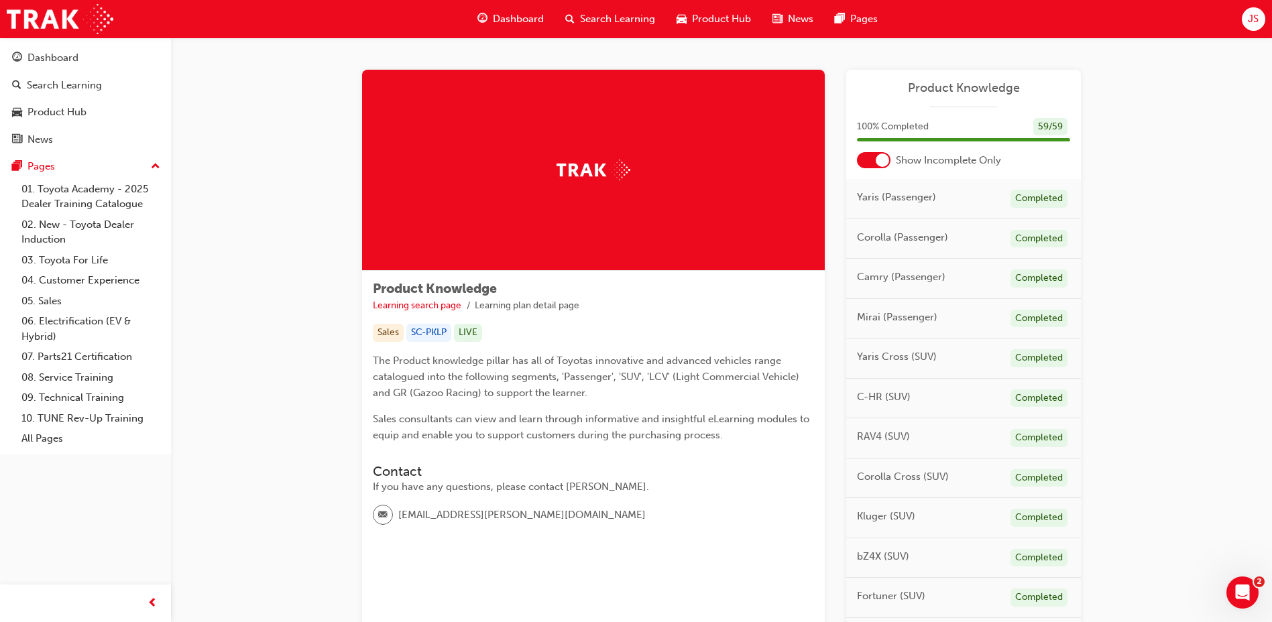
click at [873, 159] on div at bounding box center [874, 160] width 34 height 16
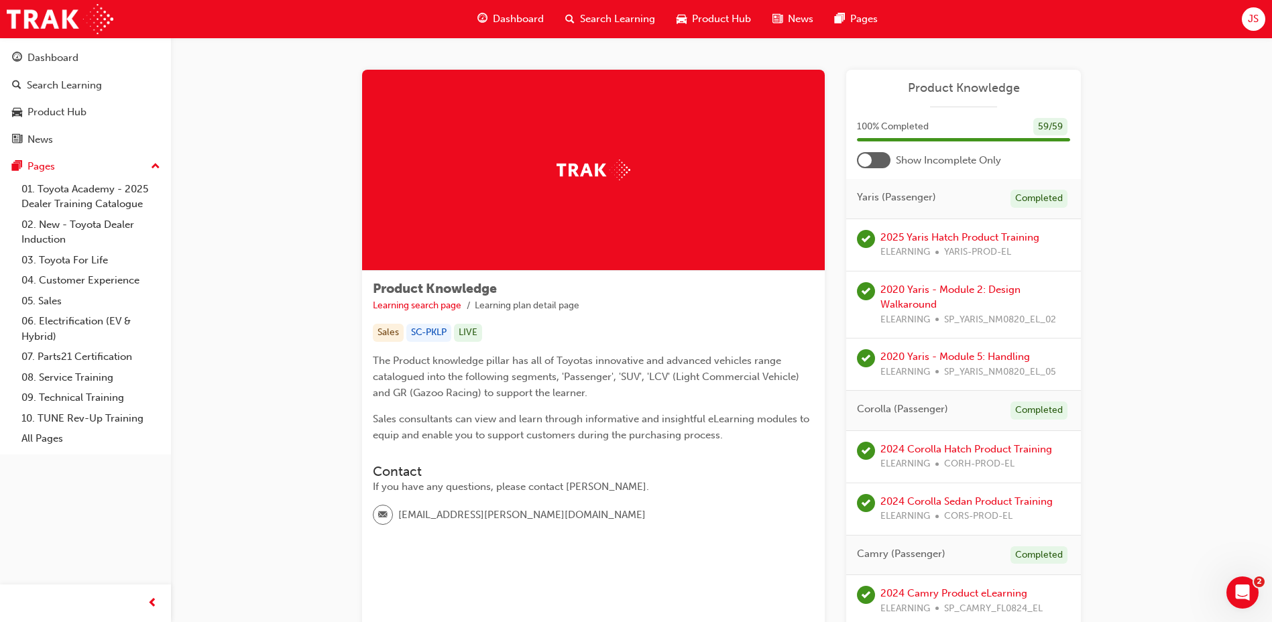
click at [873, 159] on div at bounding box center [874, 160] width 34 height 16
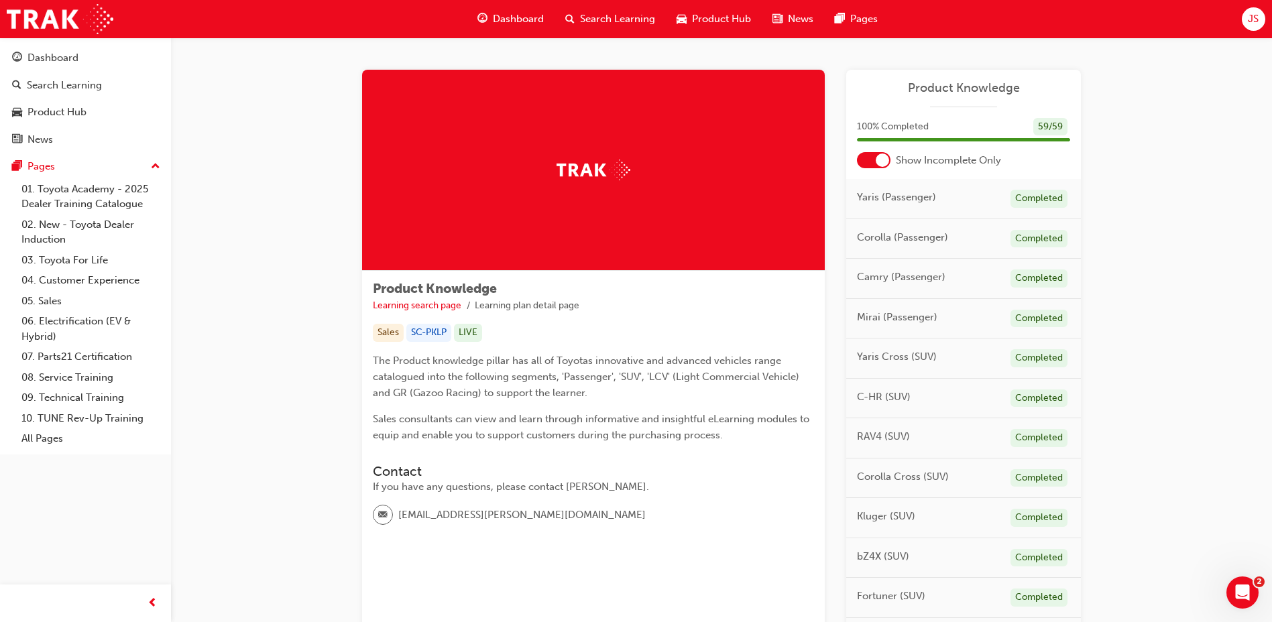
click at [873, 159] on div at bounding box center [874, 160] width 34 height 16
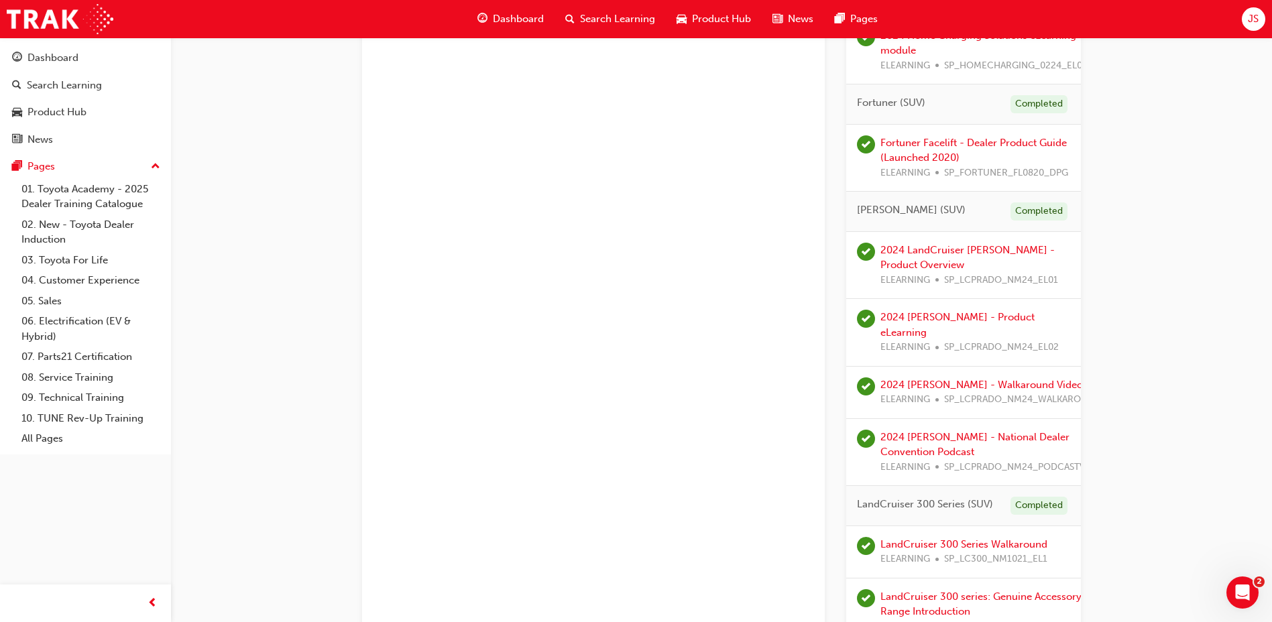
scroll to position [2482, 0]
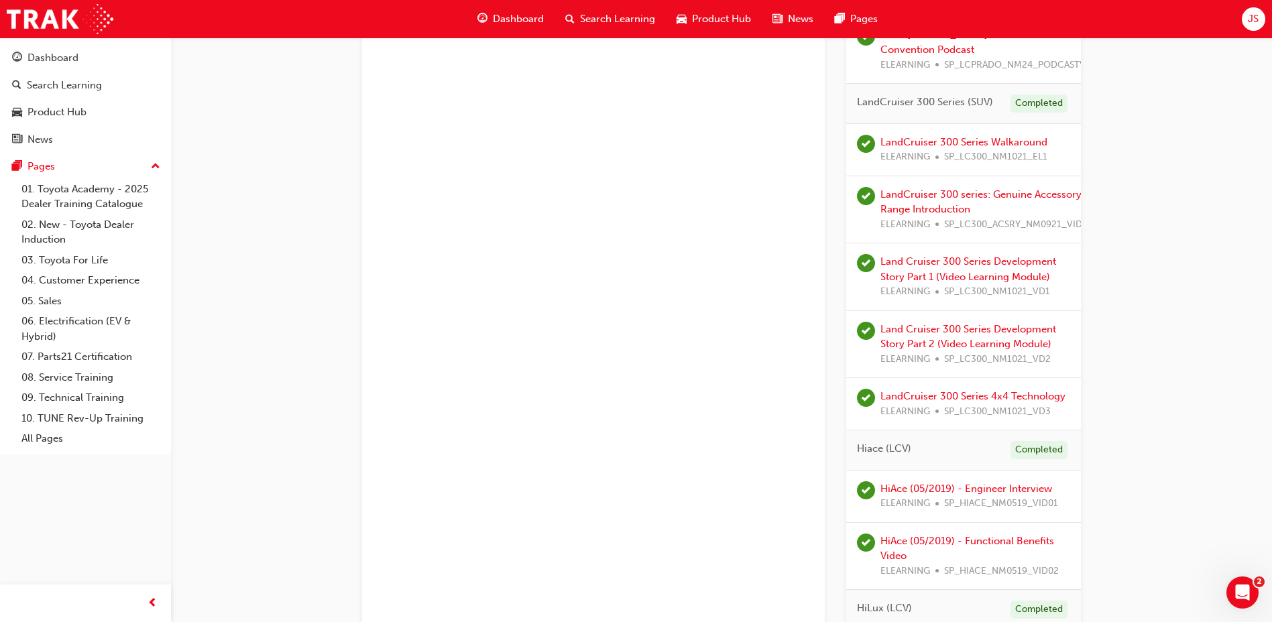
click at [519, 16] on span "Dashboard" at bounding box center [518, 18] width 51 height 15
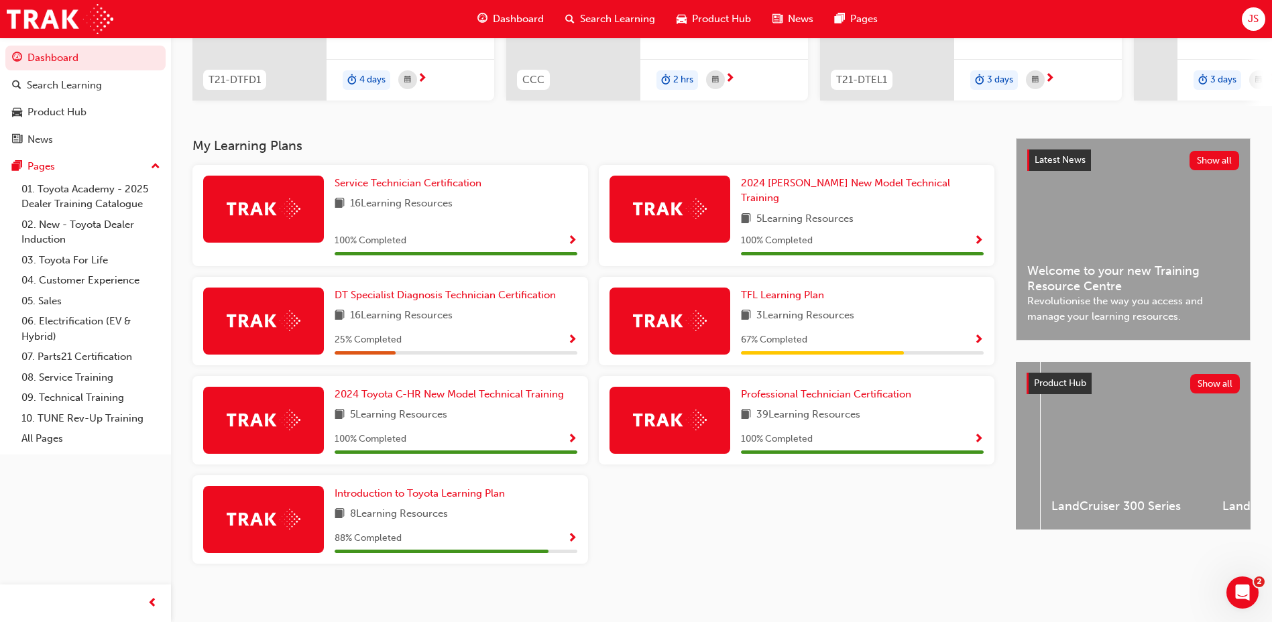
scroll to position [0, 3081]
click at [1220, 392] on button "Show all" at bounding box center [1216, 383] width 50 height 19
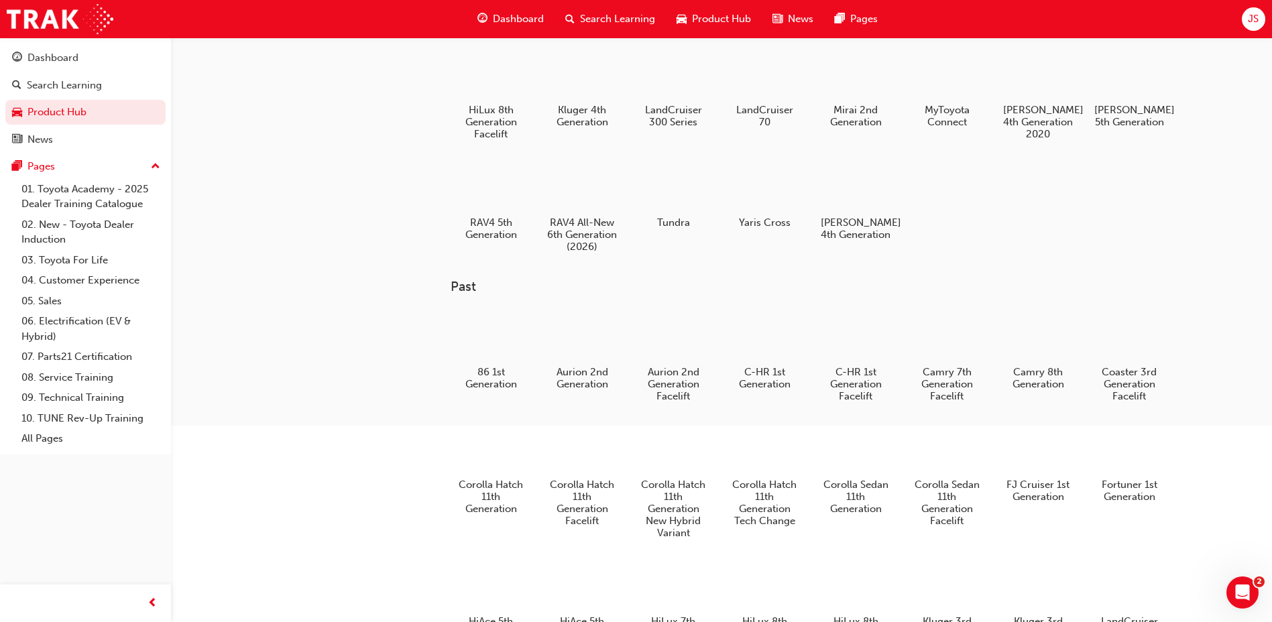
scroll to position [268, 0]
click at [50, 205] on link "01. Toyota Academy - 2025 Dealer Training Catalogue" at bounding box center [91, 197] width 150 height 36
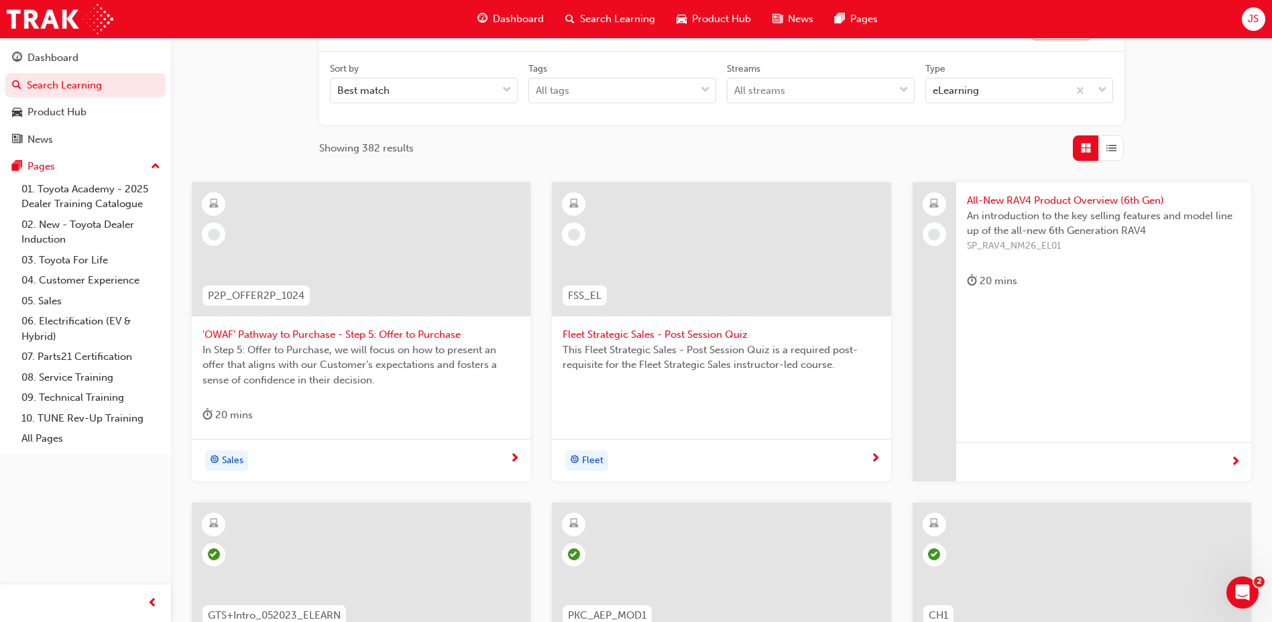
click at [431, 339] on span "'OWAF' Pathway to Purchase - Step 5: Offer to Purchase" at bounding box center [361, 334] width 317 height 15
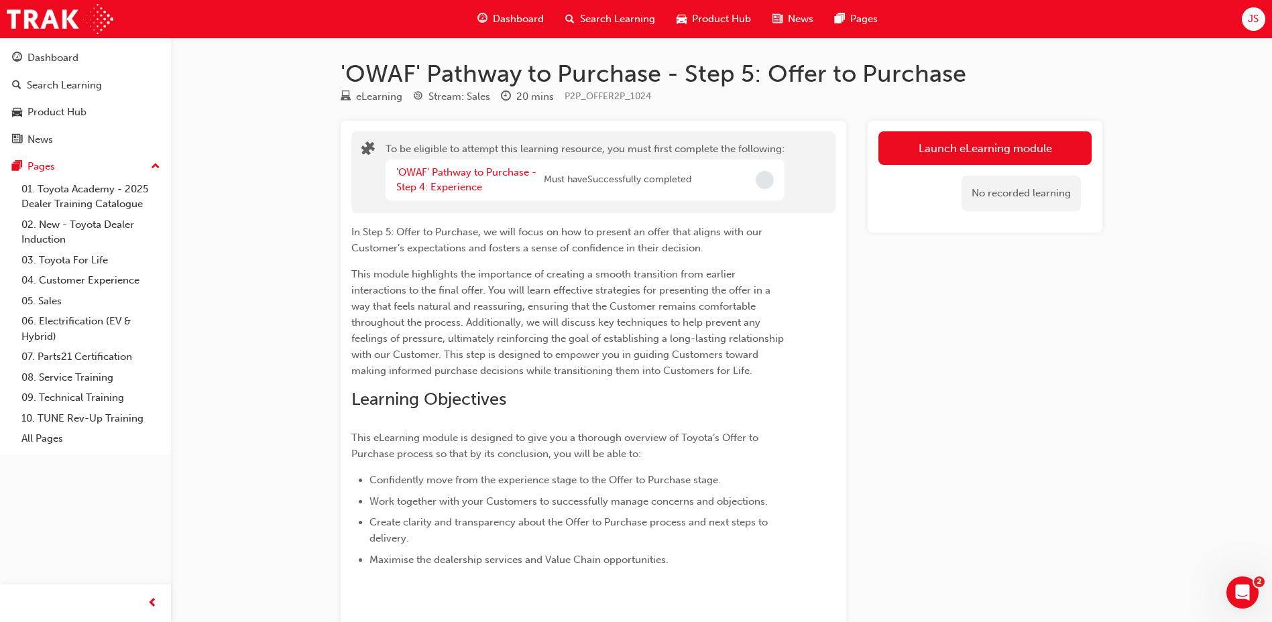
click at [394, 188] on div "'OWAF' Pathway to Purchase - Step 4: Experience Must have Successfully completed" at bounding box center [585, 180] width 399 height 41
click at [432, 182] on link "'OWAF' Pathway to Purchase - Step 4: Experience" at bounding box center [466, 179] width 140 height 27
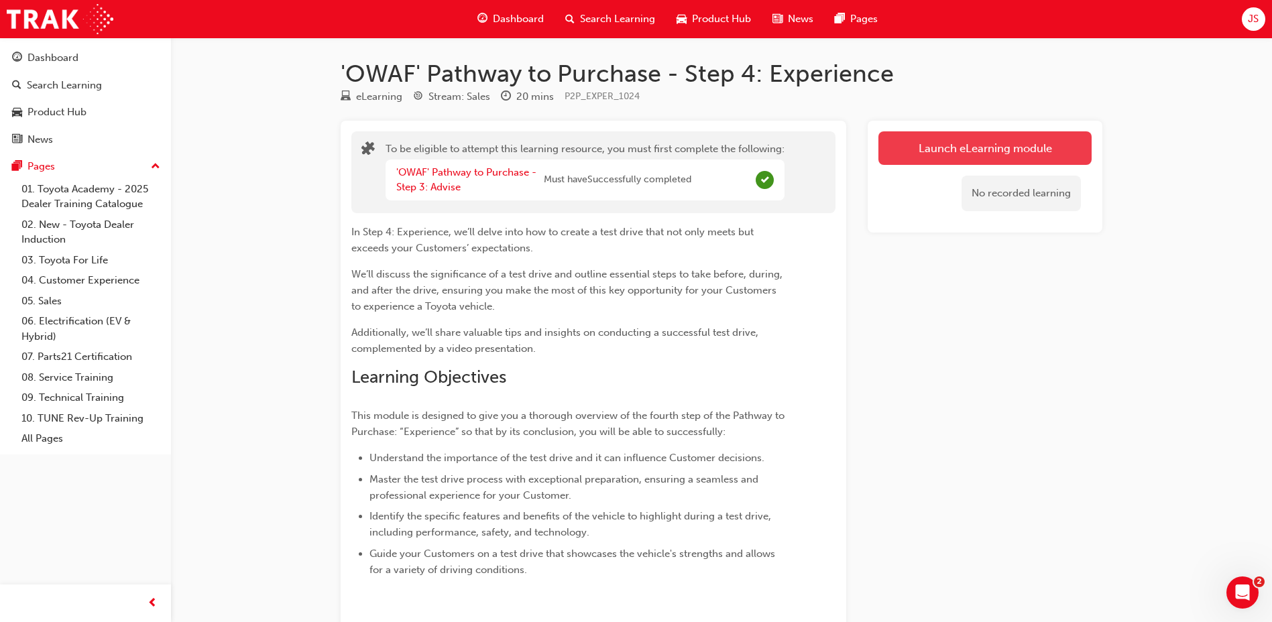
click at [926, 136] on button "Launch eLearning module" at bounding box center [985, 148] width 213 height 34
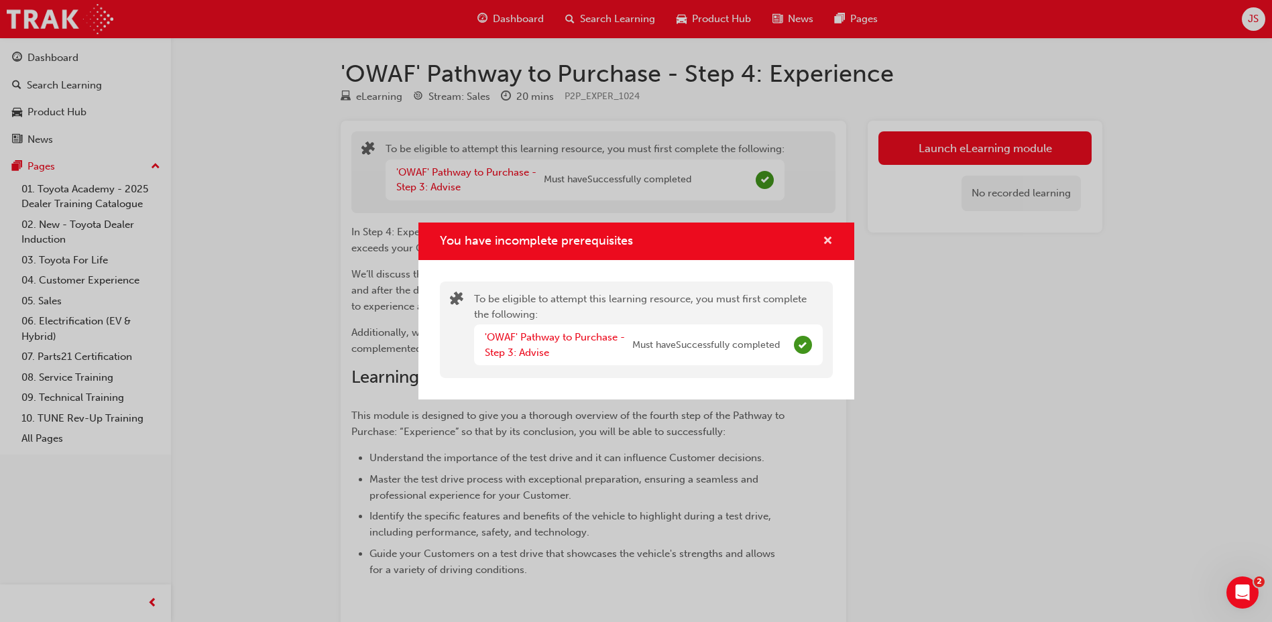
click at [828, 247] on span "cross-icon" at bounding box center [828, 242] width 10 height 12
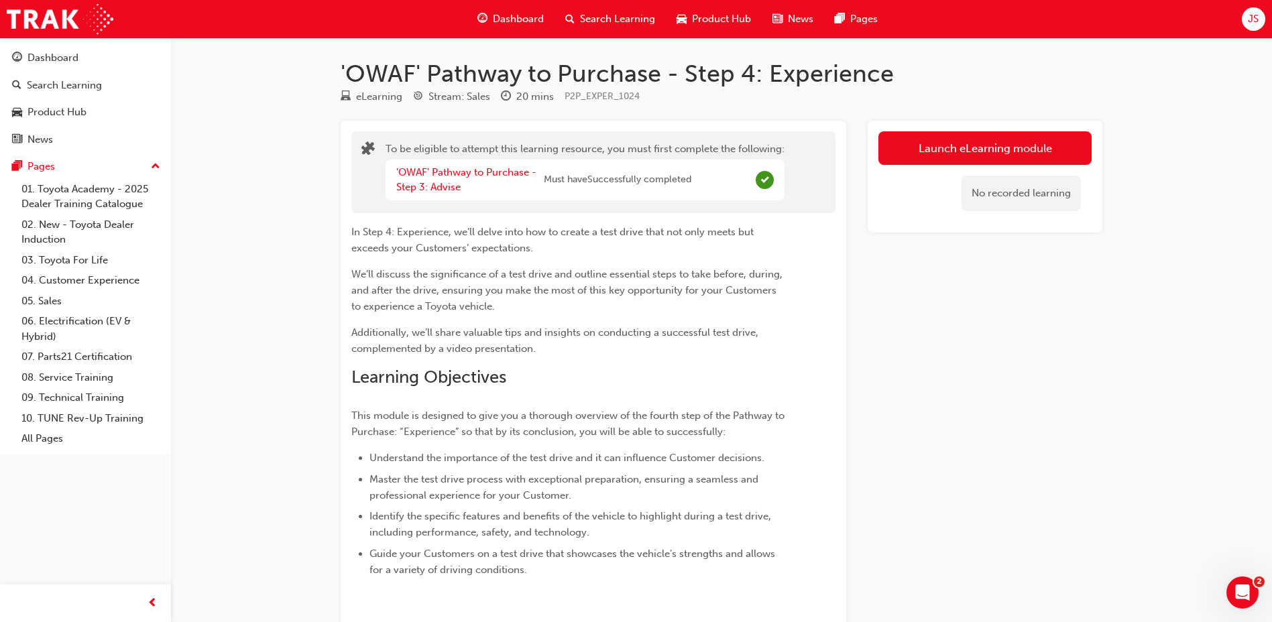
click at [497, 17] on span "Dashboard" at bounding box center [518, 18] width 51 height 15
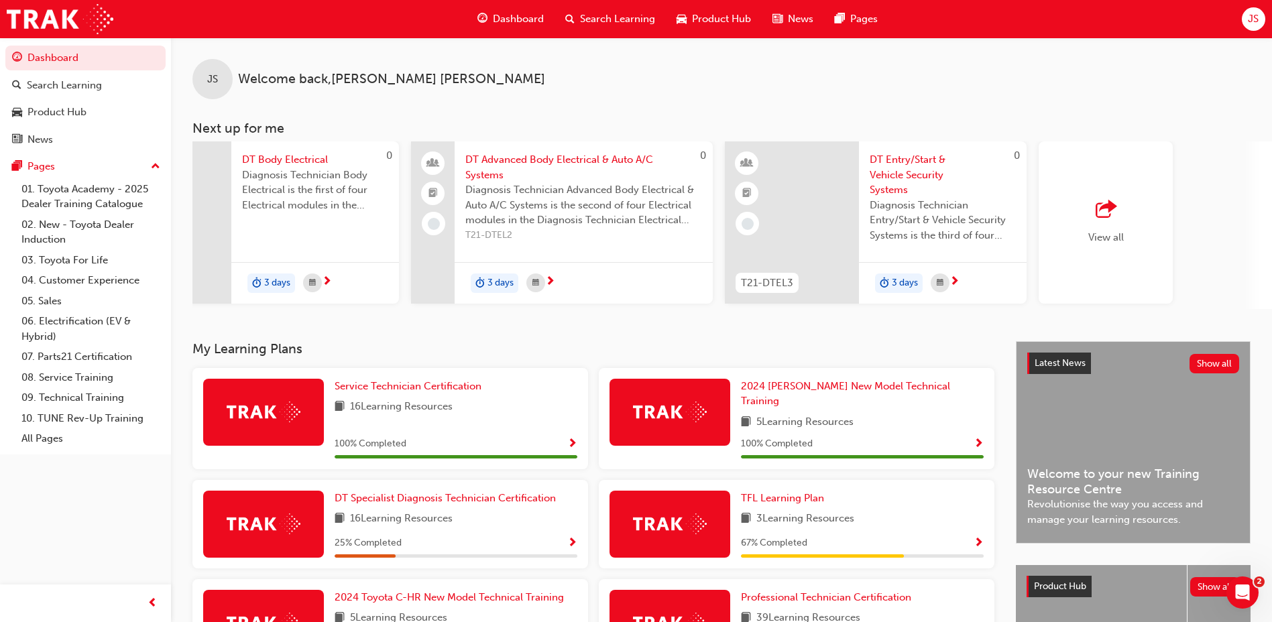
scroll to position [0, 802]
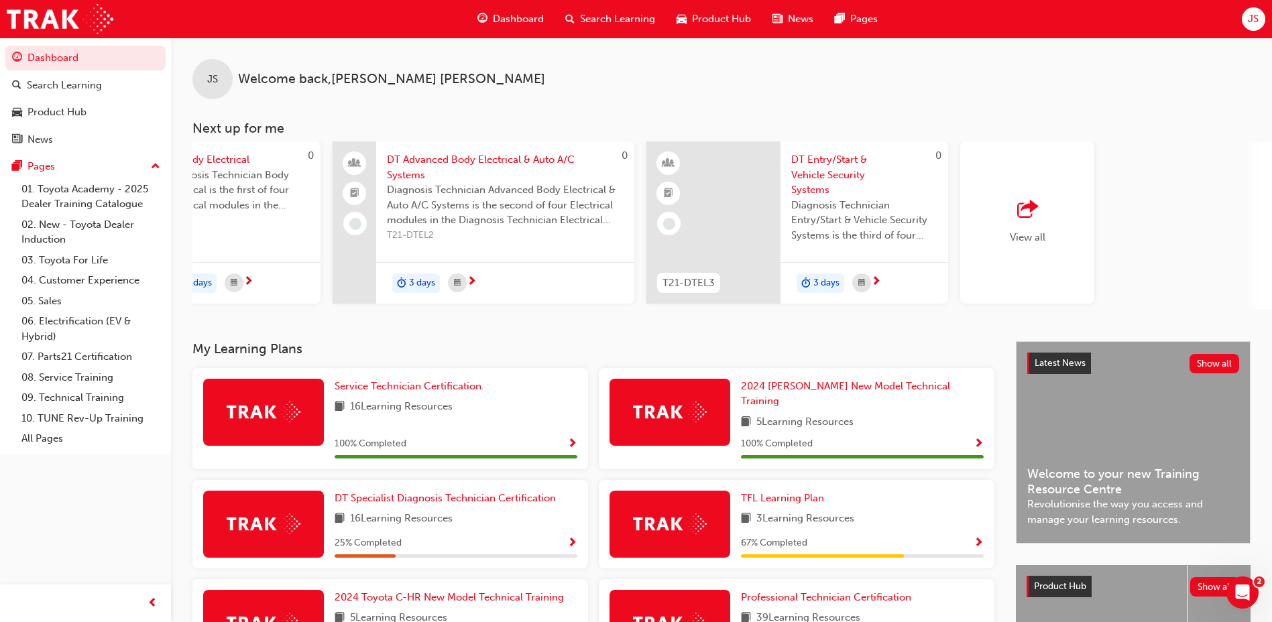
click at [1040, 265] on div "View all" at bounding box center [1027, 223] width 134 height 162
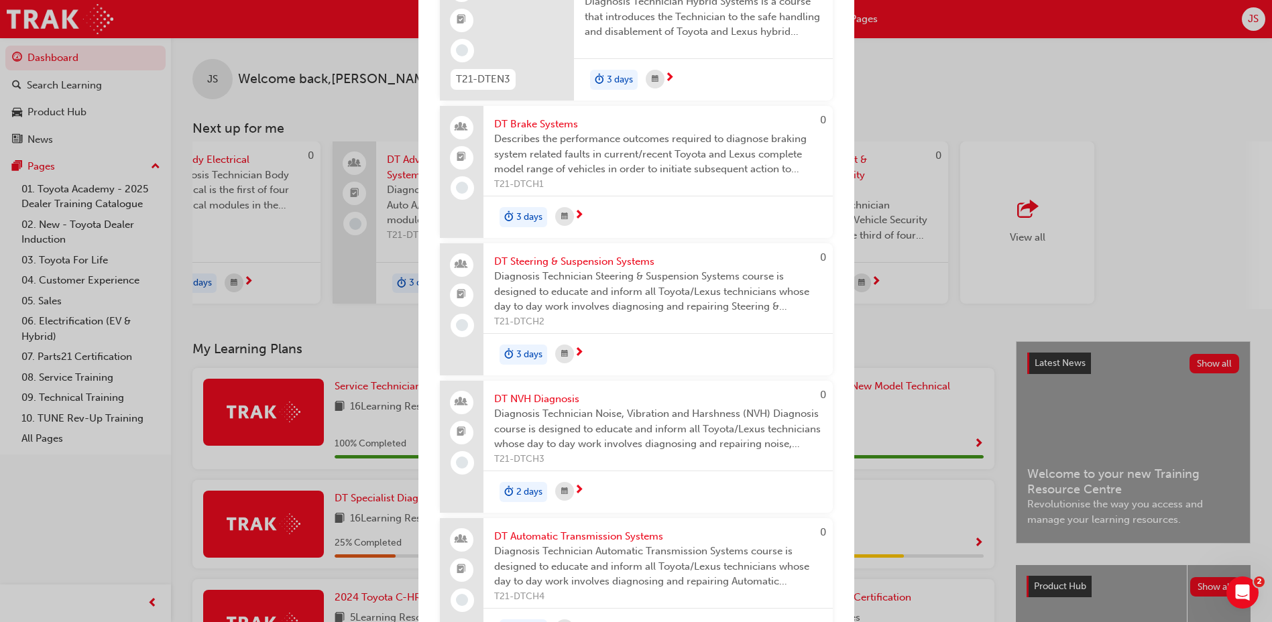
scroll to position [1261, 0]
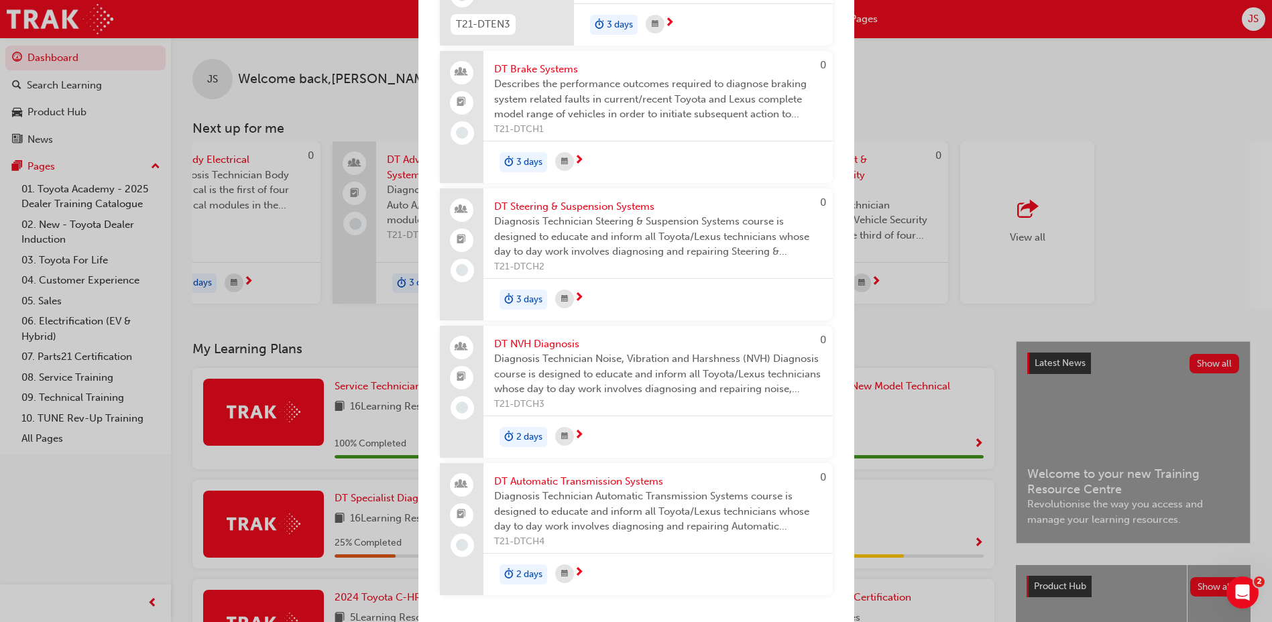
click at [1128, 141] on div "Next up for me 0 T21-DTFD1 DT Fundamentals of Diagnosis Fundamentals of Diagnos…" at bounding box center [636, 311] width 1272 height 622
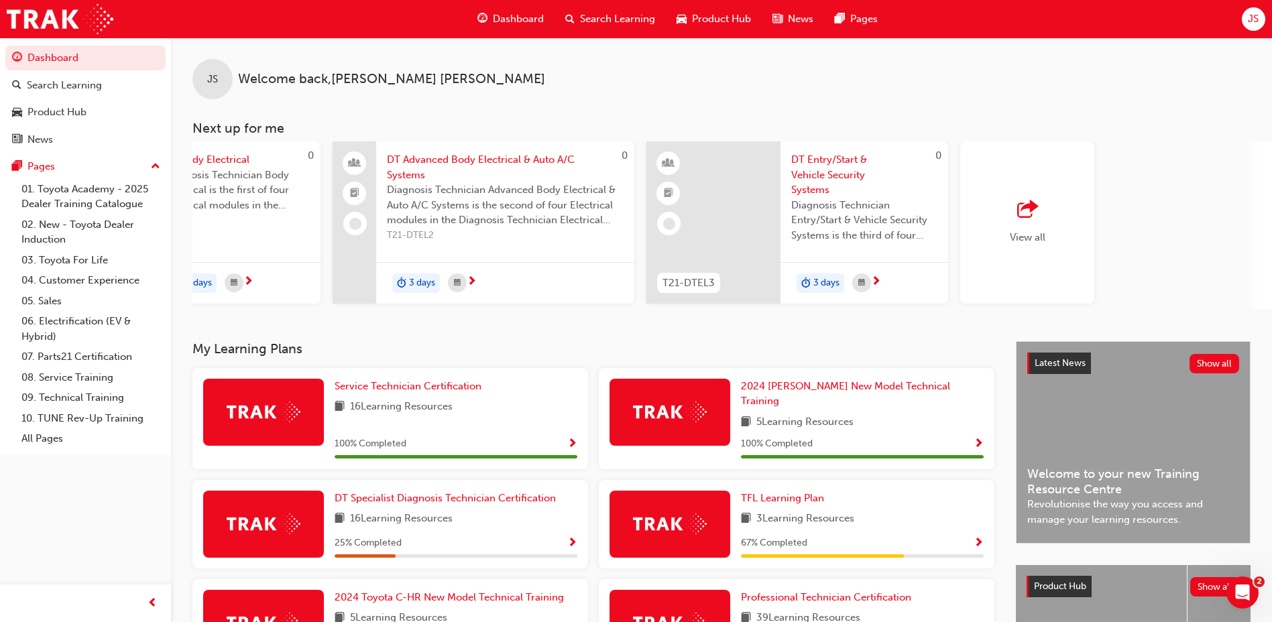
scroll to position [203, 0]
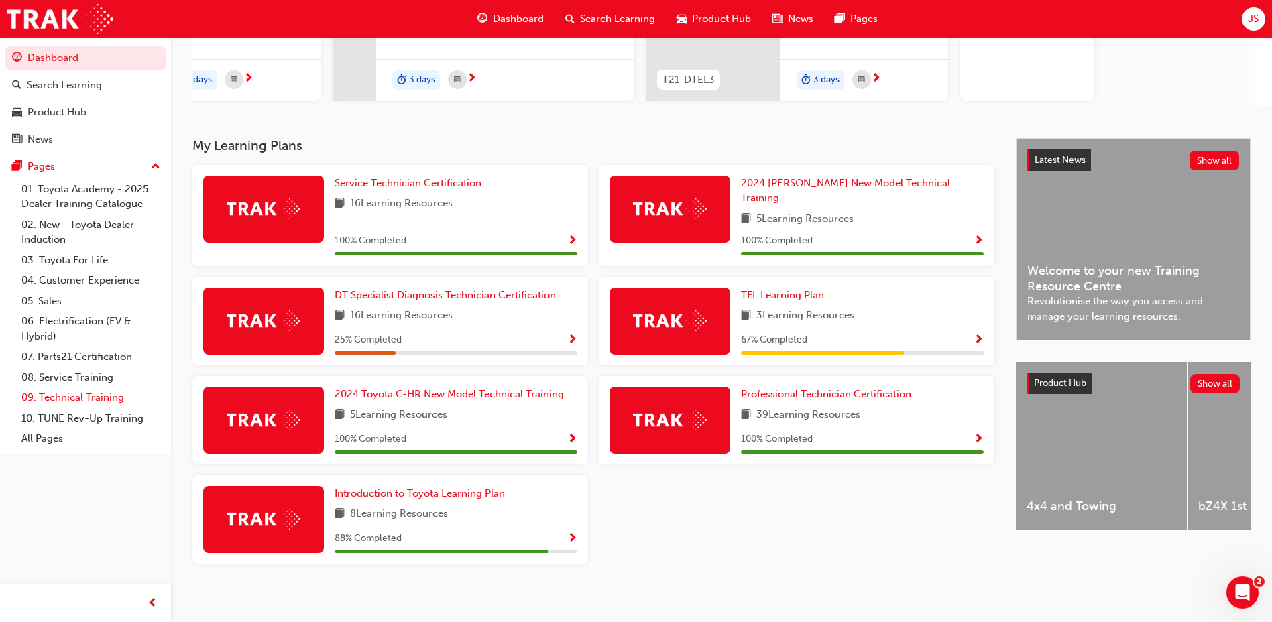
click at [71, 404] on link "09. Technical Training" at bounding box center [91, 398] width 150 height 21
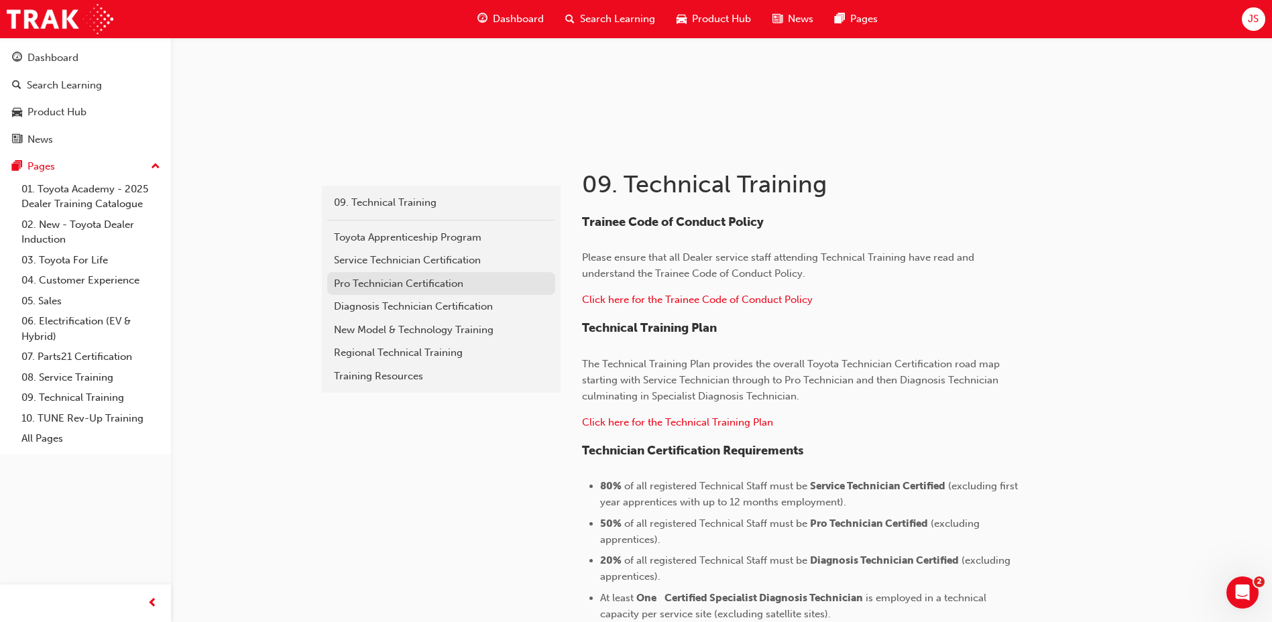
scroll to position [201, 0]
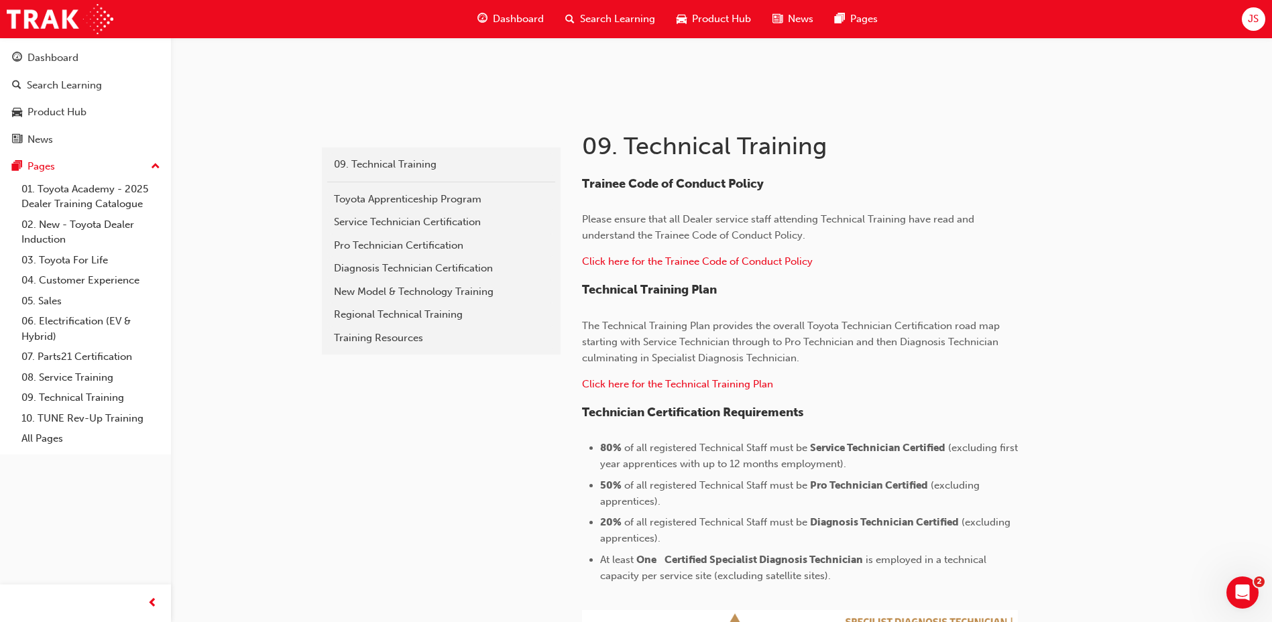
click at [440, 295] on div "New Model & Technology Training" at bounding box center [441, 291] width 215 height 15
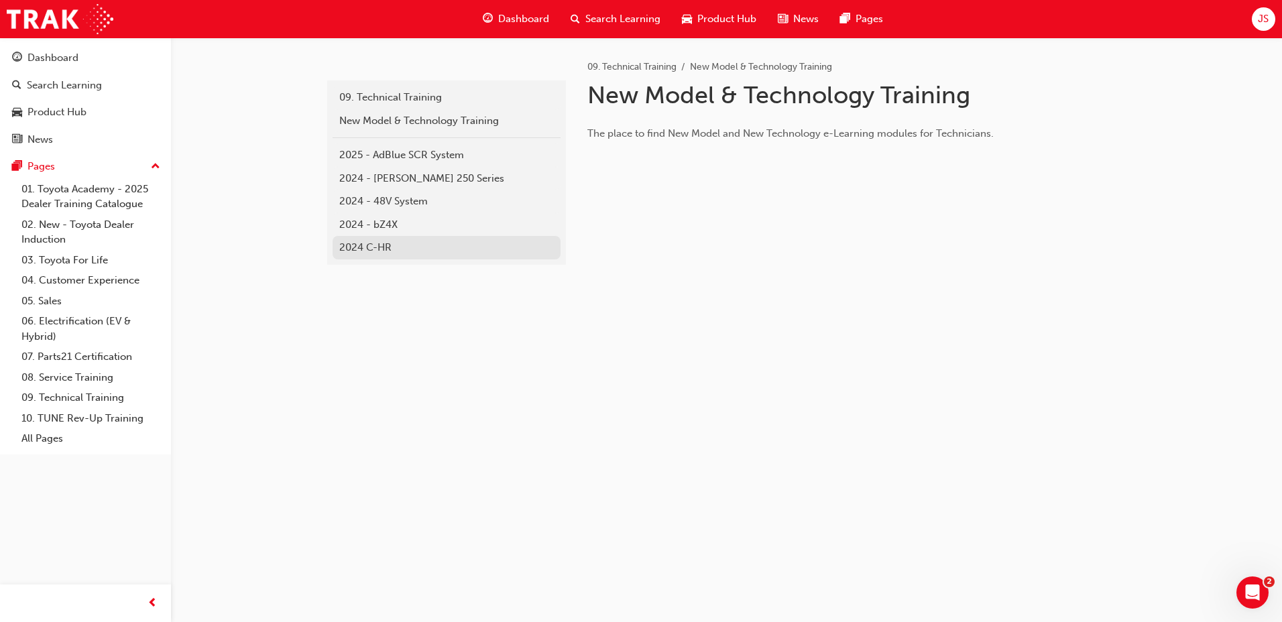
click at [426, 257] on link "2024 C-HR" at bounding box center [447, 247] width 228 height 23
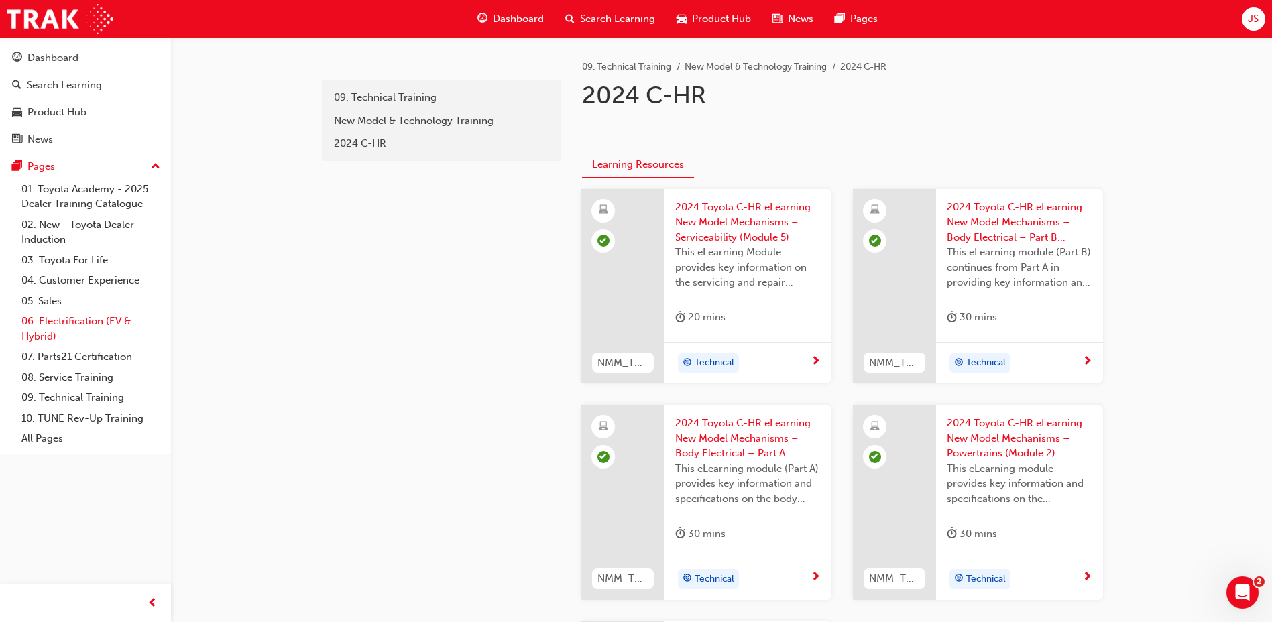
click at [41, 324] on link "06. Electrification (EV & Hybrid)" at bounding box center [91, 329] width 150 height 36
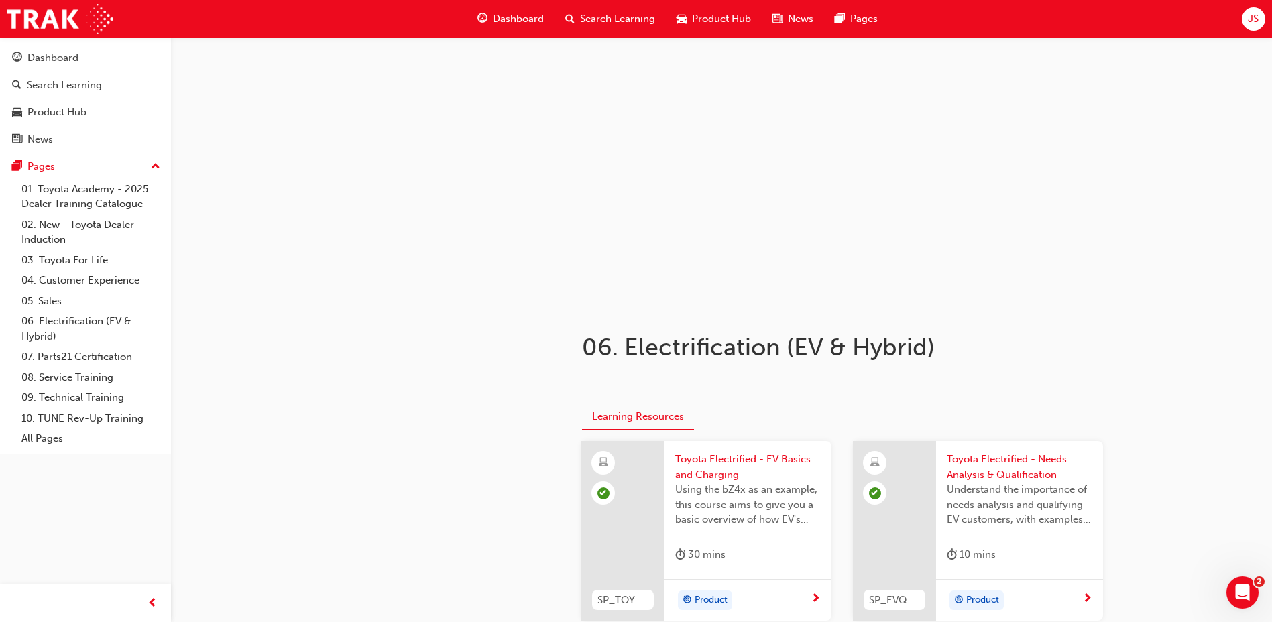
drag, startPoint x: 300, startPoint y: 133, endPoint x: 318, endPoint y: 176, distance: 47.2
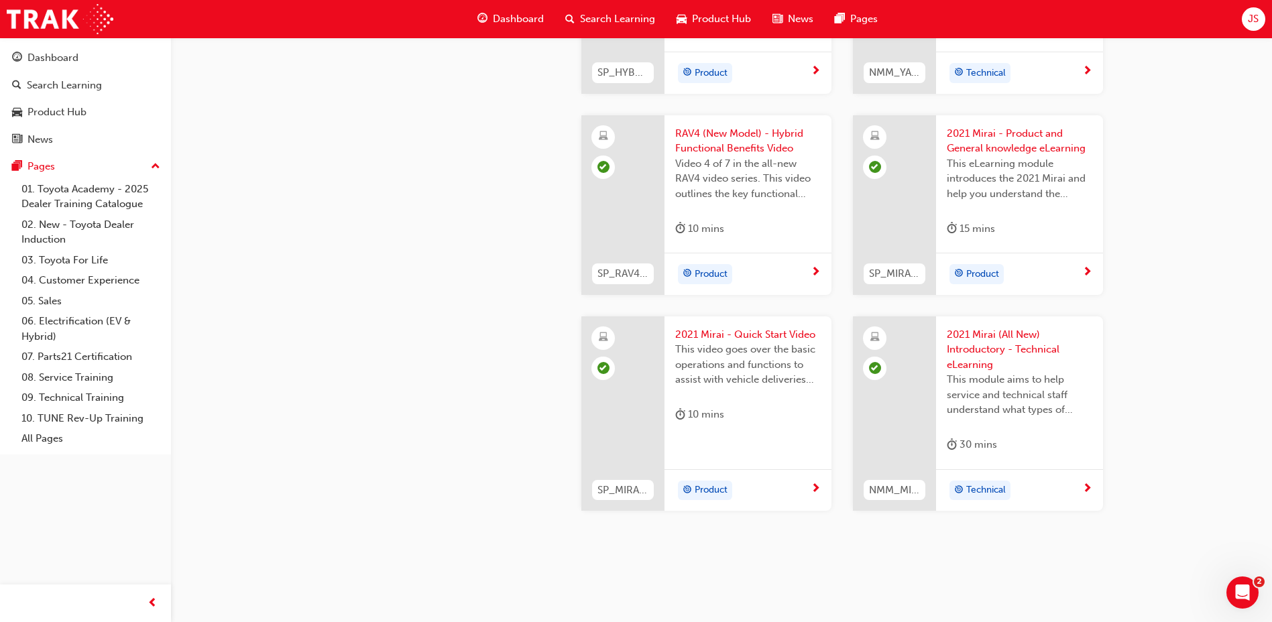
scroll to position [2242, 0]
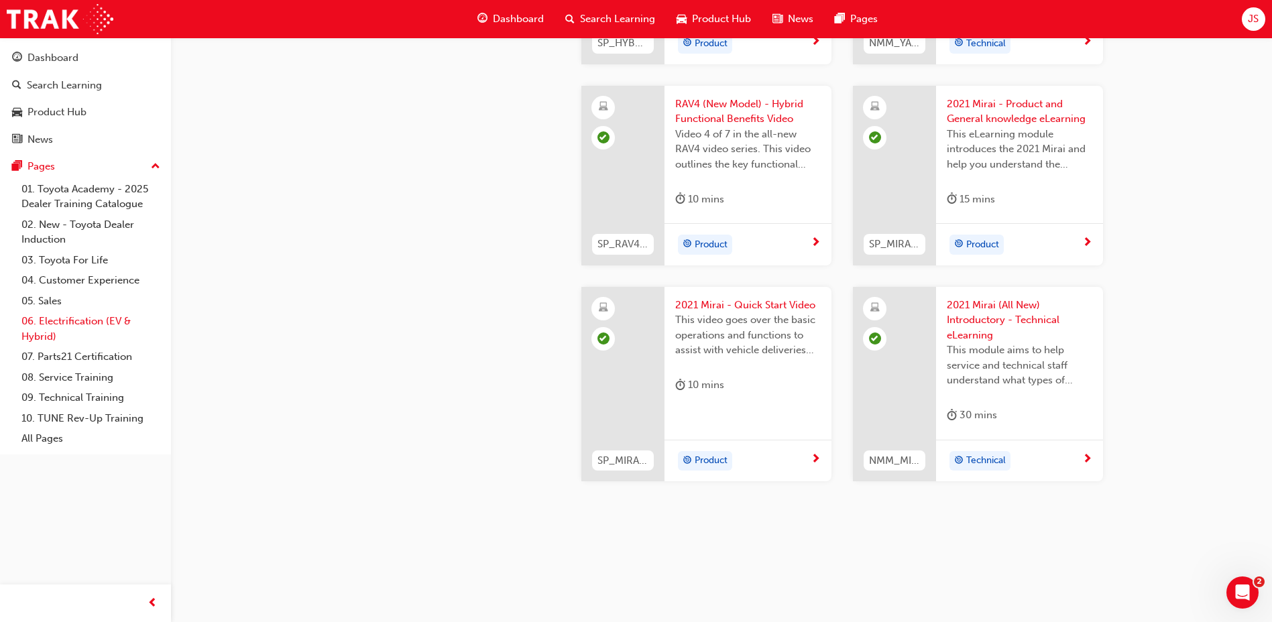
click at [66, 324] on link "06. Electrification (EV & Hybrid)" at bounding box center [91, 329] width 150 height 36
click at [99, 286] on link "04. Customer Experience" at bounding box center [91, 280] width 150 height 21
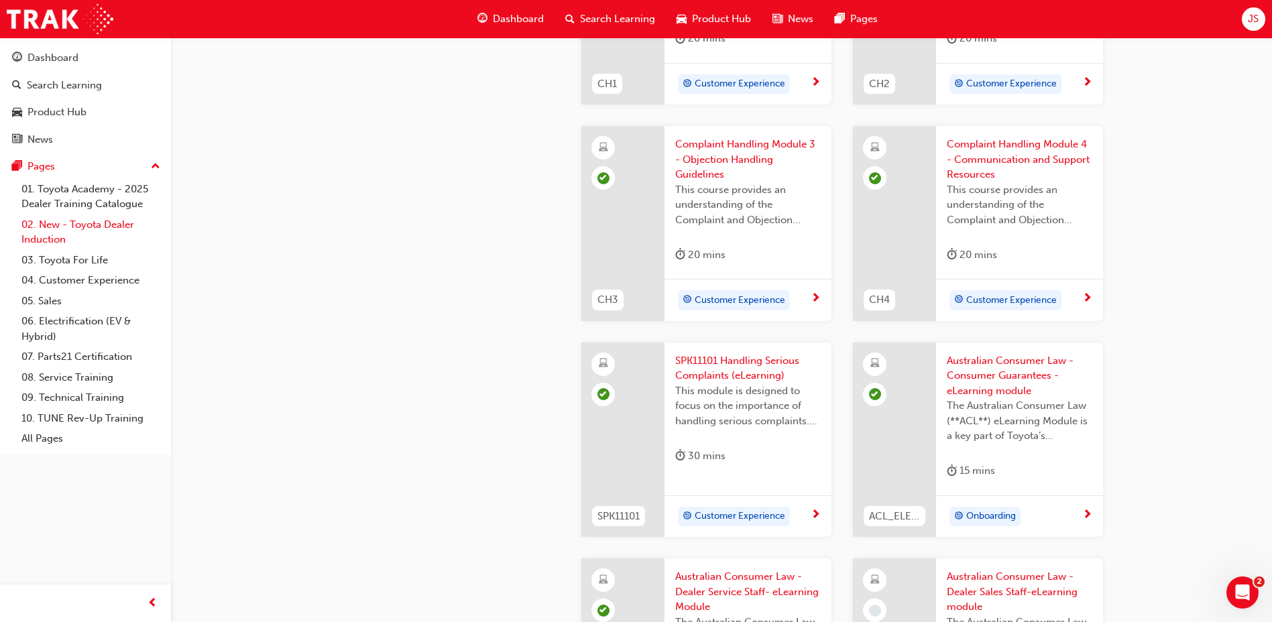
scroll to position [604, 0]
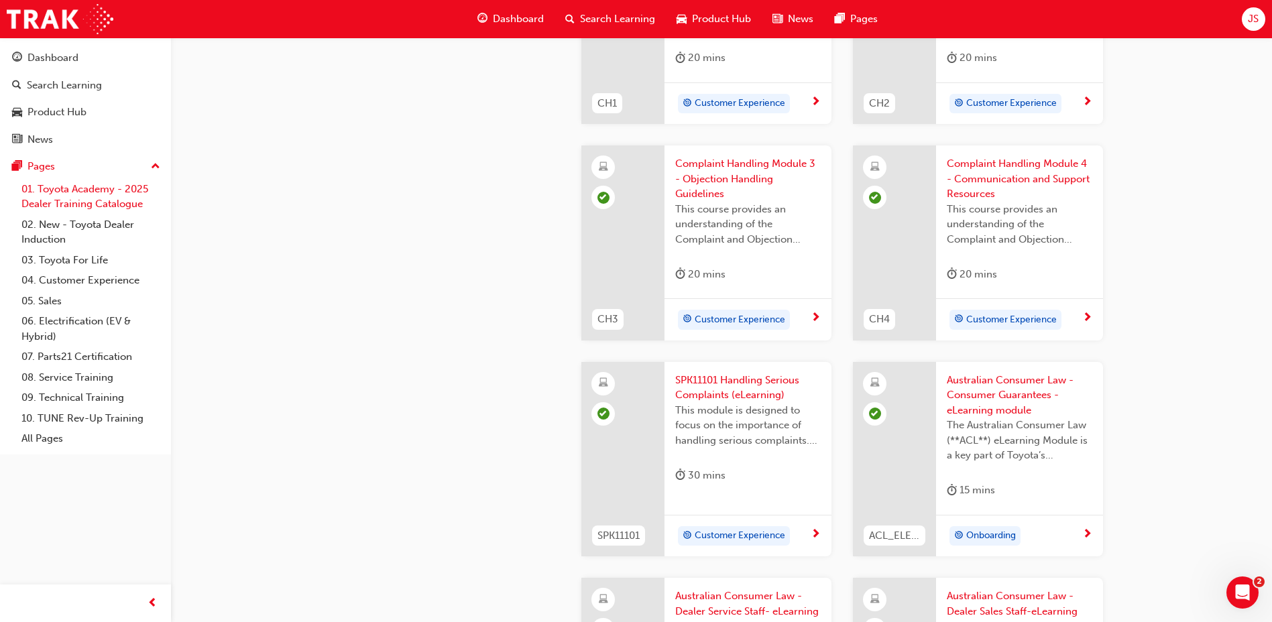
click at [98, 205] on link "01. Toyota Academy - 2025 Dealer Training Catalogue" at bounding box center [91, 197] width 150 height 36
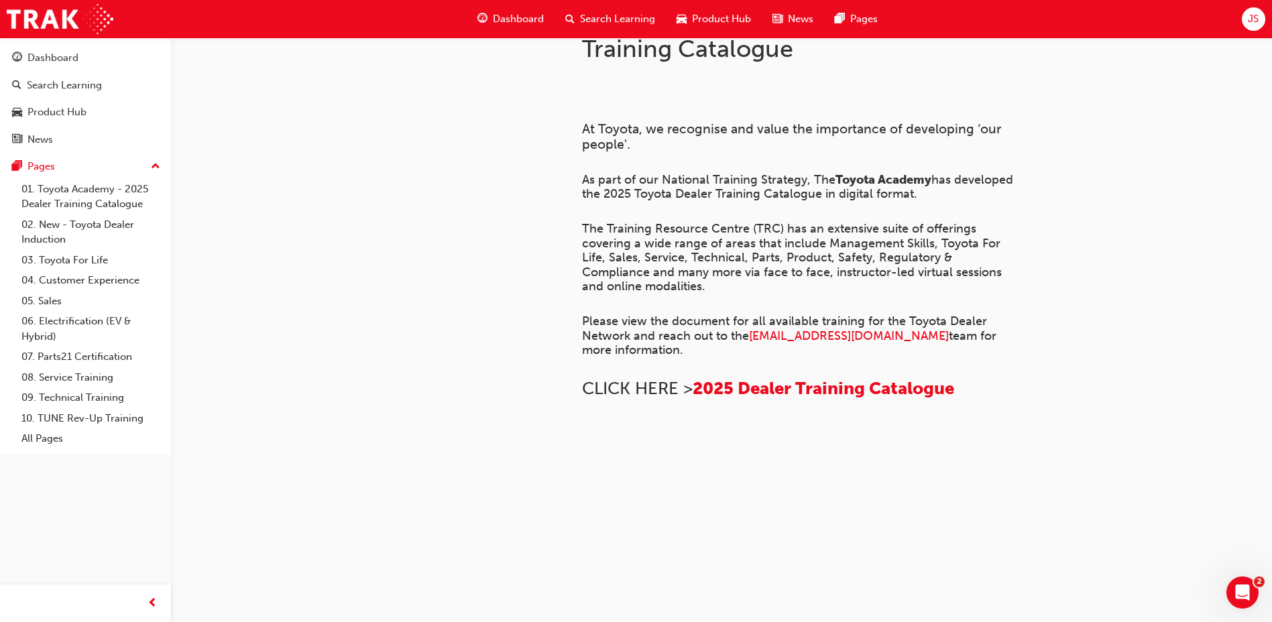
scroll to position [906, 0]
click at [125, 216] on link "02. New - Toyota Dealer Induction" at bounding box center [91, 233] width 150 height 36
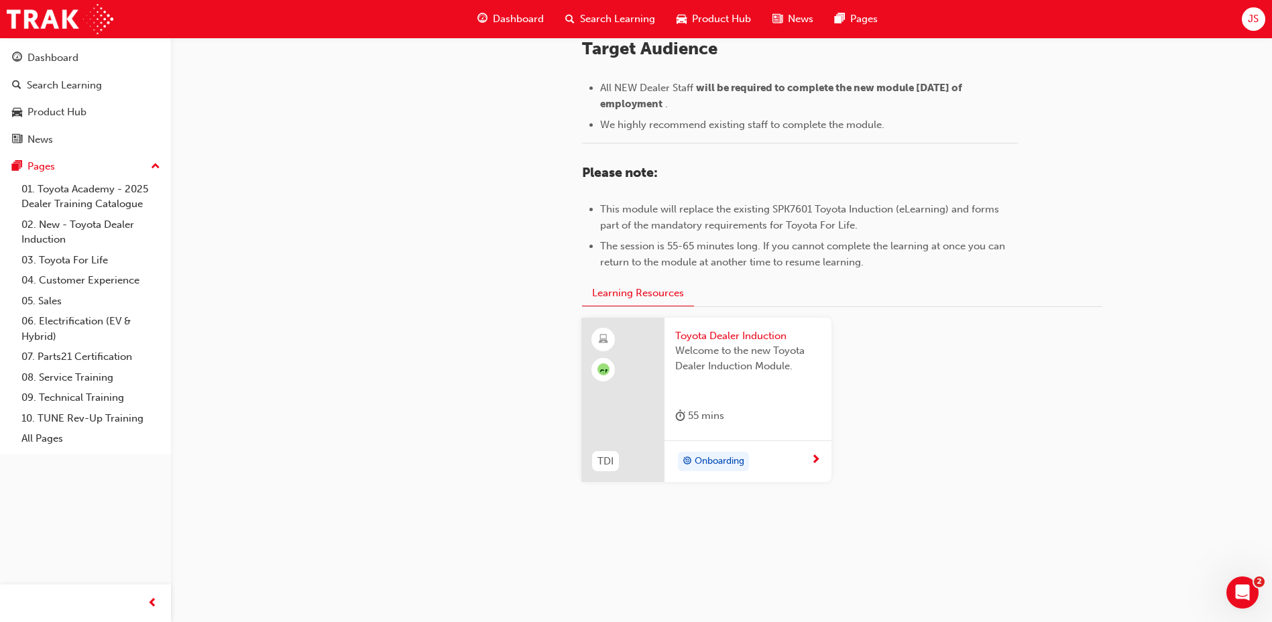
scroll to position [579, 0]
click at [767, 343] on span "Welcome to the new Toyota Dealer Induction Module." at bounding box center [748, 358] width 146 height 30
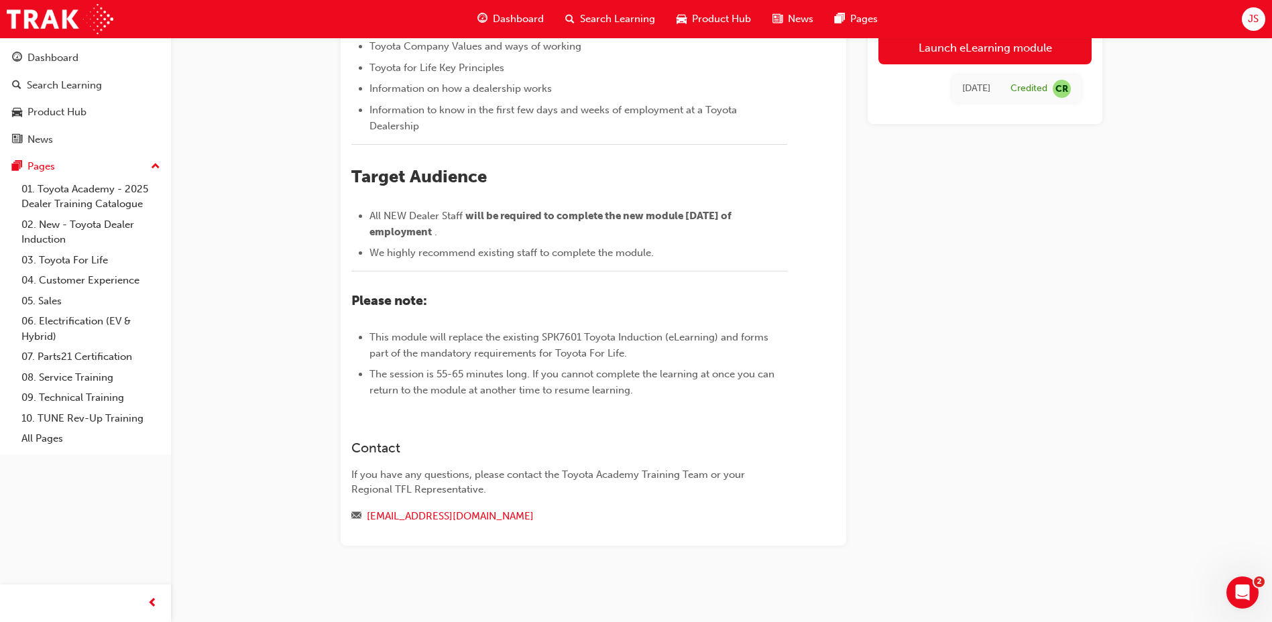
scroll to position [317, 0]
click at [1056, 90] on span "CR" at bounding box center [1062, 89] width 18 height 18
click at [55, 305] on link "05. Sales" at bounding box center [91, 301] width 150 height 21
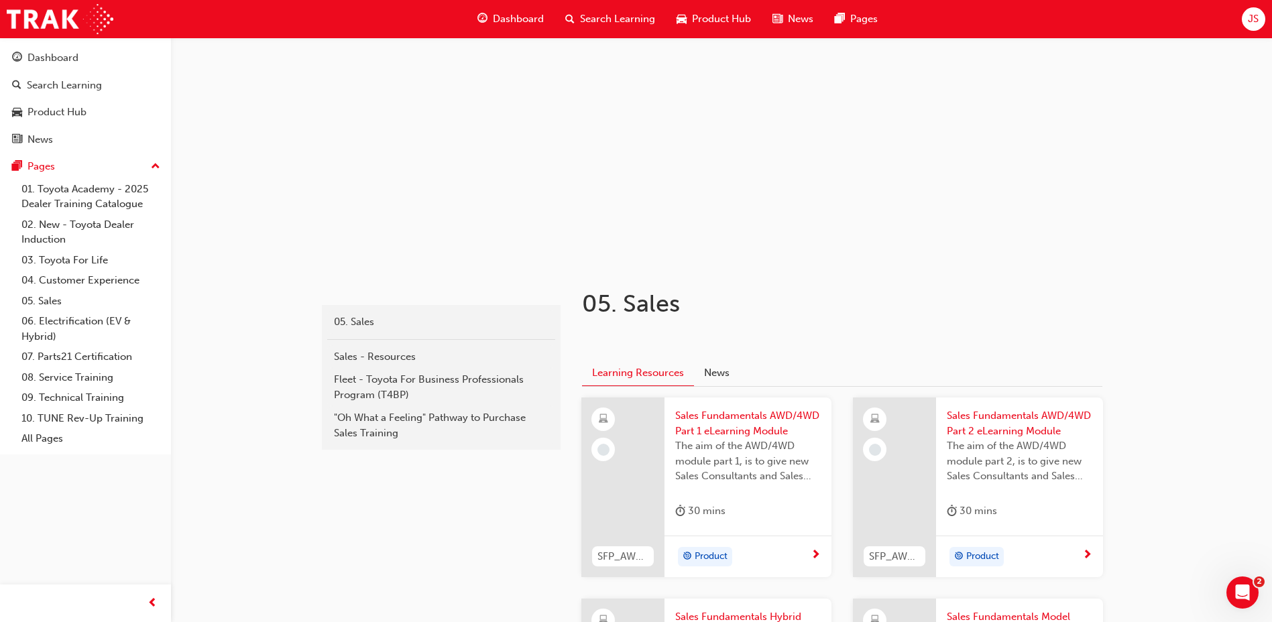
scroll to position [67, 0]
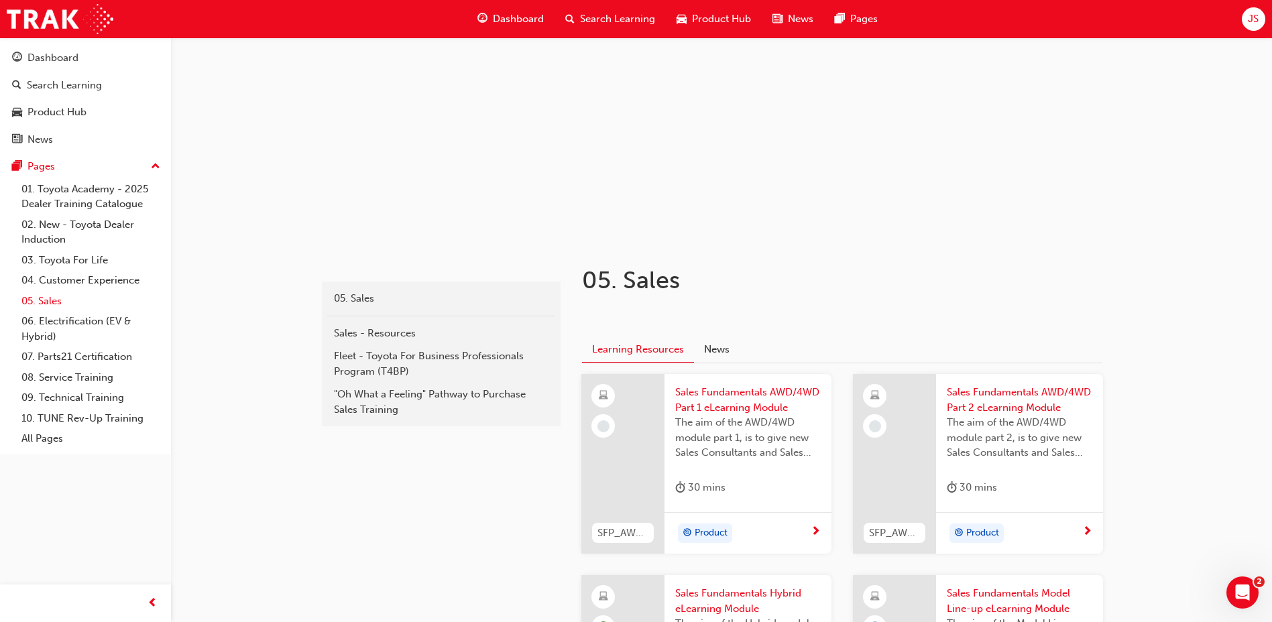
click at [46, 297] on link "05. Sales" at bounding box center [91, 301] width 150 height 21
click at [123, 333] on link "06. Electrification (EV & Hybrid)" at bounding box center [91, 329] width 150 height 36
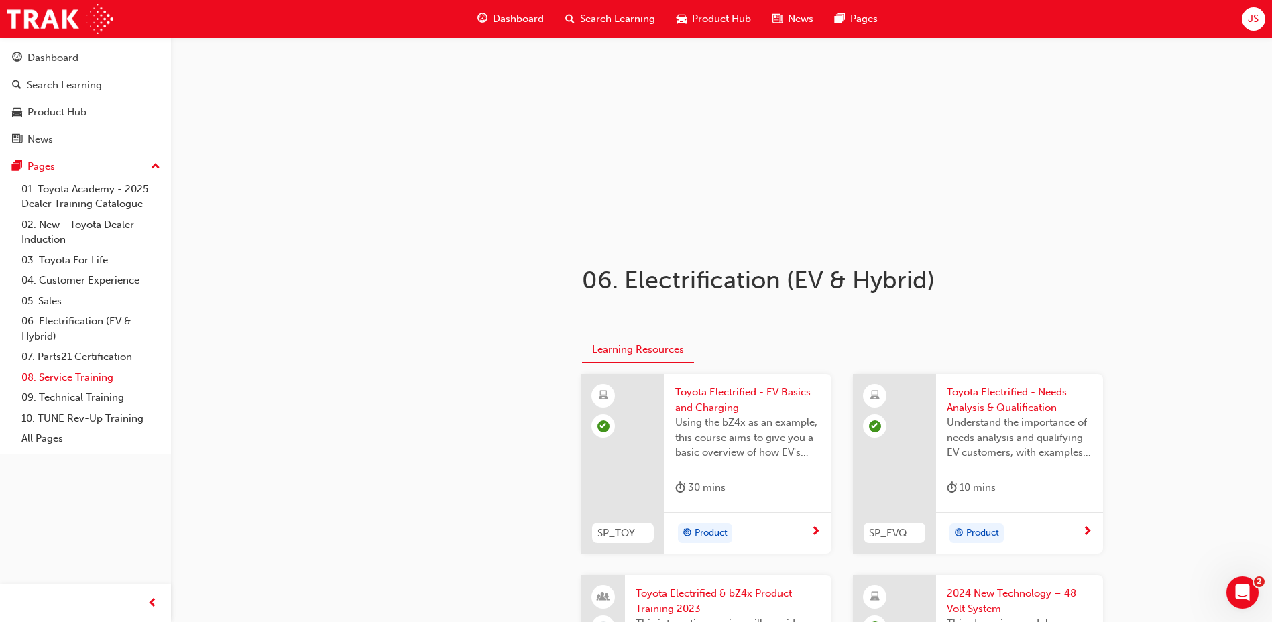
click at [76, 386] on link "08. Service Training" at bounding box center [91, 378] width 150 height 21
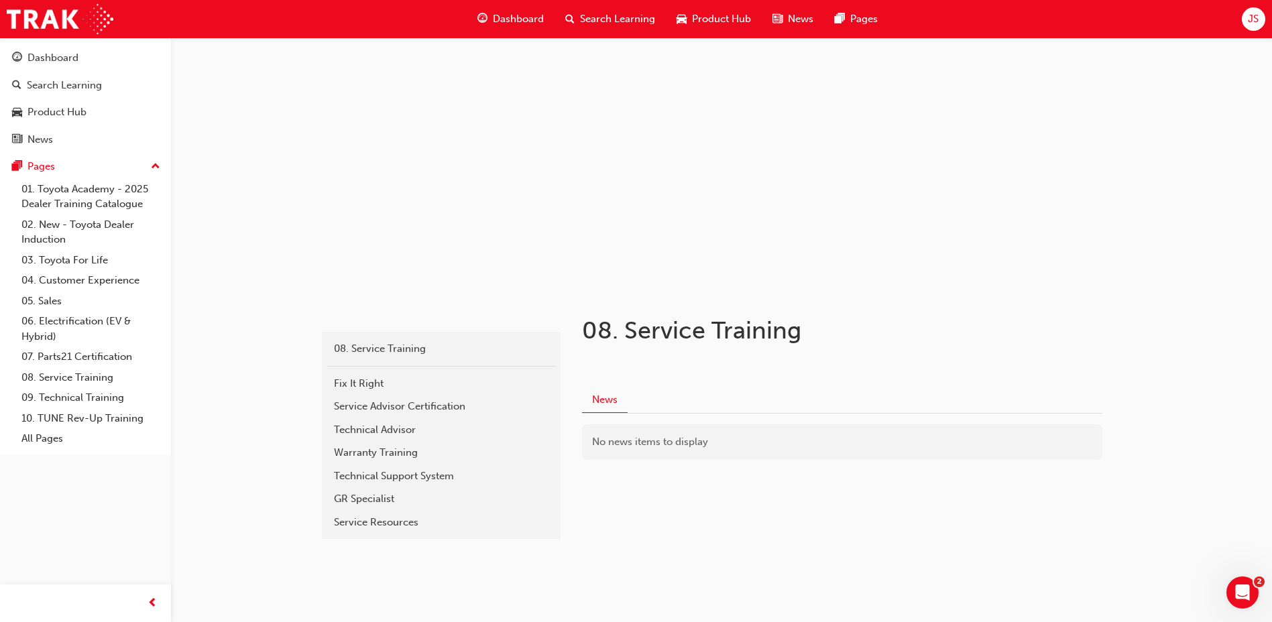
scroll to position [21, 0]
click at [467, 457] on link "Warranty Training" at bounding box center [441, 448] width 228 height 23
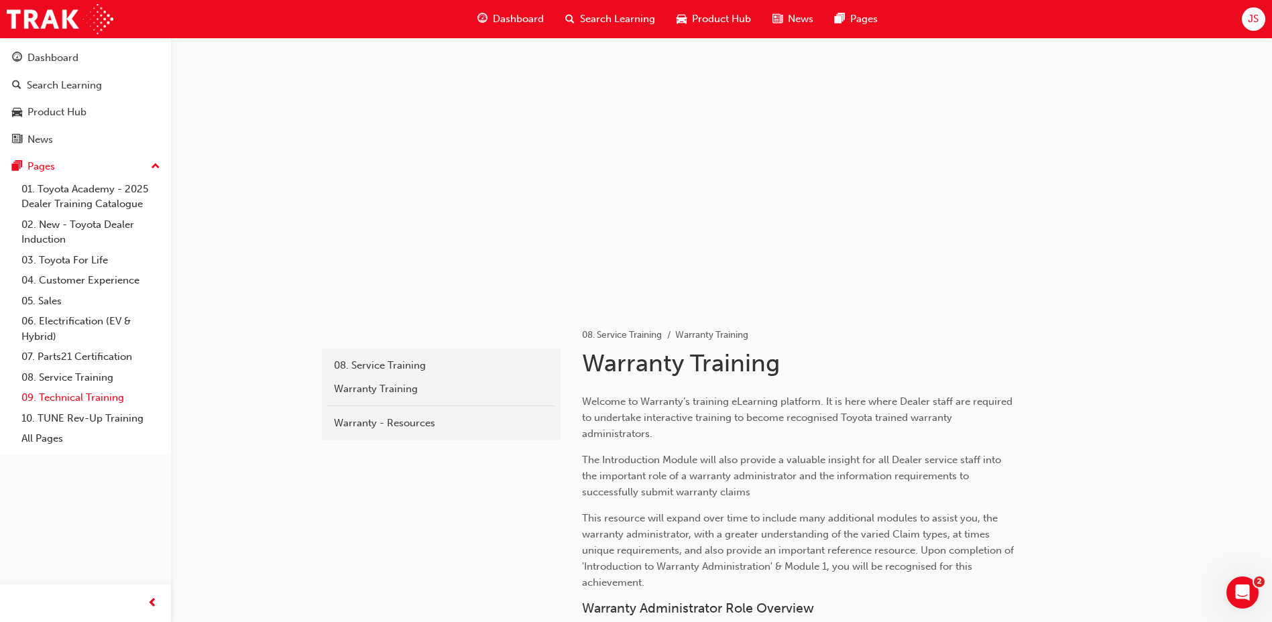
click at [126, 406] on link "09. Technical Training" at bounding box center [91, 398] width 150 height 21
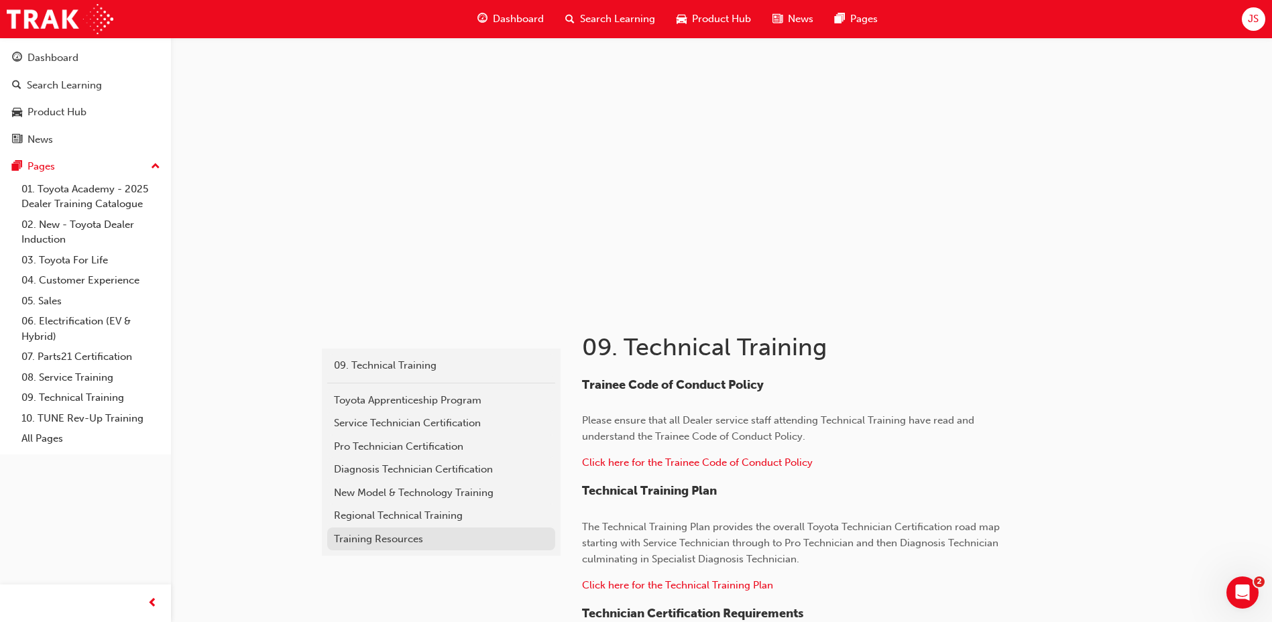
click at [397, 542] on div "Training Resources" at bounding box center [441, 539] width 215 height 15
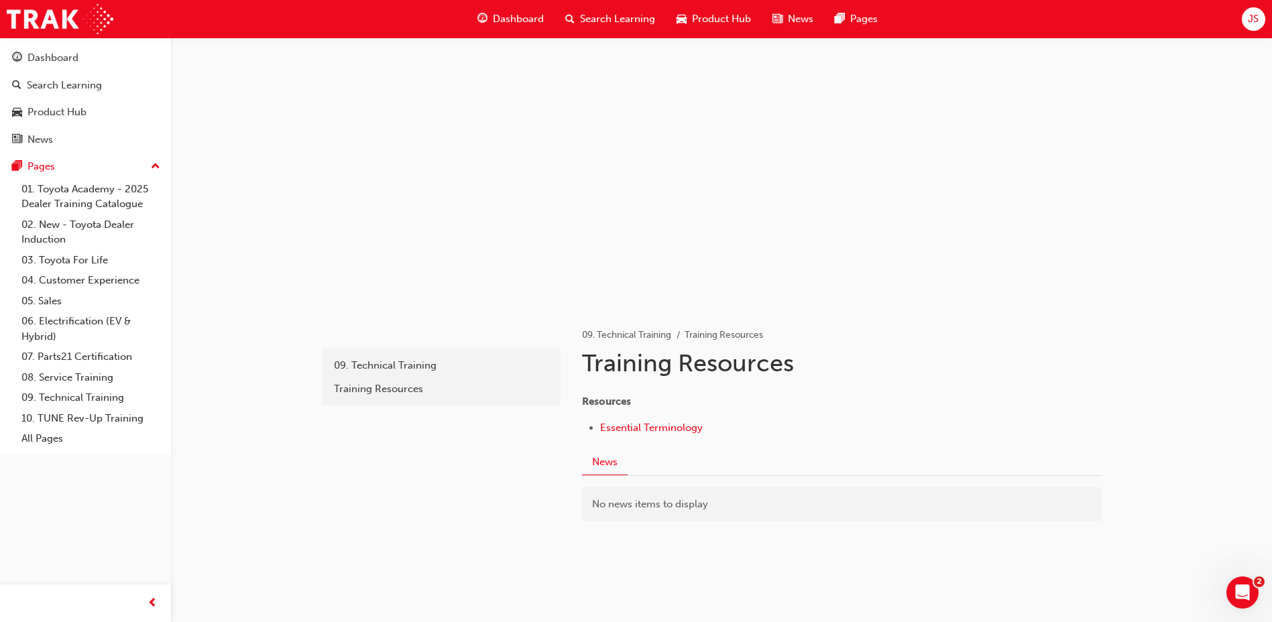
scroll to position [19, 0]
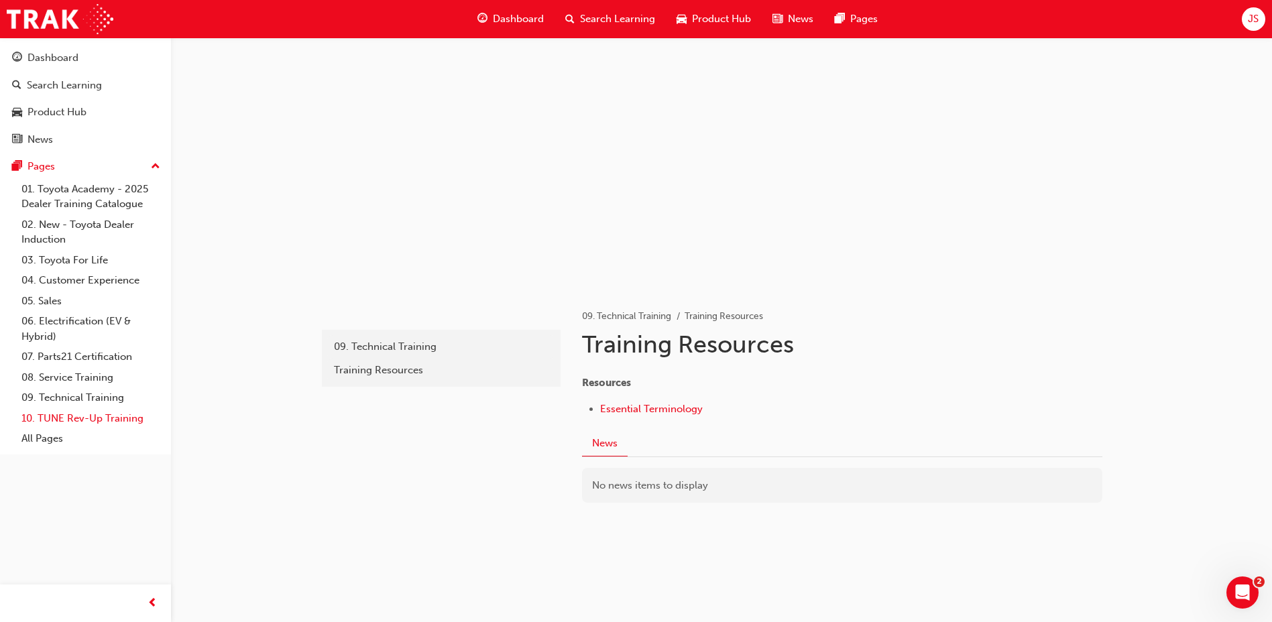
click at [93, 414] on link "10. TUNE Rev-Up Training" at bounding box center [91, 418] width 150 height 21
